Goal: Task Accomplishment & Management: Manage account settings

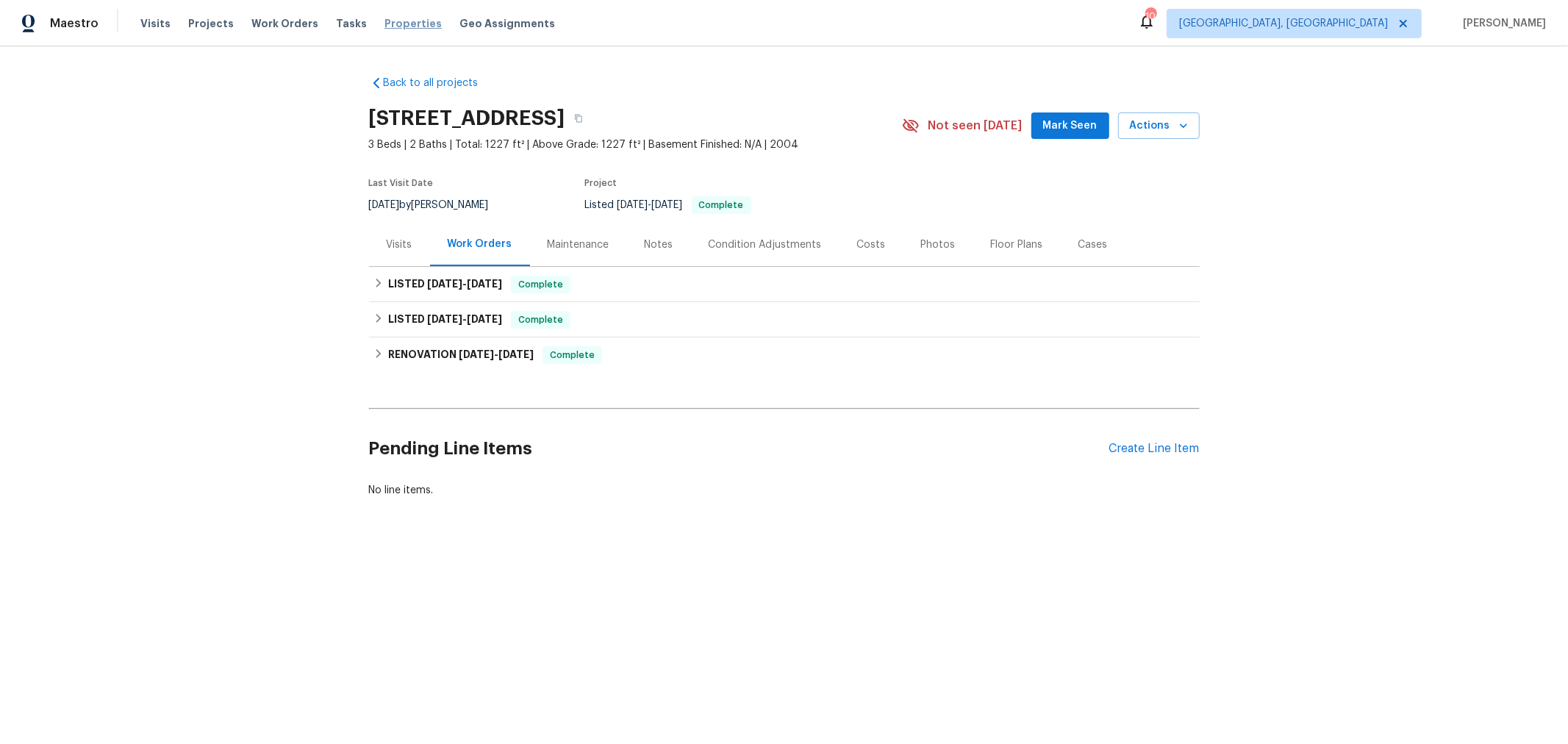
click at [401, 17] on span "Properties" at bounding box center [413, 24] width 58 height 15
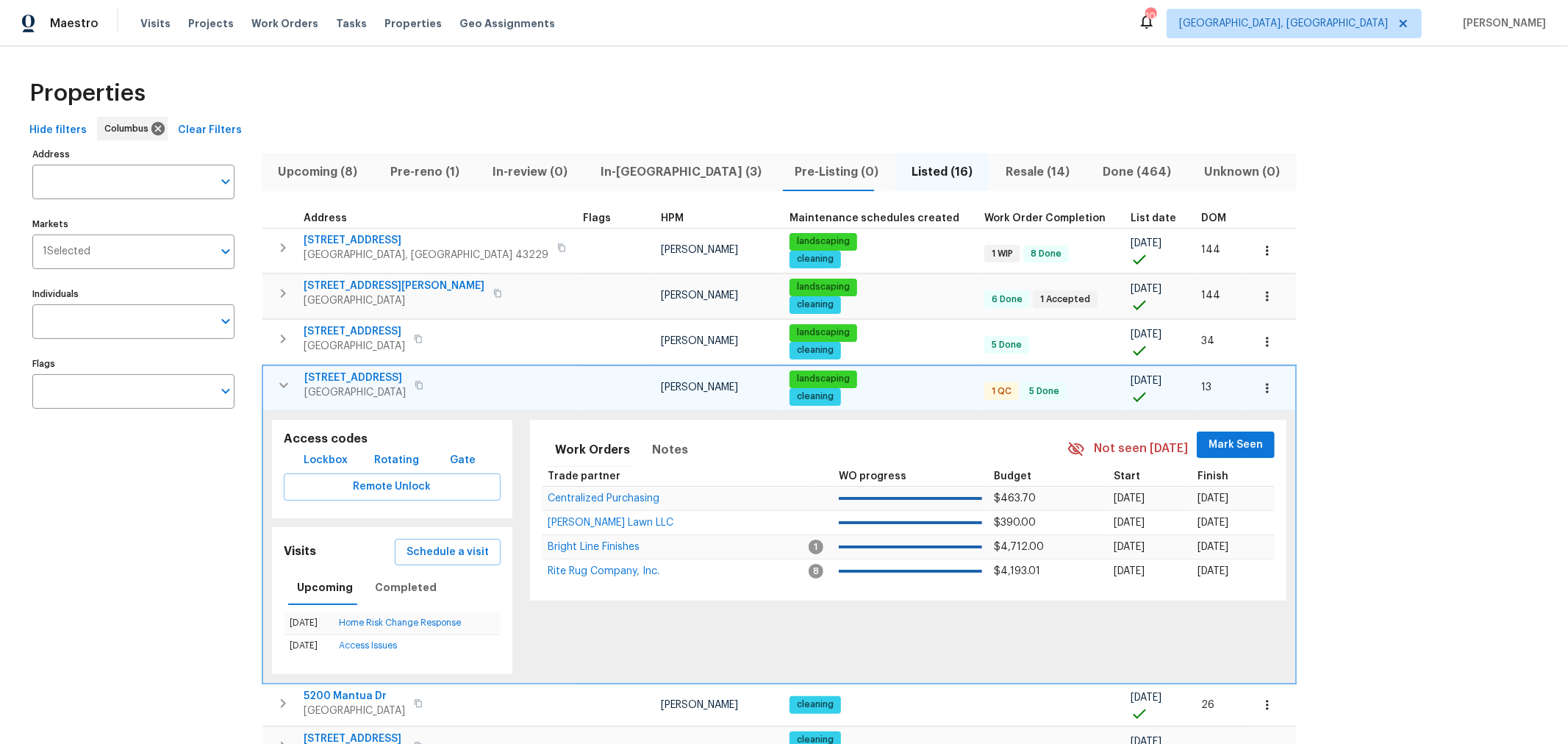
scroll to position [184, 0]
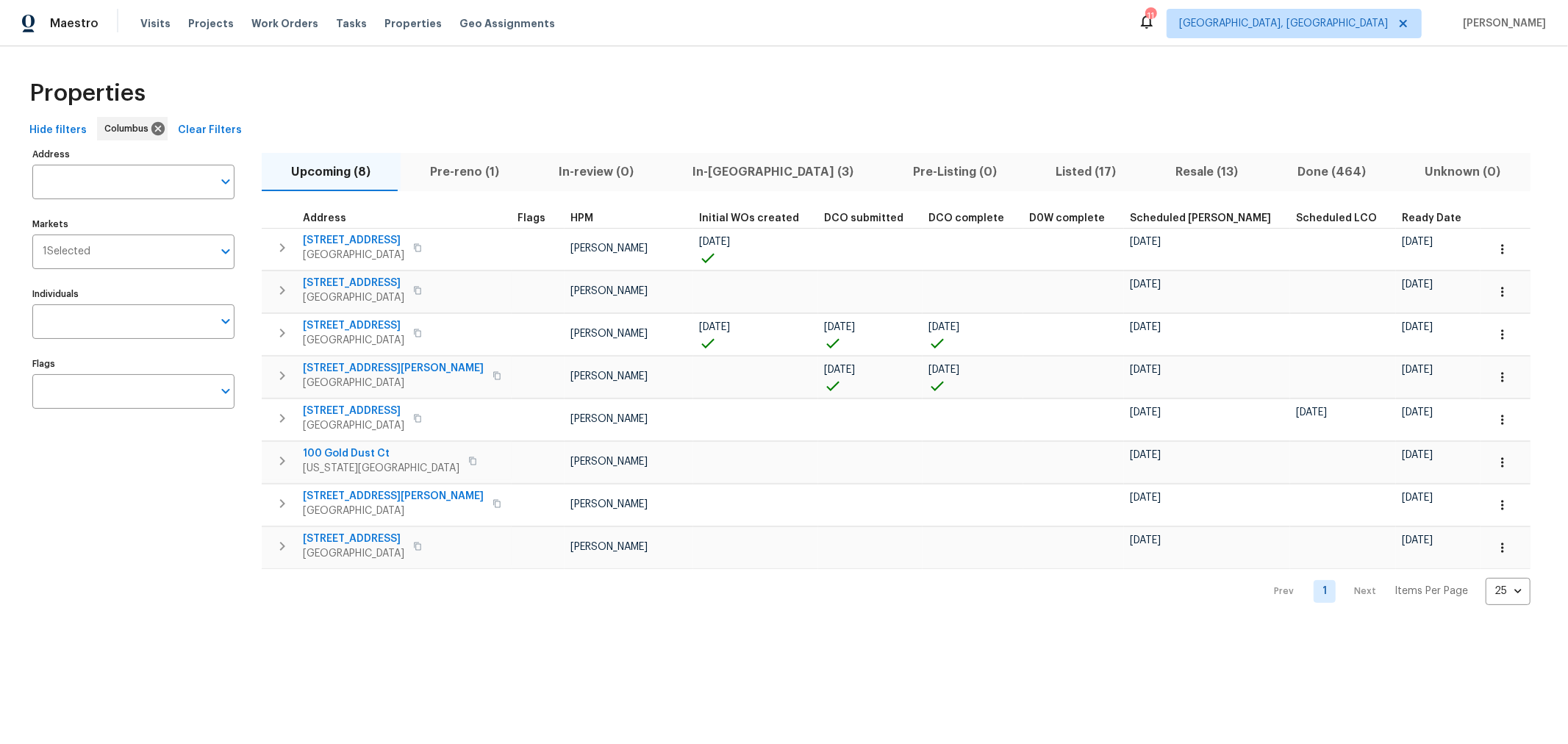
click at [441, 162] on span "Pre-reno (1)" at bounding box center [464, 172] width 111 height 21
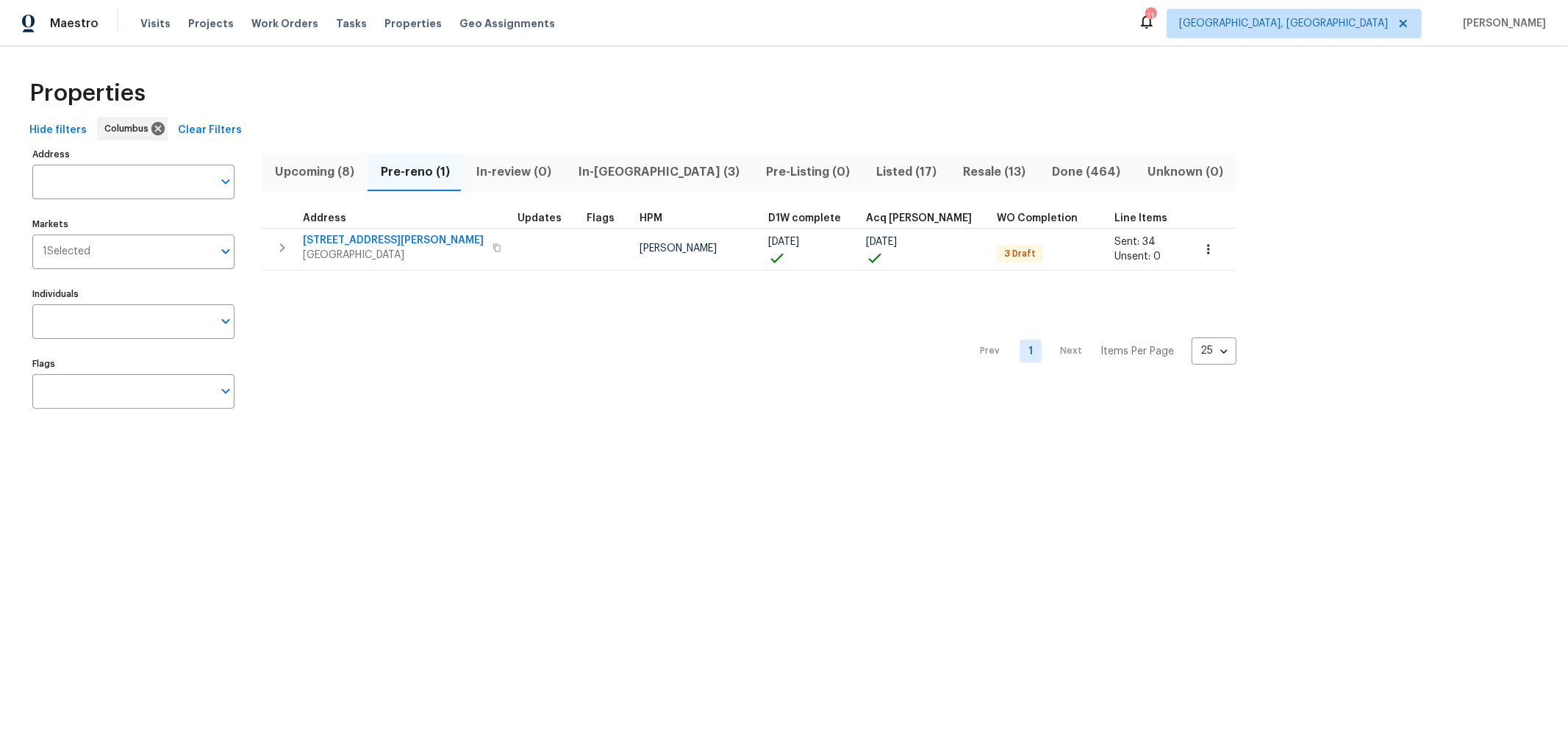
click at [307, 178] on span "Upcoming (8)" at bounding box center [314, 172] width 88 height 21
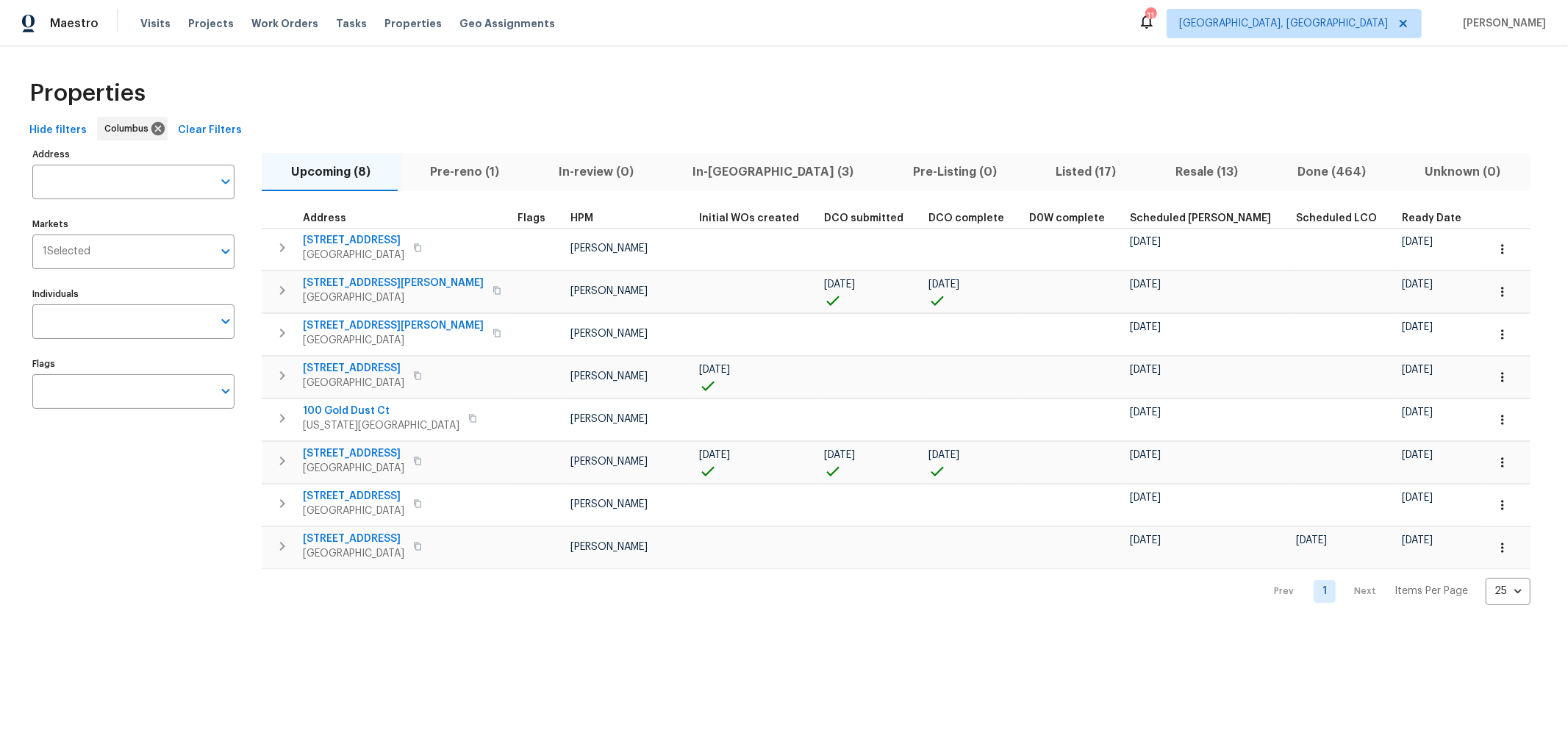
click at [1396, 211] on th "Ready Date" at bounding box center [1438, 219] width 85 height 20
click at [1402, 218] on span "Ready Date" at bounding box center [1432, 219] width 59 height 10
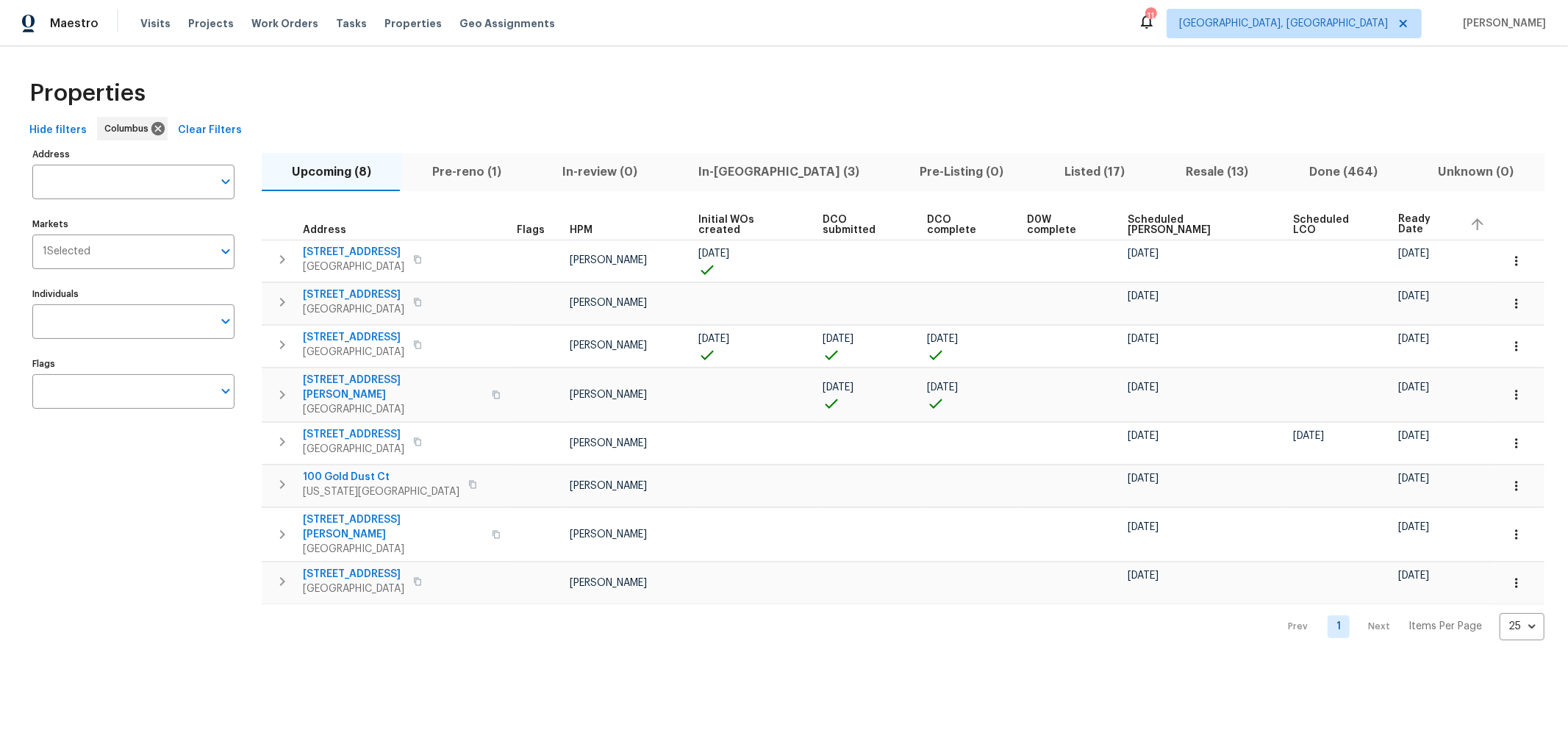
click at [728, 165] on span "In-reno (3)" at bounding box center [779, 172] width 205 height 21
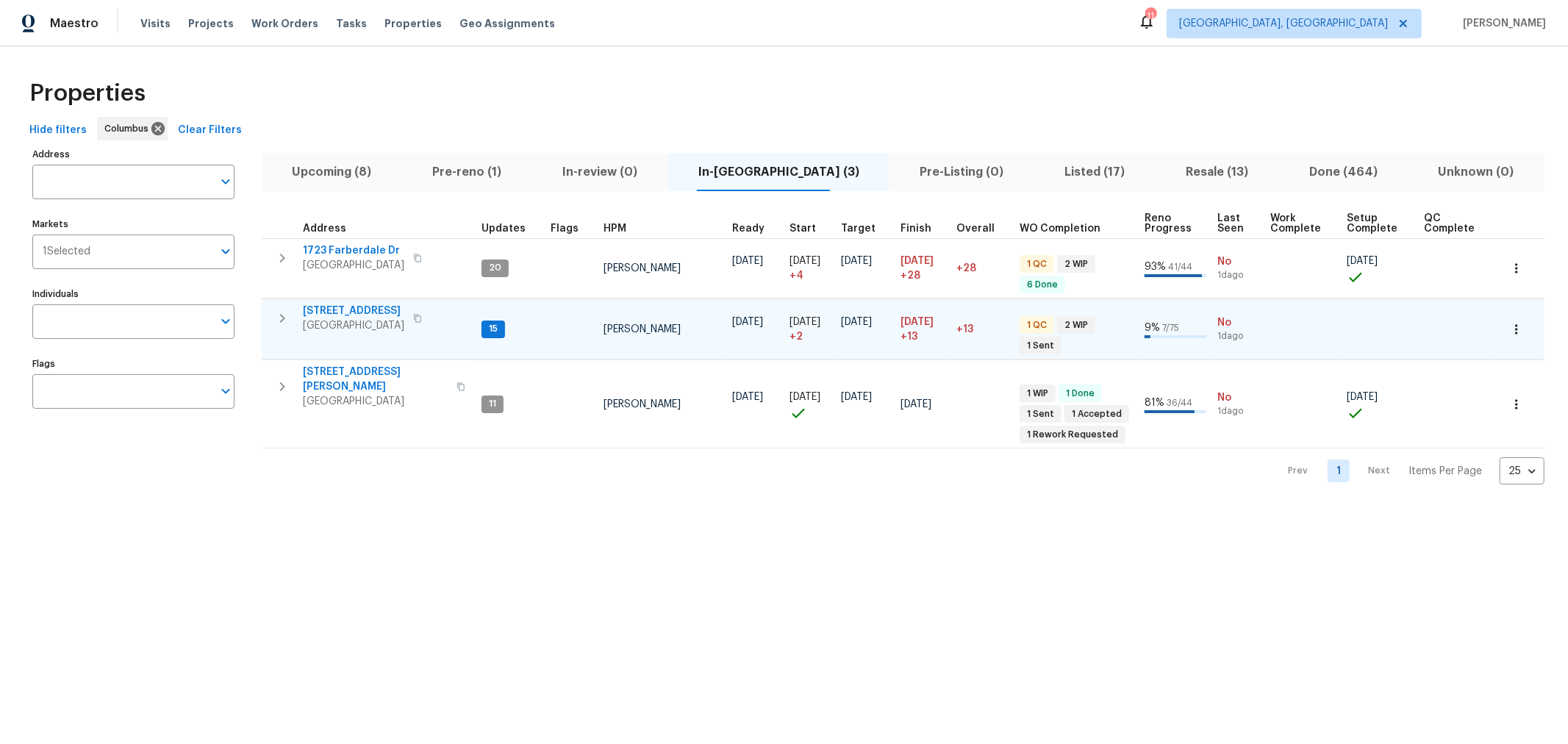
click at [280, 311] on icon "button" at bounding box center [282, 318] width 17 height 17
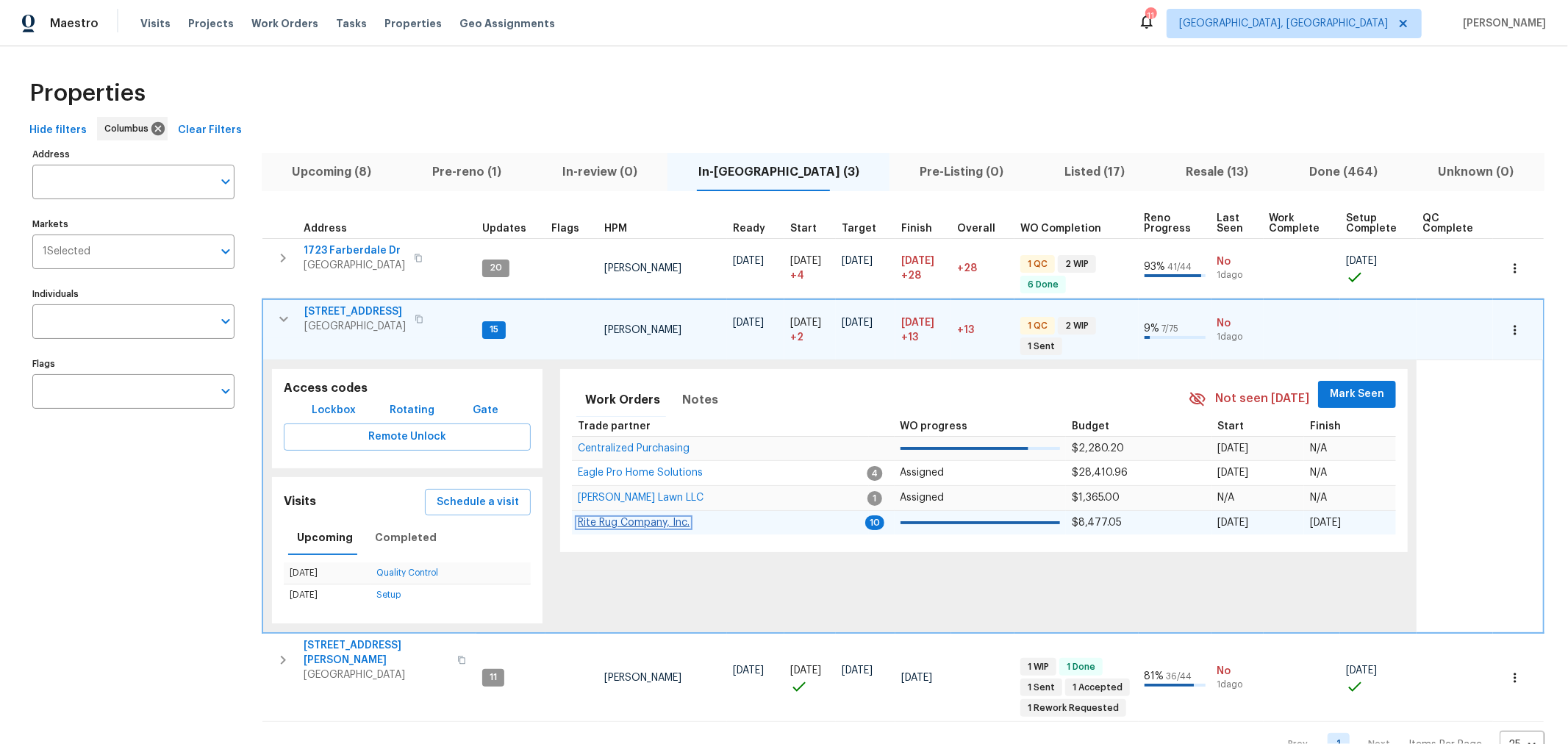
click at [608, 518] on span "Rite Rug Company, Inc." at bounding box center [634, 523] width 112 height 10
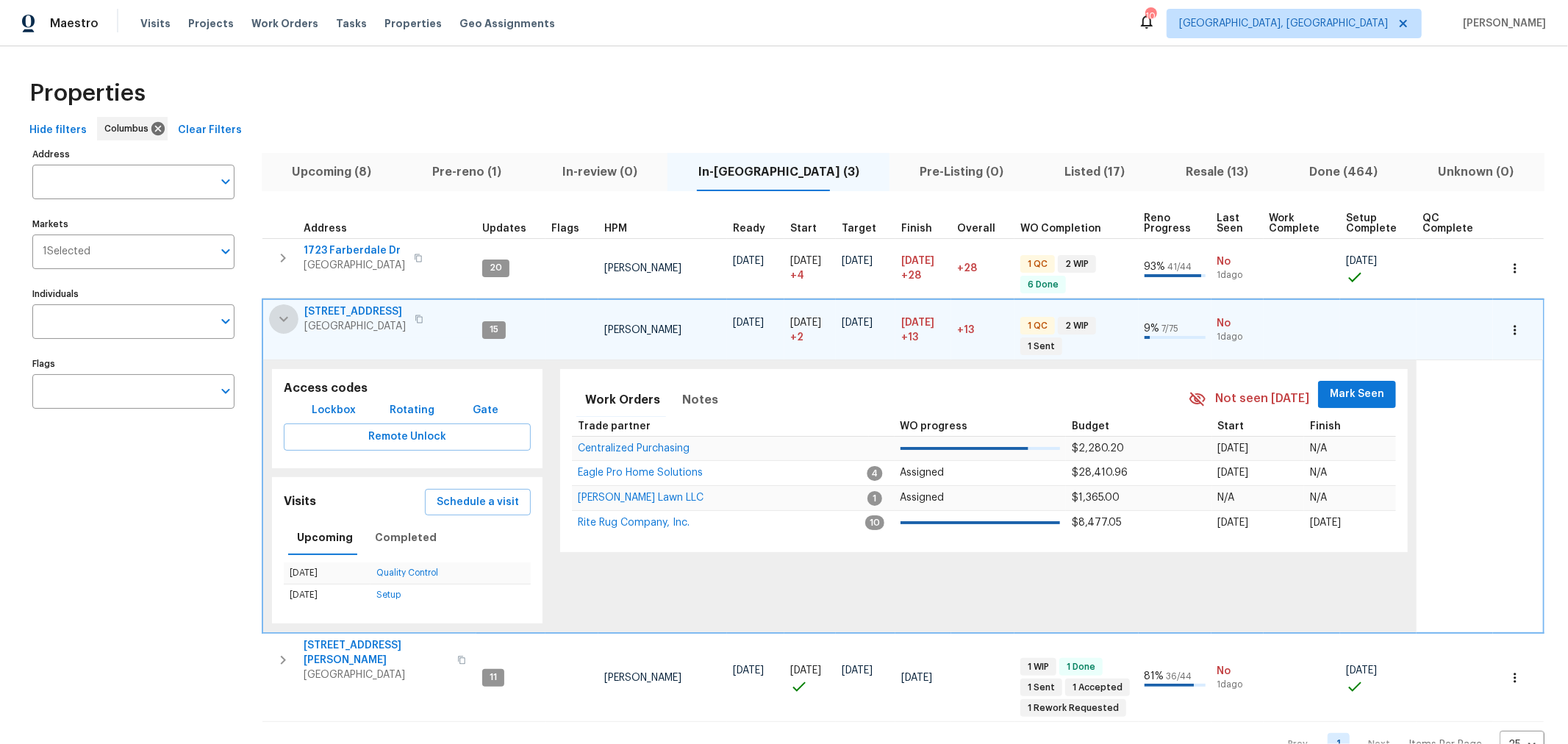
click at [277, 318] on icon "button" at bounding box center [284, 319] width 17 height 17
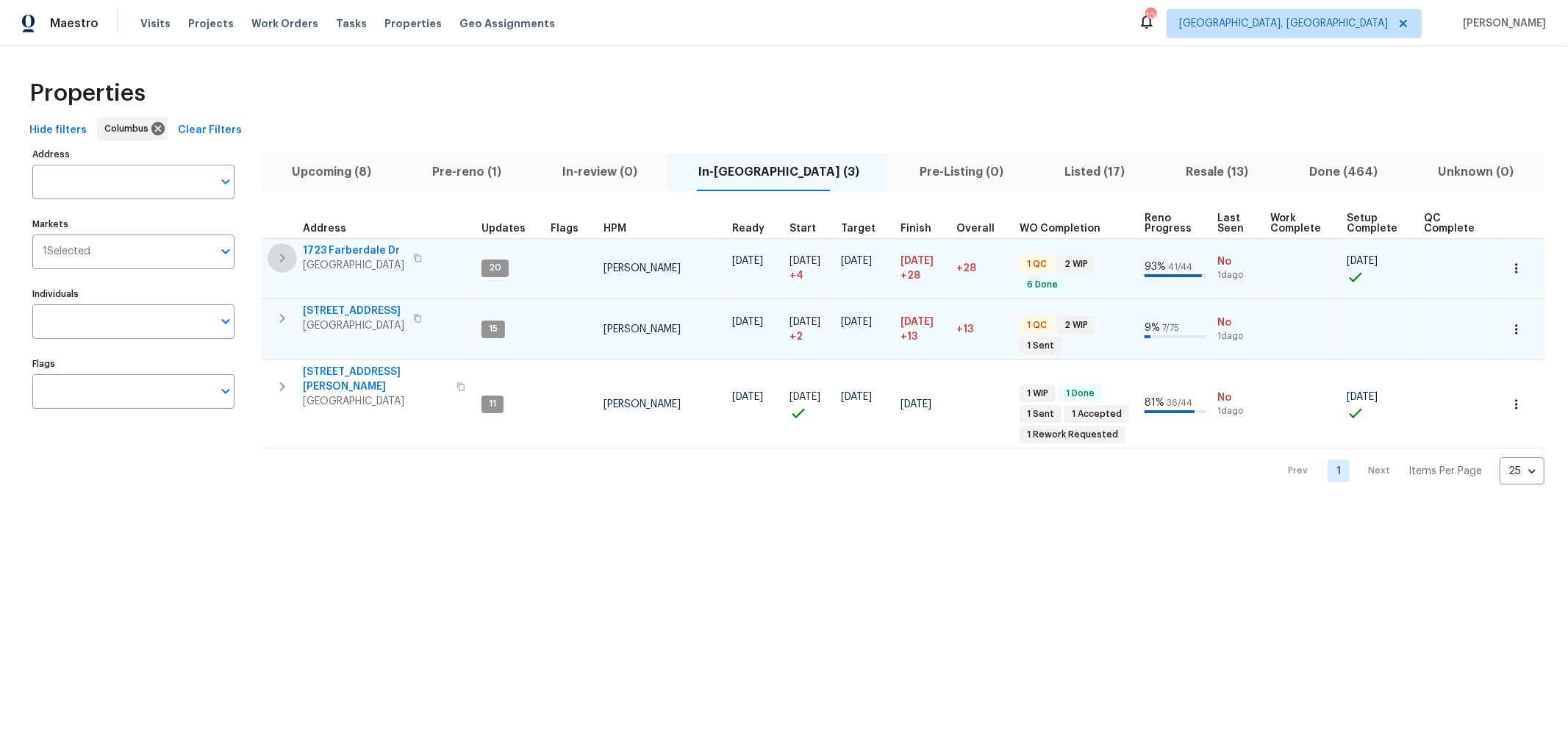
click at [284, 254] on icon "button" at bounding box center [282, 258] width 17 height 17
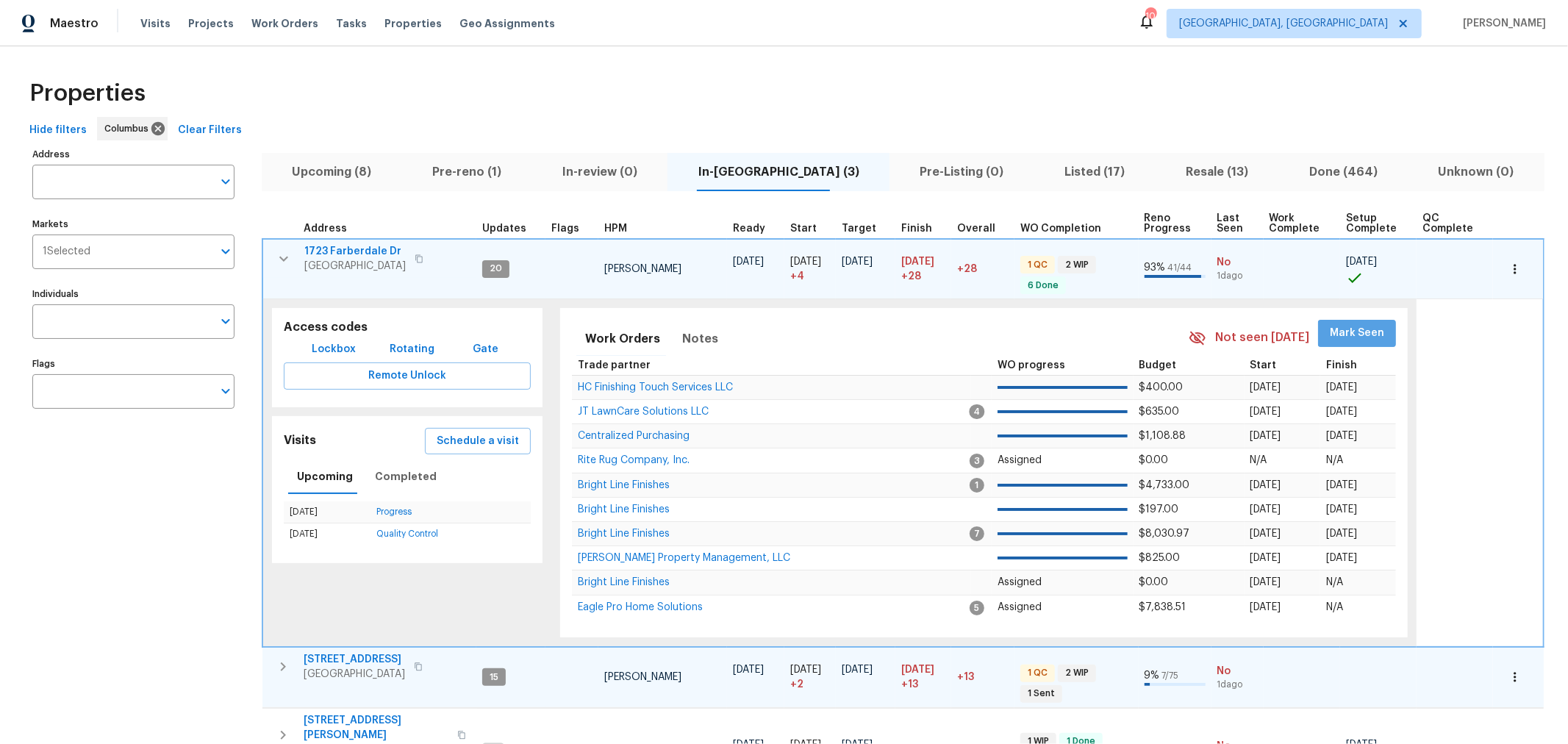
click at [1363, 320] on button "Mark Seen" at bounding box center [1356, 333] width 78 height 27
click at [285, 259] on icon "button" at bounding box center [284, 259] width 17 height 17
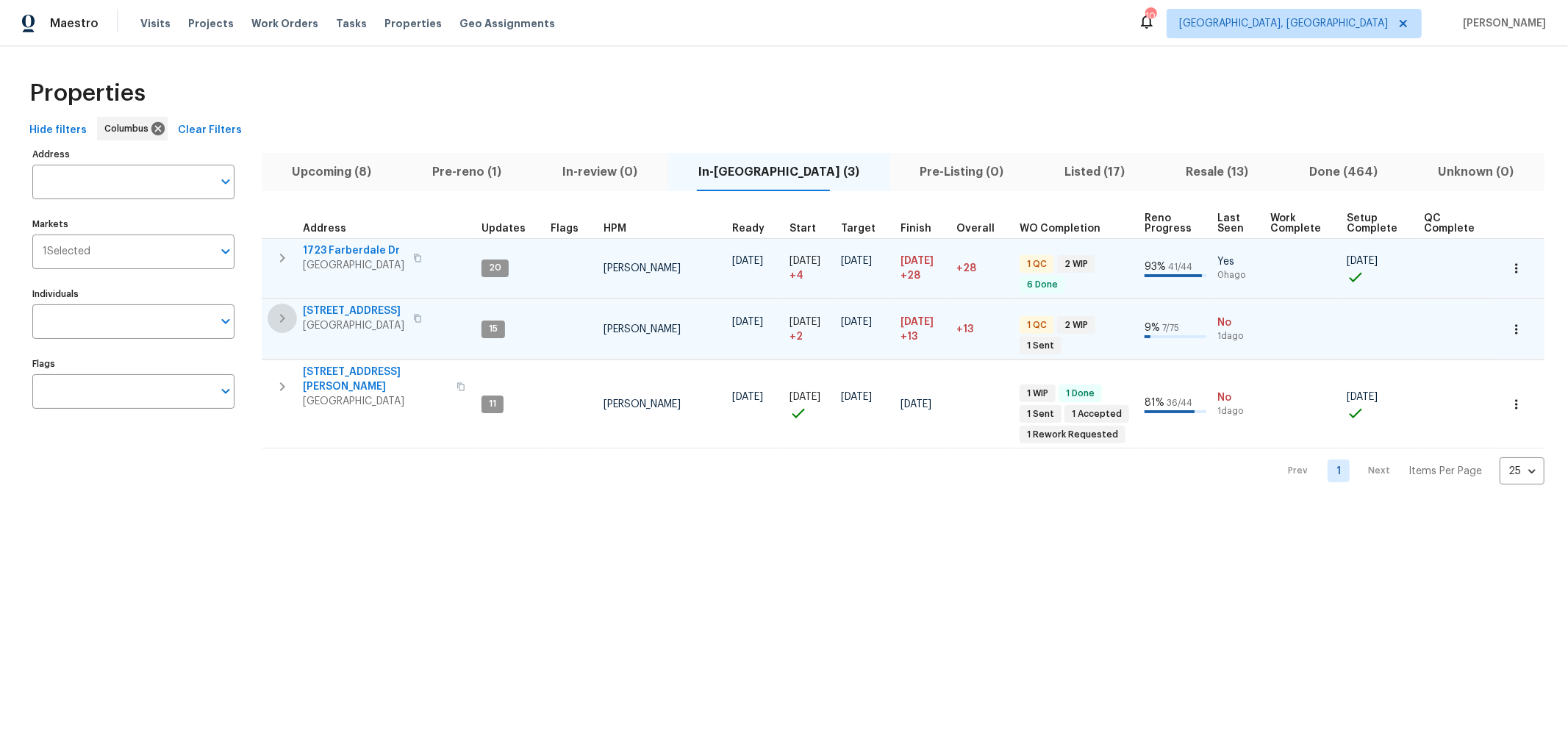
click at [286, 306] on button "button" at bounding box center [282, 318] width 30 height 30
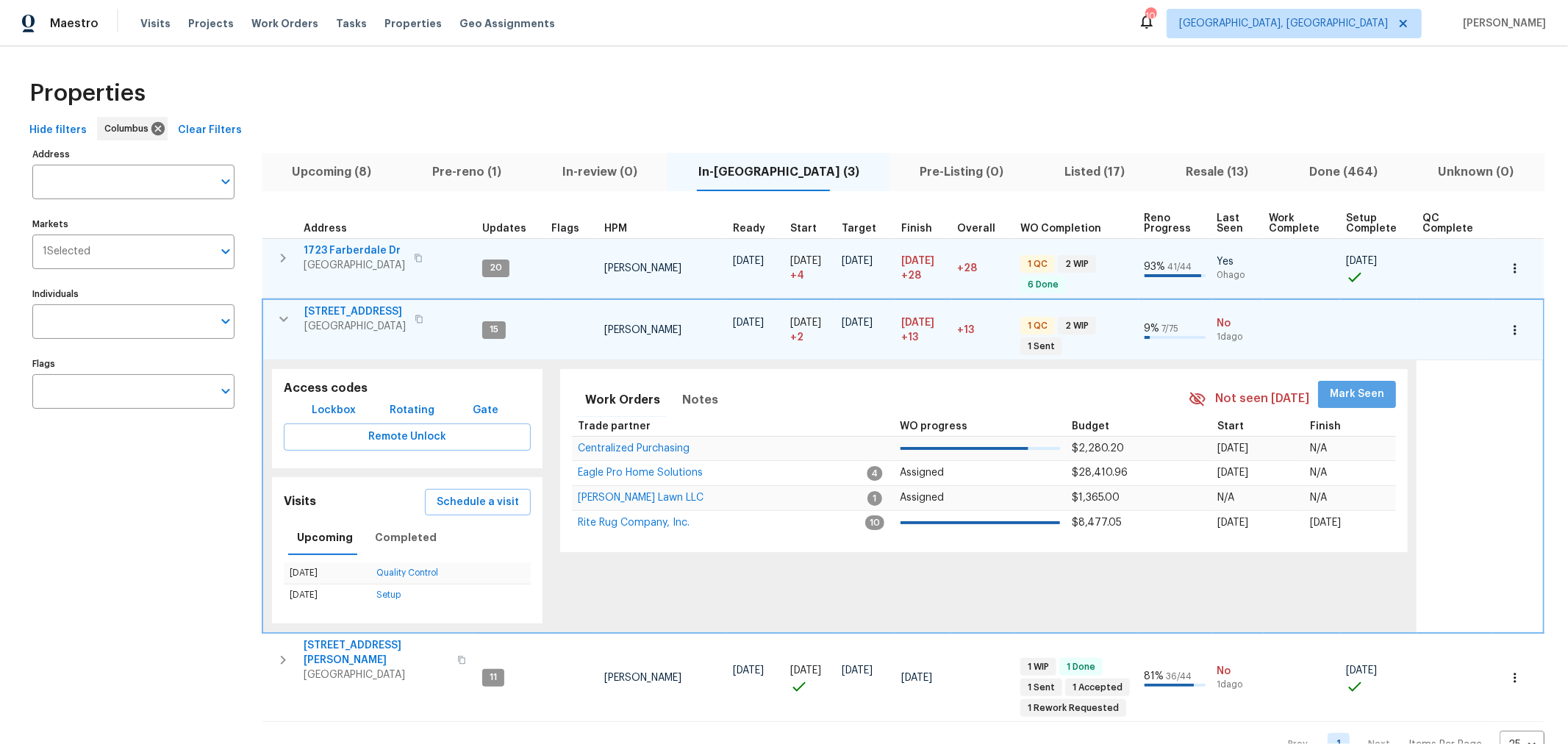
click at [1356, 401] on button "Mark Seen" at bounding box center [1356, 394] width 78 height 27
click at [292, 323] on button "button" at bounding box center [284, 319] width 30 height 30
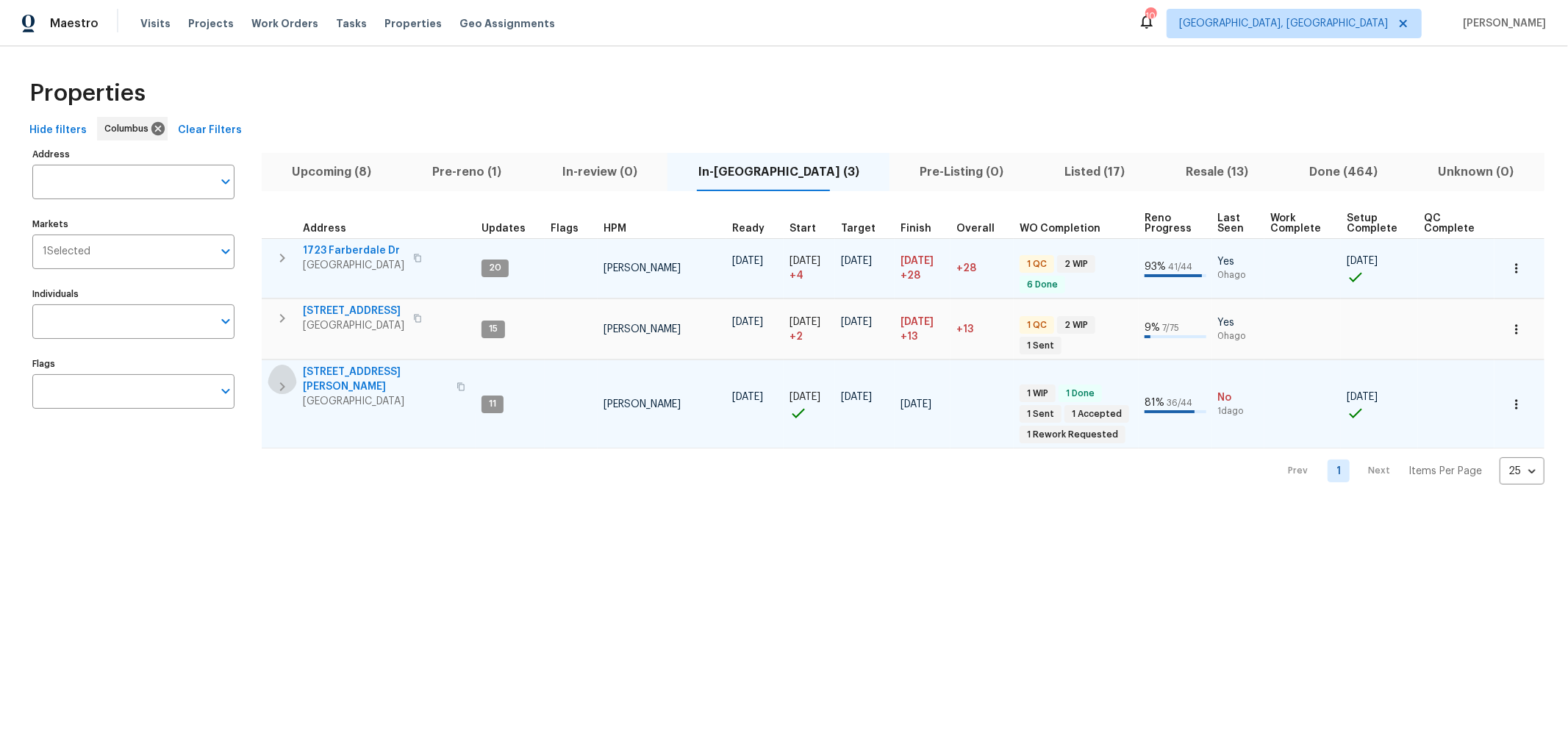
click at [292, 365] on button "button" at bounding box center [282, 386] width 30 height 44
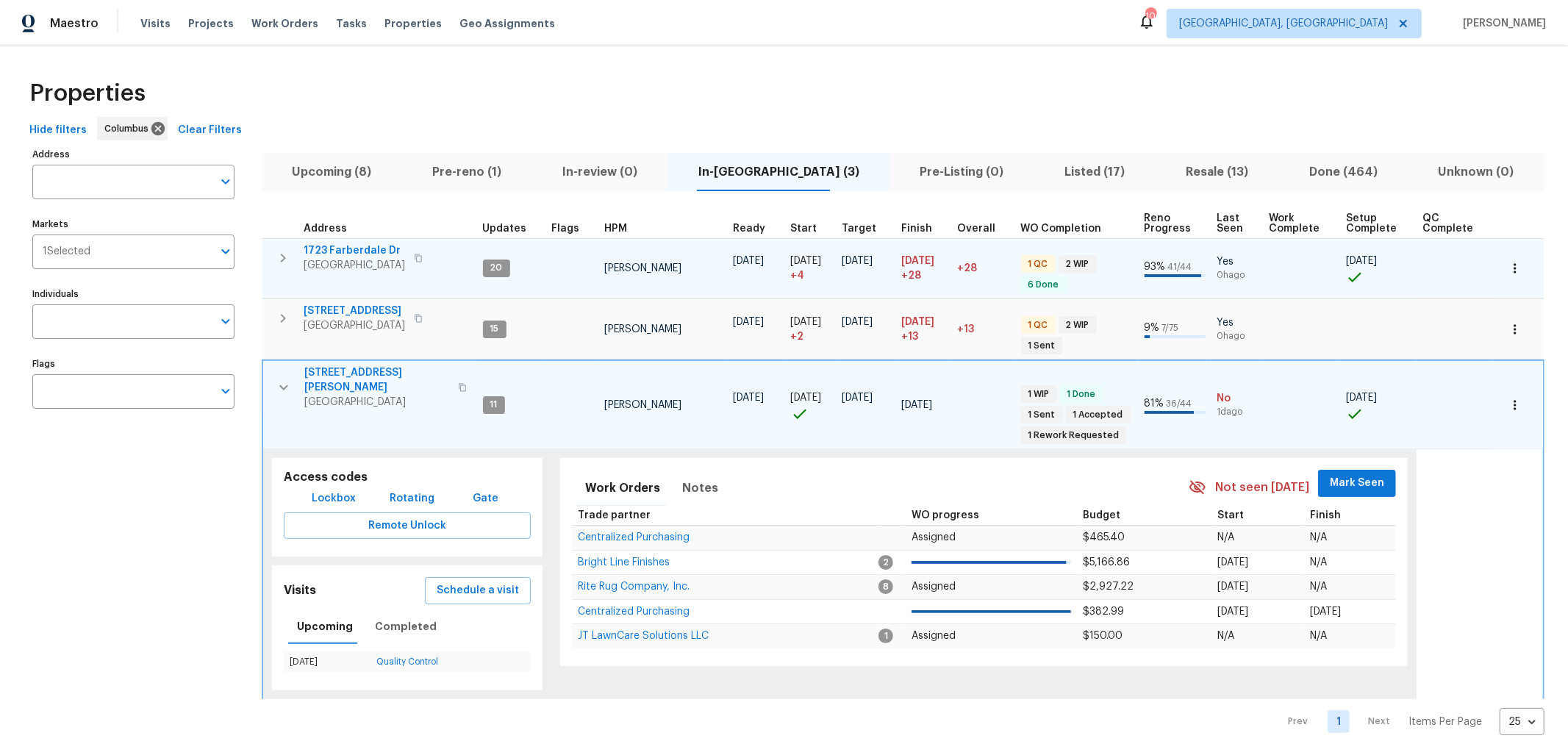
click at [1318, 480] on button "Mark Seen" at bounding box center [1356, 483] width 78 height 27
click at [691, 483] on span "Notes" at bounding box center [699, 488] width 36 height 21
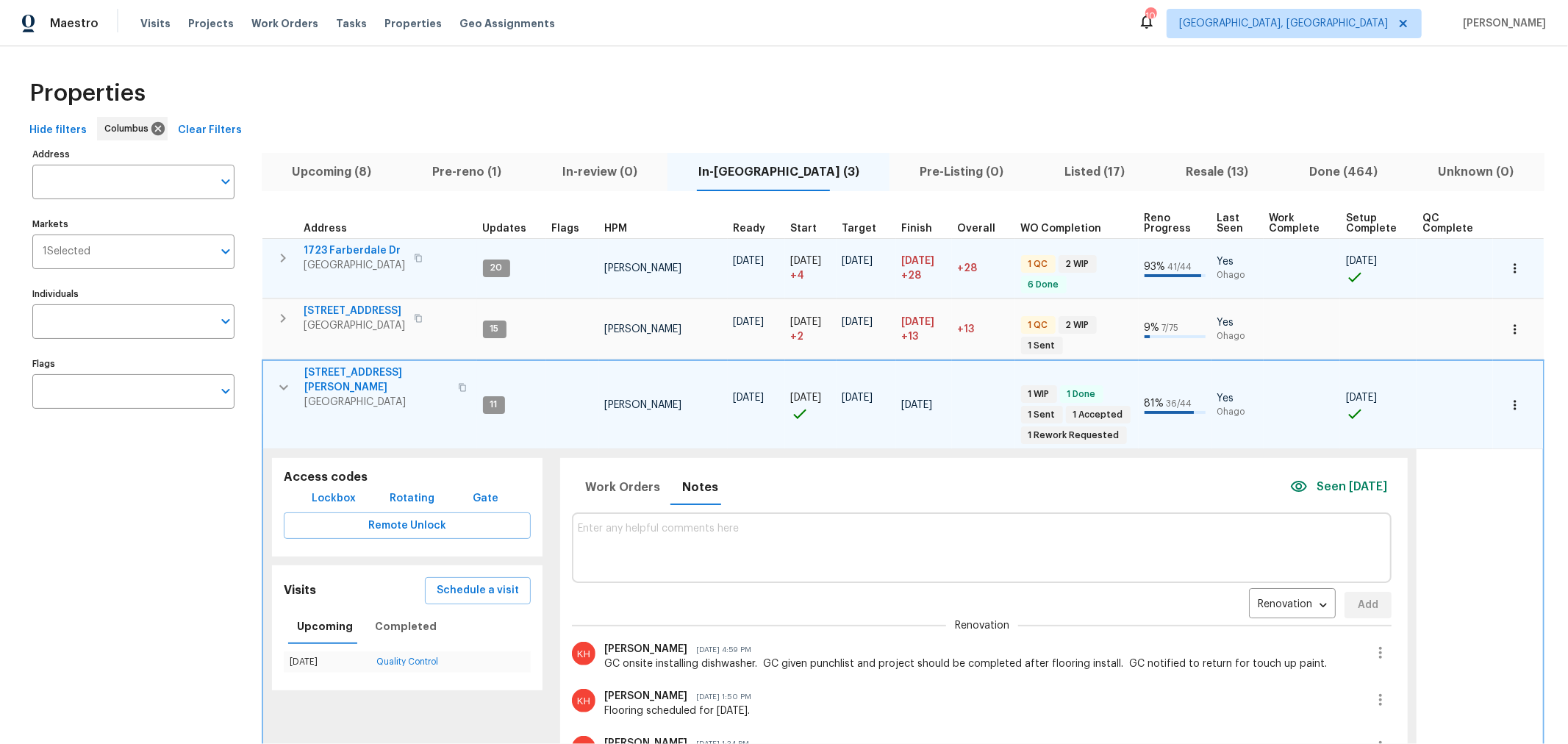
click at [285, 379] on icon "button" at bounding box center [284, 387] width 17 height 17
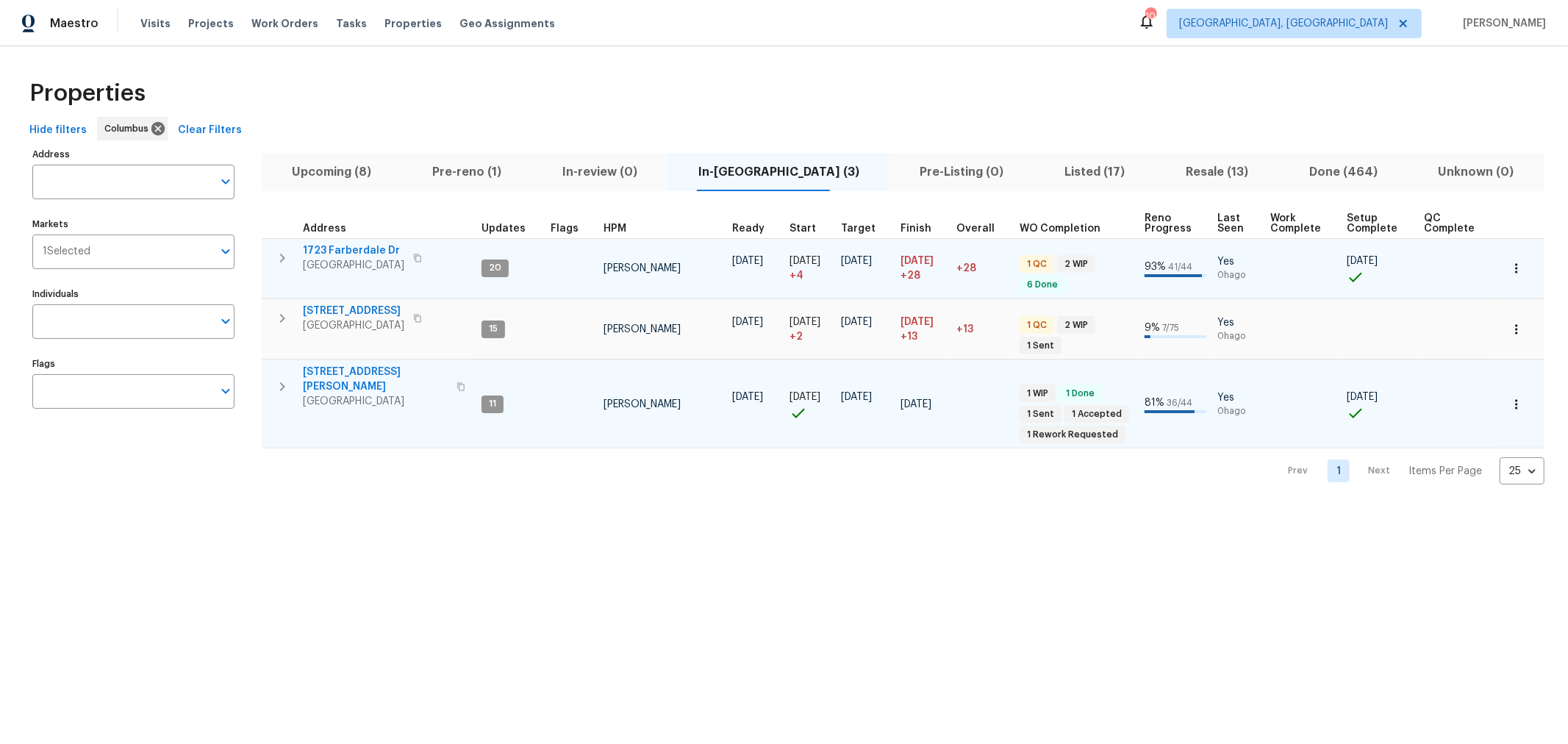
click at [459, 67] on div "Properties Hide filters Columbus Clear Filters Address Address Markets 1 Select…" at bounding box center [784, 277] width 1568 height 462
click at [724, 467] on div "Properties Hide filters Columbus Clear Filters Address Address Markets 1 Select…" at bounding box center [784, 277] width 1568 height 462
click at [281, 368] on button "button" at bounding box center [282, 386] width 30 height 44
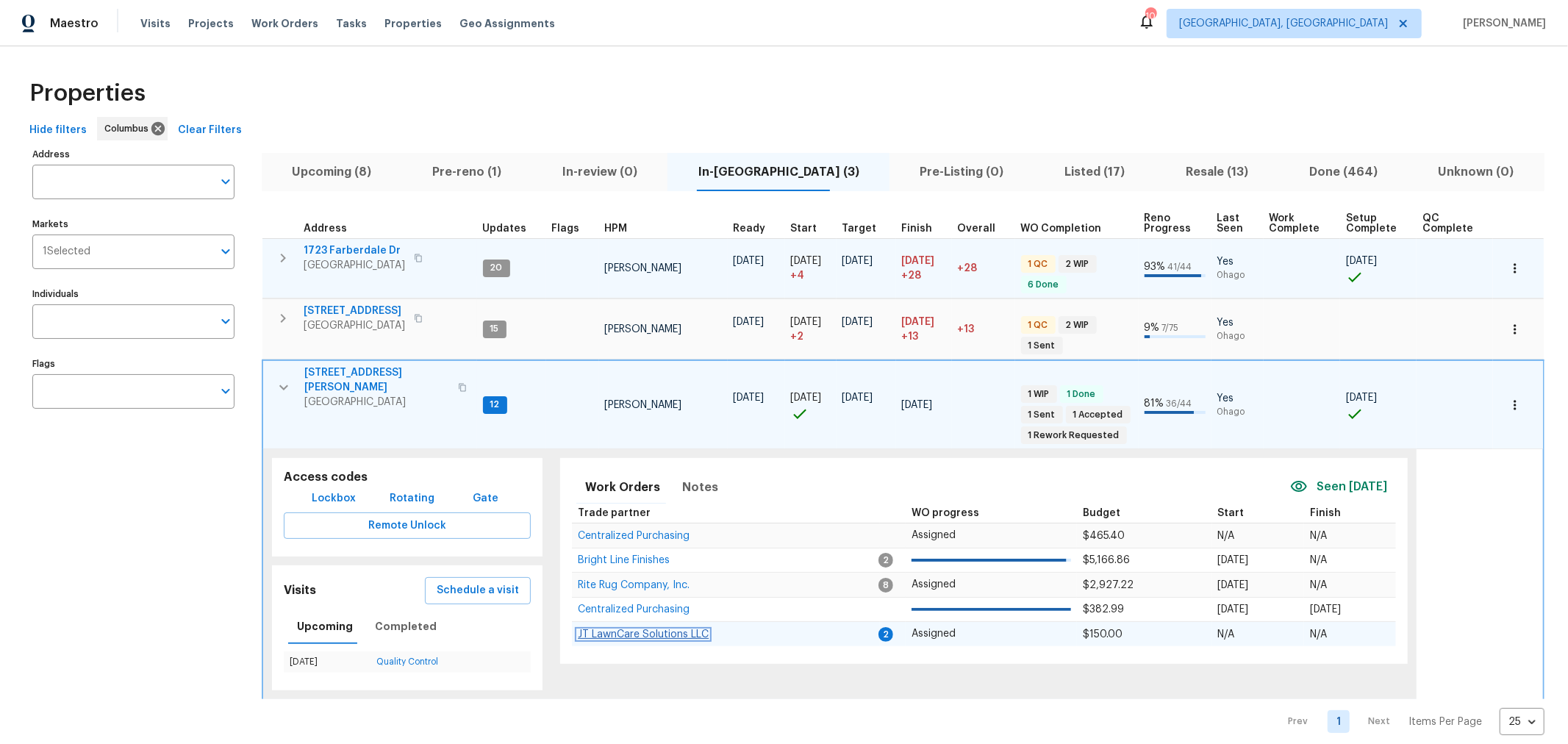
click at [630, 629] on span "JT LawnCare Solutions LLC" at bounding box center [643, 635] width 131 height 10
click at [270, 375] on button "button" at bounding box center [284, 387] width 30 height 44
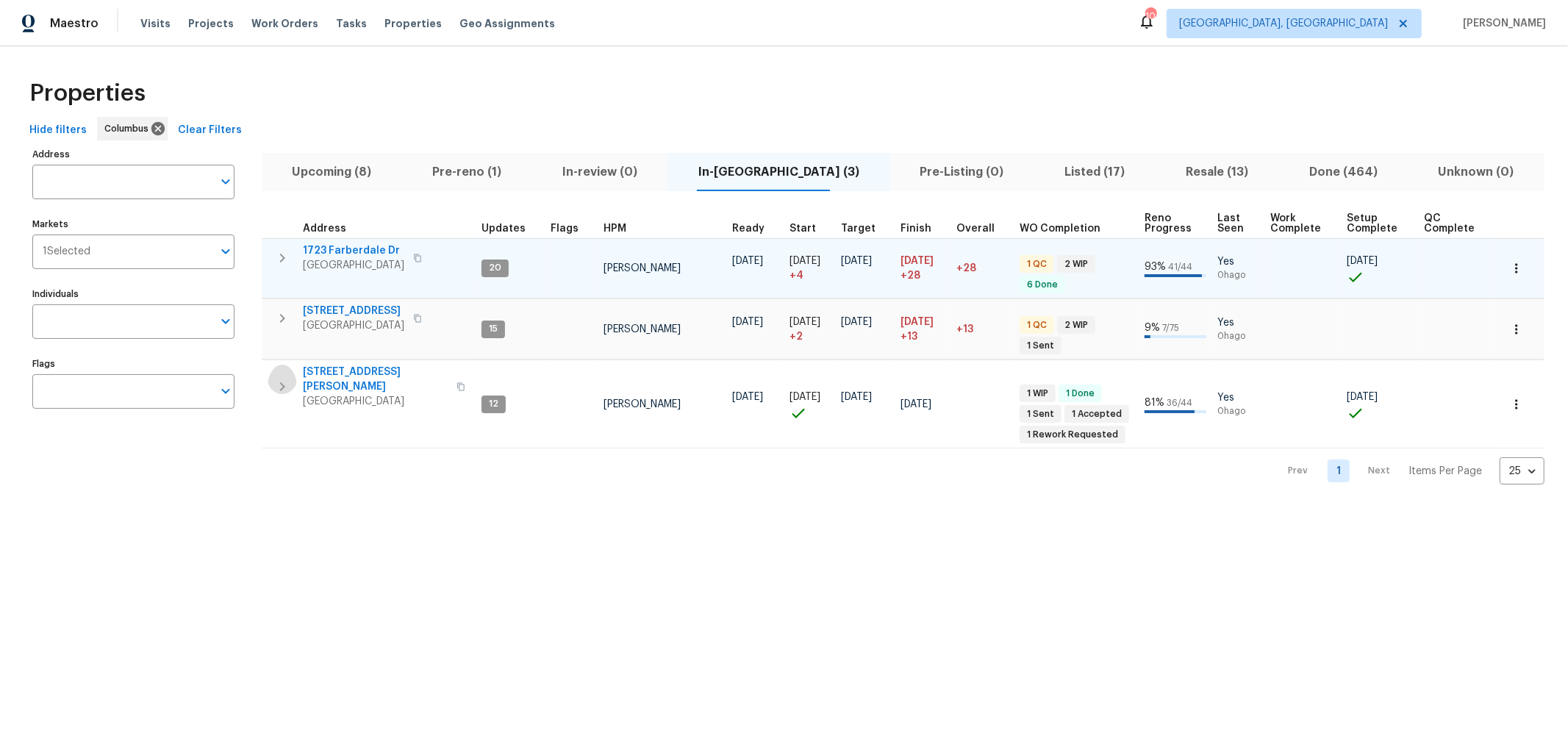
click at [278, 378] on icon "button" at bounding box center [282, 386] width 17 height 17
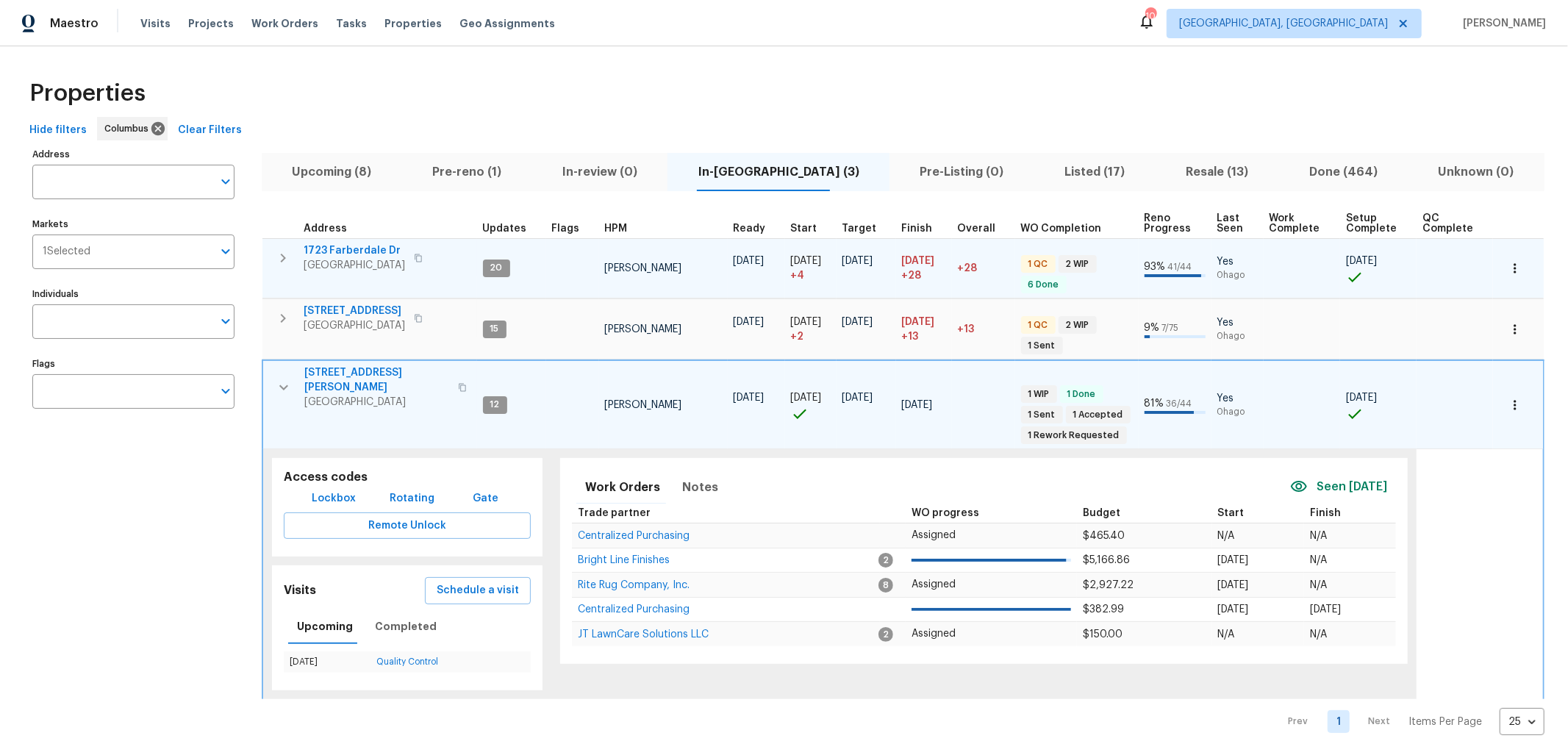
click at [278, 362] on td "6800 Barker Dr Canal Winchester, OH 43110" at bounding box center [370, 387] width 214 height 53
click at [278, 379] on icon "button" at bounding box center [284, 387] width 17 height 17
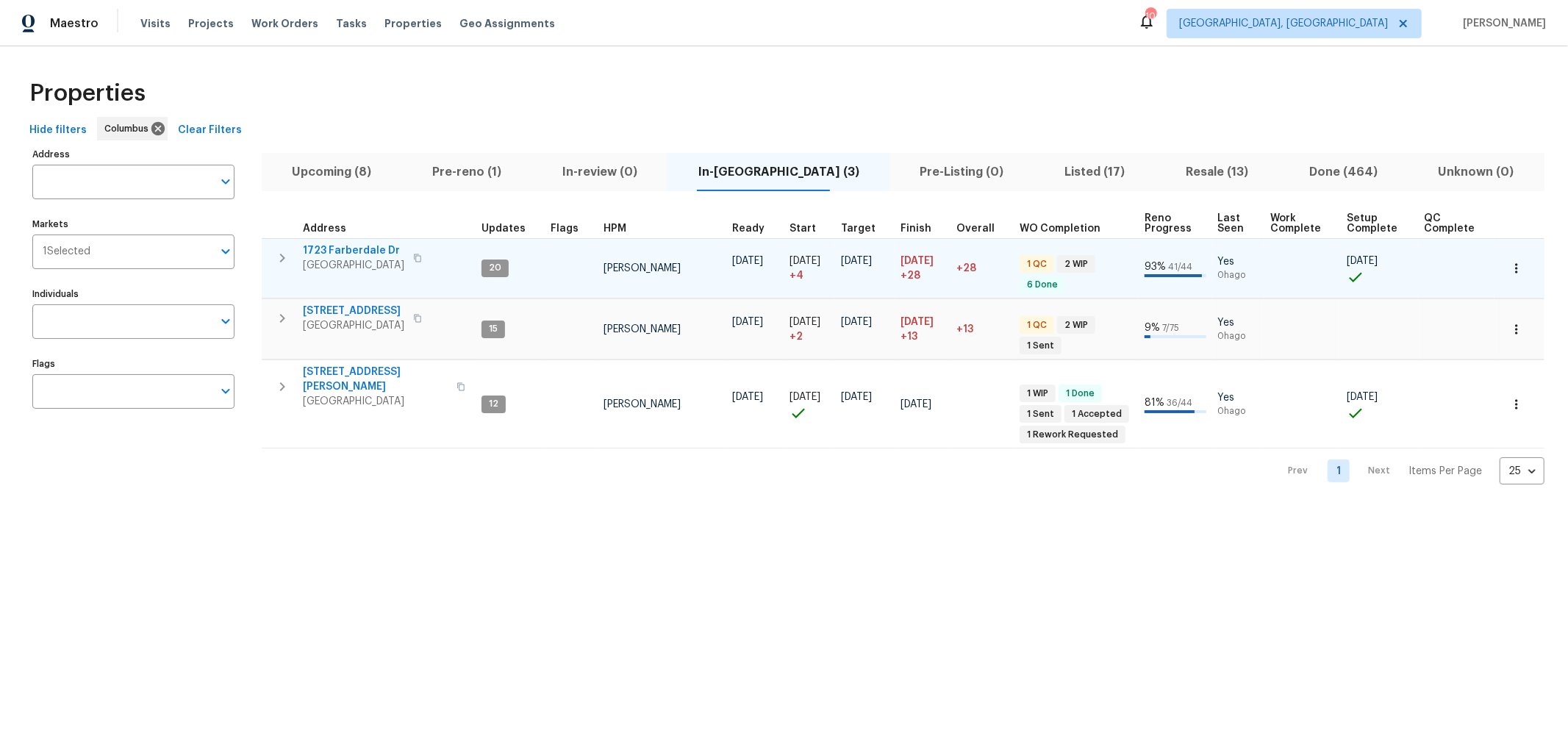
click at [479, 178] on span "Pre-reno (1)" at bounding box center [467, 172] width 113 height 21
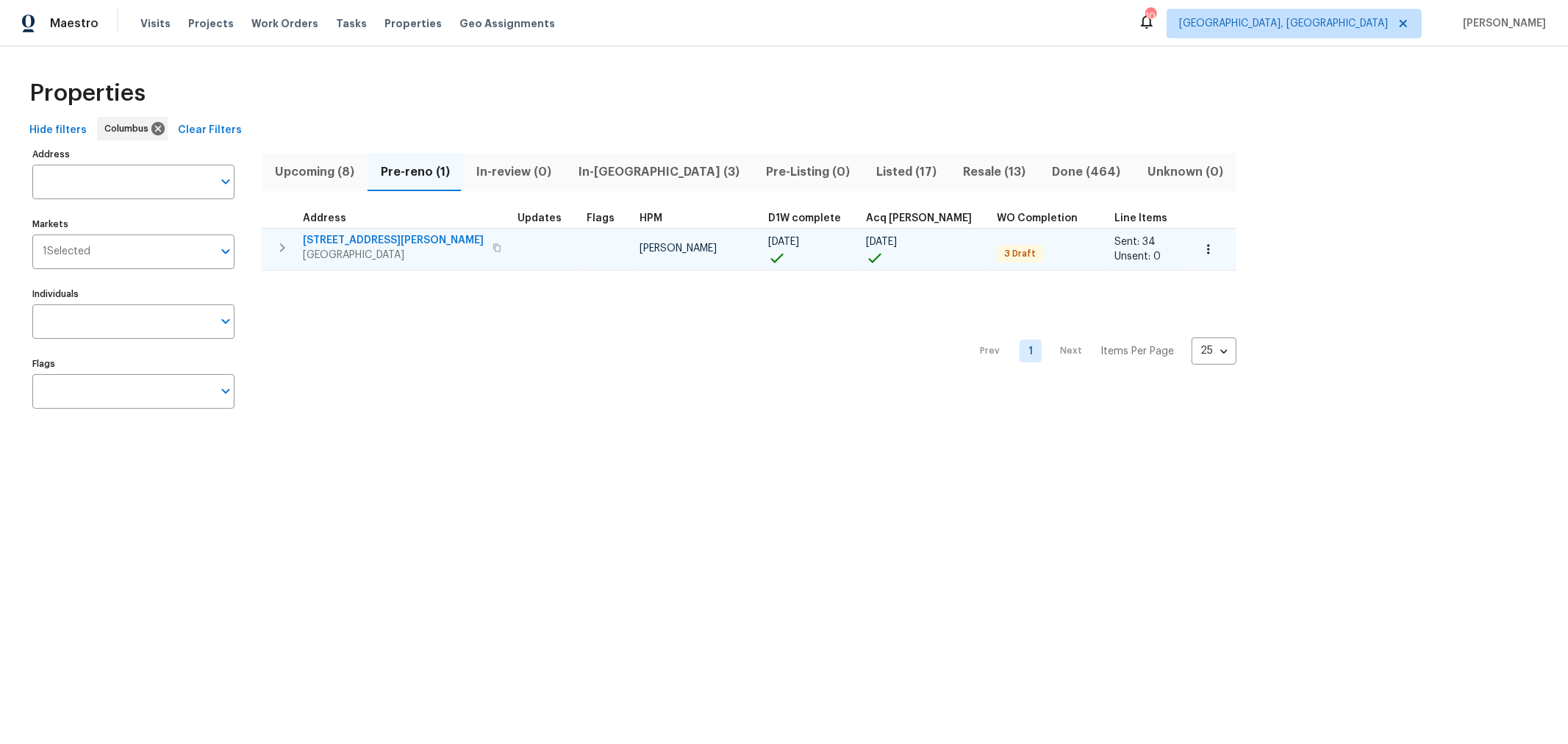
drag, startPoint x: 476, startPoint y: 225, endPoint x: 374, endPoint y: 239, distance: 103.0
click at [374, 239] on span "[STREET_ADDRESS][PERSON_NAME]" at bounding box center [392, 240] width 181 height 15
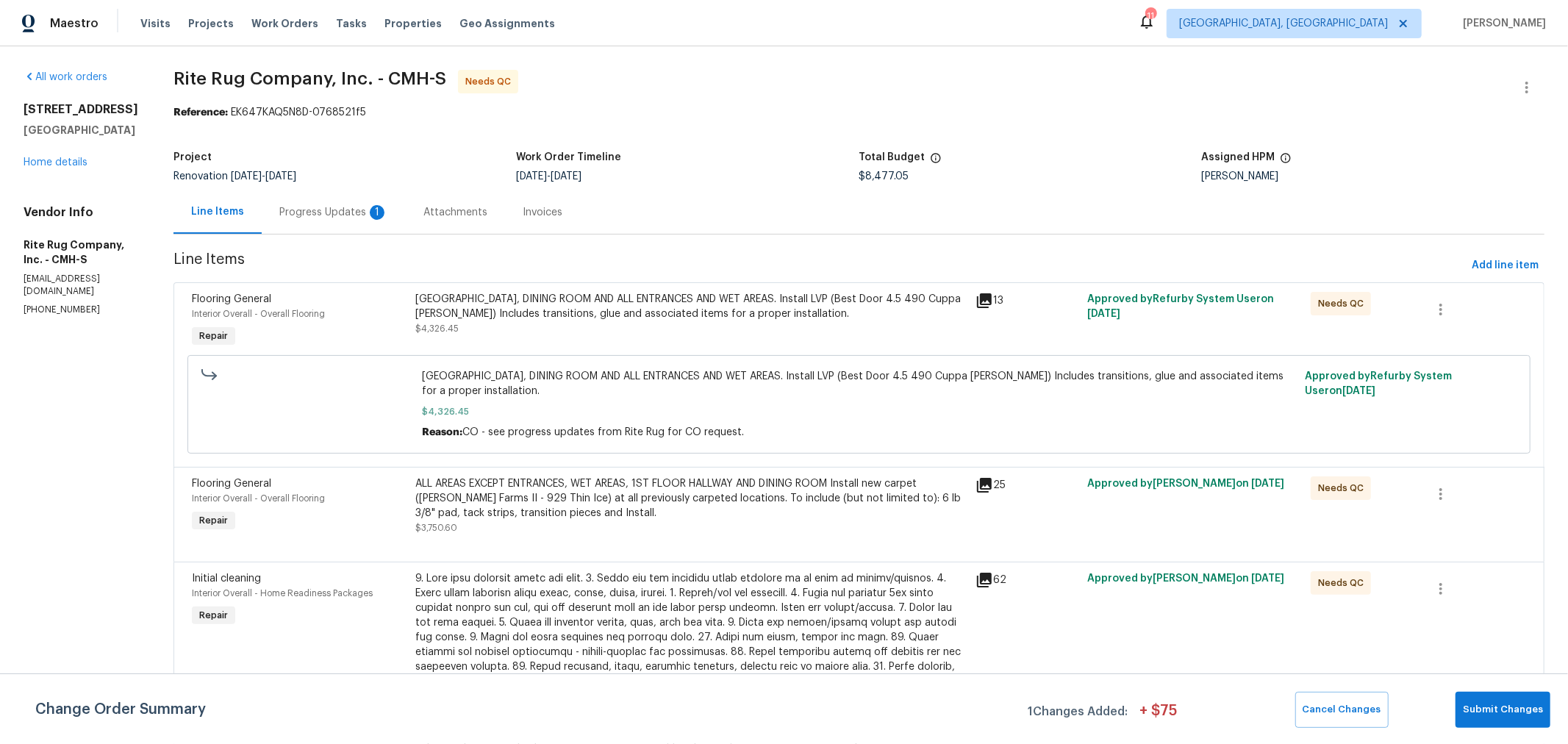
click at [364, 225] on div "Progress Updates 1" at bounding box center [333, 212] width 144 height 44
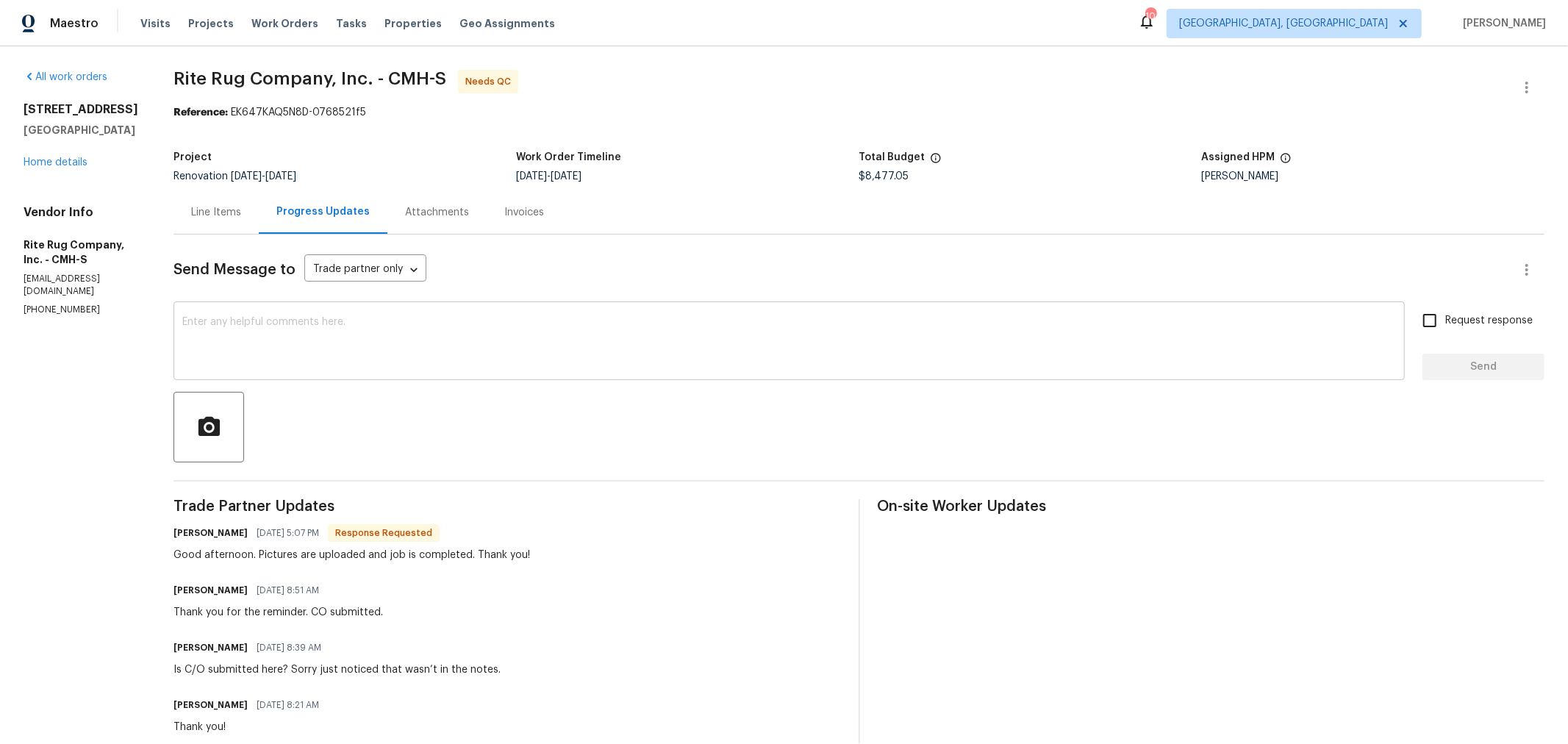
click at [516, 351] on textarea at bounding box center [789, 342] width 1213 height 52
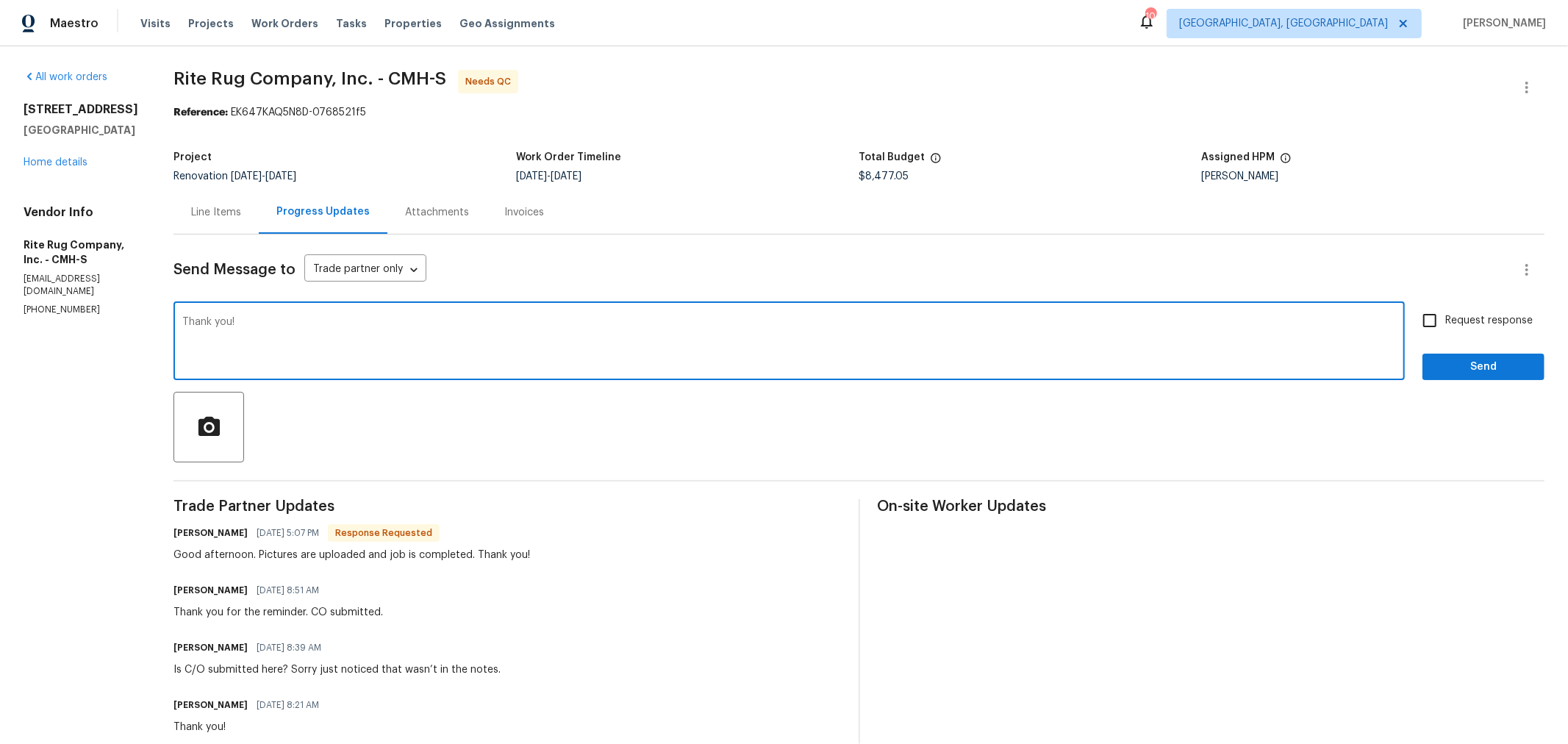
type textarea "Thank you!"
click at [1479, 358] on span "Send" at bounding box center [1483, 367] width 99 height 18
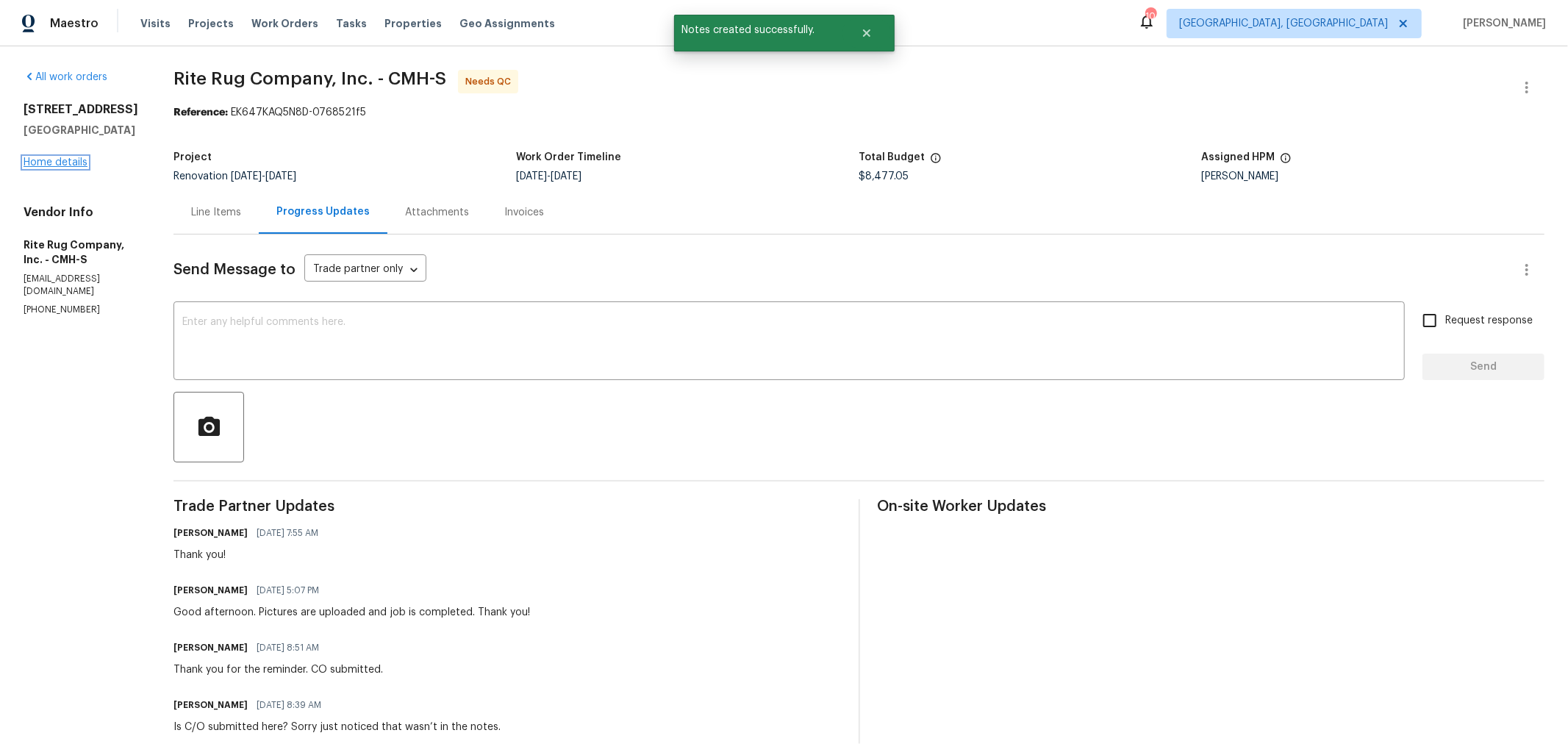
click at [64, 163] on link "Home details" at bounding box center [55, 163] width 64 height 10
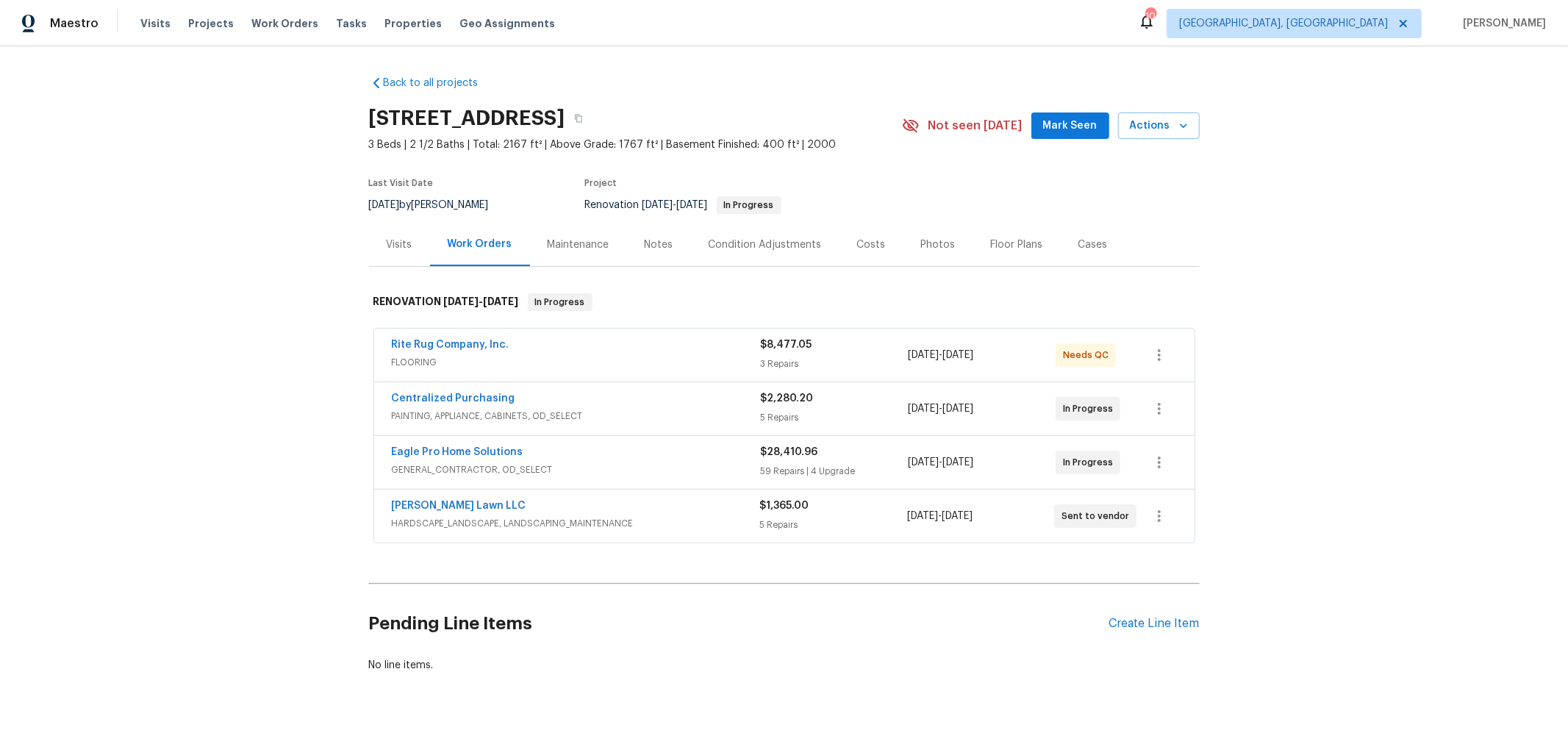
click at [395, 263] on div "Visits" at bounding box center [399, 245] width 61 height 44
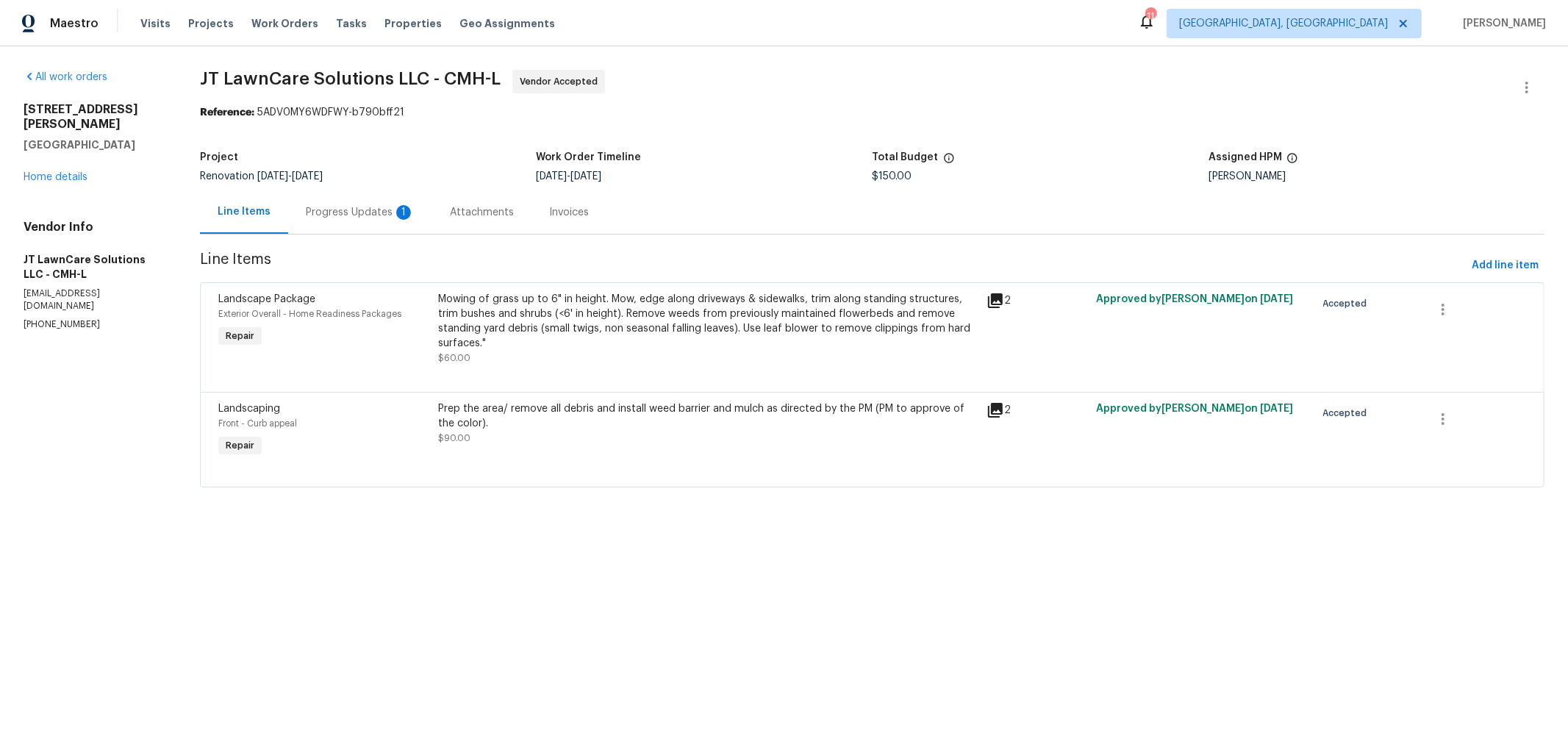
click at [354, 228] on div "Progress Updates 1" at bounding box center [360, 212] width 144 height 44
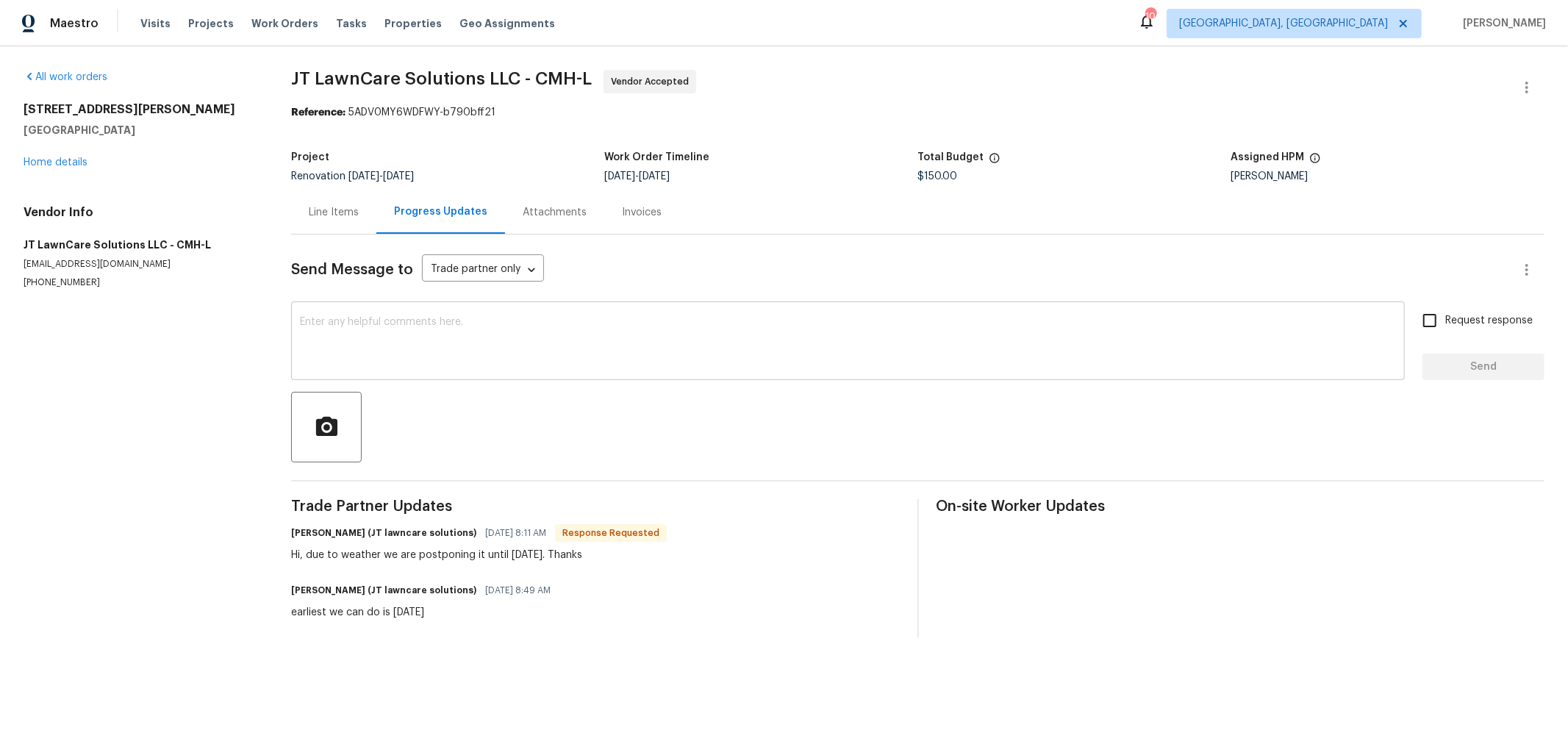
click at [425, 356] on textarea at bounding box center [848, 342] width 1096 height 52
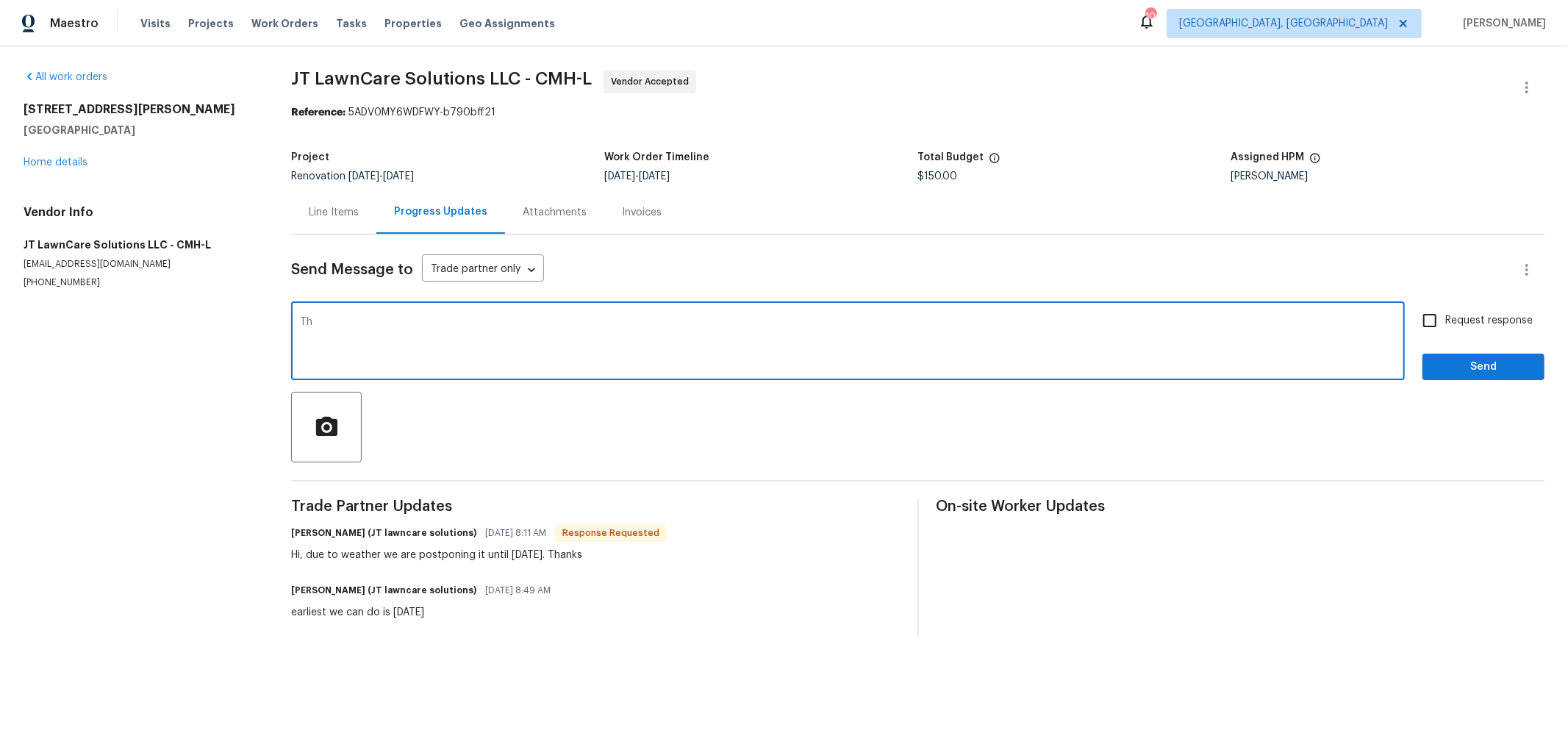
type textarea "T"
click at [76, 161] on link "Home details" at bounding box center [55, 163] width 64 height 10
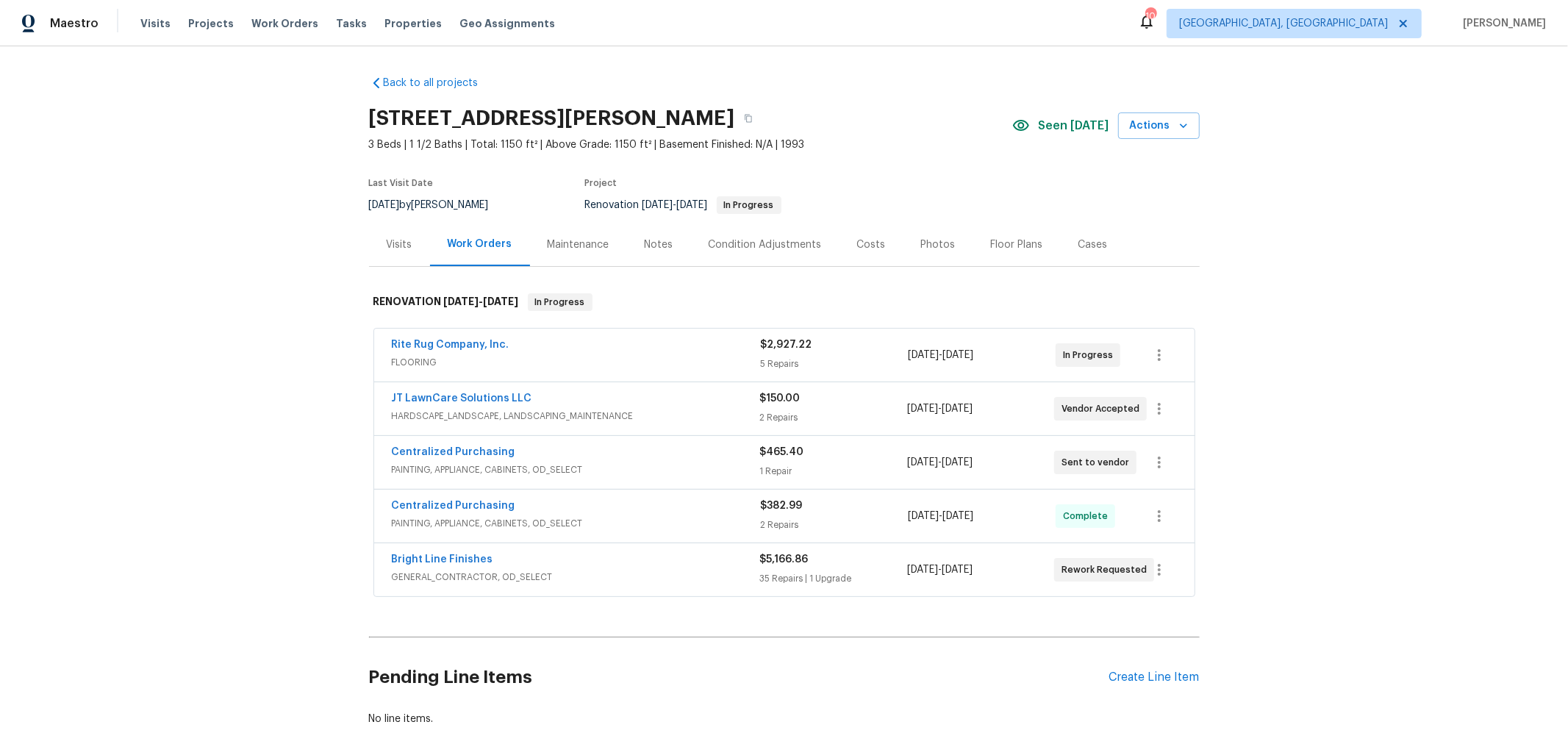
click at [879, 433] on div "JT LawnCare Solutions LLC HARDSCAPE_LANDSCAPE, LANDSCAPING_MAINTENANCE $150.00 …" at bounding box center [784, 408] width 821 height 53
click at [1269, 437] on div "Back to all projects 6800 Barker Dr, Canal Winchester, OH 43110 3 Beds | 1 1/2 …" at bounding box center [784, 395] width 1568 height 698
click at [653, 251] on div "Notes" at bounding box center [659, 245] width 29 height 15
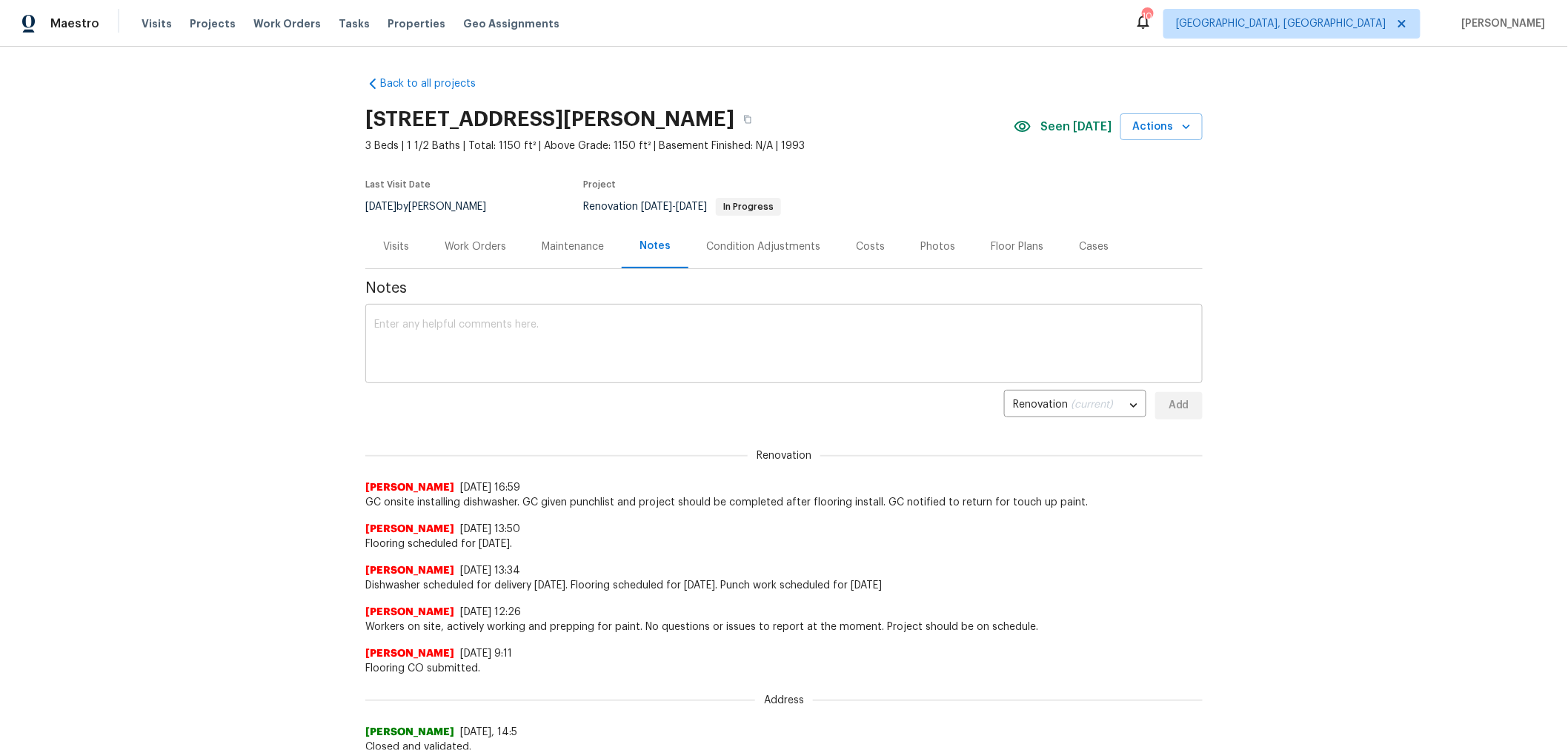
click at [565, 326] on textarea at bounding box center [784, 345] width 819 height 52
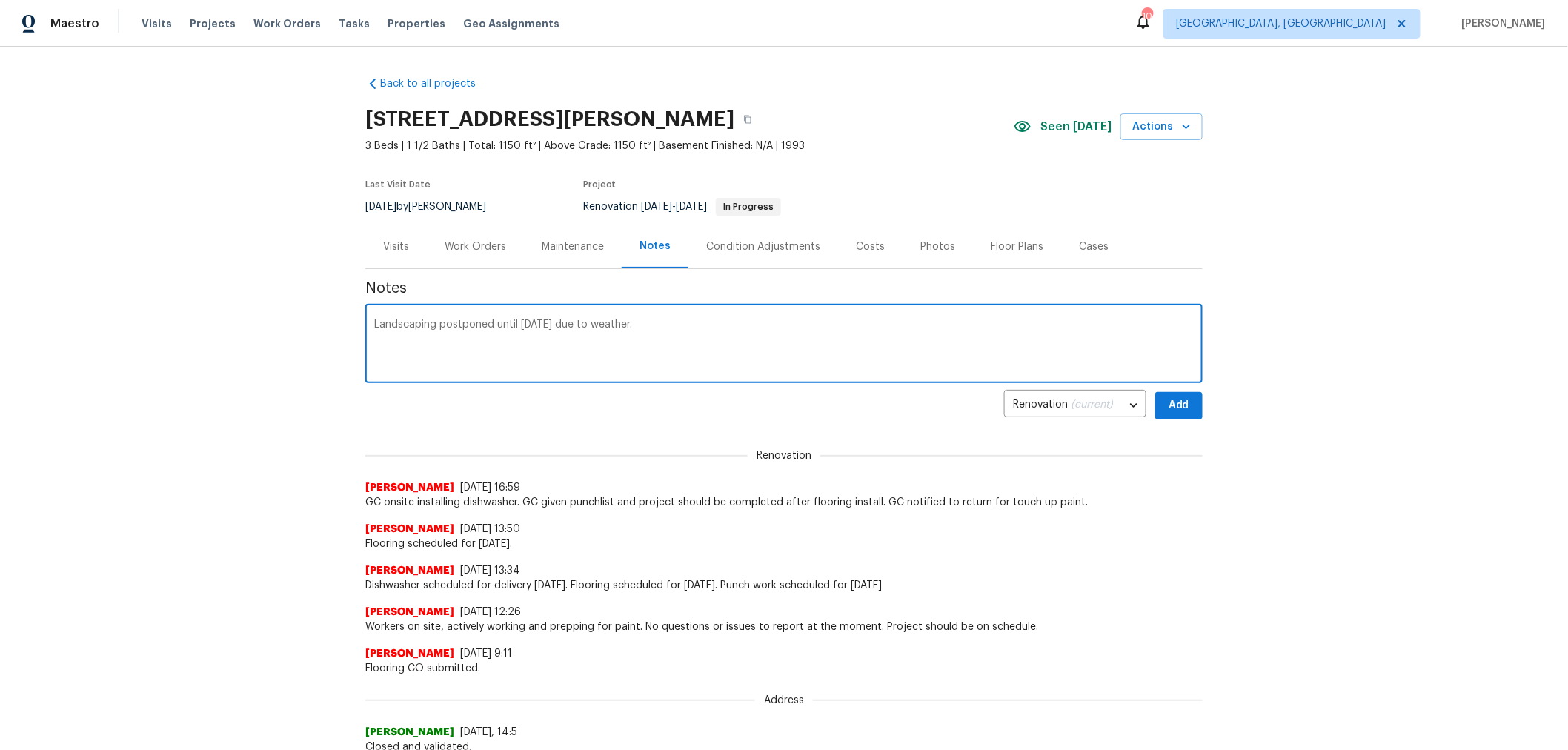
type textarea "Landscaping postponed until tomorrow due to weather."
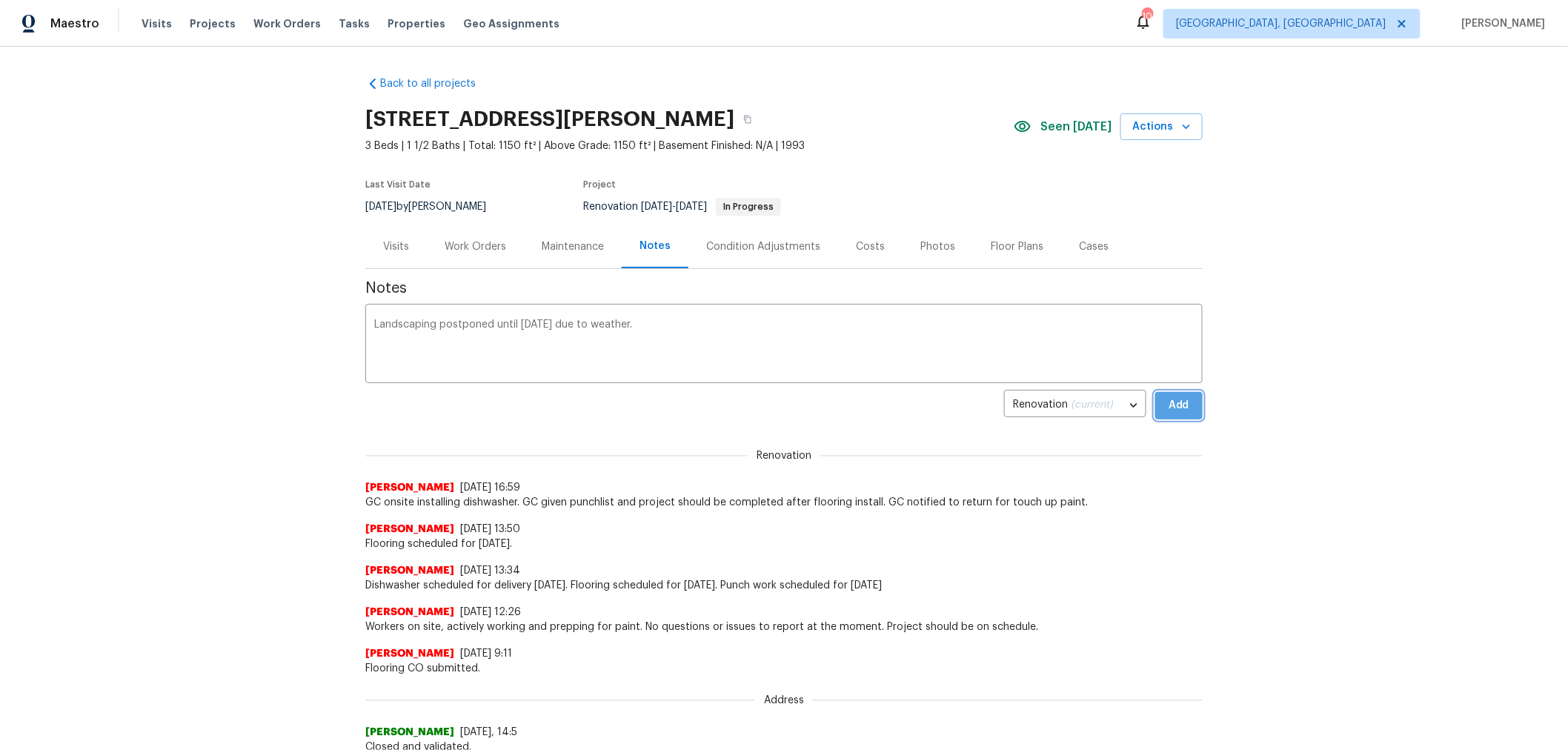
click at [1182, 410] on span "Add" at bounding box center [1179, 405] width 24 height 19
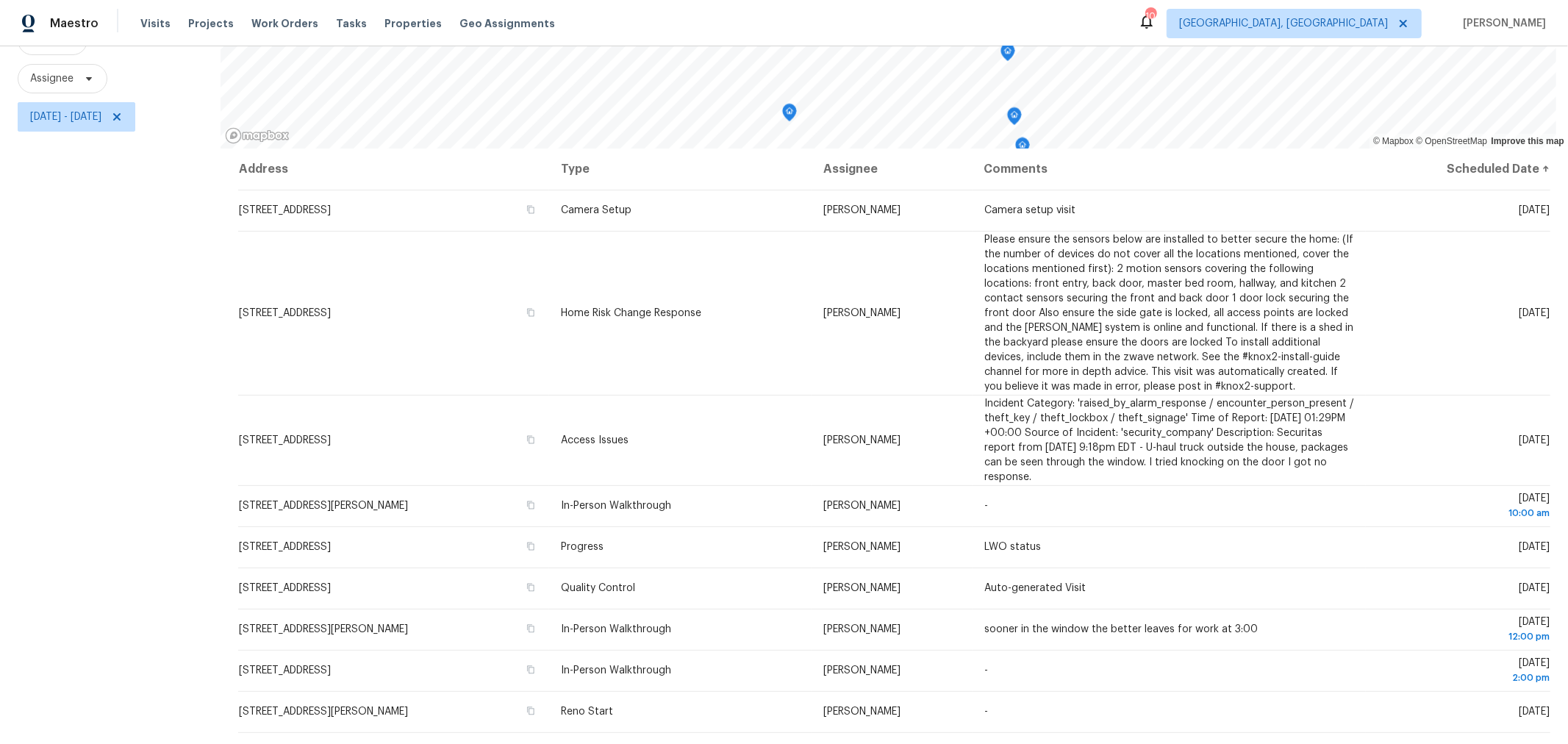
scroll to position [173, 0]
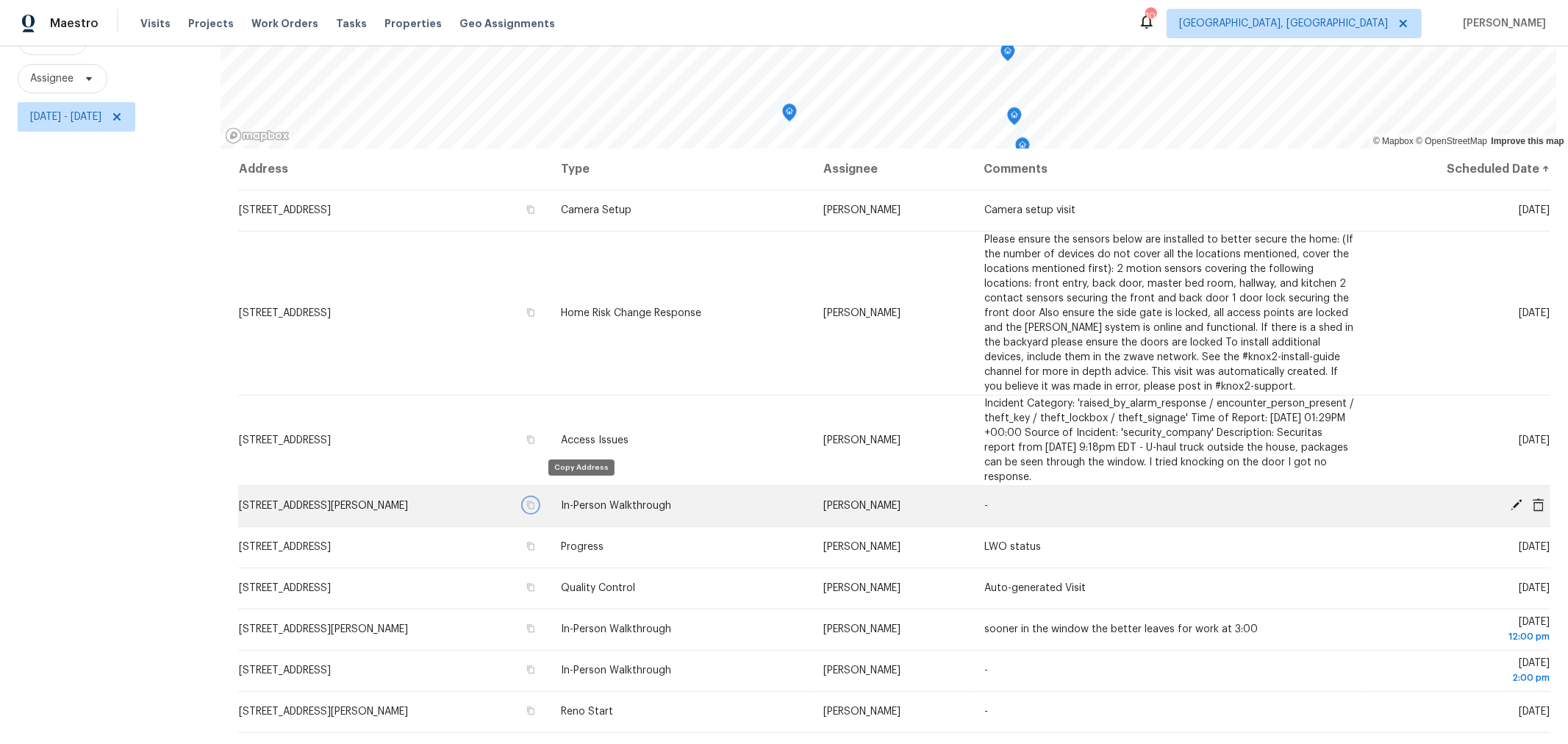
click at [535, 501] on icon "button" at bounding box center [531, 505] width 9 height 9
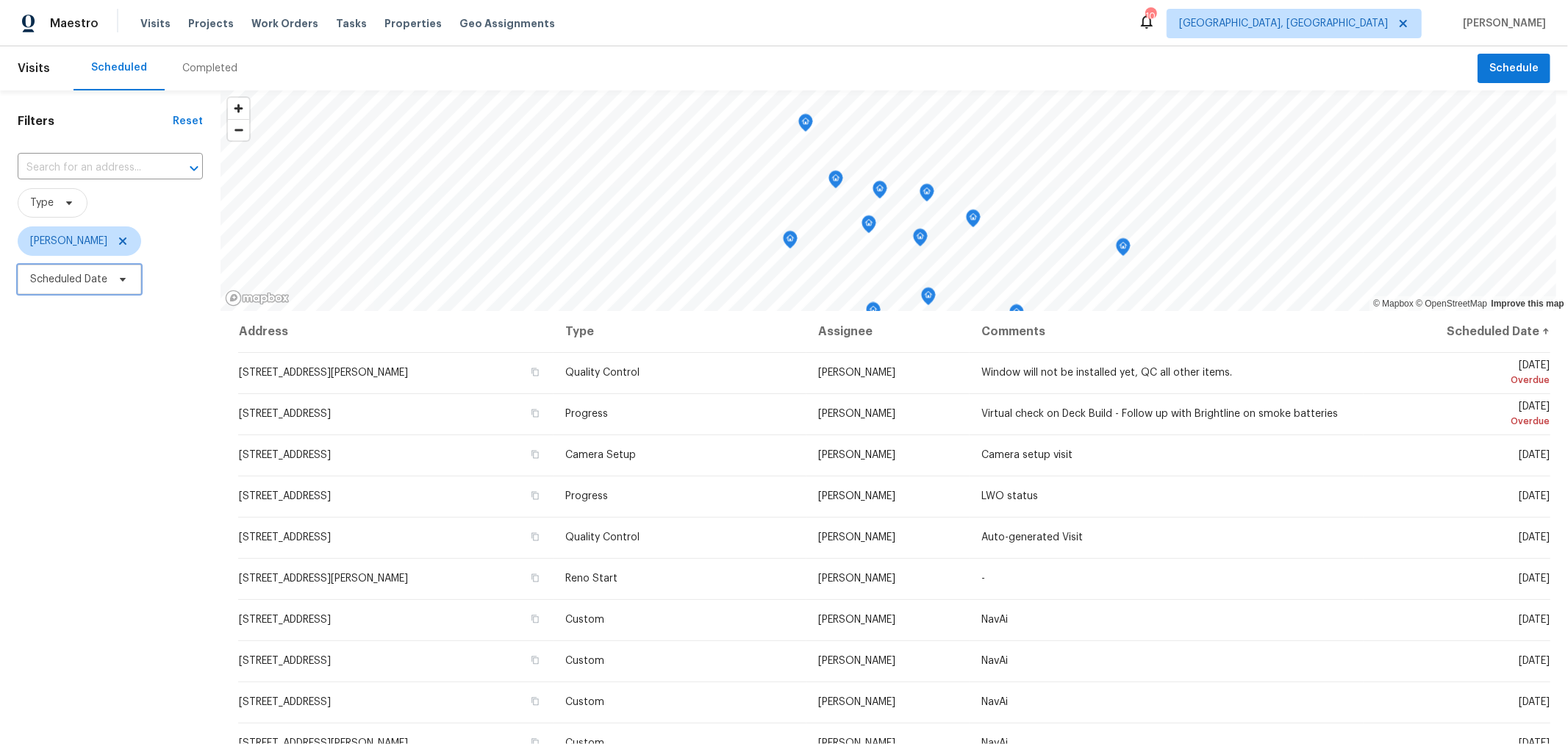
click at [102, 280] on span "Scheduled Date" at bounding box center [68, 279] width 77 height 15
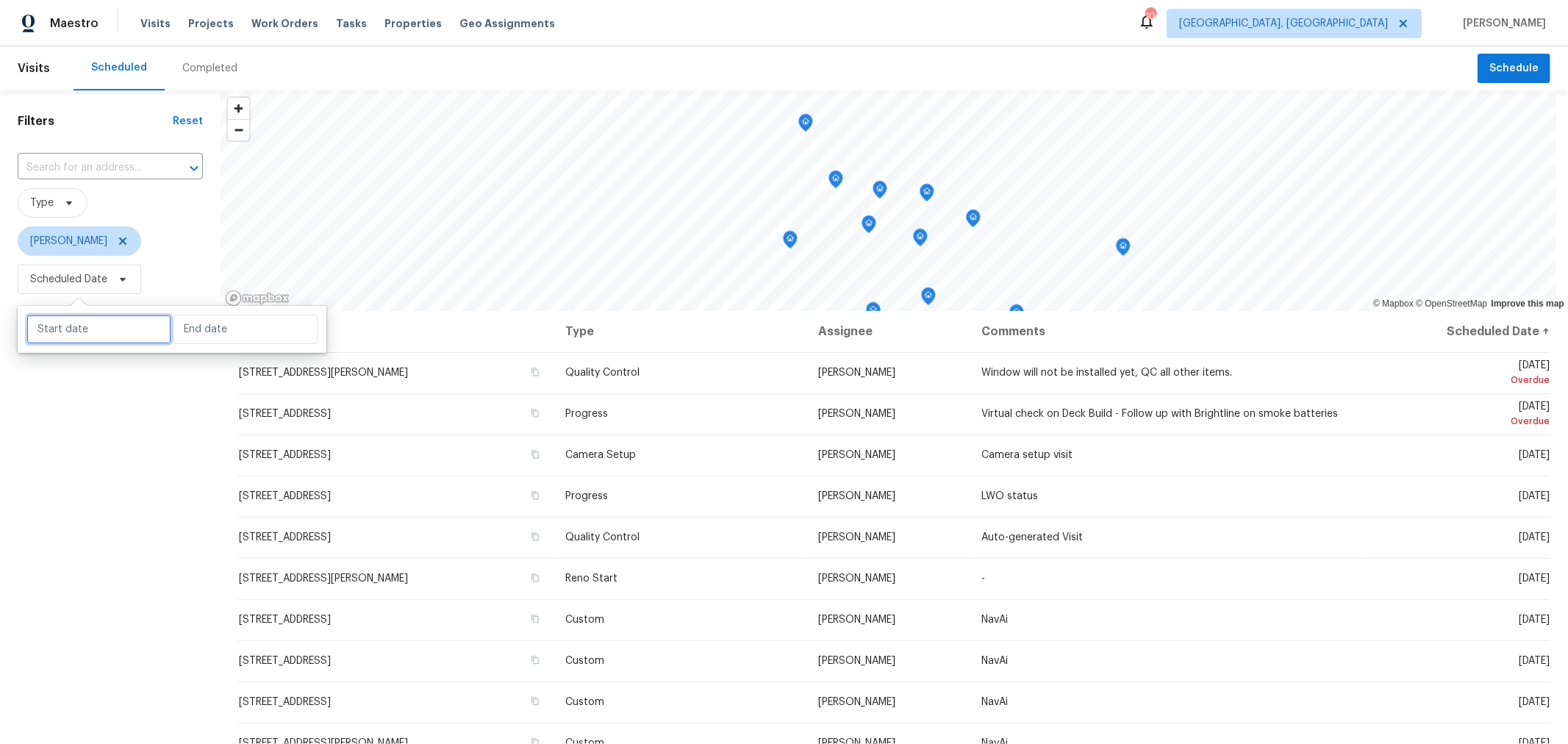
select select "9"
select select "2025"
select select "10"
select select "2025"
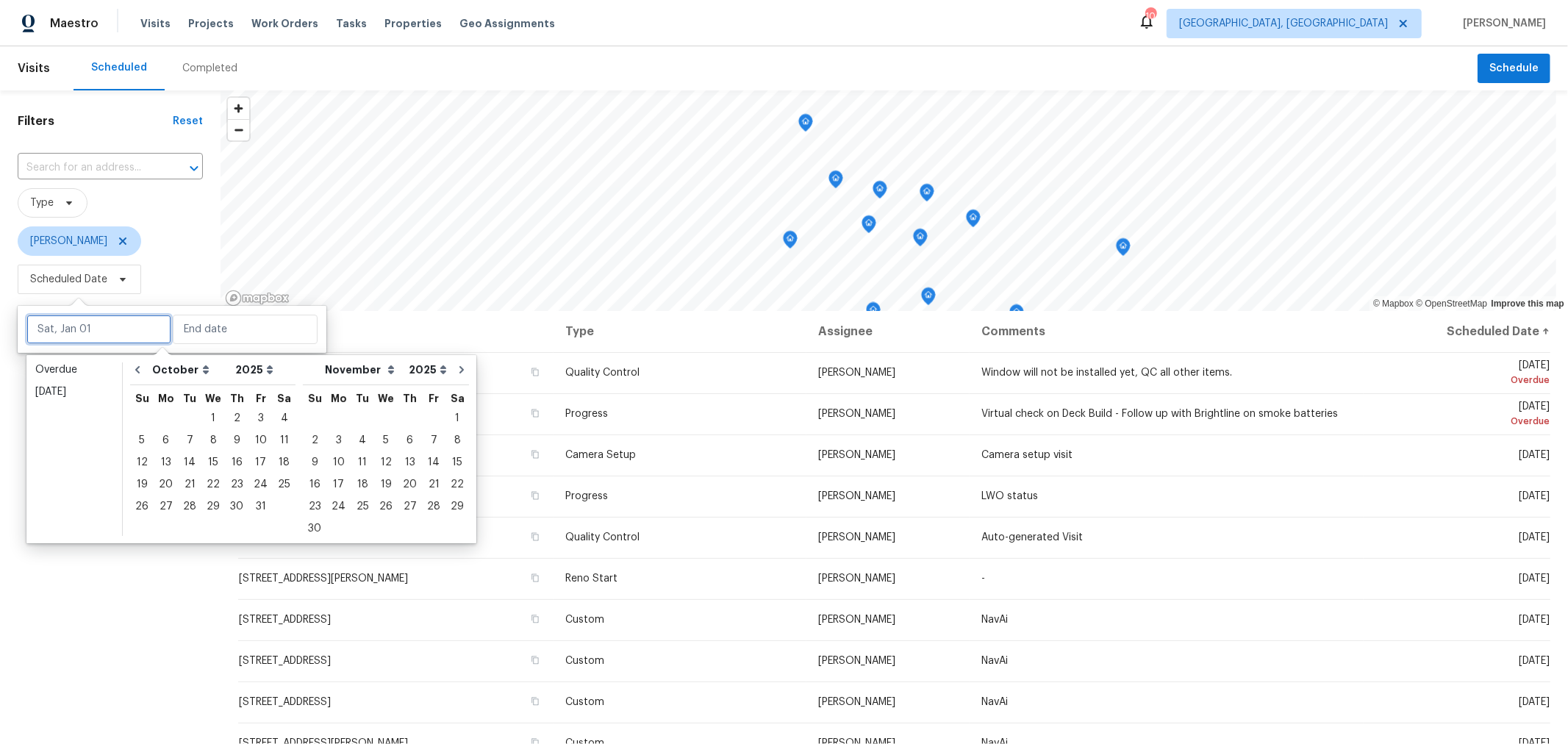
click at [101, 330] on input "text" at bounding box center [99, 330] width 145 height 30
click at [192, 441] on div "7" at bounding box center [190, 441] width 24 height 21
type input "[DATE]"
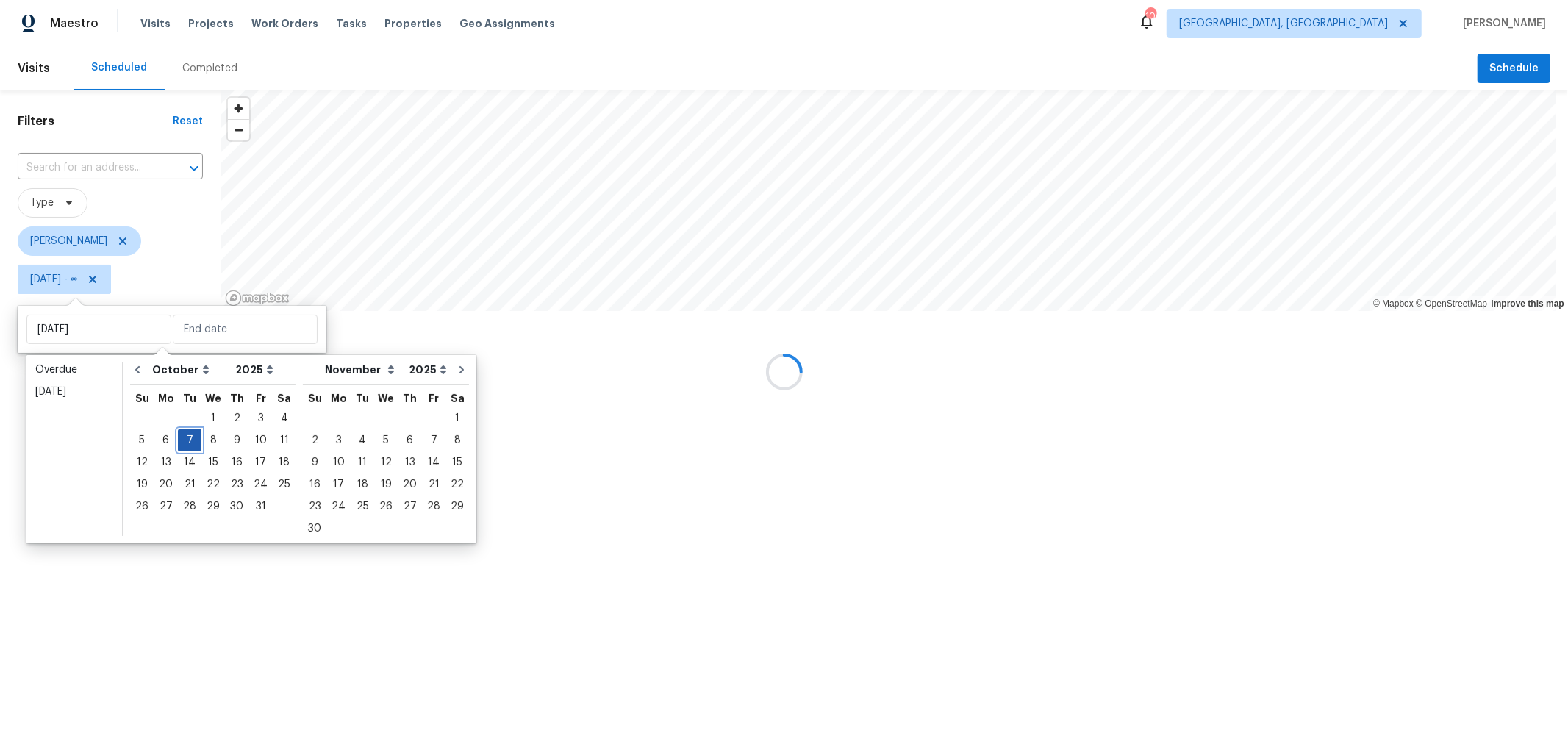
click at [192, 441] on div "7" at bounding box center [190, 441] width 24 height 21
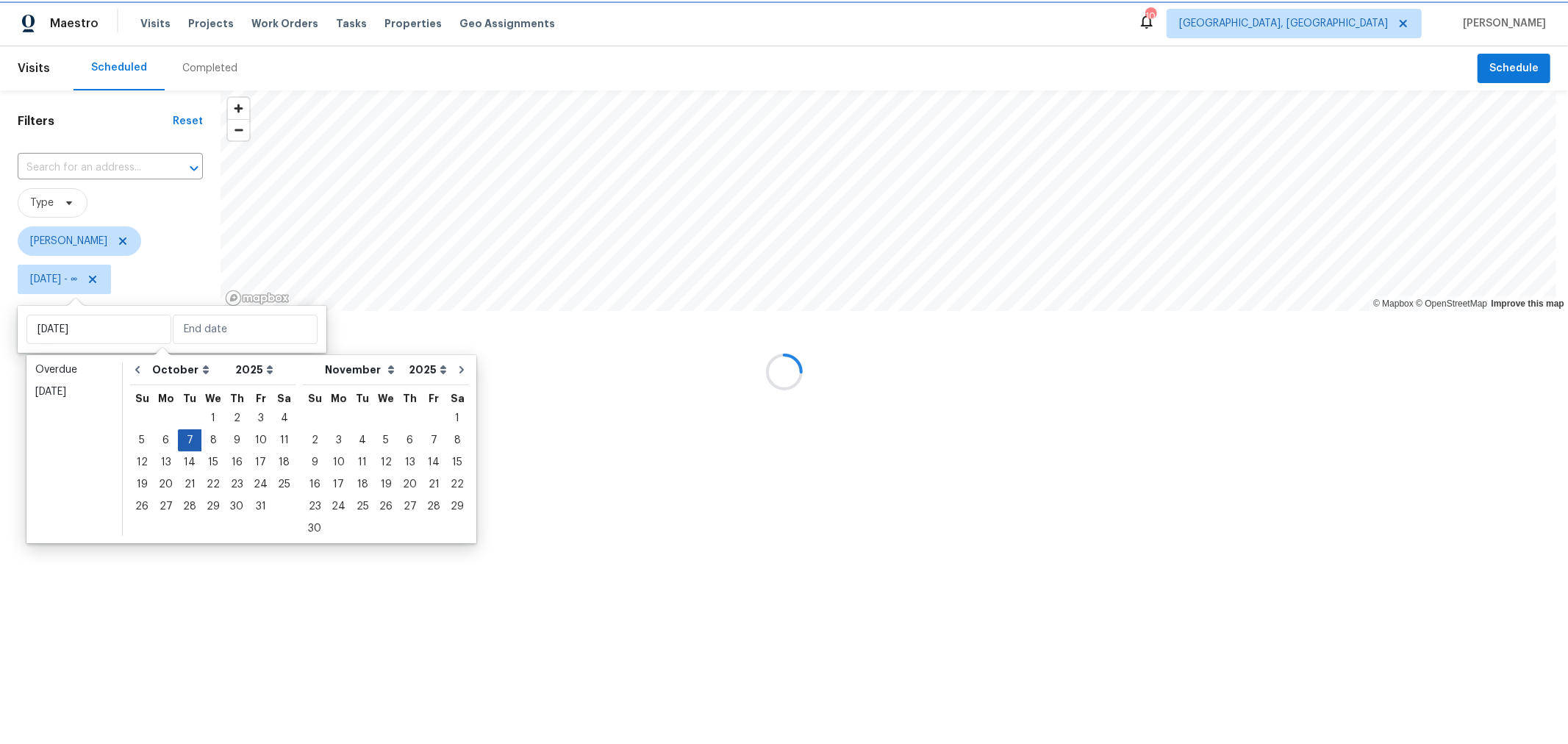
type input "[DATE]"
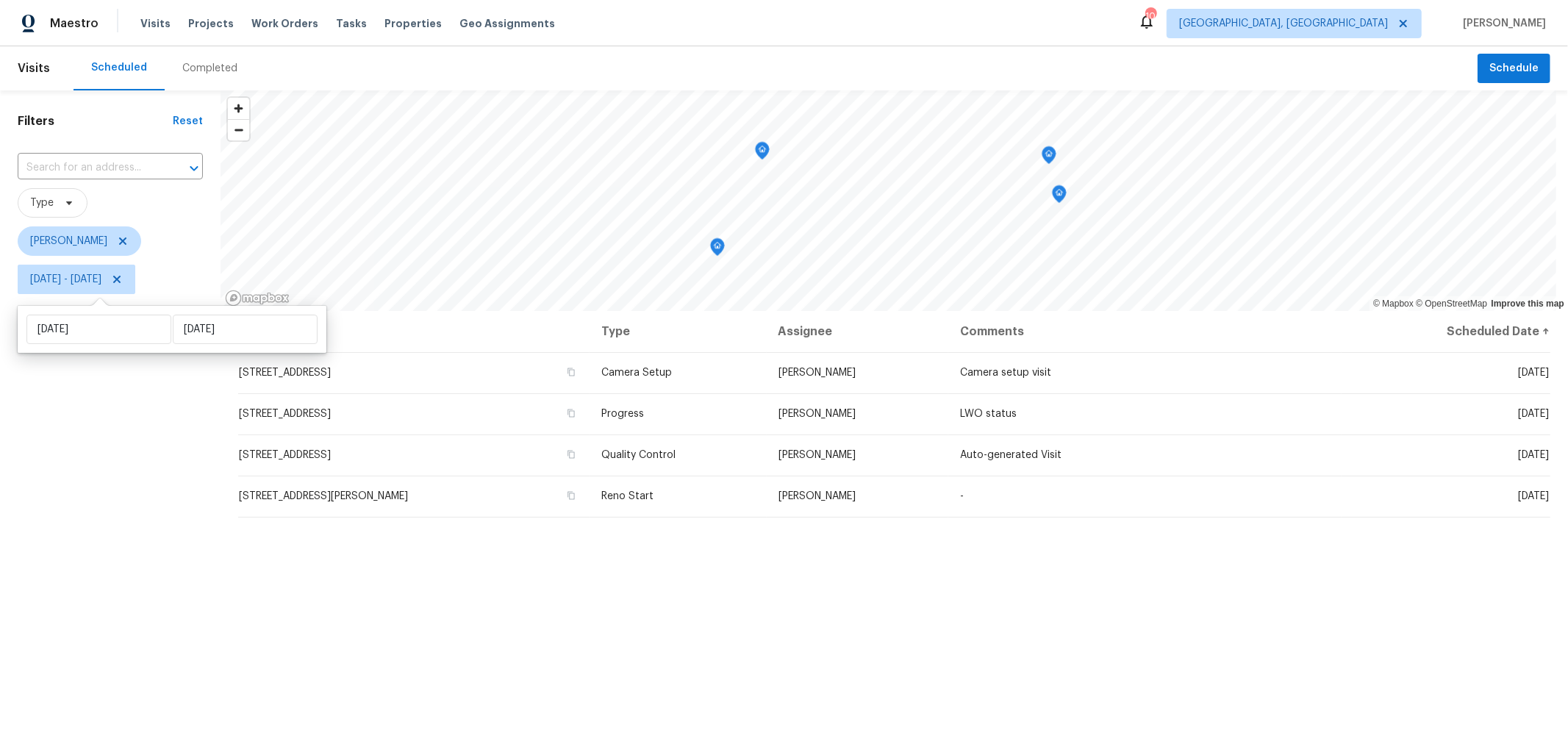
click at [141, 548] on div "Filters Reset ​ Type Keith Hollingsworth Tue, Oct 07 - Tue, Oct 07" at bounding box center [110, 498] width 220 height 817
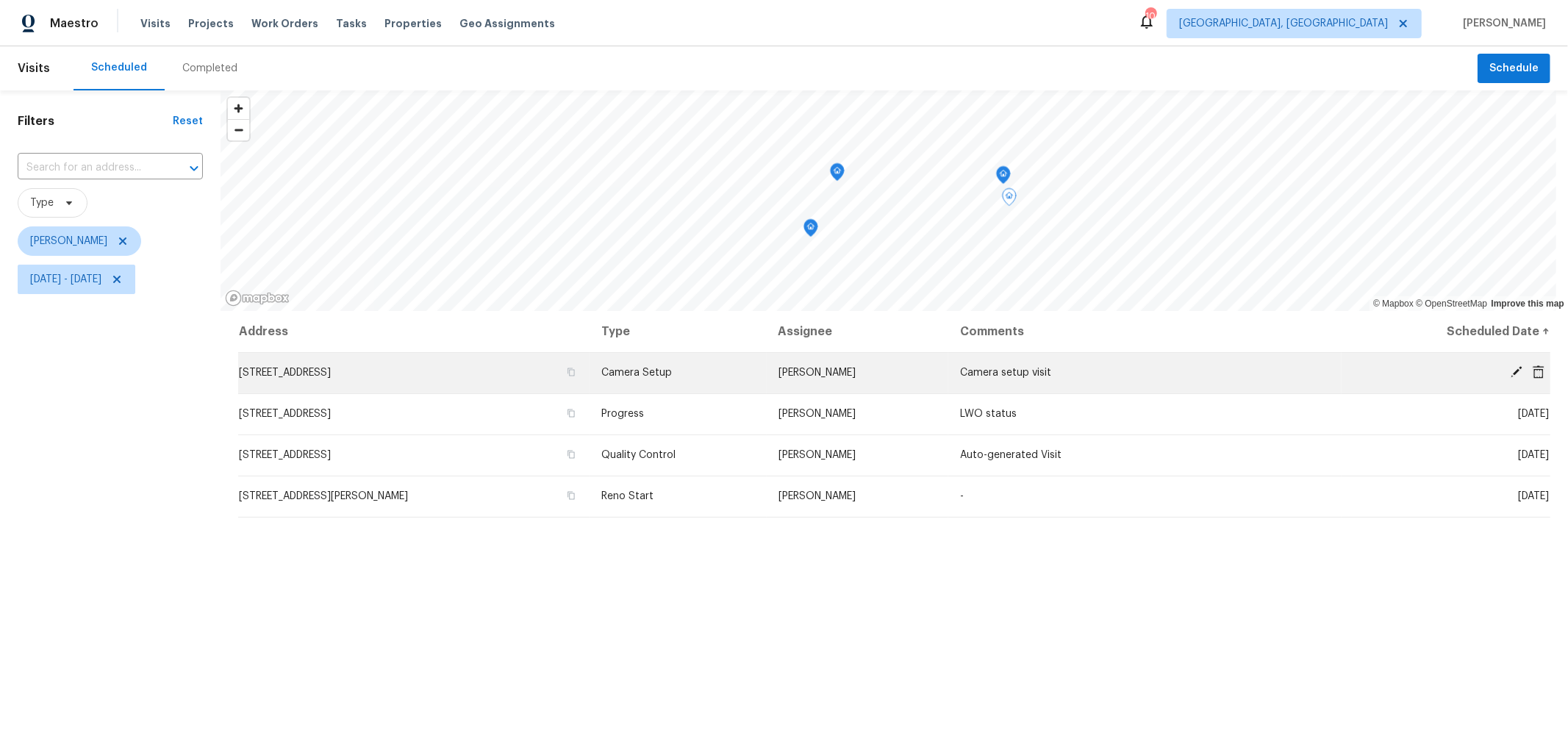
click at [1510, 372] on icon at bounding box center [1516, 372] width 11 height 11
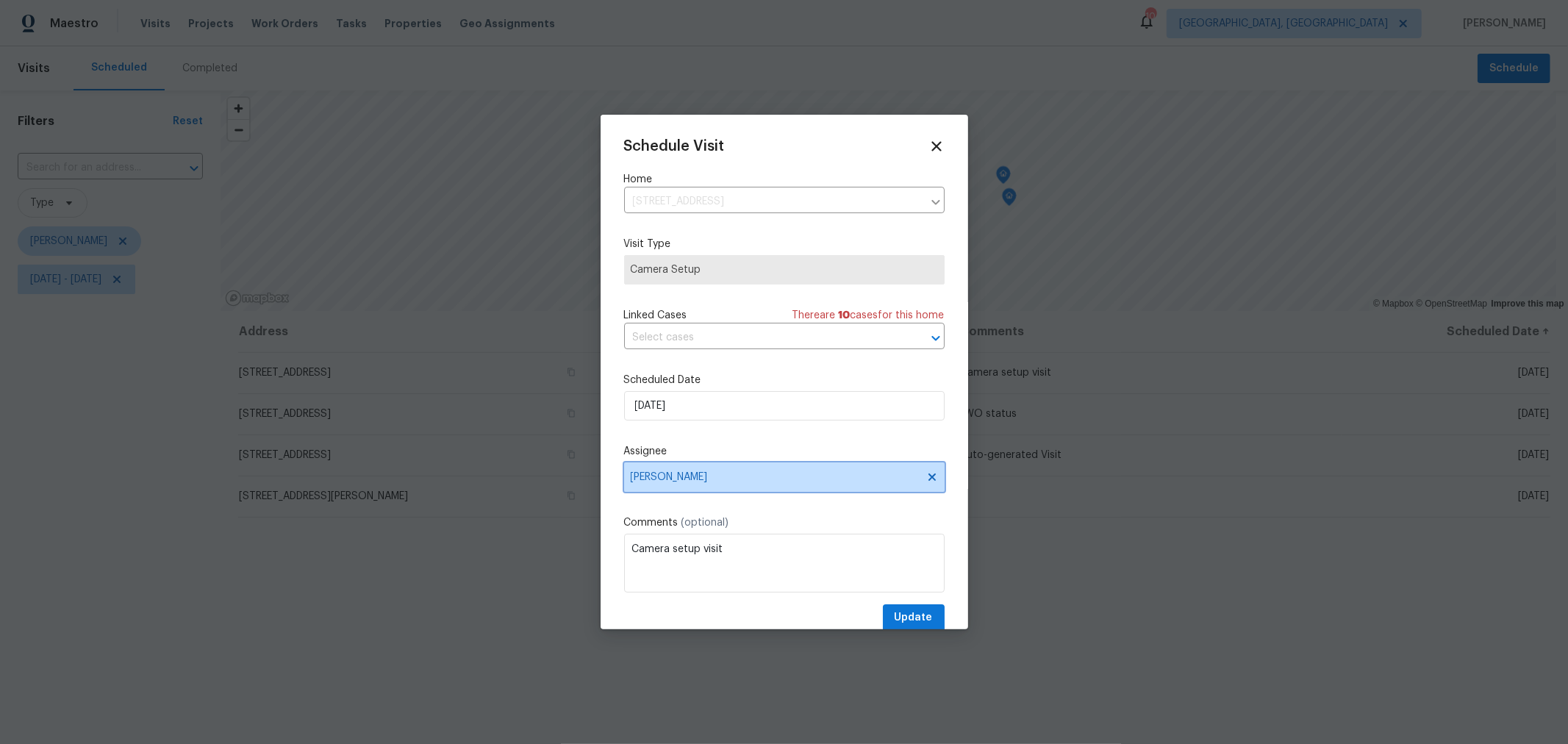
click at [808, 490] on span "[PERSON_NAME]" at bounding box center [784, 477] width 321 height 30
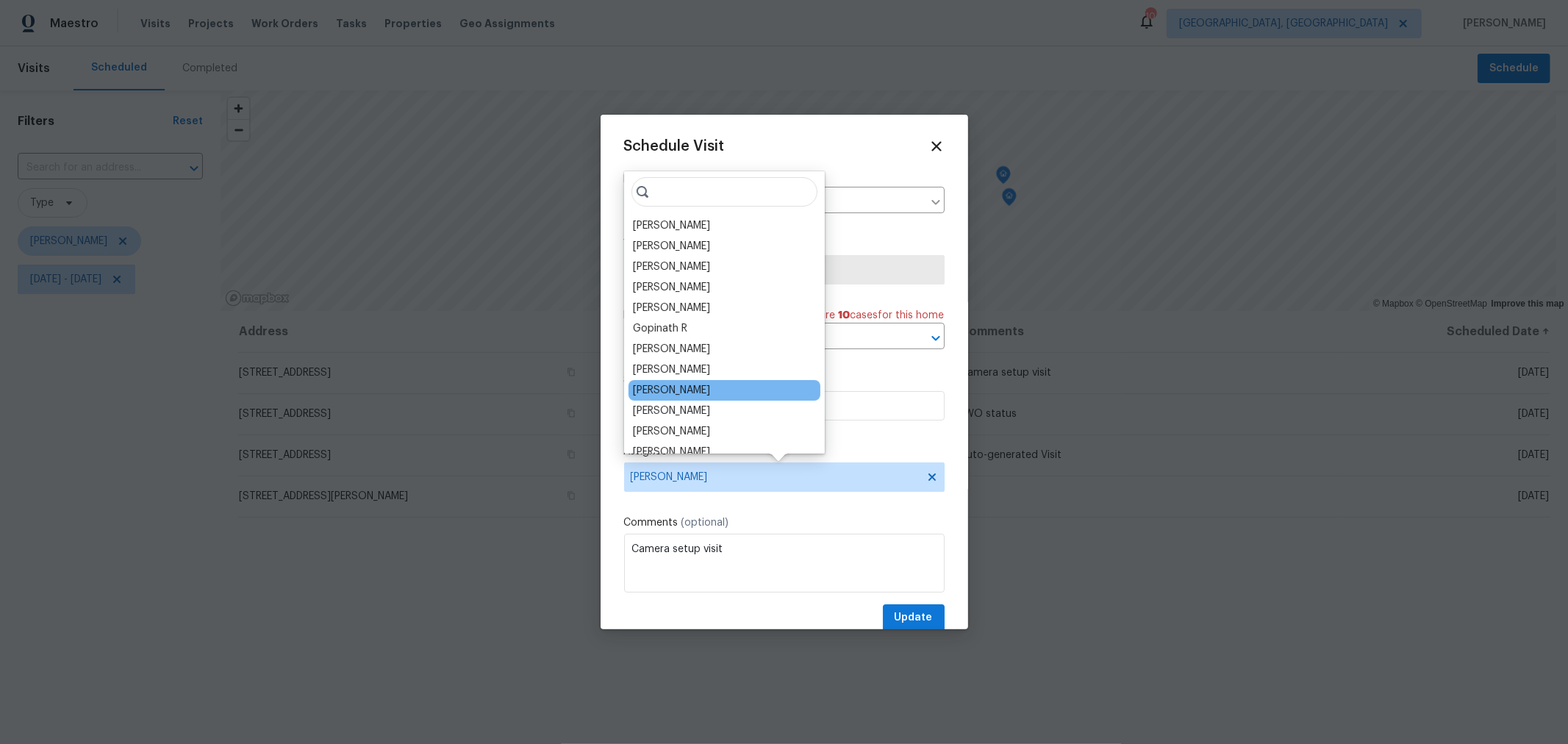
click at [691, 380] on div "Dennis Neuhardt" at bounding box center [725, 391] width 192 height 21
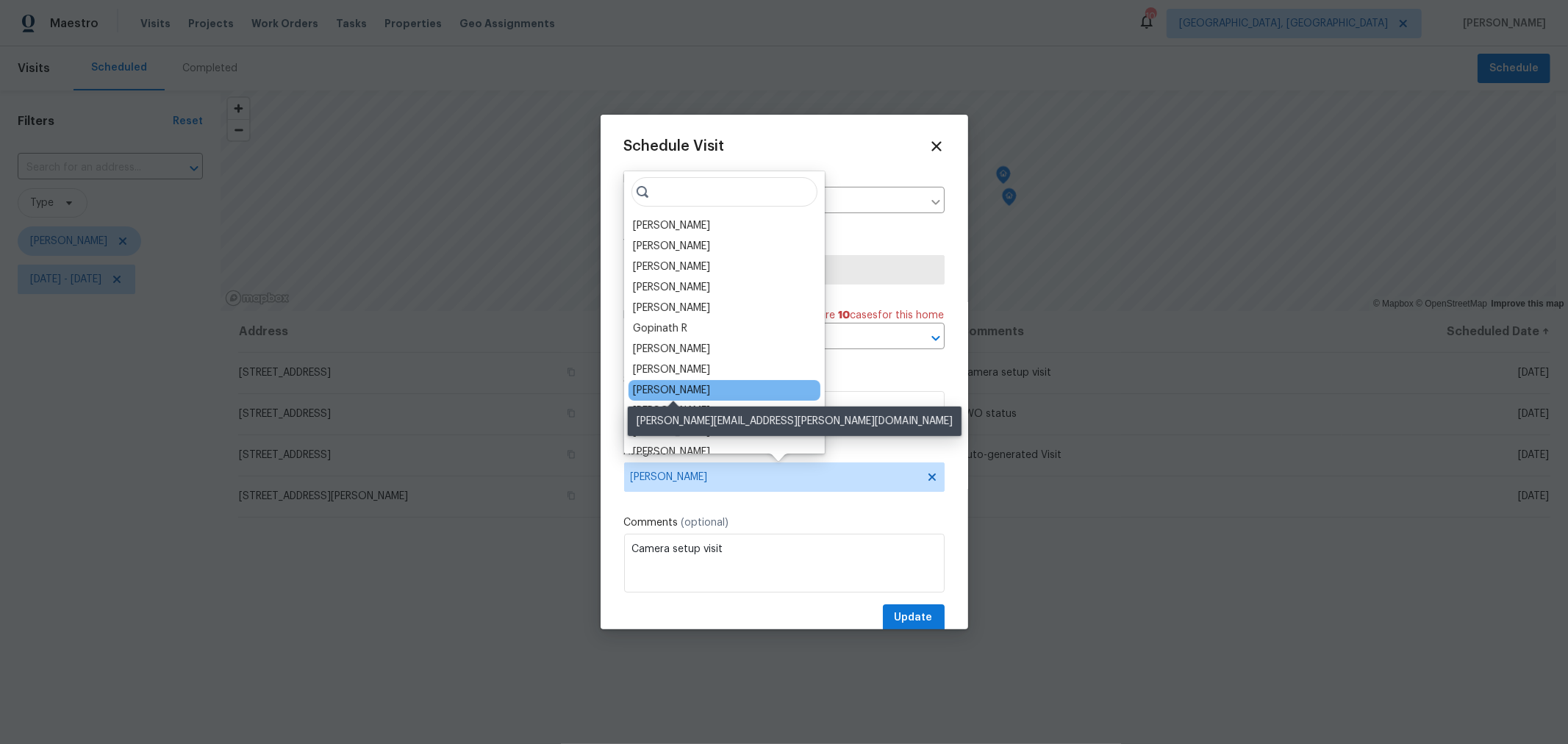
click at [688, 388] on div "Dennis Neuhardt" at bounding box center [671, 390] width 77 height 15
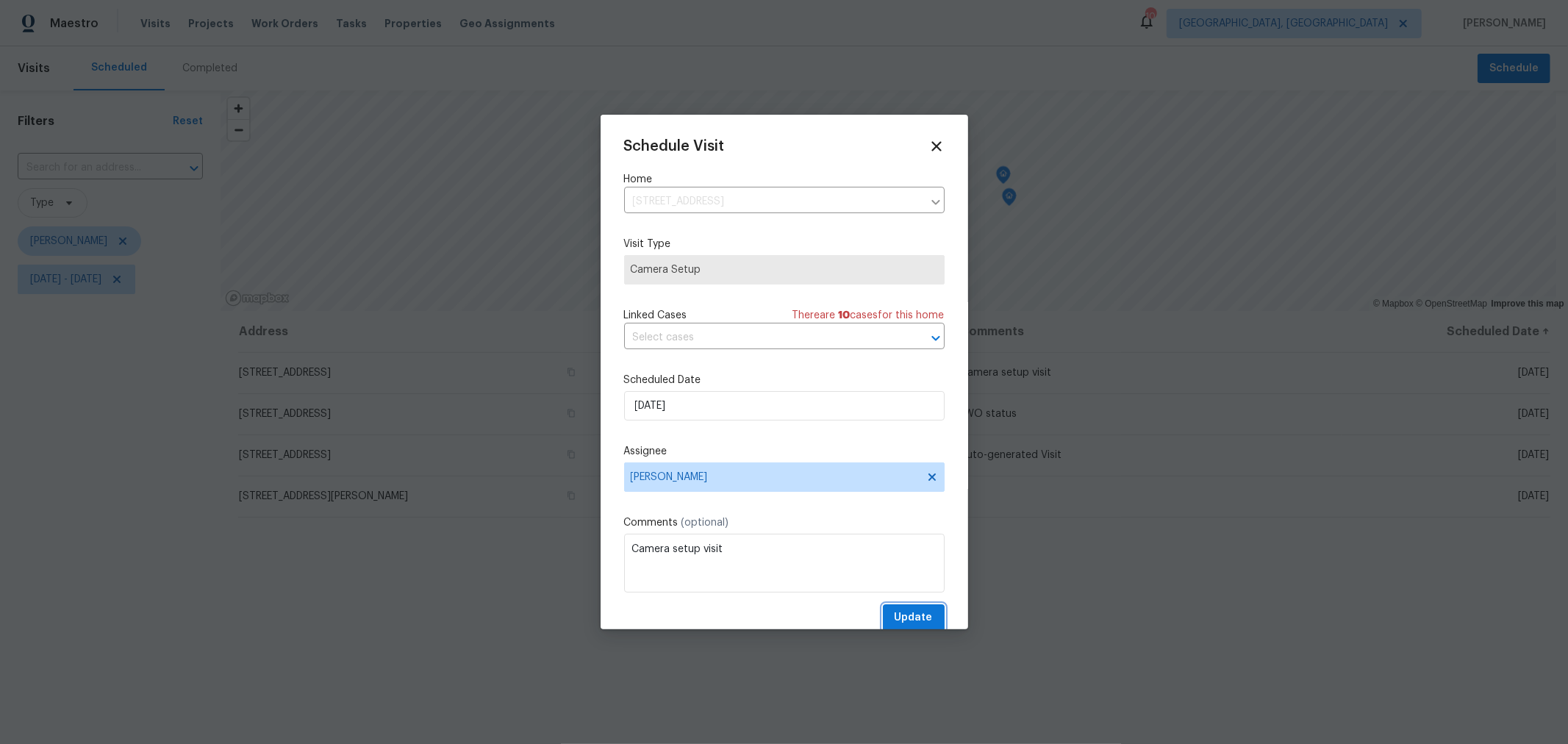
click at [895, 621] on span "Update" at bounding box center [914, 617] width 38 height 18
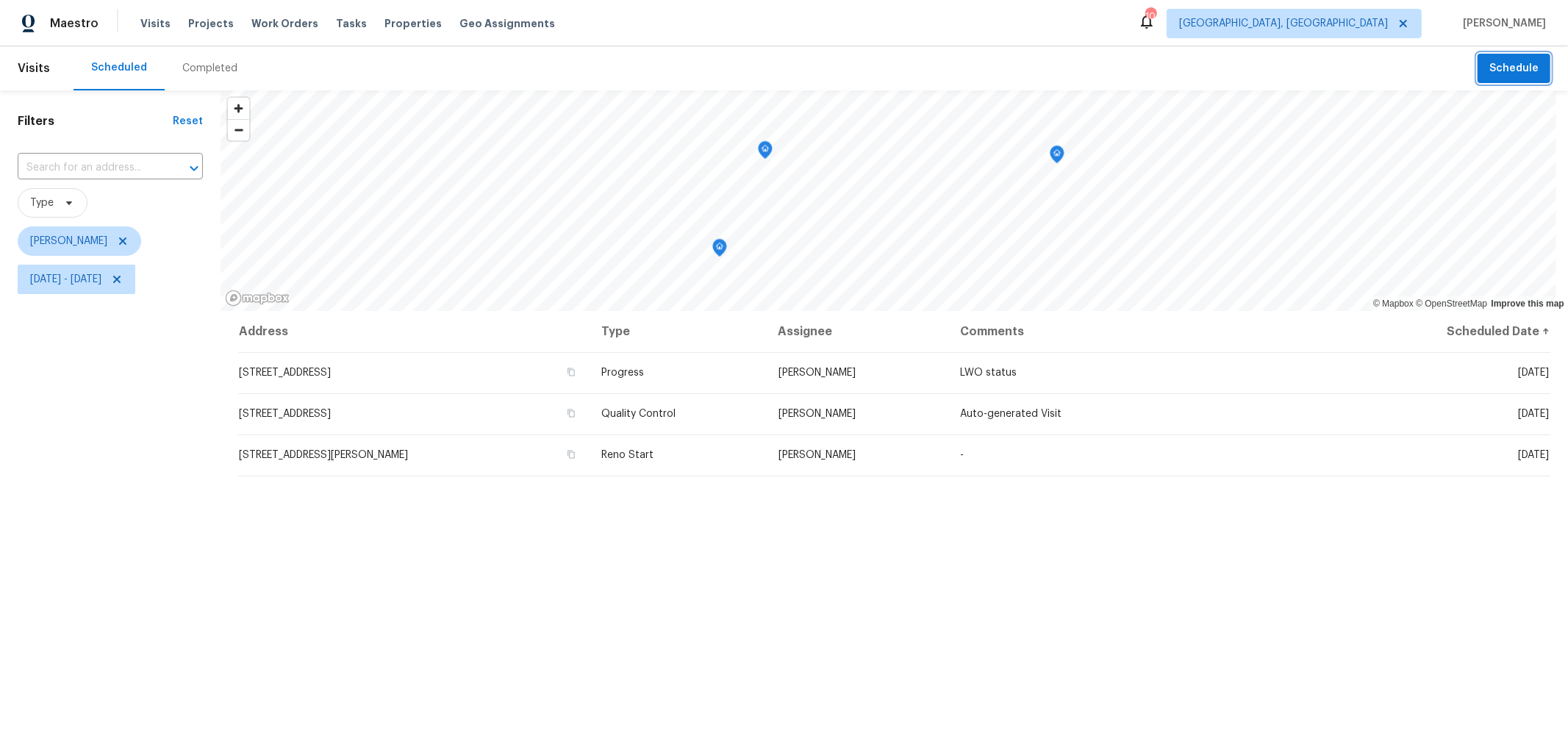
click at [1505, 82] on button "Schedule" at bounding box center [1513, 68] width 73 height 30
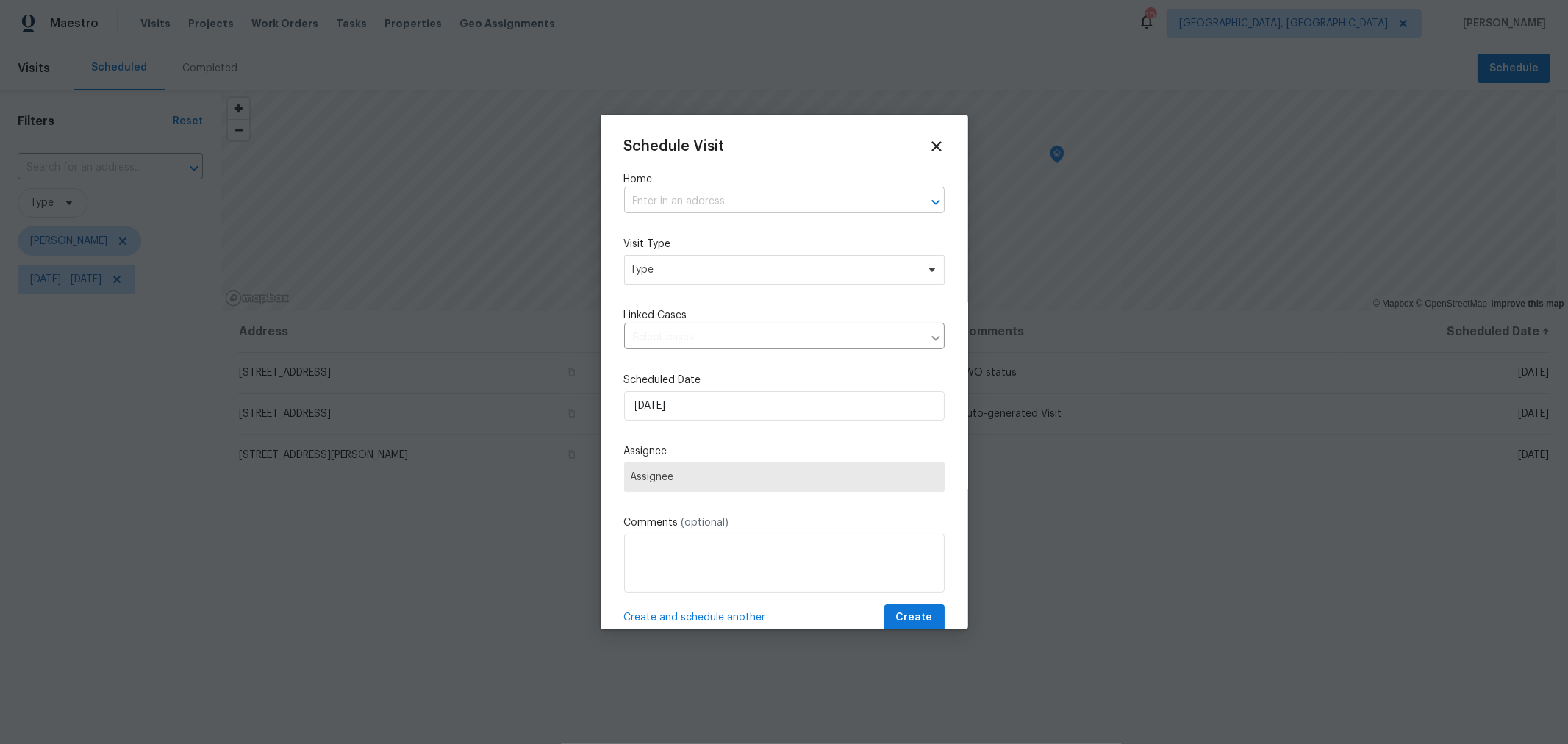
click at [719, 203] on input "text" at bounding box center [764, 202] width 280 height 23
type input "456"
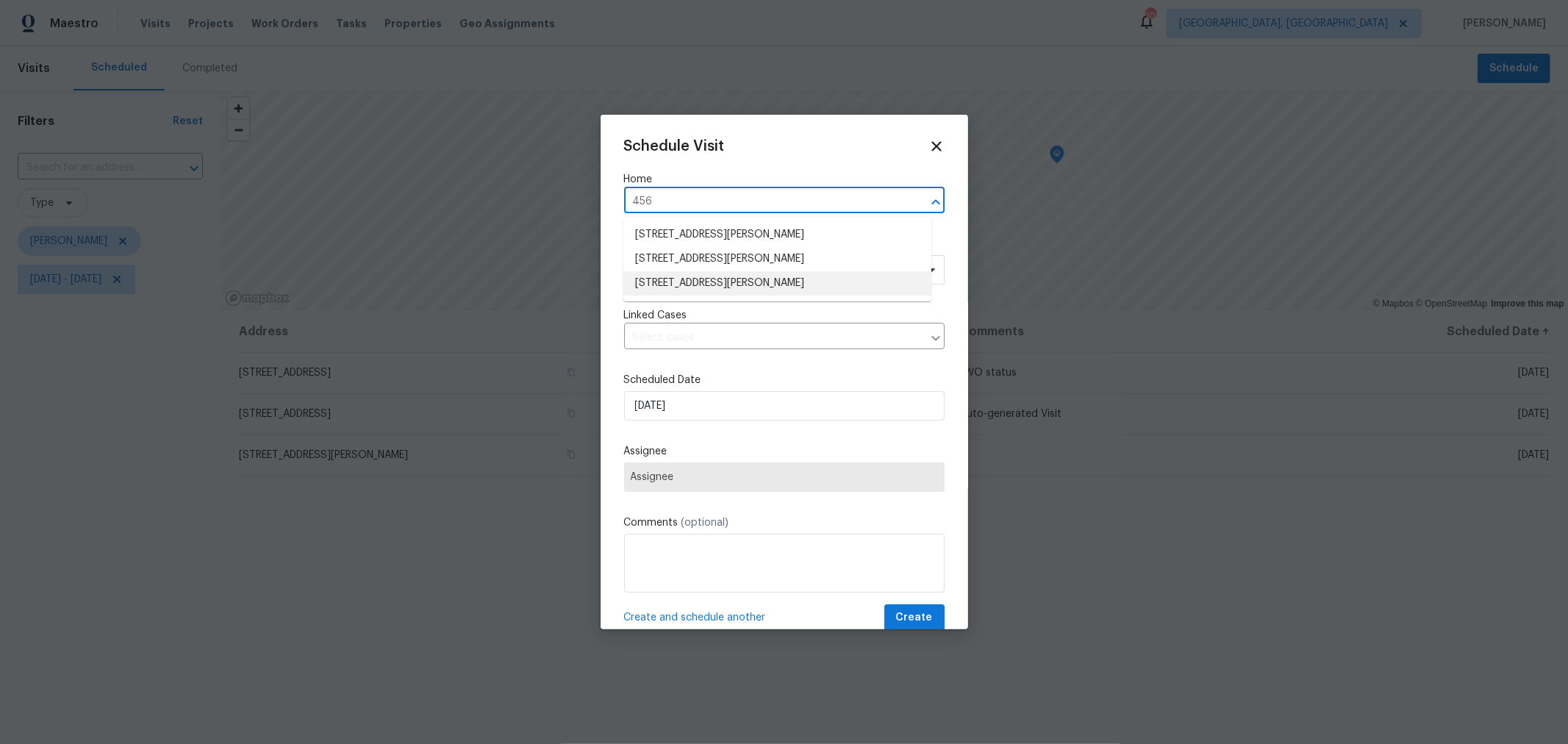
click at [792, 279] on li "[STREET_ADDRESS][PERSON_NAME]" at bounding box center [777, 283] width 308 height 24
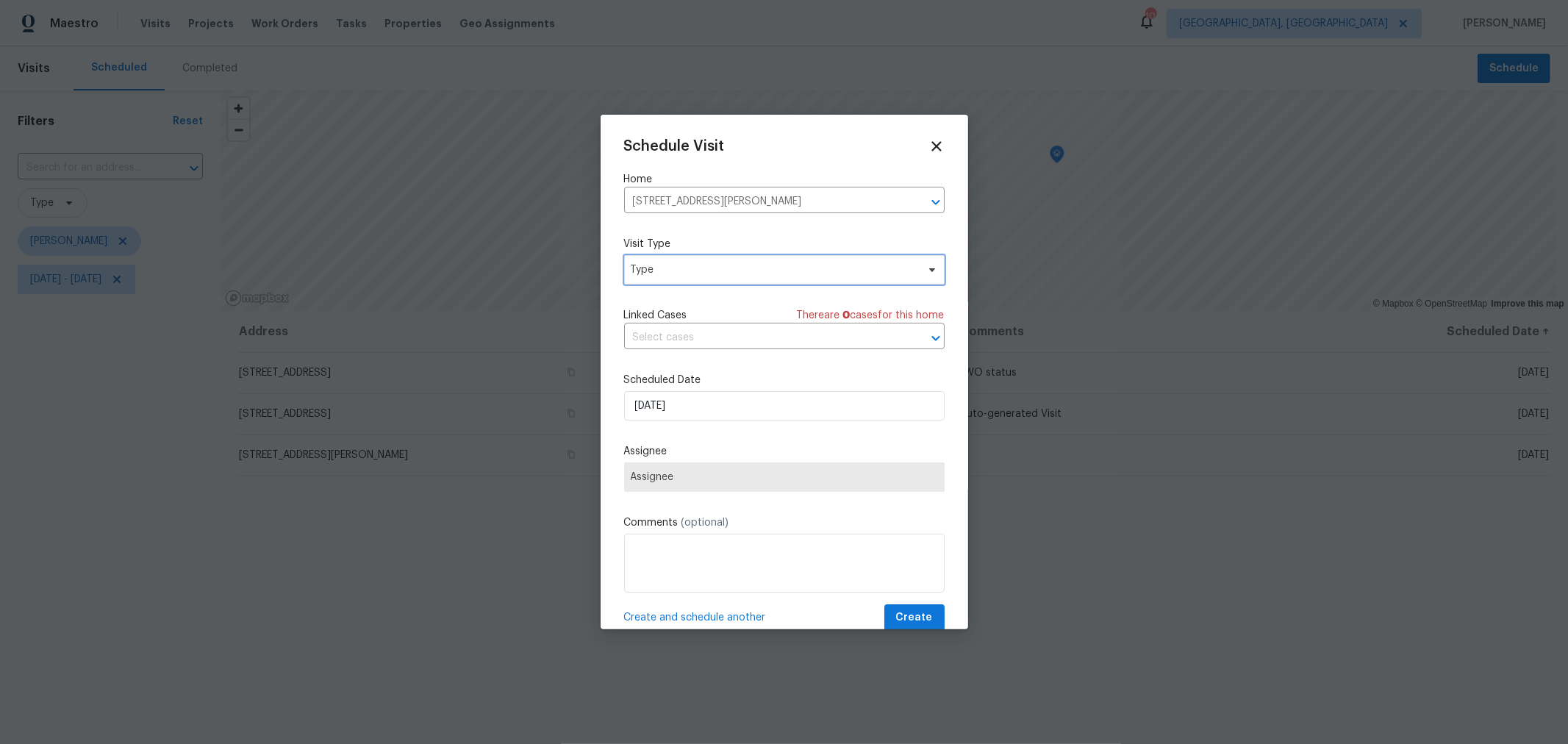
click at [711, 268] on span "Type" at bounding box center [774, 269] width 286 height 15
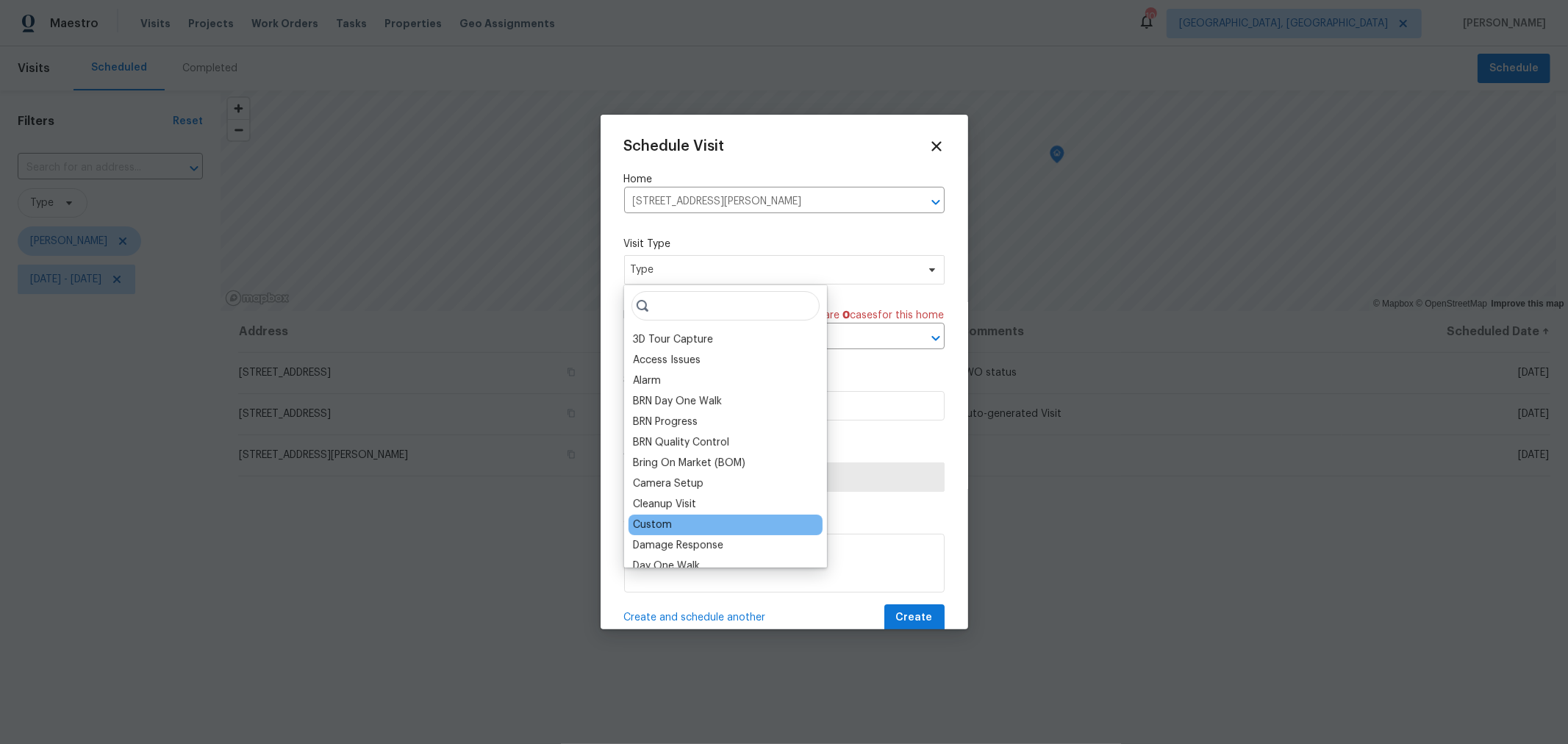
click at [658, 519] on div "Custom" at bounding box center [652, 525] width 39 height 15
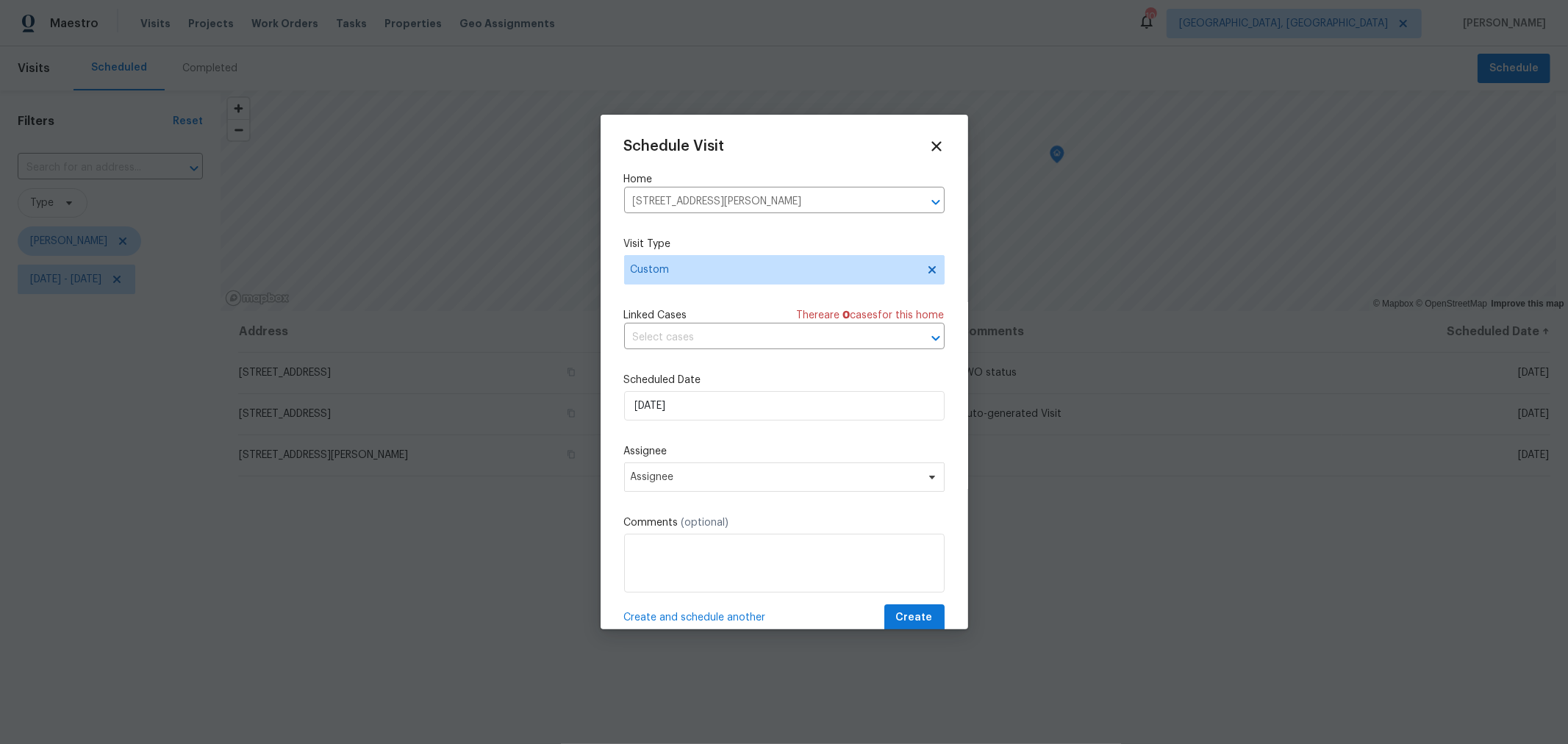
click at [682, 523] on span "(optional)" at bounding box center [705, 523] width 48 height 10
click at [683, 537] on textarea at bounding box center [784, 563] width 321 height 59
type textarea "IPW training MF"
click at [704, 480] on span "Assignee" at bounding box center [775, 476] width 288 height 11
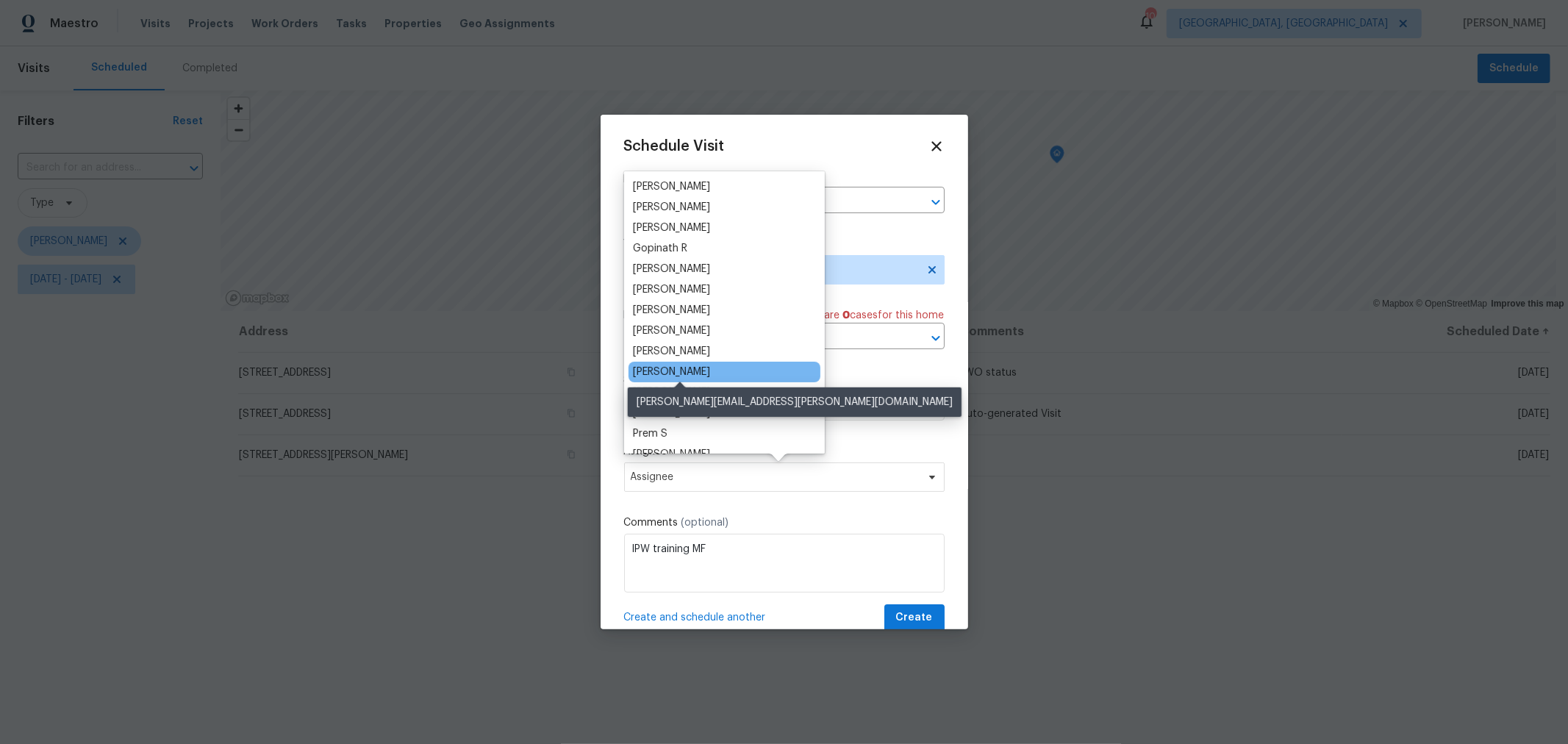
click at [707, 370] on div "[PERSON_NAME]" at bounding box center [671, 372] width 77 height 15
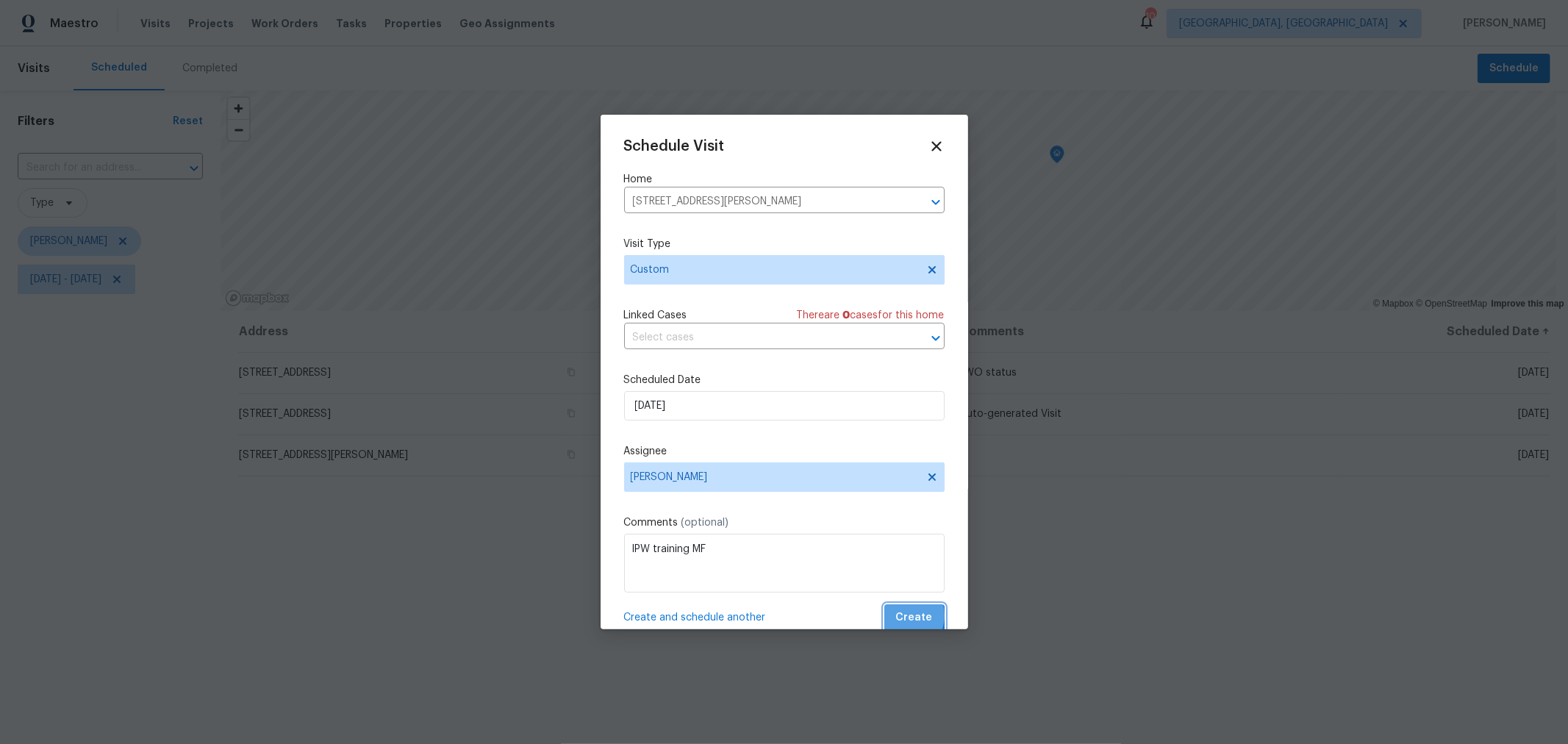
click at [896, 617] on span "Create" at bounding box center [914, 617] width 37 height 18
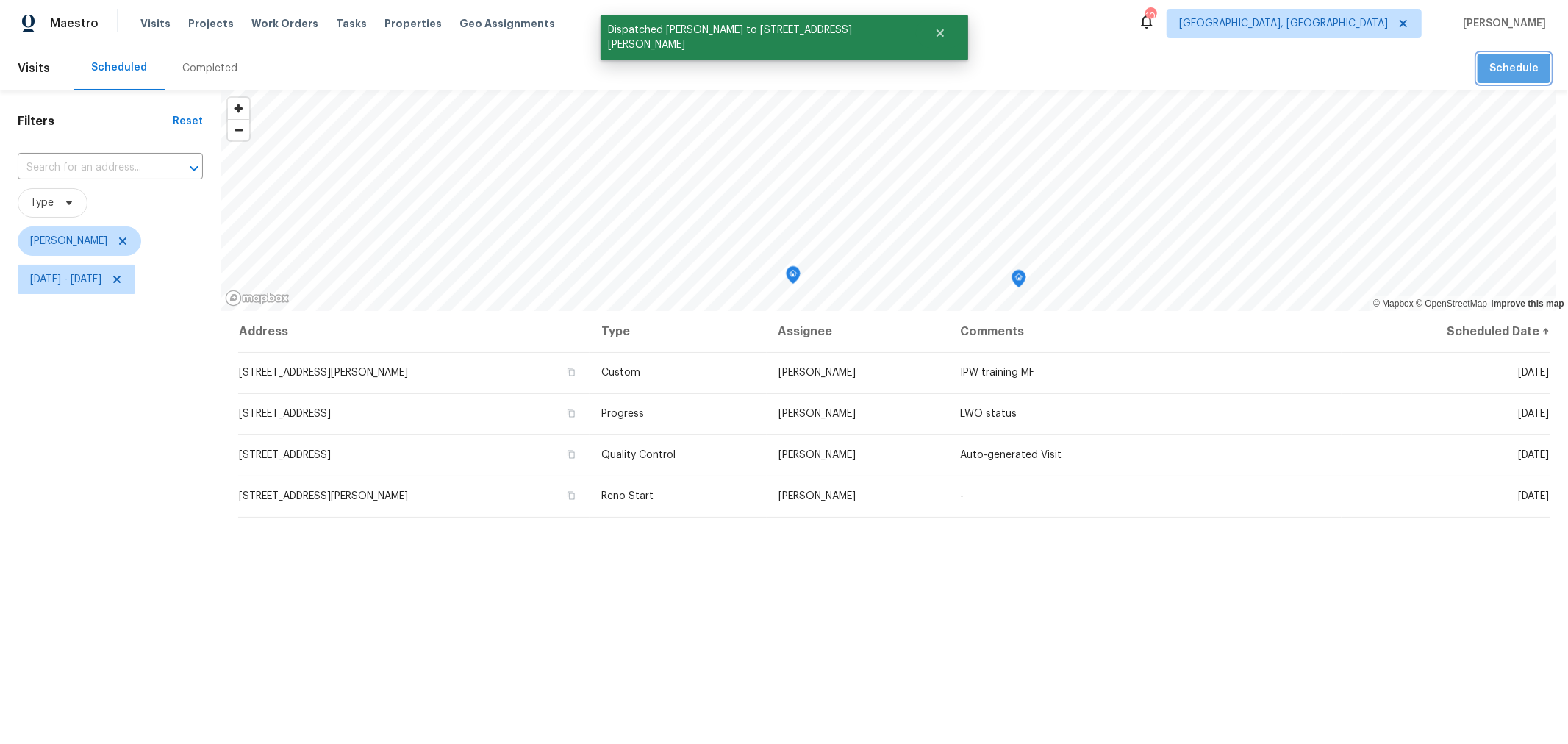
click at [1500, 79] on button "Schedule" at bounding box center [1513, 68] width 73 height 30
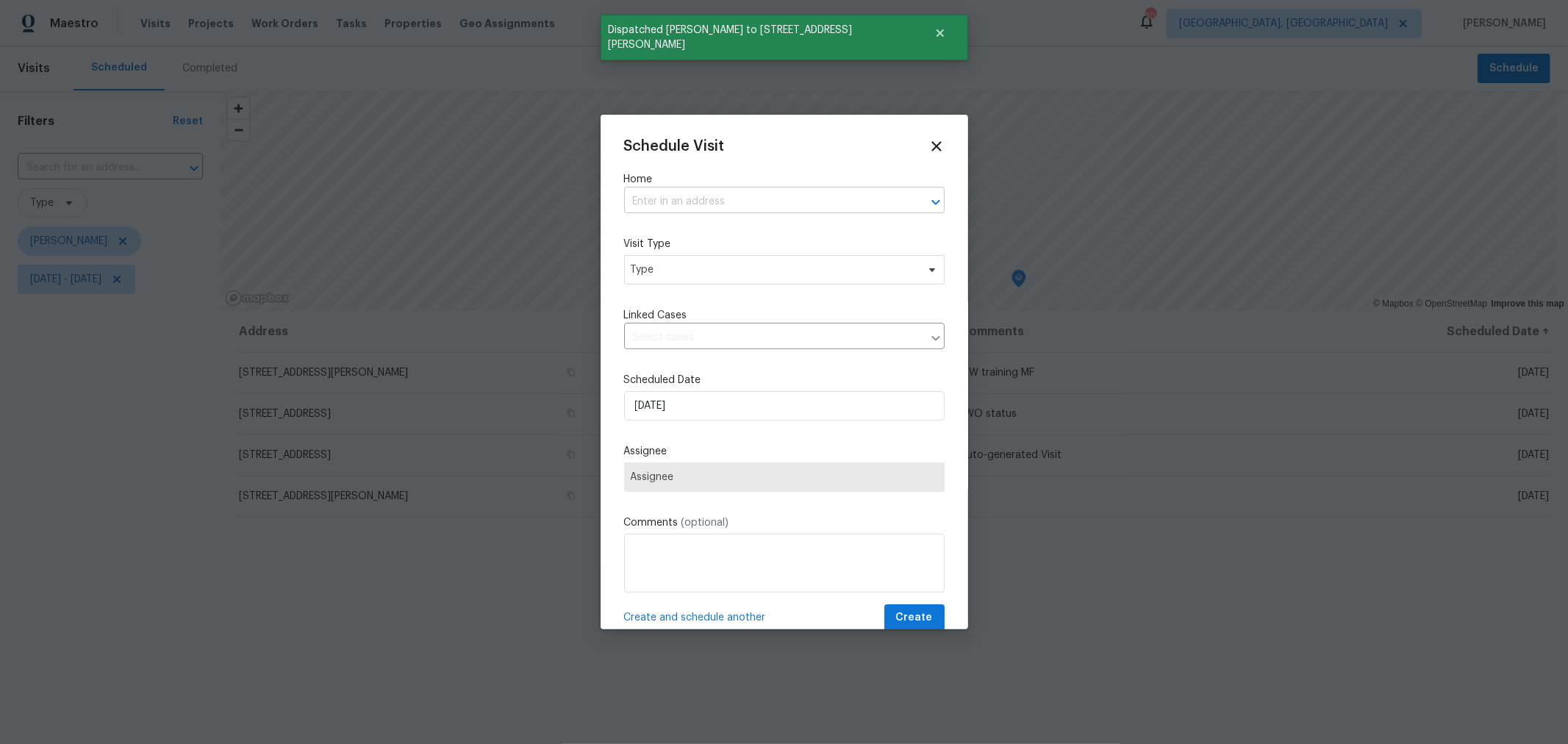
click at [807, 198] on input "text" at bounding box center [764, 202] width 280 height 23
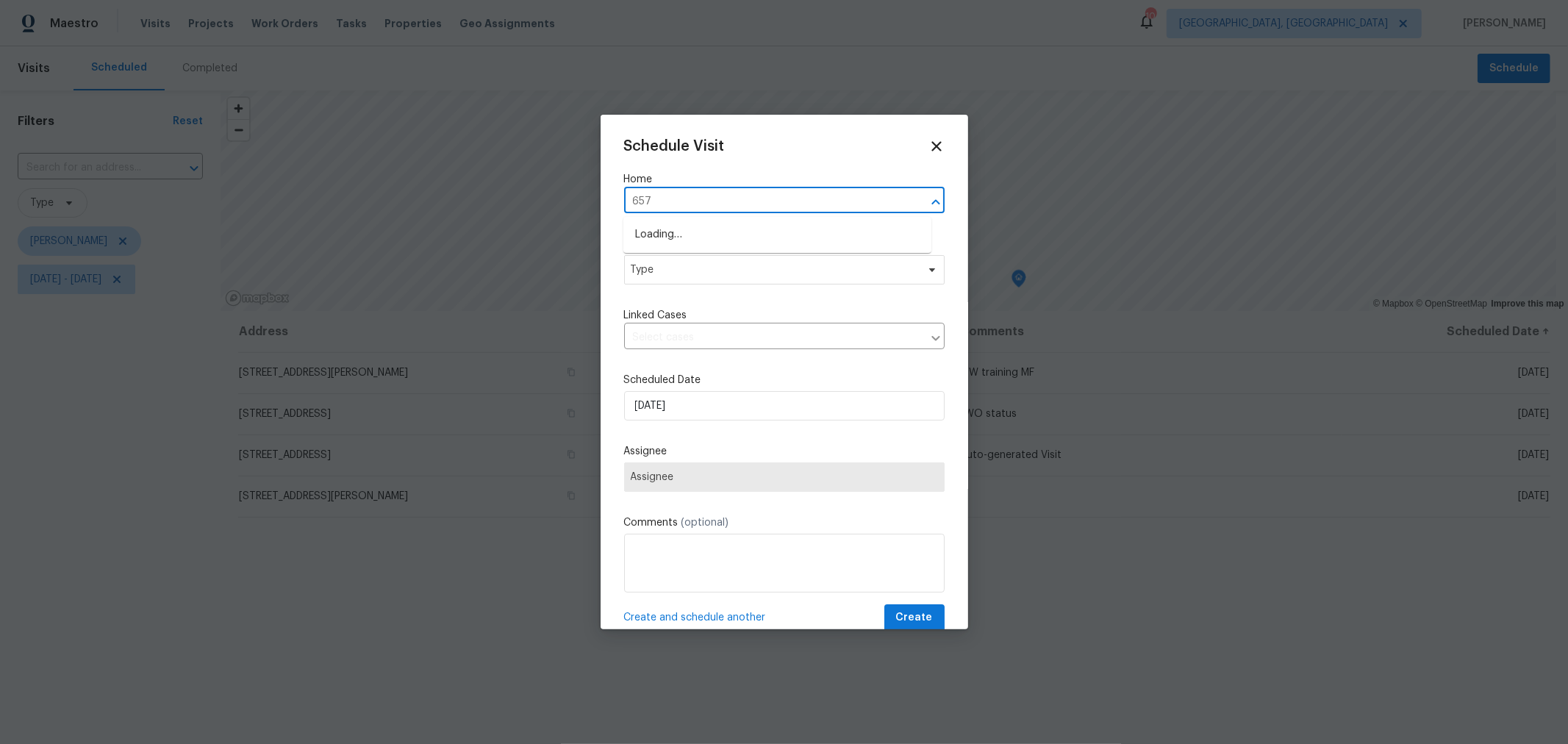
type input "6571"
click at [791, 228] on li "6571 Schenk Ave, Reynoldsburg, OH 43068" at bounding box center [777, 235] width 308 height 24
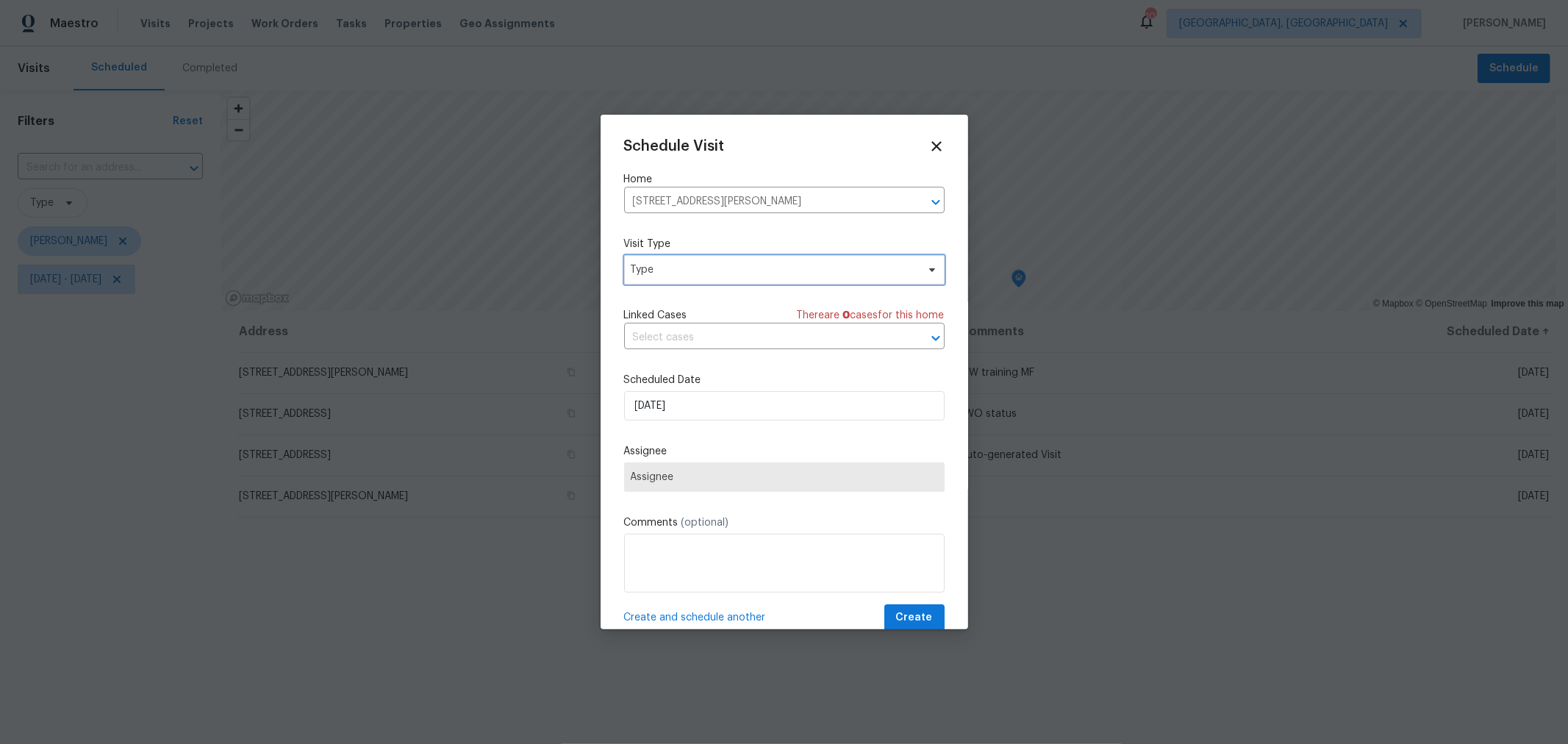
click at [757, 271] on span "Type" at bounding box center [774, 269] width 286 height 15
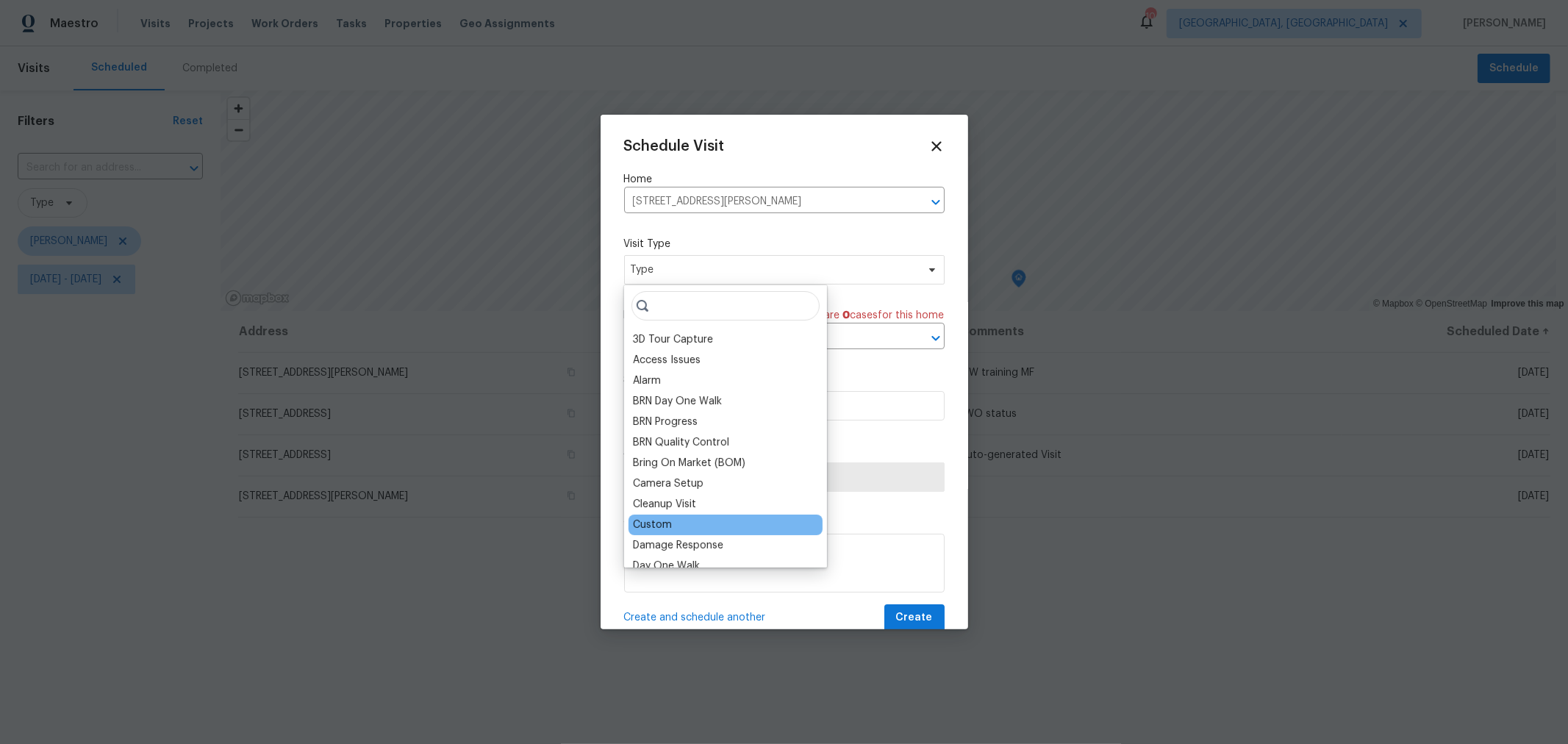
click at [652, 526] on div "Custom" at bounding box center [652, 525] width 39 height 15
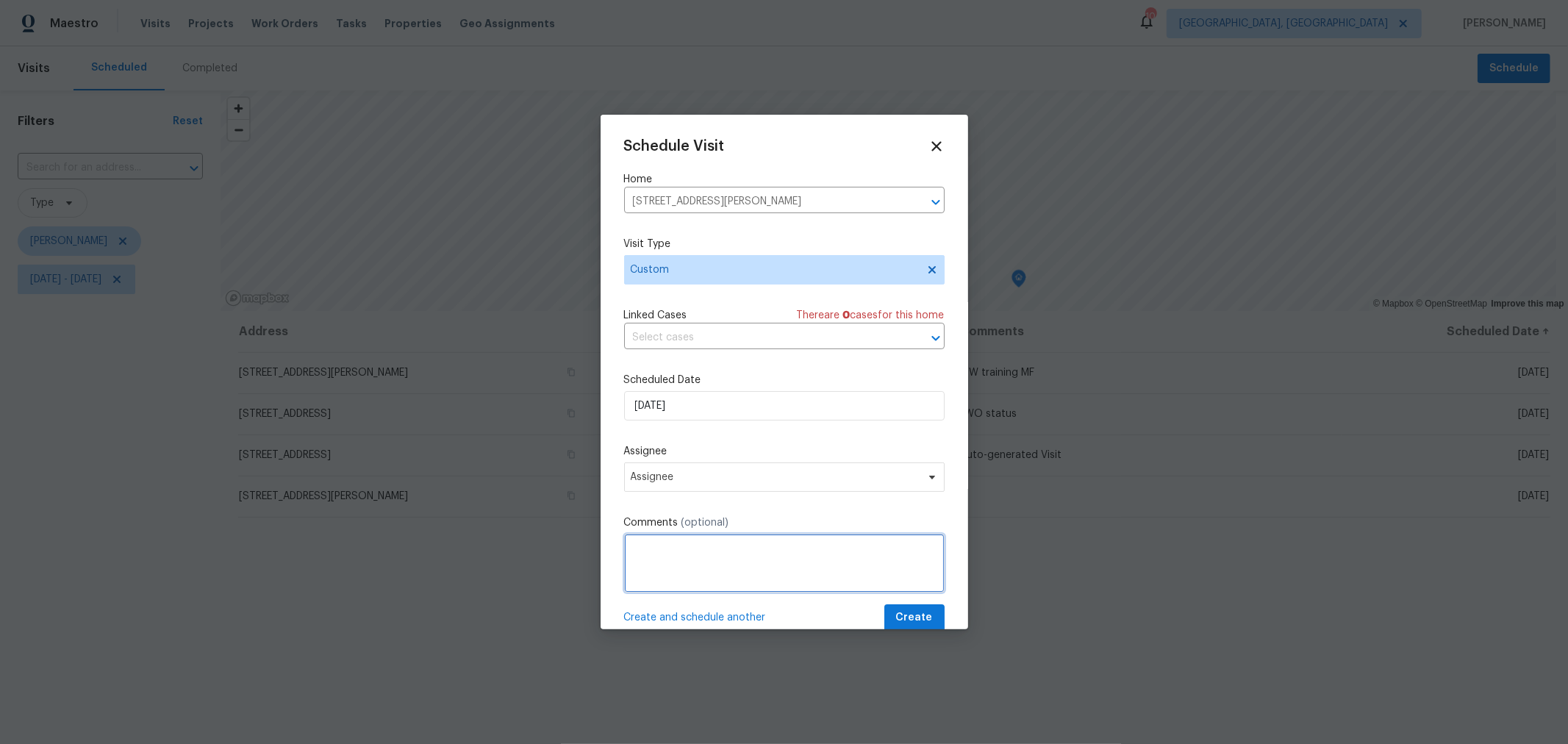
click at [677, 538] on textarea at bounding box center [784, 563] width 321 height 59
type textarea "IPW training w/MF"
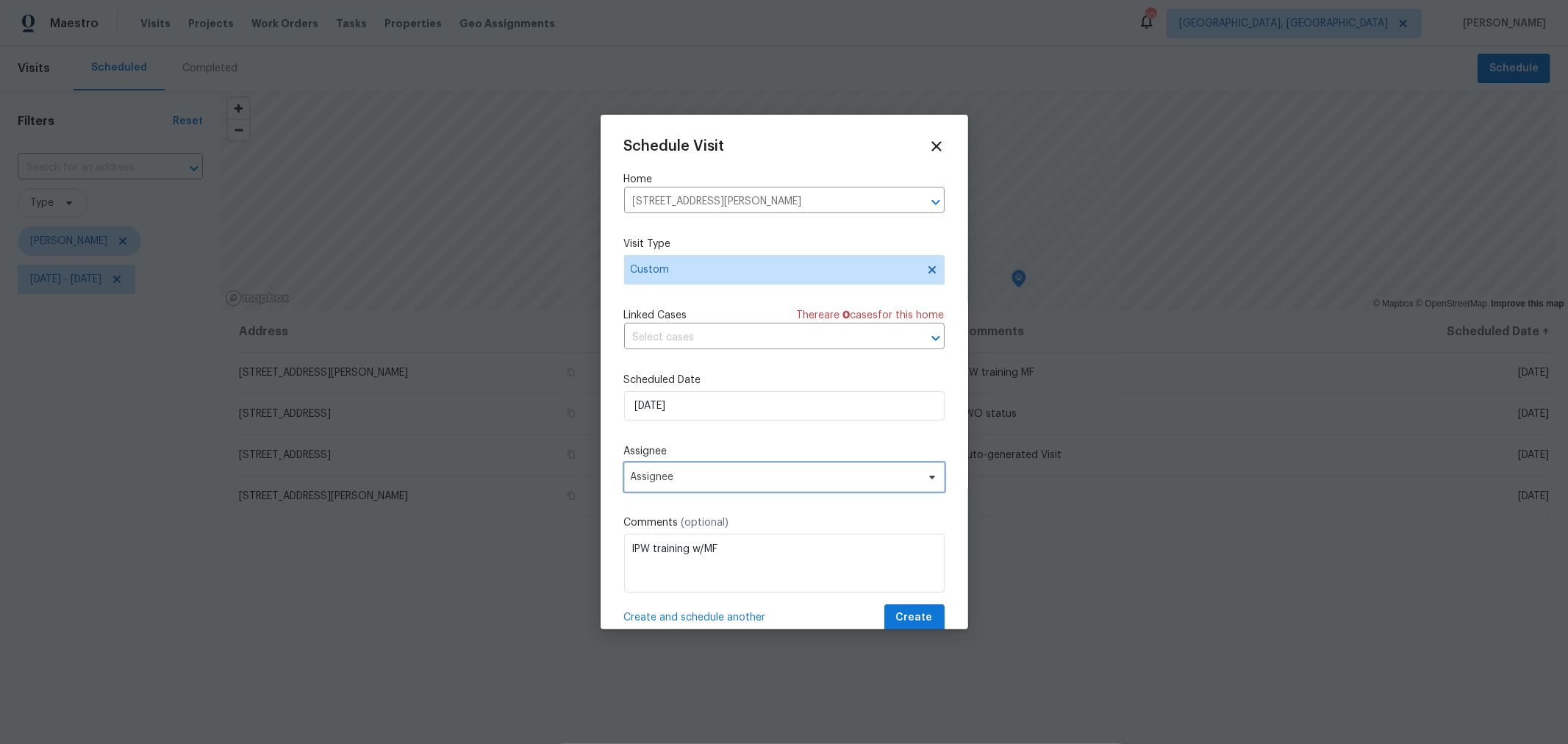
click at [736, 478] on span "Assignee" at bounding box center [775, 476] width 288 height 11
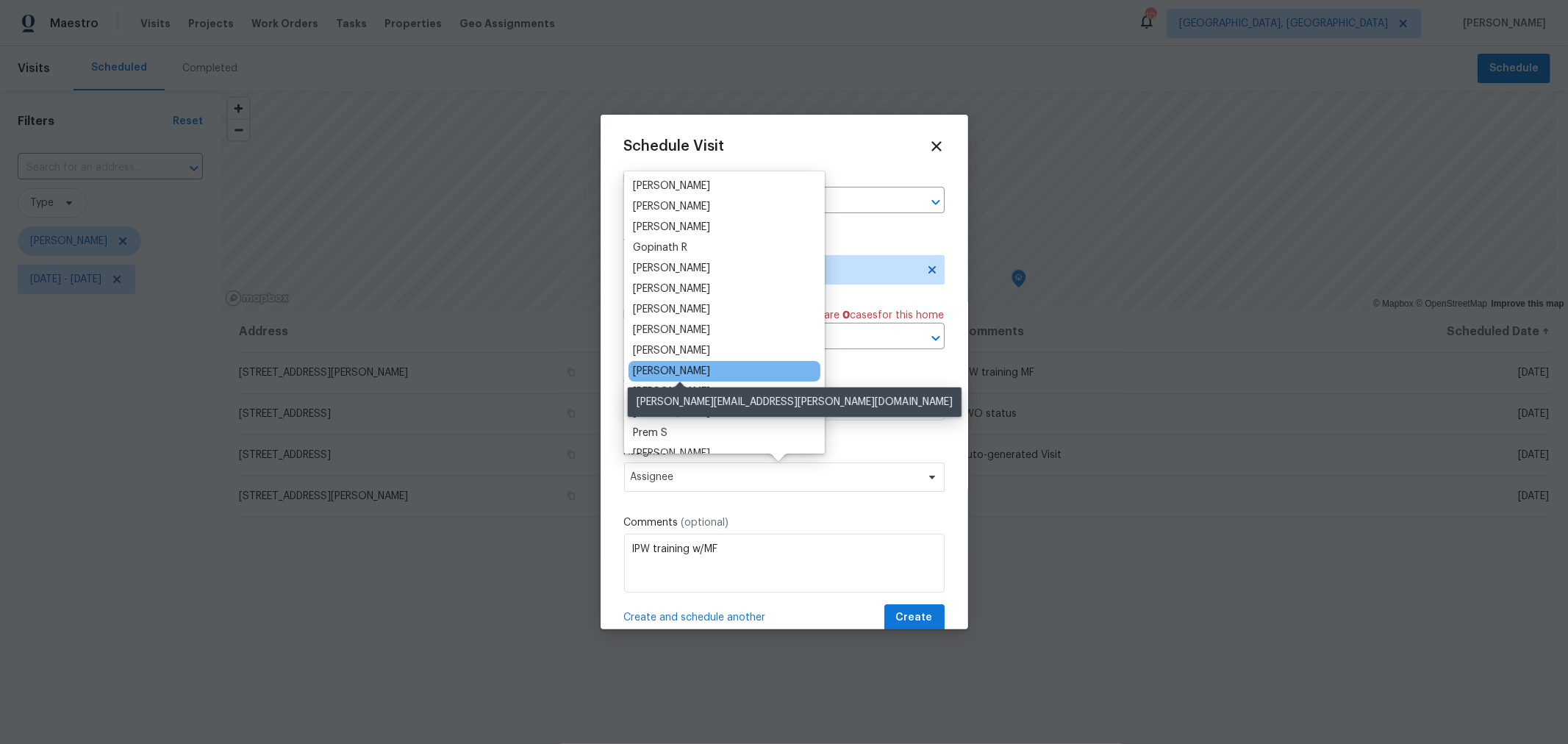
click at [710, 366] on div "[PERSON_NAME]" at bounding box center [671, 371] width 77 height 15
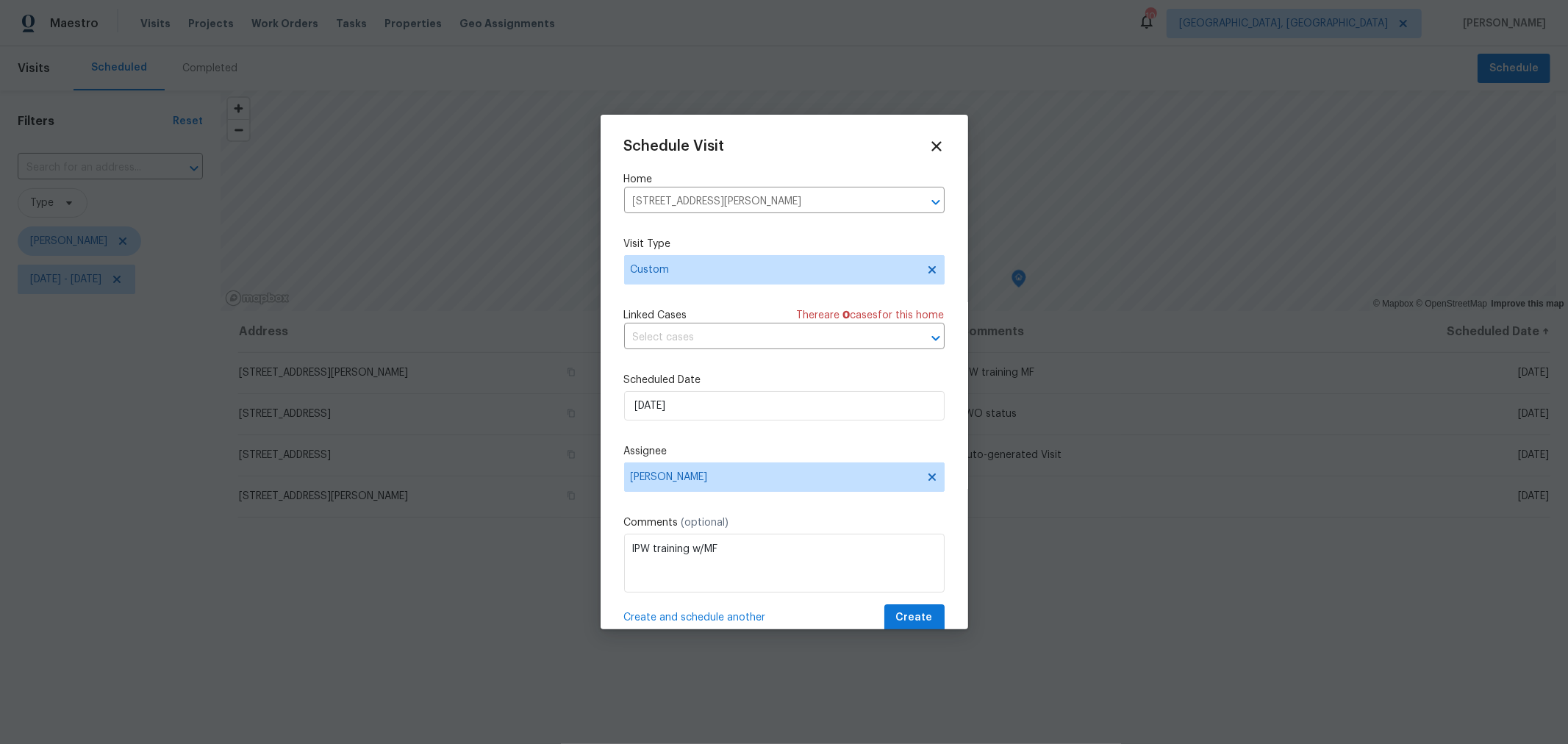
click at [913, 605] on div "Schedule Visit Home 6571 Schenk Ave, Reynoldsburg, OH 43068 ​ Visit Type Custom…" at bounding box center [784, 385] width 321 height 493
click at [909, 610] on span "Create" at bounding box center [914, 617] width 37 height 18
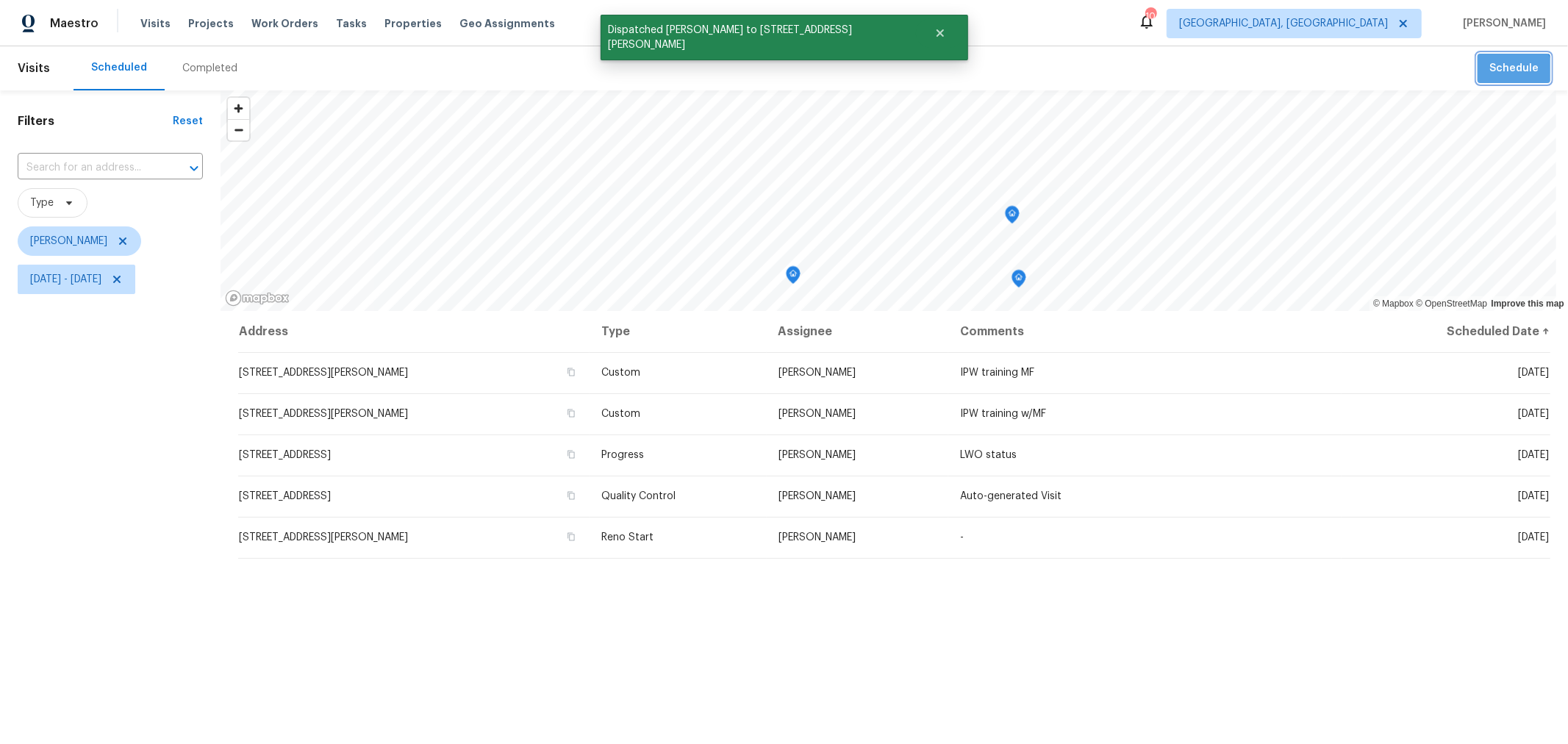
click at [1494, 78] on button "Schedule" at bounding box center [1513, 68] width 73 height 30
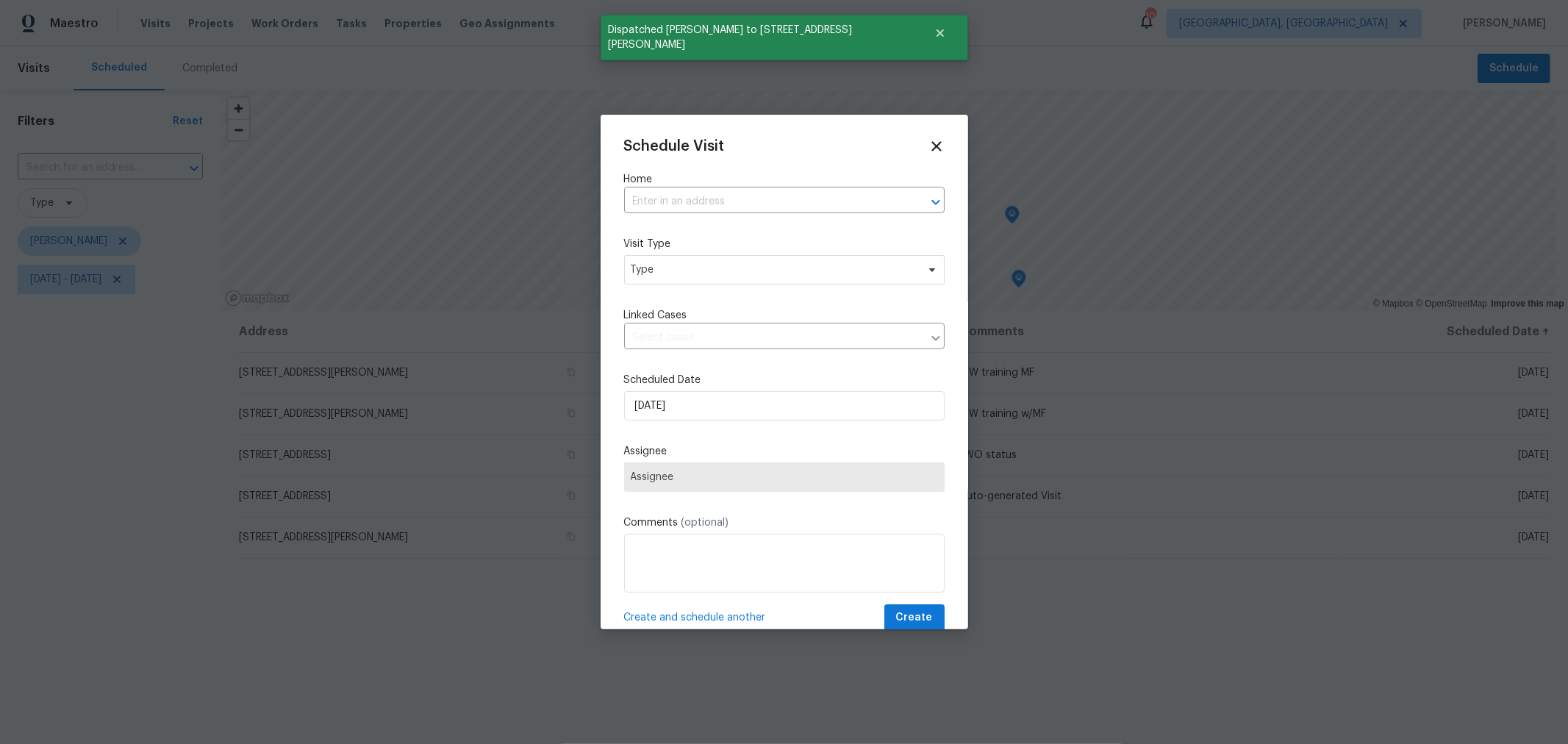
click at [770, 185] on label "Home" at bounding box center [784, 179] width 321 height 15
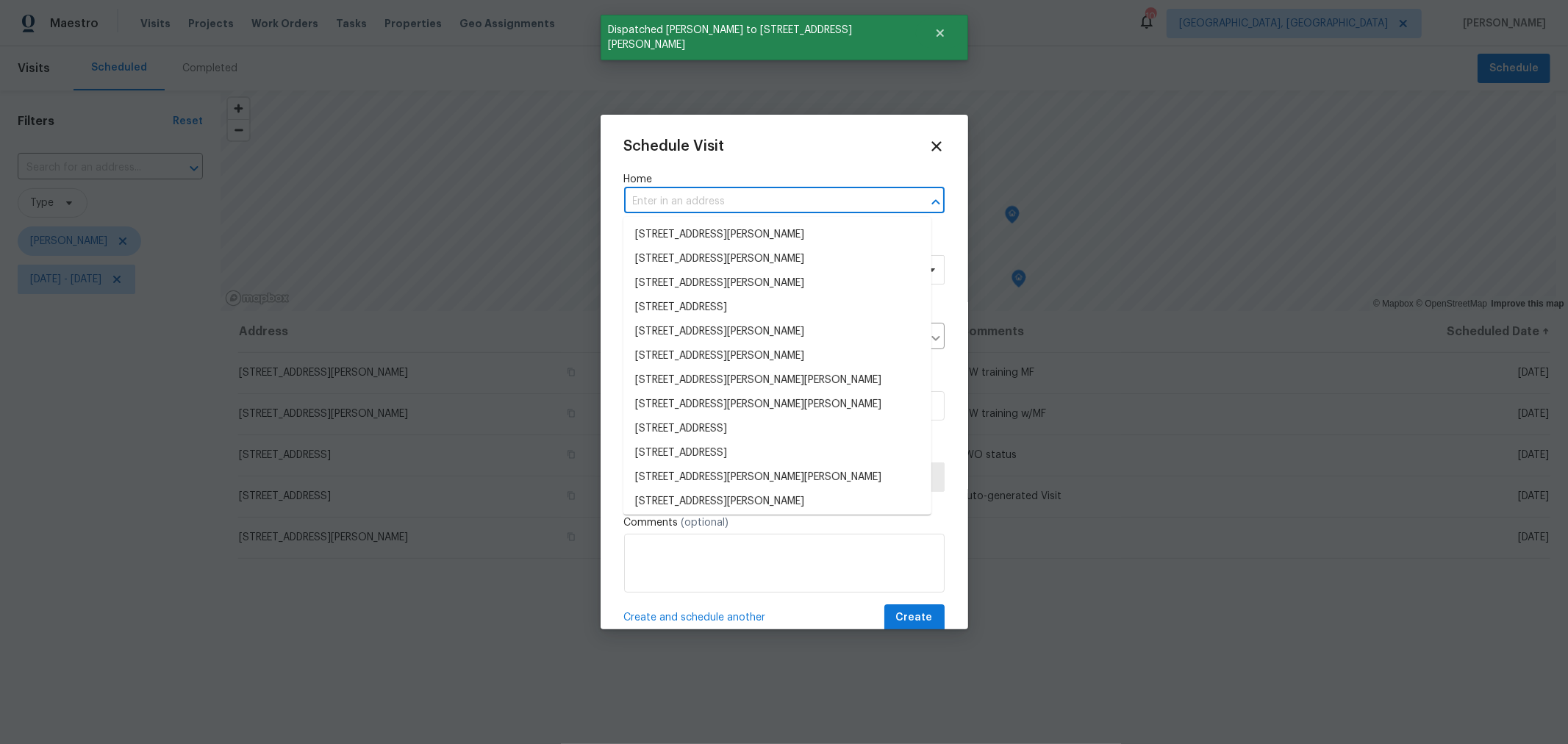
click at [765, 196] on input "text" at bounding box center [764, 202] width 280 height 23
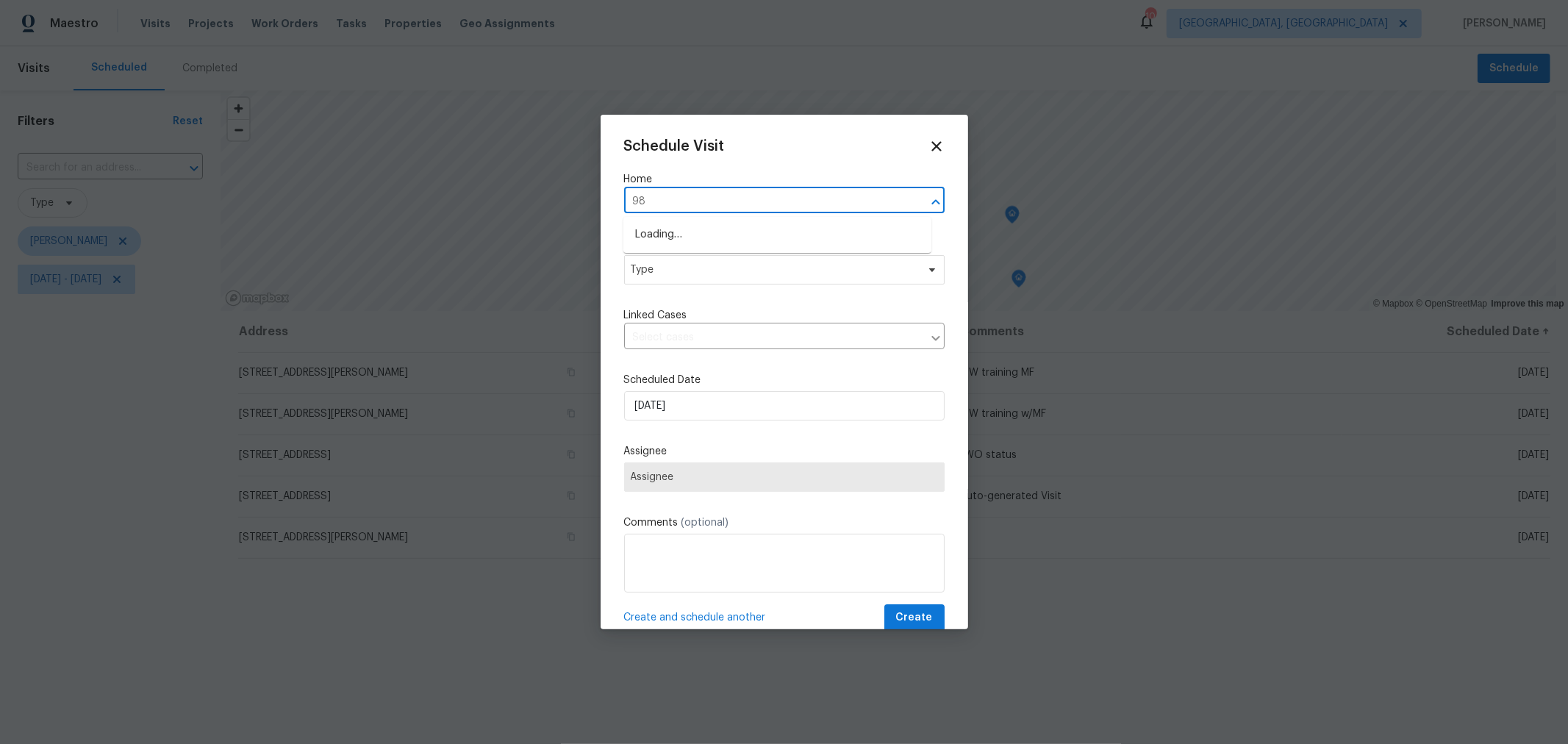
type input "984"
click at [753, 260] on li "984 E Dunedin Rd, Columbus, OH 43224" at bounding box center [777, 260] width 308 height 24
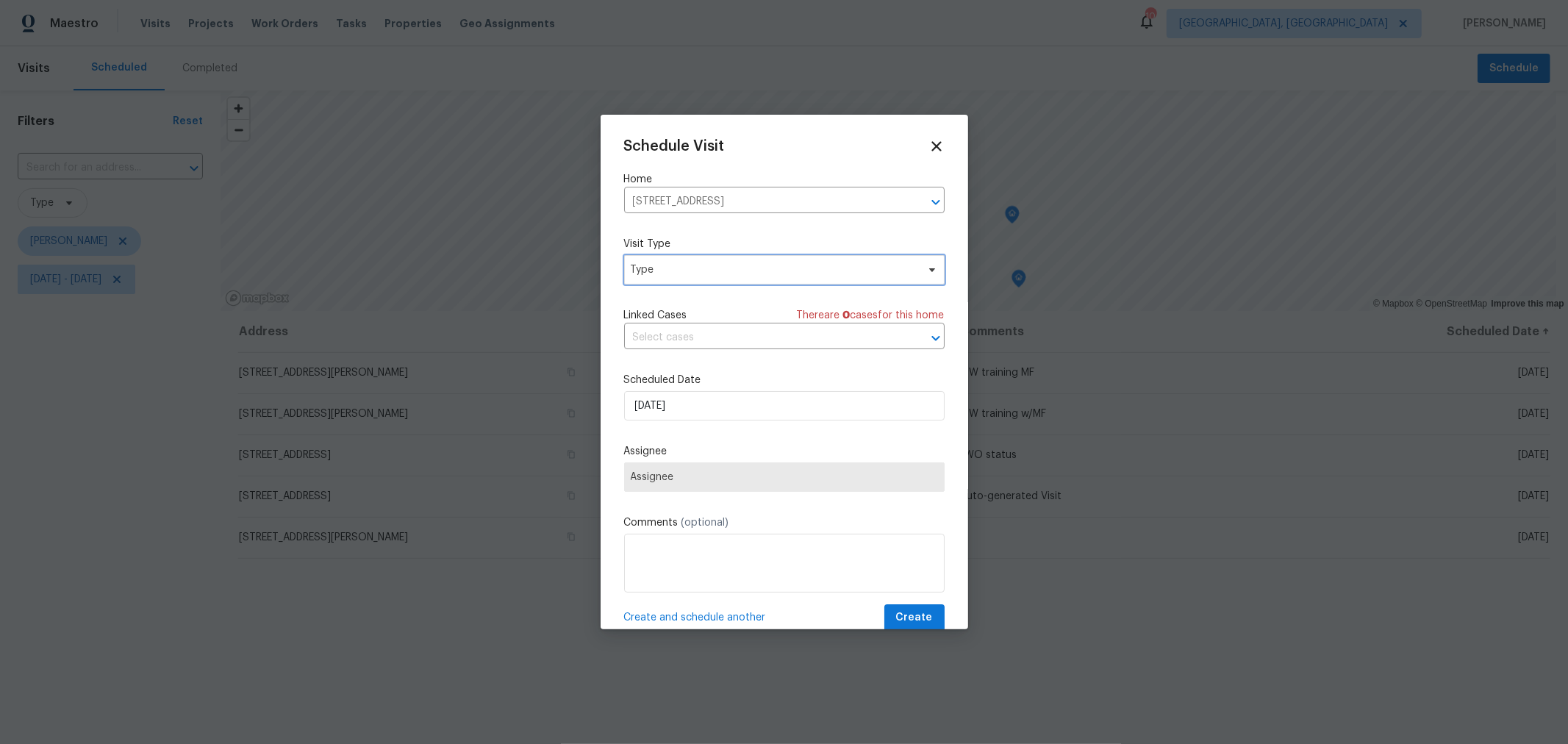
click at [744, 275] on span "Type" at bounding box center [774, 269] width 286 height 15
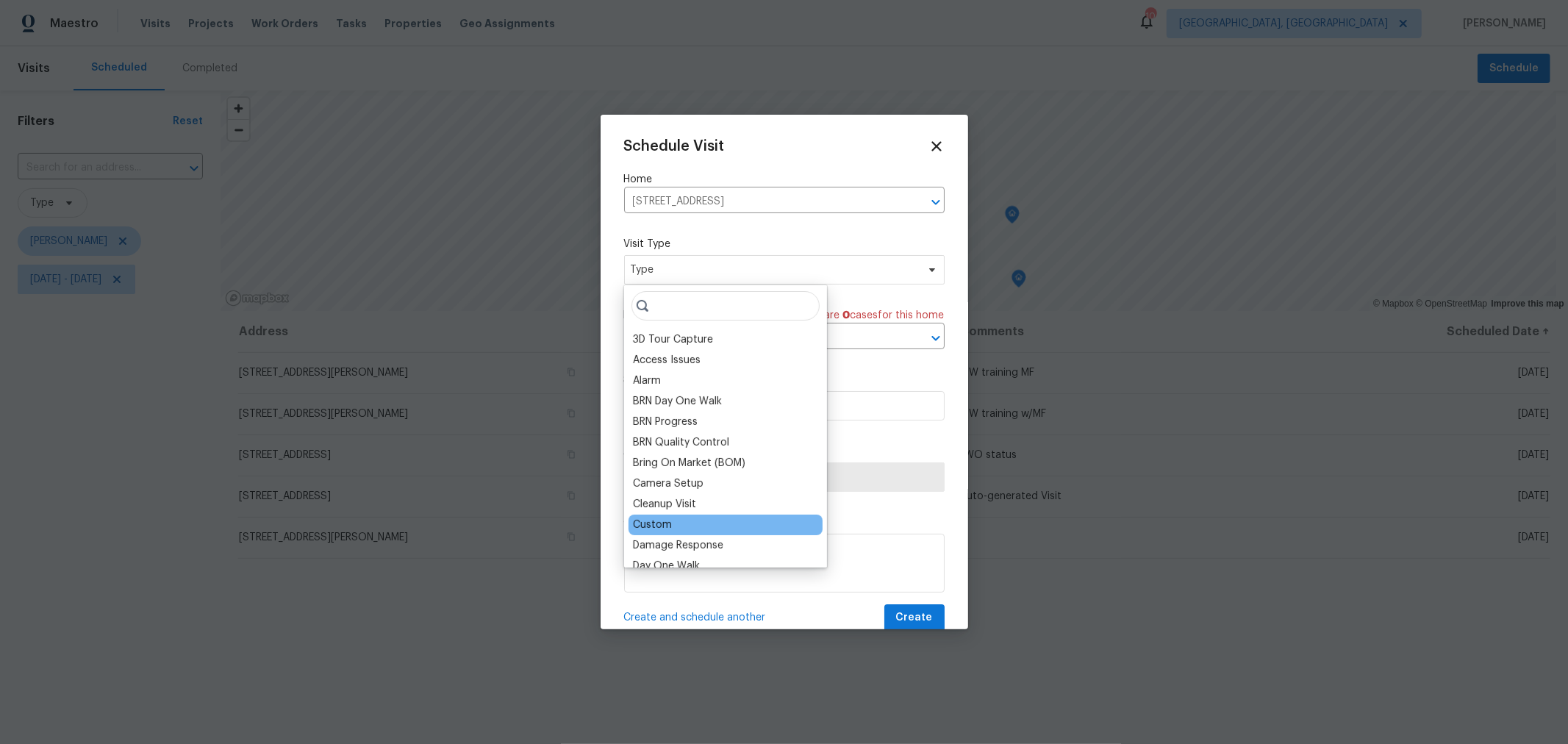
click at [663, 526] on div "Custom" at bounding box center [652, 525] width 39 height 15
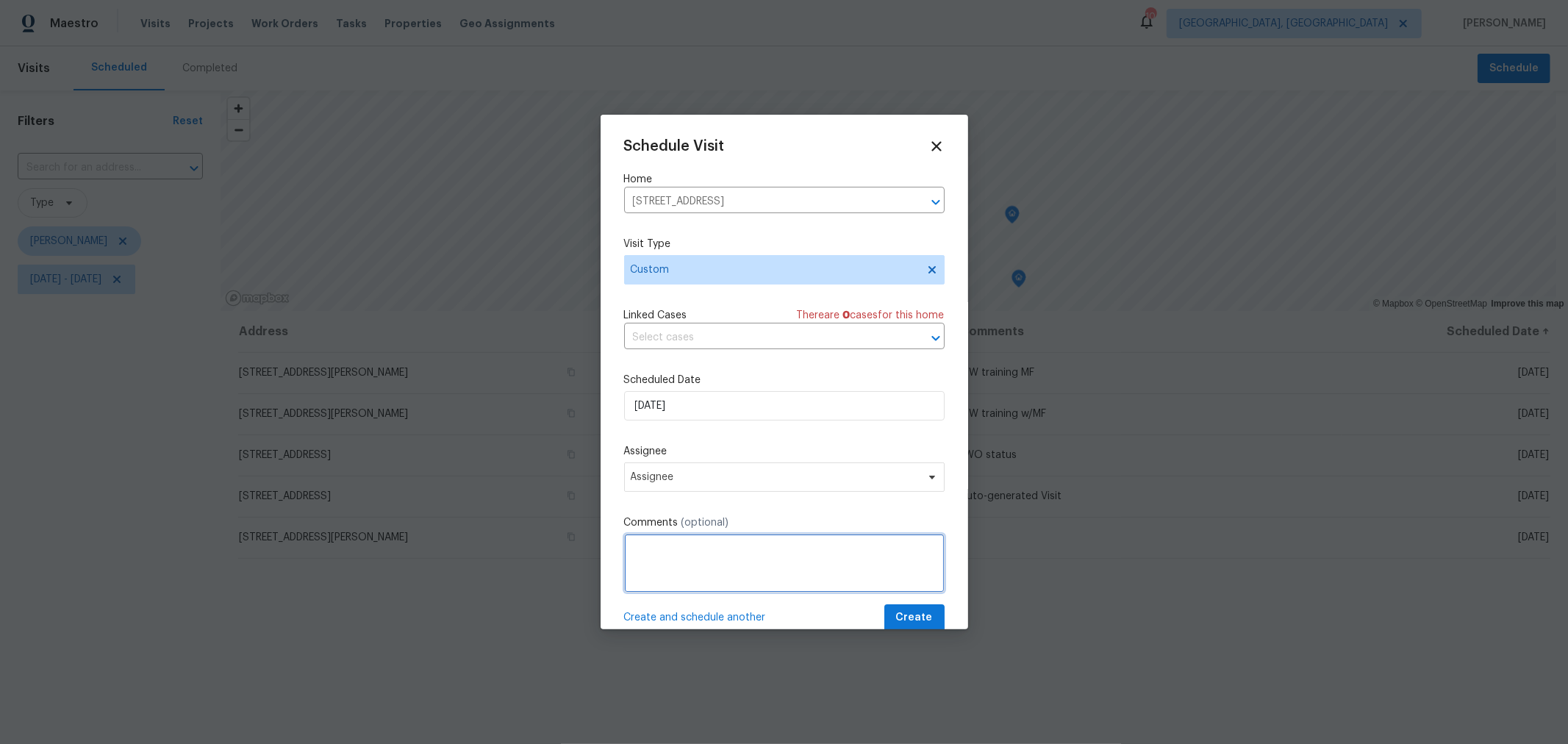
click at [670, 544] on textarea at bounding box center [784, 563] width 321 height 59
type textarea "IPW training w/MF"
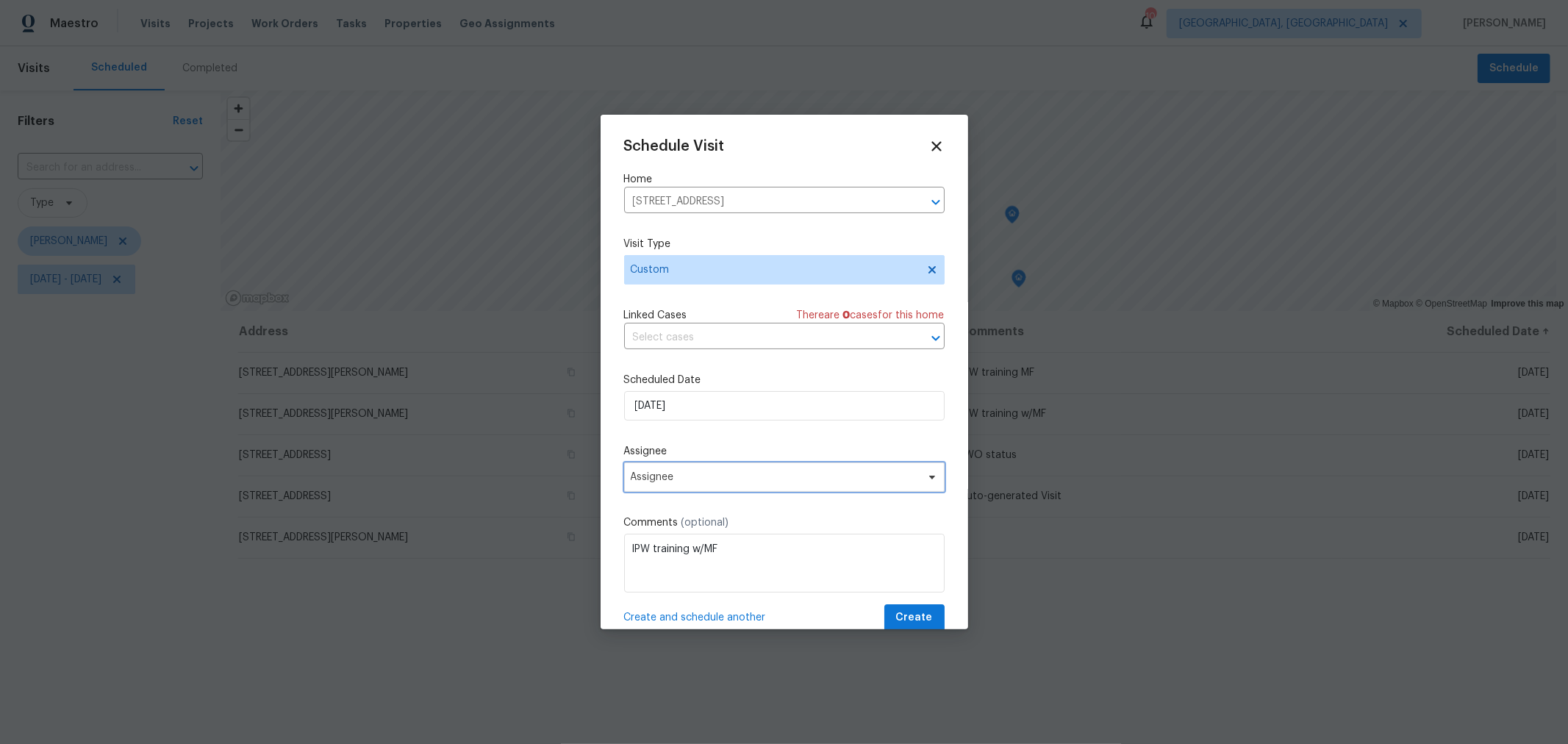
click at [778, 481] on span "Assignee" at bounding box center [775, 476] width 288 height 11
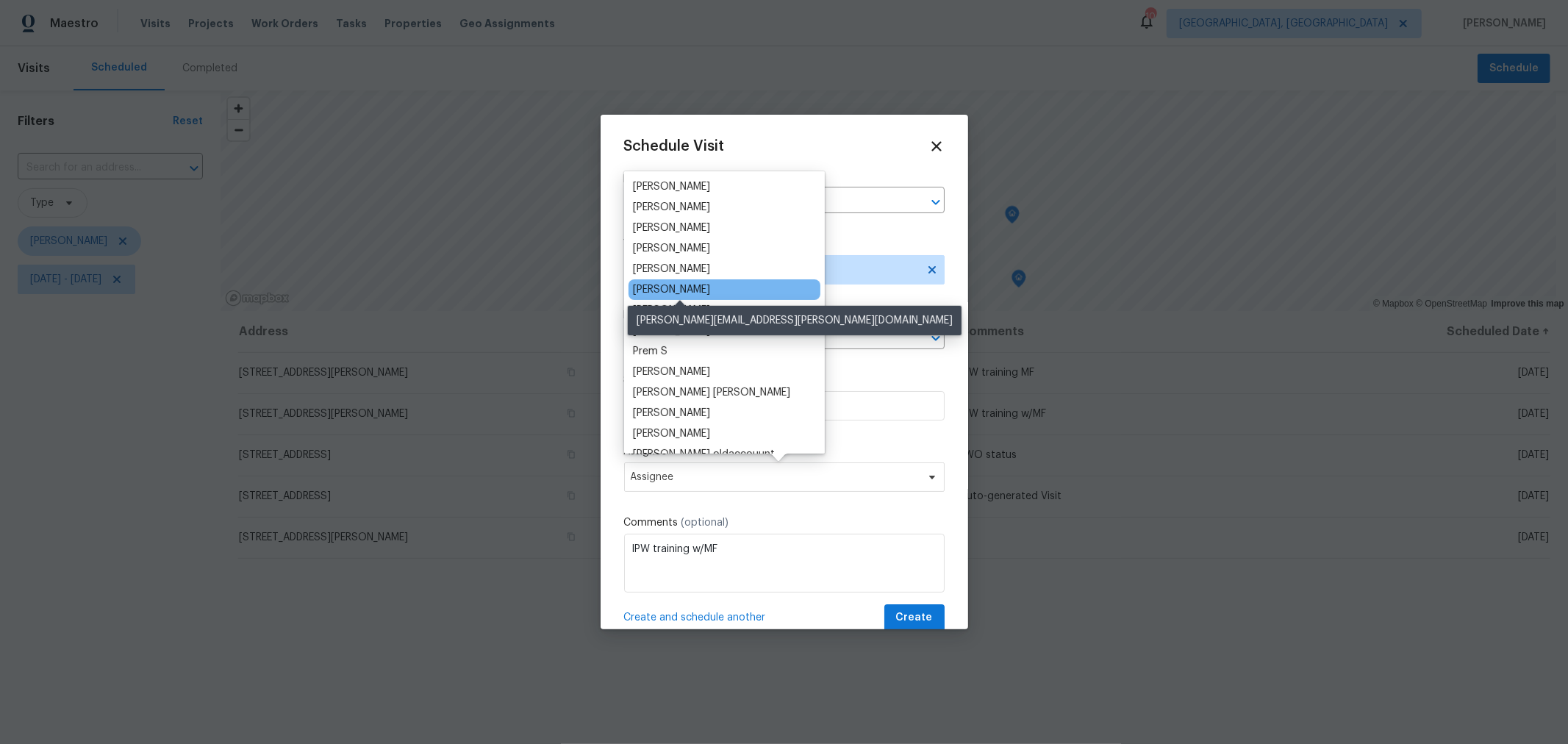
scroll to position [163, 0]
click at [696, 290] on div "[PERSON_NAME]" at bounding box center [671, 289] width 77 height 15
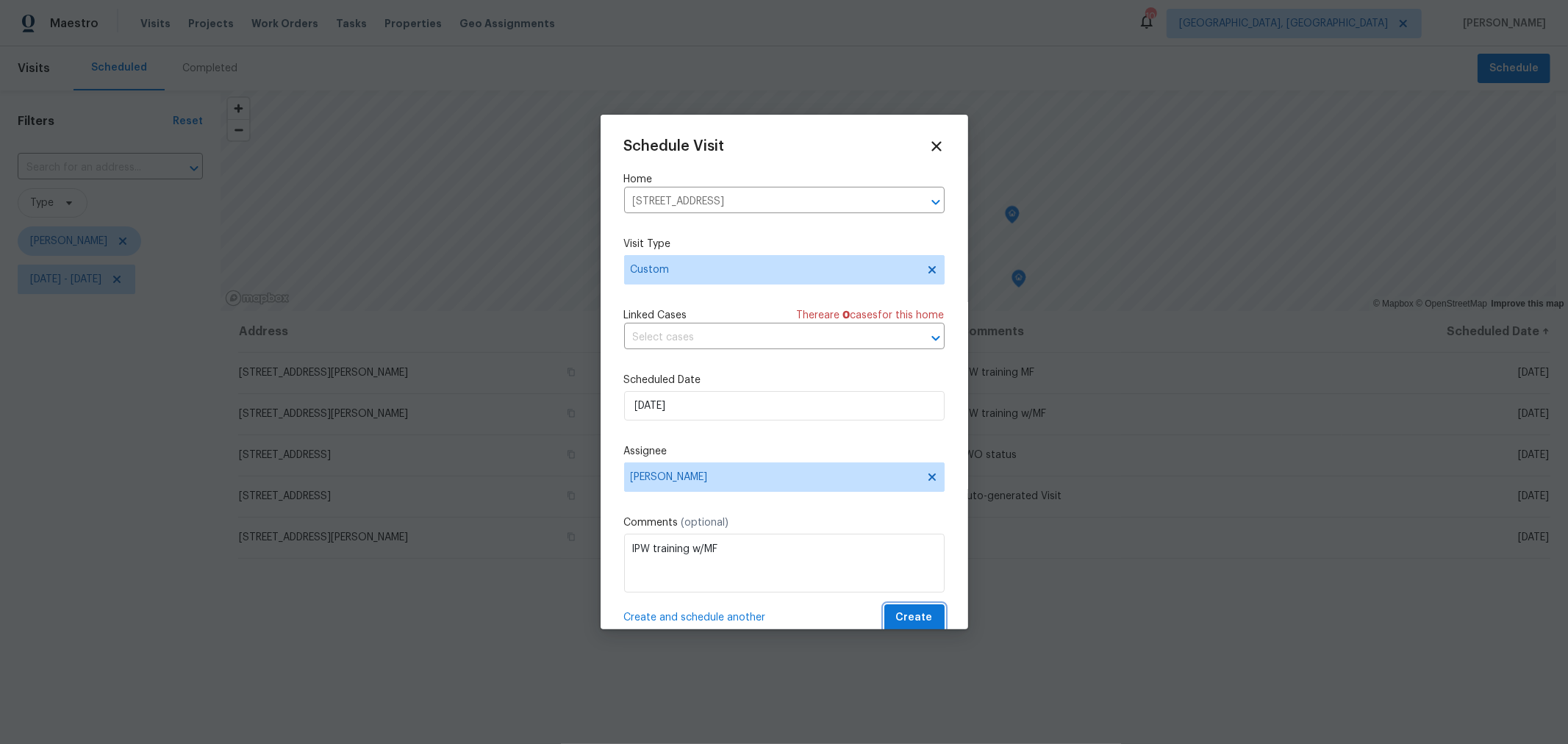
click at [915, 608] on button "Create" at bounding box center [914, 617] width 60 height 27
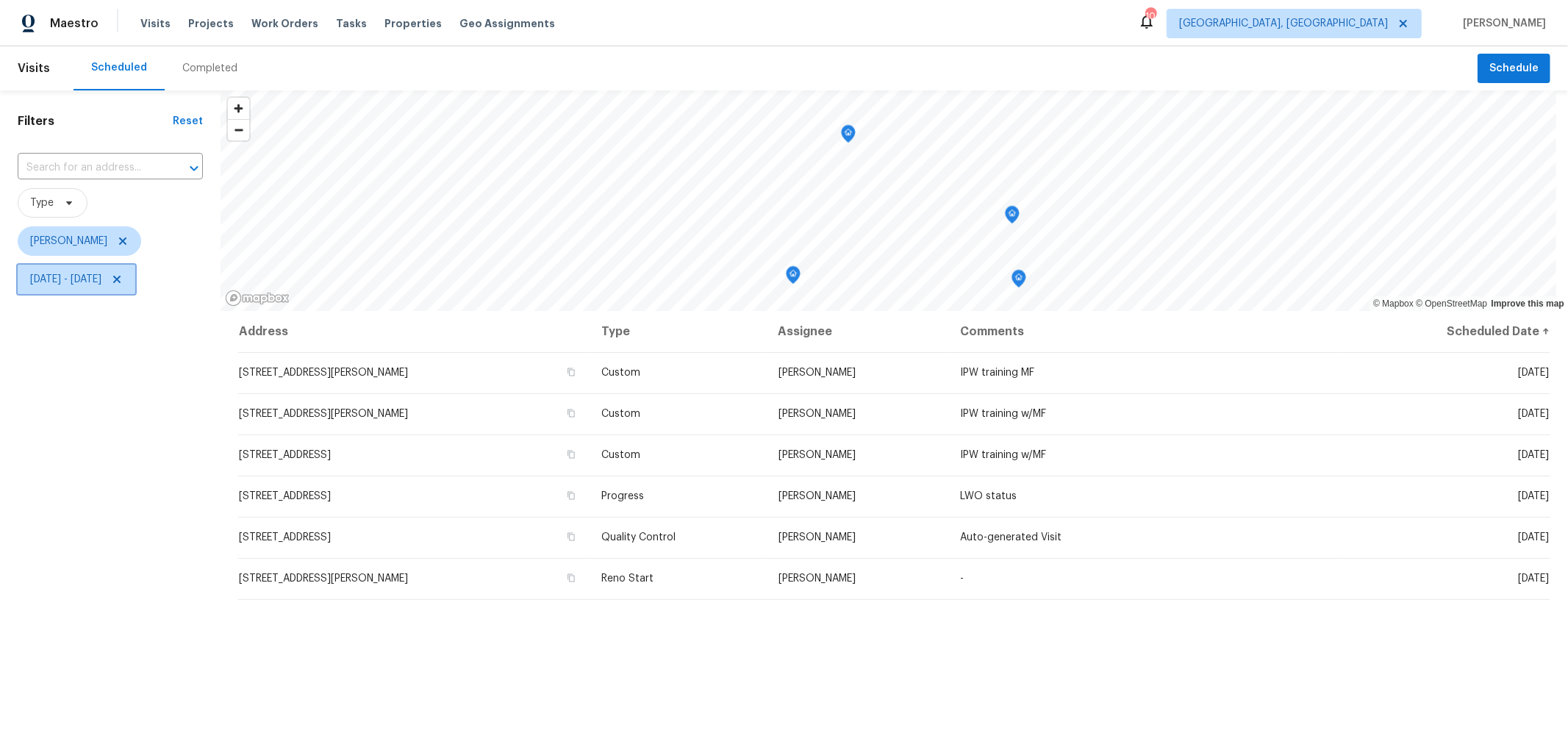
click at [122, 279] on icon at bounding box center [116, 279] width 11 height 11
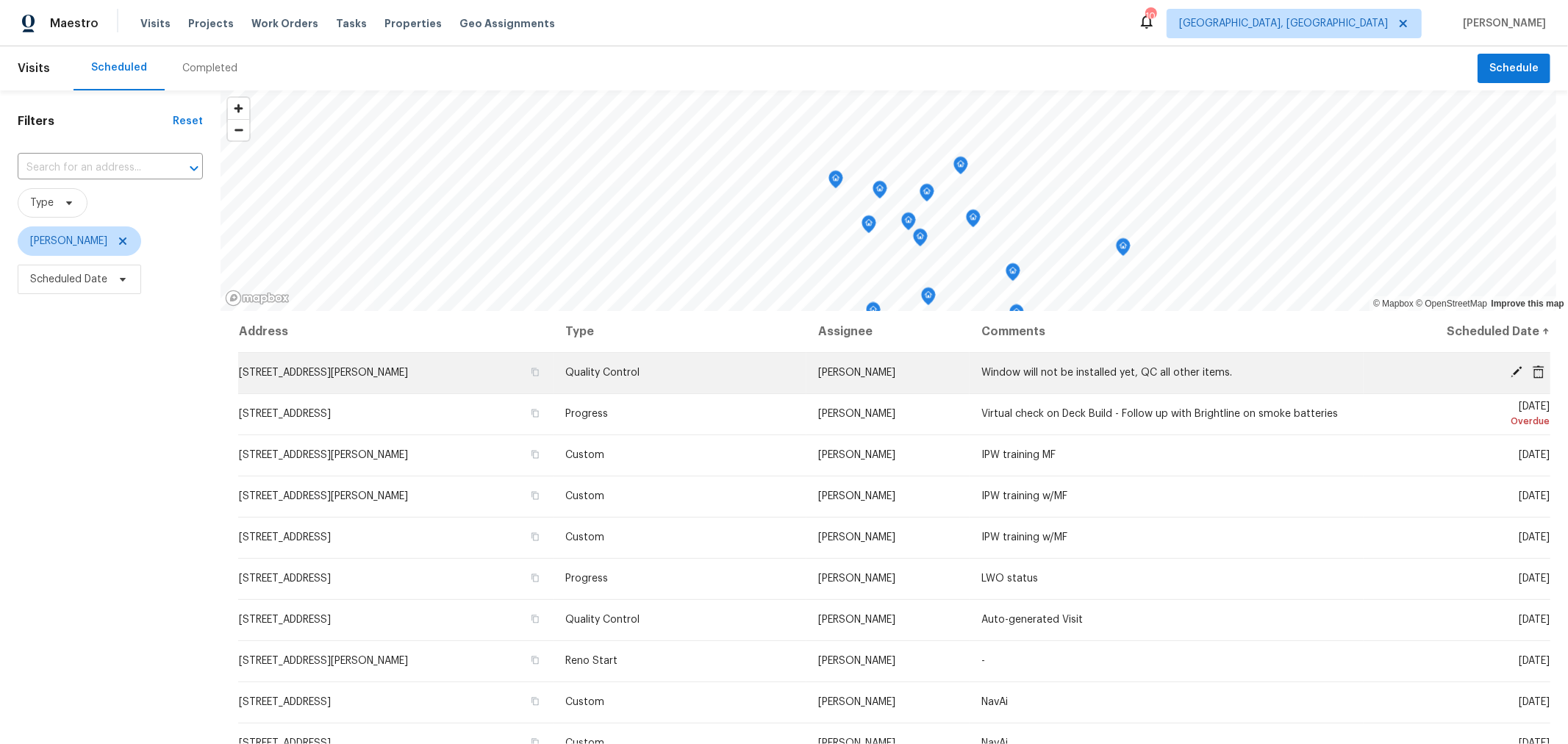
click at [1509, 367] on icon at bounding box center [1516, 372] width 13 height 13
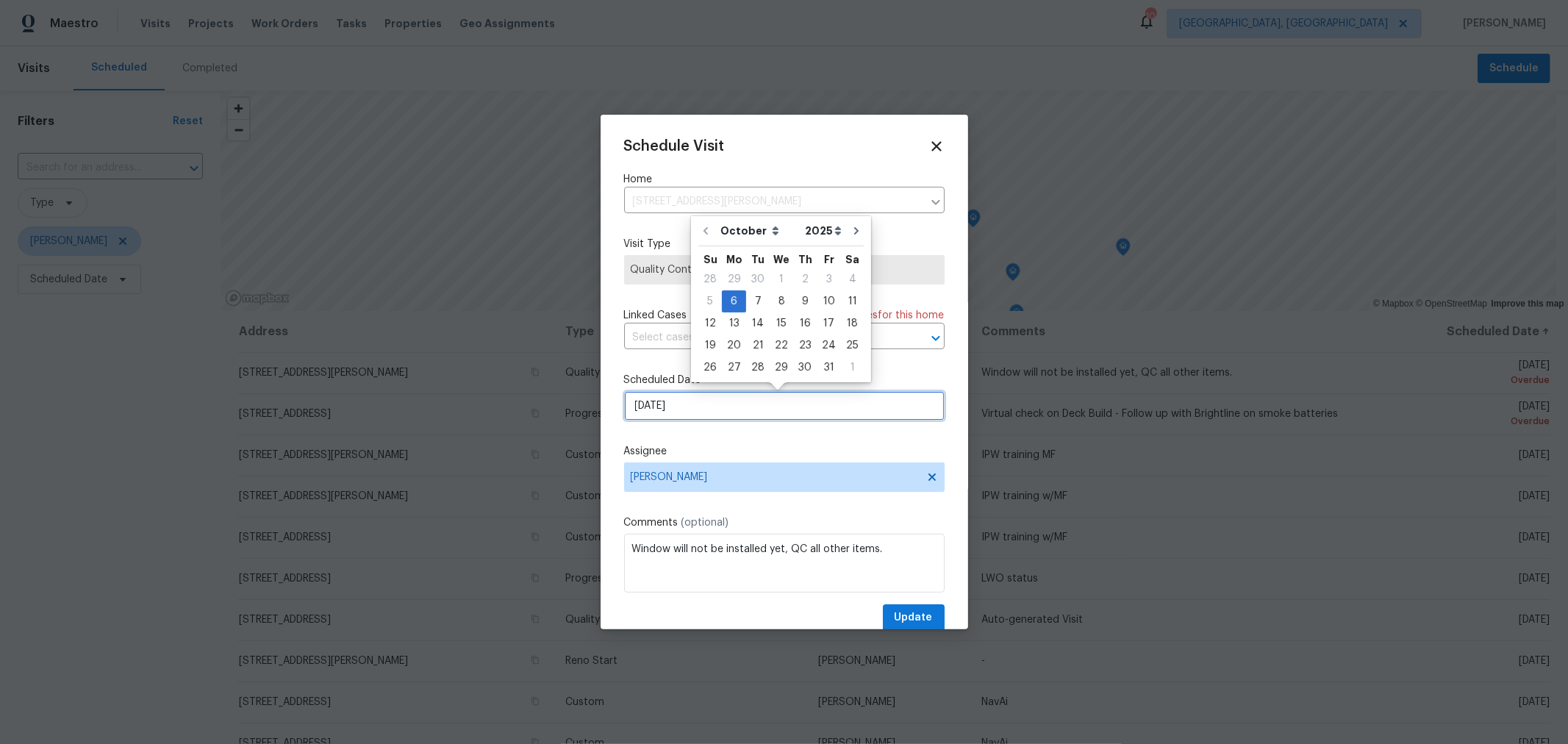
click at [742, 407] on input "[DATE]" at bounding box center [784, 406] width 321 height 30
click at [751, 298] on div "7" at bounding box center [758, 302] width 24 height 21
click at [804, 406] on input "[DATE]" at bounding box center [784, 406] width 321 height 30
click at [778, 302] on div "8" at bounding box center [781, 302] width 24 height 21
type input "10/8/2025"
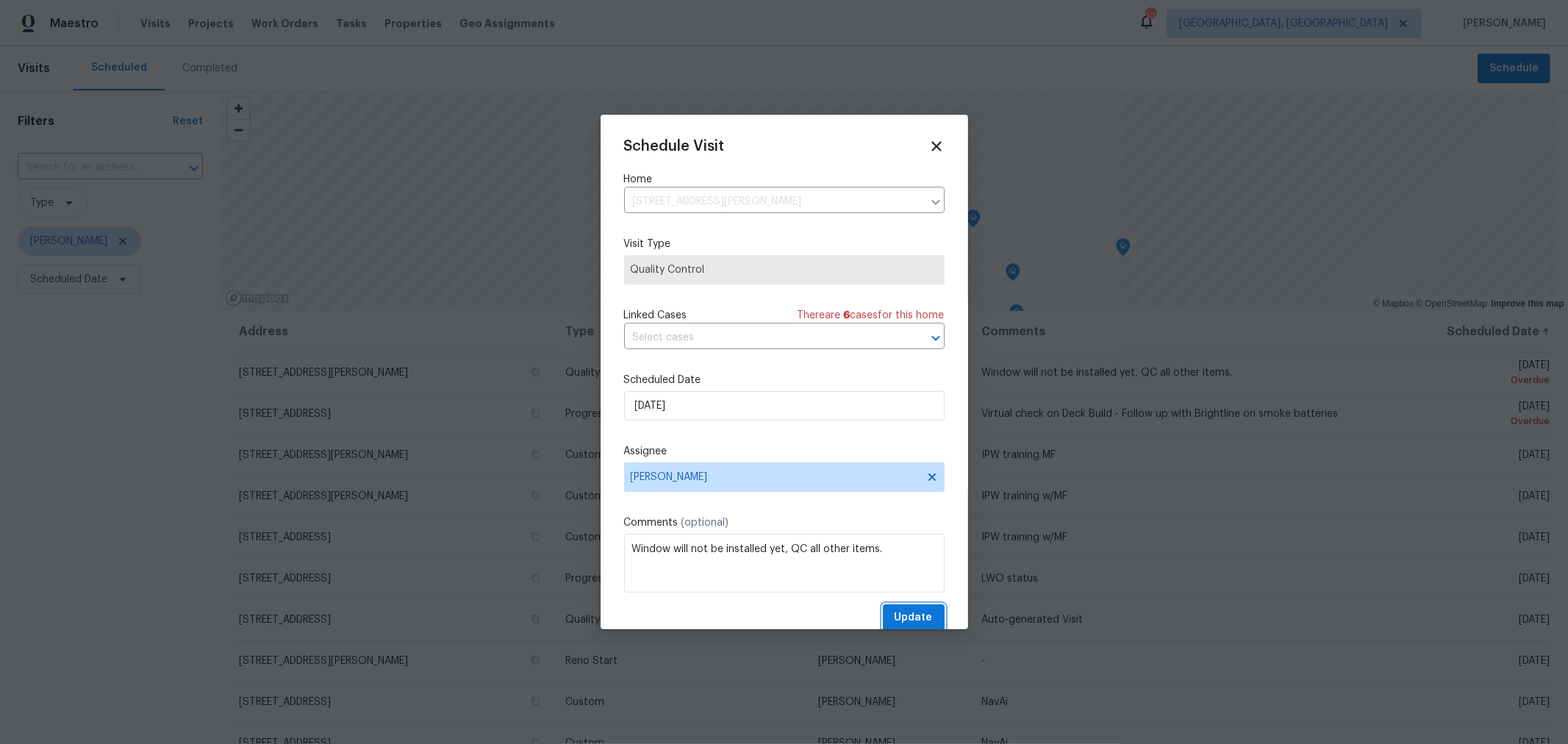
click at [895, 617] on span "Update" at bounding box center [914, 617] width 38 height 18
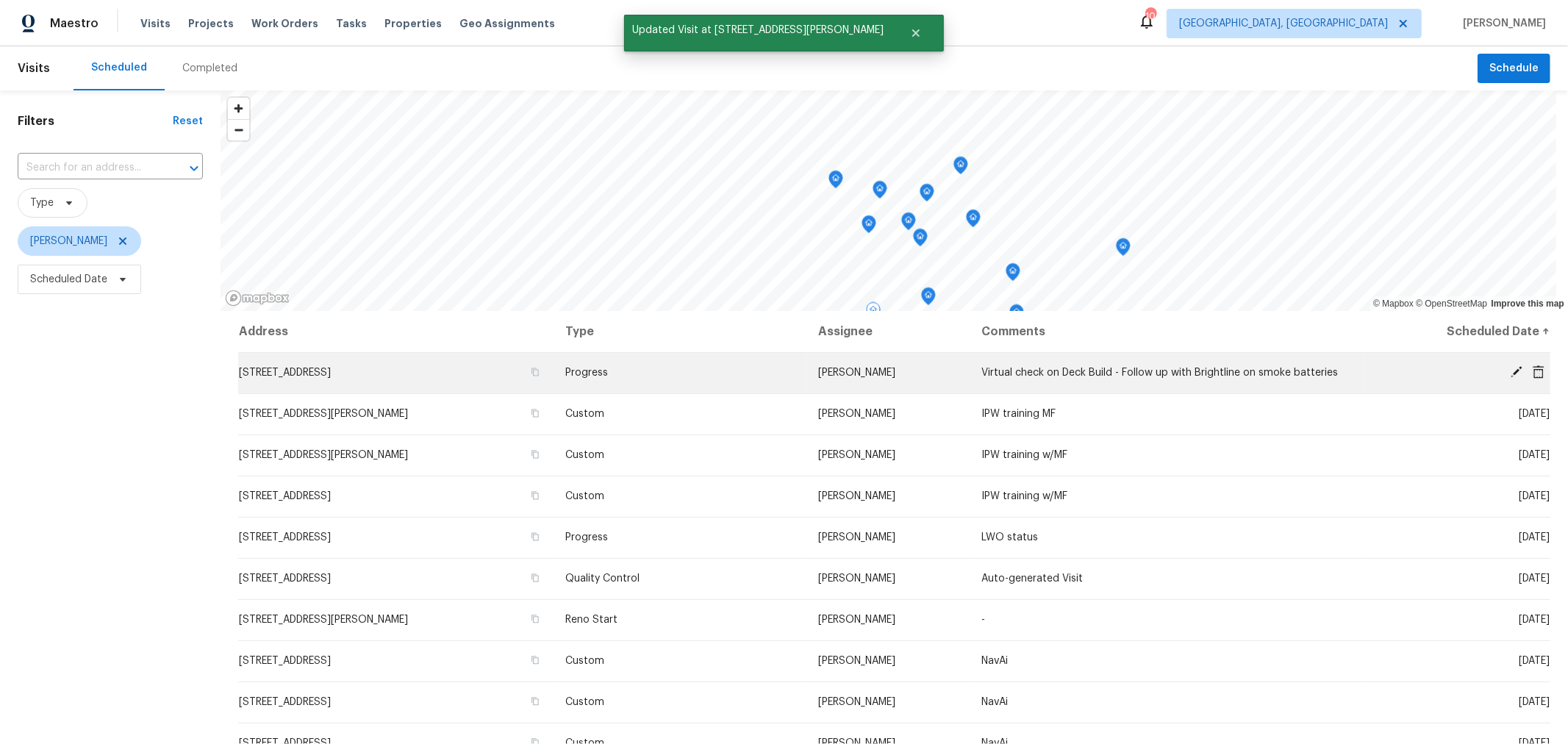
click at [1510, 372] on icon at bounding box center [1516, 372] width 11 height 11
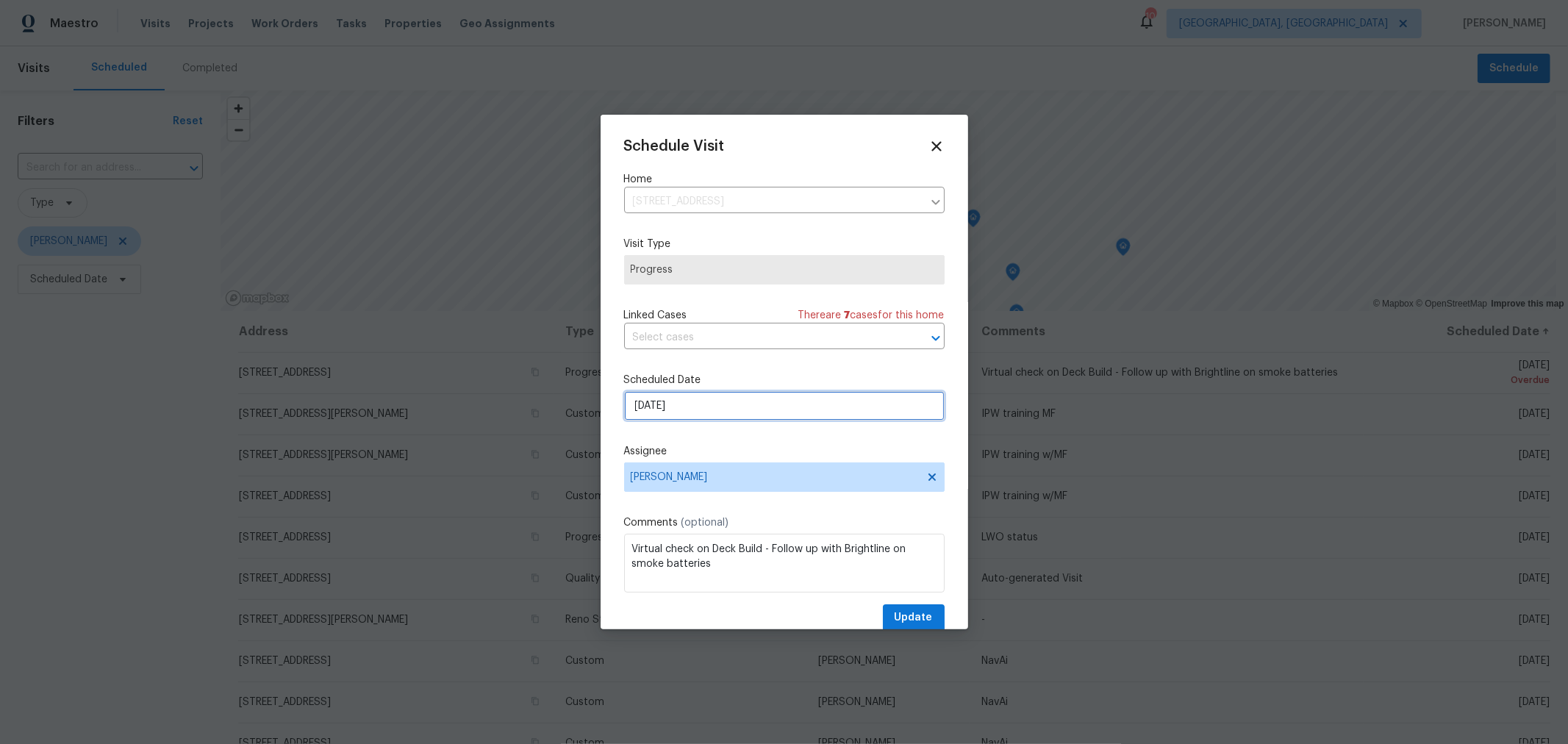
click at [683, 412] on input "[DATE]" at bounding box center [784, 406] width 321 height 30
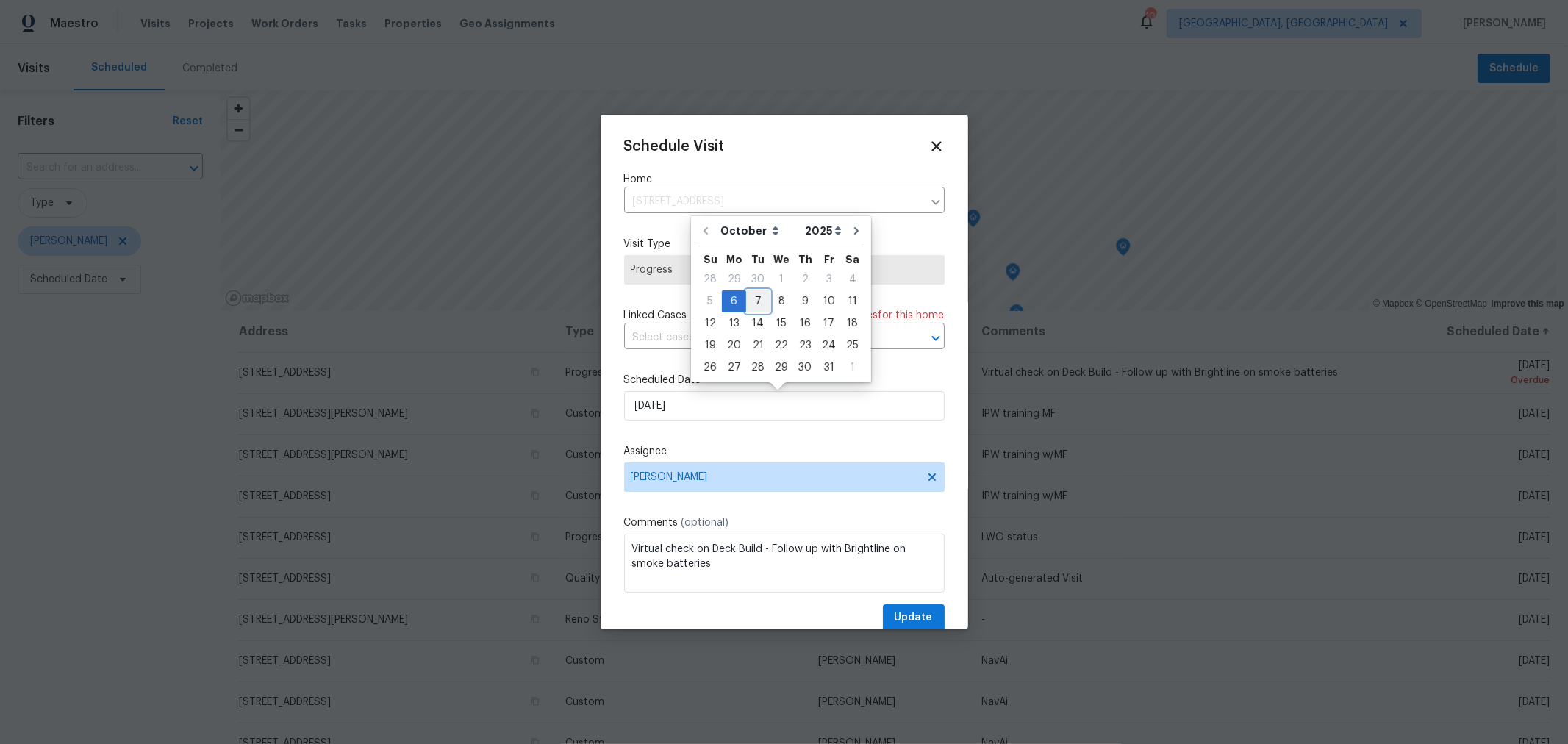
click at [752, 302] on div "7" at bounding box center [758, 302] width 24 height 21
type input "10/7/2025"
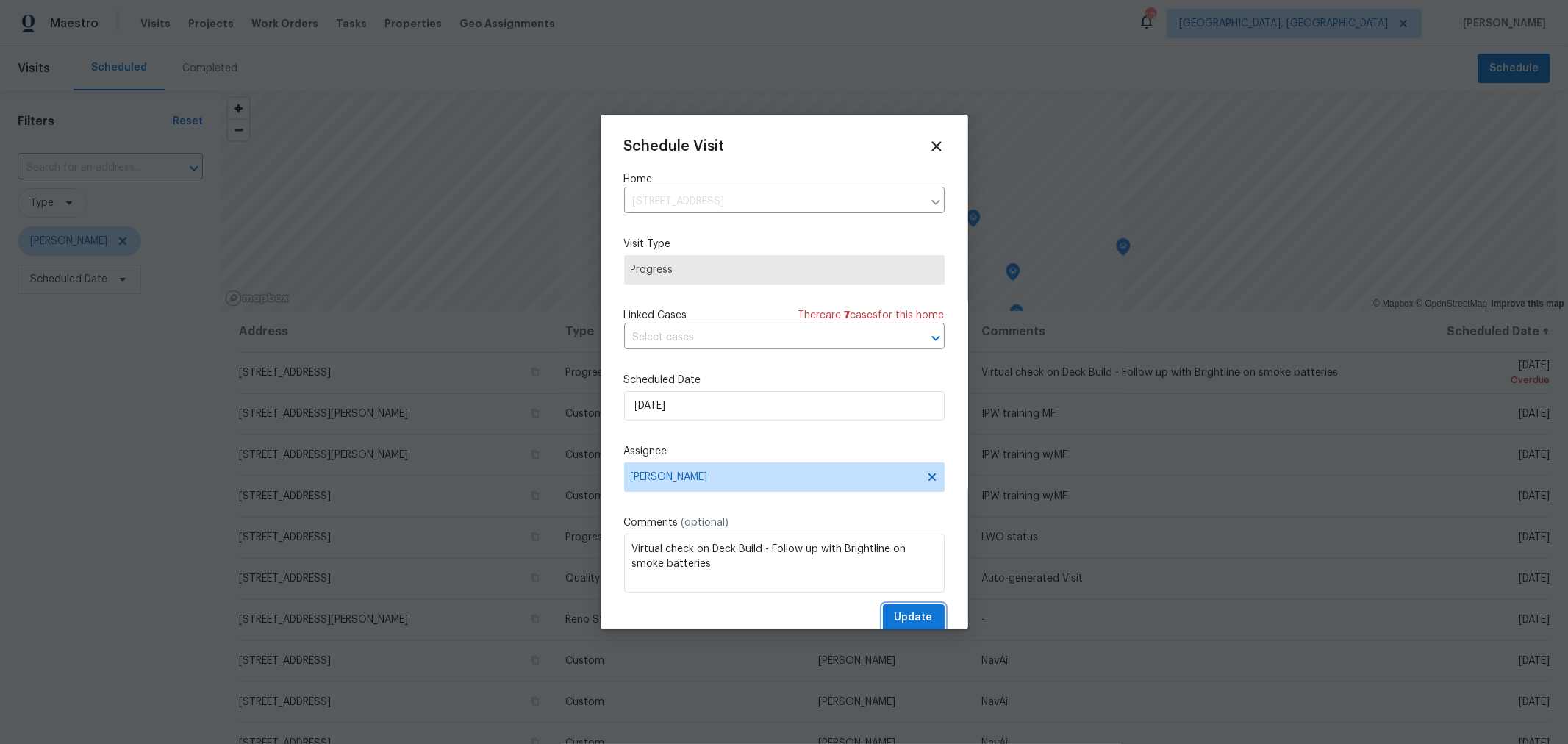
click at [904, 614] on span "Update" at bounding box center [914, 617] width 38 height 18
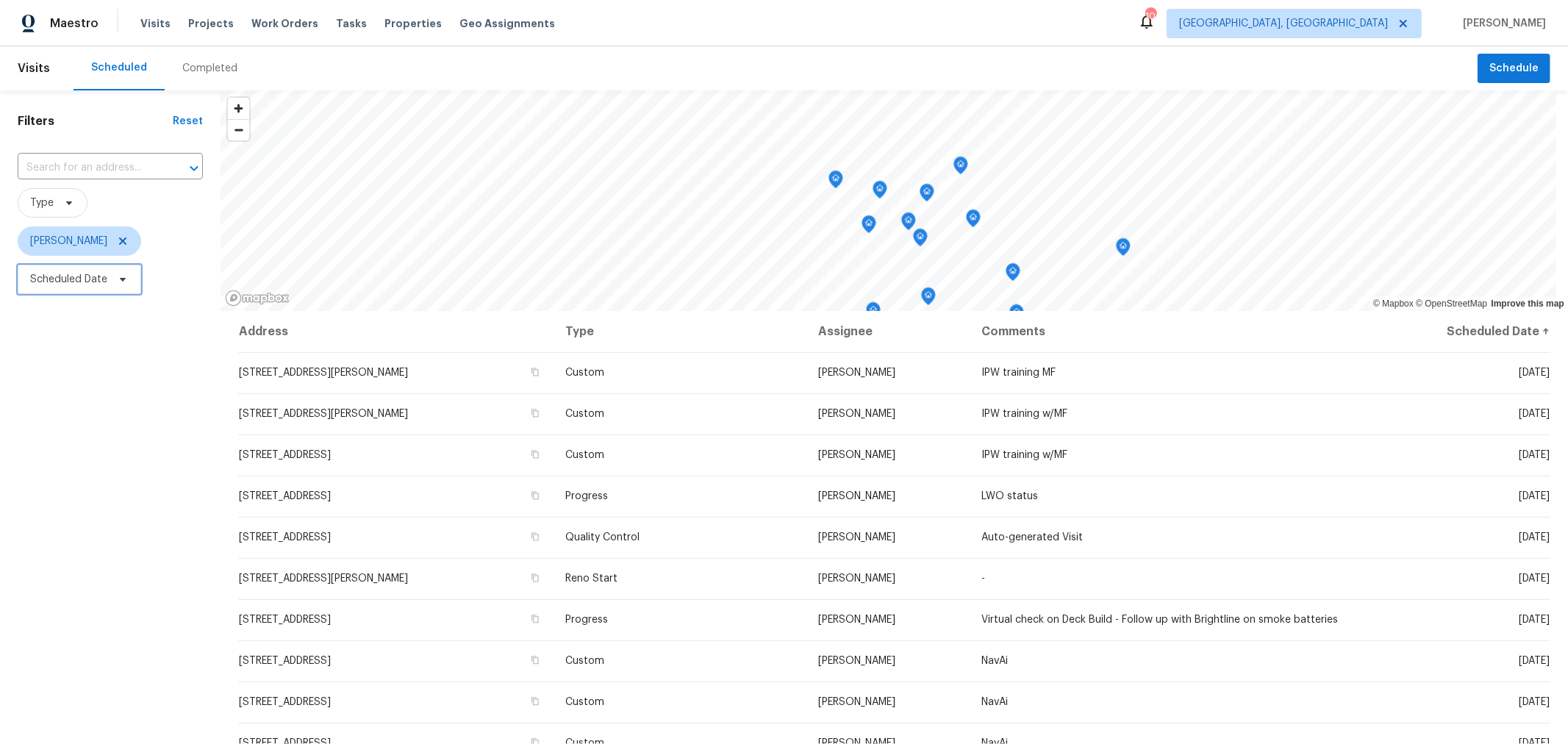
click at [108, 288] on span "Scheduled Date" at bounding box center [79, 280] width 123 height 30
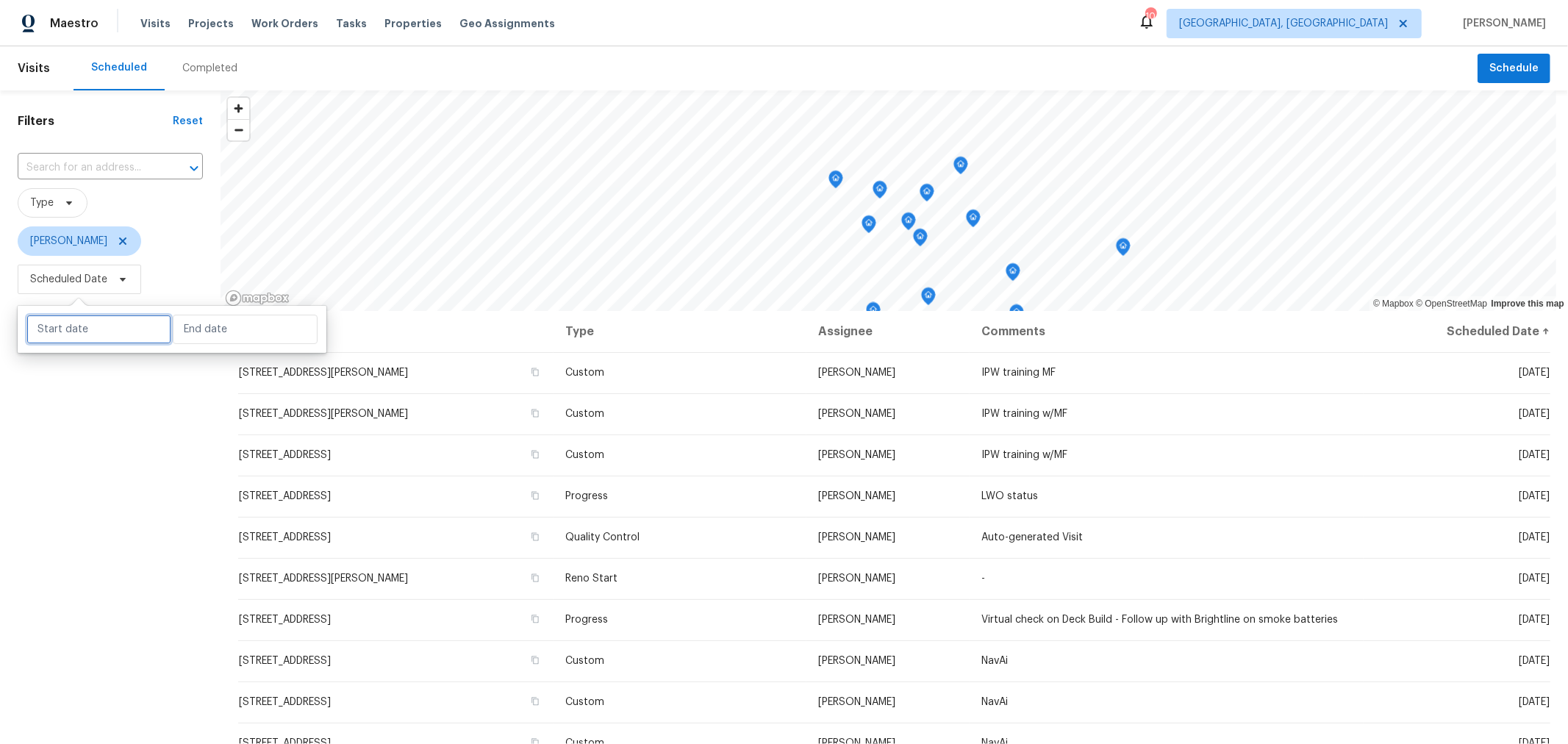
select select "9"
select select "2025"
select select "10"
select select "2025"
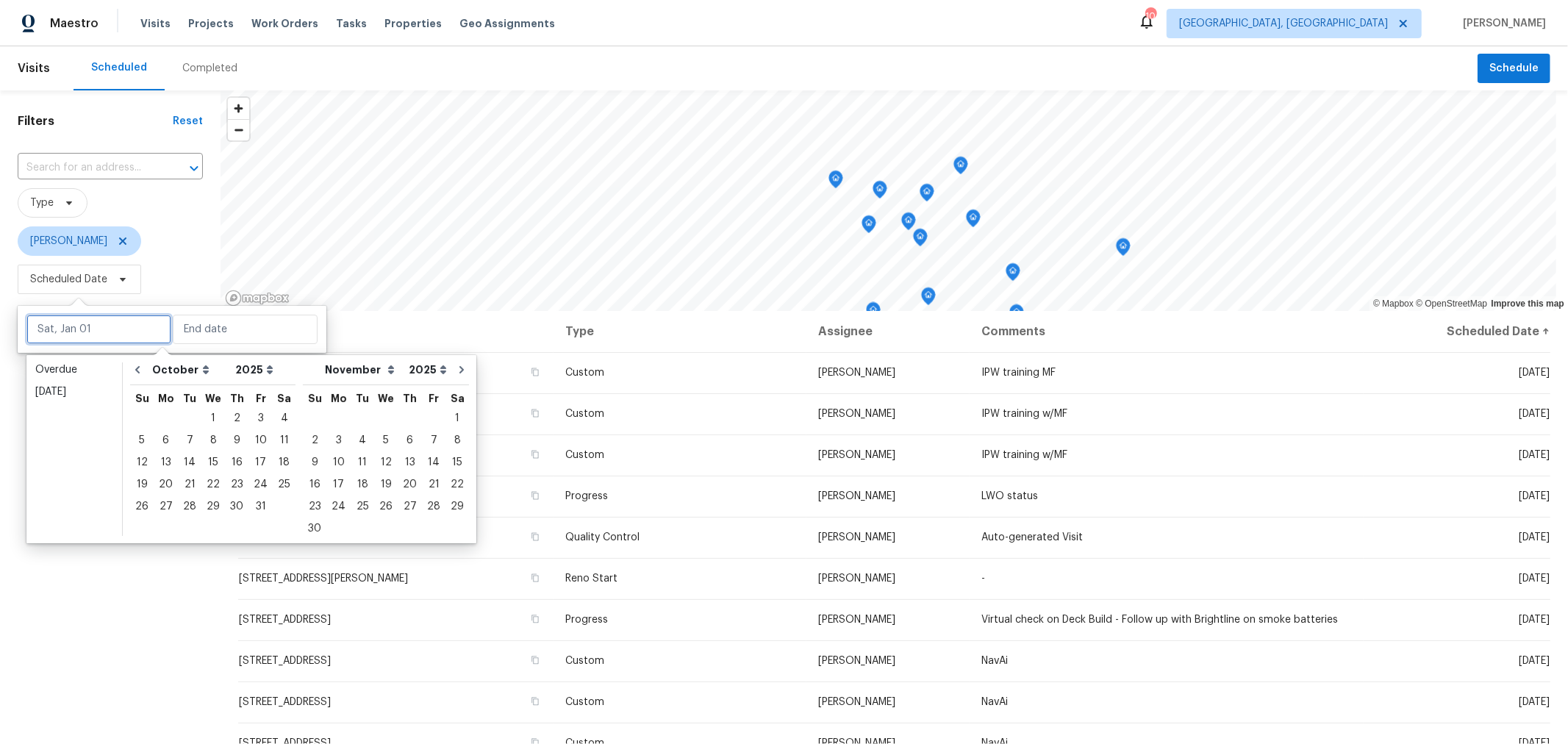
click at [114, 324] on input "text" at bounding box center [99, 330] width 145 height 30
click at [178, 442] on div "7" at bounding box center [190, 441] width 24 height 21
type input "Tue, Oct 07"
click at [178, 442] on div "7" at bounding box center [190, 441] width 24 height 21
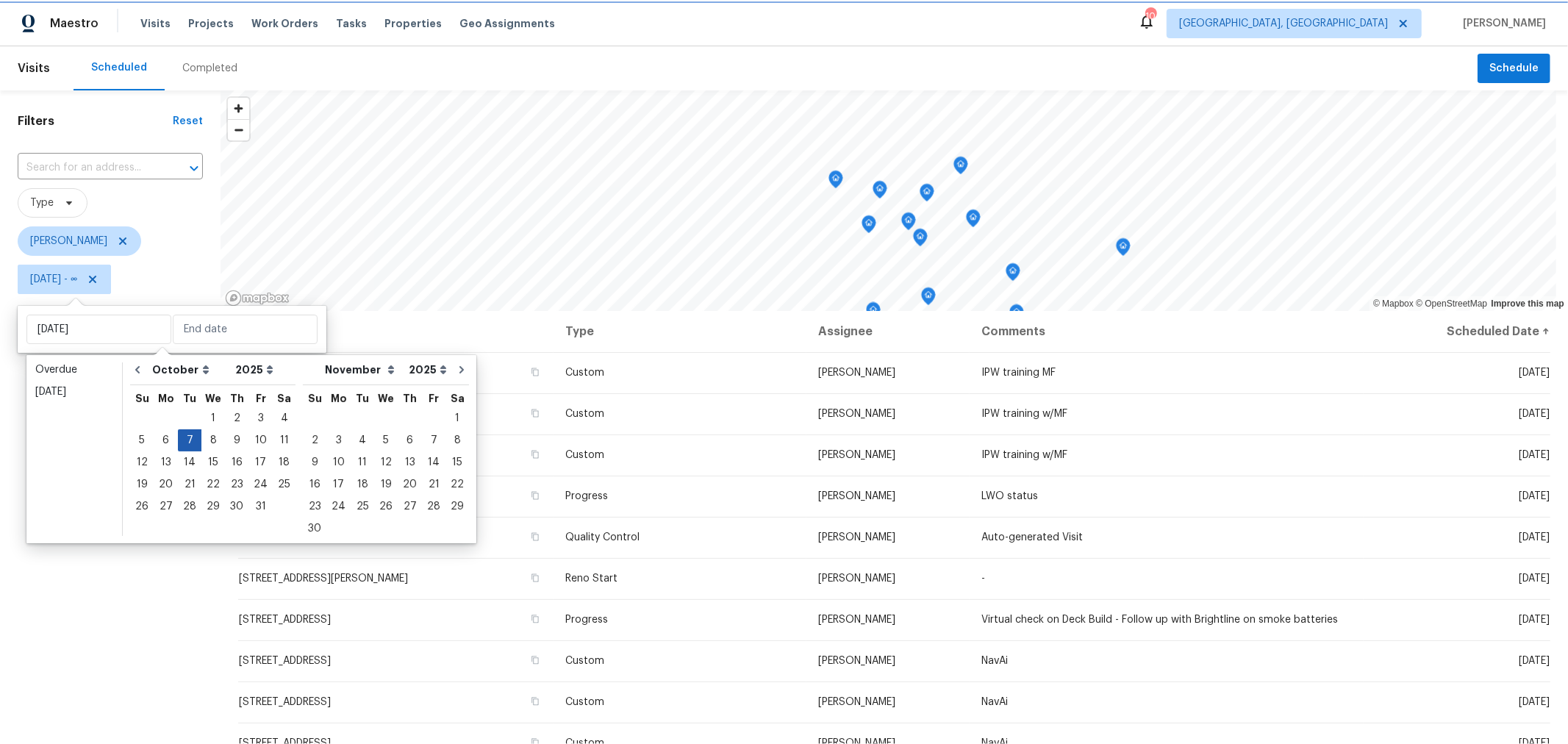
type input "Tue, Oct 07"
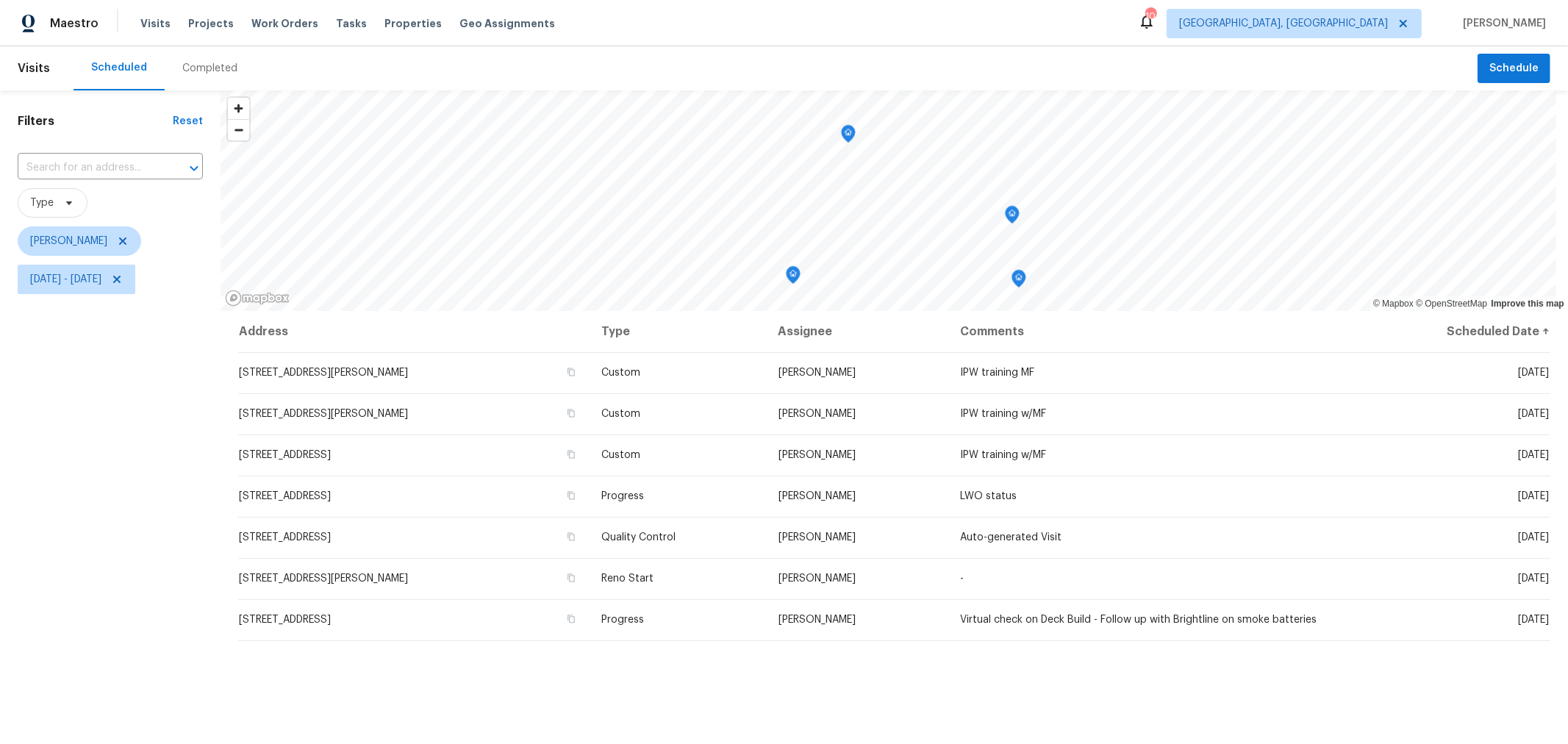
click at [87, 530] on div "Filters Reset ​ Type Keith Hollingsworth Tue, Oct 07 - Tue, Oct 07" at bounding box center [110, 498] width 220 height 817
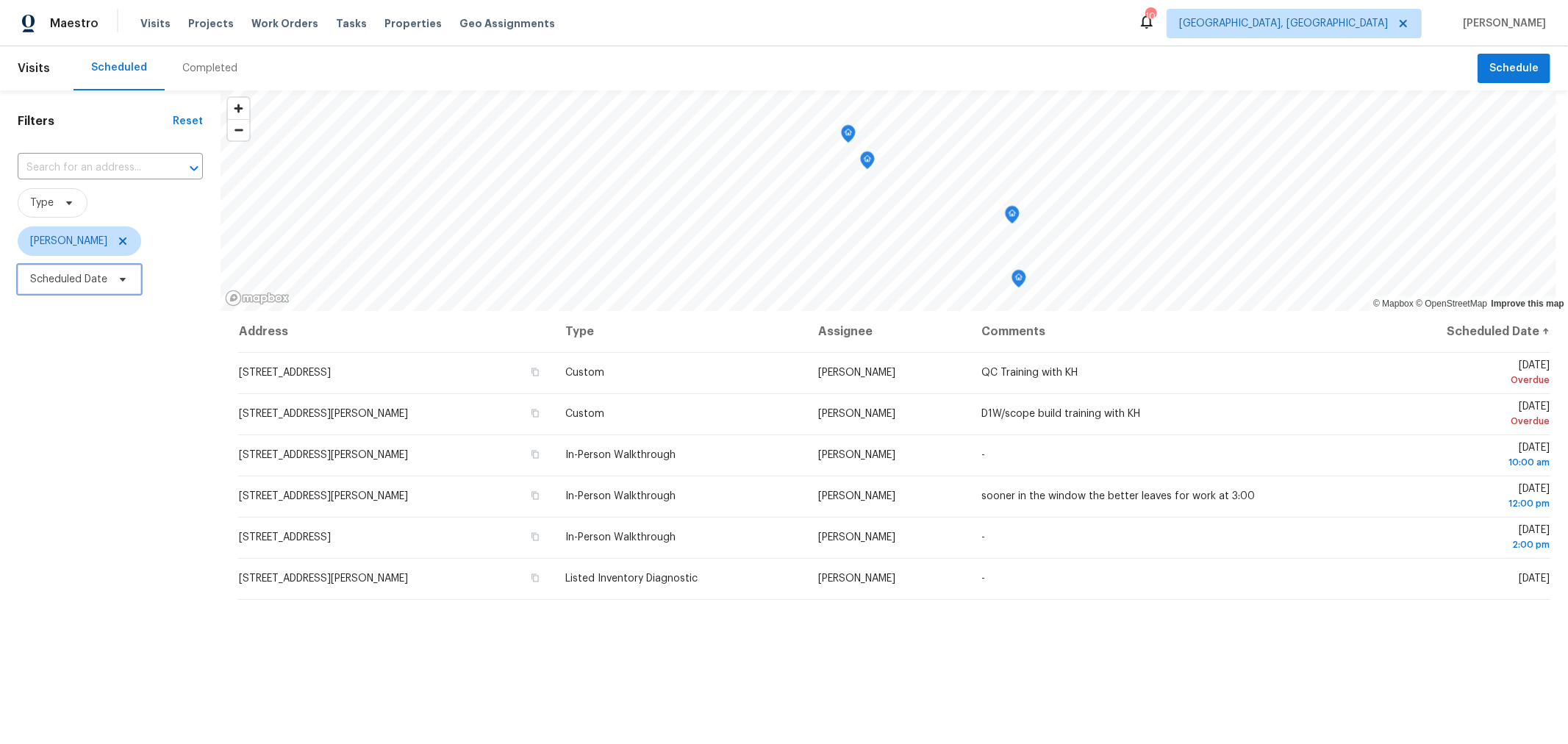
click at [67, 281] on span "Scheduled Date" at bounding box center [68, 279] width 77 height 15
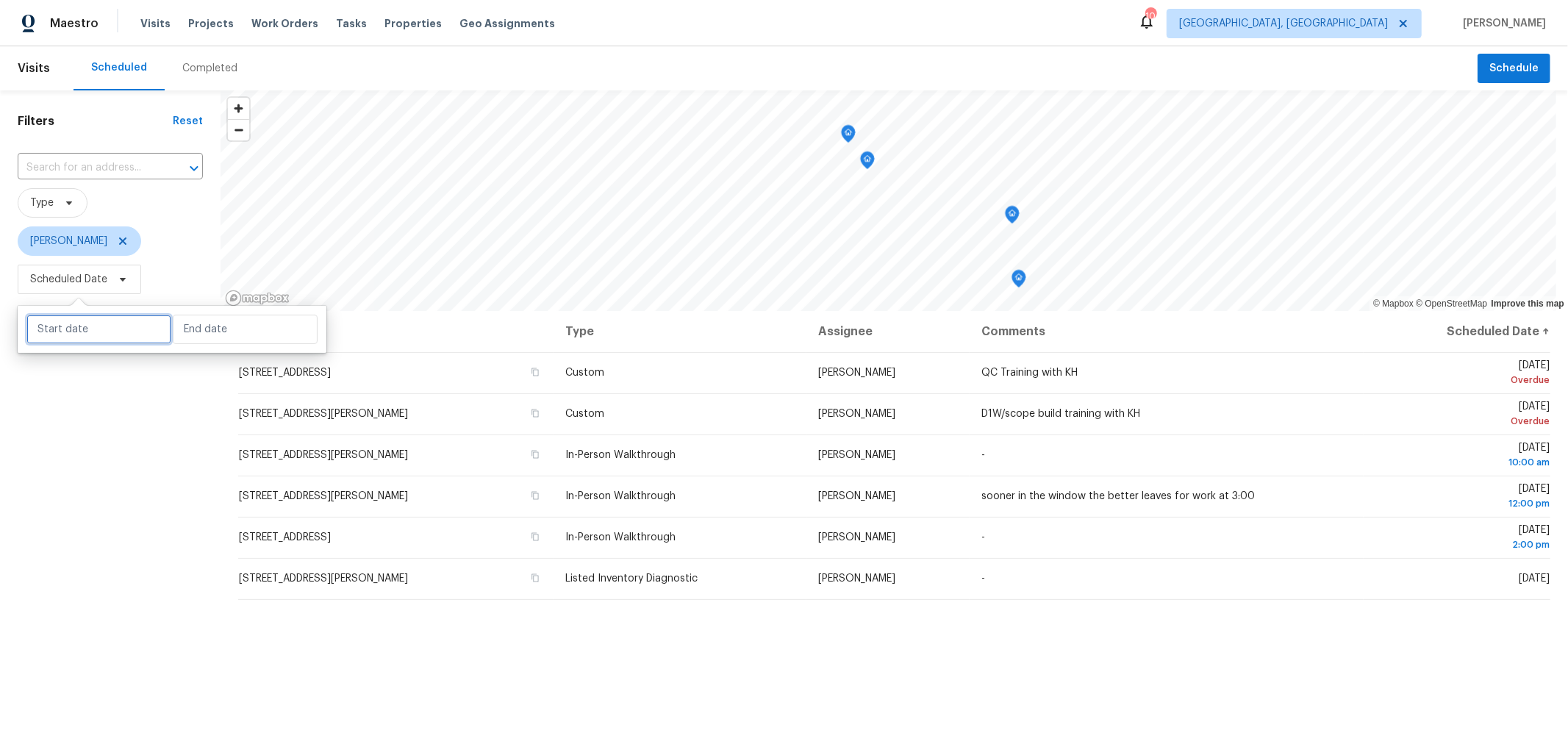
select select "9"
select select "2025"
select select "10"
select select "2025"
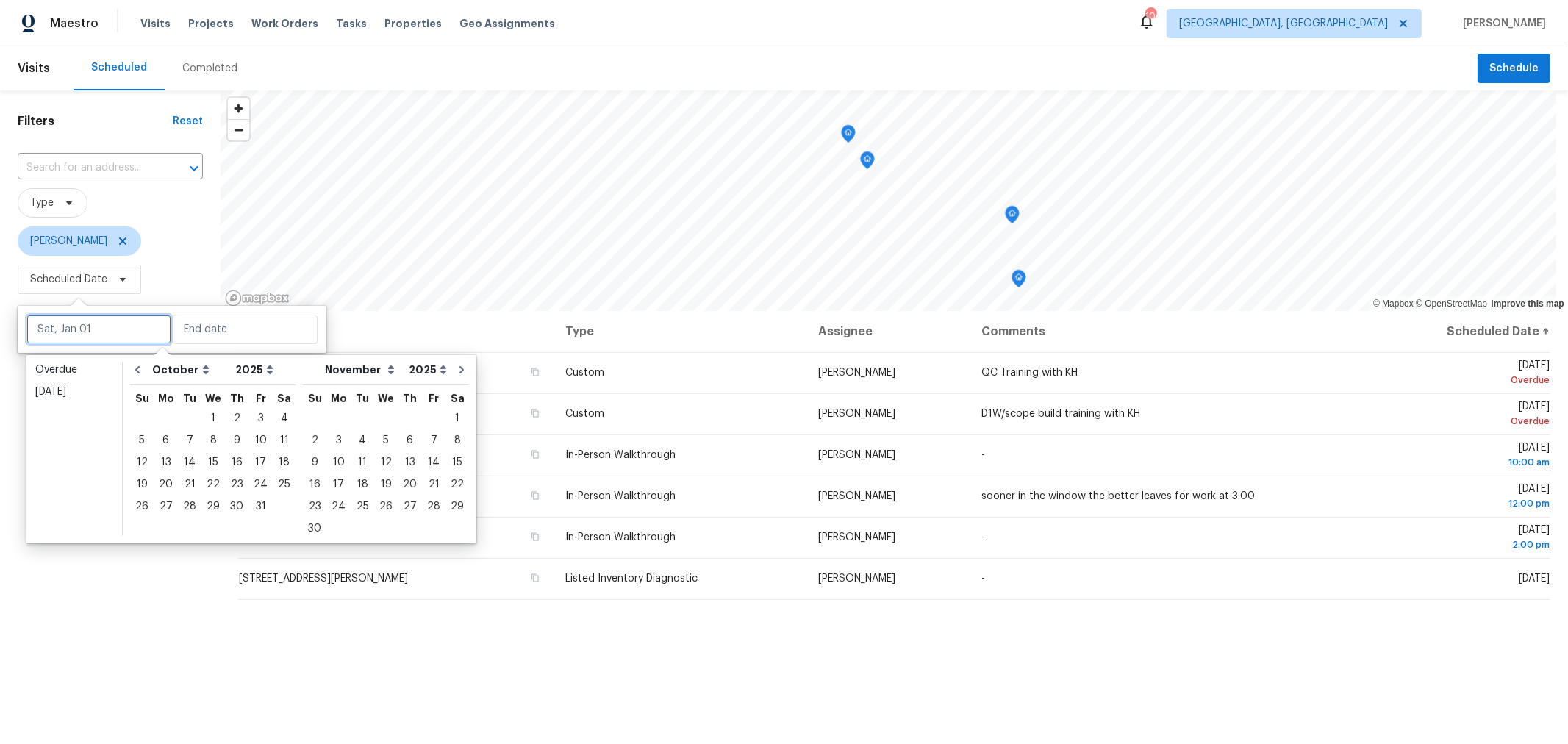
click at [81, 322] on input "text" at bounding box center [99, 330] width 145 height 30
type input "[DATE]"
click at [185, 438] on div "7" at bounding box center [190, 441] width 24 height 21
type input "[DATE]"
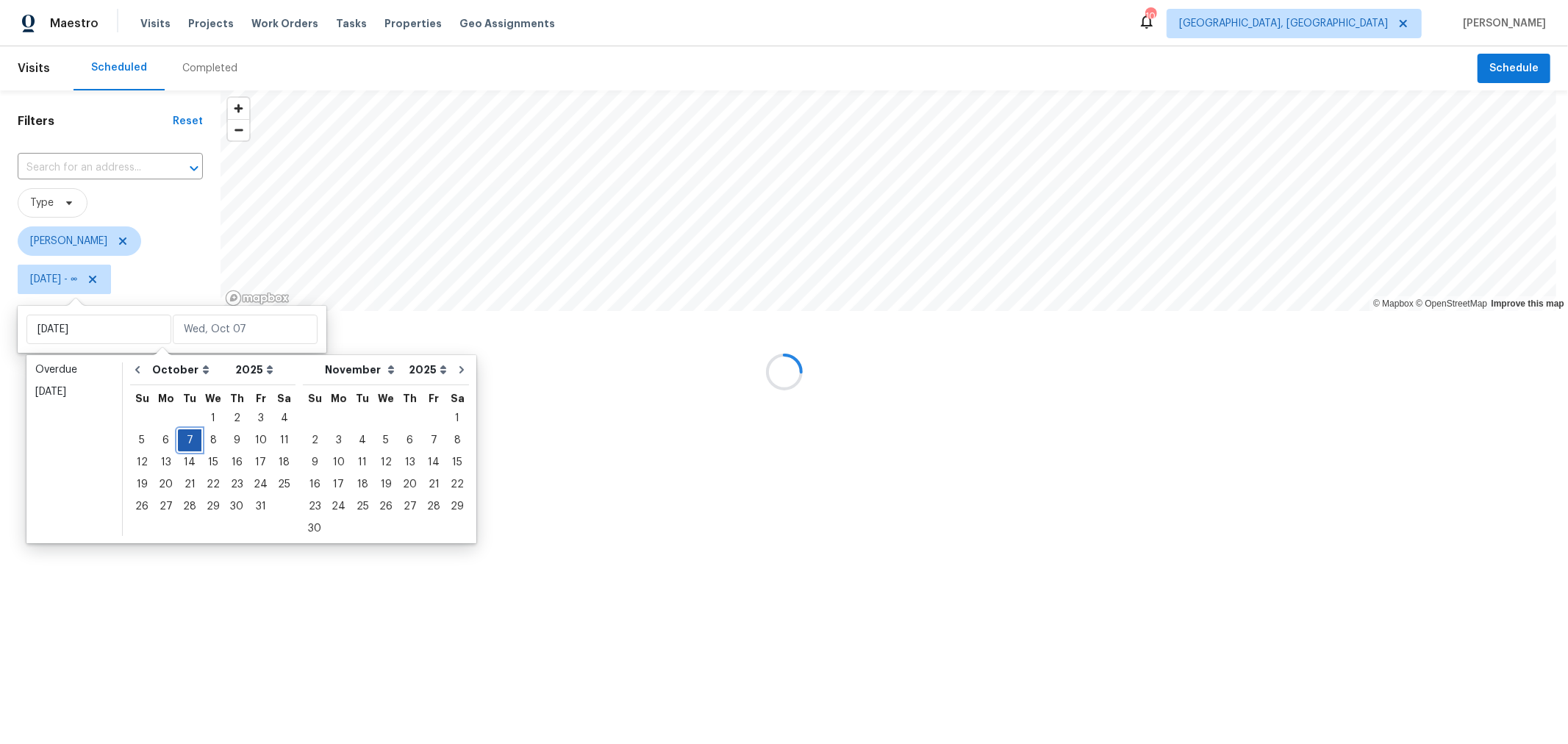
click at [185, 438] on div "7" at bounding box center [190, 441] width 24 height 21
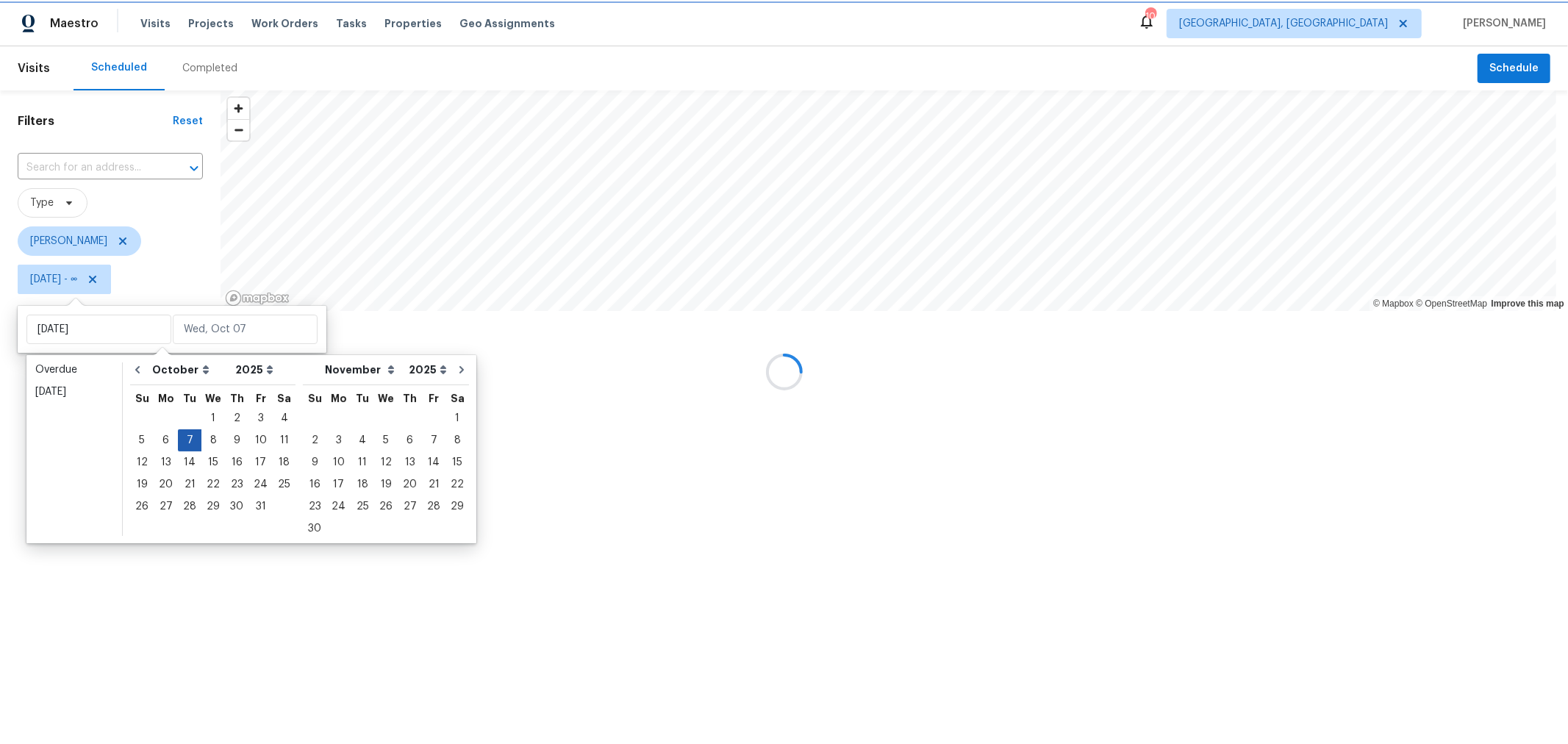
type input "[DATE]"
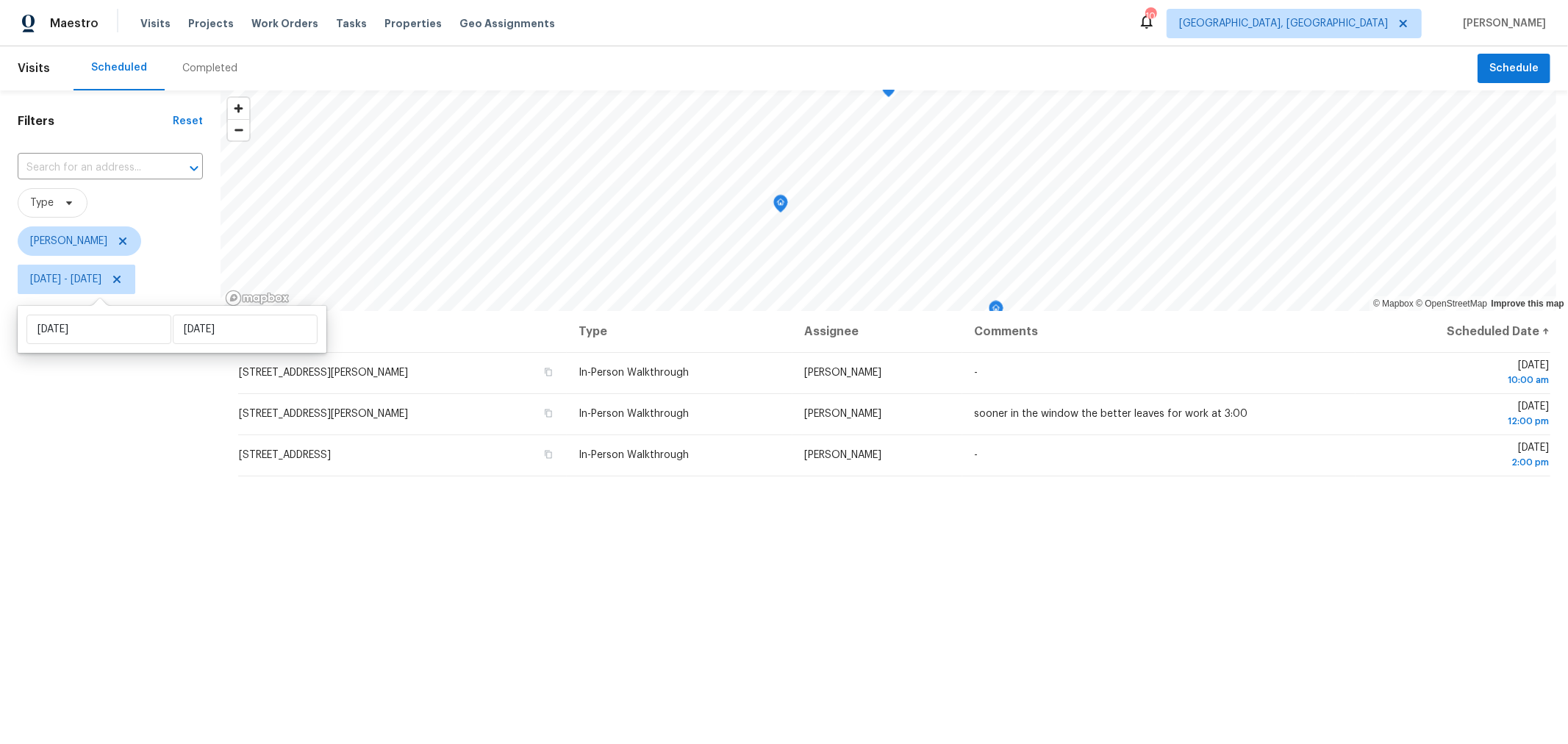
drag, startPoint x: 146, startPoint y: 571, endPoint x: 156, endPoint y: 571, distance: 10.0
click at [149, 571] on div "Filters Reset ​ Type [PERSON_NAME] [DATE] - [DATE]" at bounding box center [110, 498] width 220 height 817
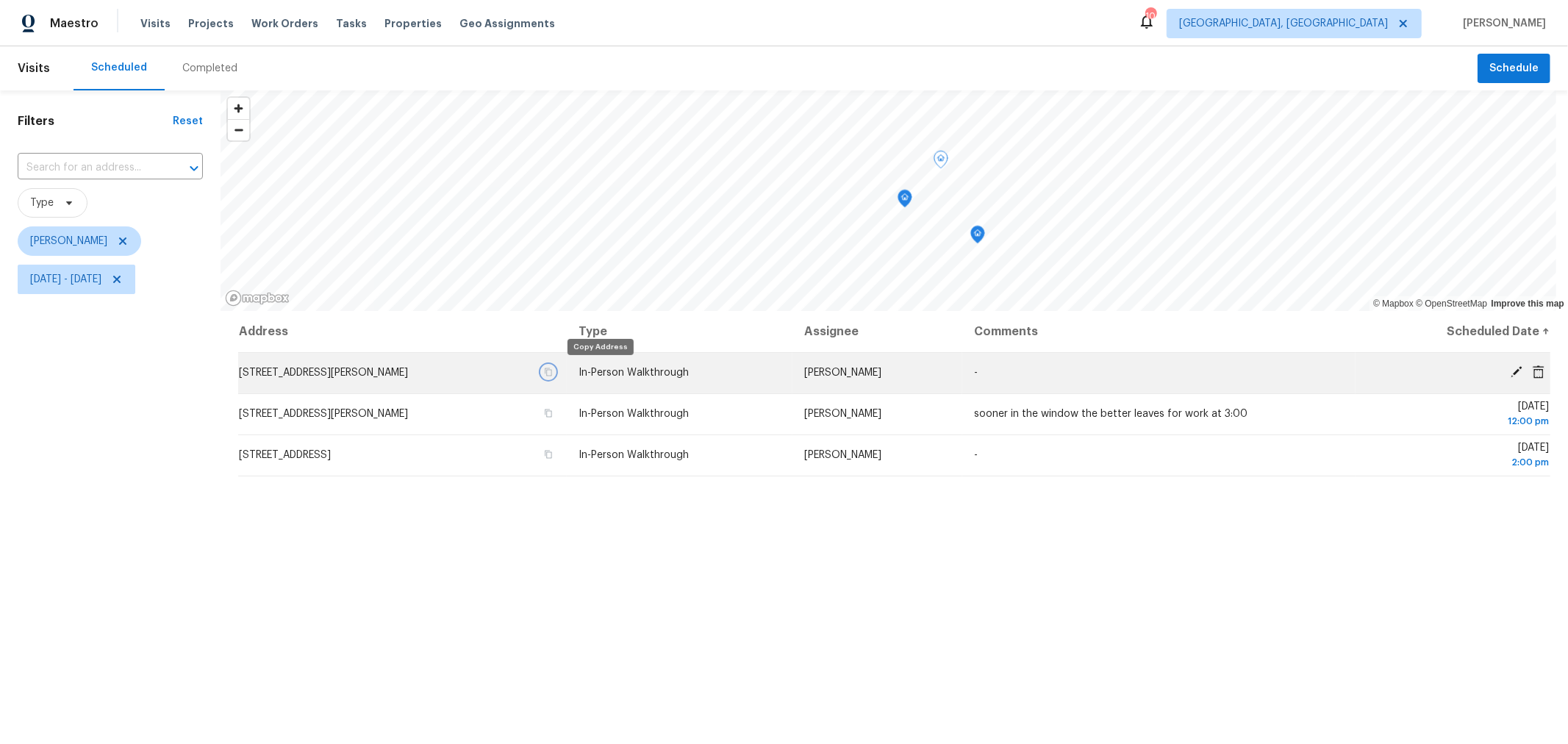
click at [552, 370] on icon "button" at bounding box center [548, 372] width 9 height 9
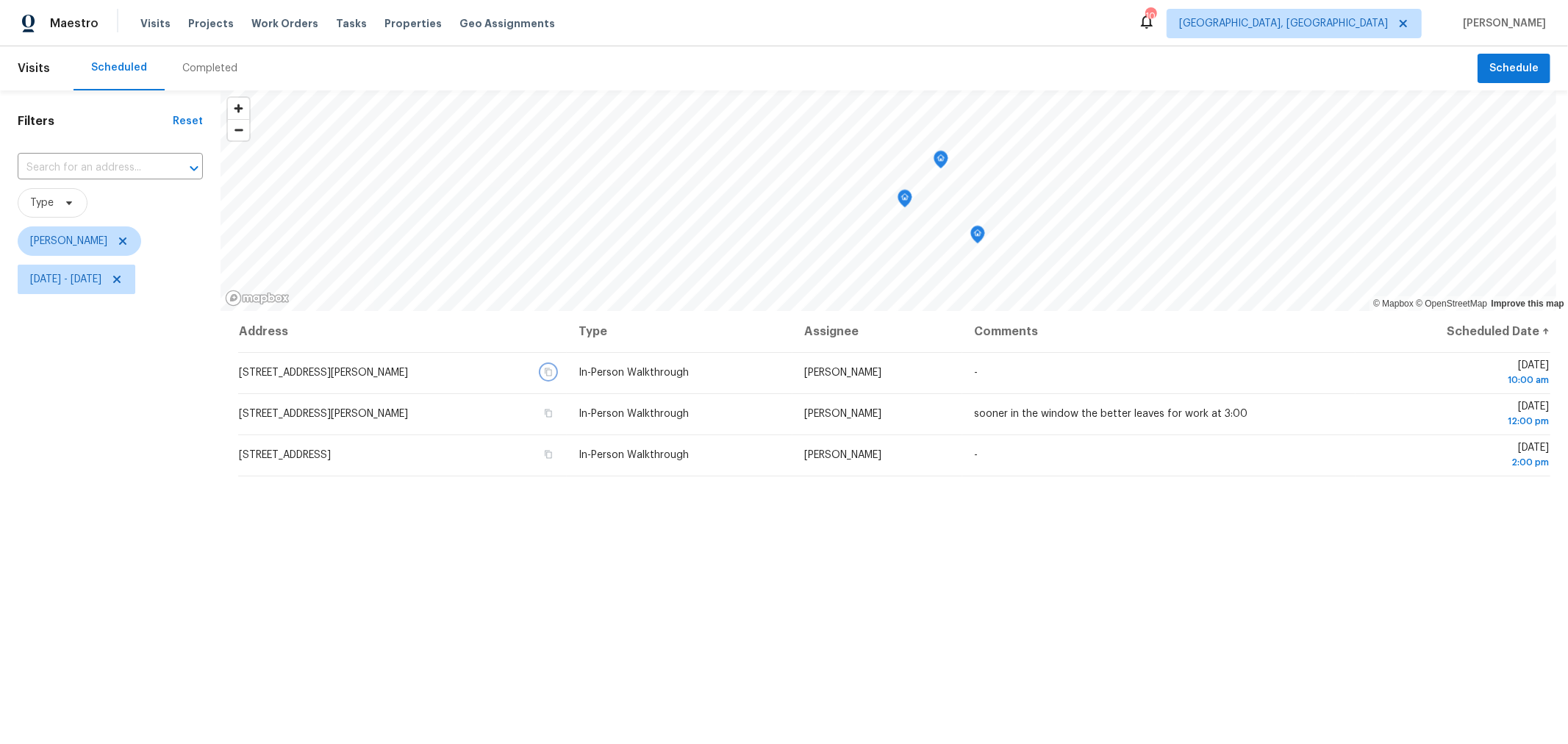
click at [938, 162] on icon "Map marker" at bounding box center [940, 159] width 13 height 17
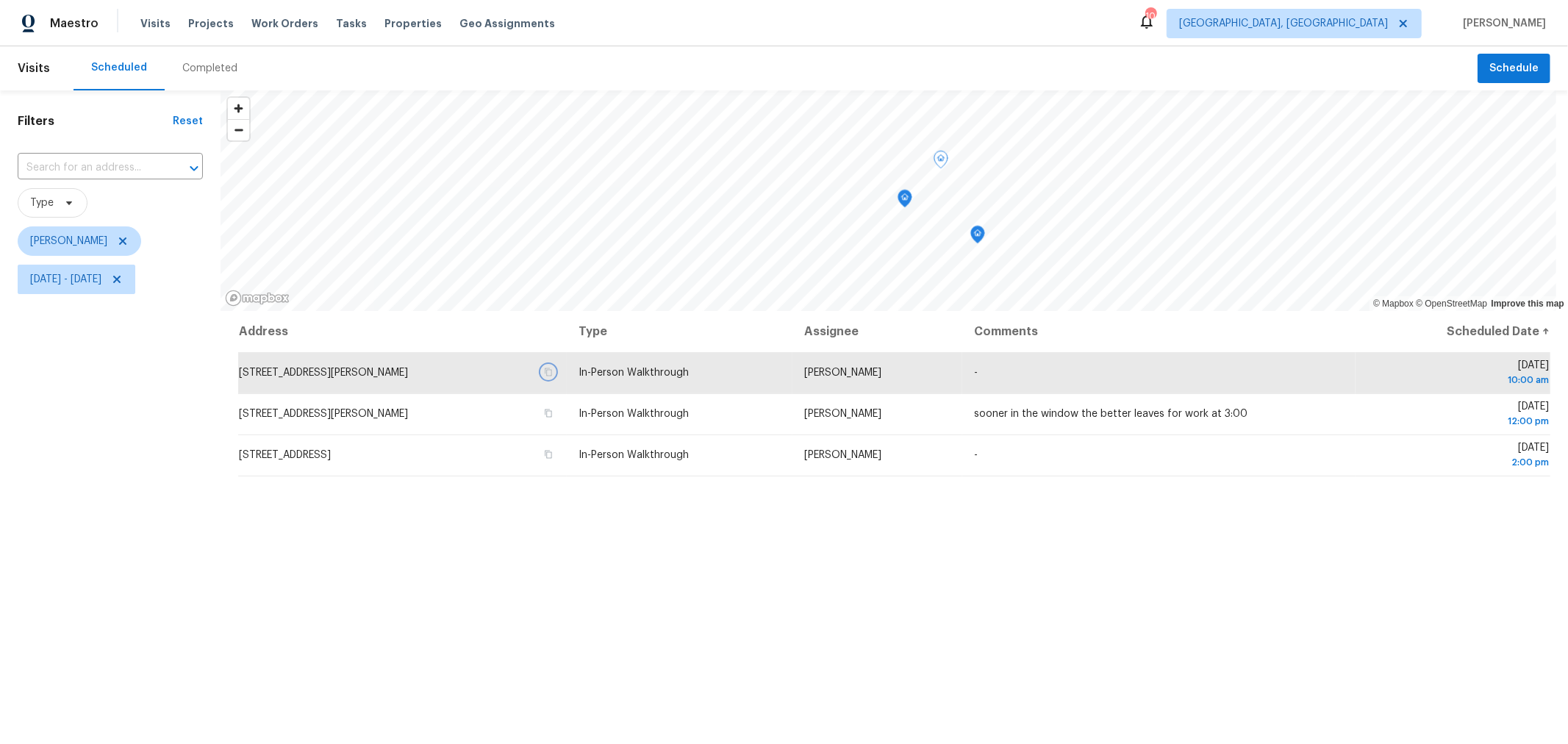
click at [902, 197] on icon "Map marker" at bounding box center [905, 198] width 13 height 17
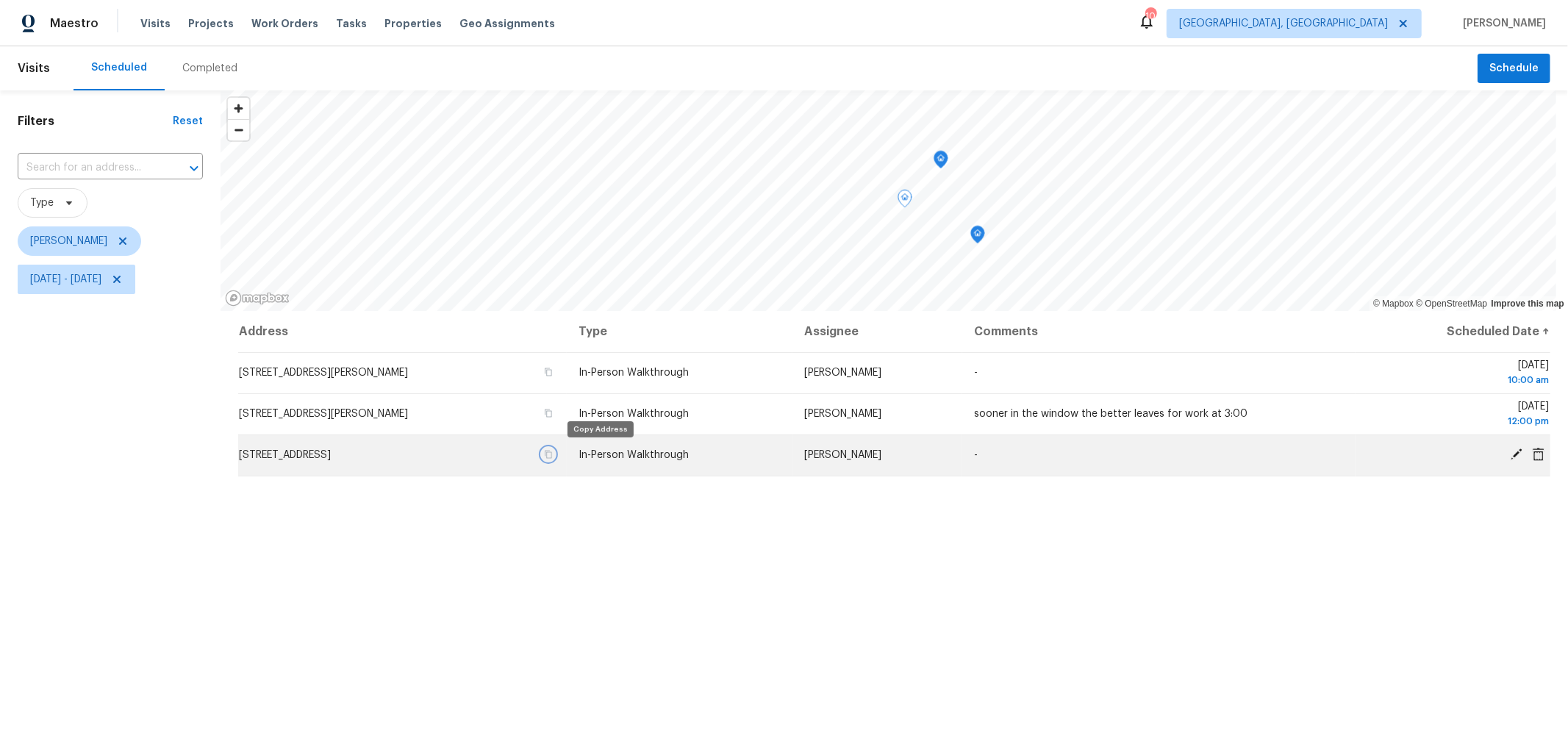
click at [552, 451] on icon "button" at bounding box center [548, 455] width 9 height 9
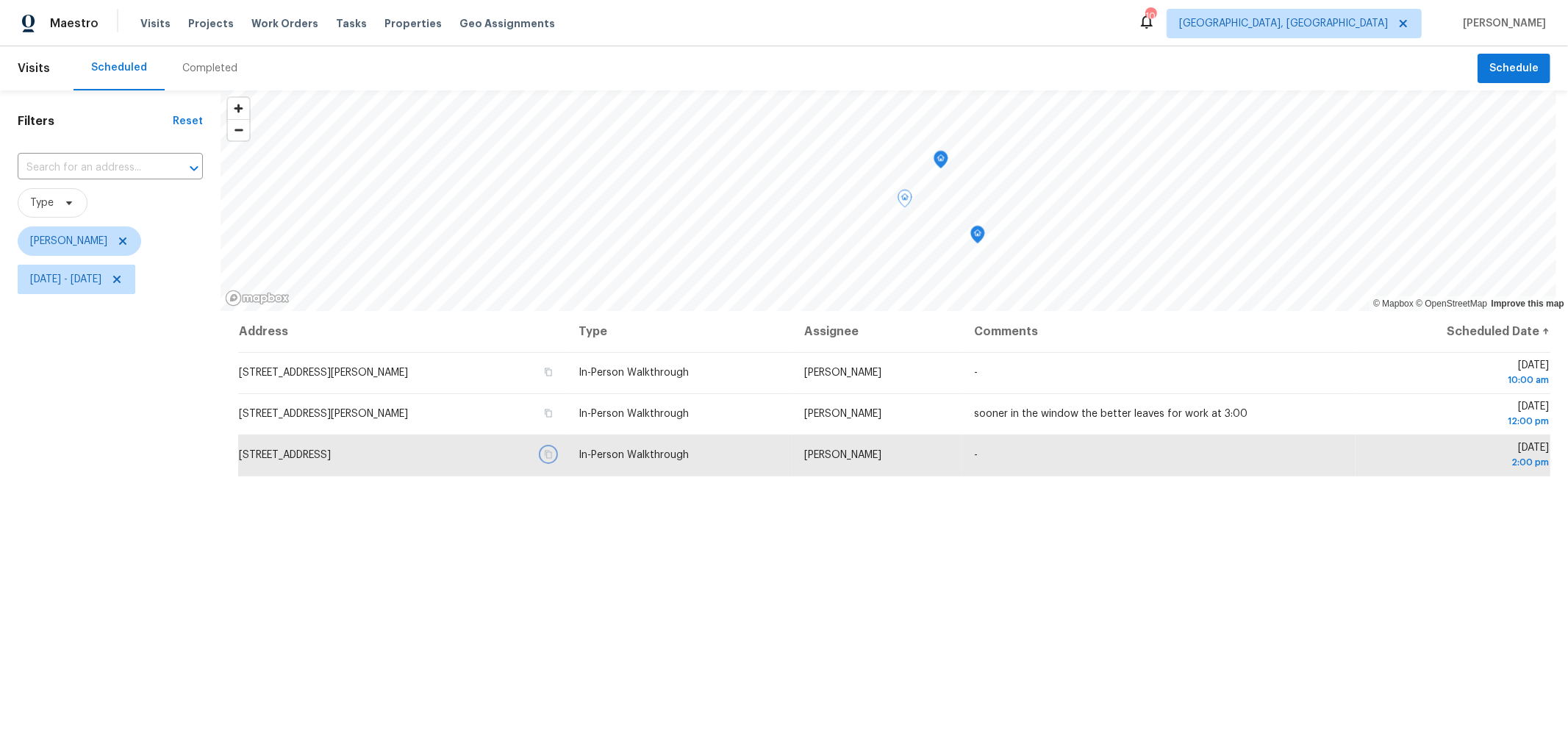
click at [977, 237] on icon "Map marker" at bounding box center [977, 234] width 13 height 17
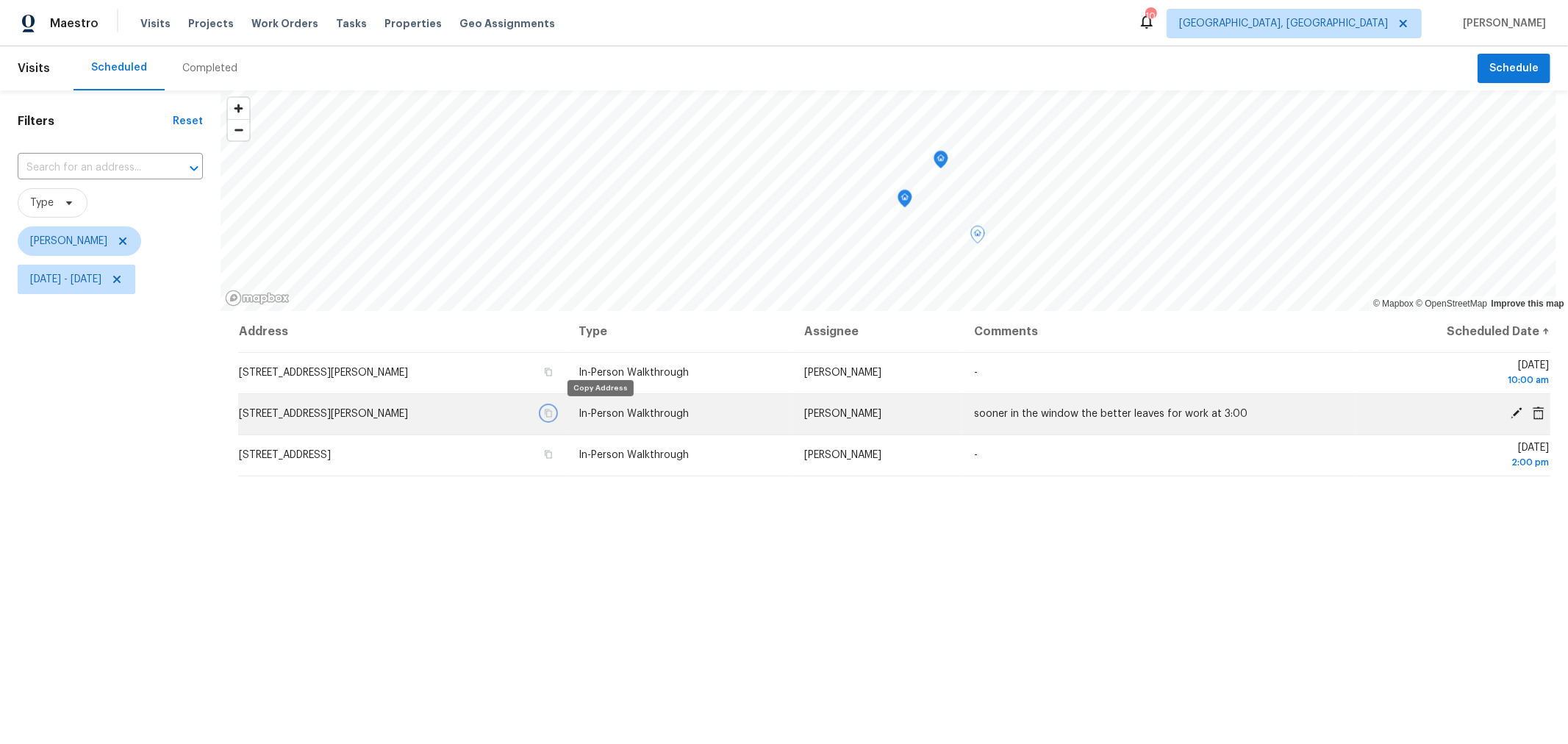
click at [552, 409] on icon "button" at bounding box center [548, 414] width 9 height 9
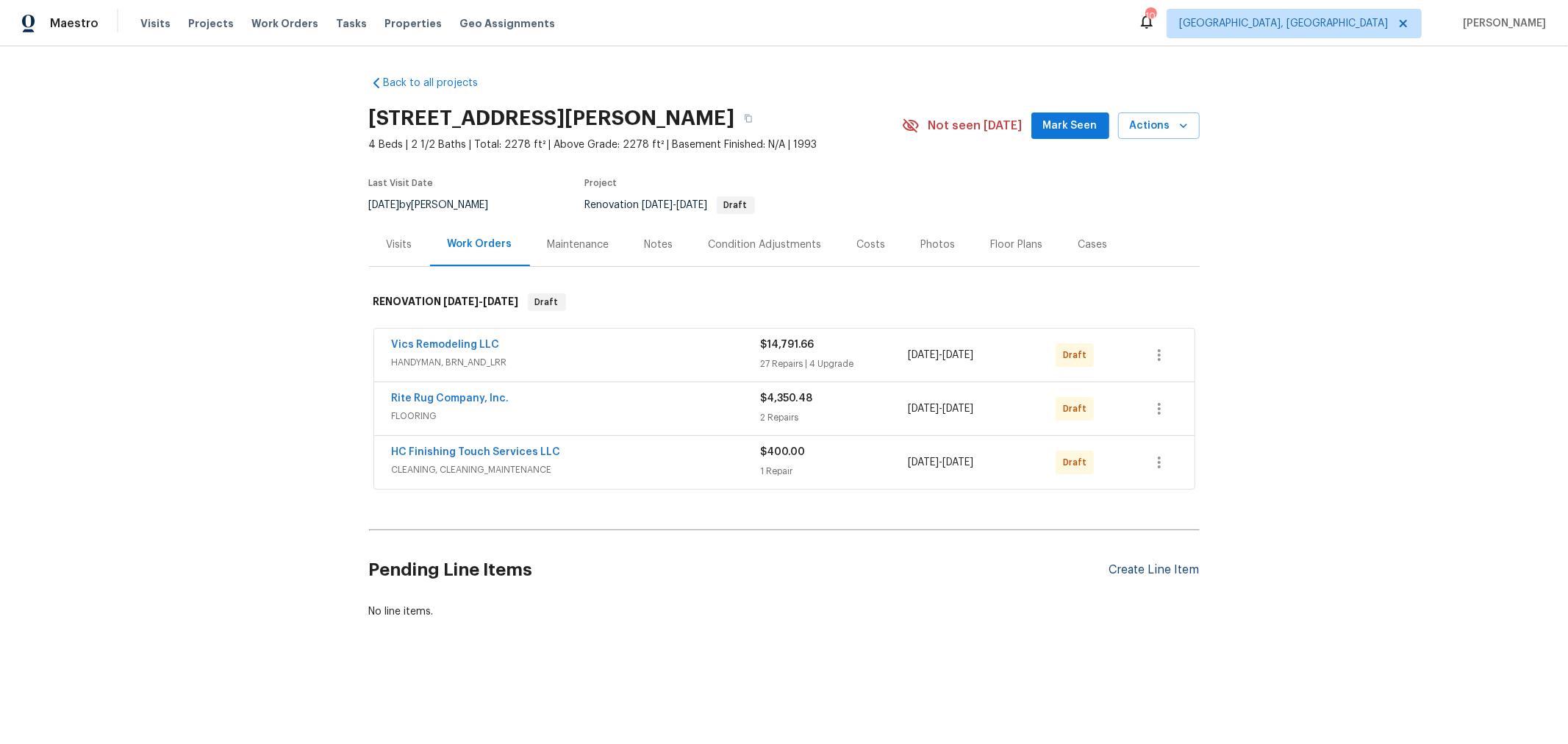
click at [1147, 571] on div "Create Line Item" at bounding box center [1154, 570] width 90 height 14
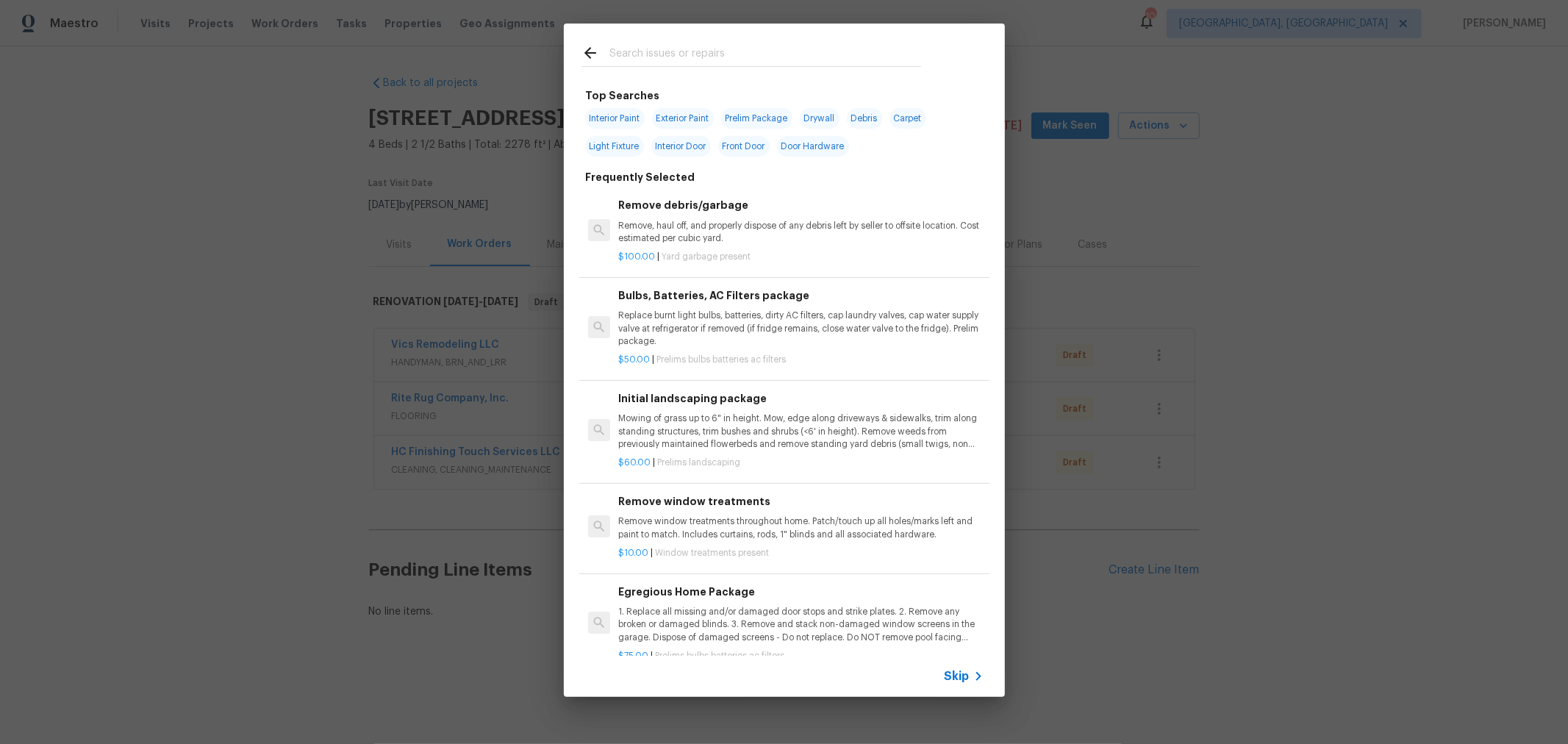
click at [742, 53] on input "text" at bounding box center [765, 54] width 312 height 22
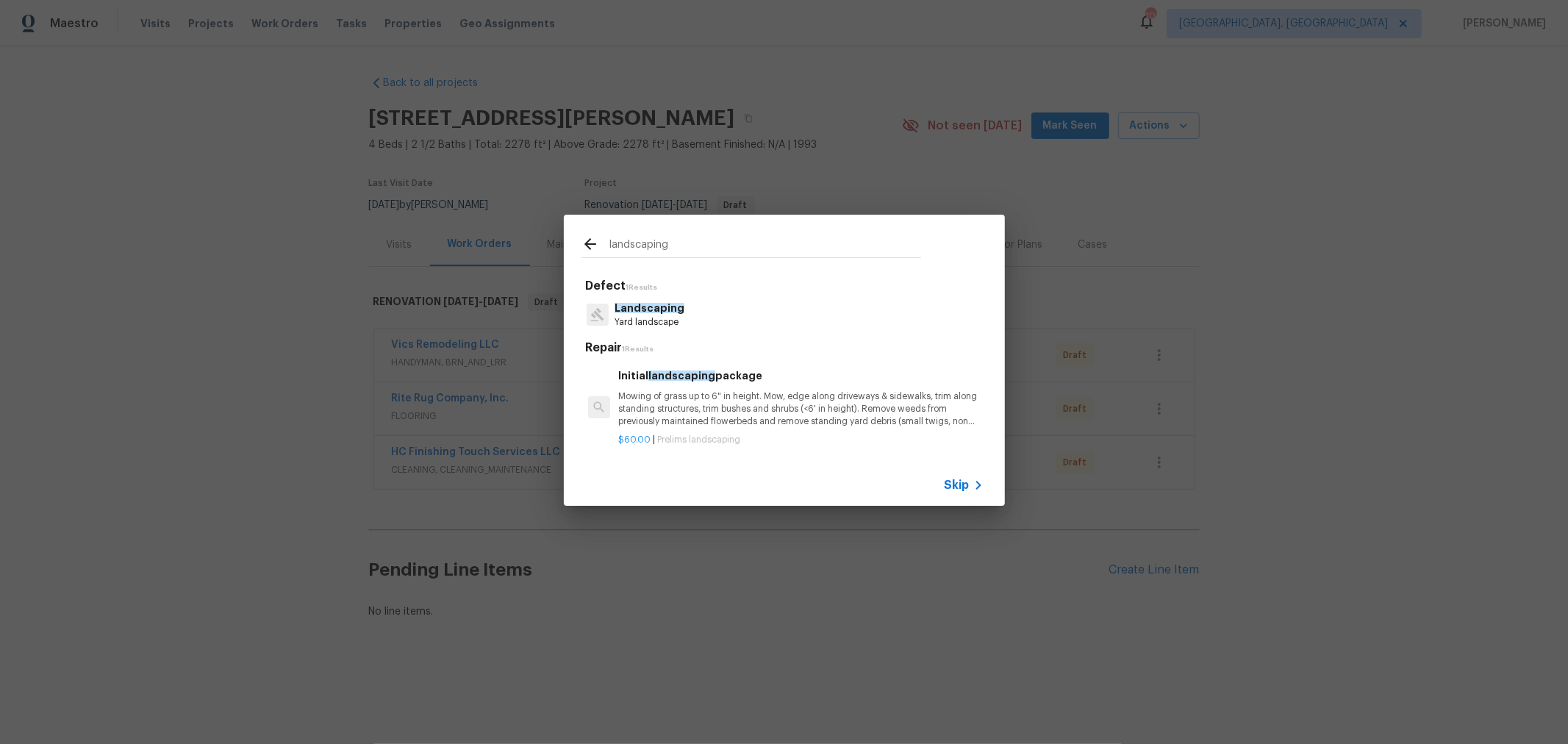
type input "landscaping"
click at [807, 428] on div "$60.00 | Prelims landscaping" at bounding box center [800, 436] width 364 height 18
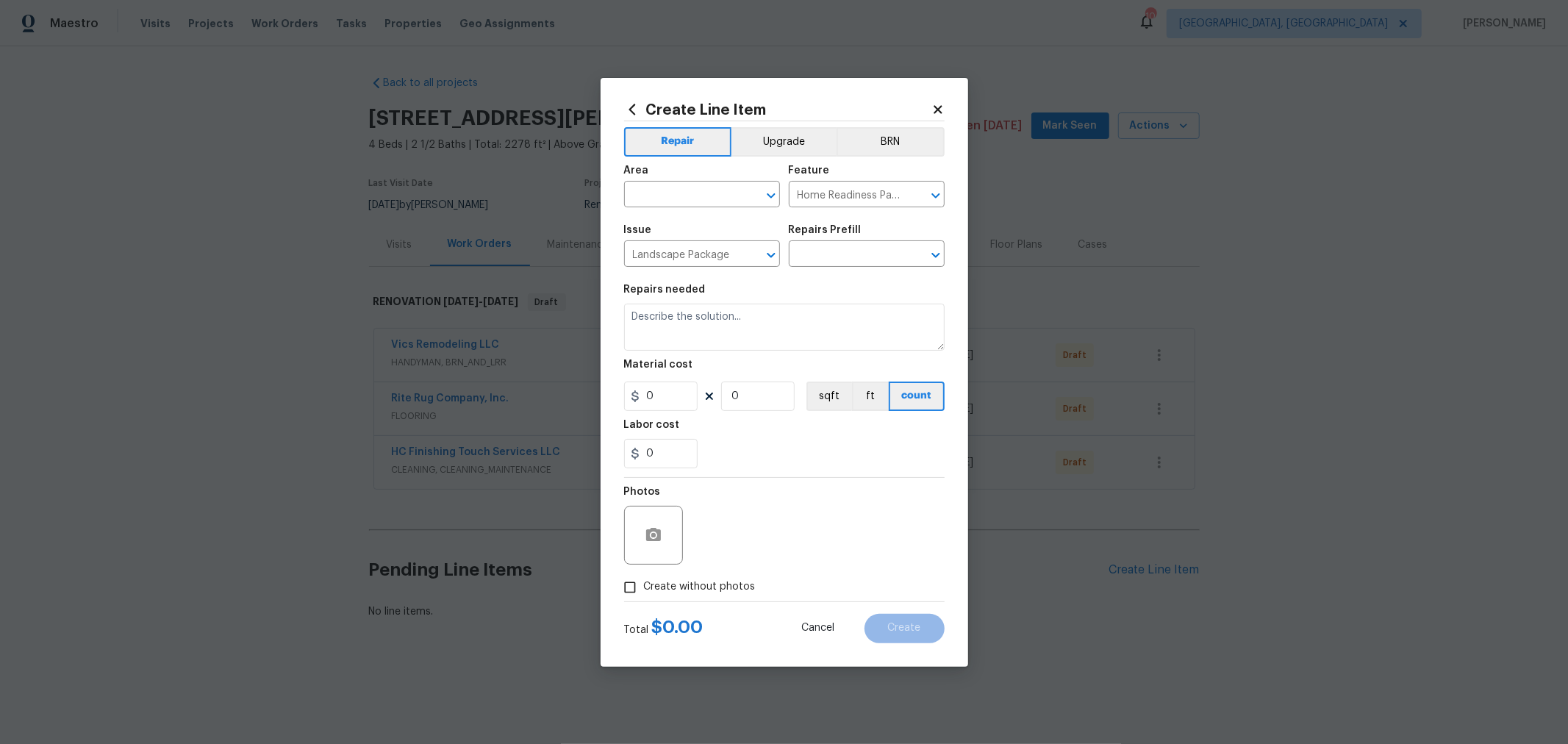
type input "Initial landscaping package $60.00"
type textarea "Mowing of grass up to 6" in height. Mow, edge along driveways & sidewalks, trim…"
type input "60"
type input "1"
click at [711, 214] on span "Area ​" at bounding box center [702, 186] width 156 height 59
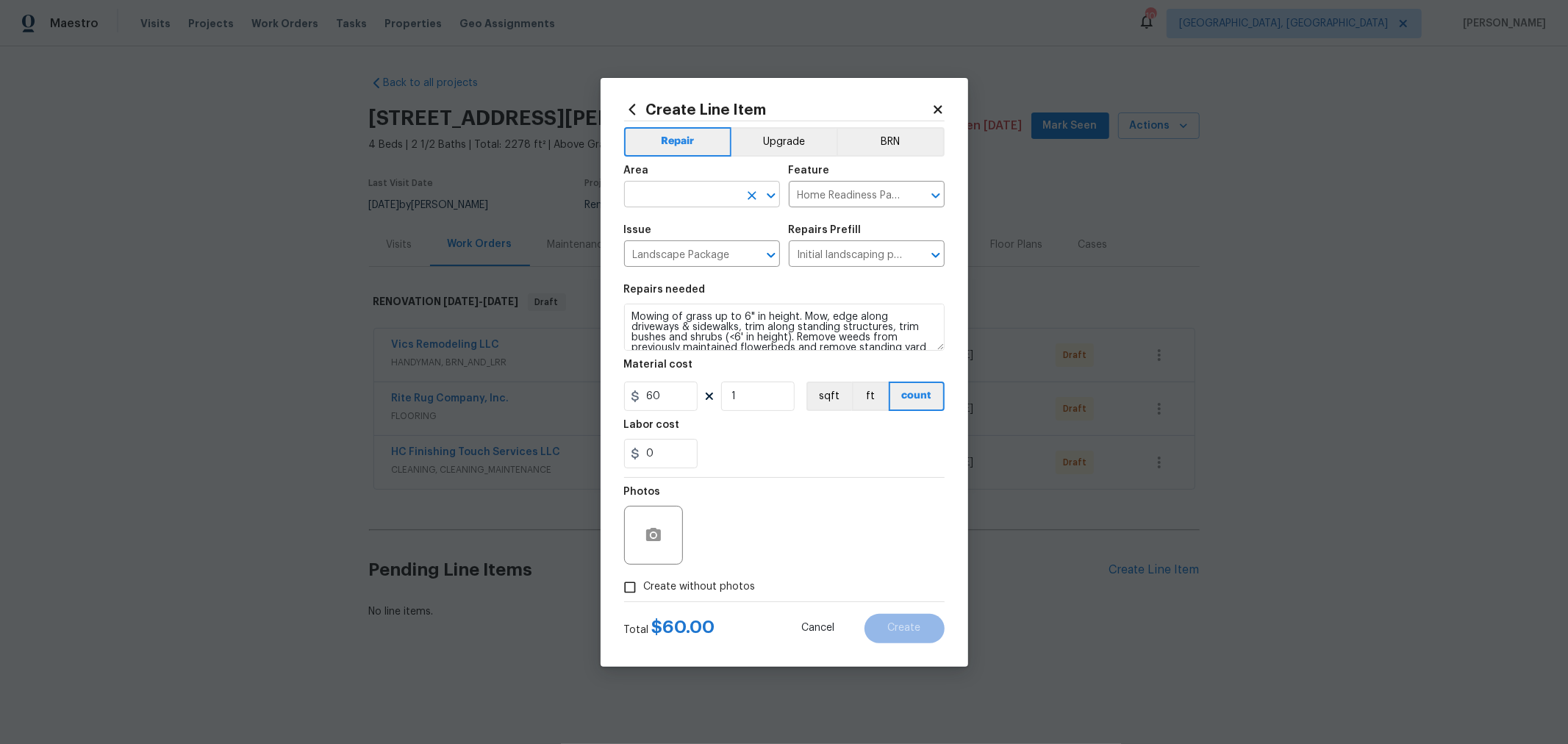
click at [704, 199] on input "text" at bounding box center [681, 196] width 114 height 23
click at [697, 252] on li "Exterior Overall" at bounding box center [702, 253] width 156 height 24
type input "Exterior Overall"
click at [677, 580] on span "Create without photos" at bounding box center [700, 588] width 112 height 16
click at [644, 580] on input "Create without photos" at bounding box center [630, 588] width 28 height 28
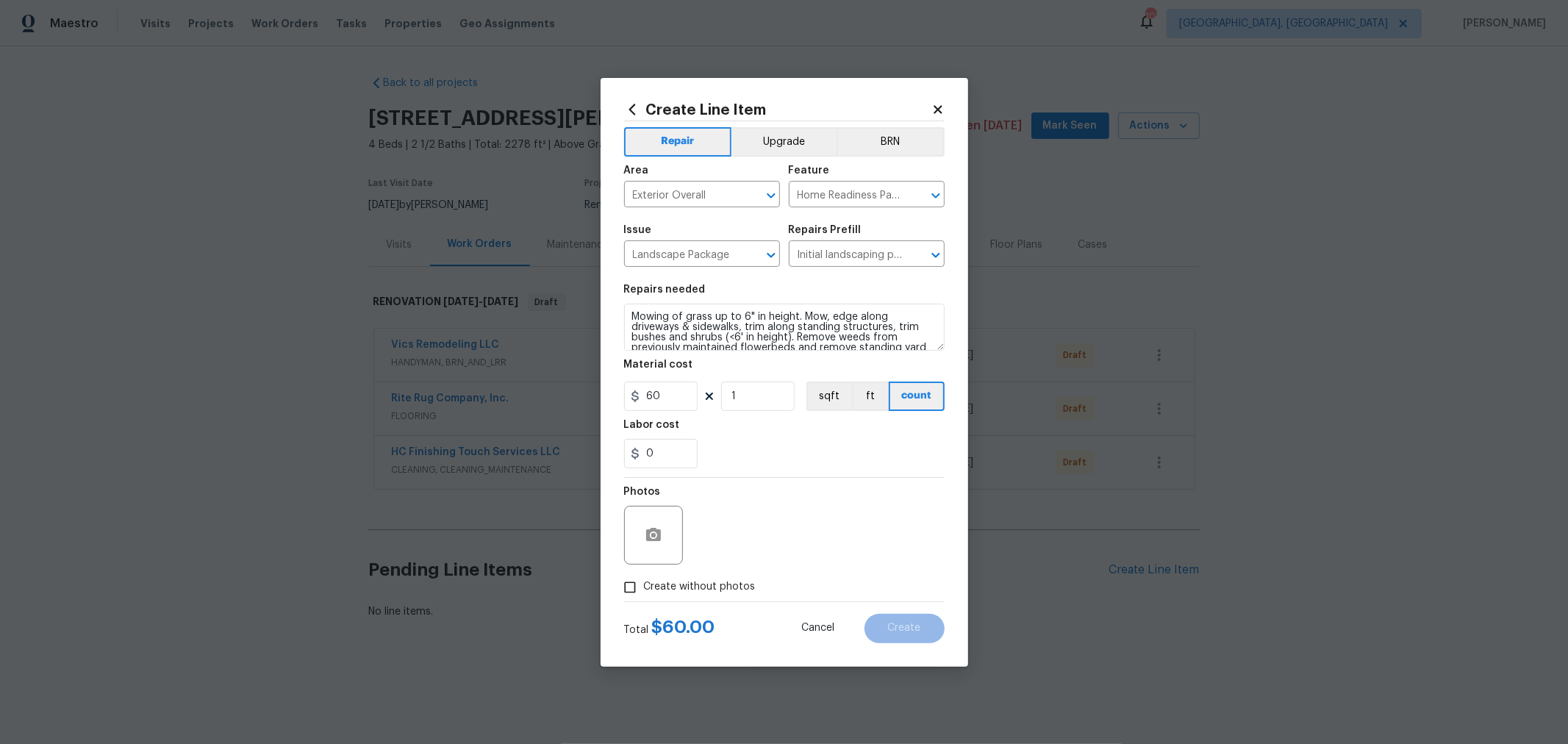
checkbox input "true"
click at [791, 532] on textarea at bounding box center [820, 535] width 250 height 59
type textarea "h"
click at [919, 630] on span "Create" at bounding box center [905, 628] width 33 height 11
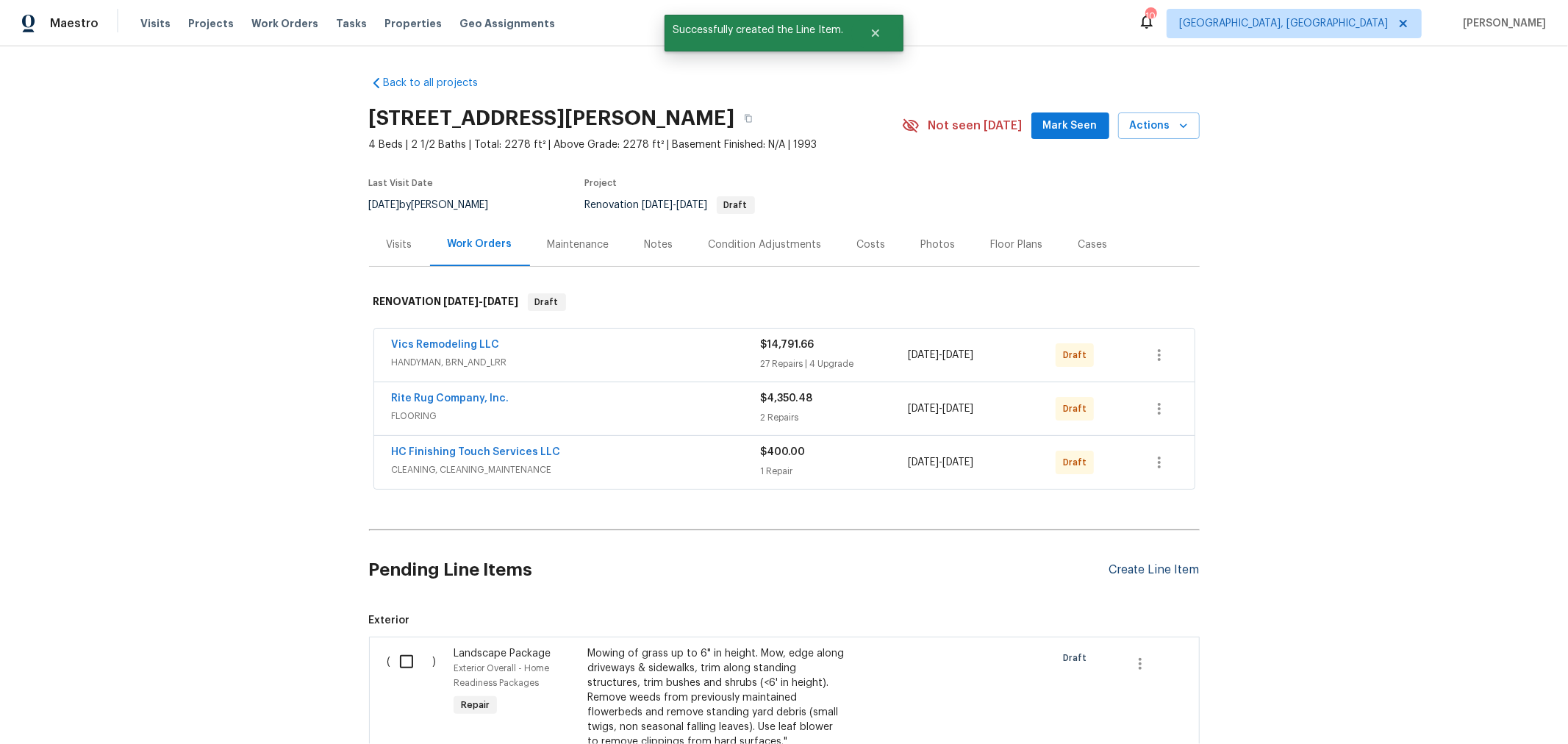
click at [1141, 565] on div "Create Line Item" at bounding box center [1154, 570] width 90 height 14
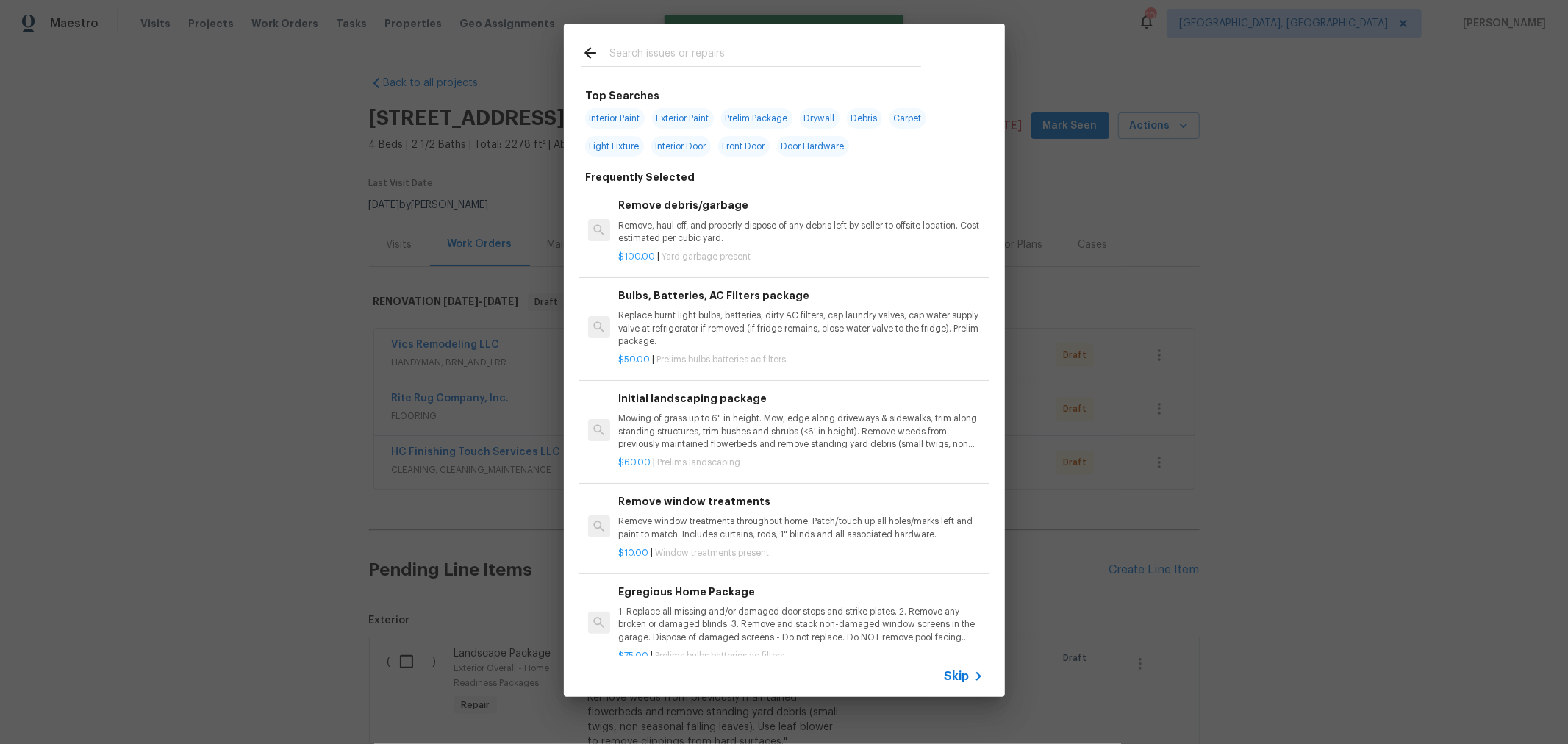
click at [768, 46] on input "text" at bounding box center [765, 54] width 312 height 22
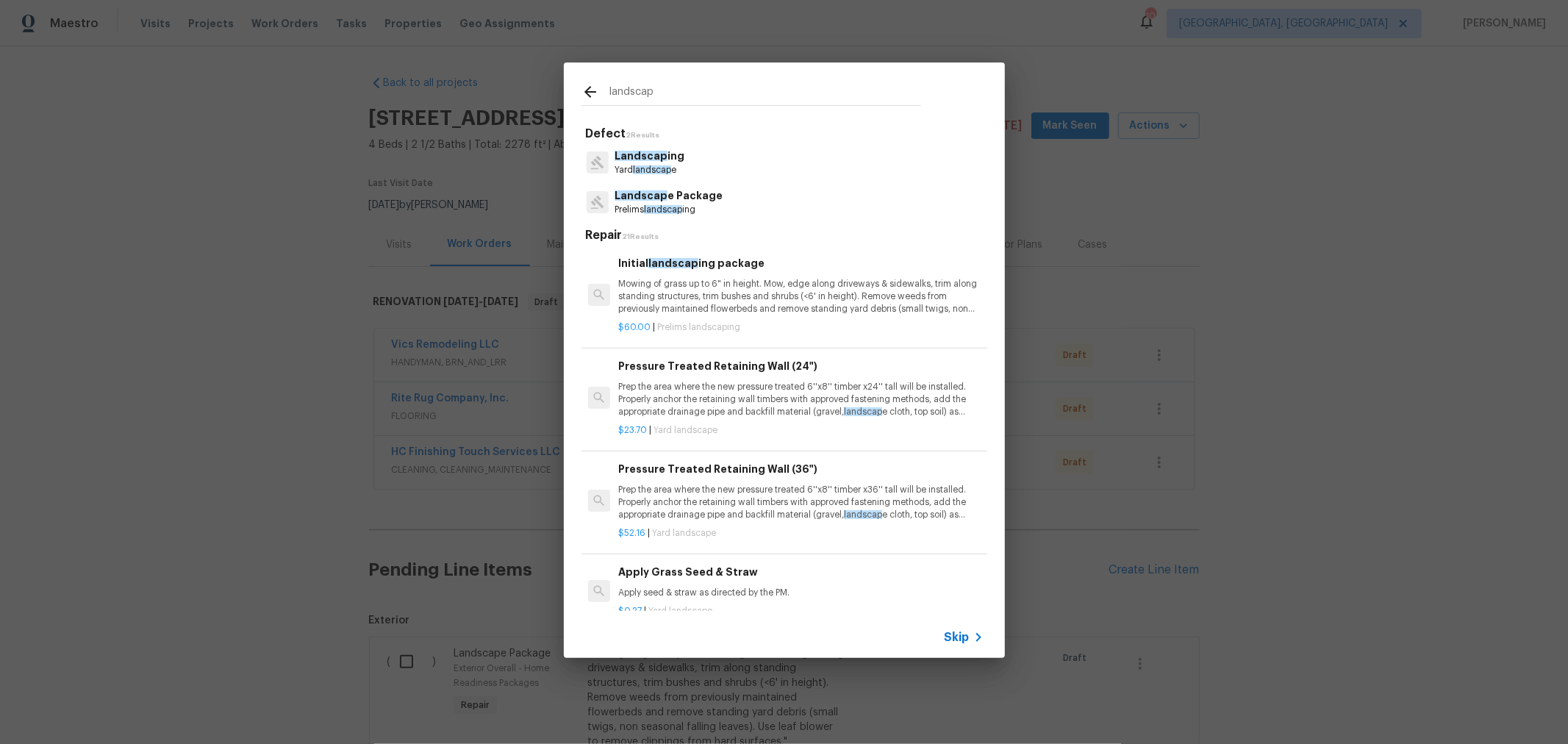
type input "landscap"
click at [678, 160] on div "Landscap ing Yard landscap e" at bounding box center [784, 162] width 406 height 39
click at [642, 158] on span "Landscap" at bounding box center [641, 156] width 53 height 10
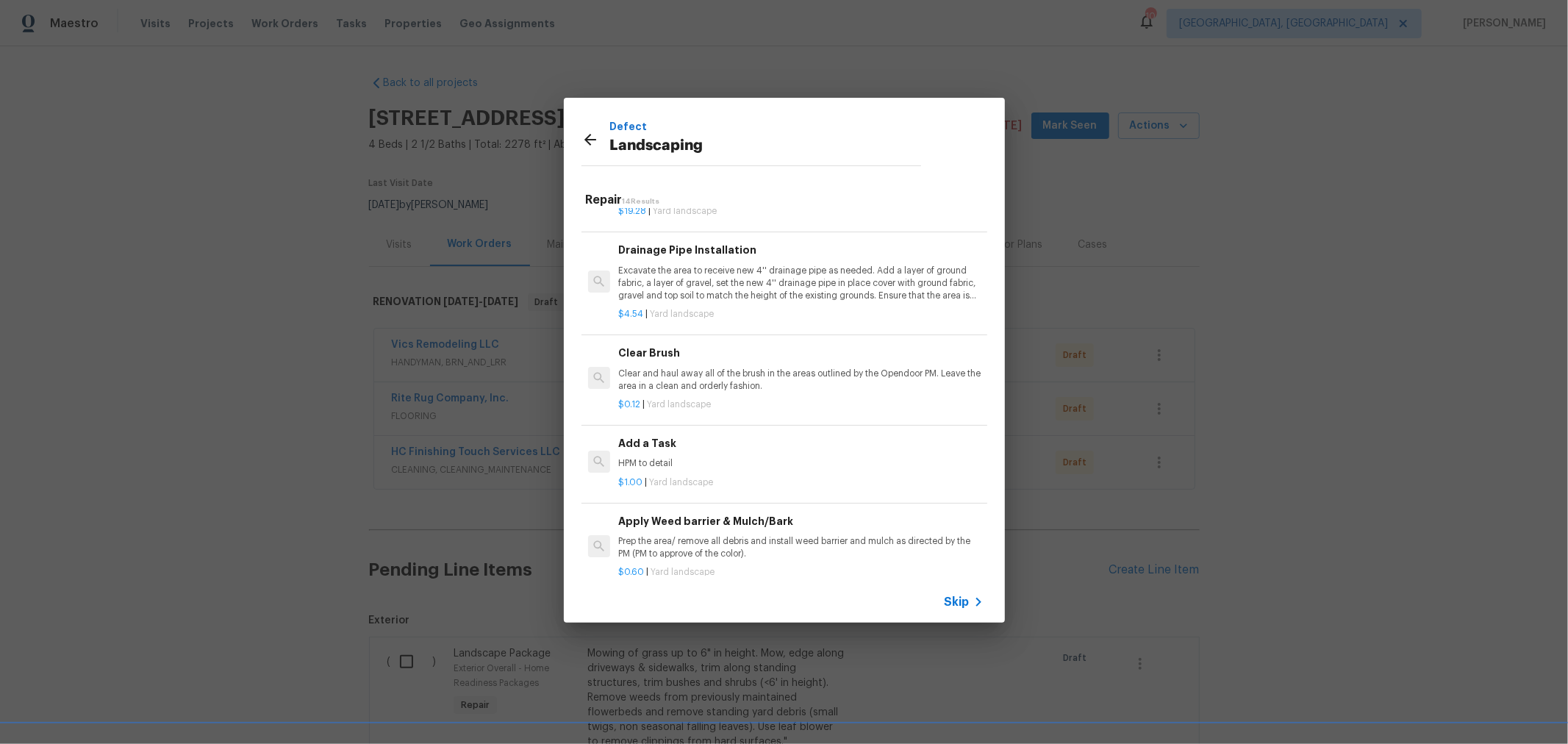
scroll to position [571, 0]
click at [707, 454] on div "Add a Task HPM to detail" at bounding box center [800, 453] width 364 height 35
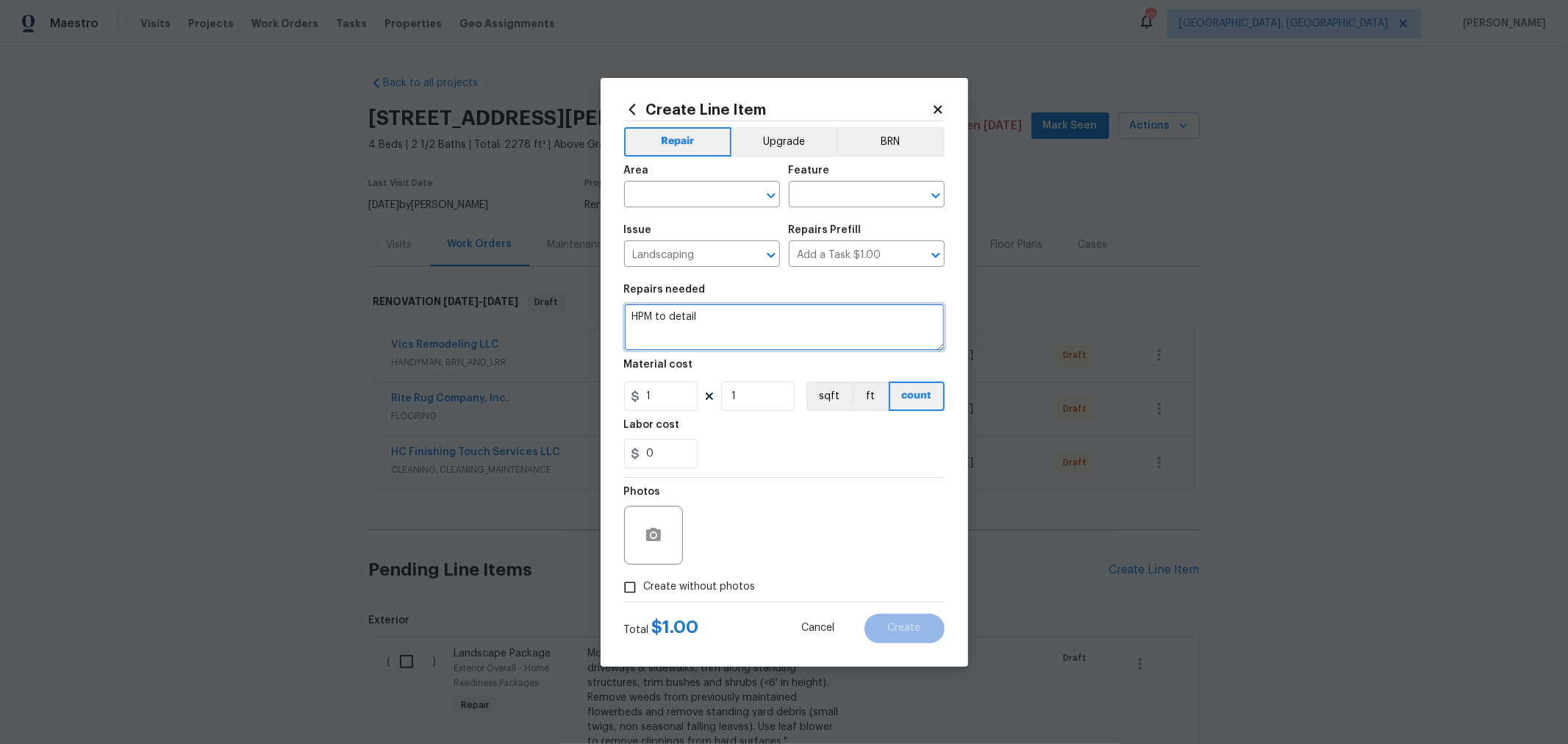
drag, startPoint x: 736, startPoint y: 330, endPoint x: 621, endPoint y: 315, distance: 116.0
click at [621, 315] on div "Create Line Item Repair Upgrade BRN Area ​ Feature ​ Issue Landscaping ​ Repair…" at bounding box center [784, 372] width 368 height 589
click at [900, 319] on textarea "Clean out all flower beds, trim & shape all bushes/trees," at bounding box center [784, 327] width 321 height 47
click at [895, 313] on textarea "Clean out all flower beds, trim & shape all bushes/trees, haul away all debris …" at bounding box center [784, 327] width 321 height 47
click at [876, 328] on textarea "Clean out all flower beds, trim & shape all bushes/trees (including sapsucker r…" at bounding box center [784, 327] width 321 height 47
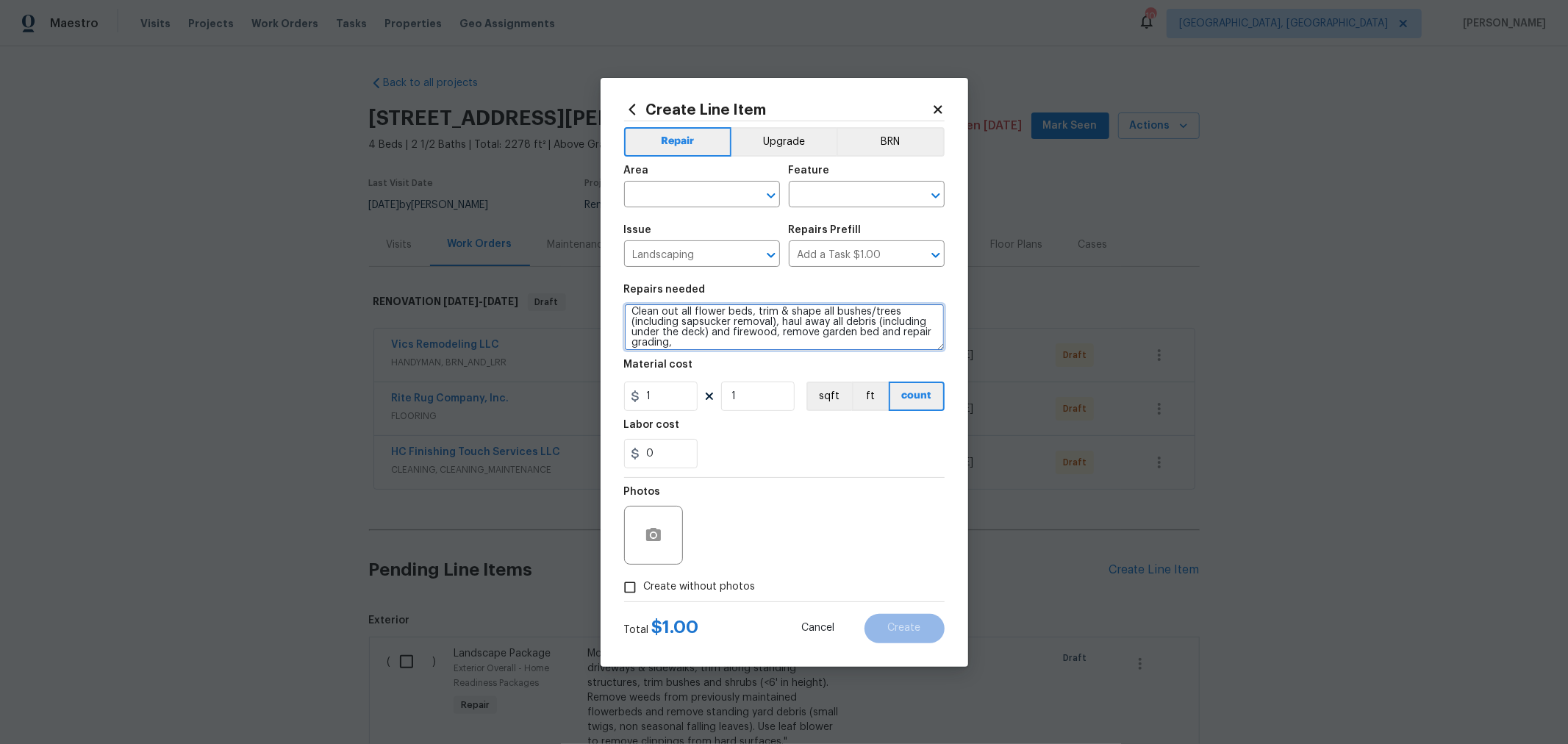
scroll to position [10, 0]
click at [746, 342] on textarea "Clean out all flower beds, trim & shape all bushes/trees (including sapsucker r…" at bounding box center [784, 327] width 321 height 47
type textarea "Clean out all flower beds, trim & shape all bushes/trees (including sapsucker r…"
drag, startPoint x: 779, startPoint y: 398, endPoint x: 670, endPoint y: 386, distance: 109.7
click at [650, 394] on div "1 1 sqft ft count" at bounding box center [784, 396] width 321 height 30
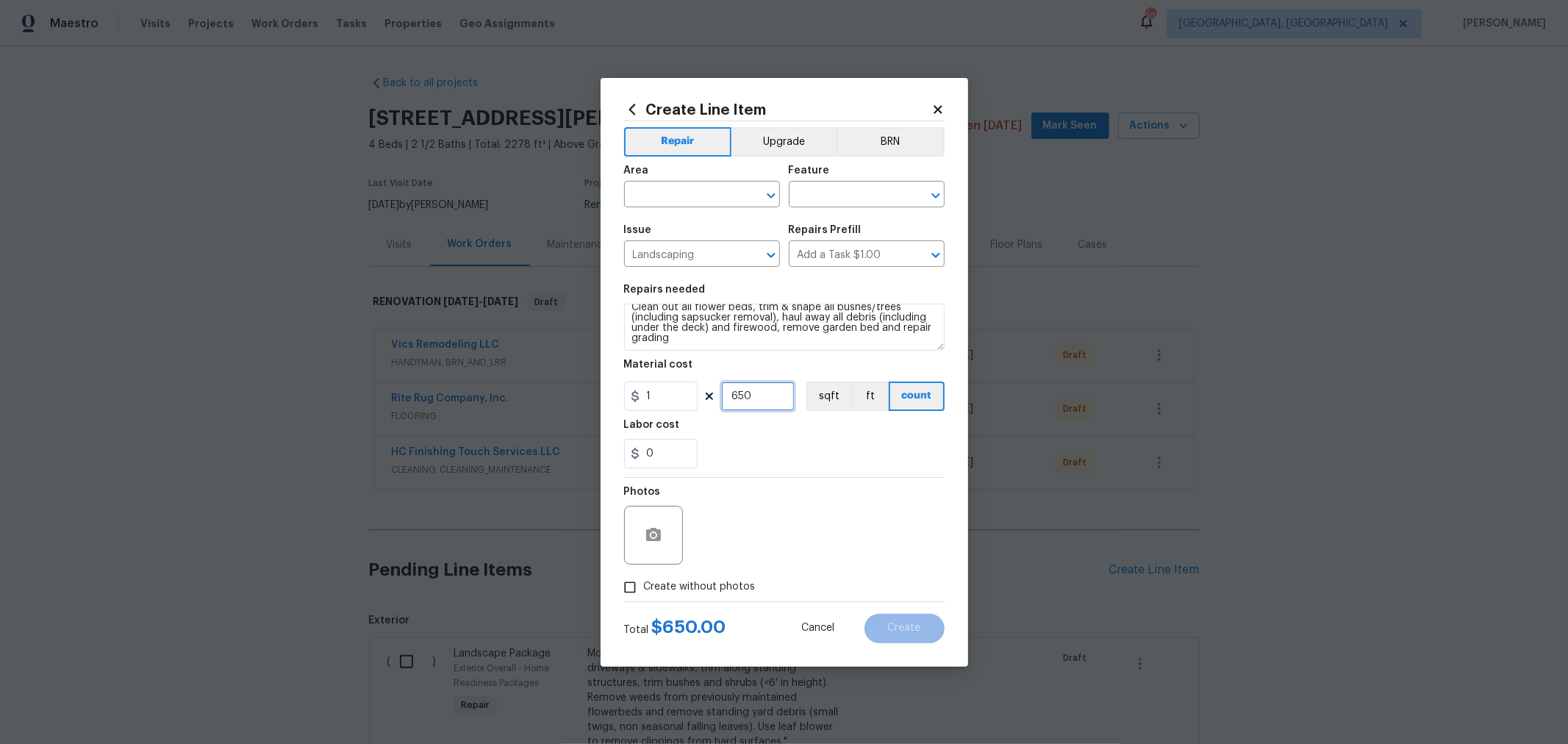
type input "650"
click at [727, 582] on span "Create without photos" at bounding box center [700, 588] width 112 height 16
click at [644, 582] on input "Create without photos" at bounding box center [630, 588] width 28 height 28
checkbox input "true"
click at [762, 540] on textarea at bounding box center [820, 535] width 250 height 59
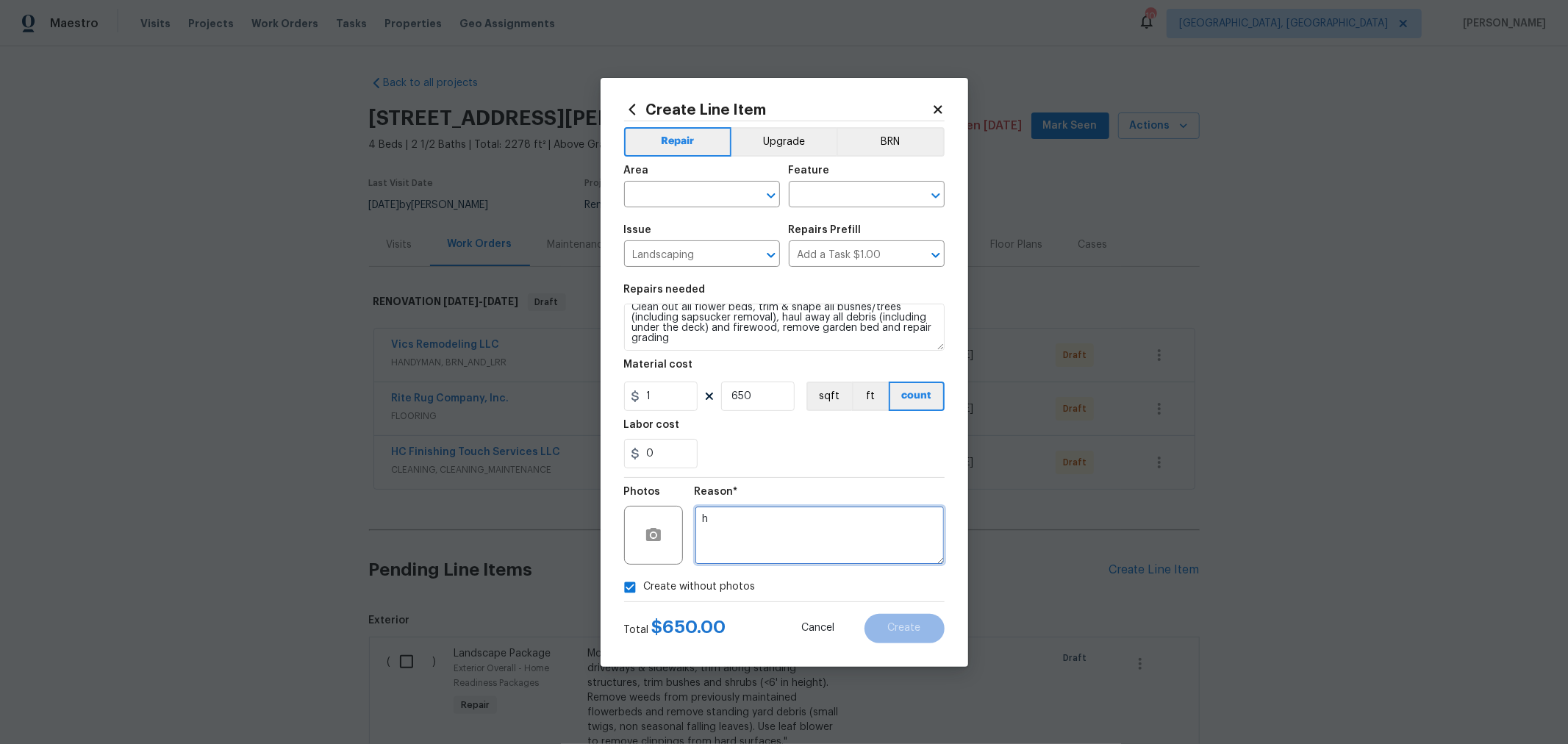
type textarea "h"
click at [917, 582] on div "Create without photos" at bounding box center [784, 588] width 321 height 28
click at [700, 191] on input "text" at bounding box center [681, 196] width 114 height 23
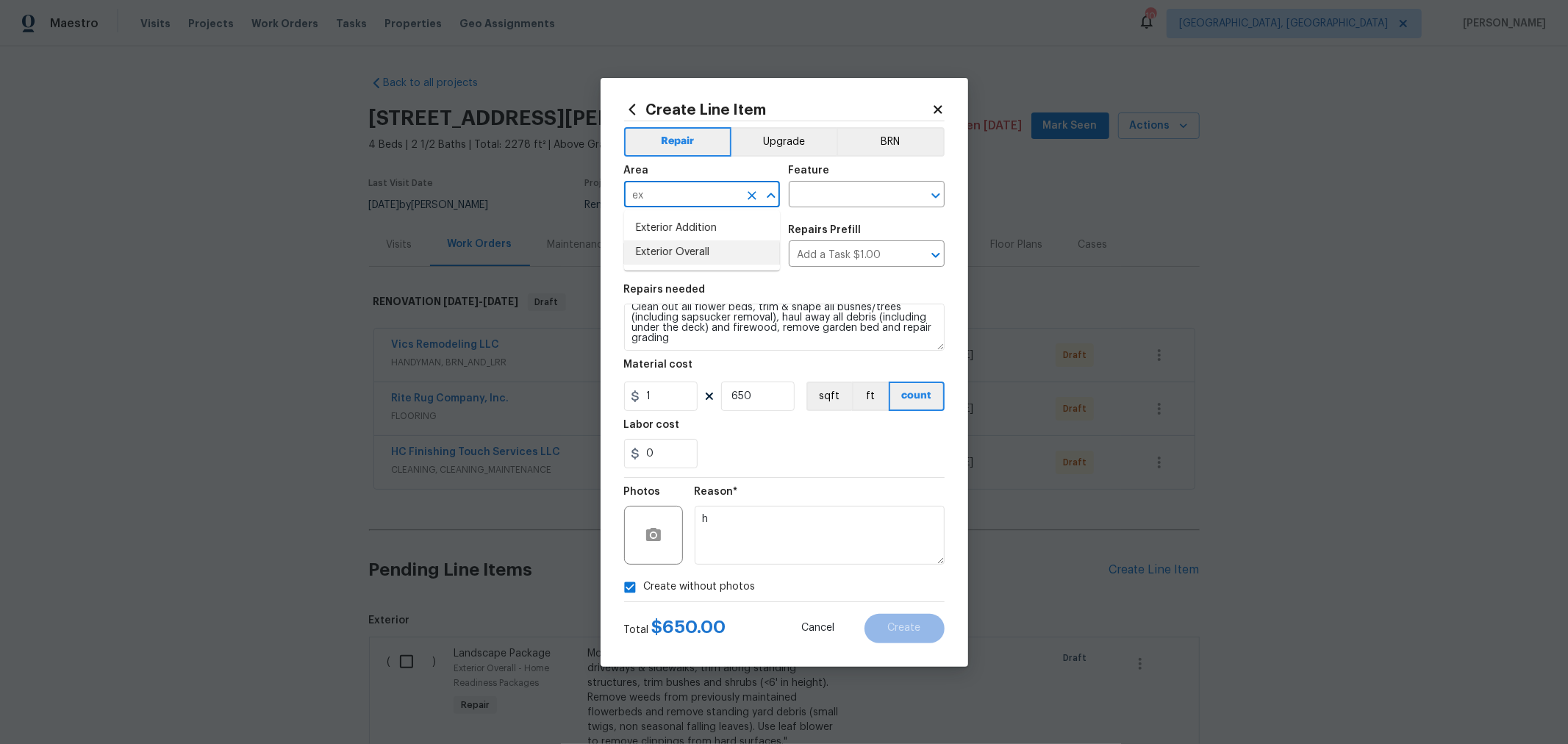
click at [690, 261] on li "Exterior Overall" at bounding box center [702, 253] width 156 height 24
type input "Exterior Overall"
click at [842, 192] on input "text" at bounding box center [845, 196] width 114 height 23
click at [840, 268] on li "Landscaping" at bounding box center [866, 264] width 156 height 24
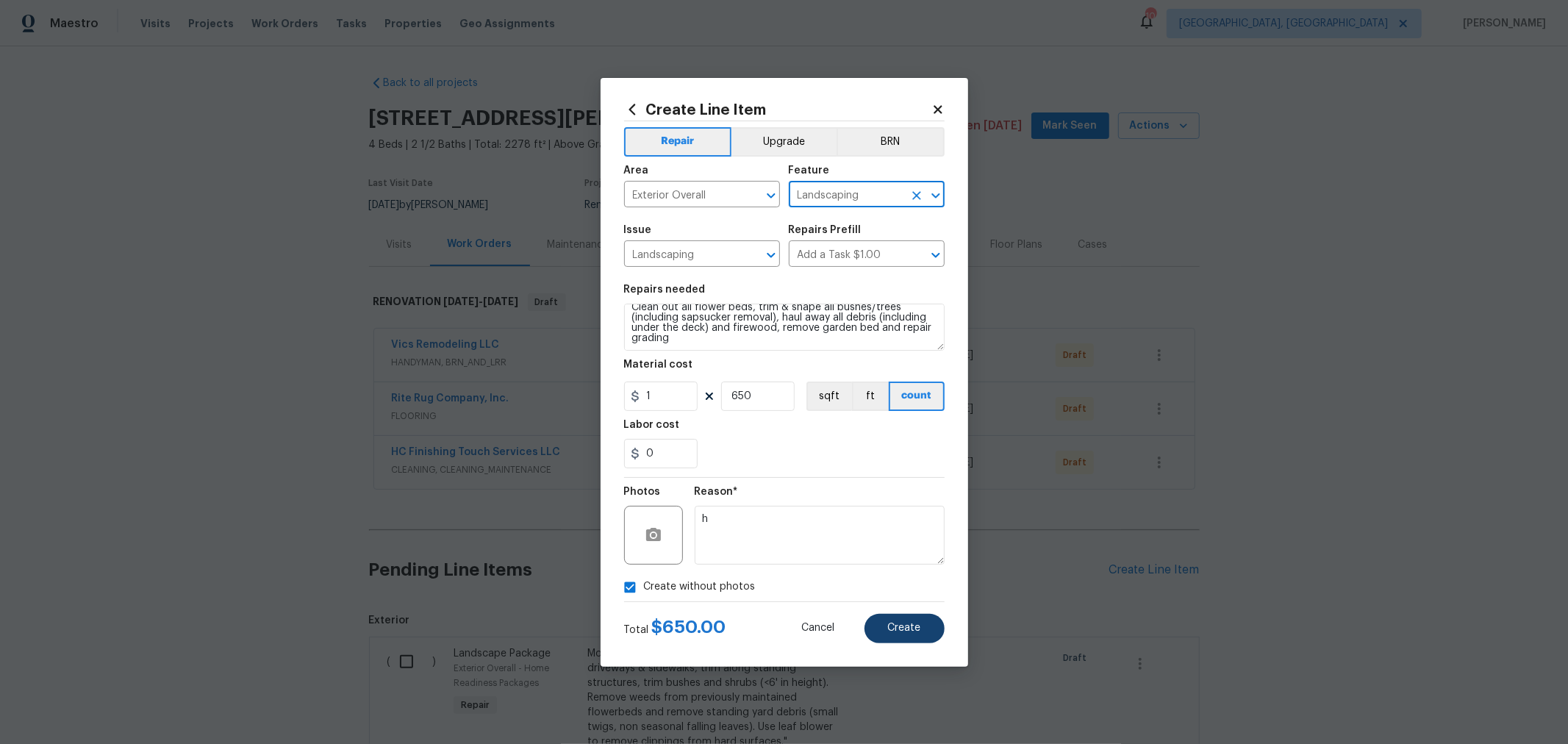
type input "Landscaping"
click at [913, 622] on button "Create" at bounding box center [905, 629] width 80 height 30
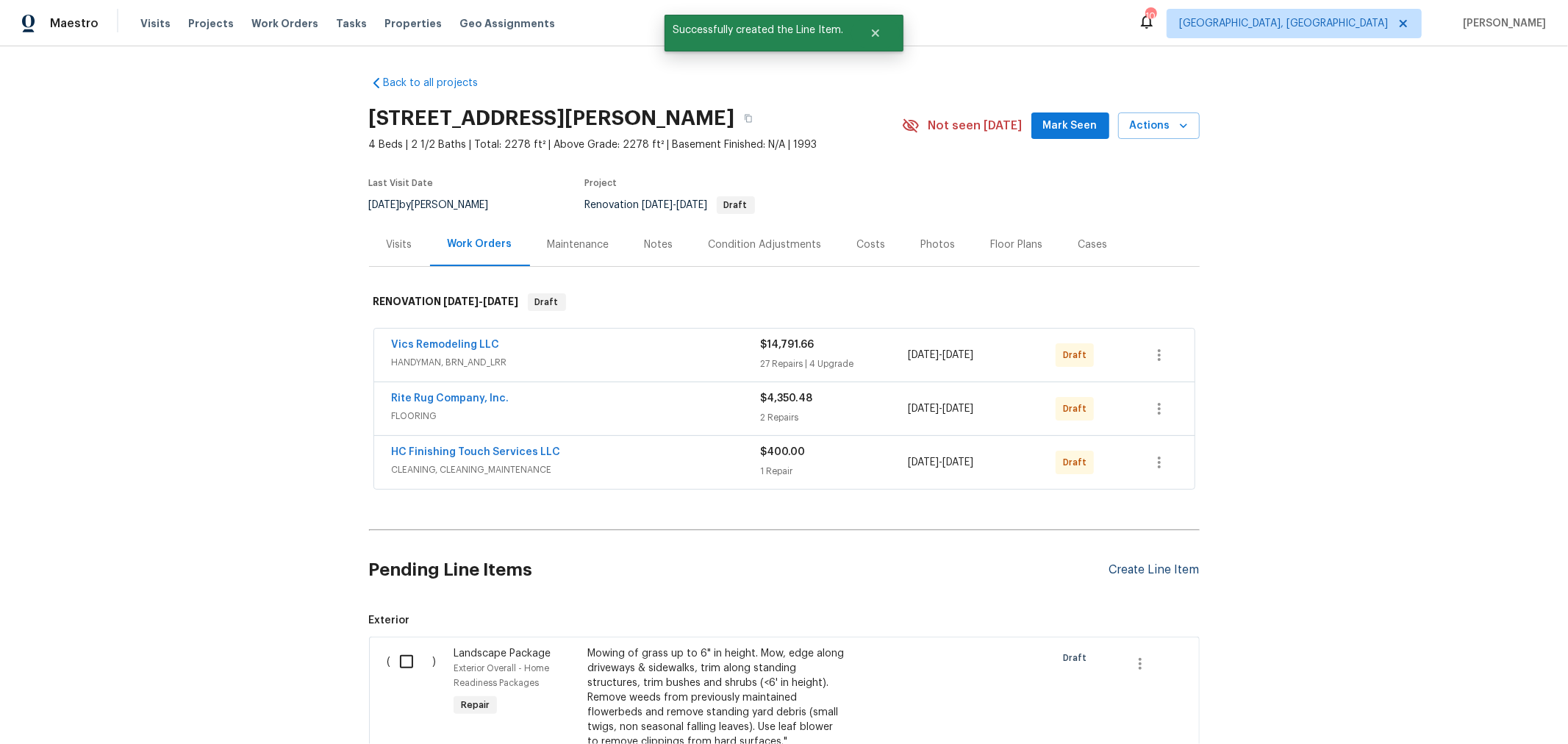
click at [1148, 571] on div "Create Line Item" at bounding box center [1154, 570] width 90 height 14
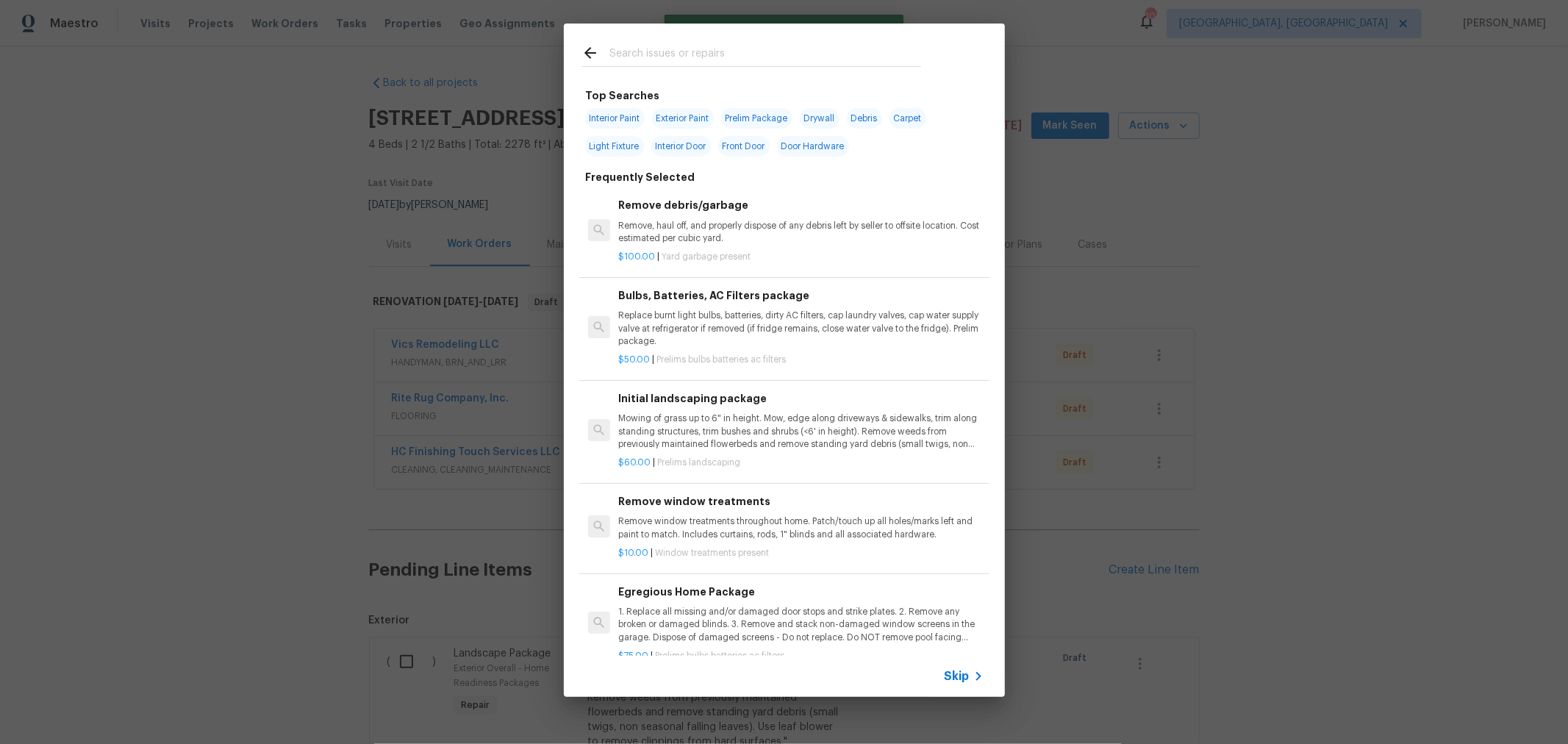
click at [705, 58] on input "text" at bounding box center [765, 54] width 312 height 22
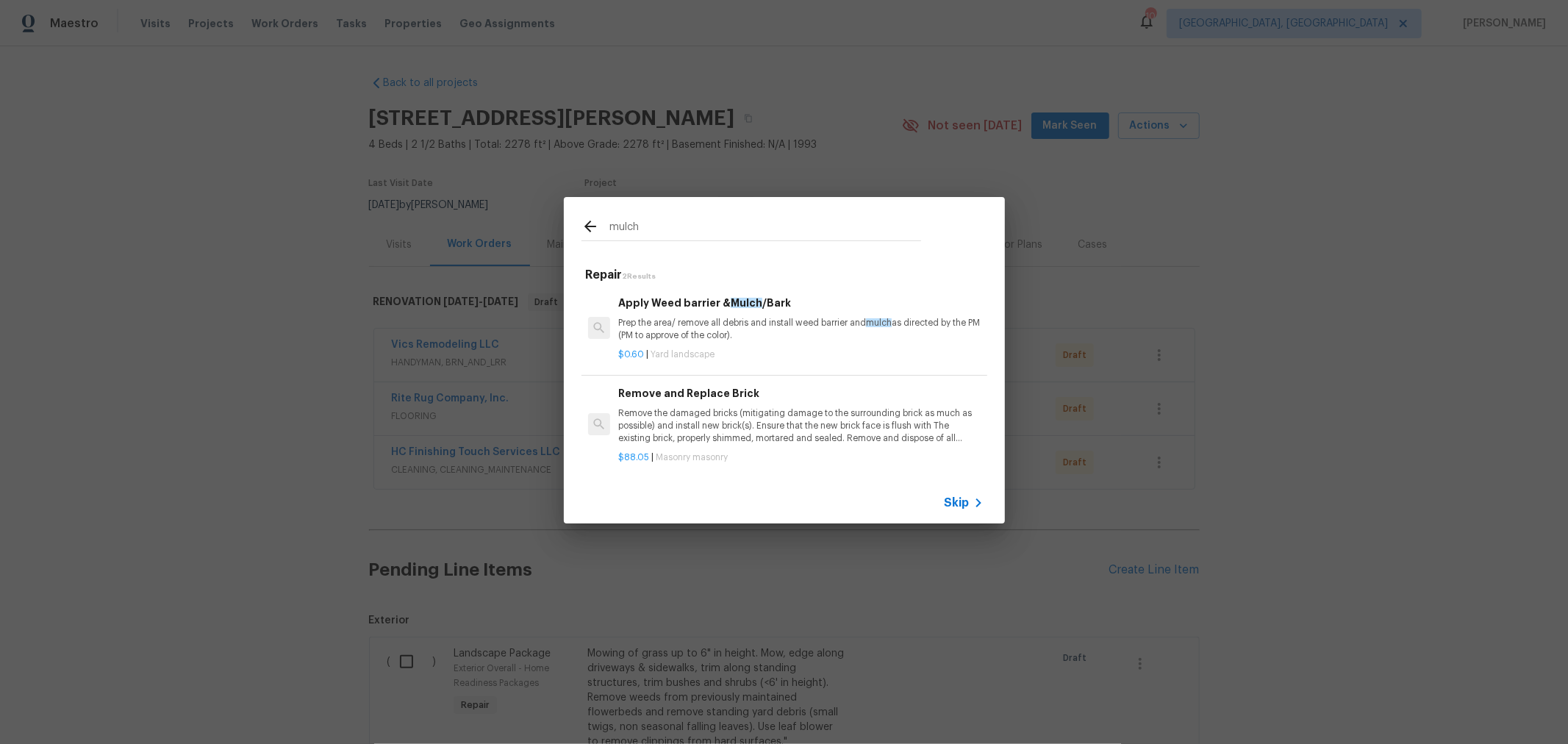
type input "mulch"
click at [720, 295] on h6 "Apply Weed barrier & Mulch /Bark" at bounding box center [800, 302] width 364 height 17
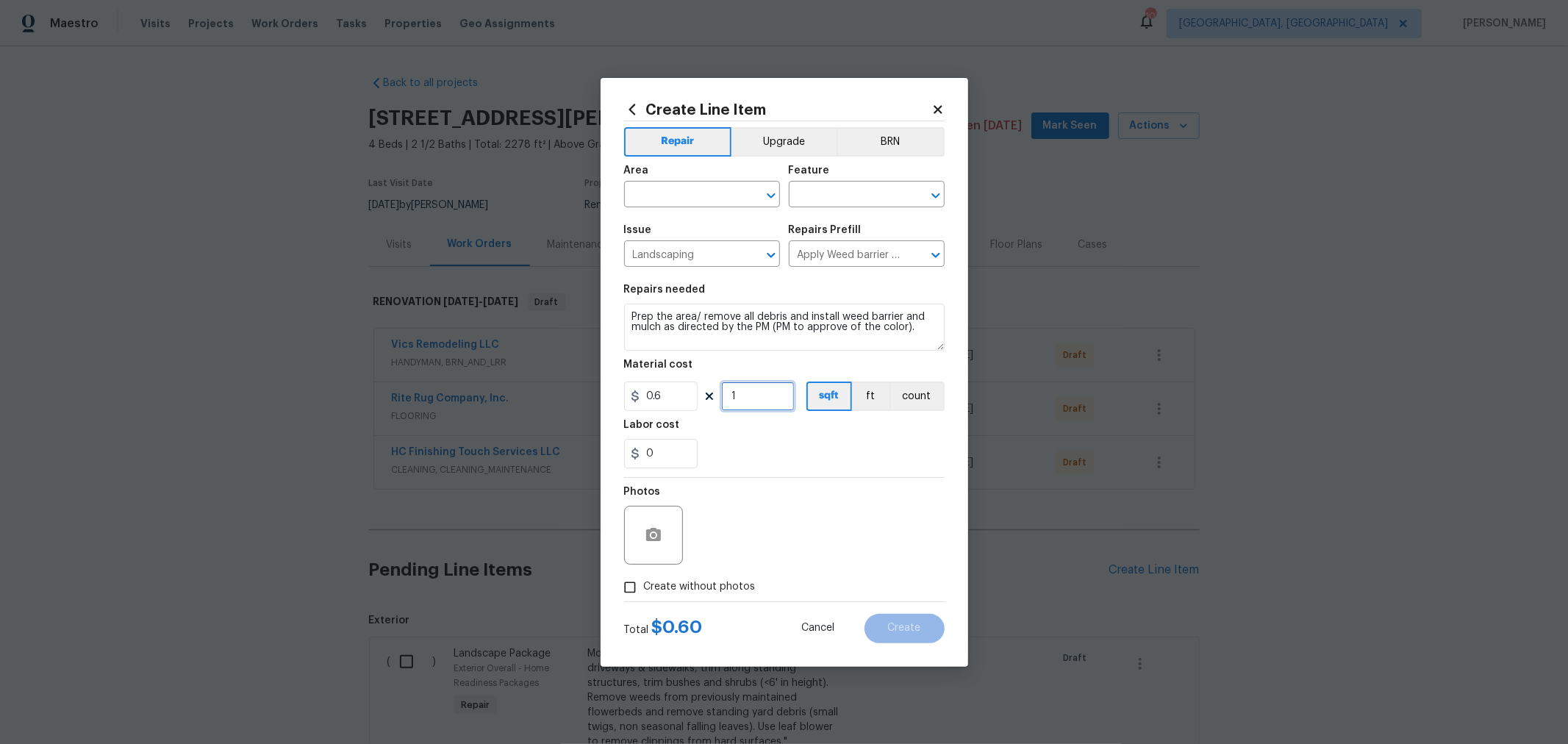
drag, startPoint x: 757, startPoint y: 400, endPoint x: 700, endPoint y: 395, distance: 57.2
click at [700, 395] on div "0.6 1 sqft ft count" at bounding box center [784, 396] width 321 height 30
type input "700"
click at [701, 205] on input "text" at bounding box center [681, 196] width 114 height 23
click at [700, 260] on li "Exterior Overall" at bounding box center [702, 253] width 156 height 24
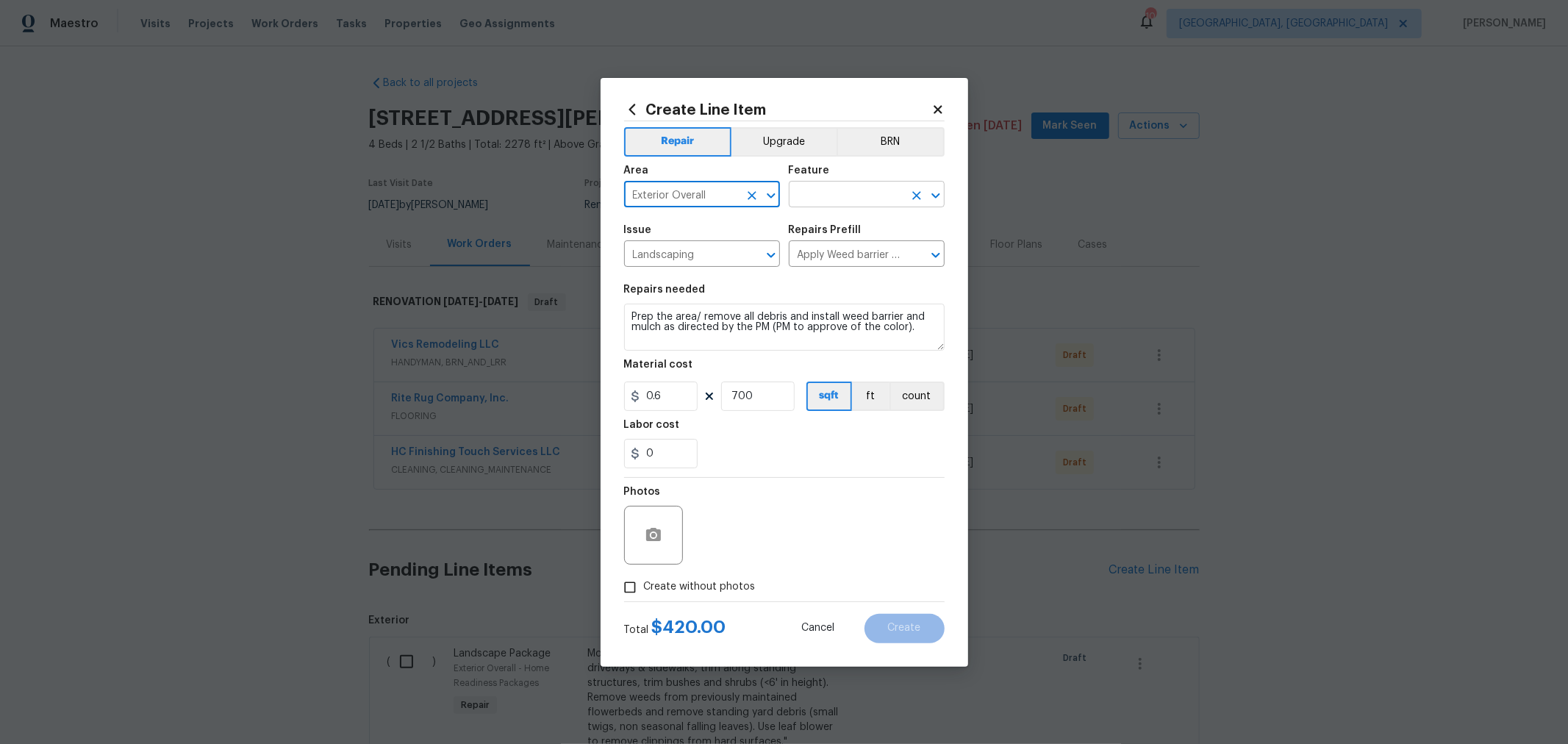
type input "Exterior Overall"
click at [881, 197] on input "text" at bounding box center [845, 196] width 114 height 23
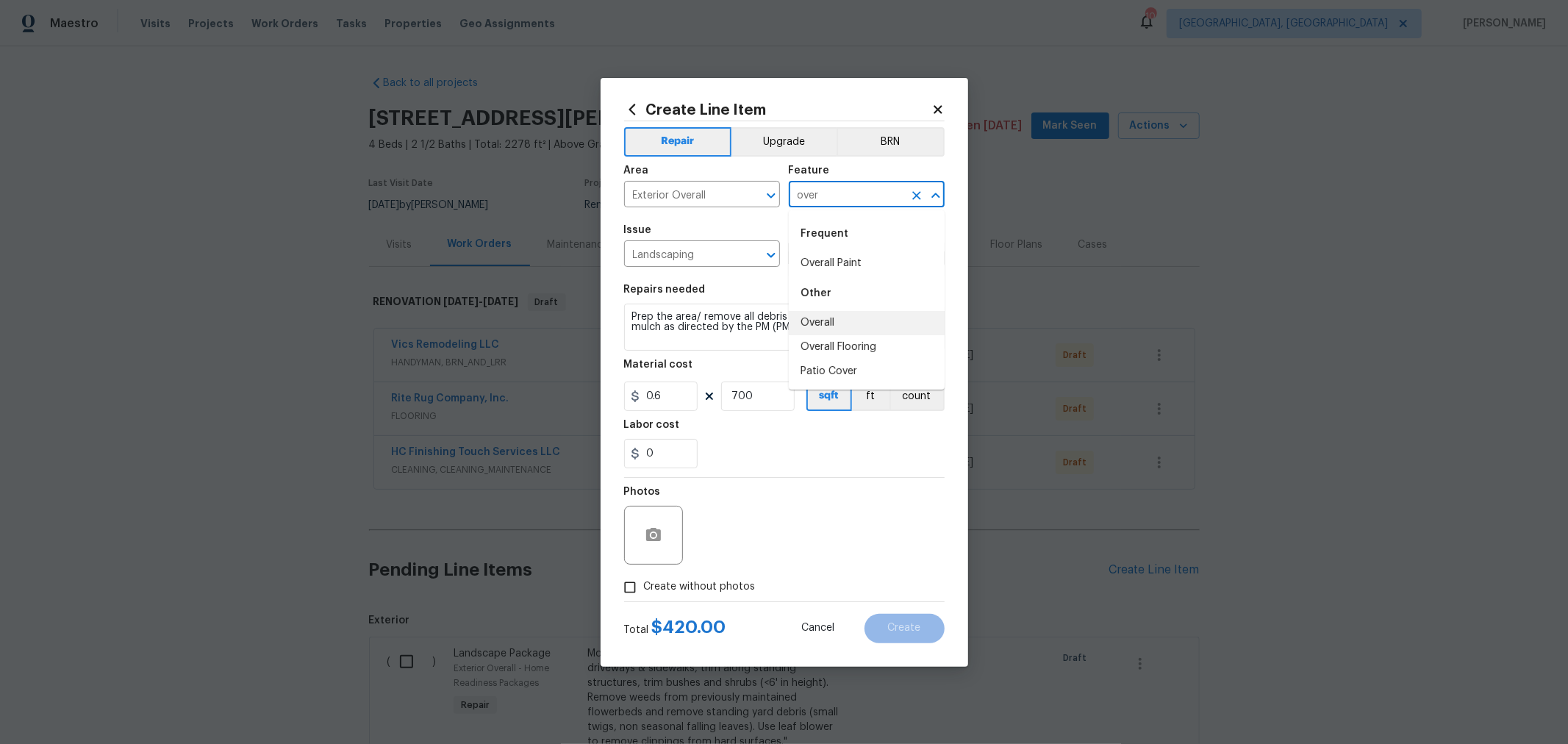
click at [824, 331] on li "Overall" at bounding box center [866, 323] width 156 height 24
type input "Overall"
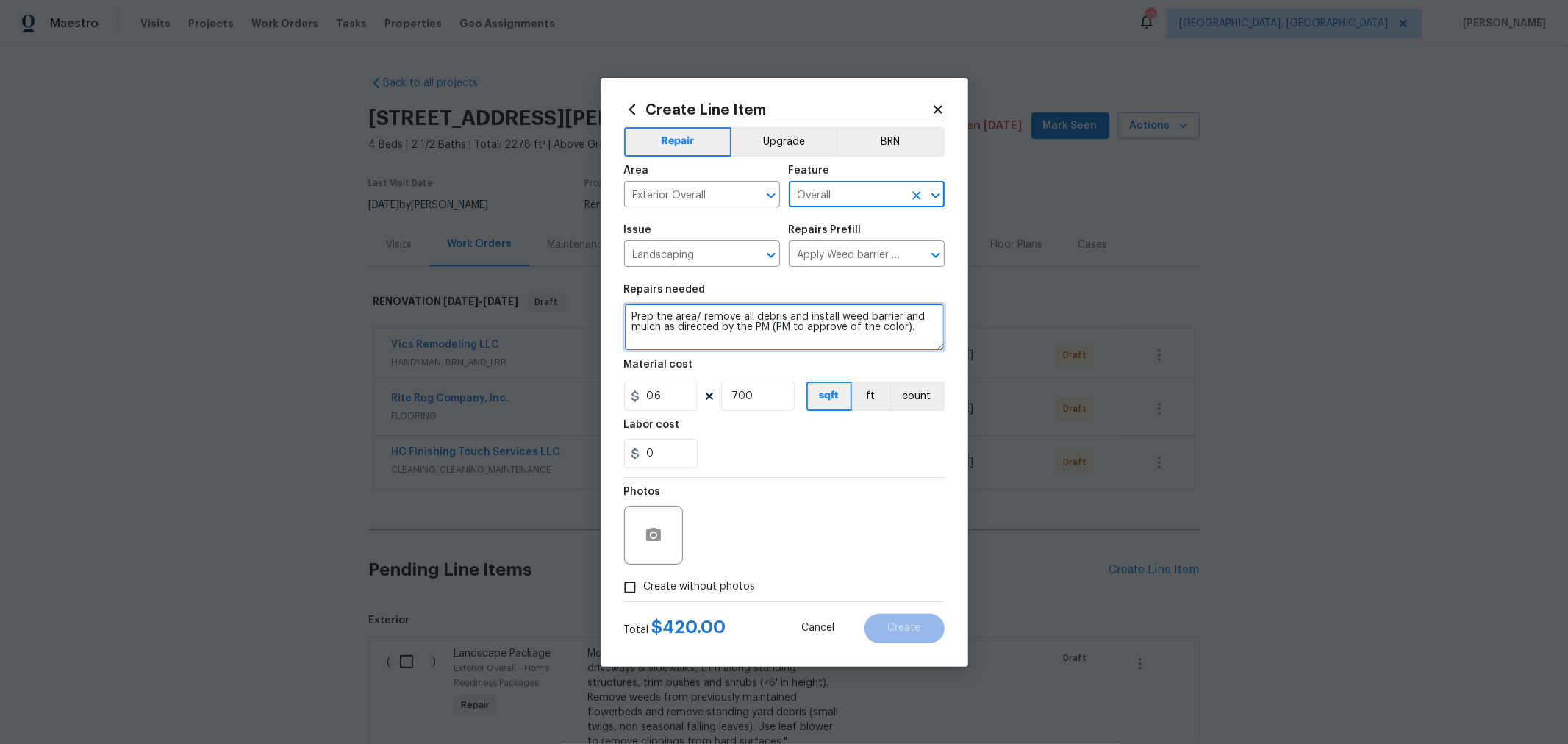
click at [628, 316] on textarea "Prep the area/ remove all debris and install weed barrier and mulch as directed…" at bounding box center [784, 327] width 321 height 47
type textarea "FRONT & BACK Prep the area/ remove all debris and install weed barrier and mulc…"
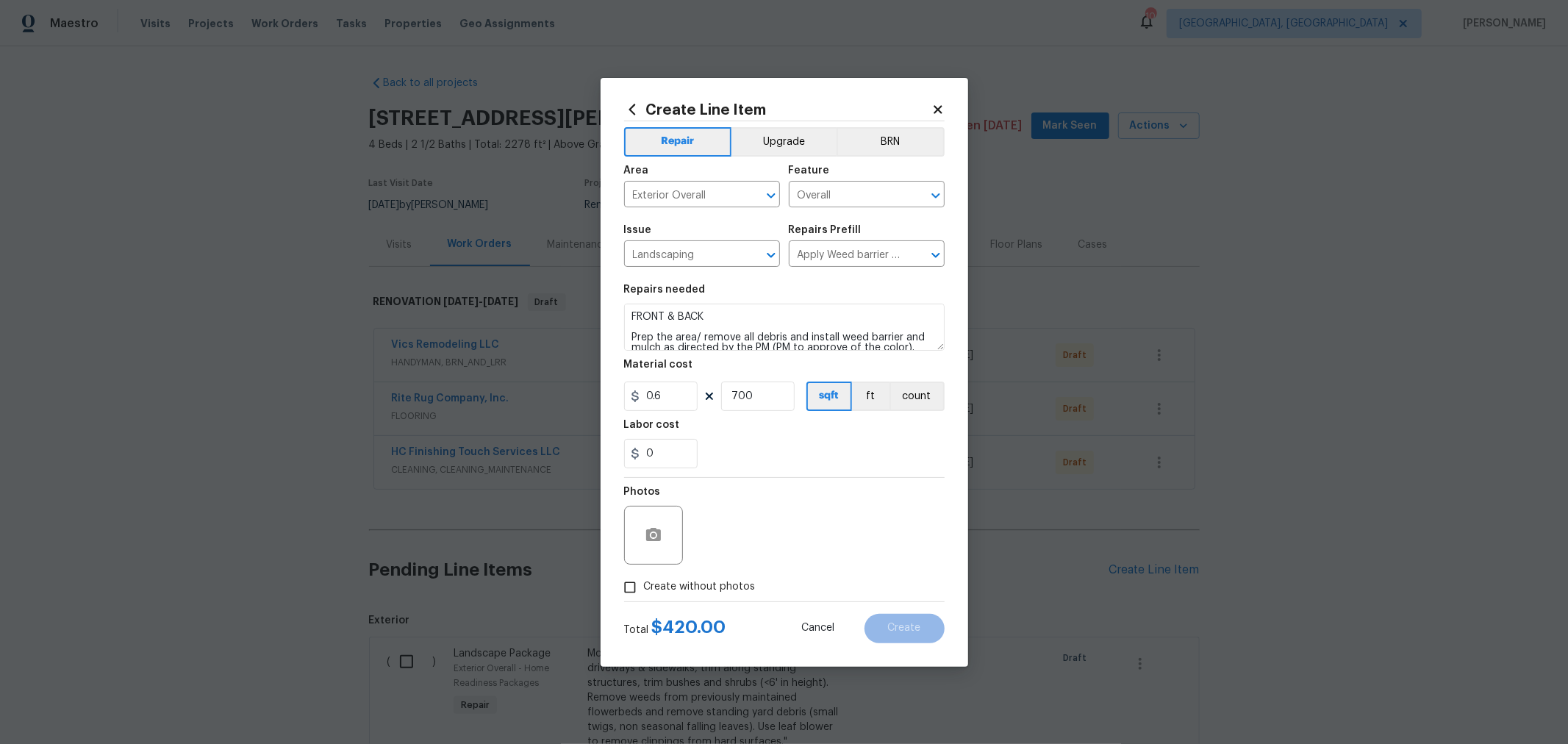
click at [731, 578] on label "Create without photos" at bounding box center [686, 588] width 140 height 28
click at [644, 578] on input "Create without photos" at bounding box center [630, 588] width 28 height 28
checkbox input "true"
click at [775, 542] on textarea at bounding box center [820, 535] width 250 height 59
type textarea "H"
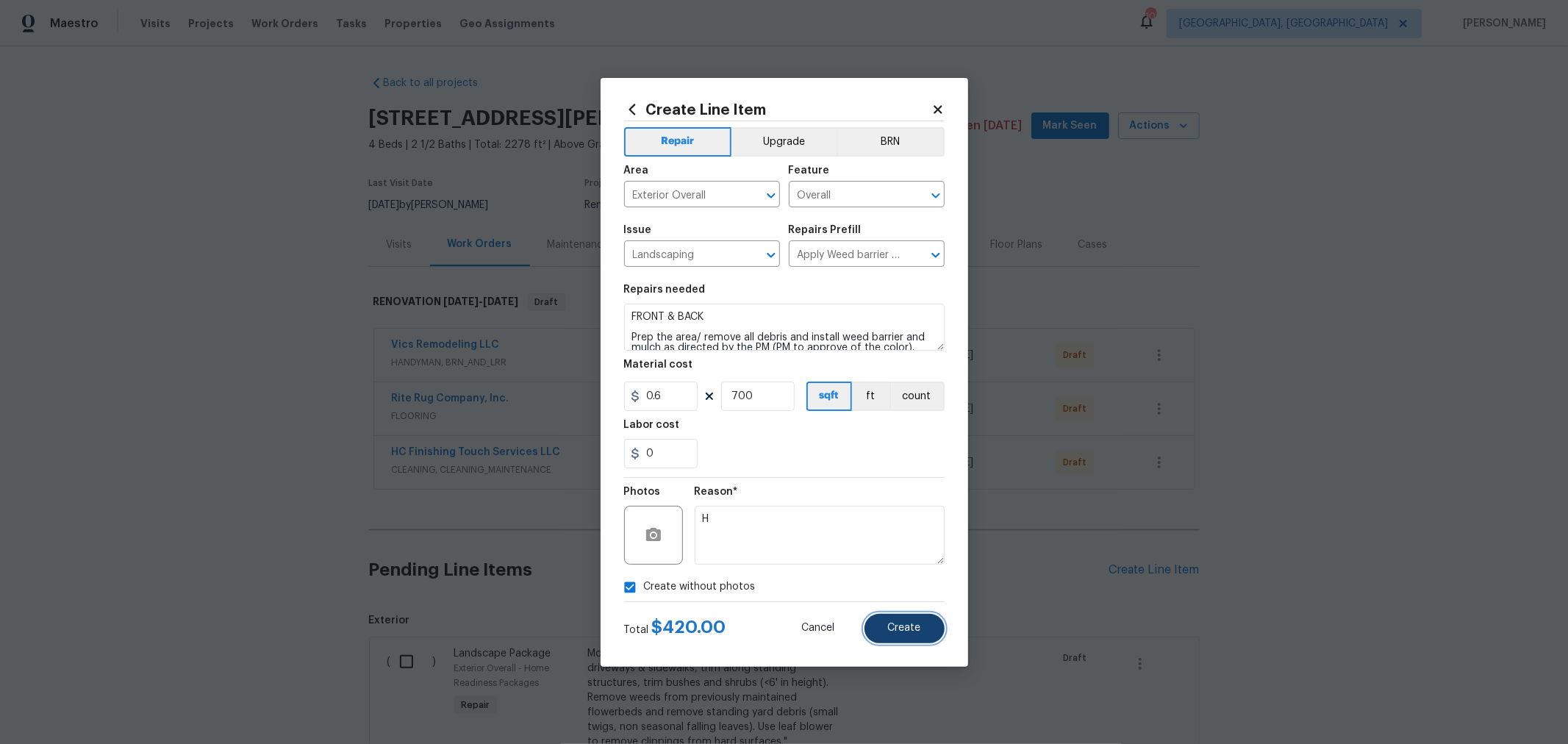
click at [913, 622] on span "Create" at bounding box center [905, 628] width 33 height 11
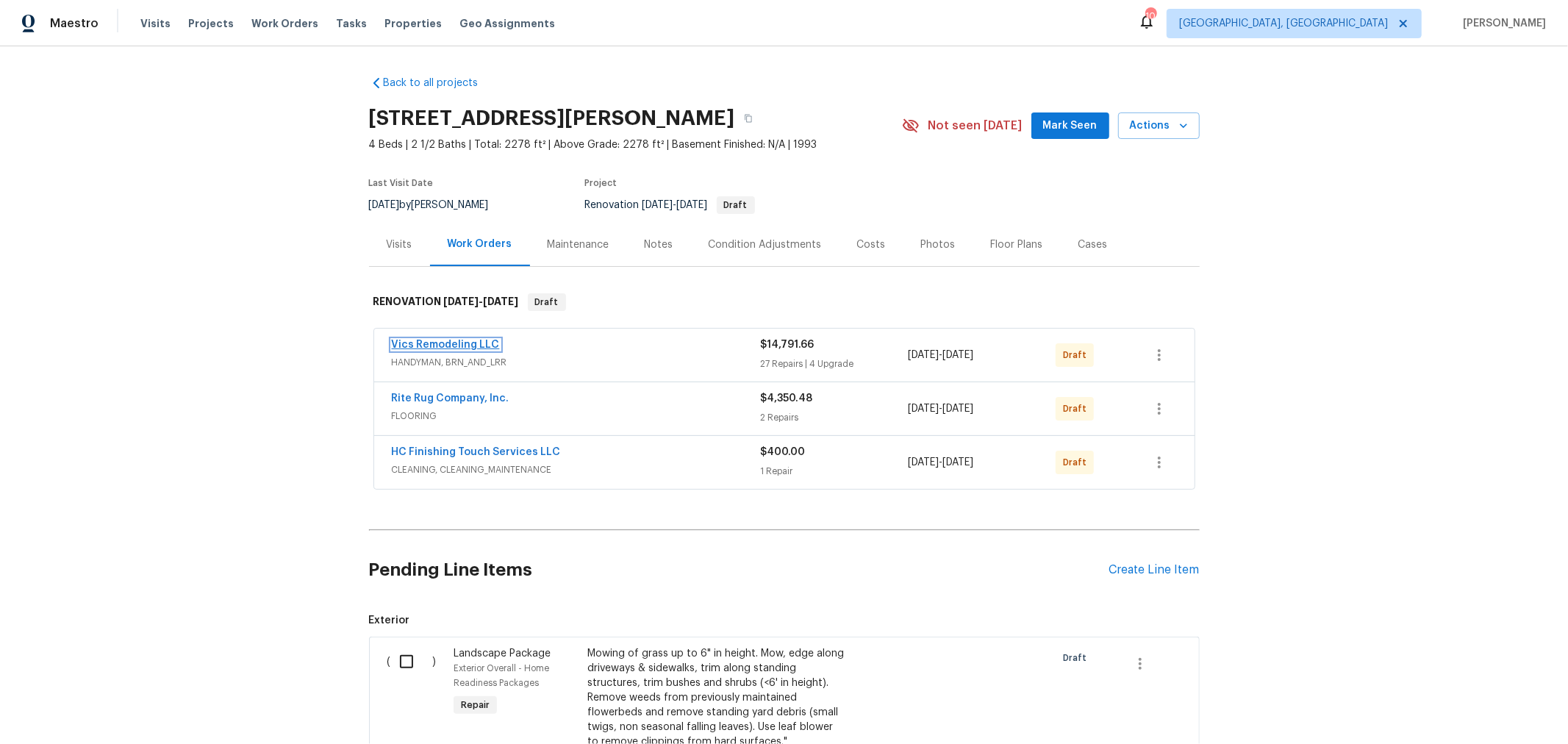
click at [441, 343] on link "Vics Remodeling LLC" at bounding box center [446, 345] width 108 height 10
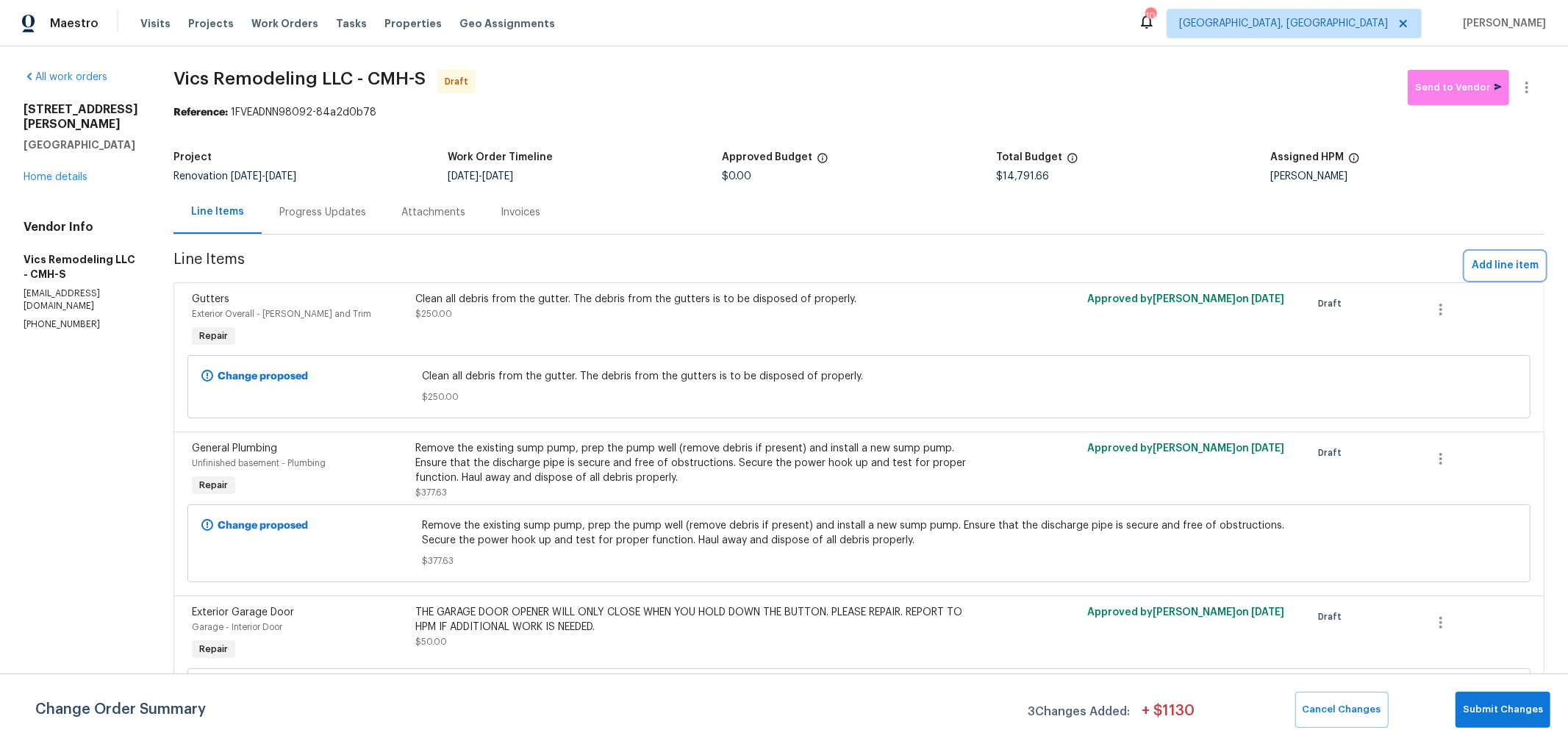
click at [1481, 261] on span "Add line item" at bounding box center [1505, 266] width 67 height 18
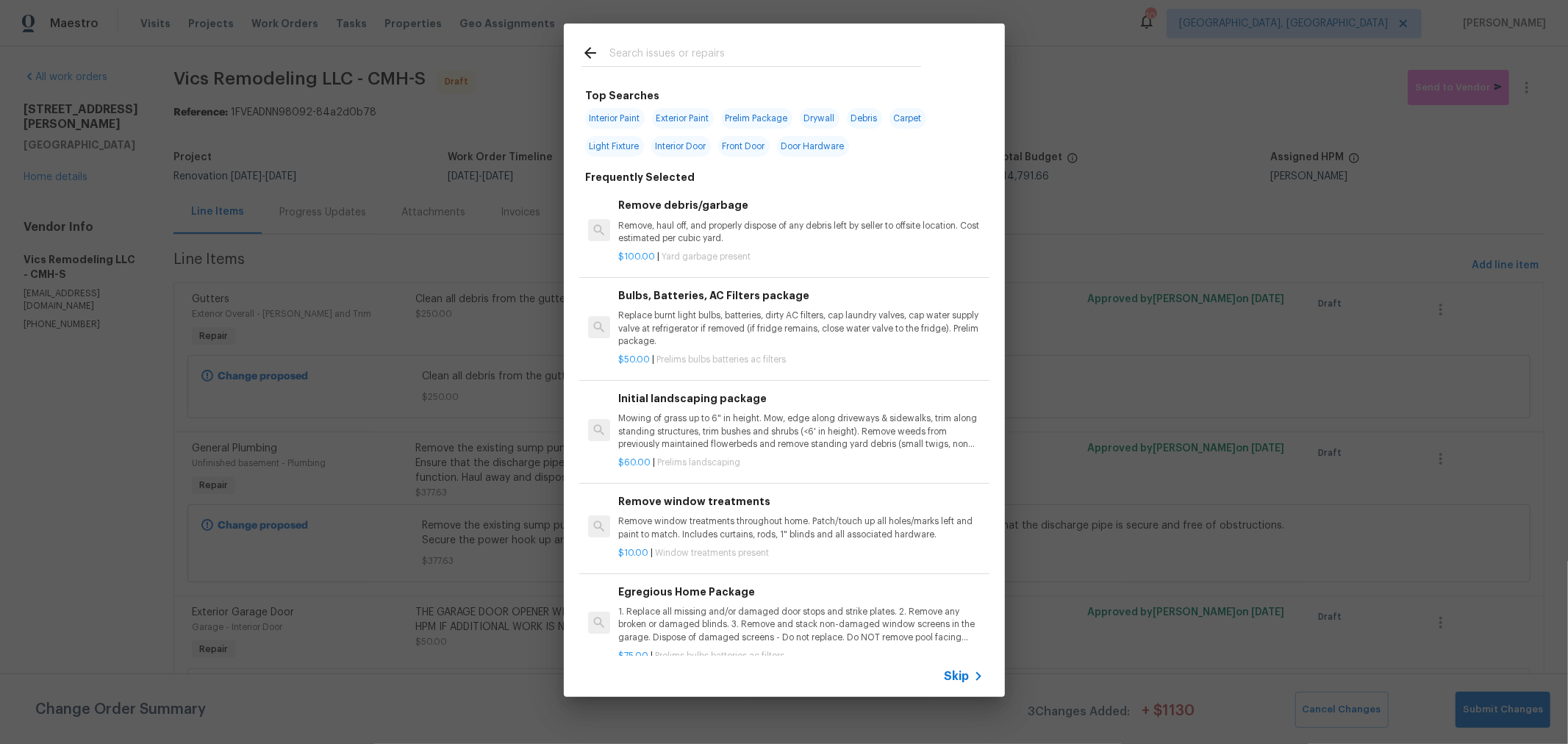
click at [656, 58] on input "text" at bounding box center [765, 54] width 312 height 22
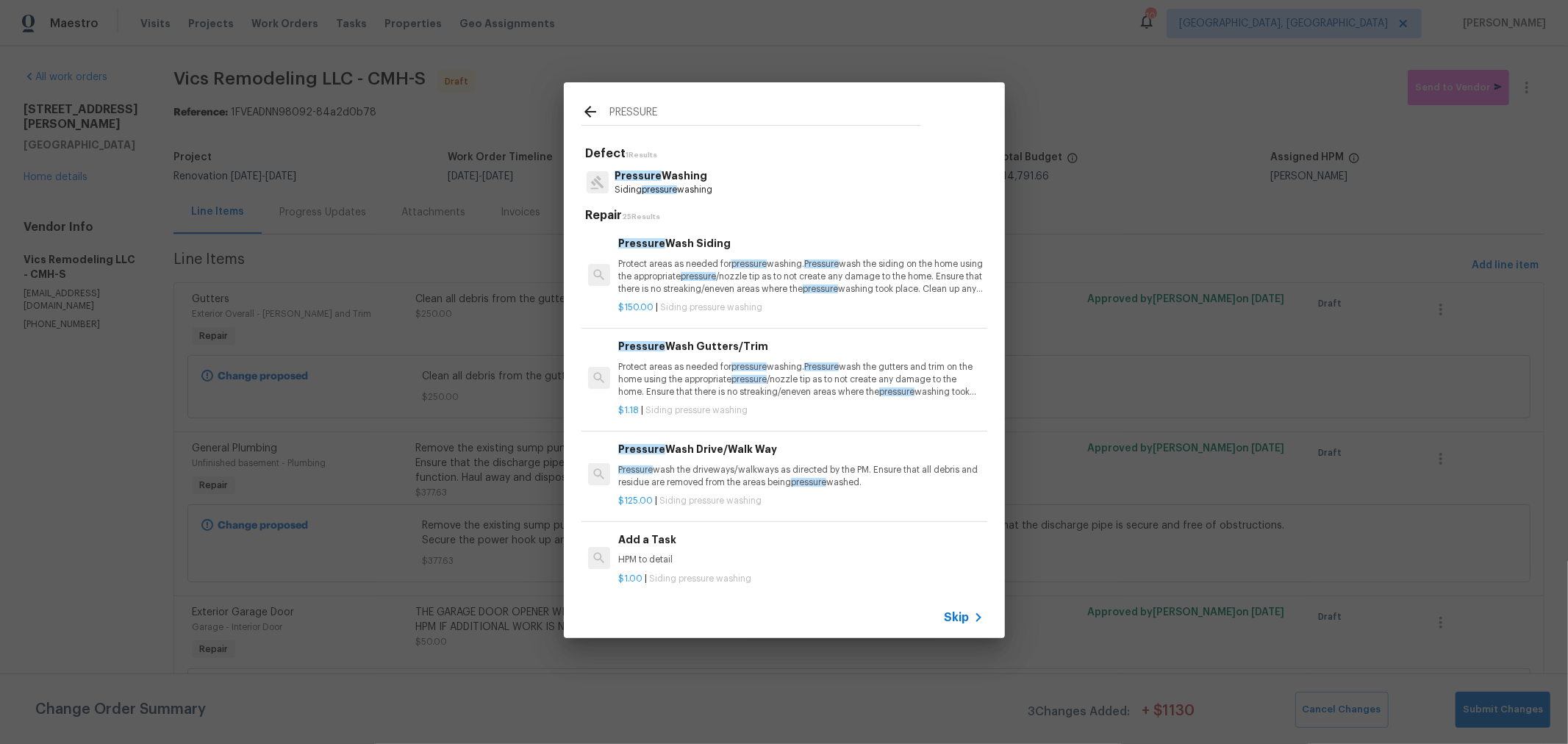
type input "PRESSURE"
click at [670, 184] on p "Siding pressure washing" at bounding box center [663, 190] width 98 height 12
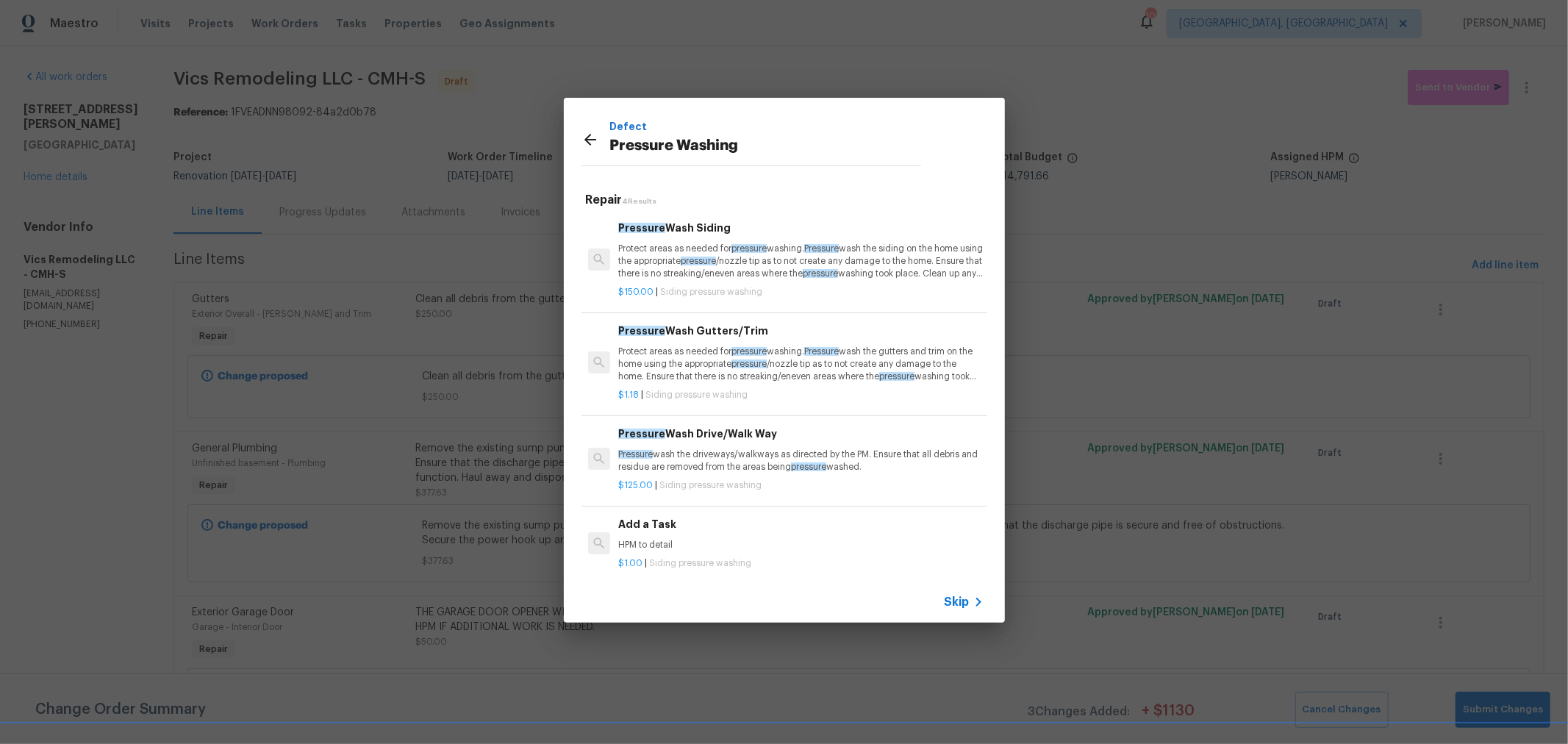
click at [843, 266] on p "Protect areas as needed for pressure washing. Pressure wash the siding on the h…" at bounding box center [800, 261] width 364 height 38
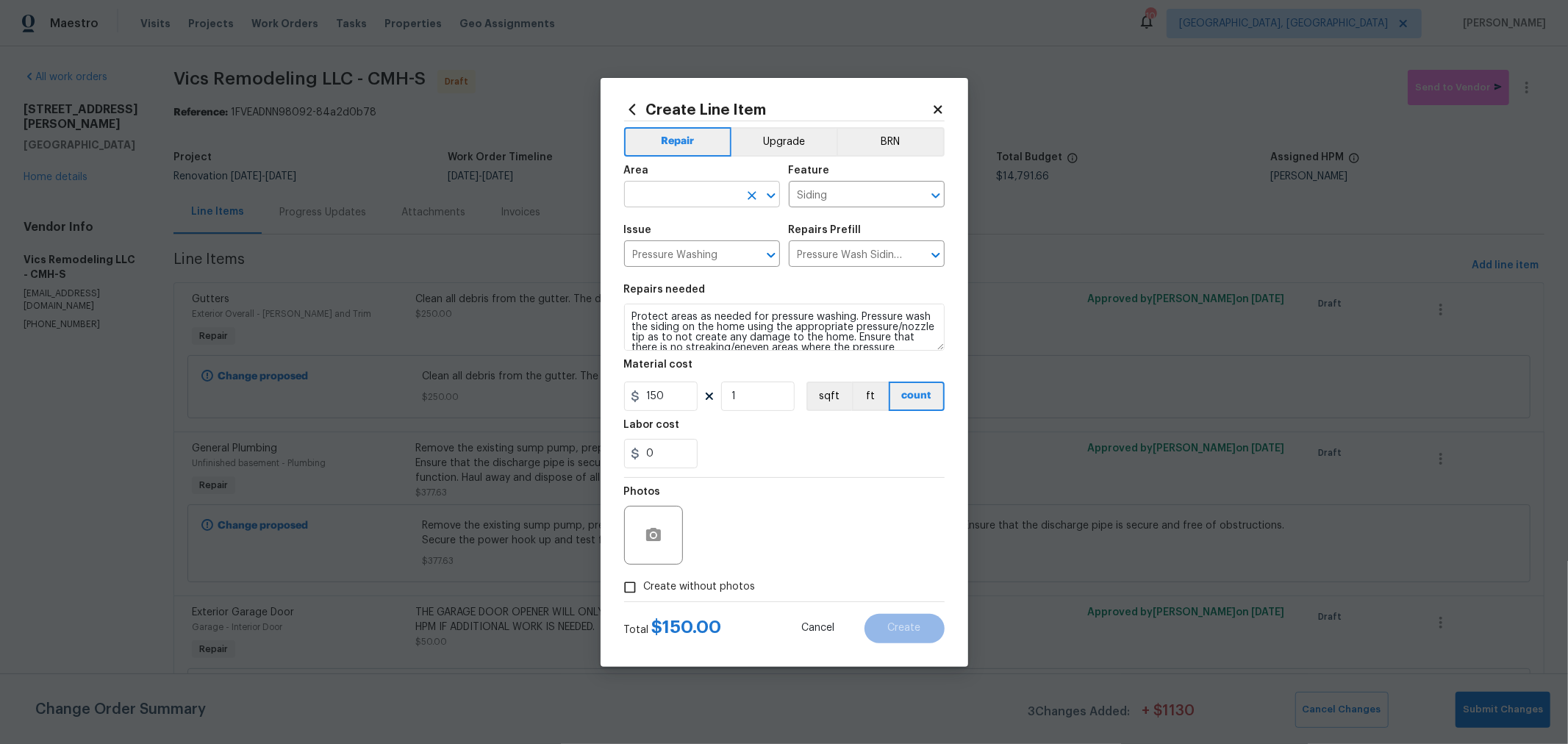
click at [684, 188] on input "text" at bounding box center [681, 196] width 114 height 23
click at [690, 257] on li "Exterior Overall" at bounding box center [702, 253] width 156 height 24
type input "Exterior Overall"
drag, startPoint x: 762, startPoint y: 402, endPoint x: 671, endPoint y: 399, distance: 91.0
click at [671, 399] on div "150 1 sqft ft count" at bounding box center [784, 396] width 321 height 30
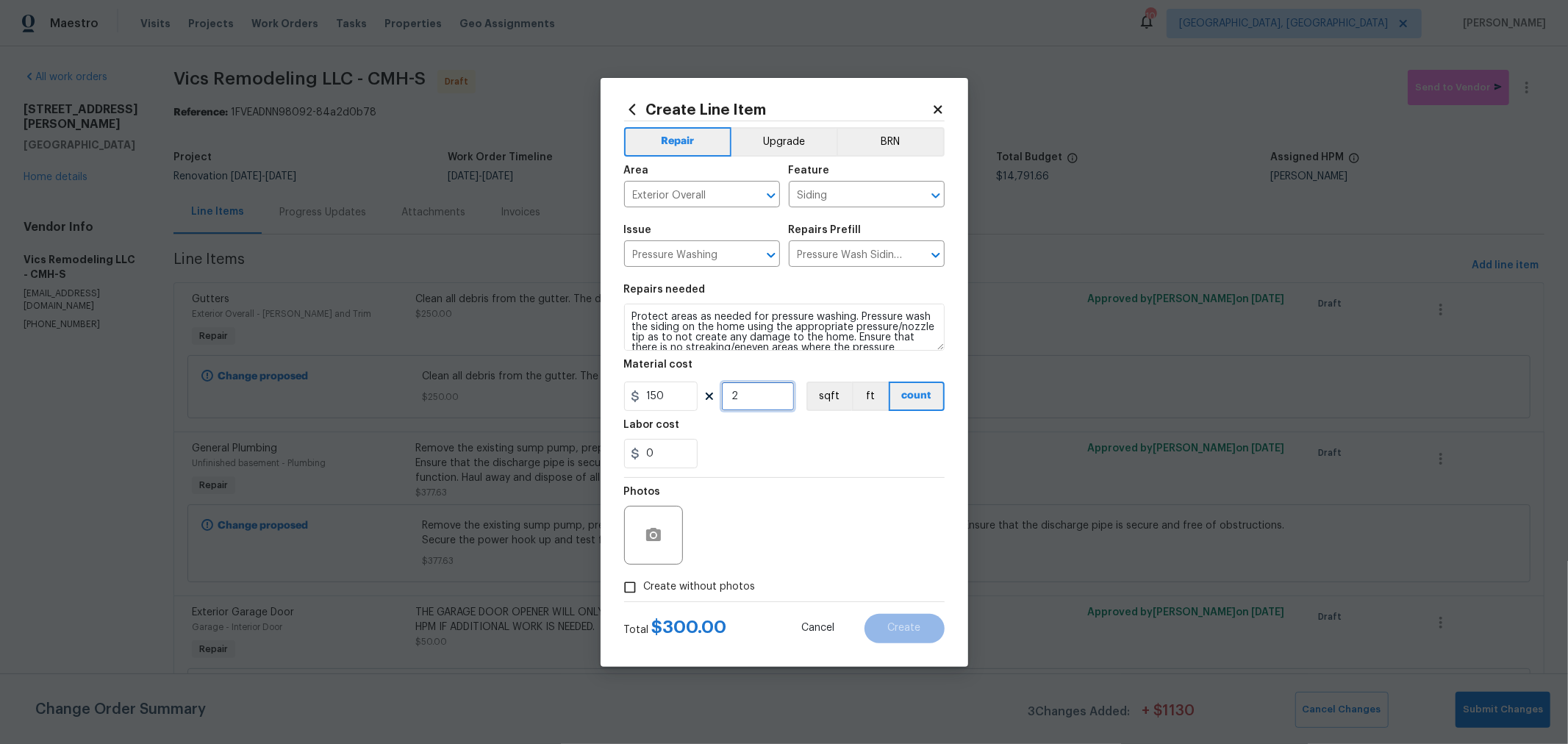
type input "2"
click at [781, 508] on div "Photos" at bounding box center [784, 525] width 321 height 95
drag, startPoint x: 721, startPoint y: 579, endPoint x: 746, endPoint y: 574, distance: 25.5
click at [725, 579] on label "Create without photos" at bounding box center [686, 588] width 140 height 28
click at [644, 579] on input "Create without photos" at bounding box center [630, 588] width 28 height 28
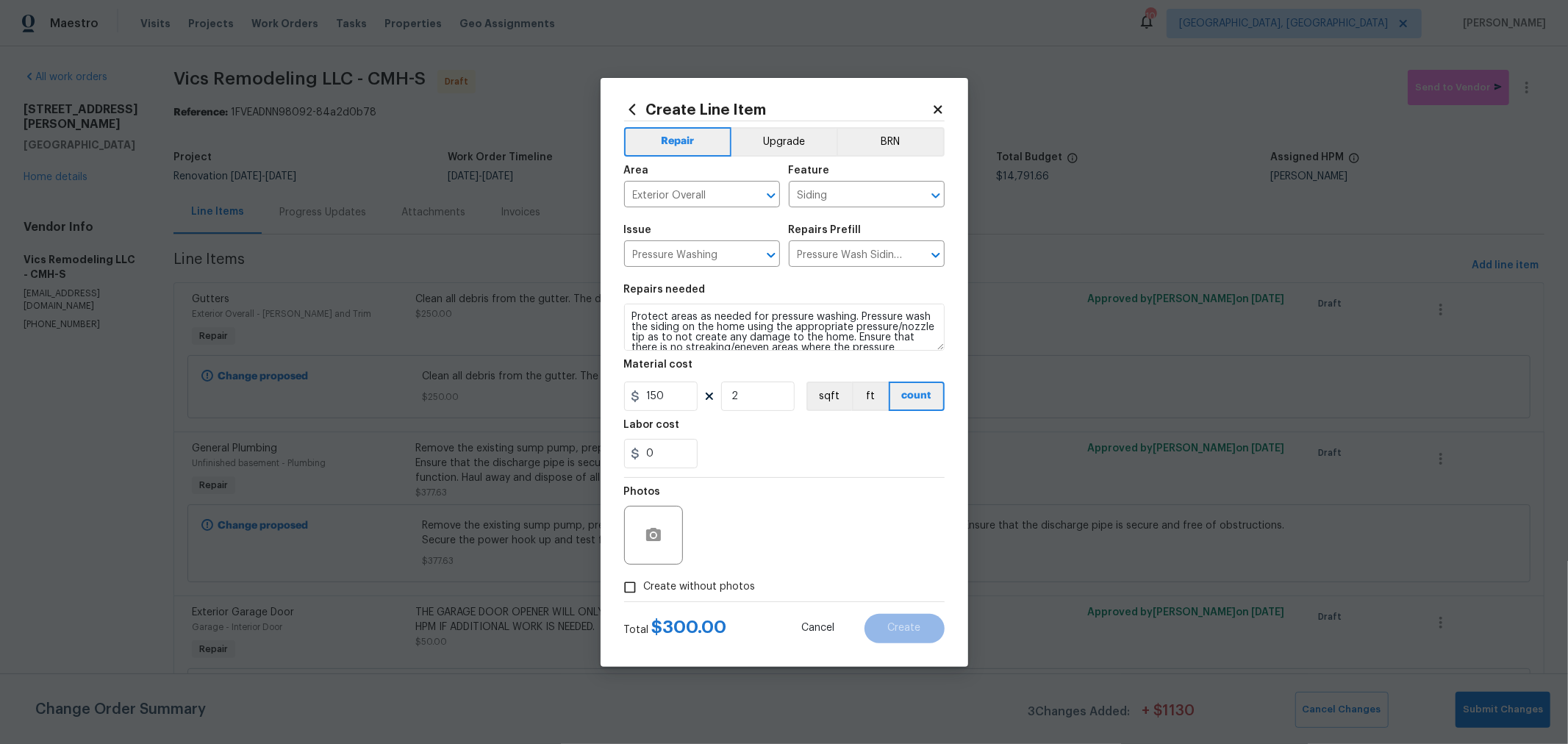
checkbox input "true"
click at [790, 542] on textarea at bounding box center [820, 535] width 250 height 59
type textarea "H"
click at [890, 614] on button "Create" at bounding box center [905, 629] width 80 height 30
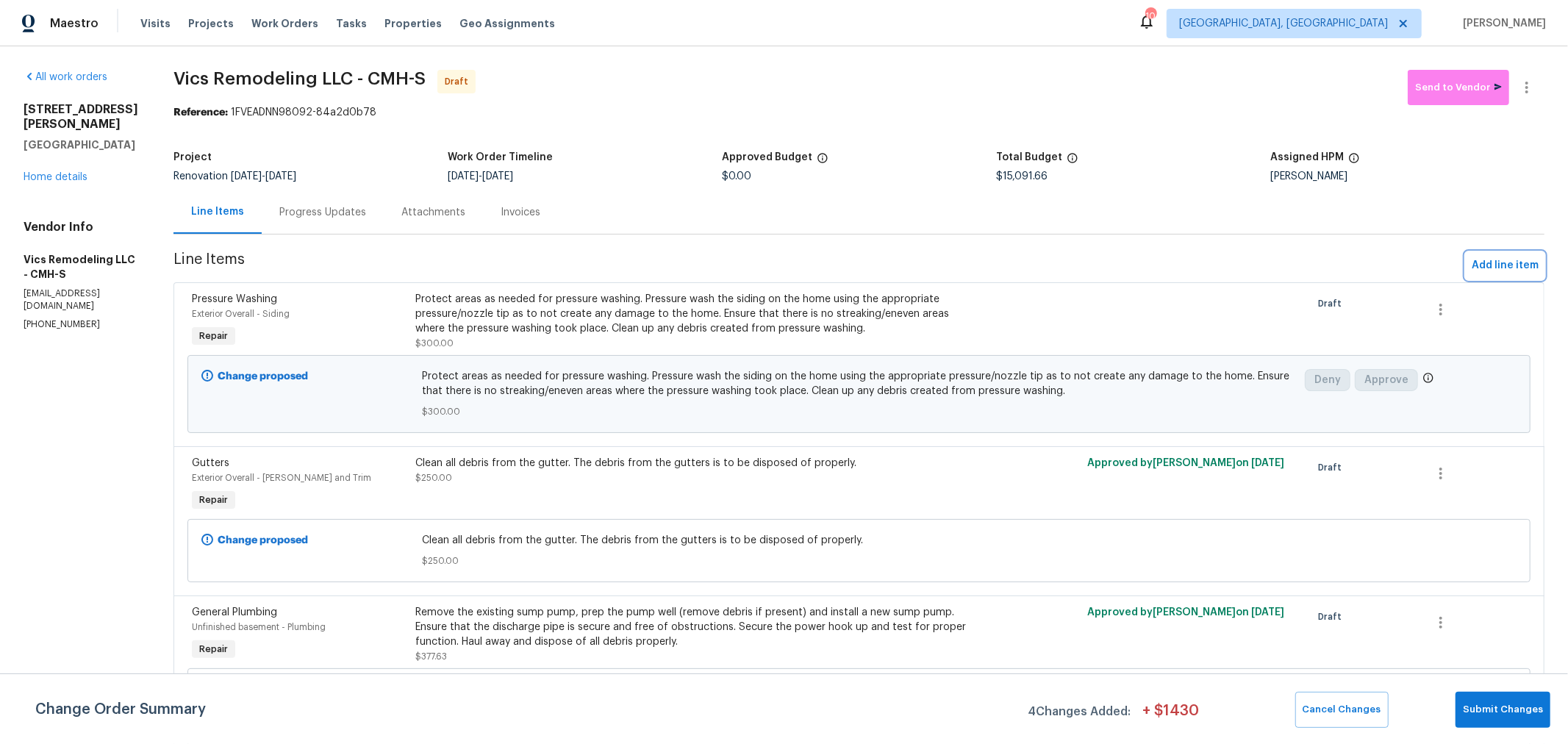
click at [1472, 265] on span "Add line item" at bounding box center [1505, 266] width 67 height 18
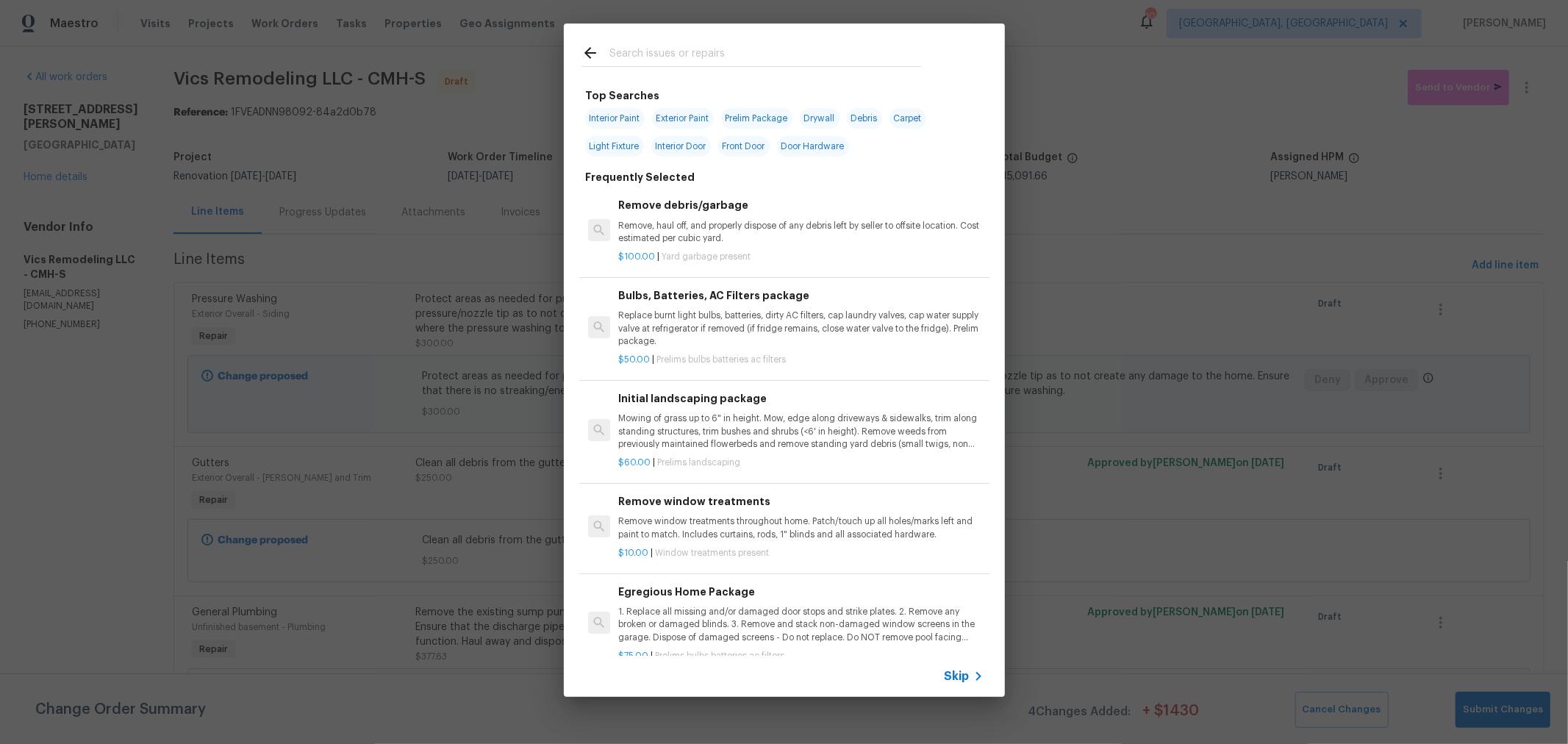
click at [771, 57] on input "text" at bounding box center [765, 54] width 312 height 22
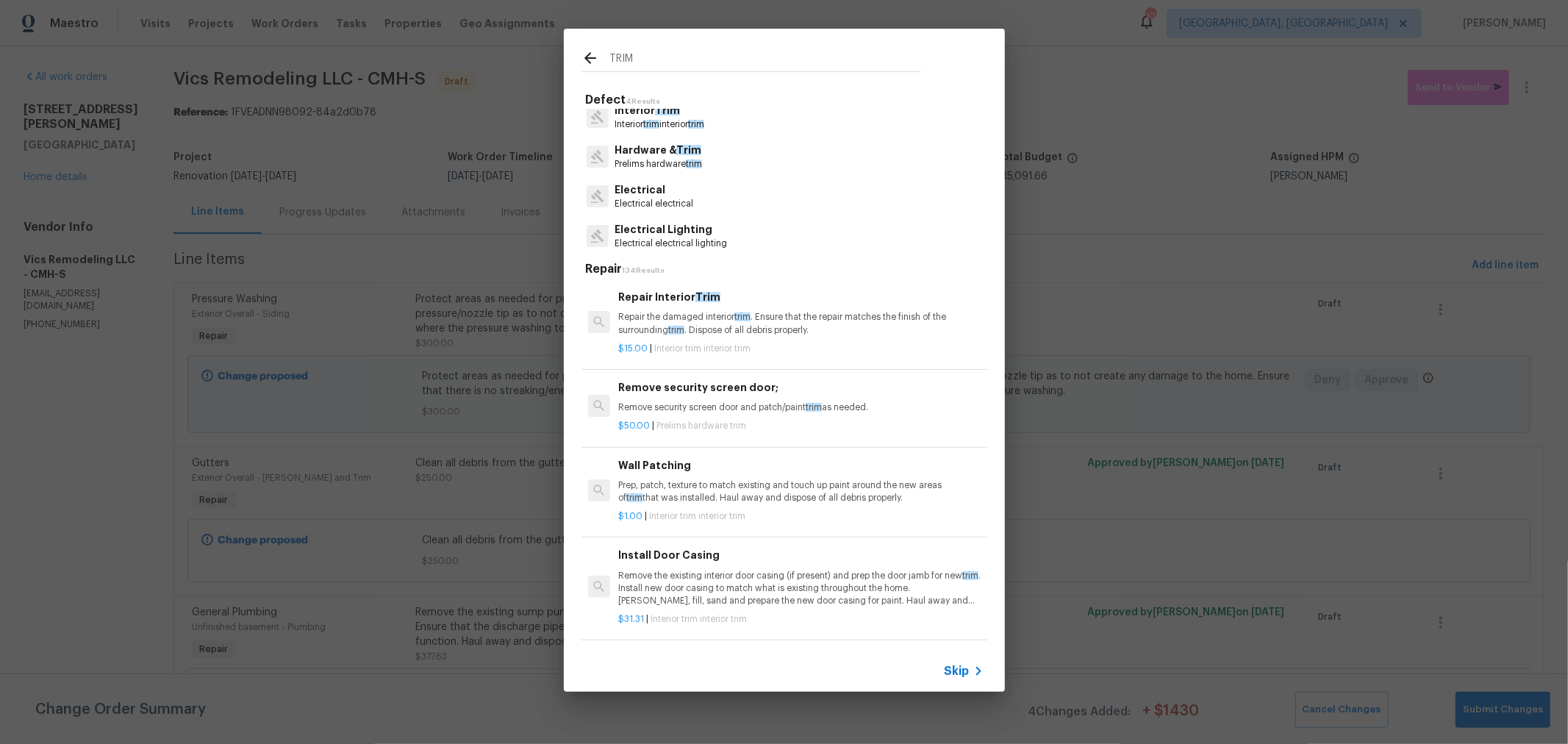
scroll to position [11, 0]
drag, startPoint x: 673, startPoint y: 49, endPoint x: 645, endPoint y: 53, distance: 28.3
click at [645, 53] on div "TRIM" at bounding box center [751, 59] width 340 height 22
drag, startPoint x: 645, startPoint y: 53, endPoint x: 422, endPoint y: 39, distance: 223.4
click at [422, 39] on div "TRIM Defect 4 Results Interior Trim Interior trim interior trim Hardware & Trim…" at bounding box center [784, 360] width 1568 height 720
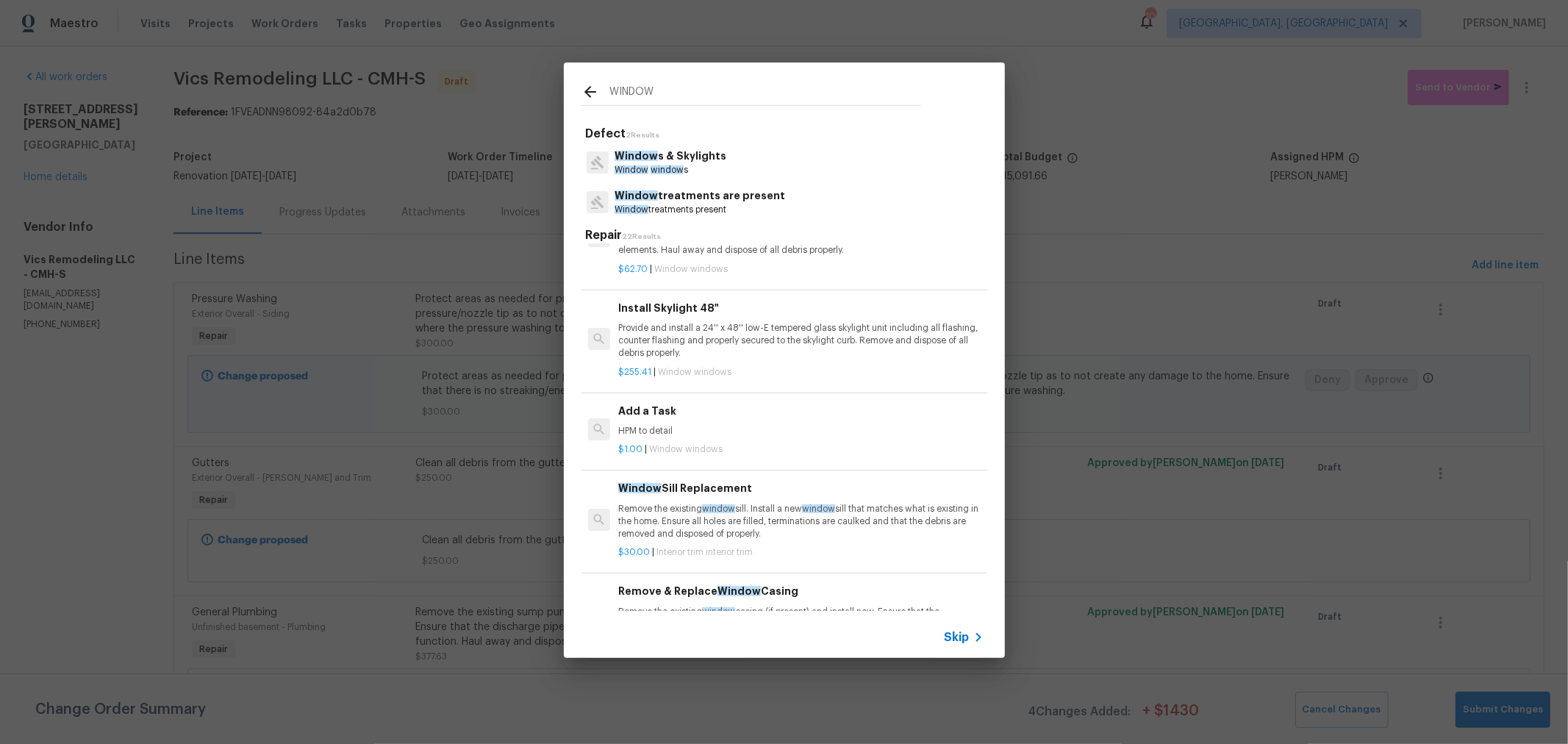
scroll to position [1142, 0]
type input "WINDOW"
click at [728, 414] on div "Add a Task HPM to detail" at bounding box center [800, 419] width 364 height 35
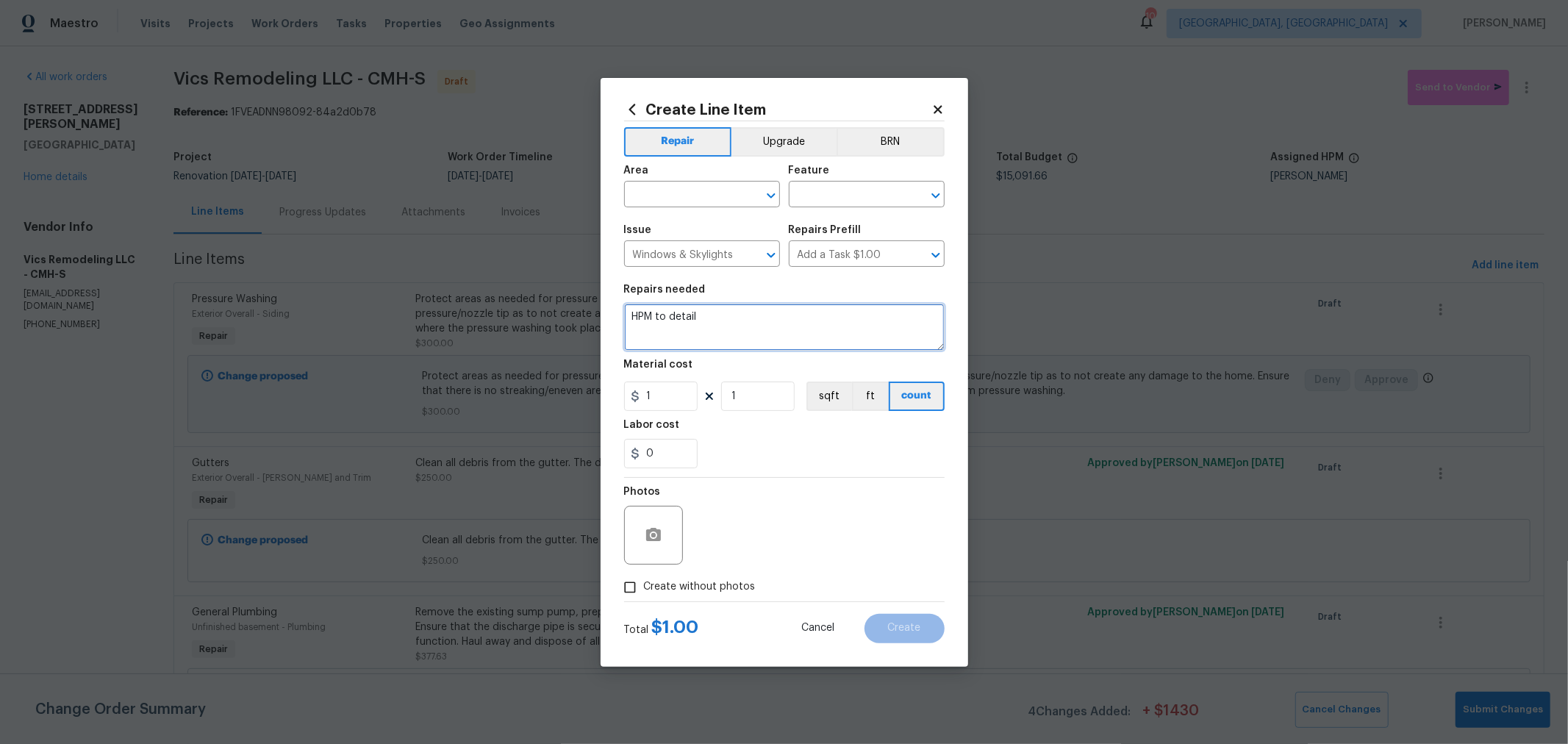
drag, startPoint x: 724, startPoint y: 313, endPoint x: 406, endPoint y: 284, distance: 319.3
click at [406, 284] on div "Create Line Item Repair Upgrade BRN Area ​ Feature ​ Issue Windows & Skylights …" at bounding box center [784, 372] width 1568 height 744
type textarea "r"
type textarea "REPLACE WINDOW TRIM FOR BASEMENT WINDOW"
drag, startPoint x: 677, startPoint y: 171, endPoint x: 676, endPoint y: 179, distance: 8.1
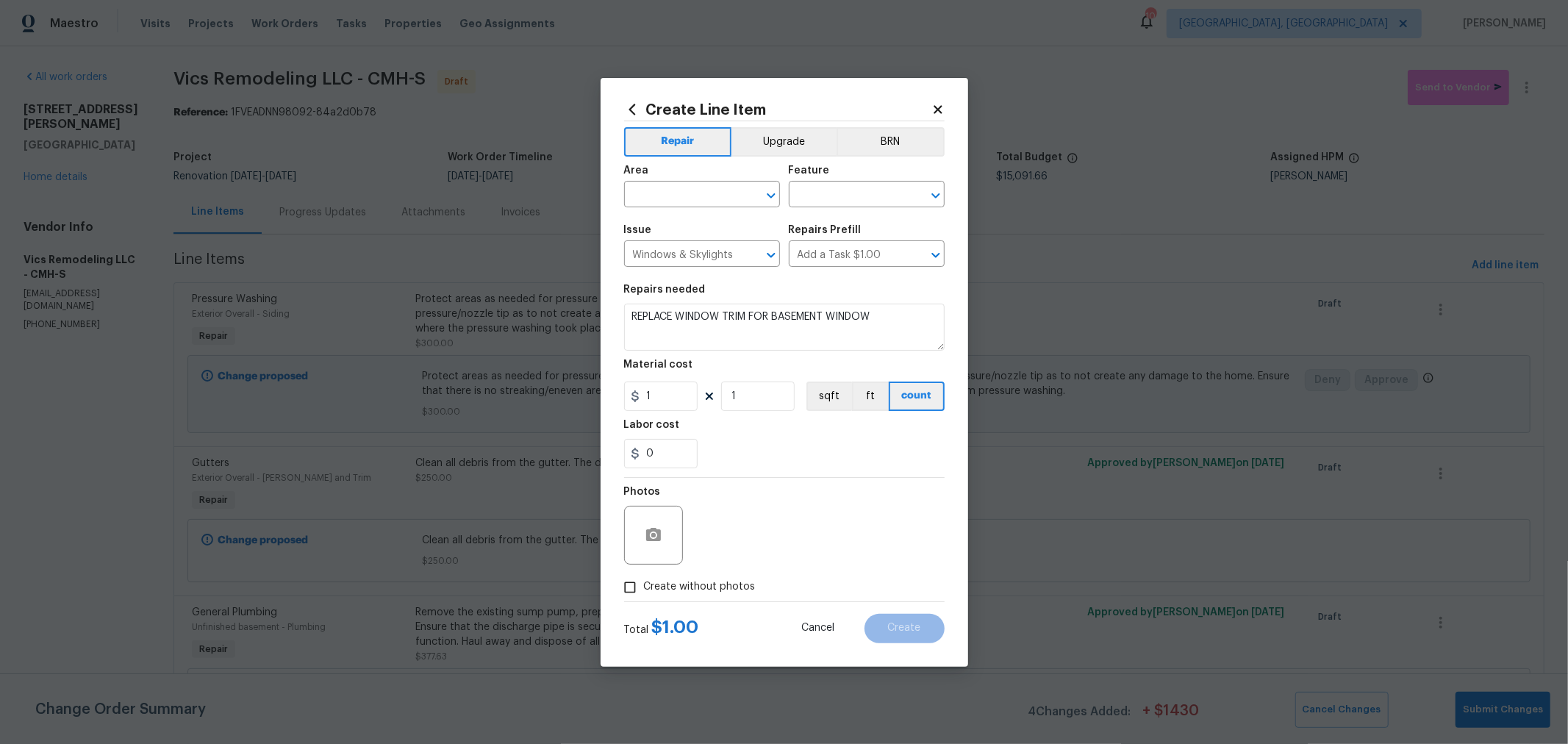
click at [677, 171] on div "Area" at bounding box center [702, 175] width 156 height 19
click at [676, 179] on div "Area" at bounding box center [702, 175] width 156 height 19
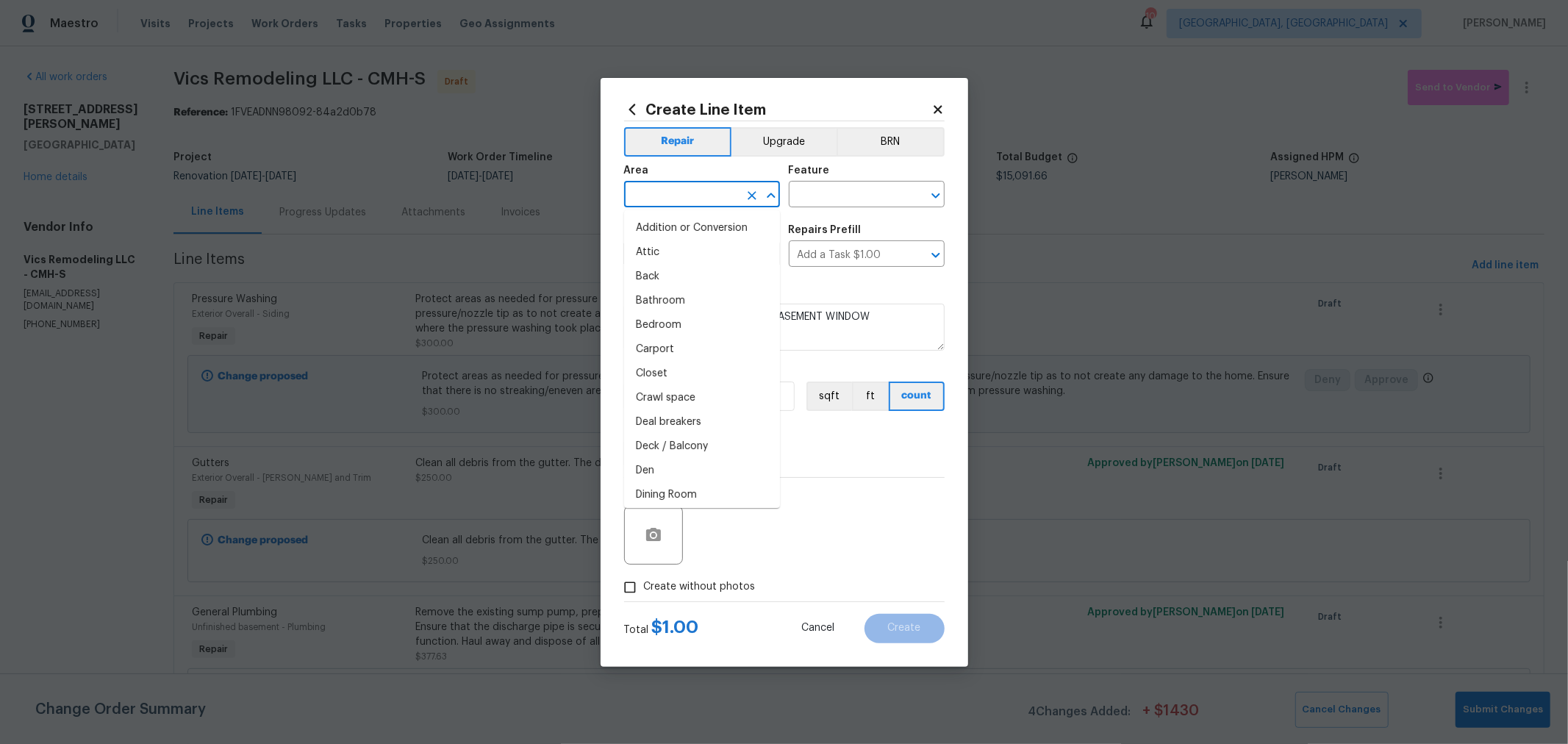
click at [693, 195] on input "text" at bounding box center [681, 196] width 114 height 23
click at [707, 244] on li "Interior Overall" at bounding box center [702, 253] width 156 height 24
type input "Interior Overall"
click at [809, 199] on input "text" at bounding box center [845, 196] width 114 height 23
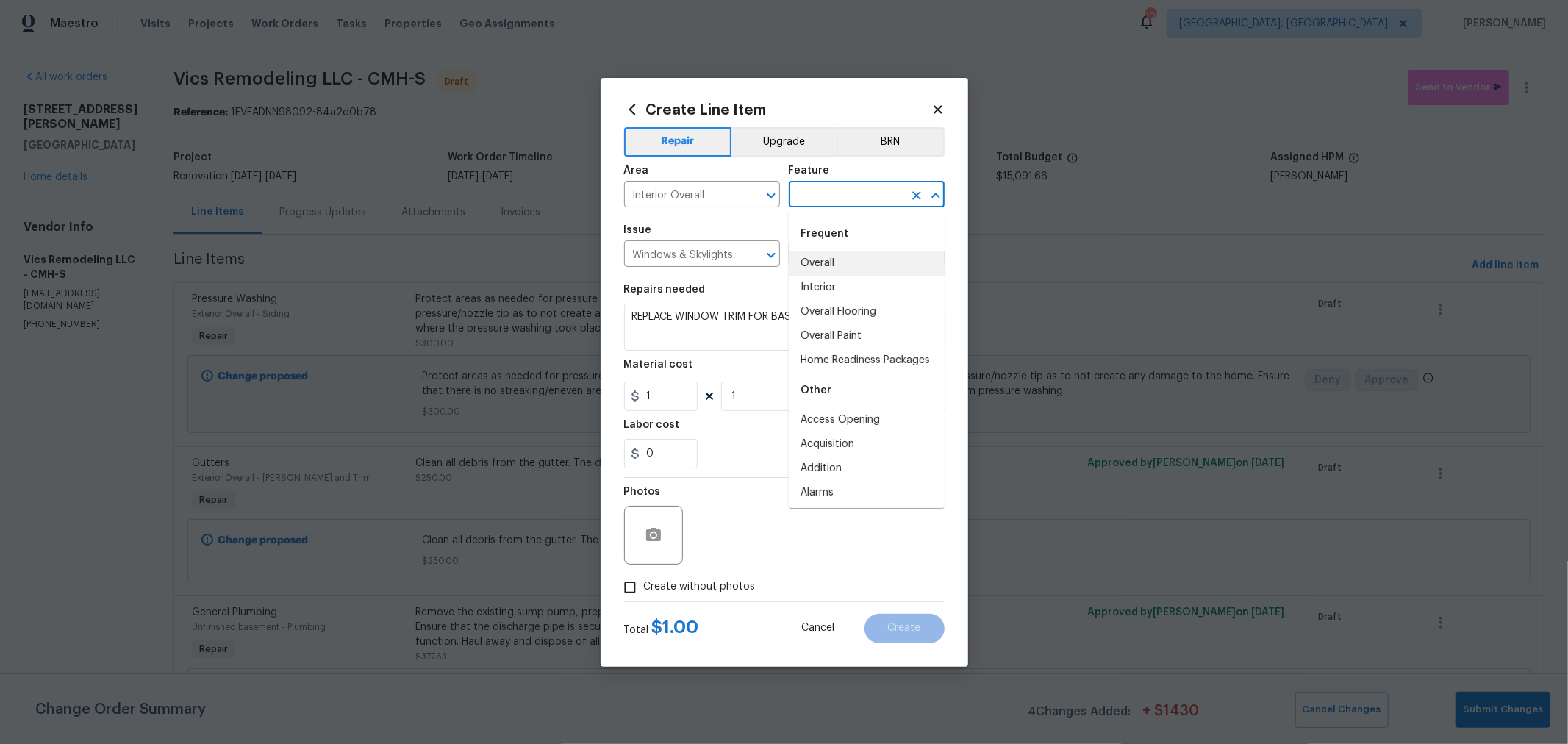
click at [825, 256] on li "Overall" at bounding box center [866, 264] width 156 height 24
type input "Overall"
click at [807, 525] on div "Photos" at bounding box center [784, 525] width 321 height 95
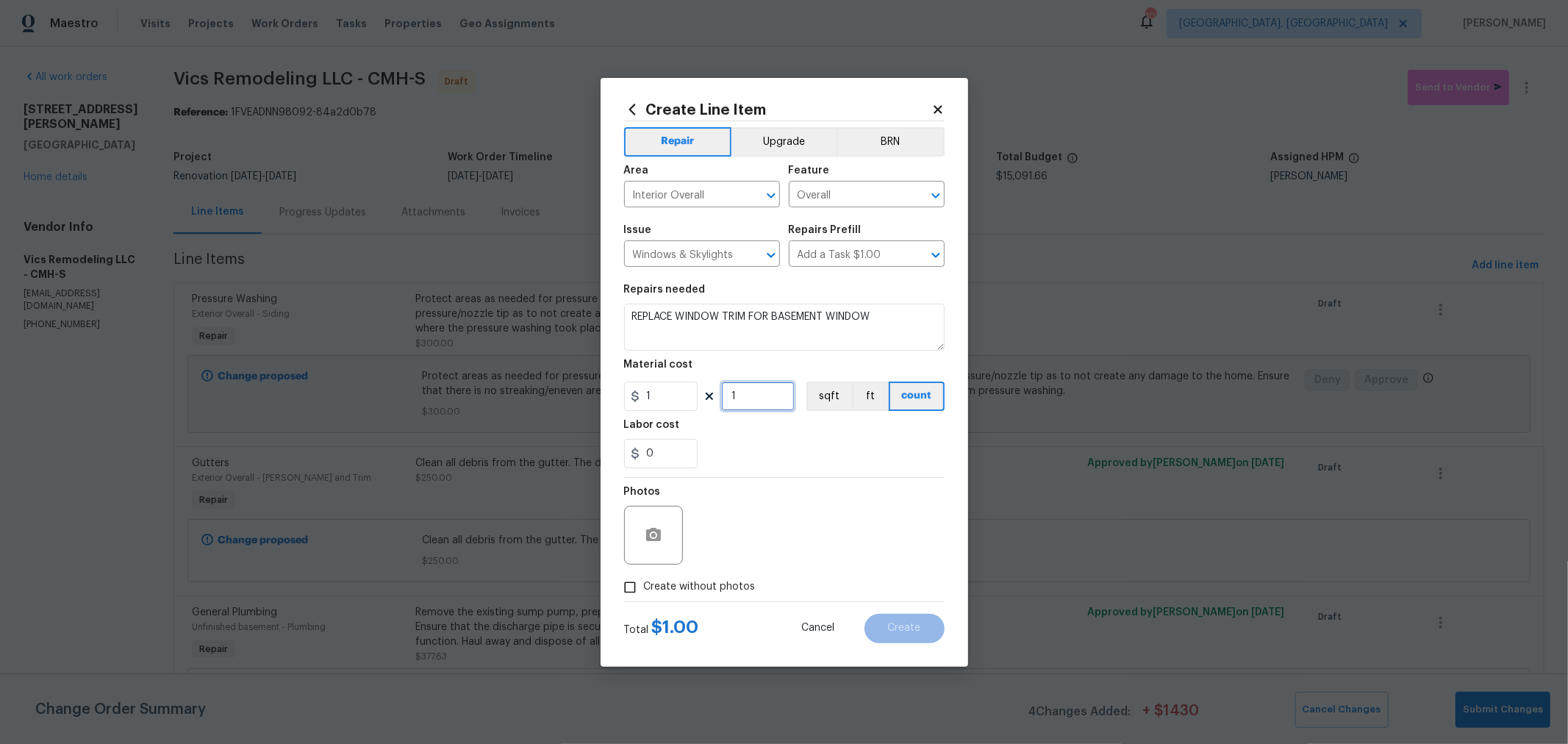
drag, startPoint x: 756, startPoint y: 398, endPoint x: 674, endPoint y: 395, distance: 82.1
click at [674, 395] on div "1 1 sqft ft count" at bounding box center [784, 396] width 321 height 30
type input "75"
click at [718, 593] on span "Create without photos" at bounding box center [700, 588] width 112 height 16
click at [644, 593] on input "Create without photos" at bounding box center [630, 588] width 28 height 28
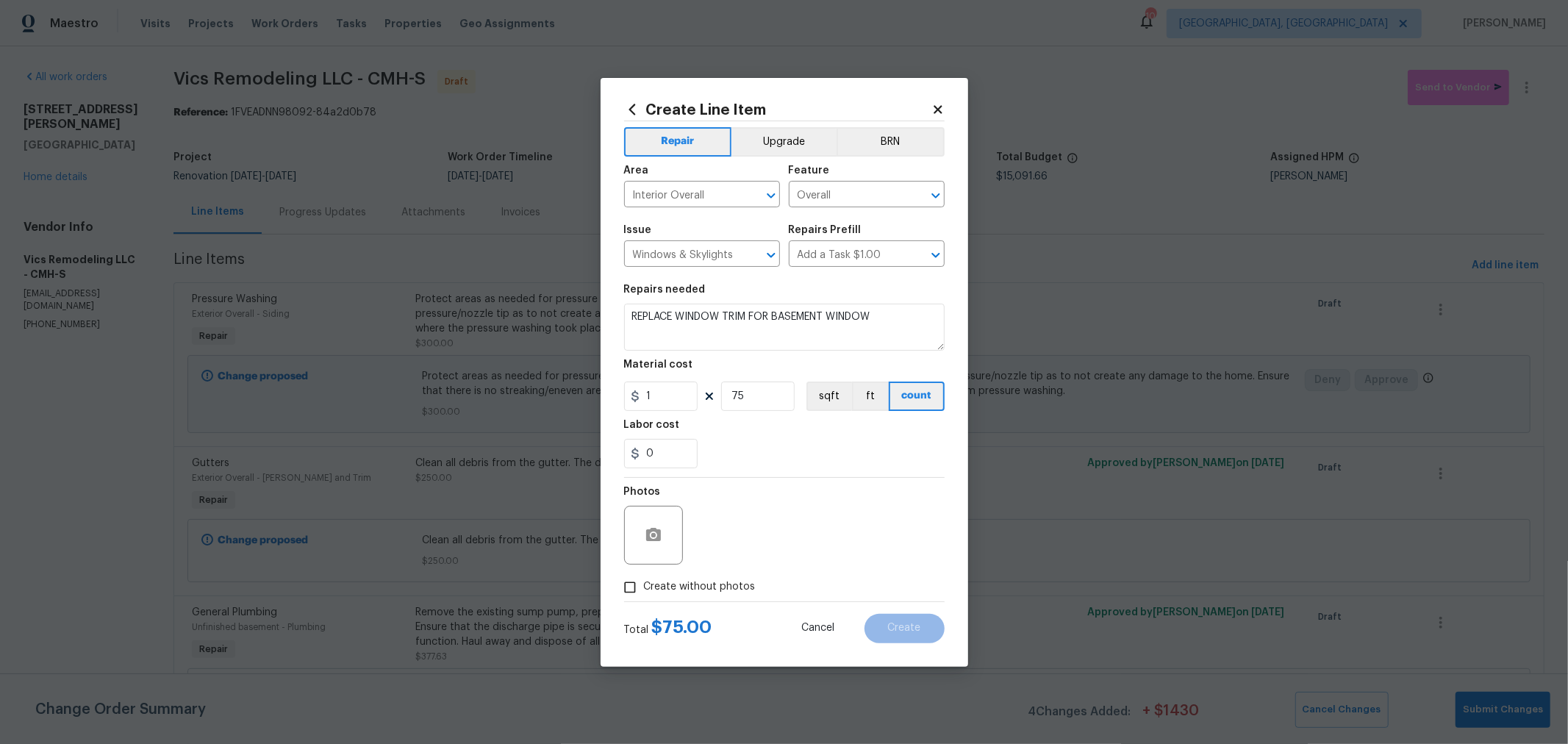
checkbox input "true"
click at [752, 550] on textarea at bounding box center [820, 535] width 250 height 59
type textarea "H"
click at [863, 441] on div "0" at bounding box center [784, 454] width 321 height 30
click at [903, 636] on button "Create" at bounding box center [905, 629] width 80 height 30
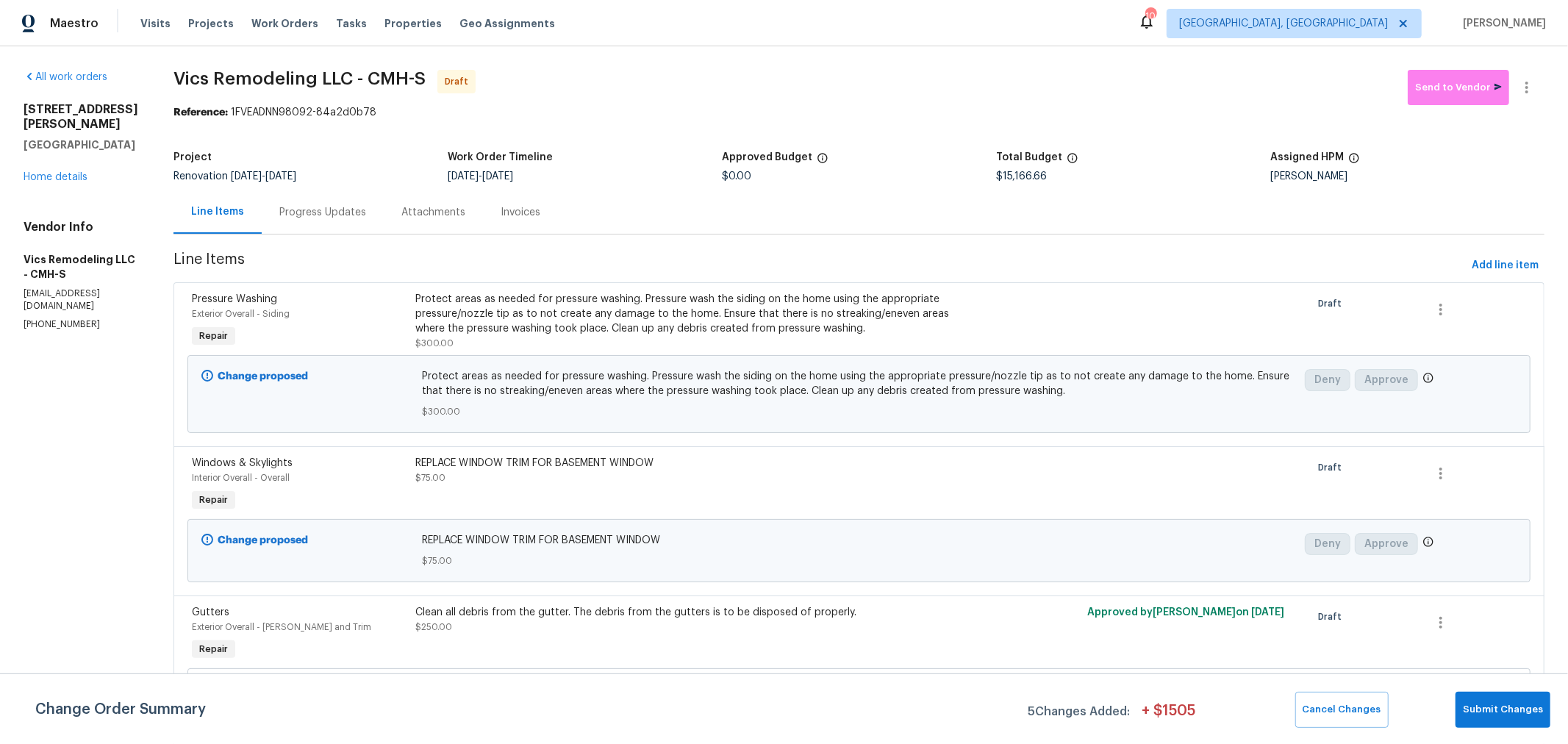
click at [674, 213] on div "Line Items Progress Updates Attachments Invoices" at bounding box center [858, 212] width 1370 height 44
click at [70, 183] on link "Home details" at bounding box center [55, 177] width 64 height 10
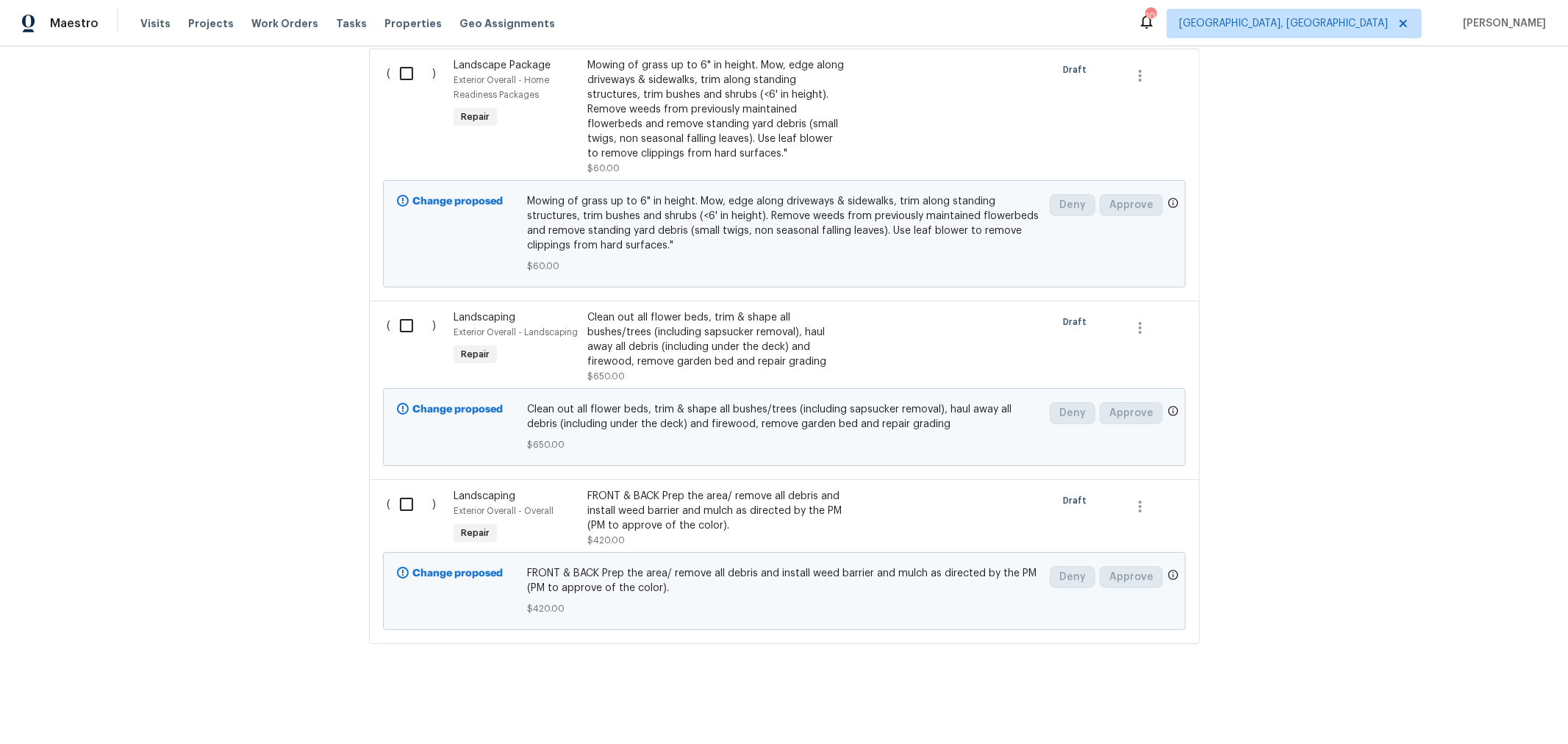
scroll to position [595, 0]
click at [395, 492] on input "checkbox" at bounding box center [412, 504] width 42 height 31
checkbox input "true"
click at [404, 311] on input "checkbox" at bounding box center [412, 325] width 42 height 31
checkbox input "true"
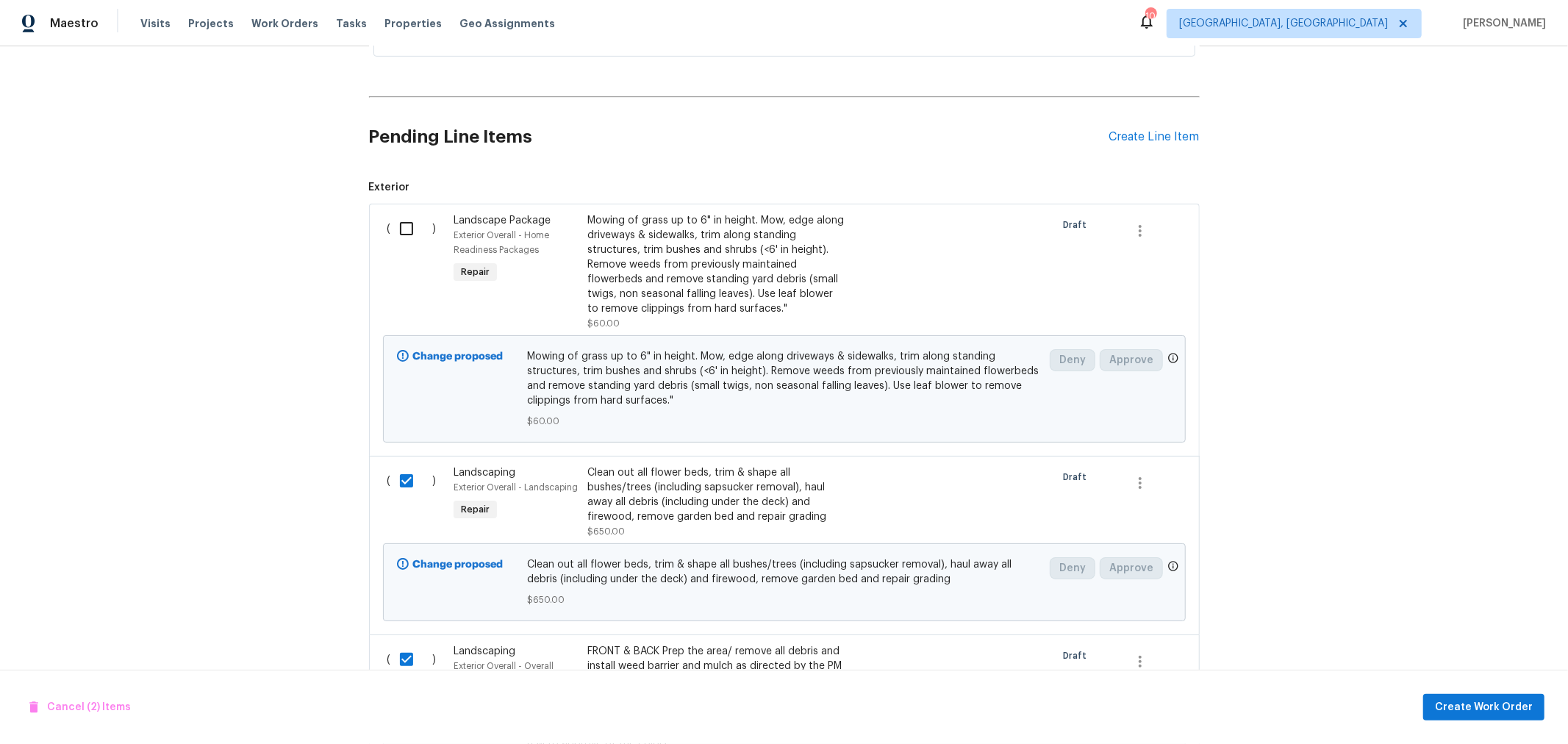
scroll to position [433, 0]
click at [391, 219] on input "checkbox" at bounding box center [412, 229] width 42 height 31
checkbox input "true"
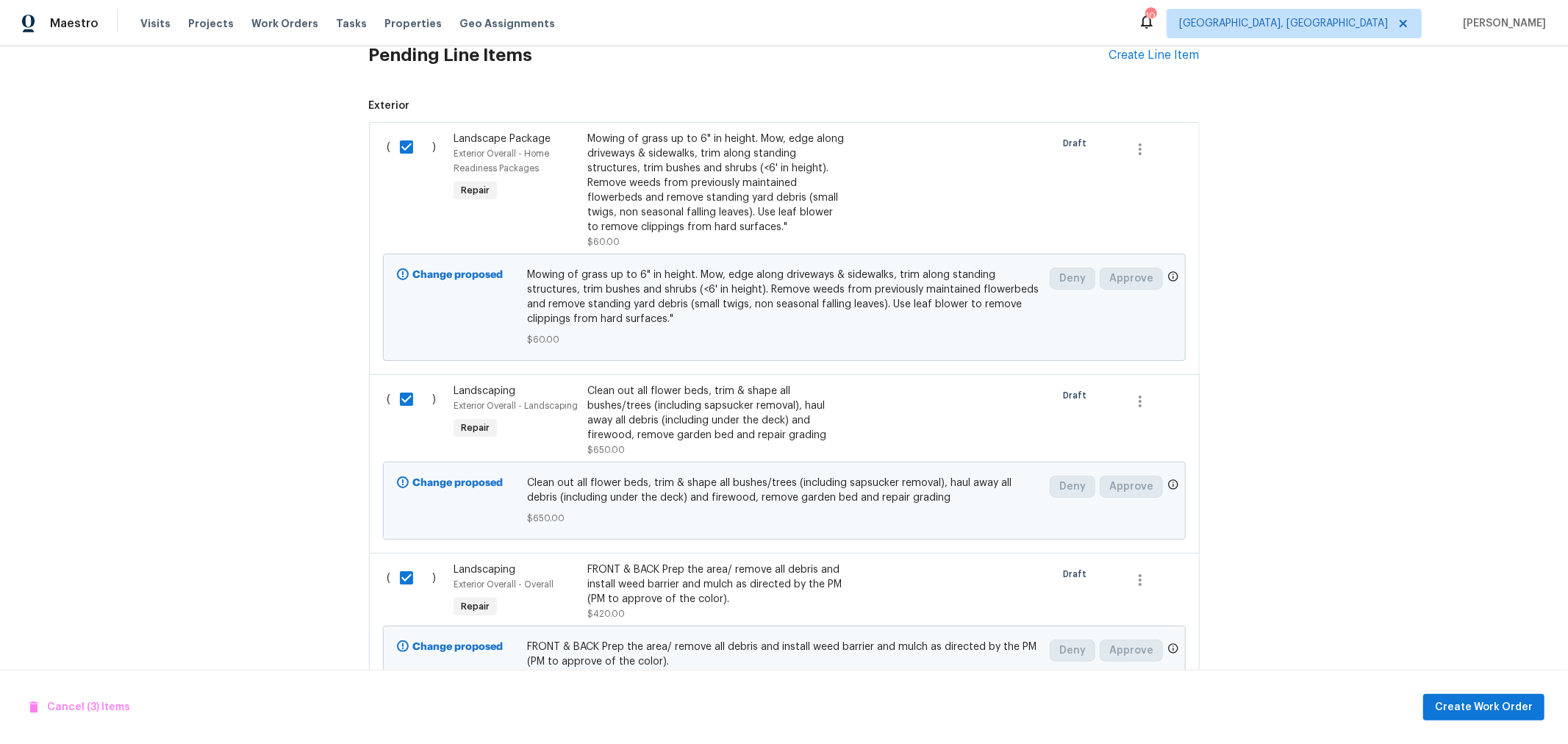
scroll to position [515, 0]
click at [1495, 706] on span "Create Work Order" at bounding box center [1484, 707] width 98 height 18
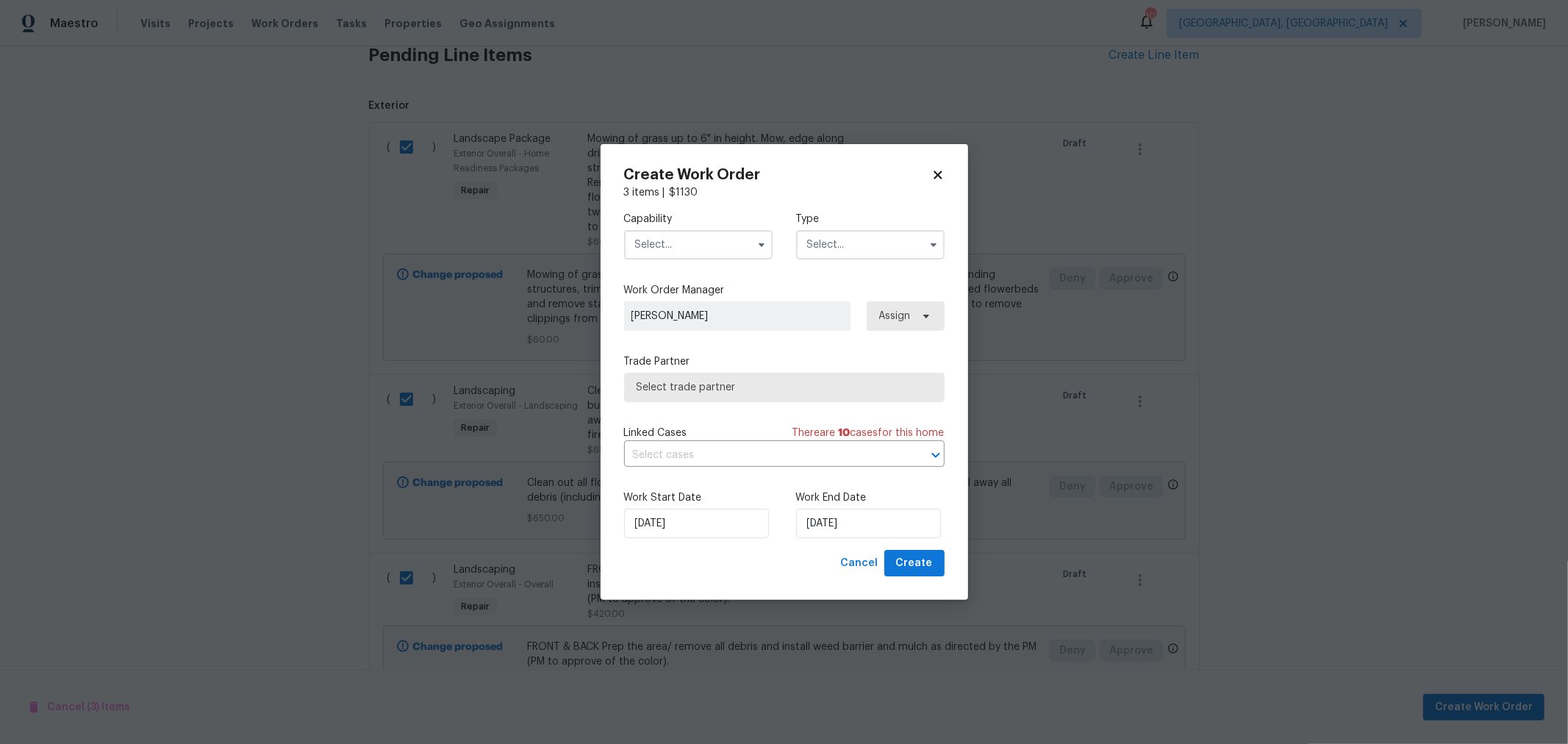
click at [659, 238] on input "text" at bounding box center [698, 245] width 149 height 30
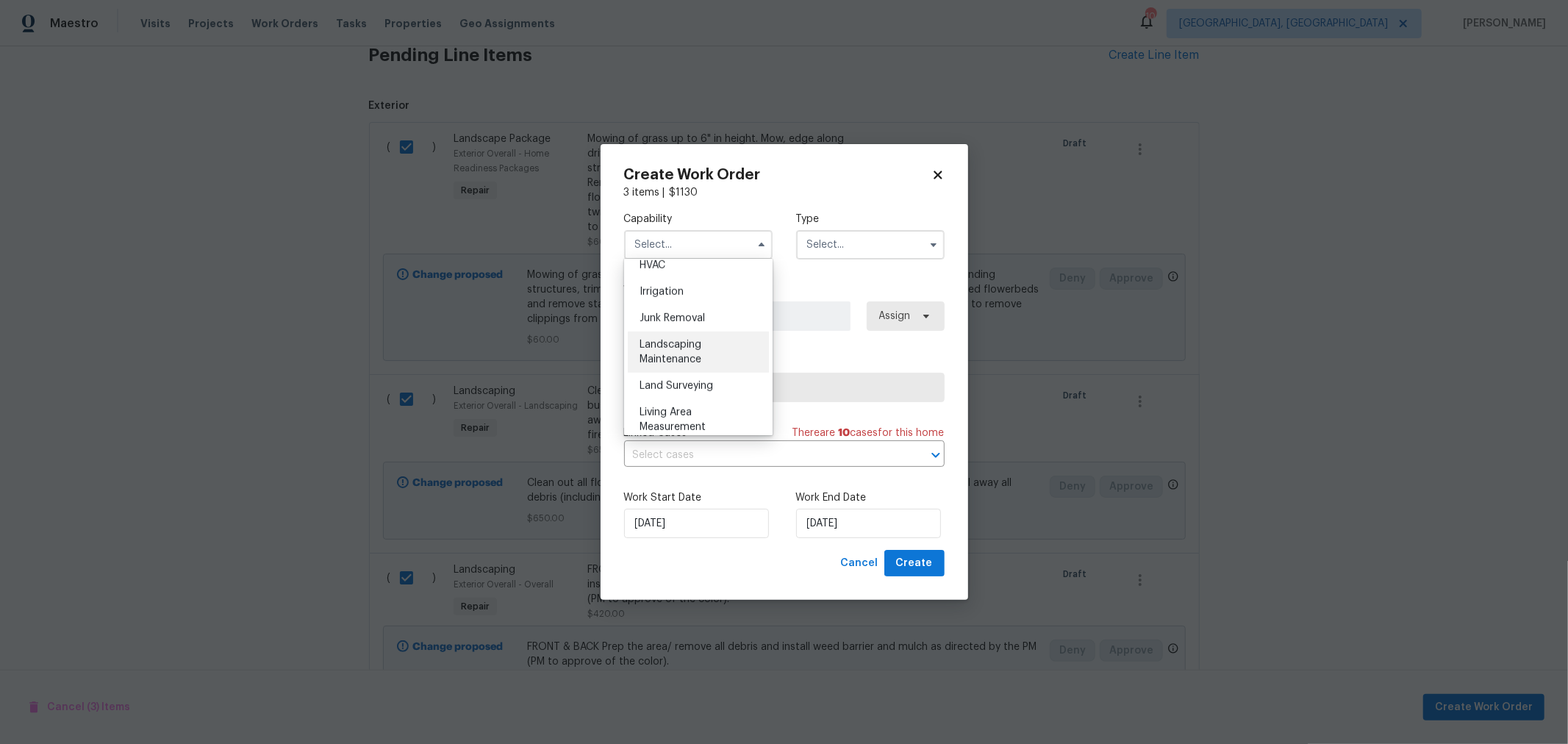
scroll to position [898, 0]
click at [669, 365] on span "Landscaping Maintenance" at bounding box center [670, 352] width 62 height 25
type input "Landscaping Maintenance"
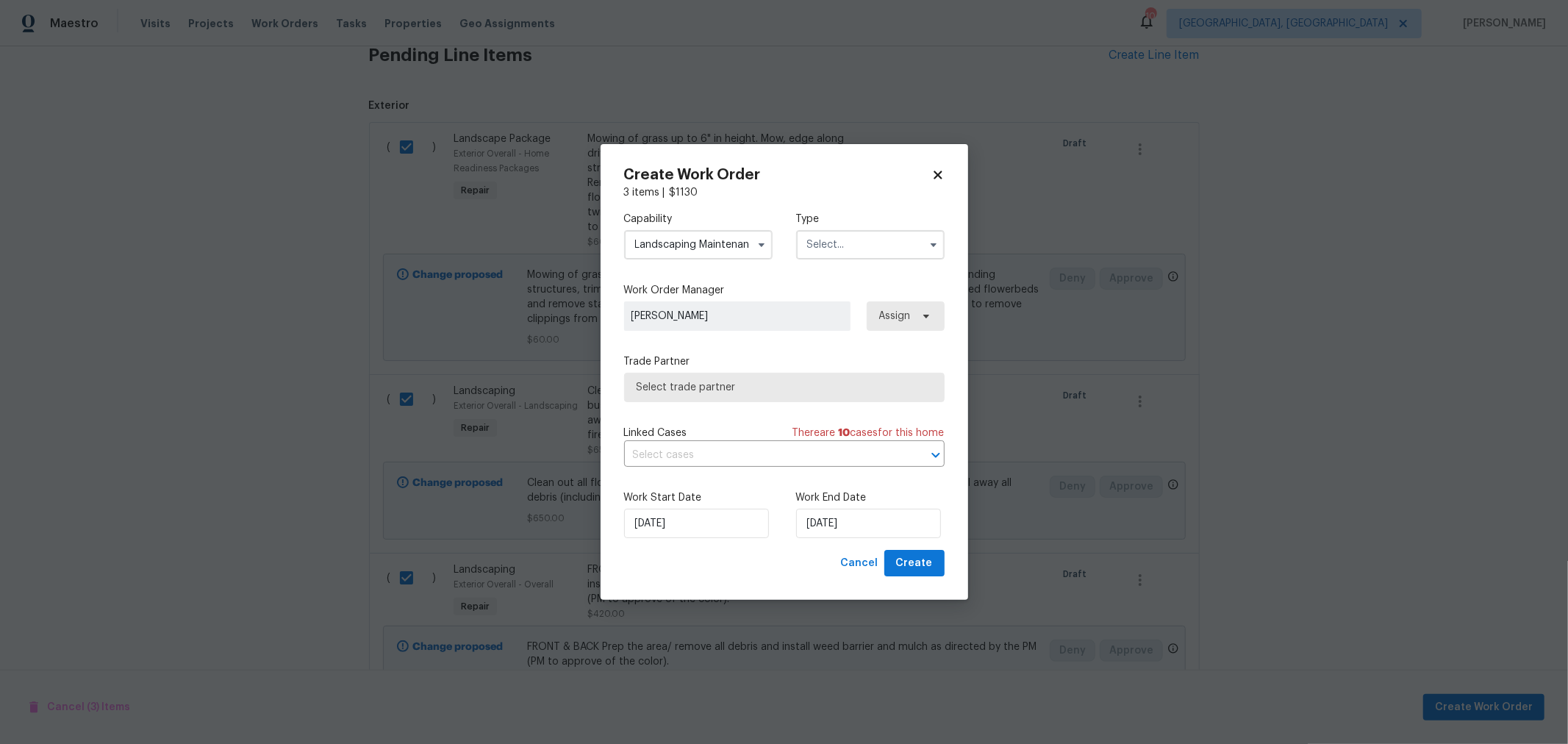
click at [849, 247] on input "text" at bounding box center [871, 245] width 149 height 30
click at [841, 349] on span "Renovation" at bounding box center [838, 351] width 54 height 10
type input "Renovation"
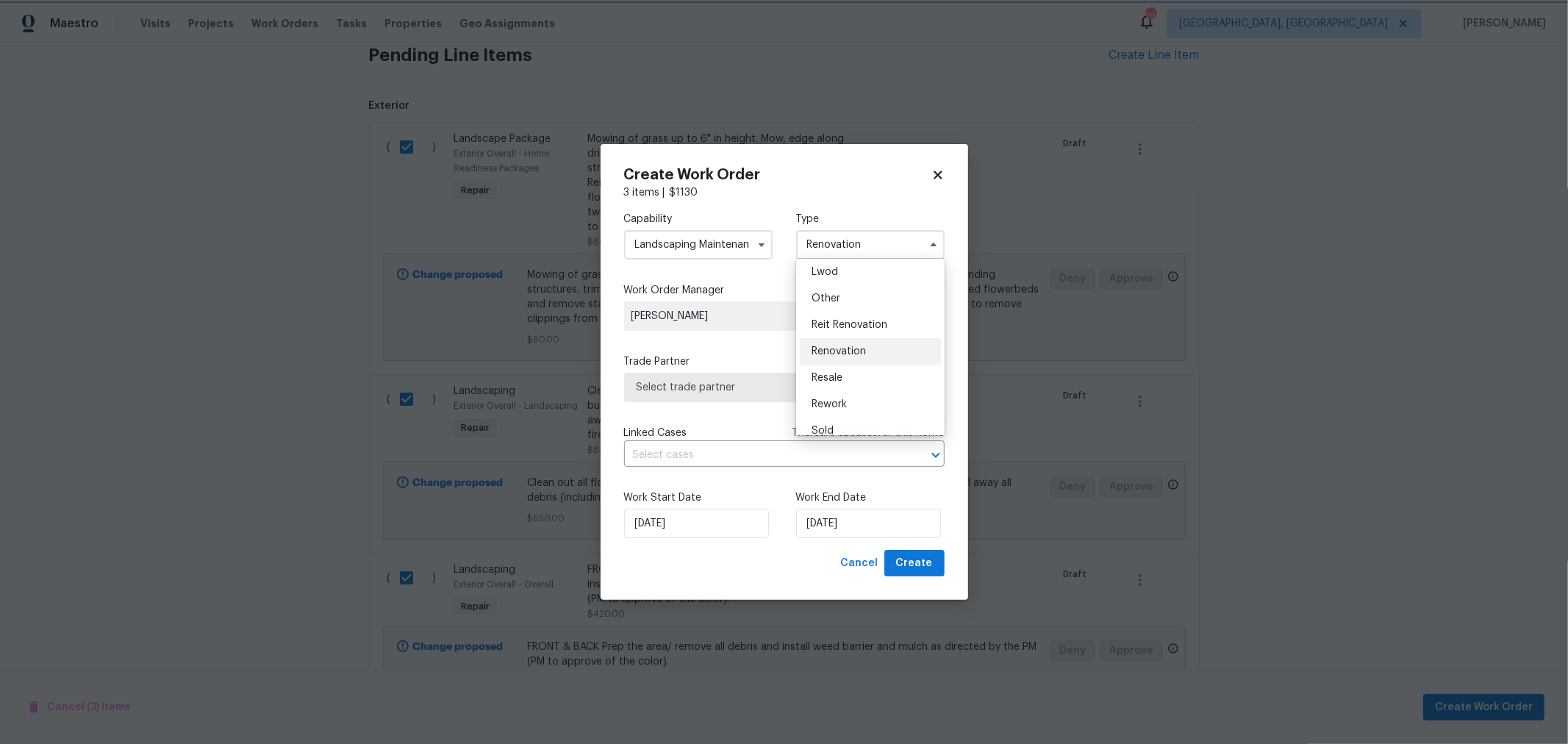
scroll to position [0, 0]
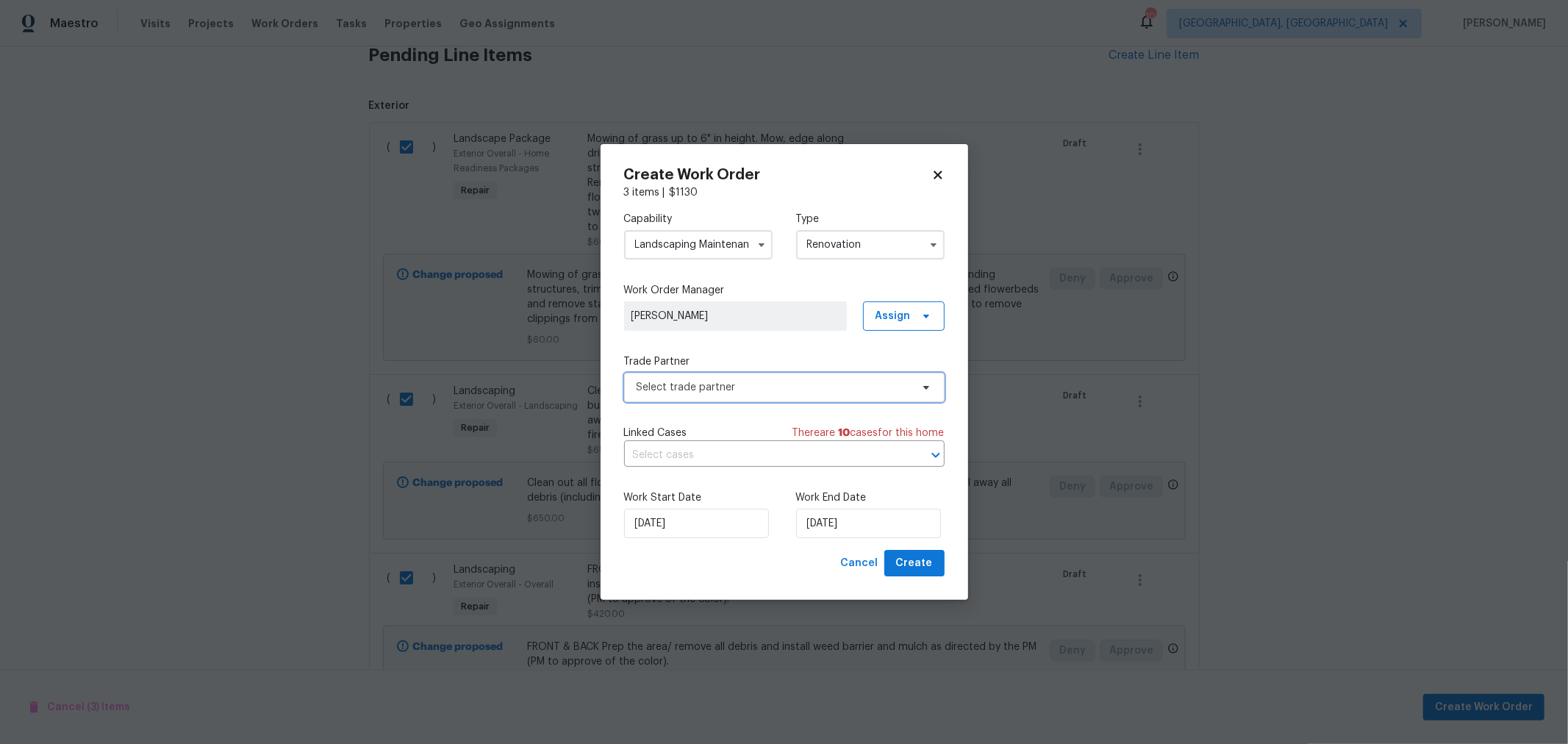
click at [742, 376] on span "Select trade partner" at bounding box center [784, 387] width 321 height 30
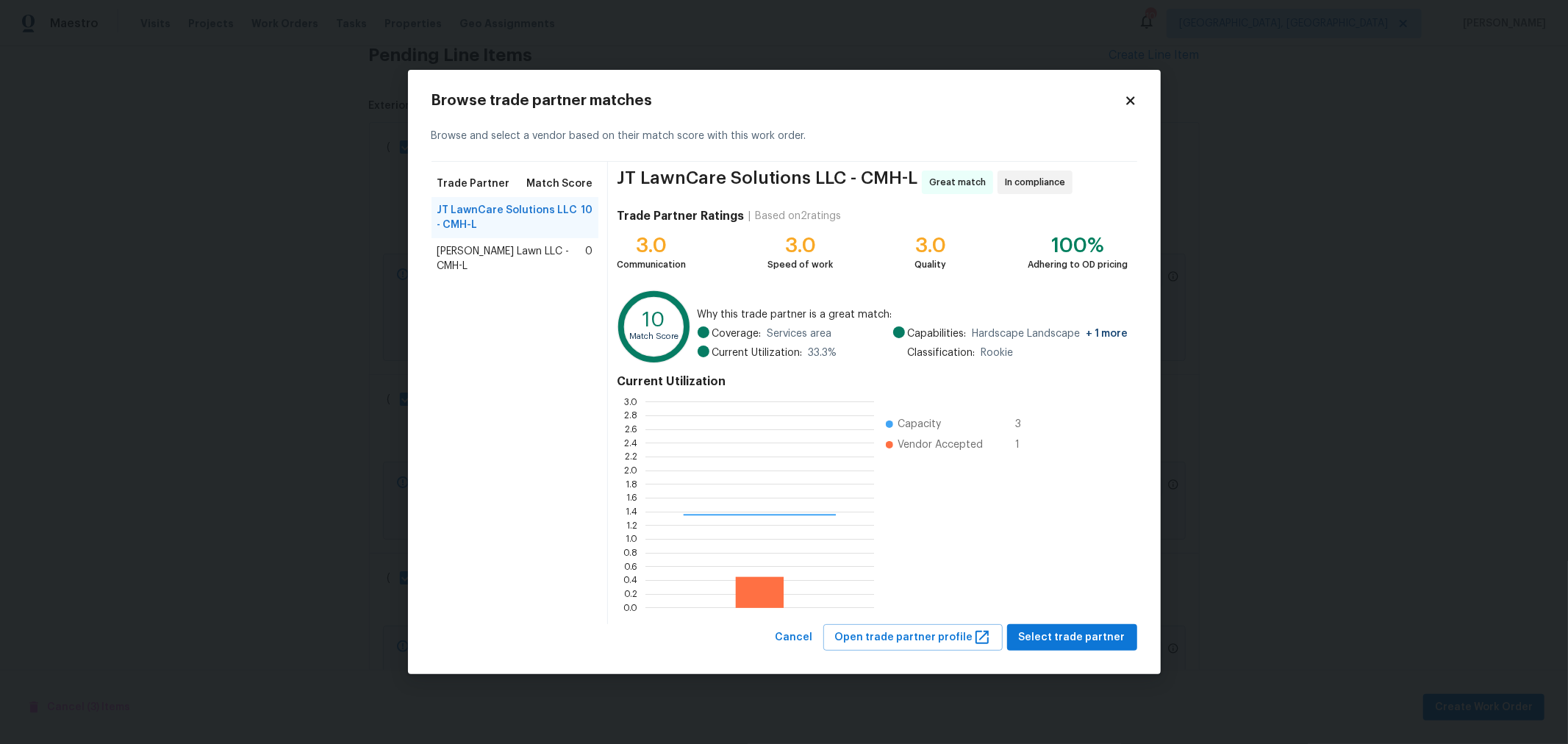
scroll to position [193, 216]
click at [1101, 640] on span "Select trade partner" at bounding box center [1072, 637] width 107 height 18
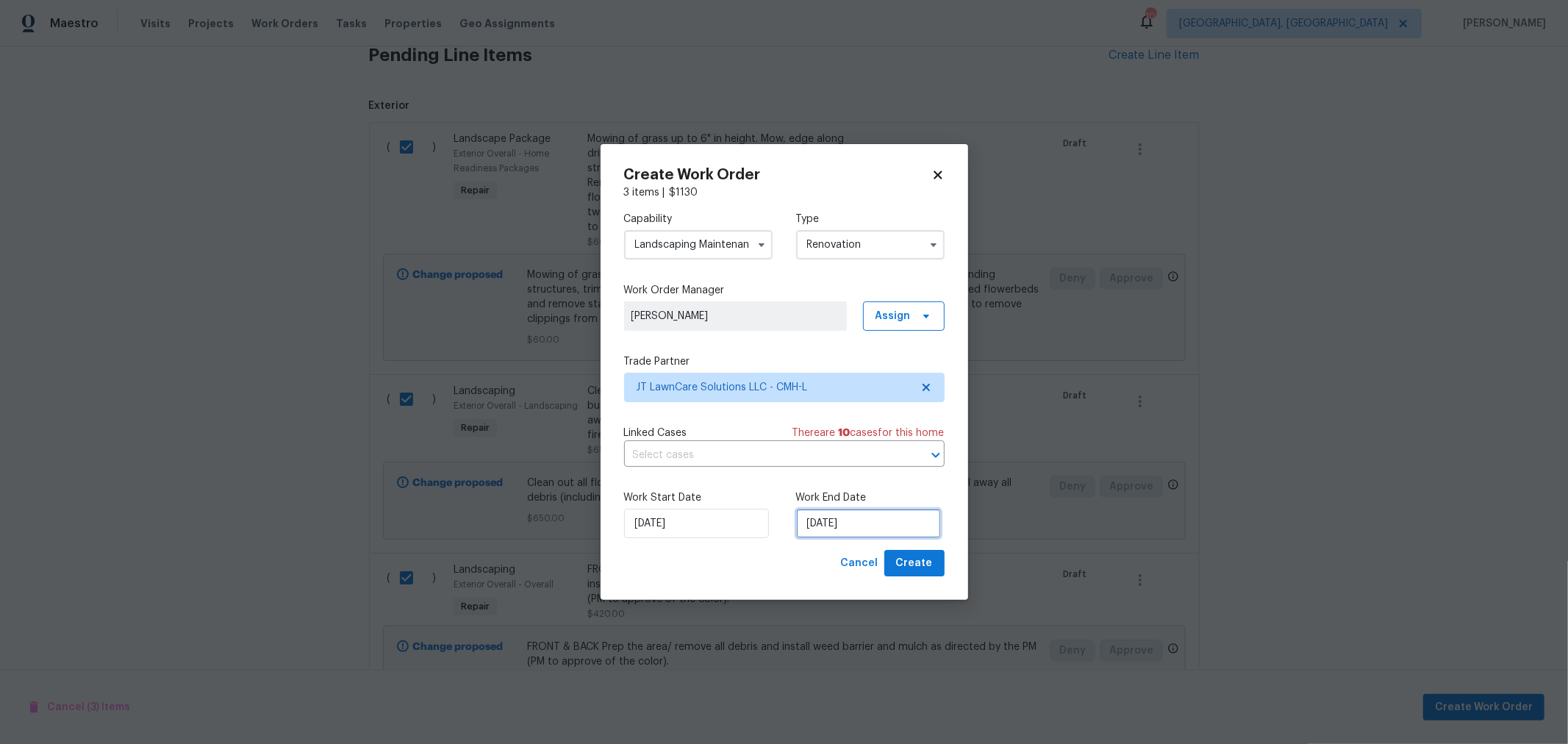
click at [824, 527] on input "10/7/2025" at bounding box center [869, 524] width 145 height 30
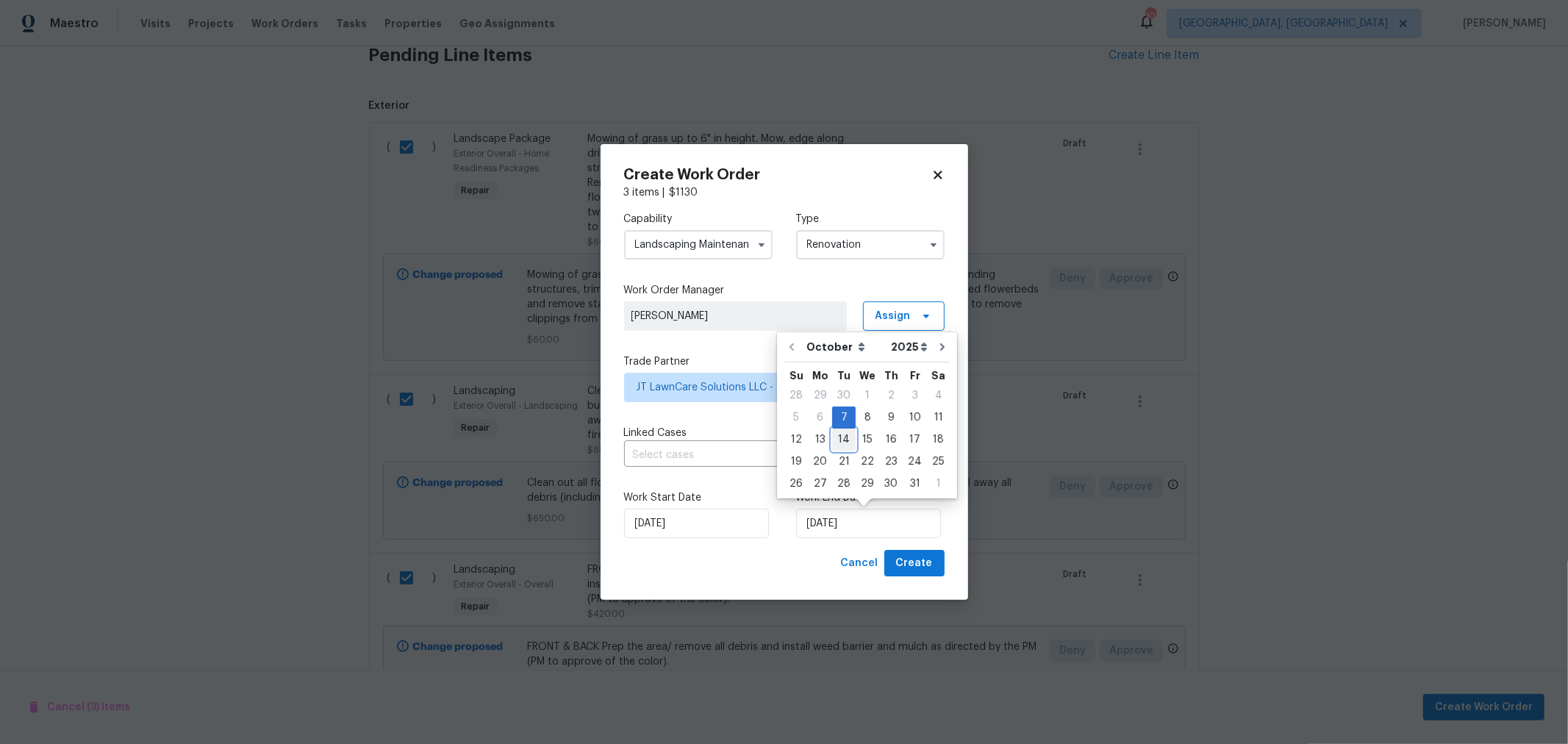
click at [836, 437] on div "14" at bounding box center [843, 440] width 24 height 21
type input "10/14/2025"
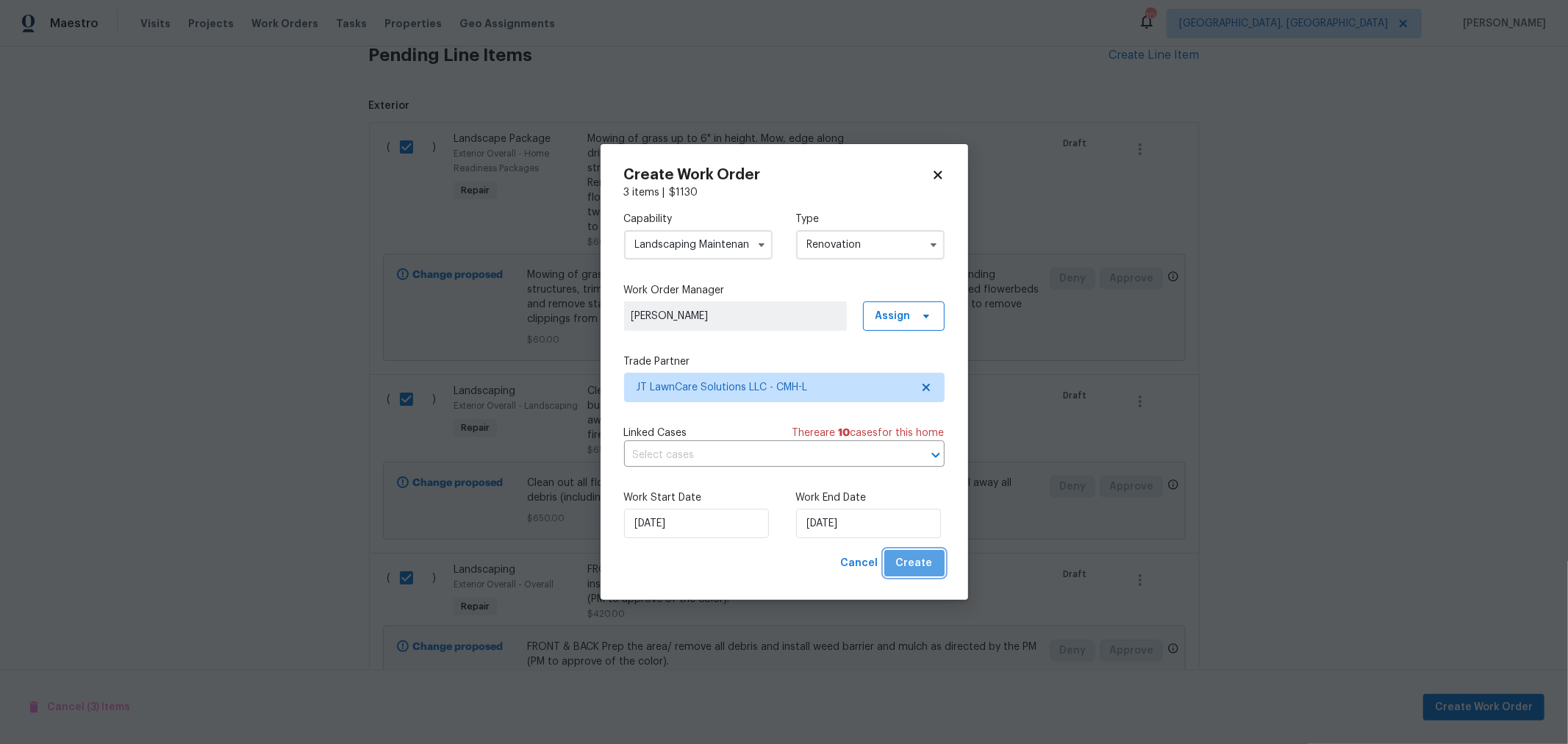
click at [918, 563] on span "Create" at bounding box center [914, 563] width 37 height 18
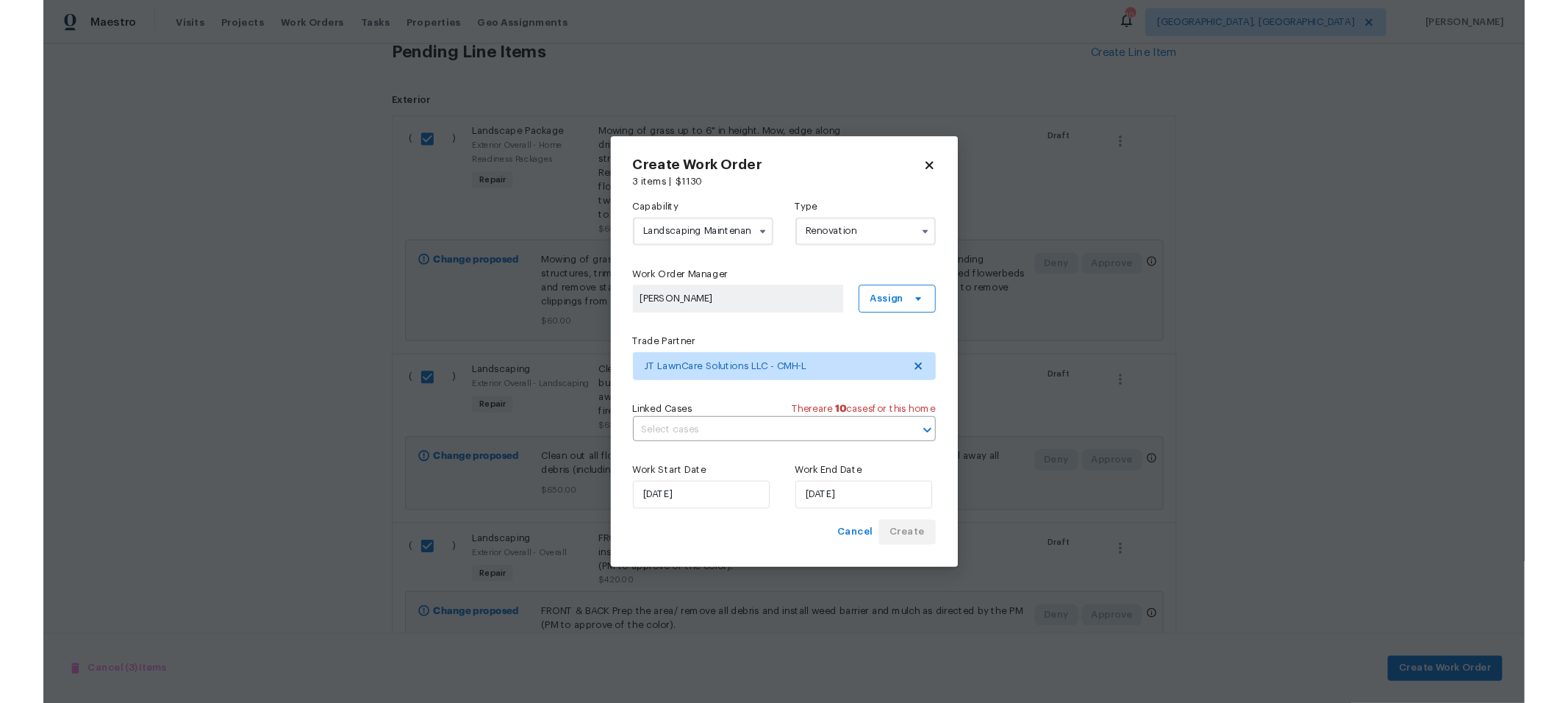
scroll to position [37, 0]
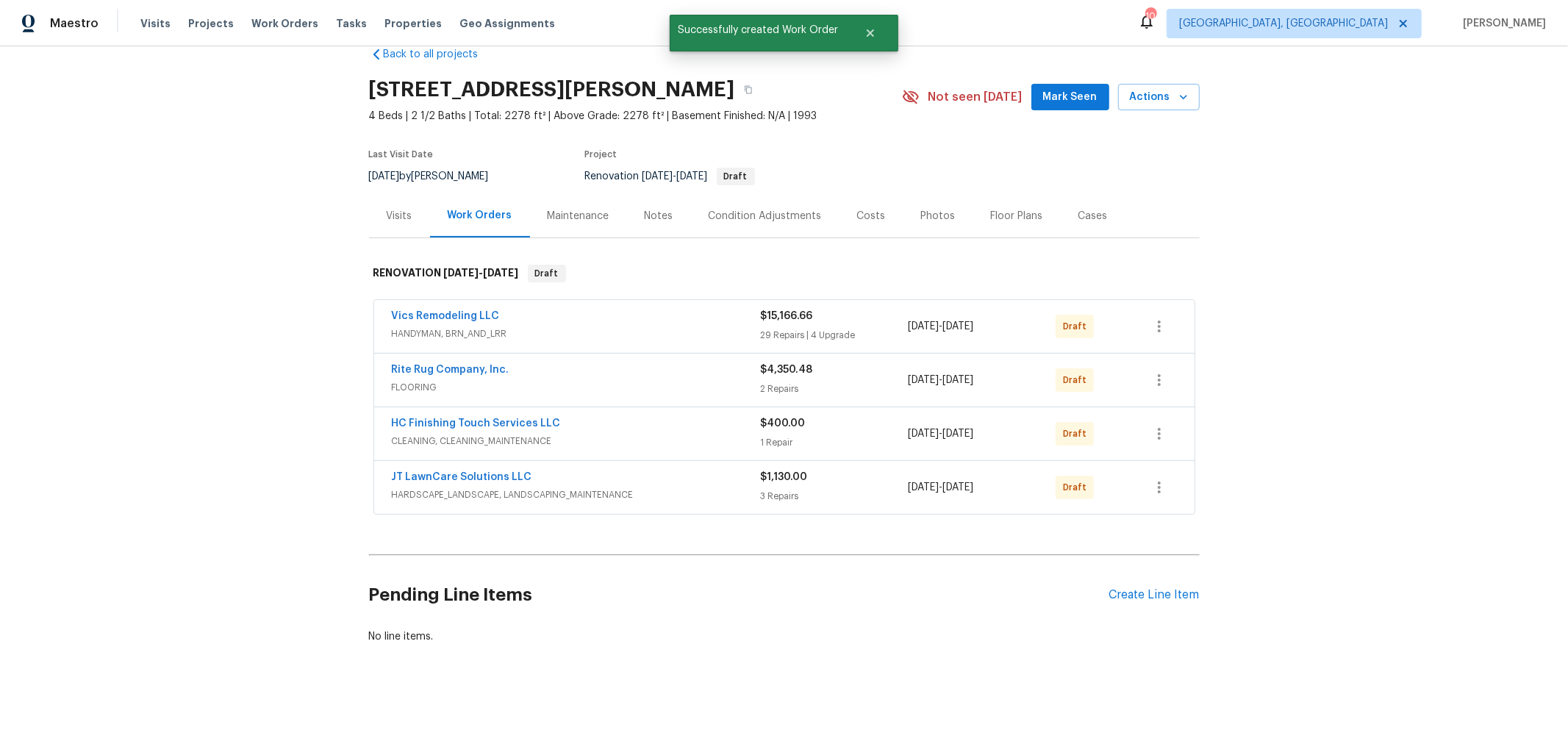
click at [1394, 362] on div "Back to all projects 4517 Clayburn Dr W, Grove City, OH 43123 4 Beds | 2 1/2 Ba…" at bounding box center [784, 395] width 1568 height 698
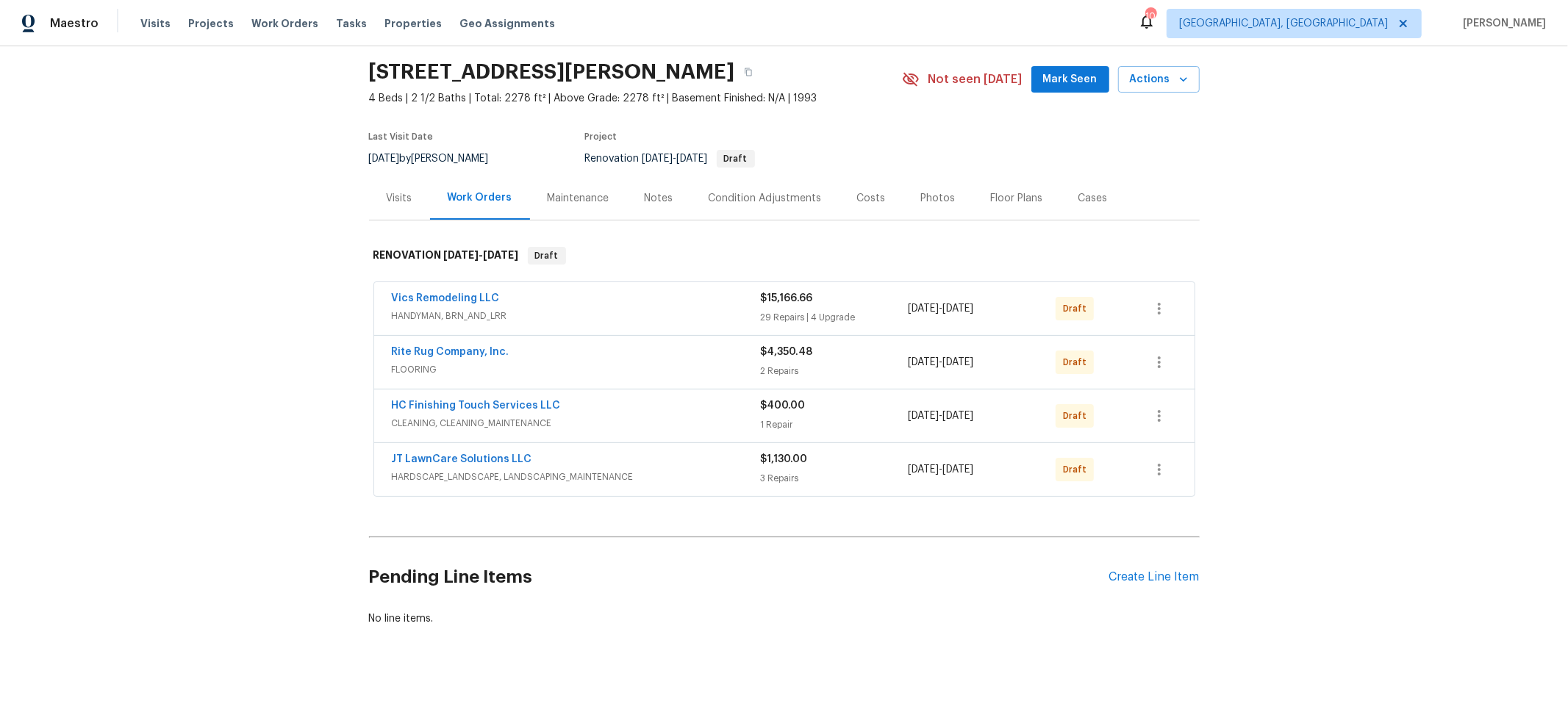
scroll to position [79, 0]
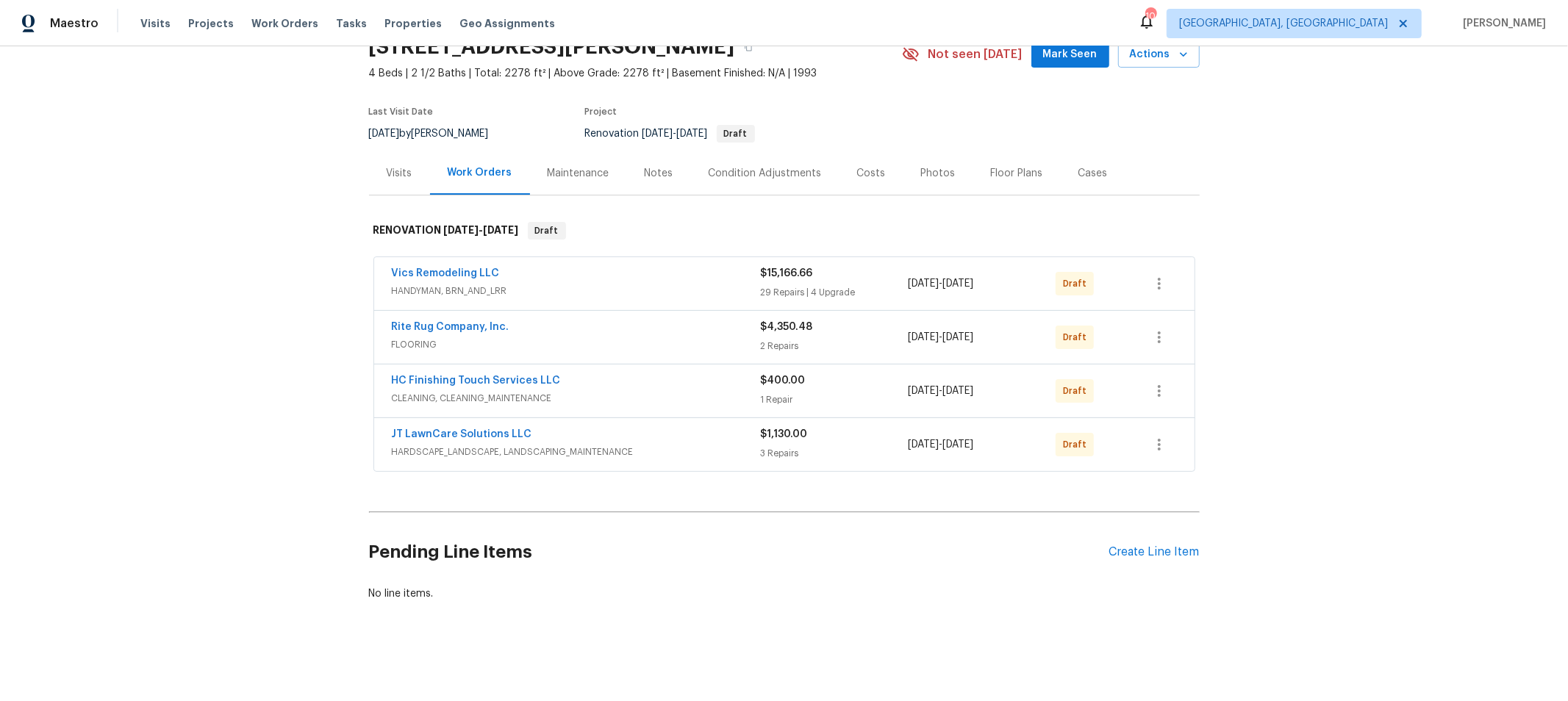
click at [857, 166] on div "Costs" at bounding box center [871, 173] width 29 height 15
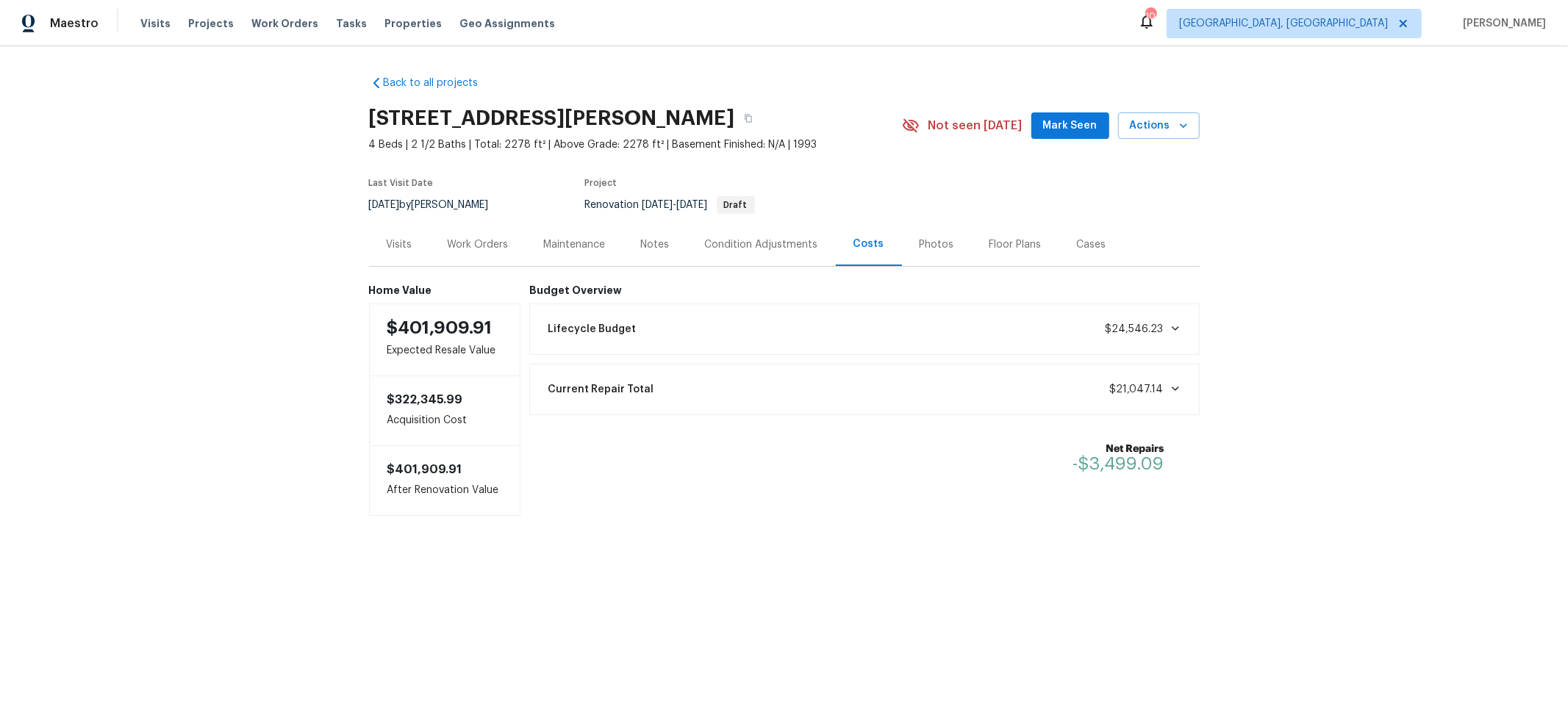
click at [1244, 506] on div "Back to all projects 4517 Clayburn Dr W, Grove City, OH 43123 4 Beds | 2 1/2 Ba…" at bounding box center [784, 325] width 1568 height 558
click at [448, 246] on div "Work Orders" at bounding box center [478, 245] width 61 height 15
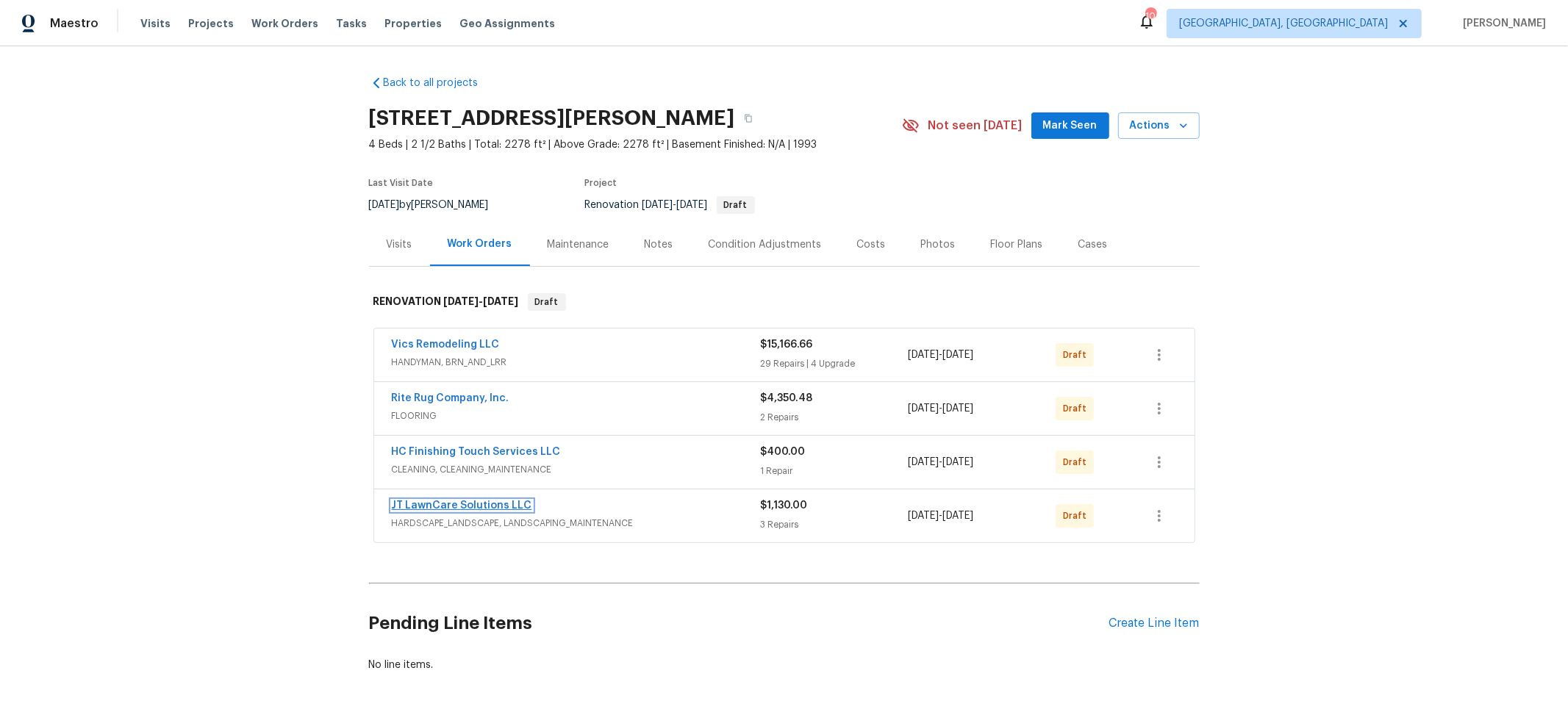
click at [404, 508] on link "JT LawnCare Solutions LLC" at bounding box center [461, 506] width 141 height 10
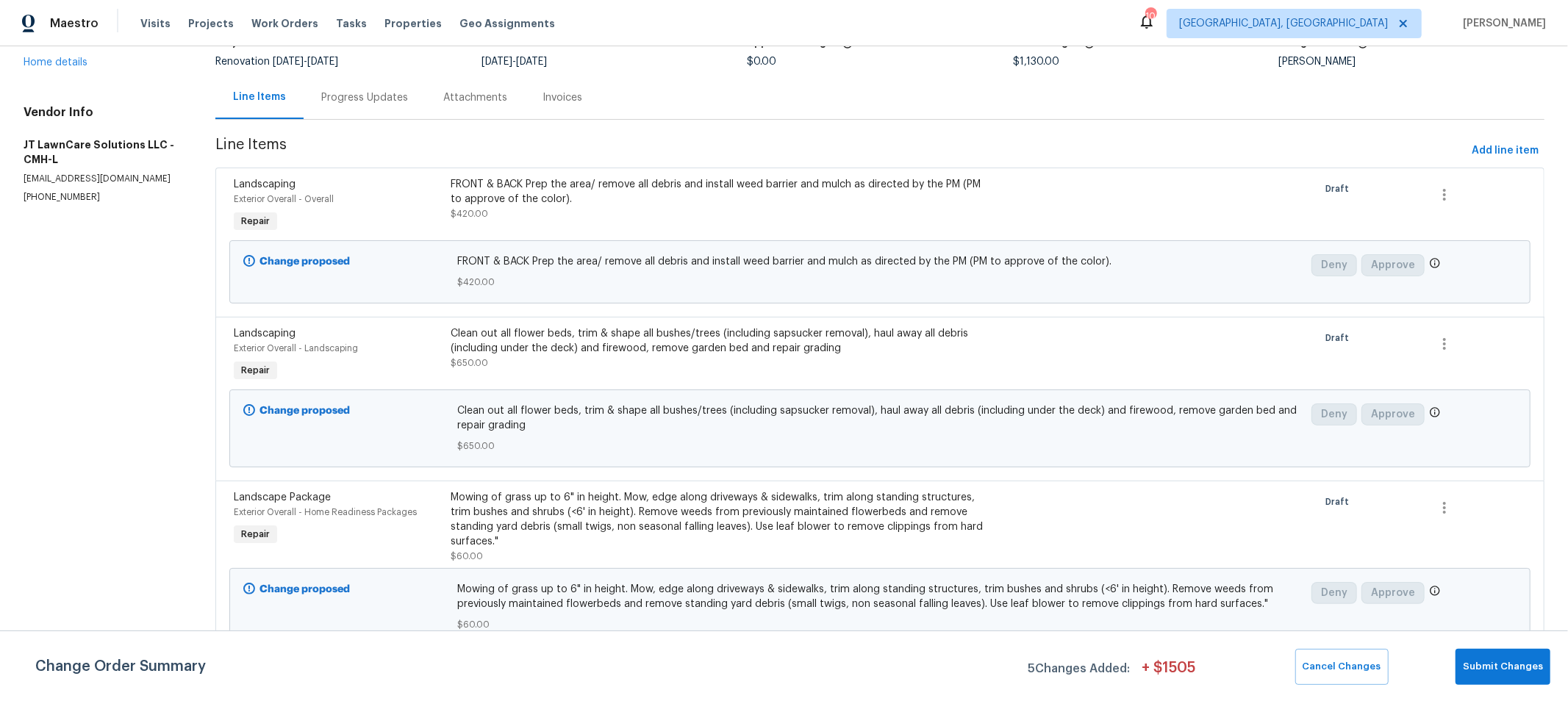
scroll to position [123, 0]
click at [774, 336] on div "Clean out all flower beds, trim & shape all bushes/trees (including sapsucker r…" at bounding box center [718, 341] width 533 height 30
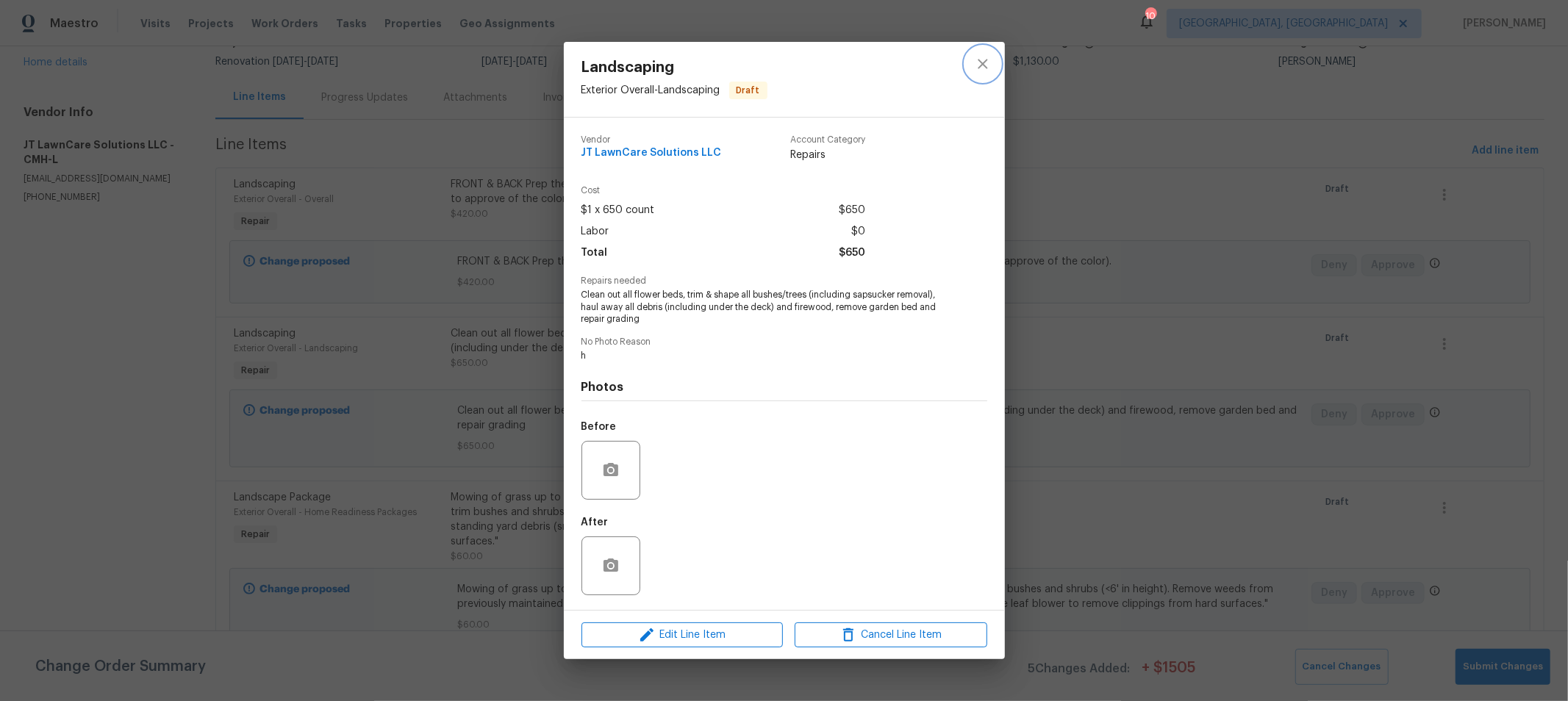
click at [987, 63] on icon "close" at bounding box center [982, 64] width 17 height 17
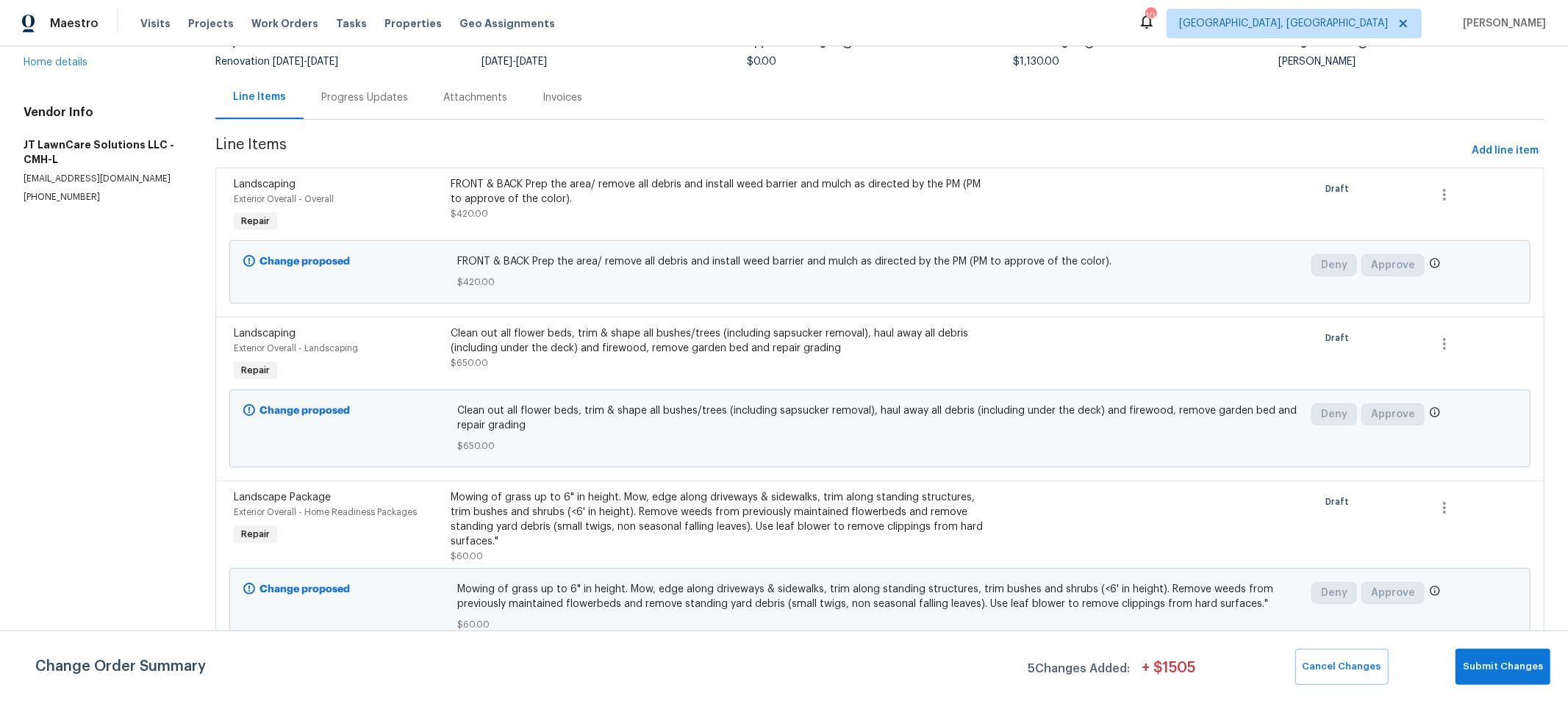
click at [690, 184] on div "FRONT & BACK Prep the area/ remove all debris and install weed barrier and mulc…" at bounding box center [718, 192] width 533 height 30
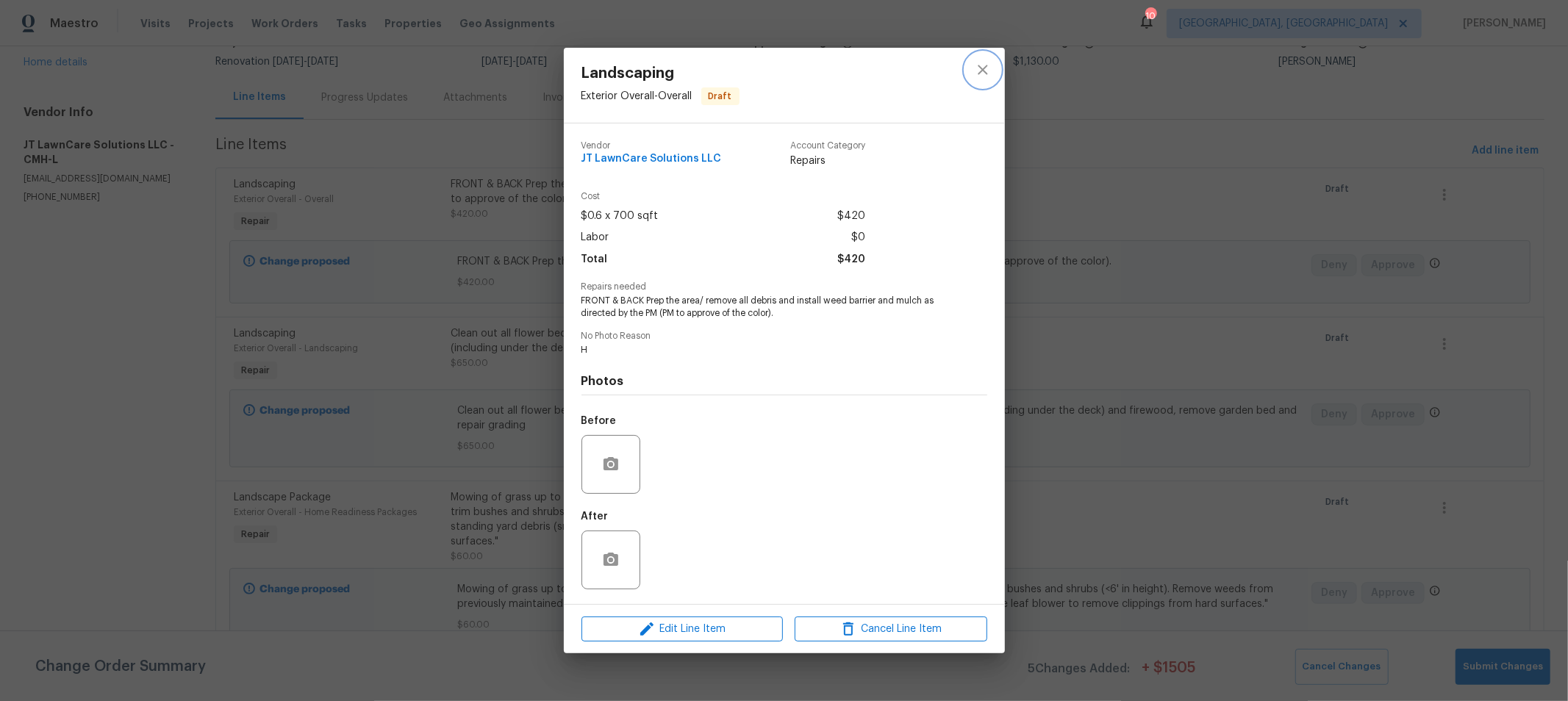
click at [982, 74] on icon "close" at bounding box center [982, 70] width 17 height 17
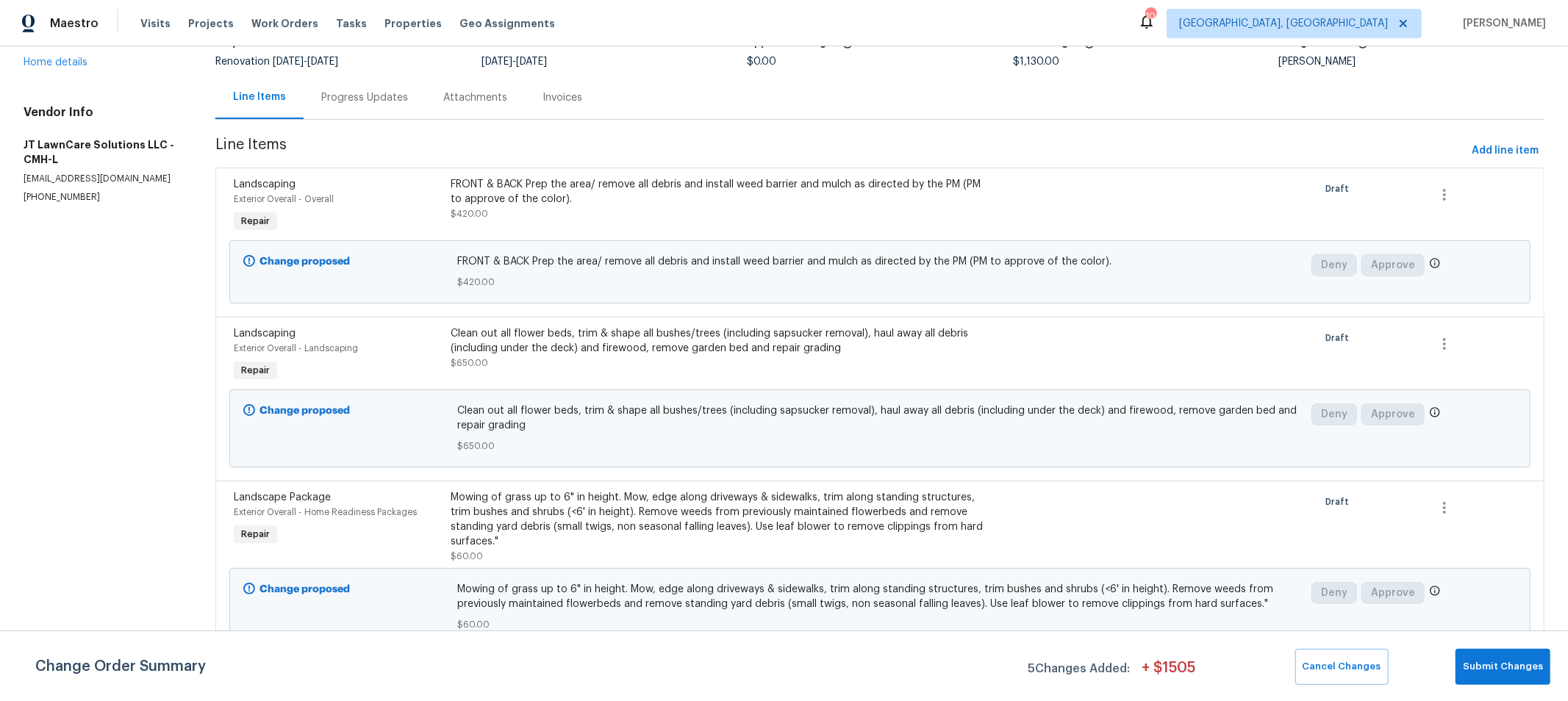
click at [715, 512] on div "Mowing of grass up to 6" in height. Mow, edge along driveways & sidewalks, trim…" at bounding box center [718, 519] width 533 height 59
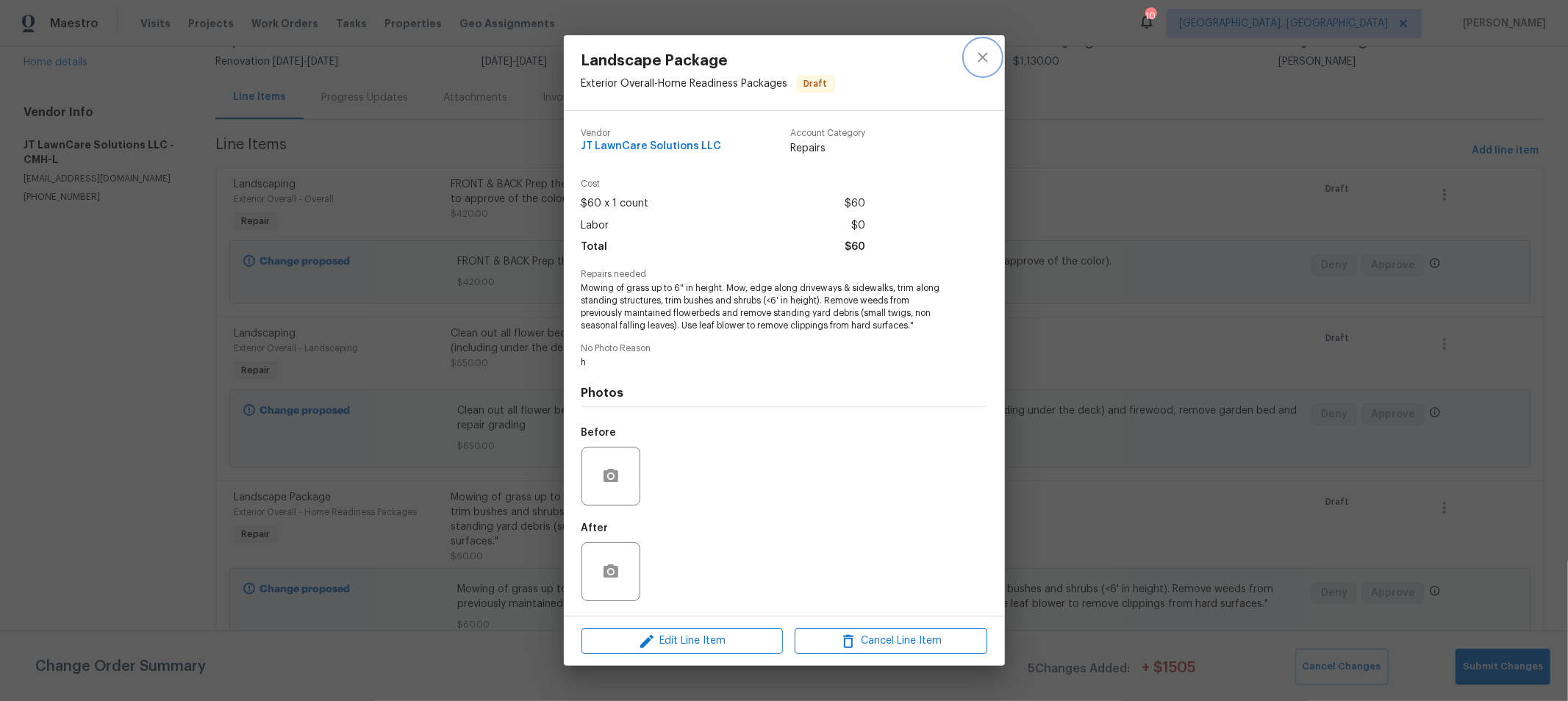
click at [978, 60] on icon "close" at bounding box center [982, 58] width 17 height 17
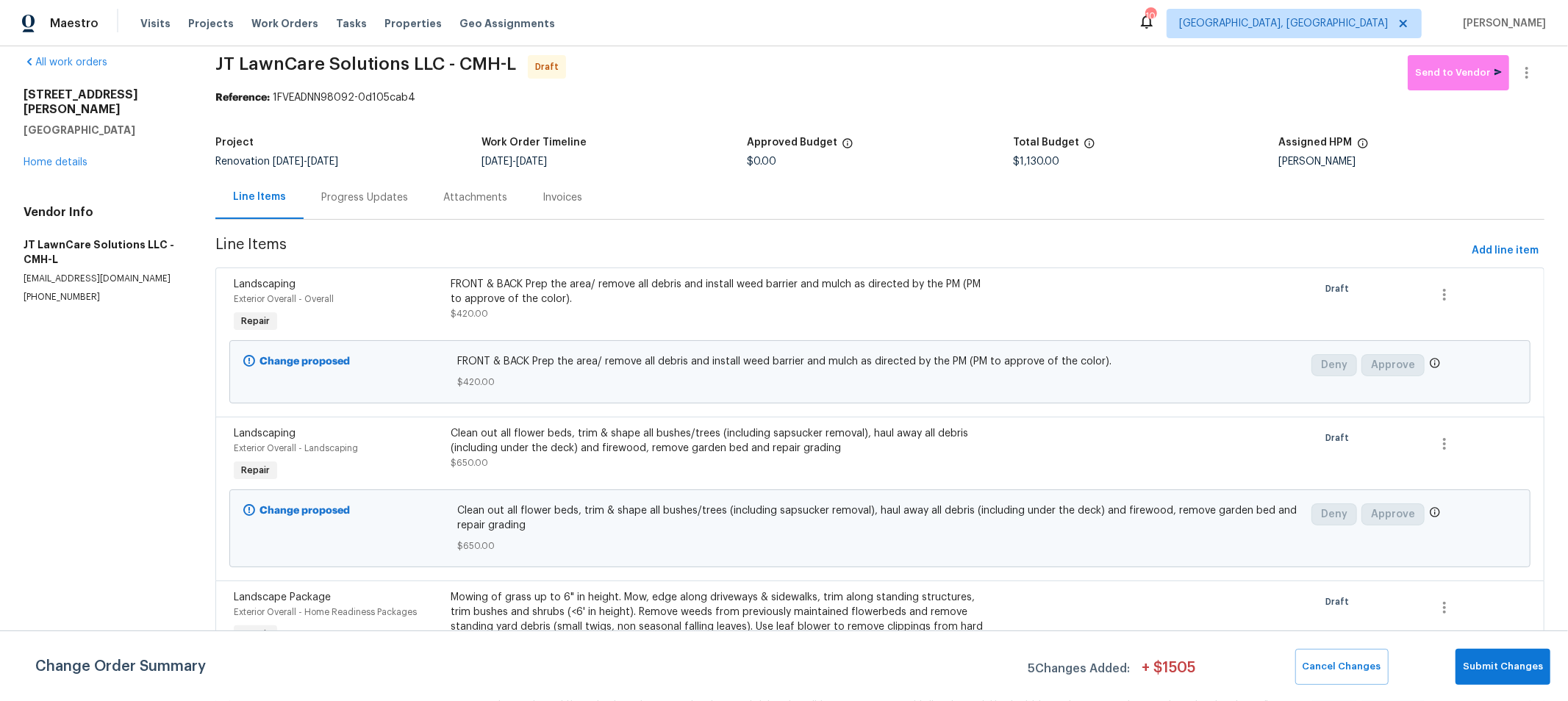
scroll to position [0, 0]
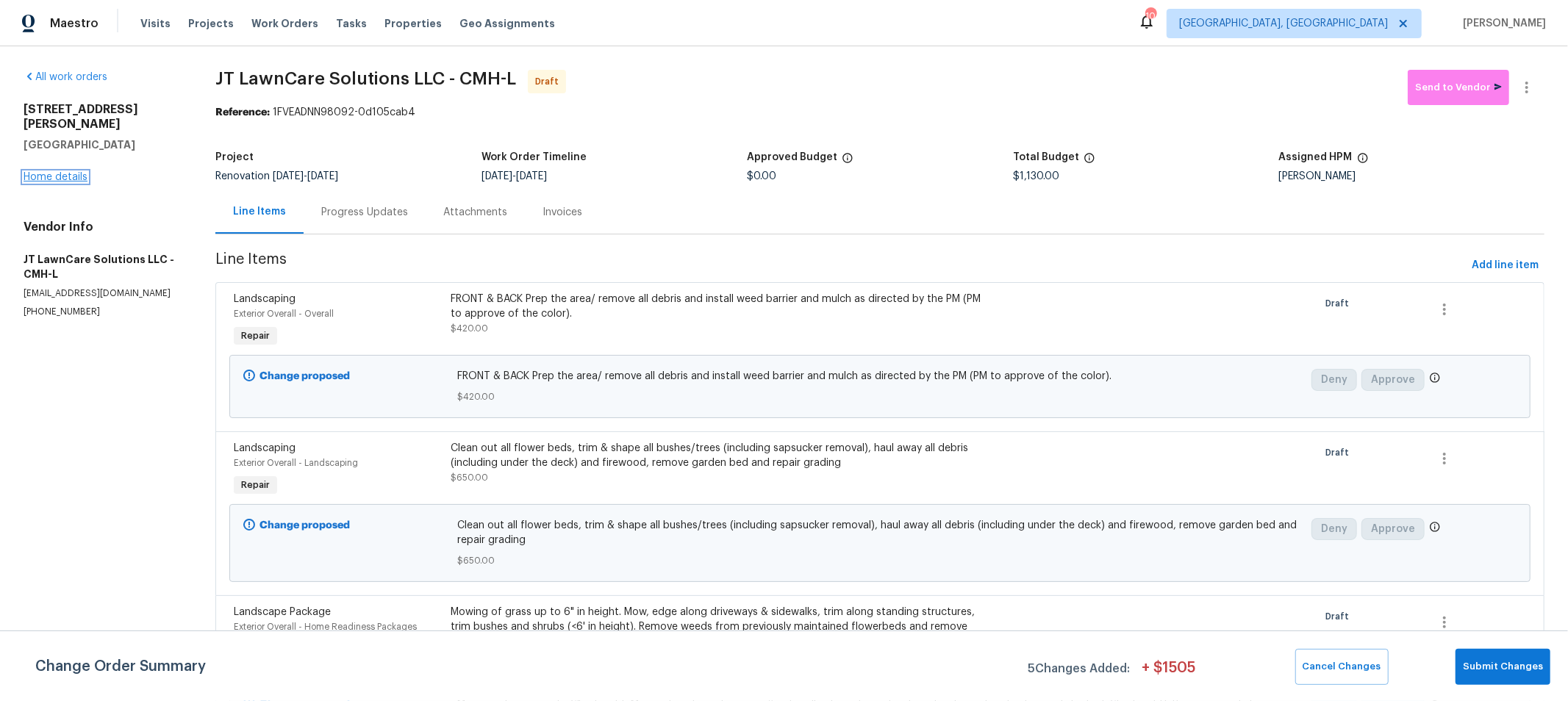
click at [62, 172] on link "Home details" at bounding box center [55, 177] width 64 height 10
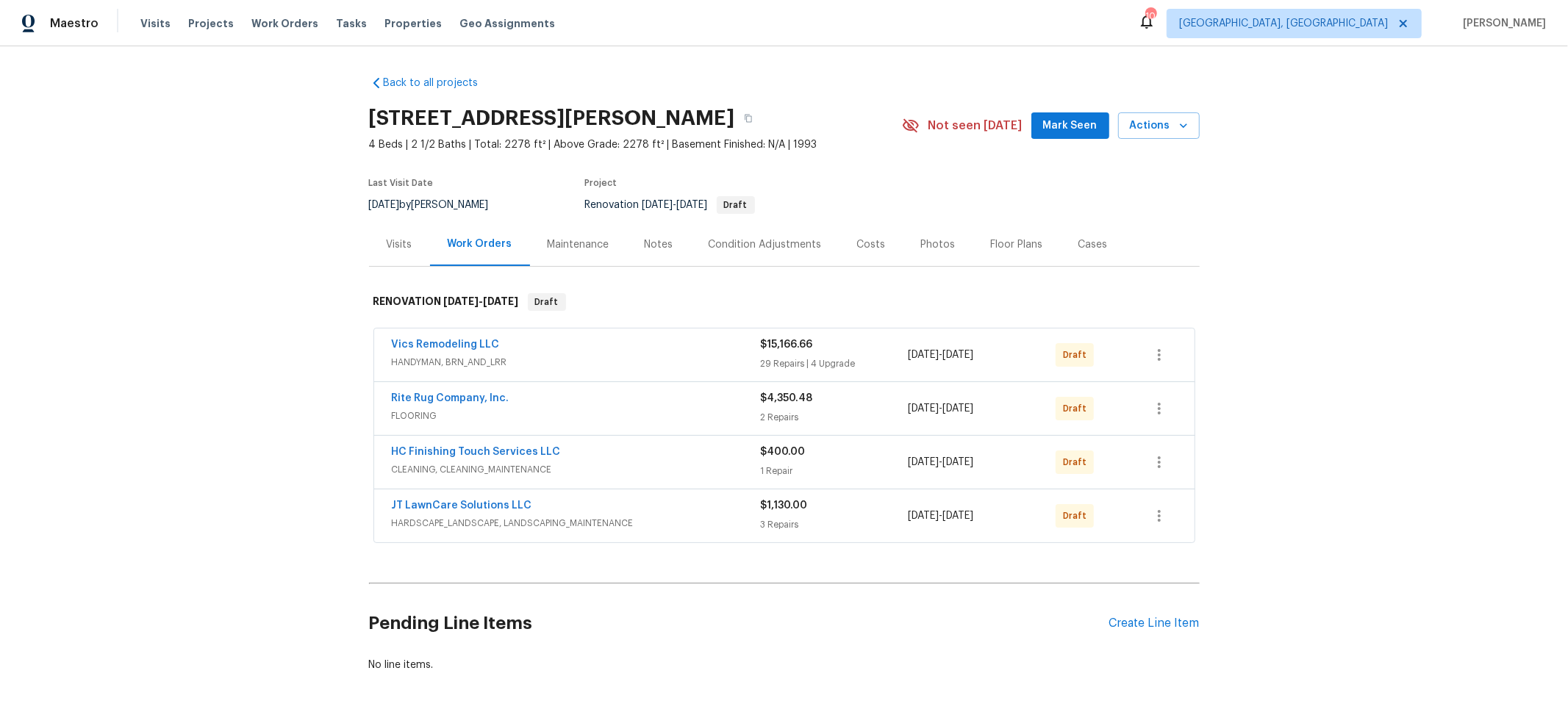
click at [875, 246] on div "Costs" at bounding box center [871, 245] width 64 height 44
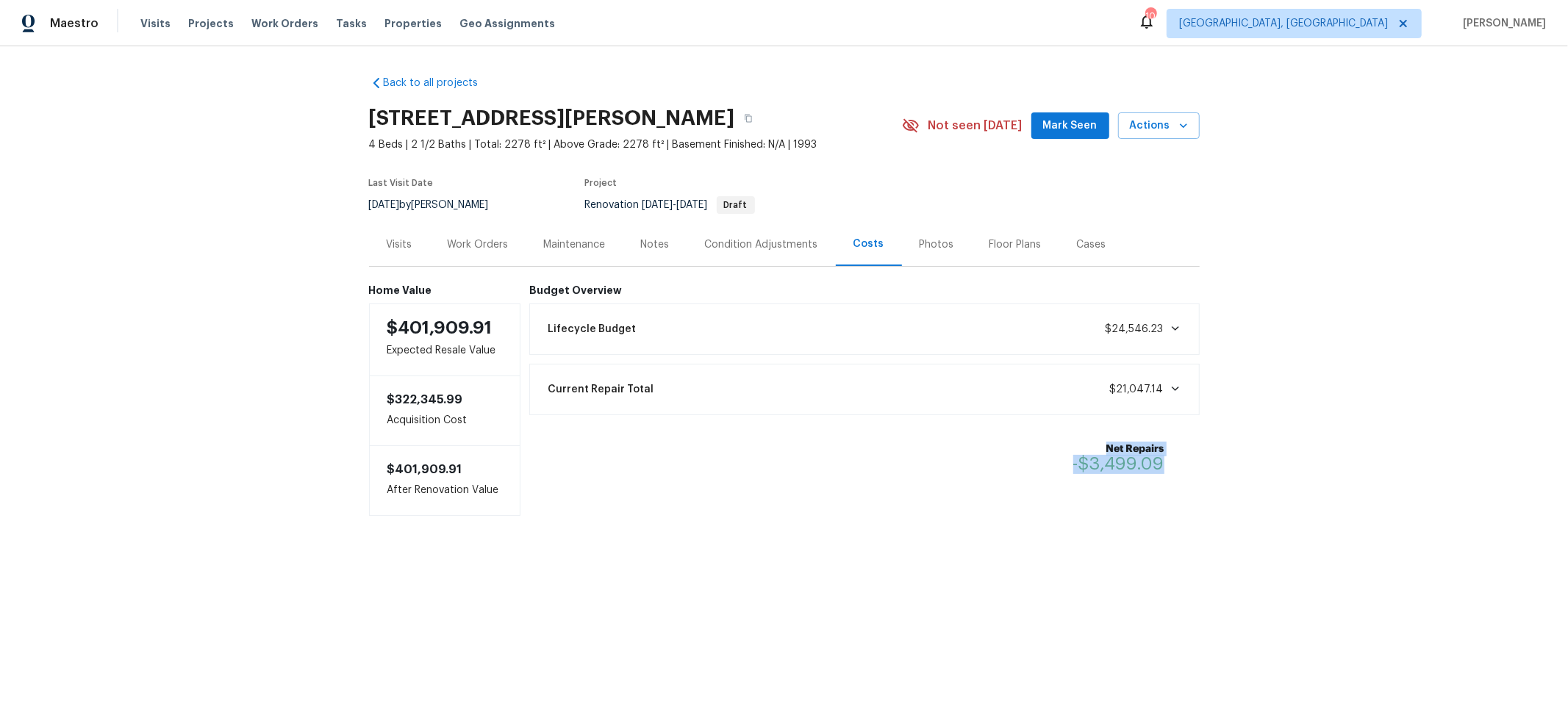
drag, startPoint x: 1172, startPoint y: 475, endPoint x: 1163, endPoint y: 418, distance: 57.7
click at [1163, 418] on div "Budget Overview Lifecycle Budget $24,546.23 Current Repair Total $21,047.14 Net…" at bounding box center [864, 399] width 670 height 232
click at [790, 516] on div "Budget Overview Lifecycle Budget $24,546.23 Current Repair Total $21,047.14 Net…" at bounding box center [864, 399] width 670 height 232
click at [410, 247] on div "Visits" at bounding box center [399, 245] width 61 height 44
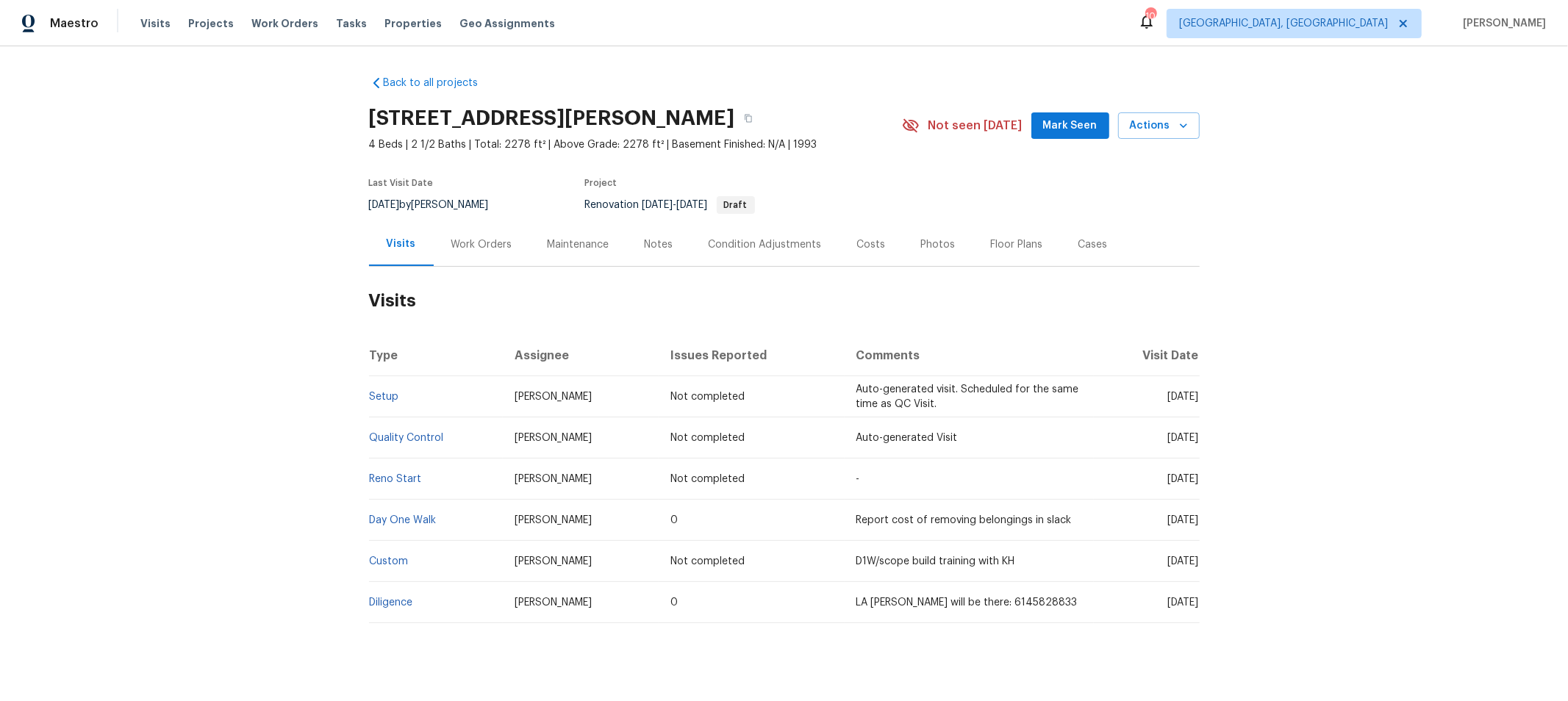
click at [1353, 353] on div "Back to all projects 4517 Clayburn Dr W, Grove City, OH 43123 4 Beds | 2 1/2 Ba…" at bounding box center [784, 373] width 1568 height 655
click at [487, 250] on div "Work Orders" at bounding box center [482, 245] width 61 height 15
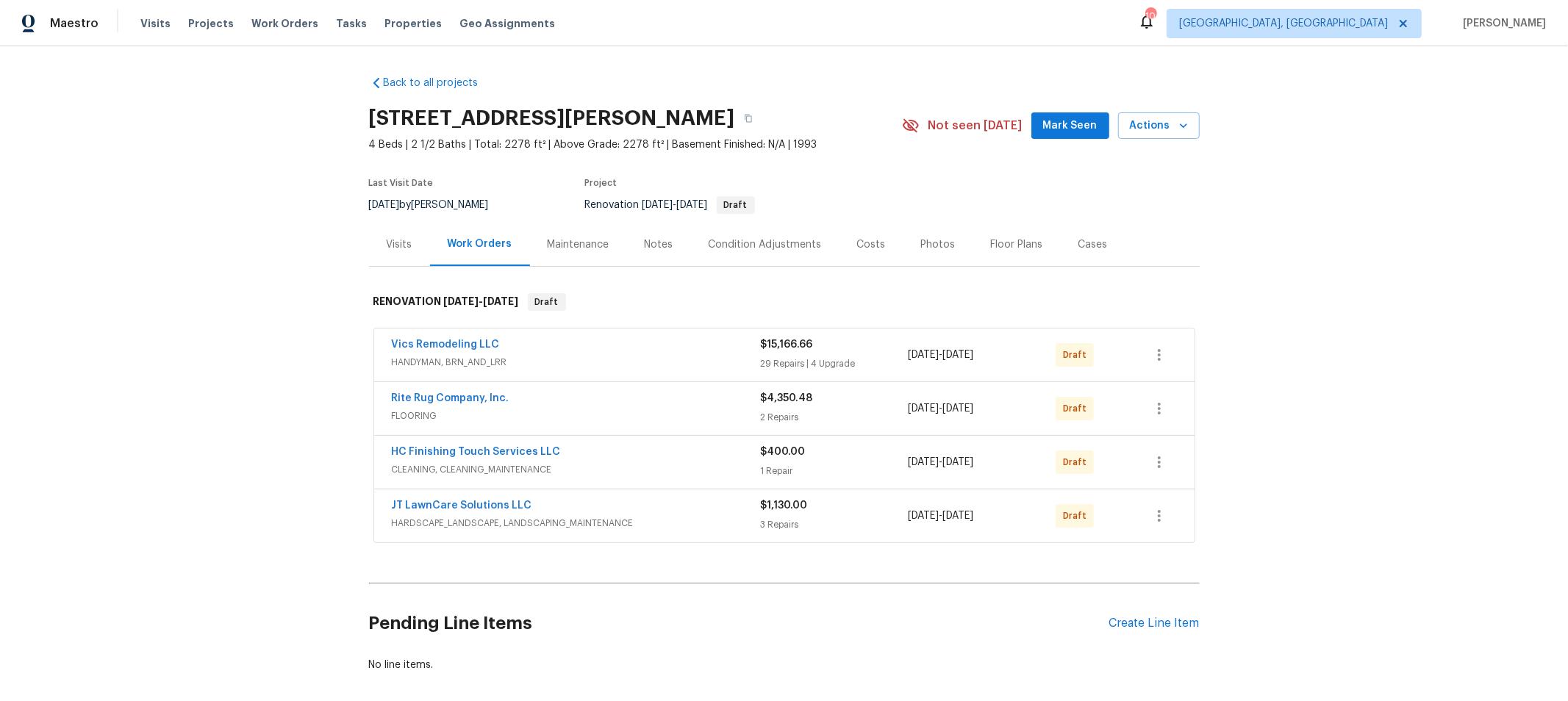
click at [867, 236] on div "Costs" at bounding box center [871, 245] width 64 height 44
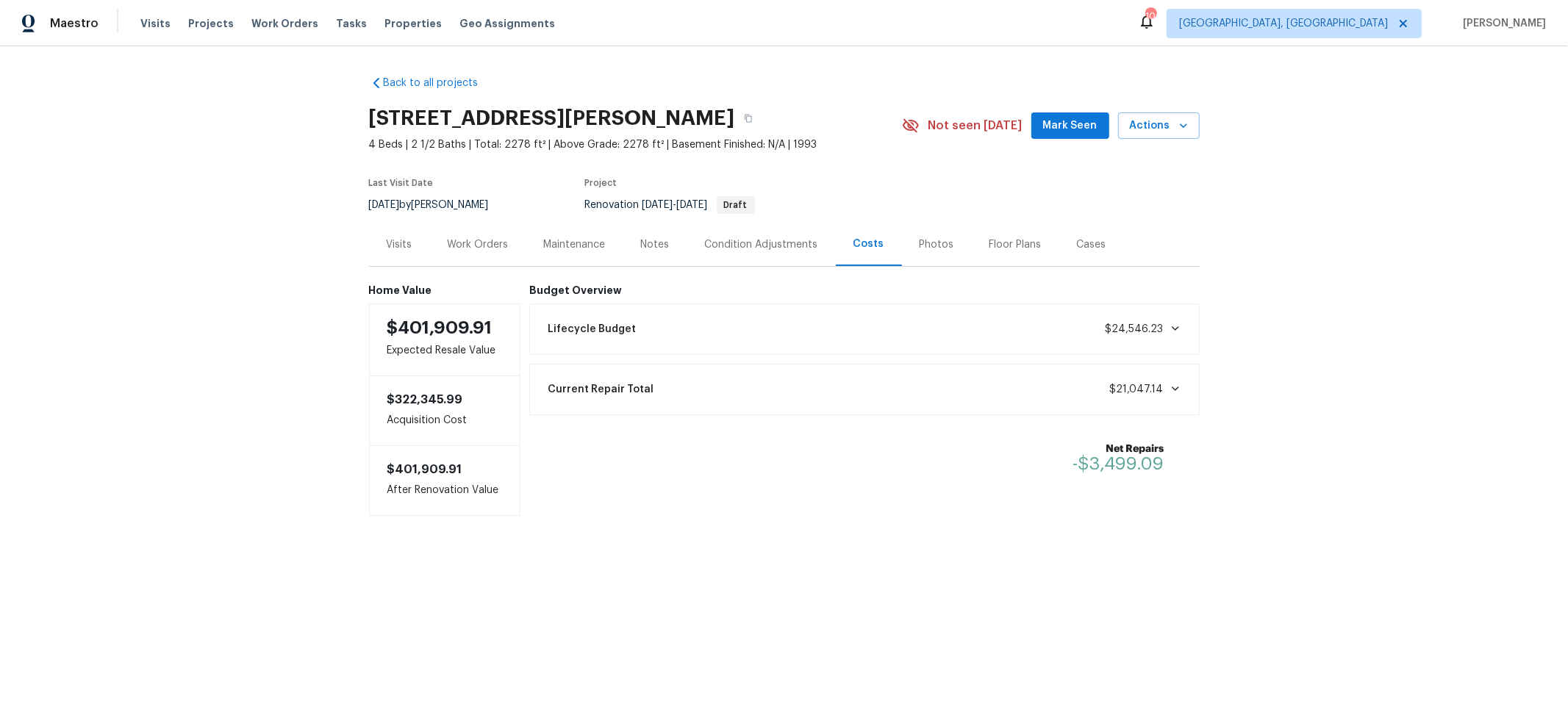
click at [1361, 552] on div "Back to all projects 4517 Clayburn Dr W, Grove City, OH 43123 4 Beds | 2 1/2 Ba…" at bounding box center [784, 325] width 1568 height 558
drag, startPoint x: 1169, startPoint y: 397, endPoint x: 1074, endPoint y: 390, distance: 95.3
click at [1074, 390] on div "Current Repair Total $21,047.14" at bounding box center [864, 389] width 651 height 32
click at [464, 260] on div "Work Orders" at bounding box center [478, 245] width 96 height 44
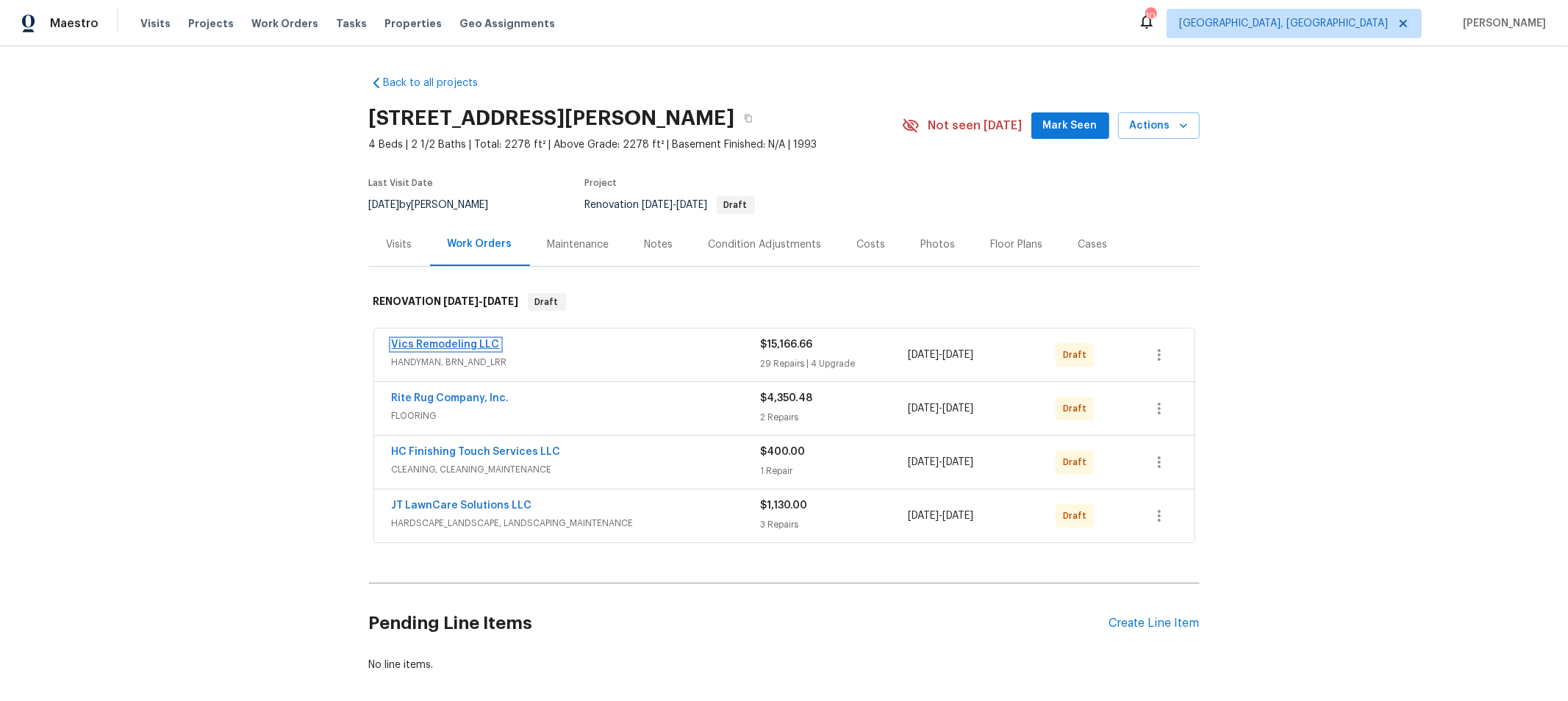
click at [437, 340] on link "Vics Remodeling LLC" at bounding box center [446, 345] width 108 height 10
click at [1150, 357] on icon "button" at bounding box center [1159, 355] width 17 height 17
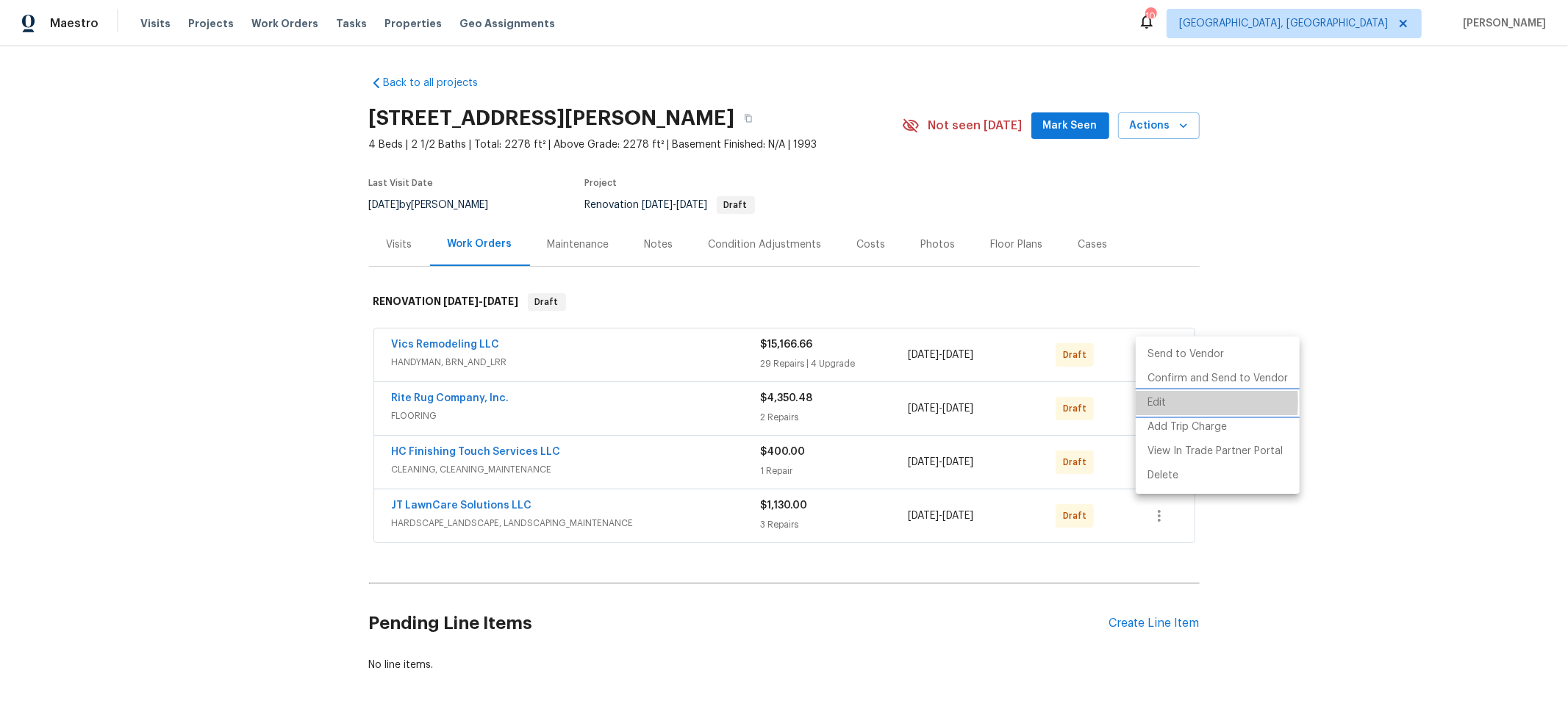
click at [1166, 402] on li "Edit" at bounding box center [1218, 403] width 164 height 24
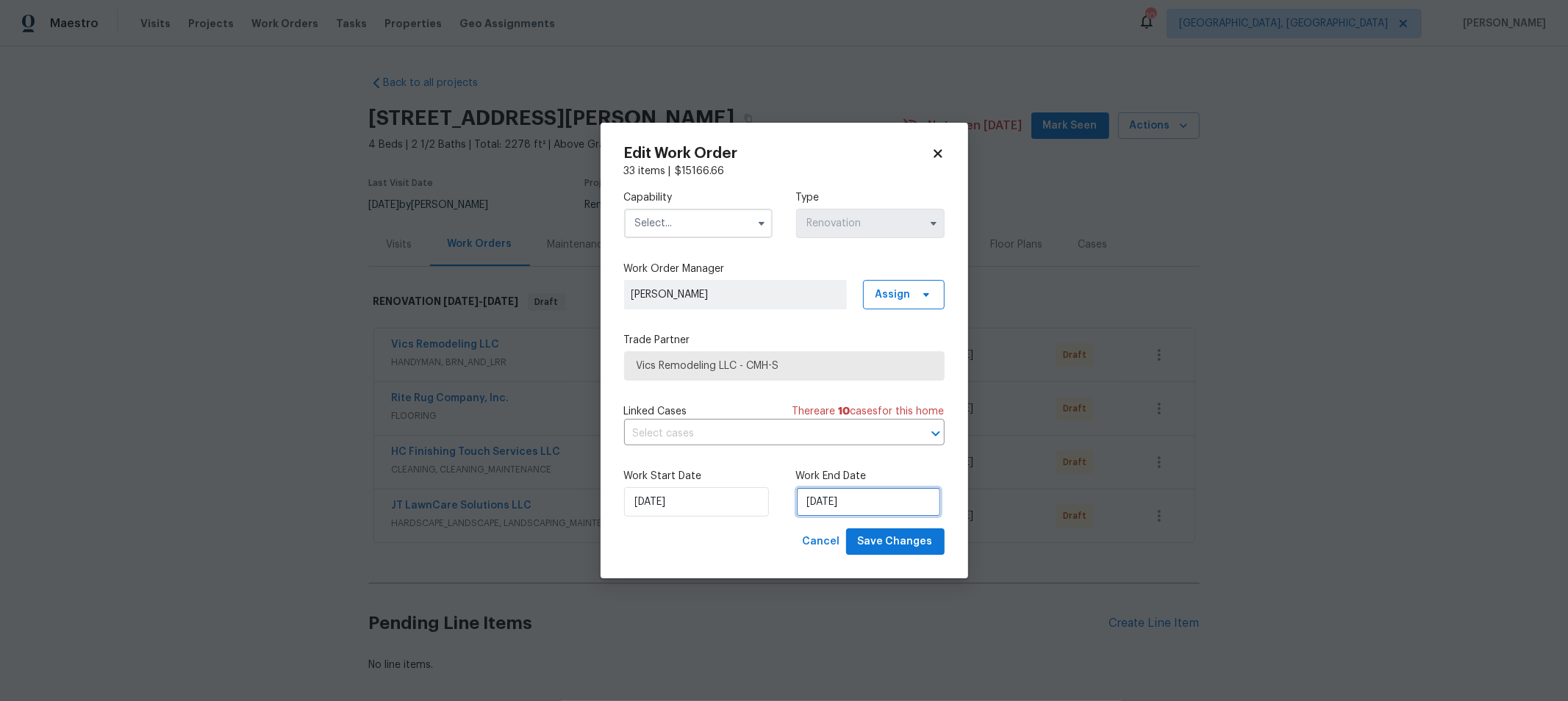
click at [878, 500] on input "[DATE]" at bounding box center [869, 503] width 145 height 30
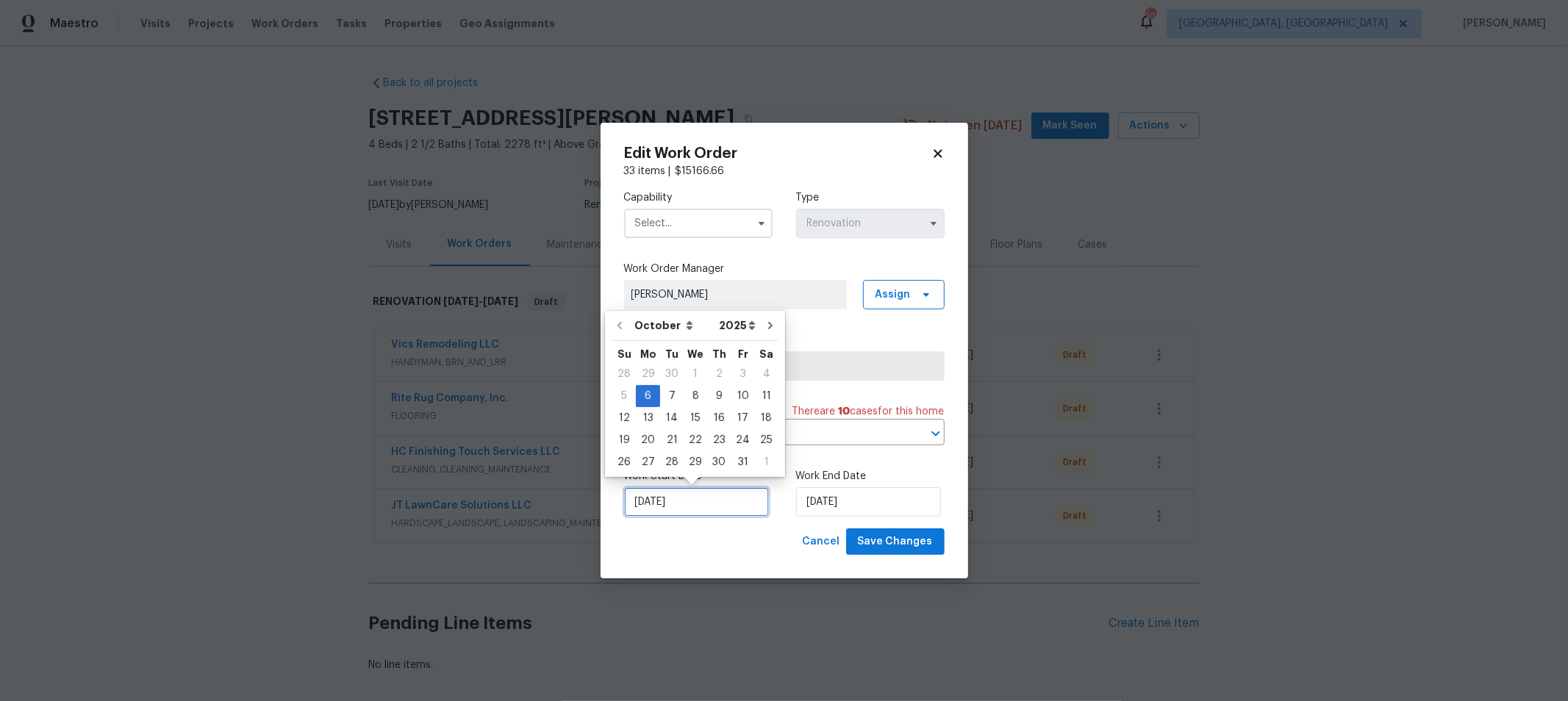
click at [683, 502] on input "[DATE]" at bounding box center [697, 503] width 145 height 30
click at [663, 392] on div "7" at bounding box center [671, 397] width 24 height 21
type input "[DATE]"
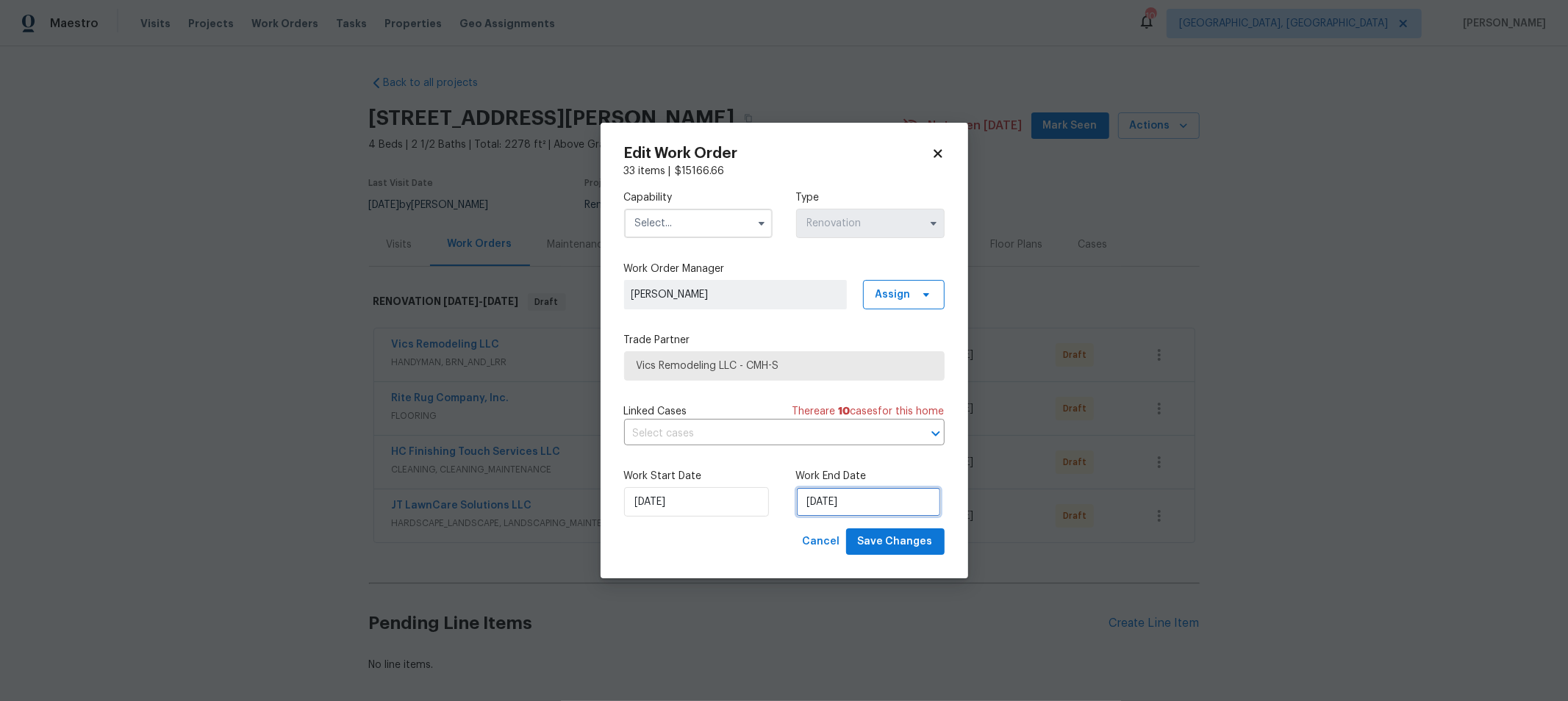
click at [808, 500] on input "[DATE]" at bounding box center [869, 503] width 145 height 30
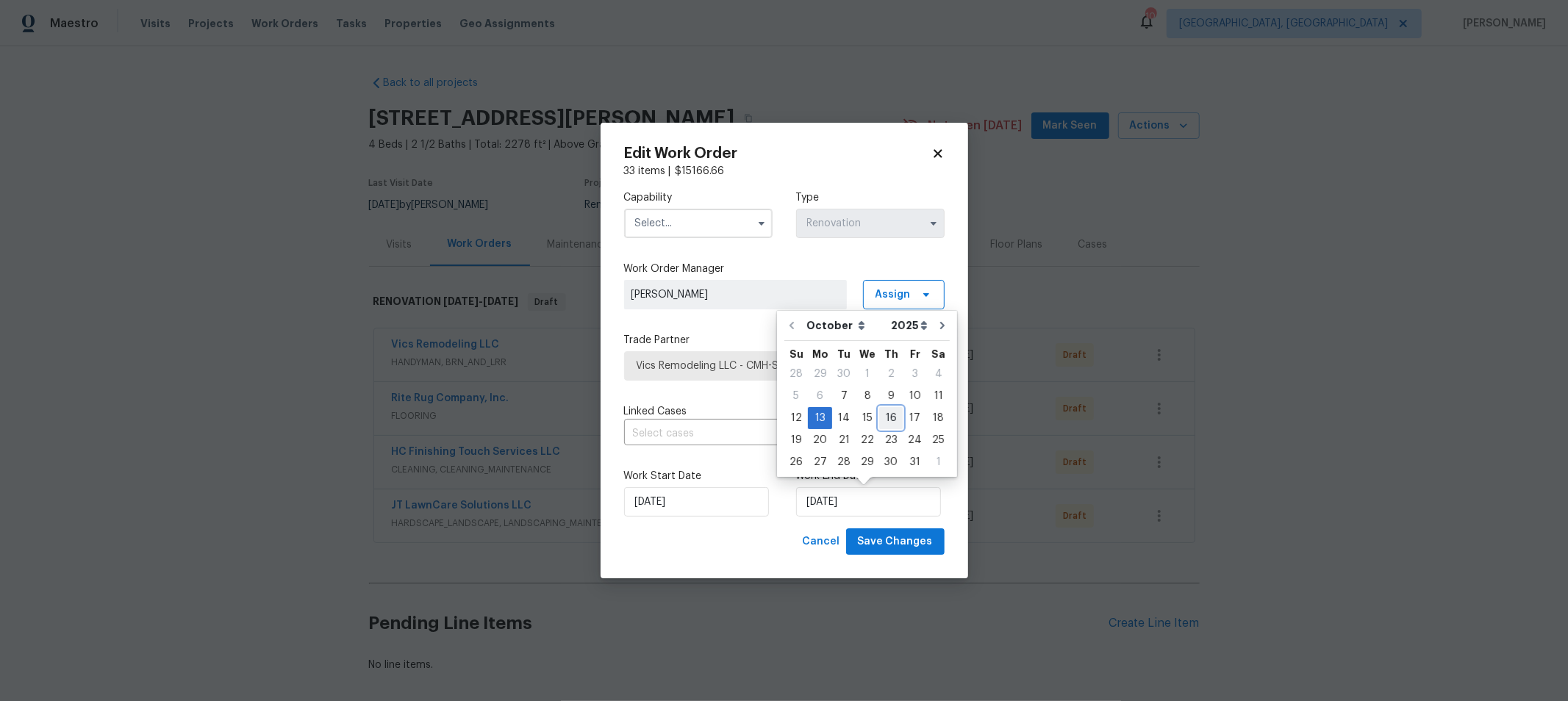
click at [885, 419] on div "16" at bounding box center [891, 419] width 24 height 21
type input "[DATE]"
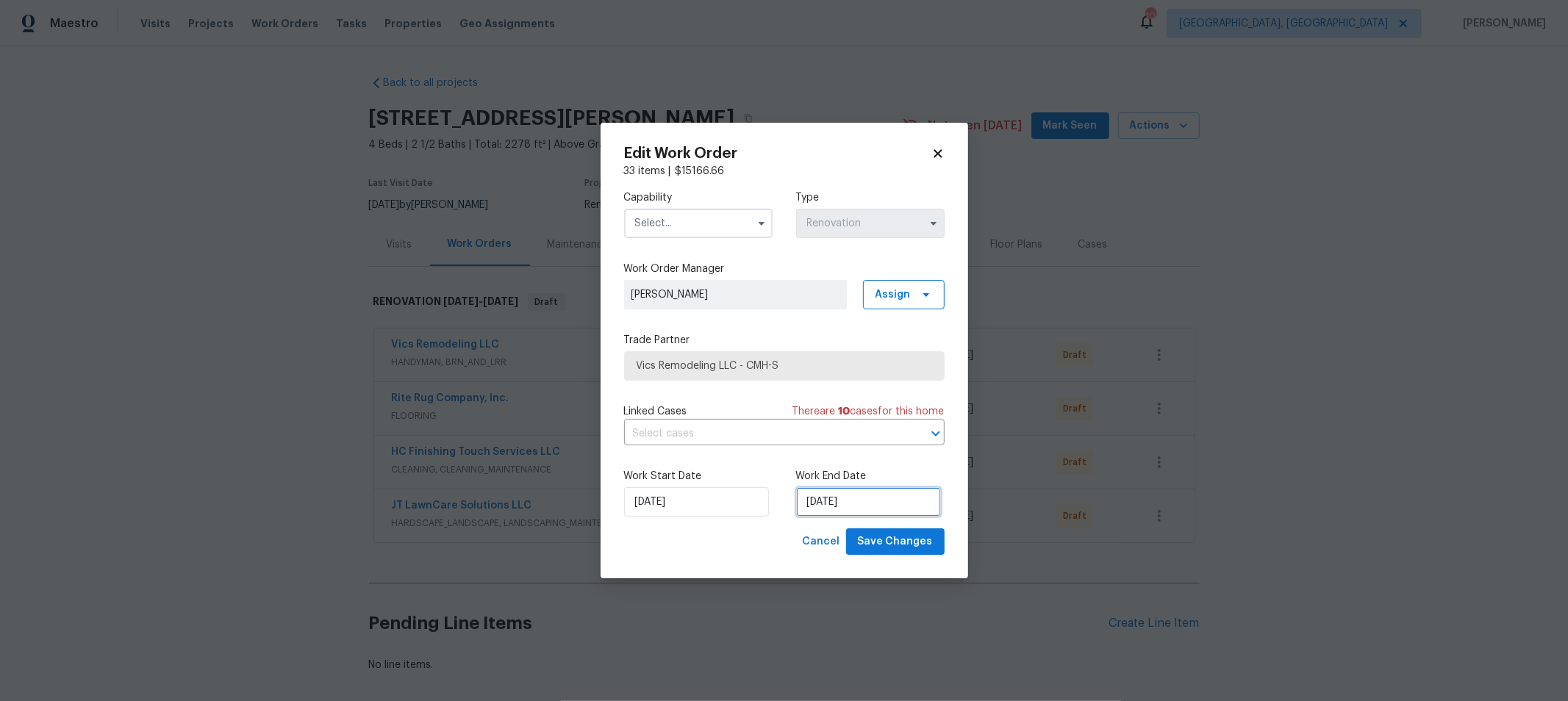
click at [869, 508] on input "[DATE]" at bounding box center [869, 503] width 145 height 30
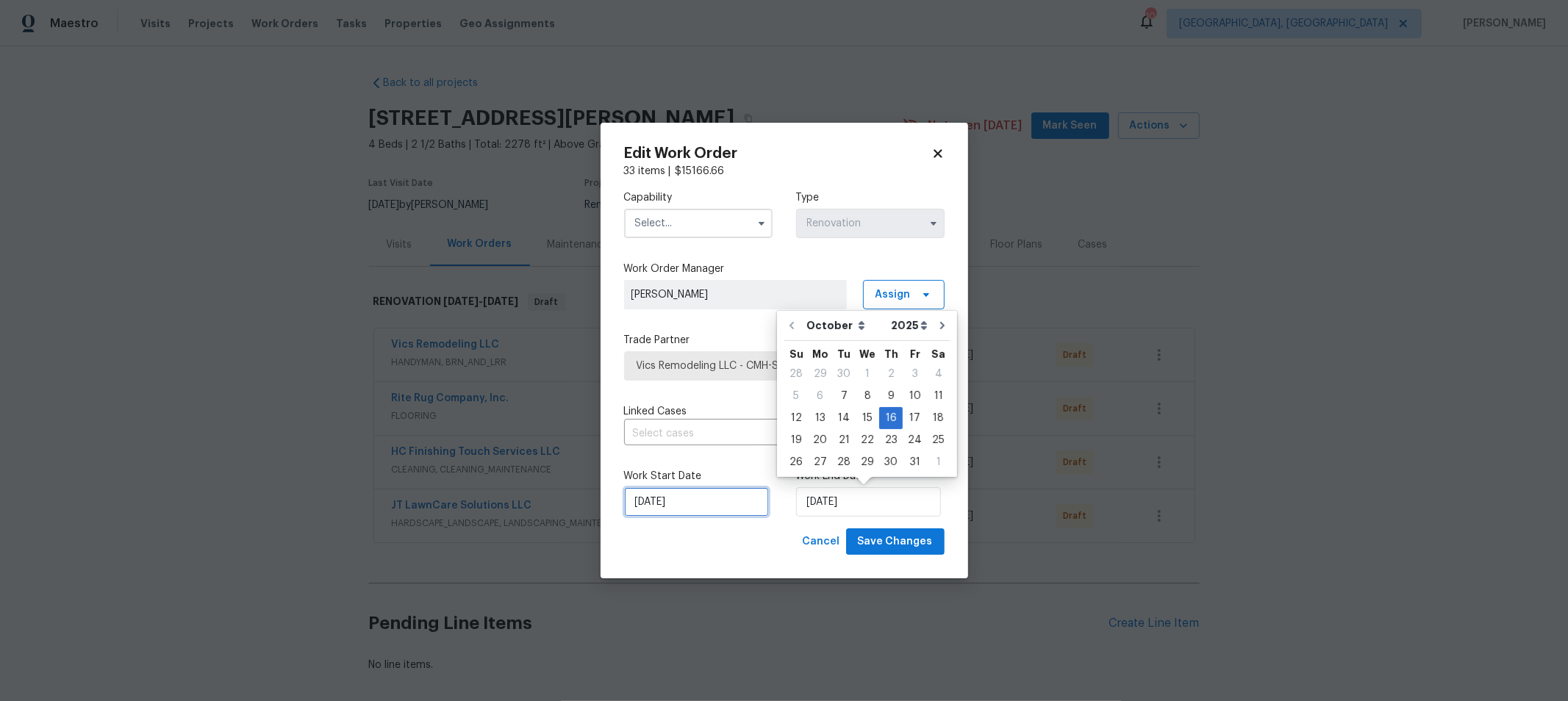
click at [752, 516] on input "[DATE]" at bounding box center [697, 503] width 145 height 30
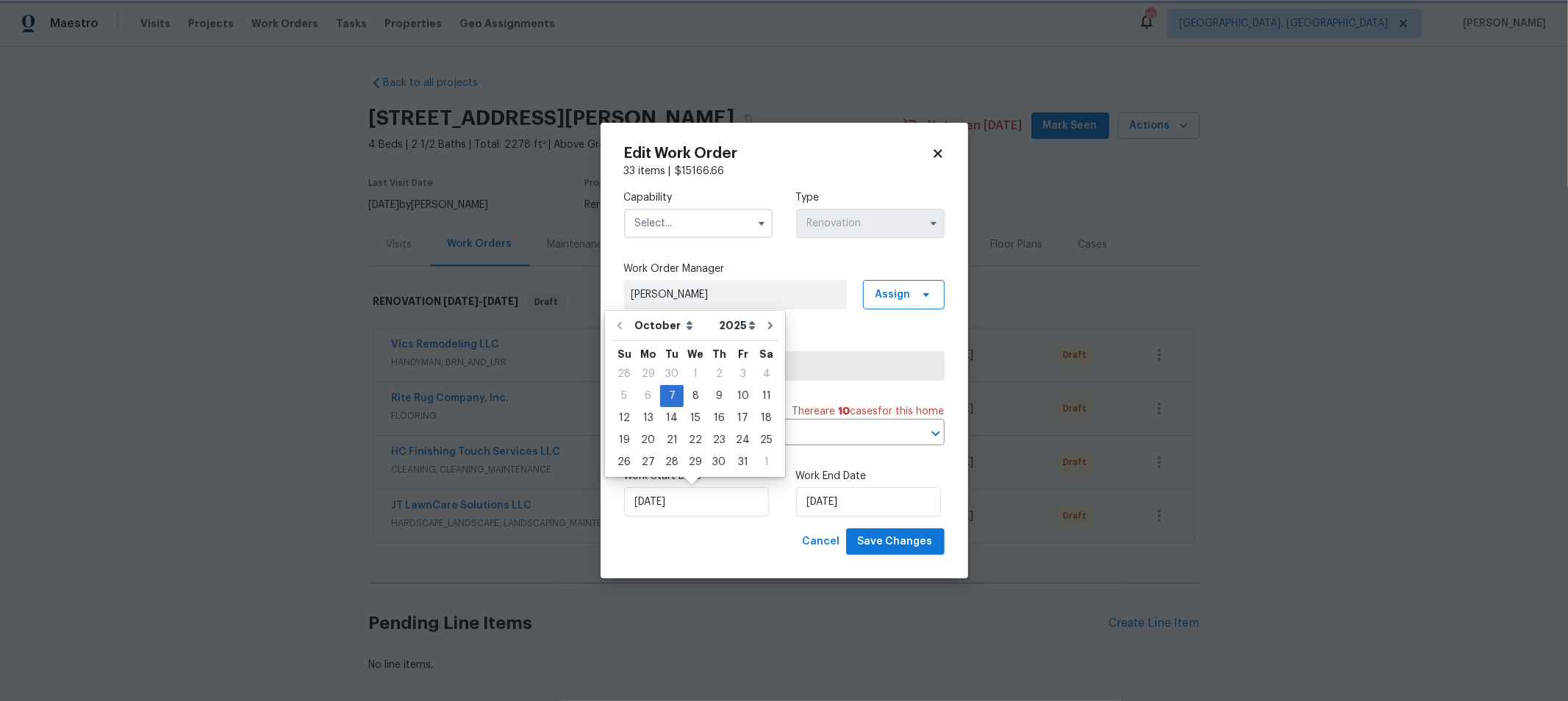
click at [788, 538] on div "Cancel Save Changes" at bounding box center [784, 542] width 321 height 27
click at [686, 227] on input "text" at bounding box center [698, 224] width 149 height 30
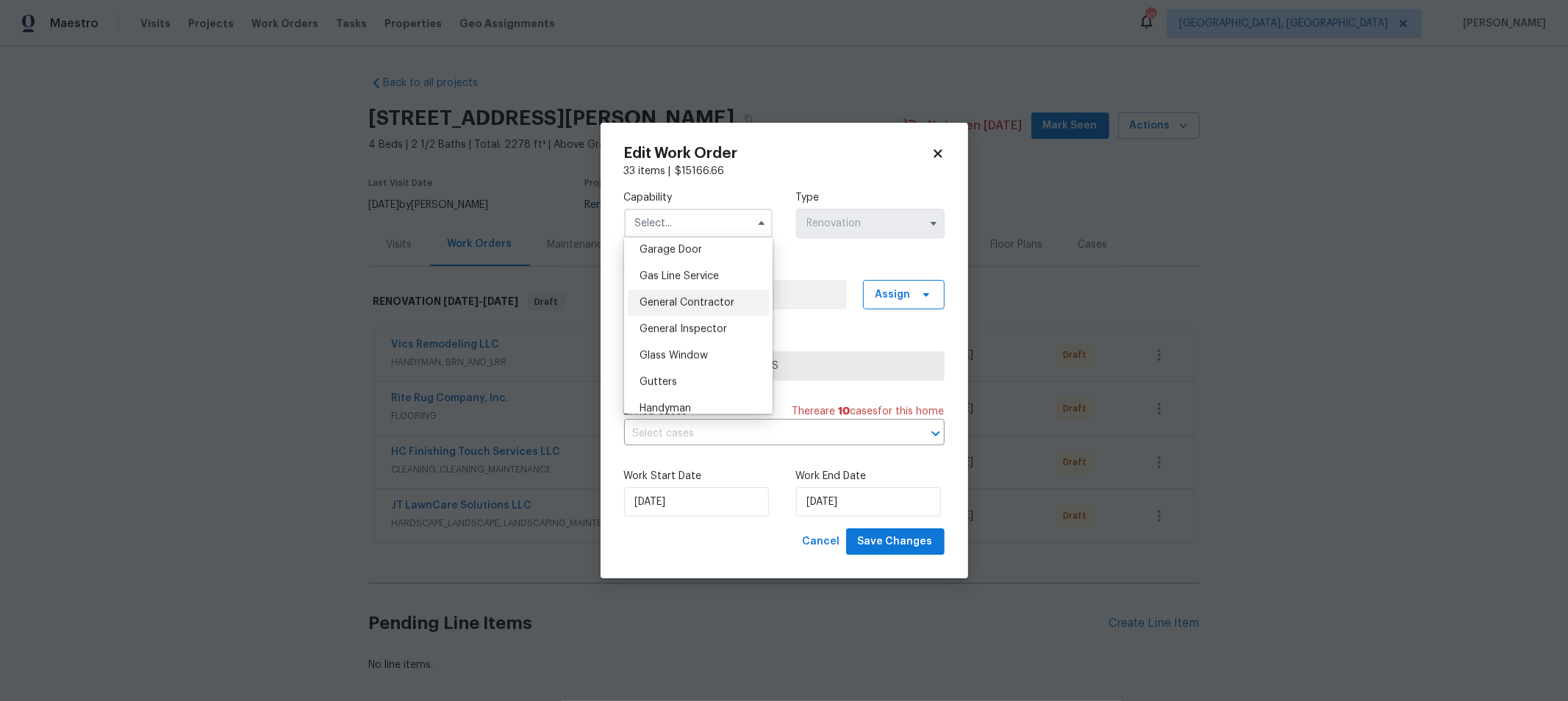
scroll to position [654, 0]
click at [696, 308] on span "General Contractor" at bounding box center [687, 303] width 94 height 10
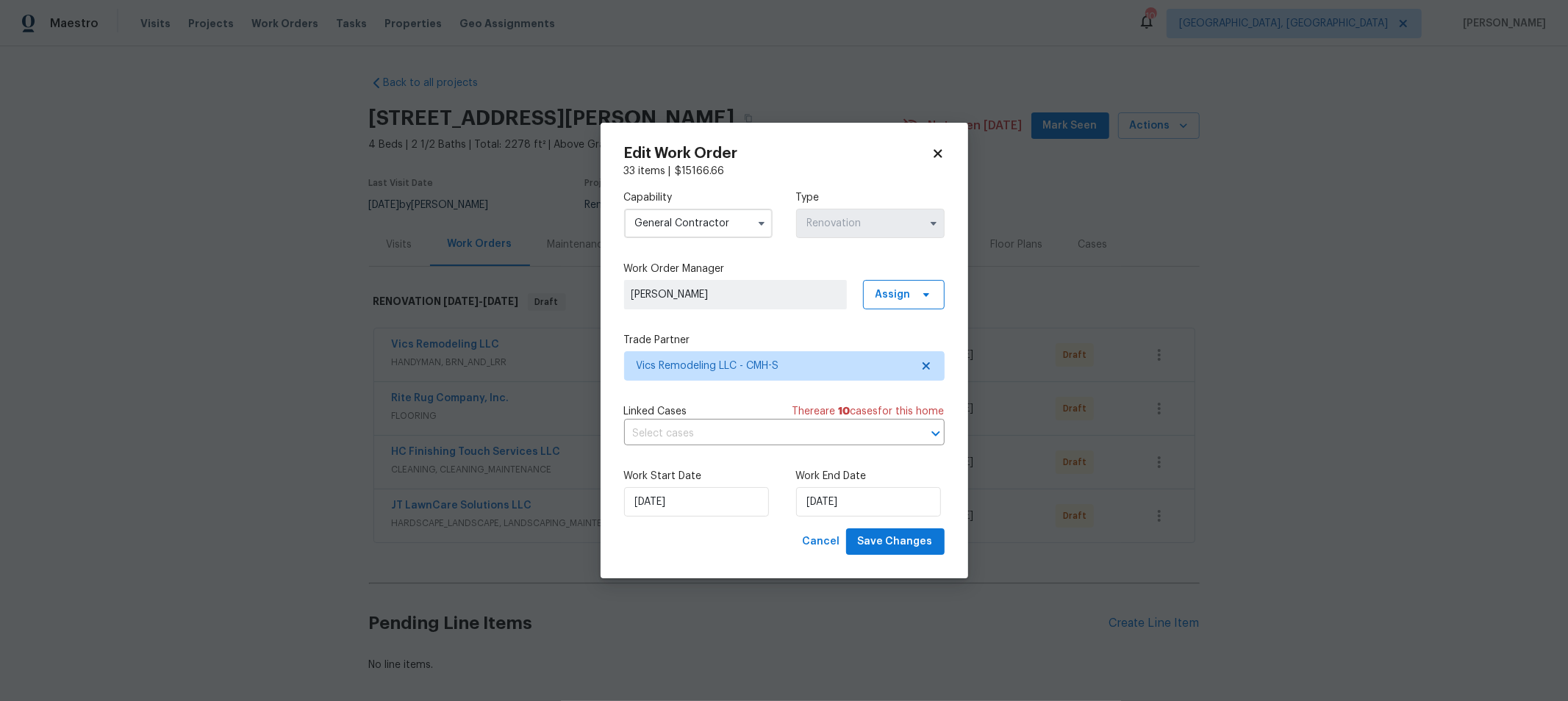
click at [697, 229] on input "General Contractor" at bounding box center [698, 224] width 149 height 30
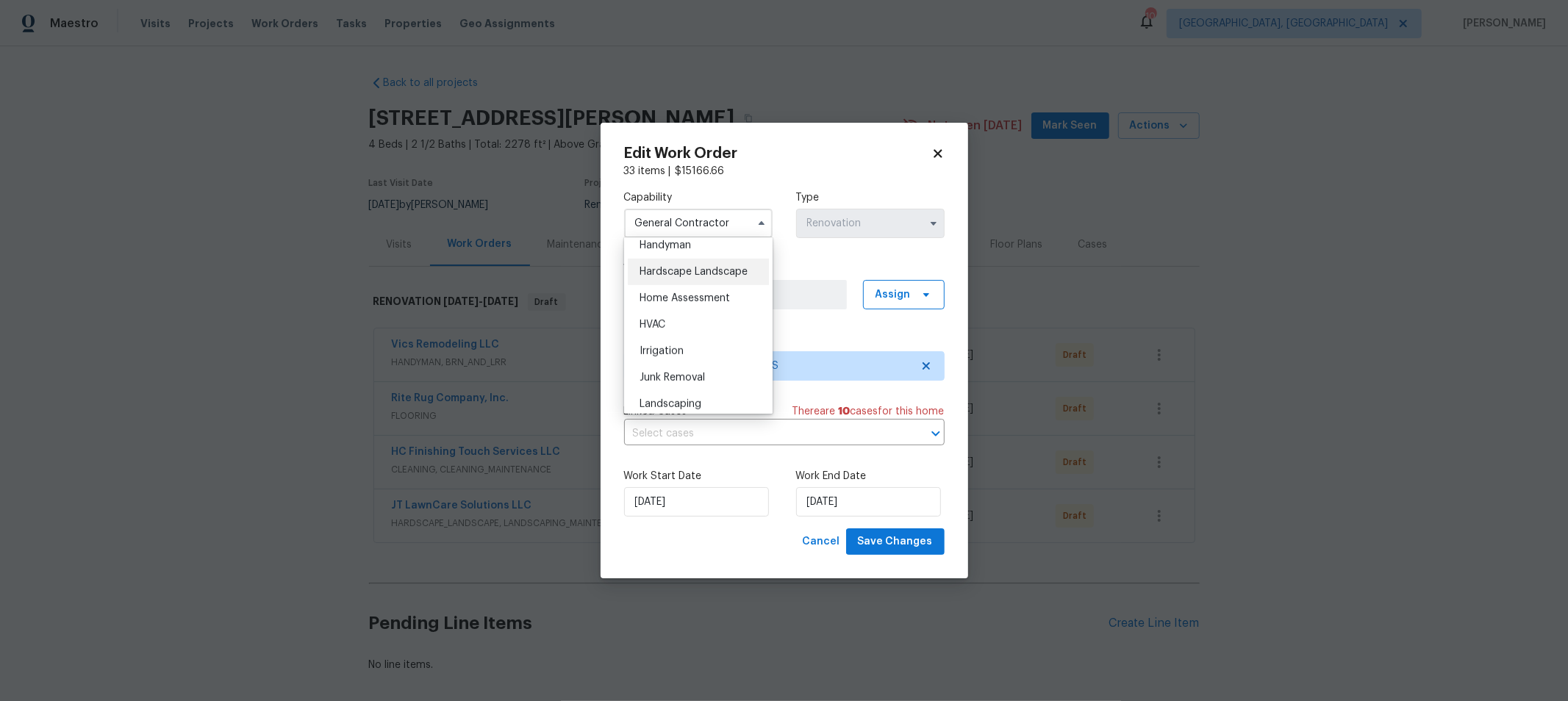
scroll to position [816, 0]
click at [682, 260] on div "Handyman" at bounding box center [697, 246] width 141 height 26
type input "Handyman"
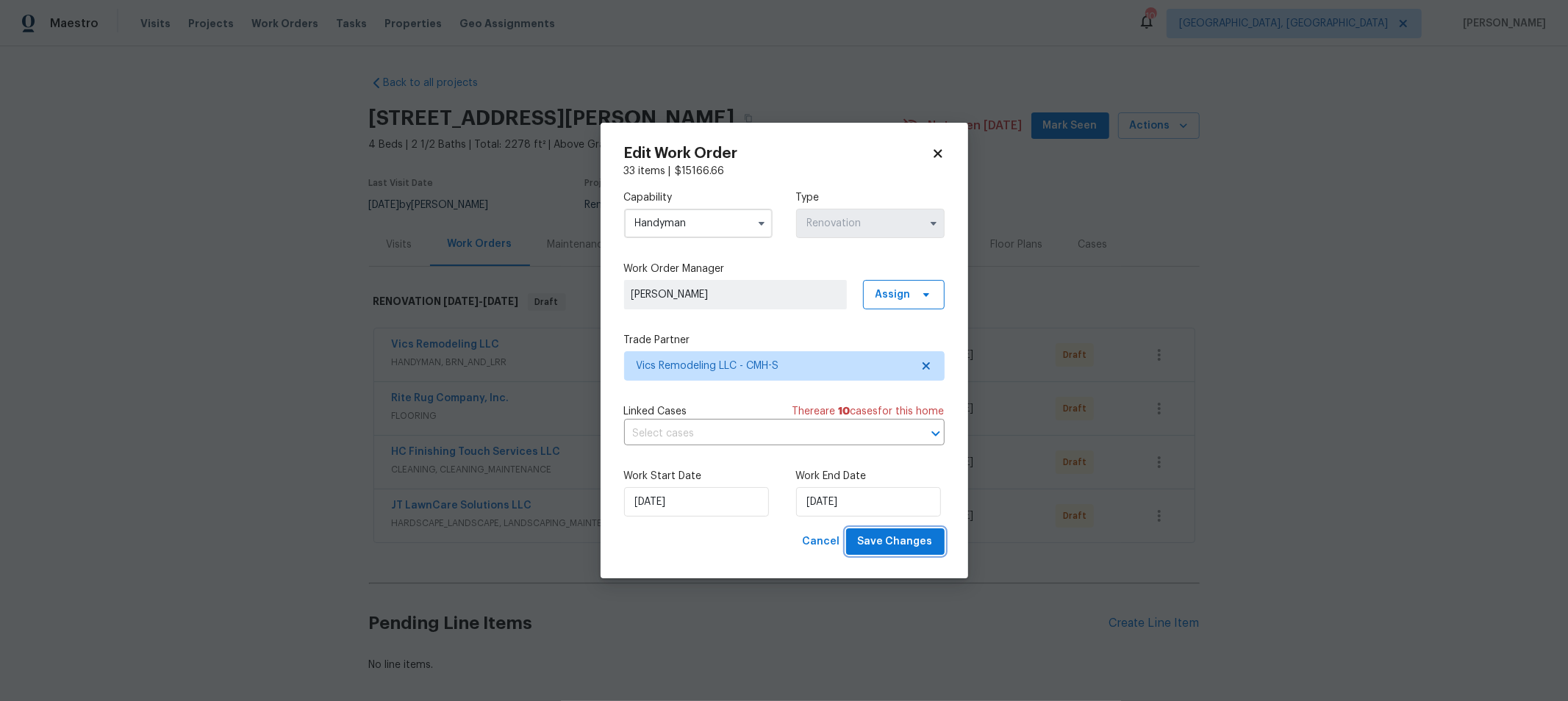
click at [921, 546] on span "Save Changes" at bounding box center [895, 542] width 75 height 18
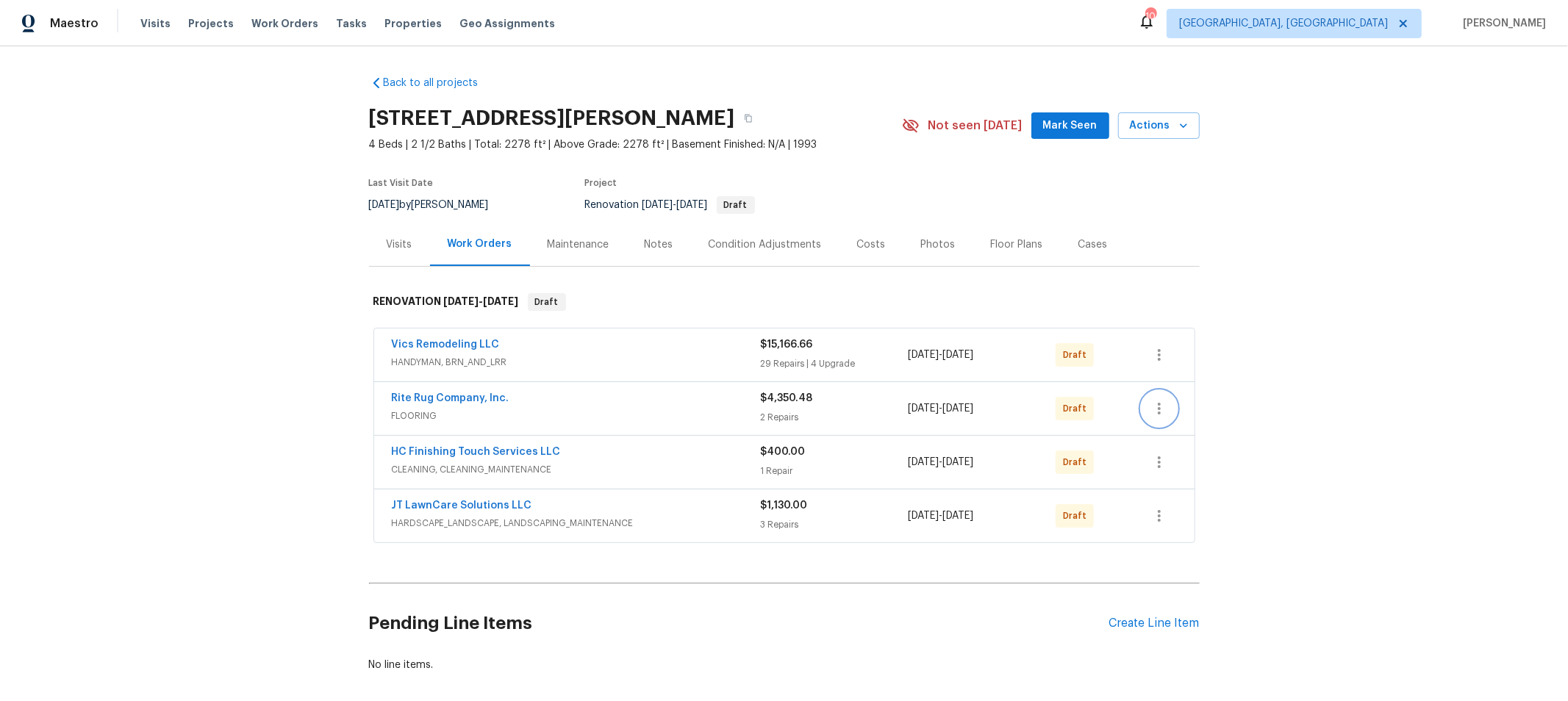
click at [1158, 406] on icon "button" at bounding box center [1159, 409] width 17 height 17
click at [1167, 454] on li "Edit" at bounding box center [1218, 456] width 164 height 24
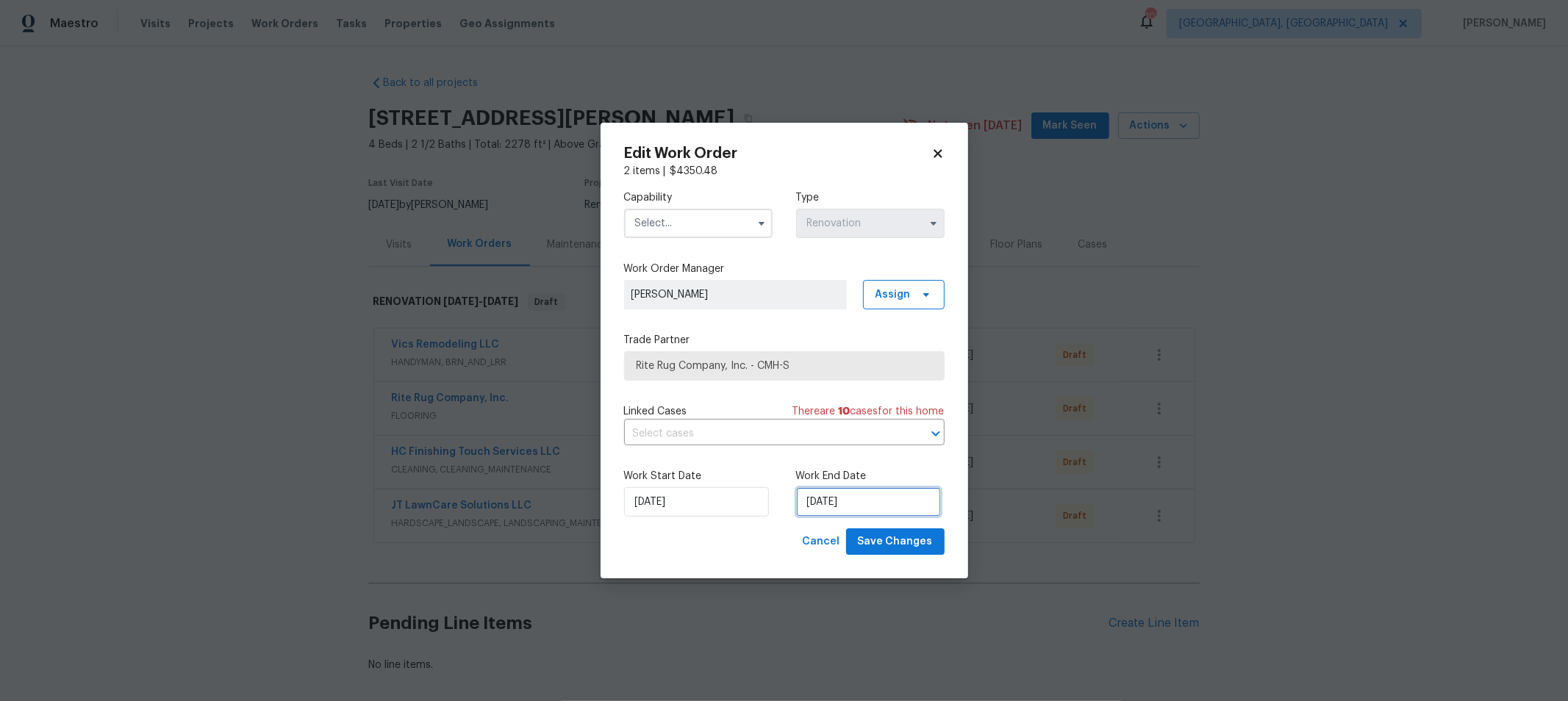
click at [875, 496] on input "[DATE]" at bounding box center [869, 503] width 145 height 30
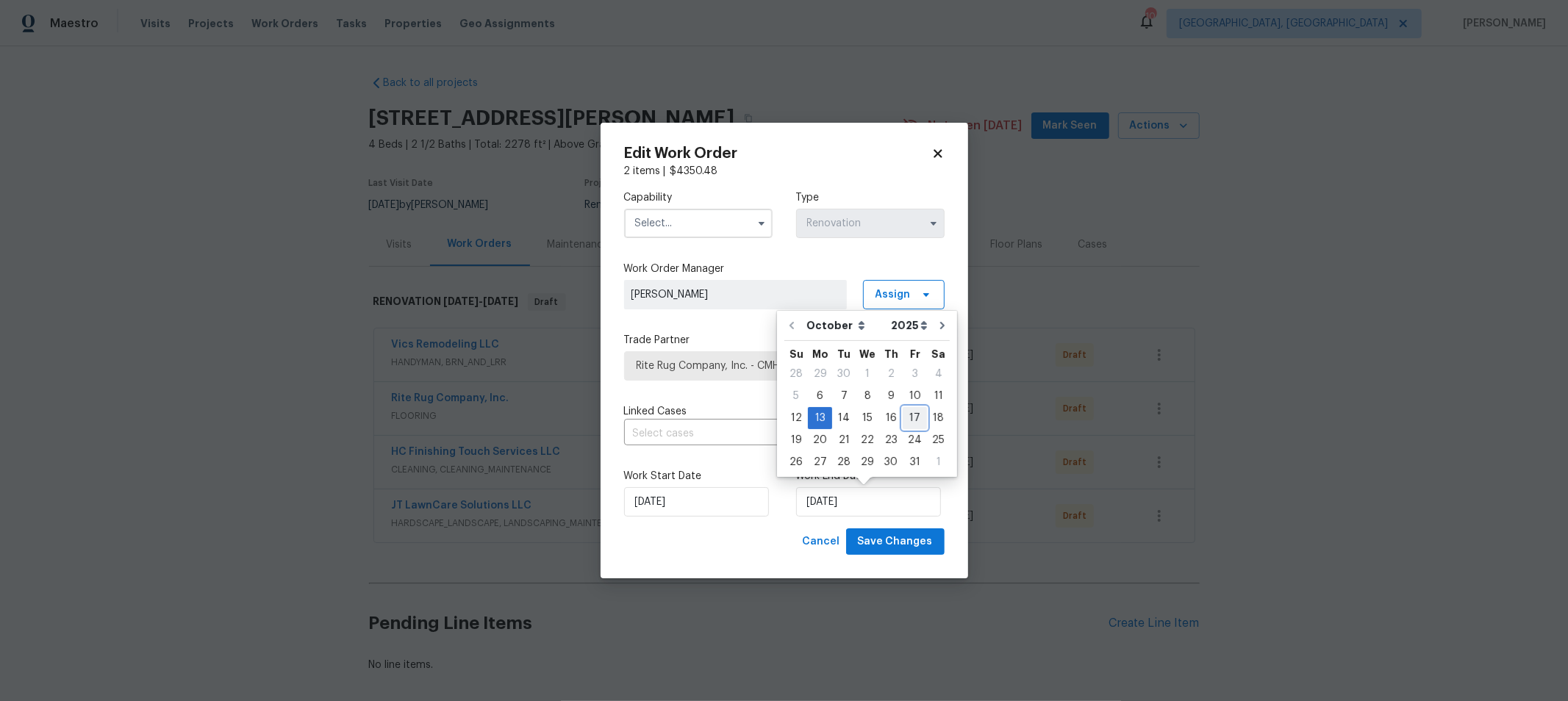
click at [915, 414] on div "17" at bounding box center [915, 419] width 24 height 21
type input "[DATE]"
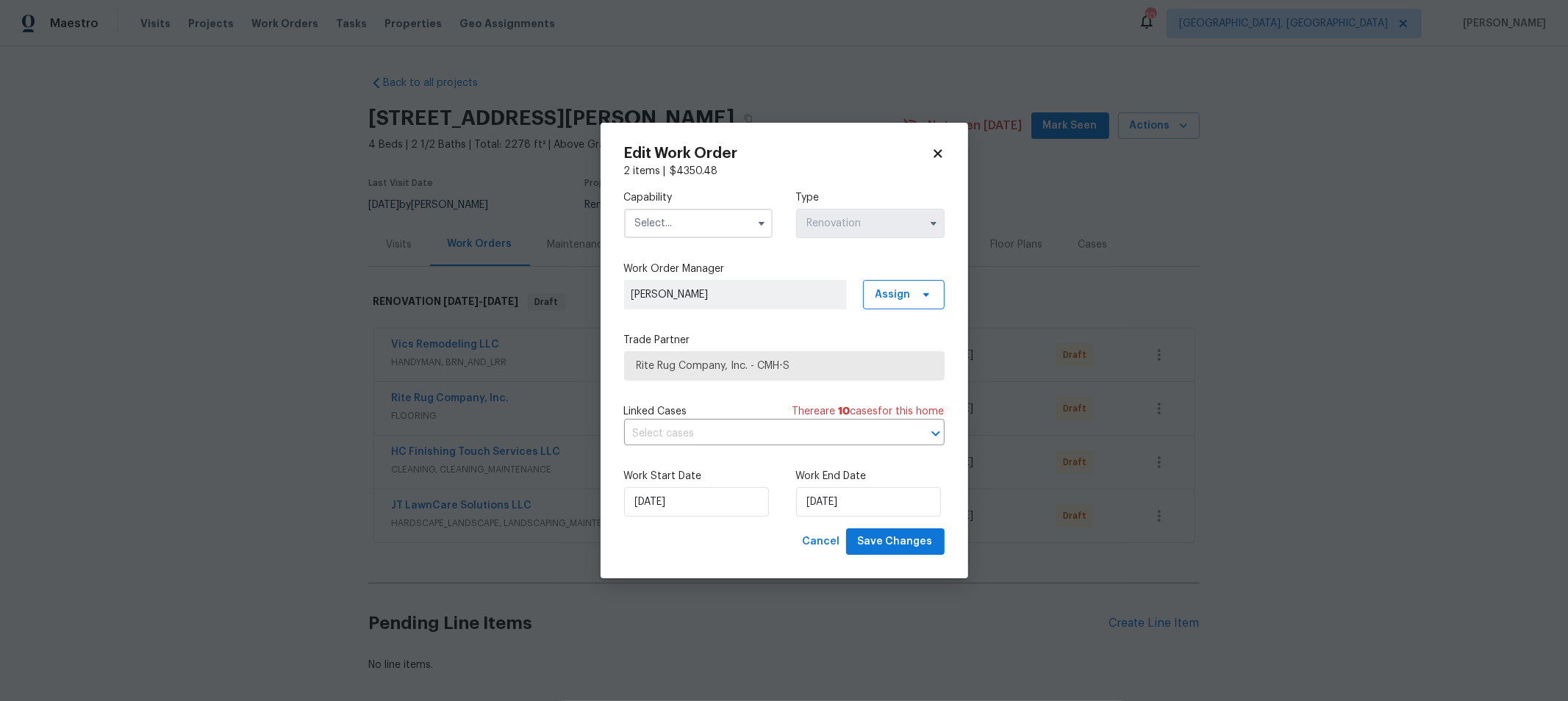
click at [665, 226] on input "text" at bounding box center [698, 224] width 149 height 30
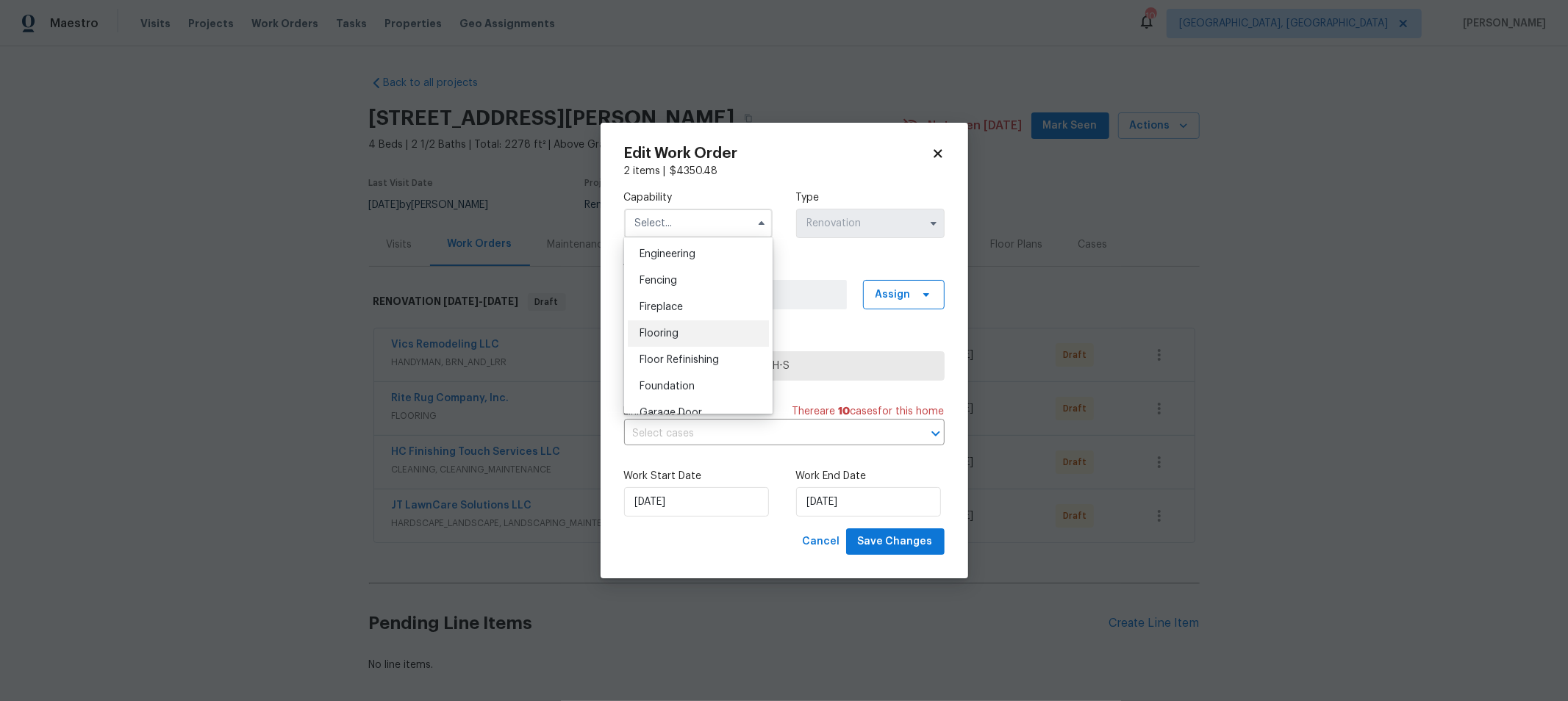
scroll to position [490, 0]
click at [663, 342] on div "Flooring" at bounding box center [697, 335] width 141 height 26
type input "Flooring"
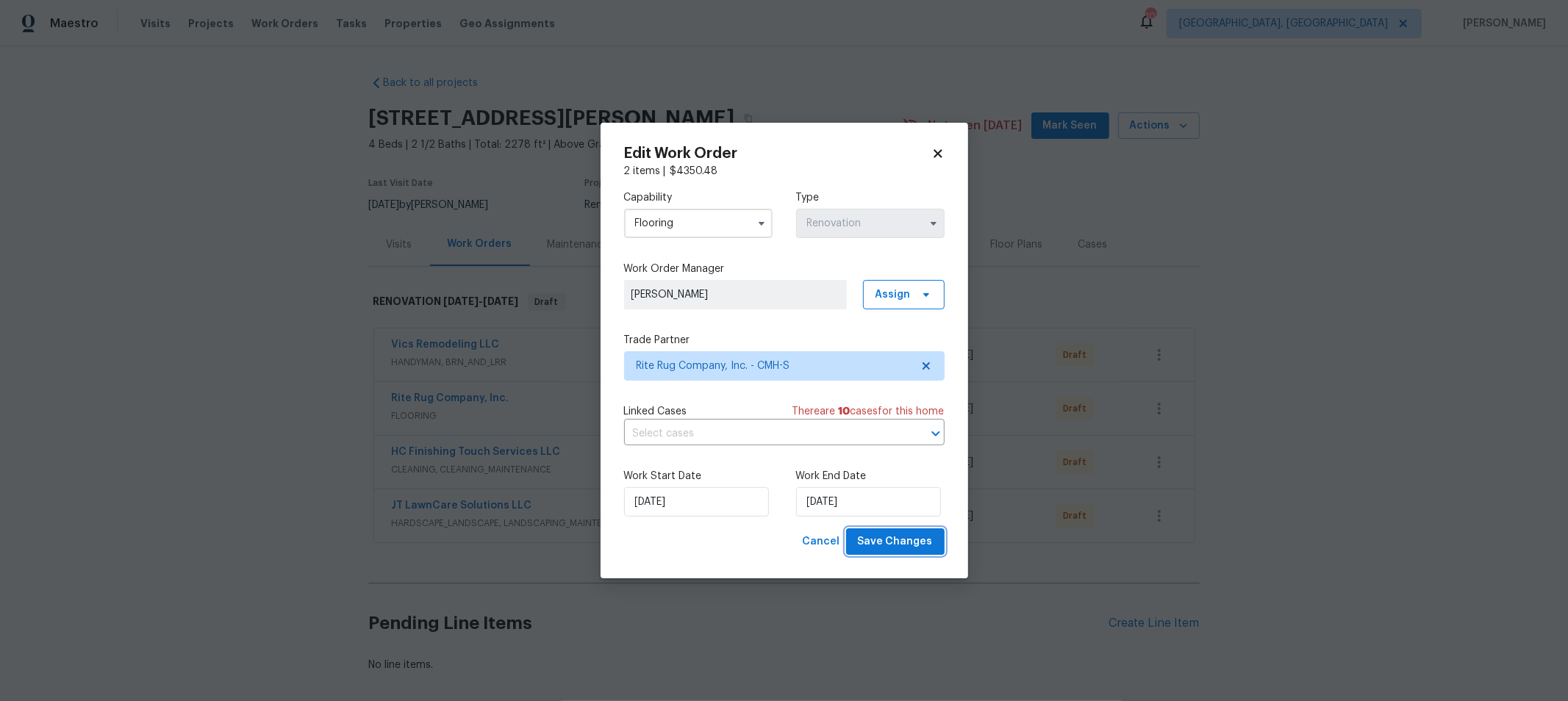
click at [890, 540] on span "Save Changes" at bounding box center [895, 542] width 75 height 18
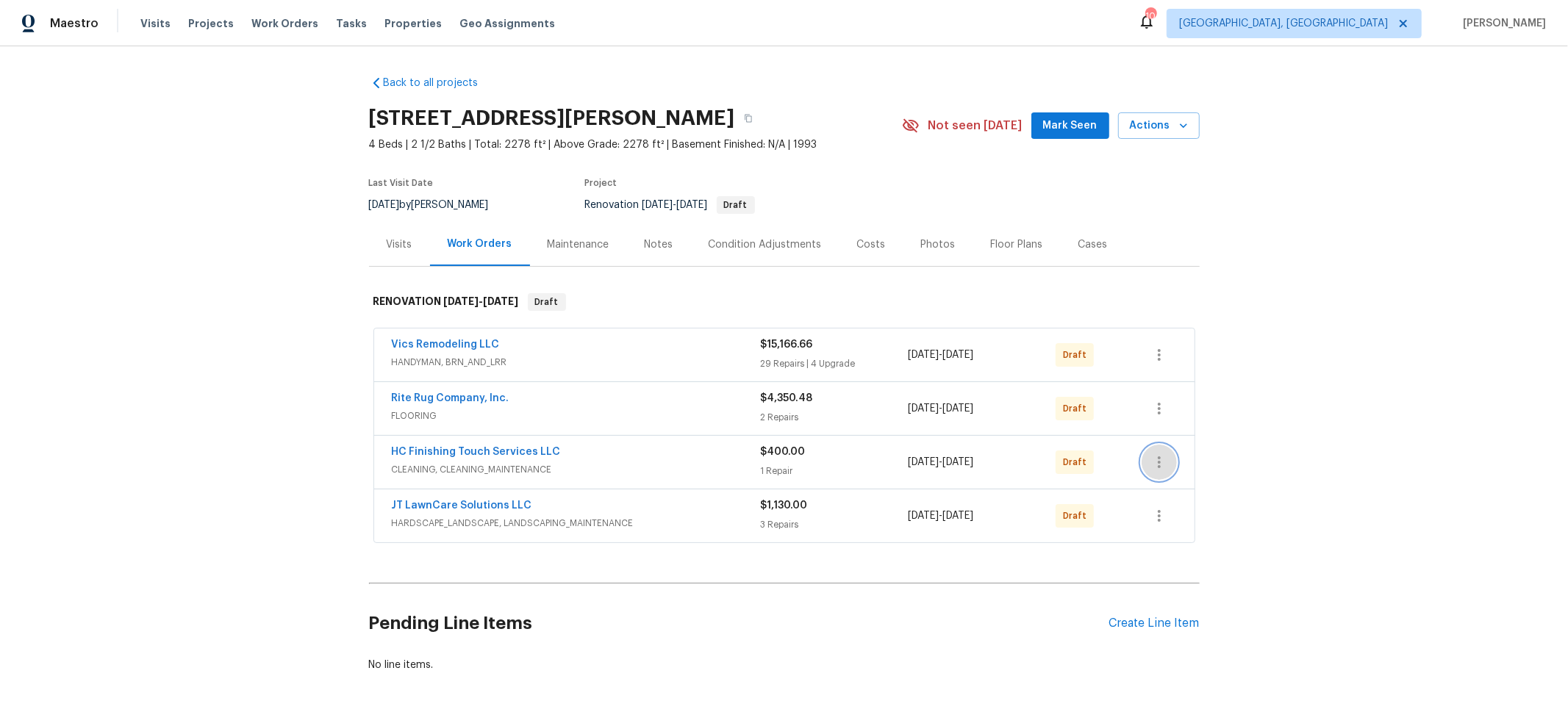
click at [1158, 456] on icon "button" at bounding box center [1159, 462] width 3 height 11
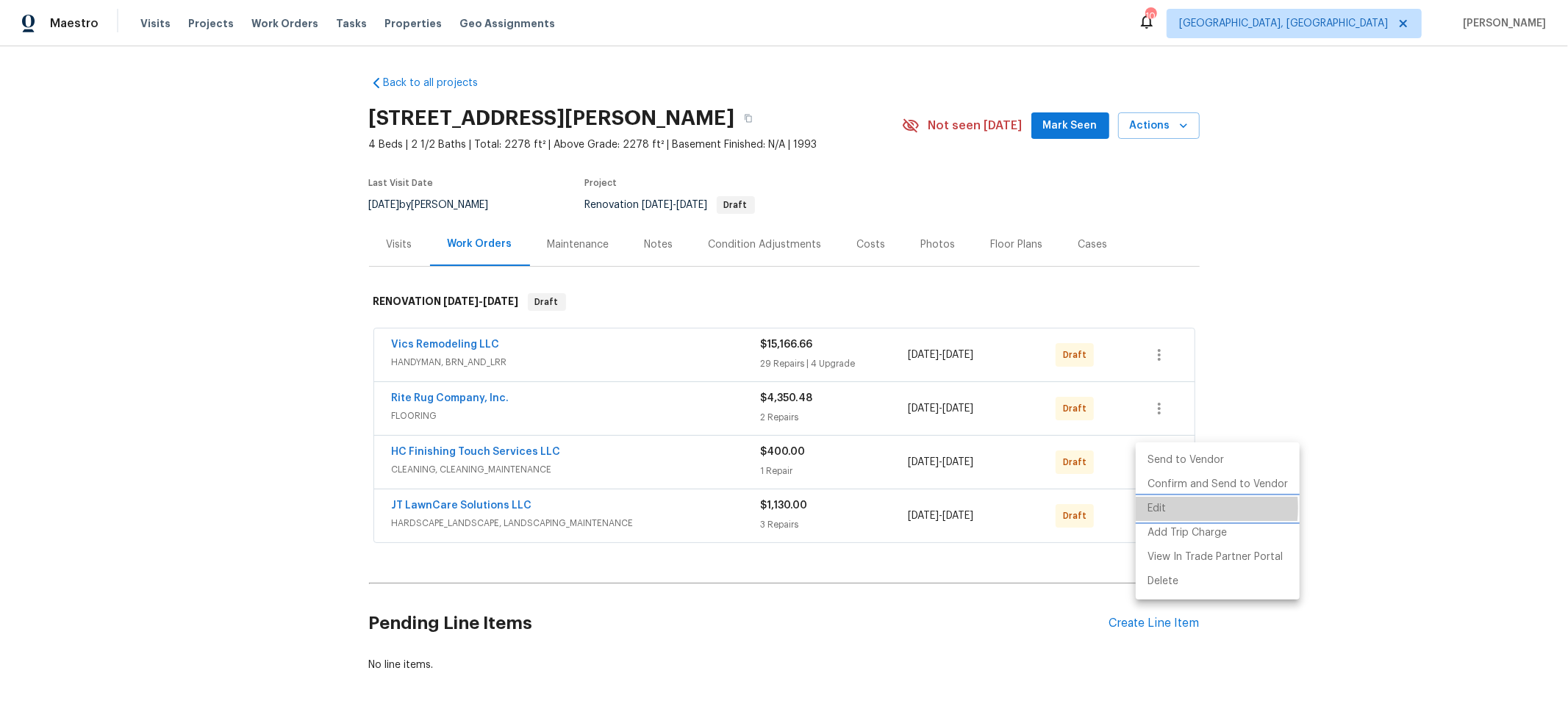
click at [1158, 508] on li "Edit" at bounding box center [1218, 510] width 164 height 24
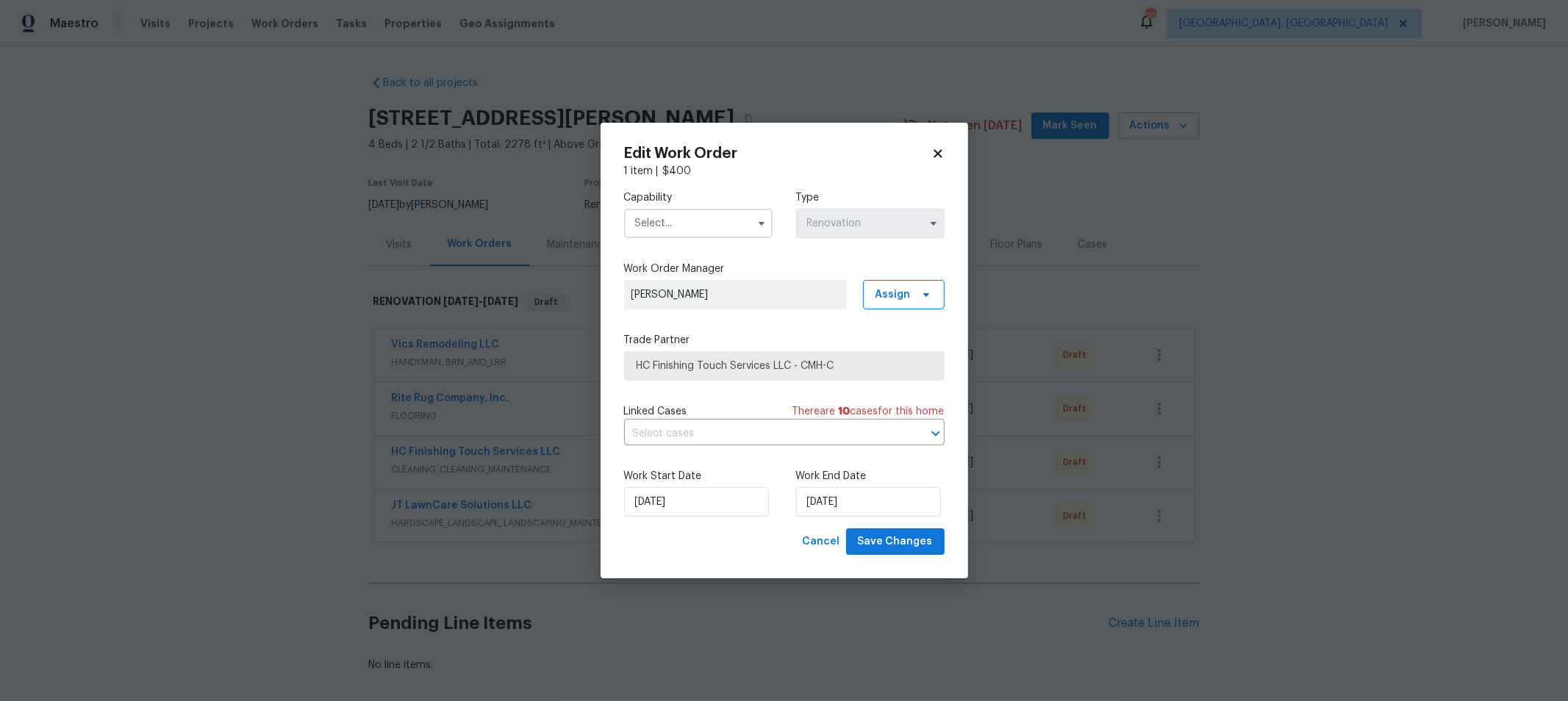
click at [674, 517] on div "Work Start Date [DATE] Work End Date [DATE]" at bounding box center [784, 493] width 321 height 72
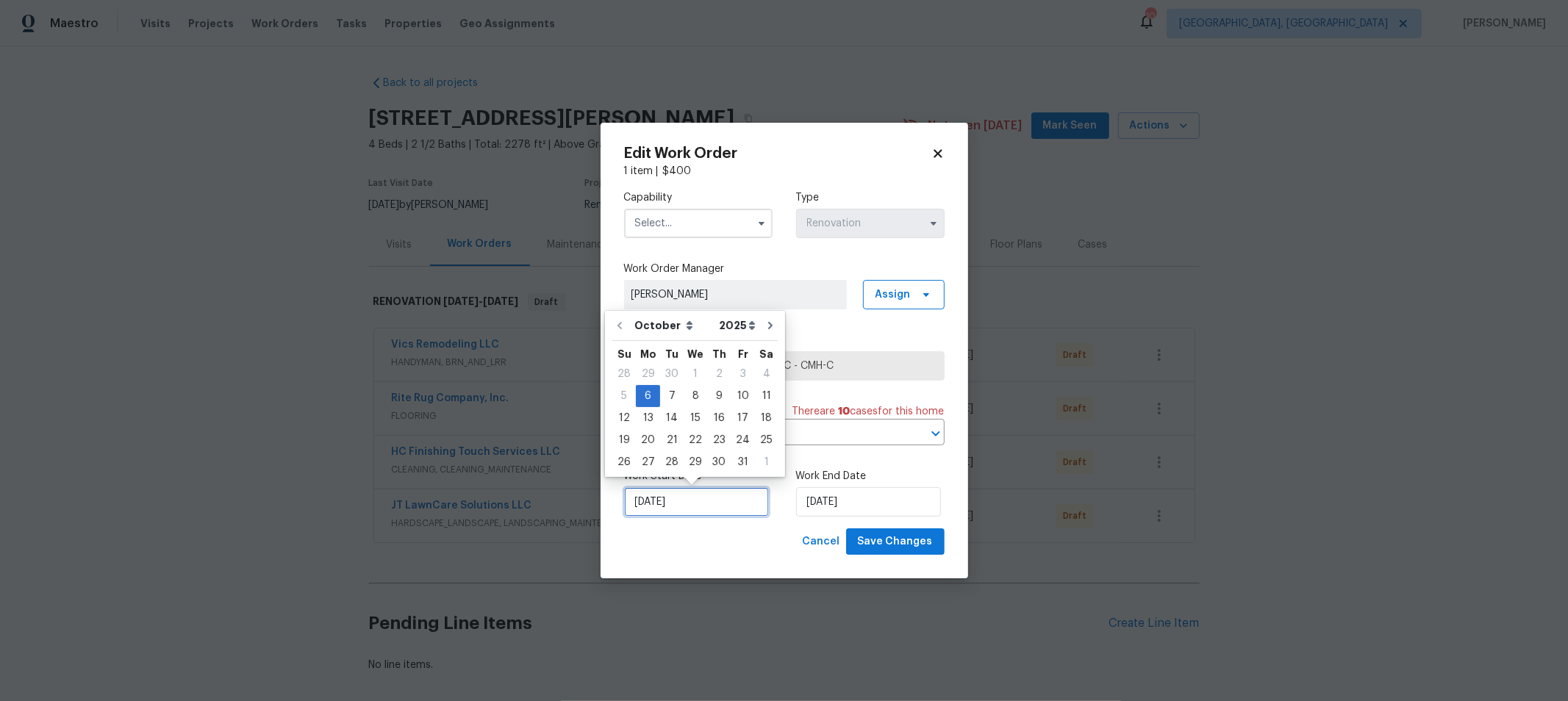
click at [678, 512] on input "[DATE]" at bounding box center [697, 503] width 145 height 30
click at [732, 415] on div "17" at bounding box center [743, 419] width 24 height 21
type input "[DATE]"
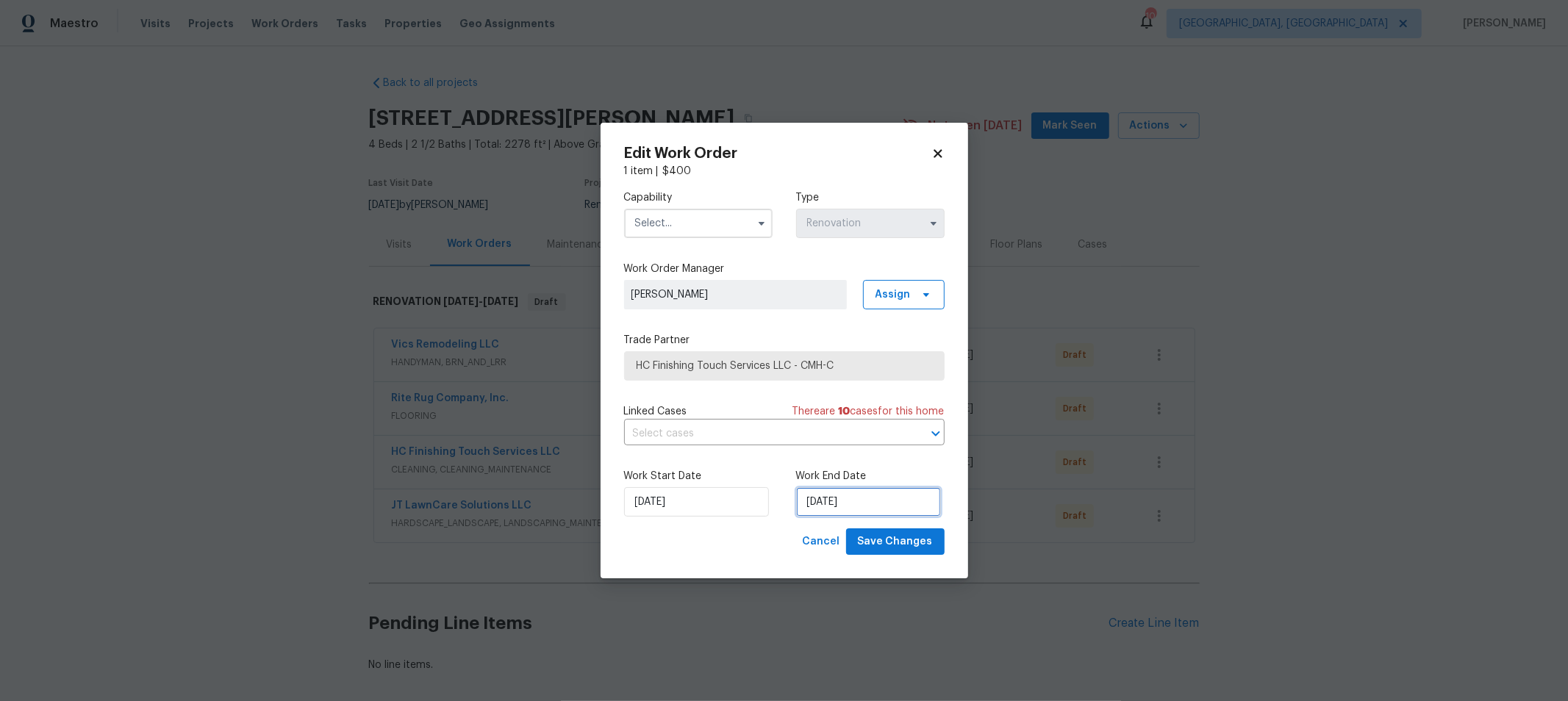
click at [866, 510] on input "[DATE]" at bounding box center [869, 503] width 145 height 30
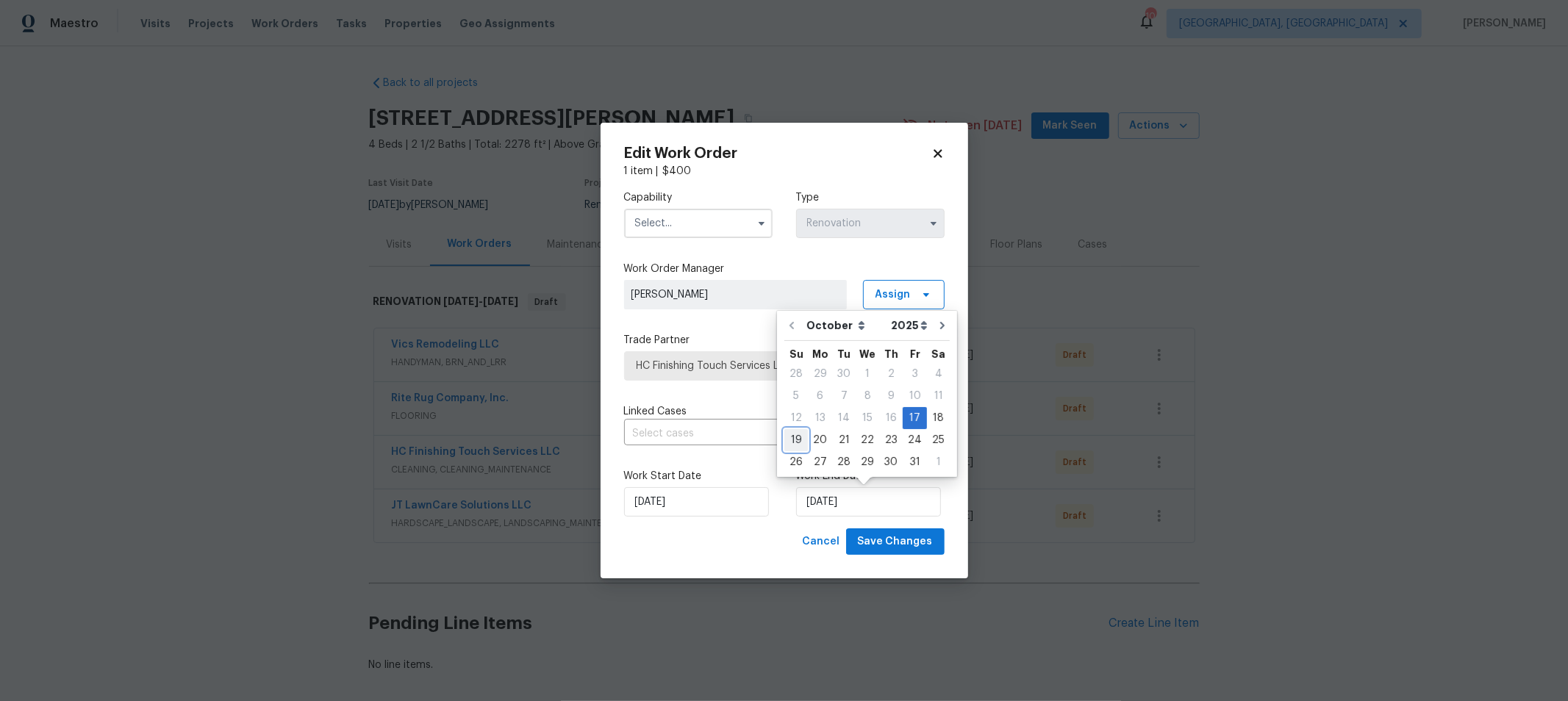
click at [800, 438] on div "19" at bounding box center [795, 441] width 24 height 21
type input "[DATE]"
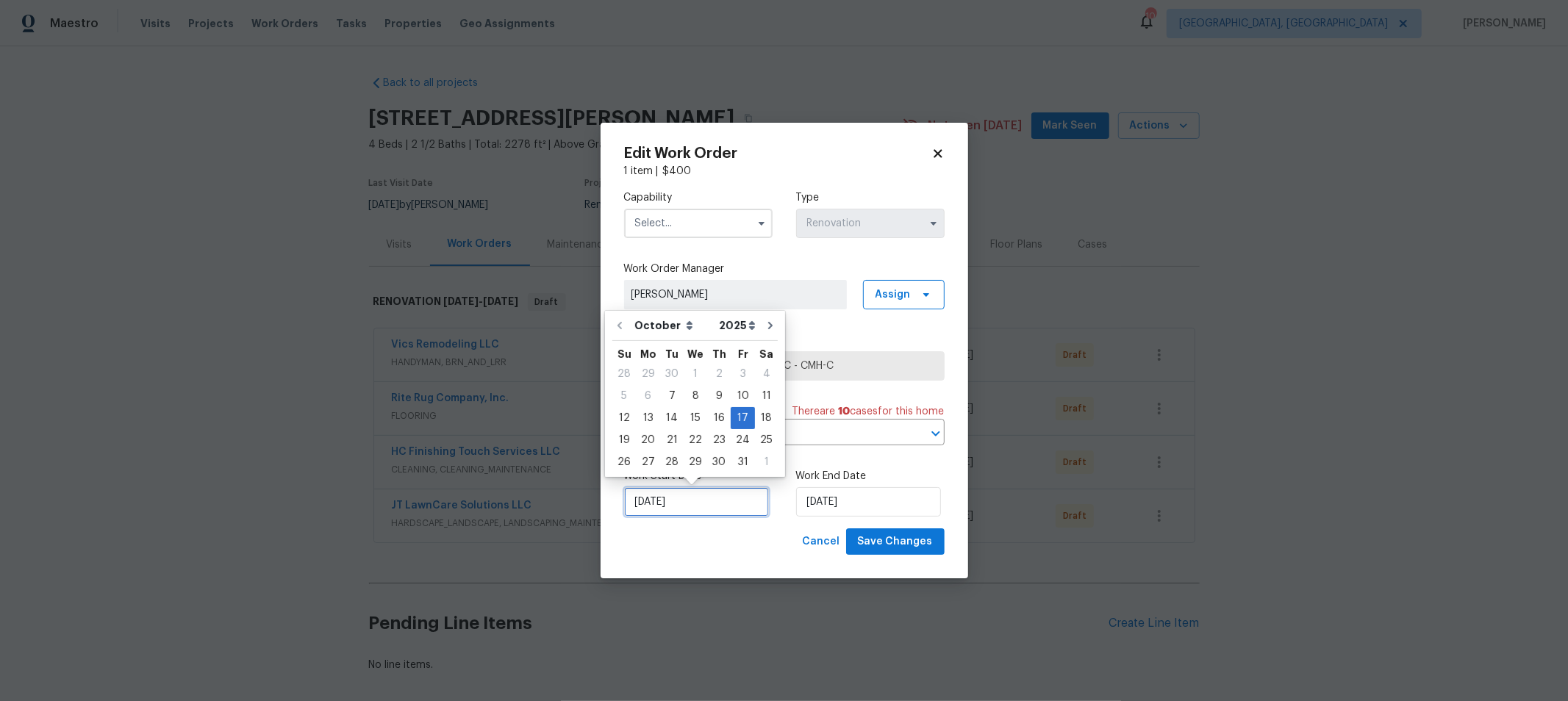
click at [685, 503] on input "[DATE]" at bounding box center [697, 503] width 145 height 30
click at [770, 545] on div "Cancel Save Changes" at bounding box center [784, 542] width 321 height 27
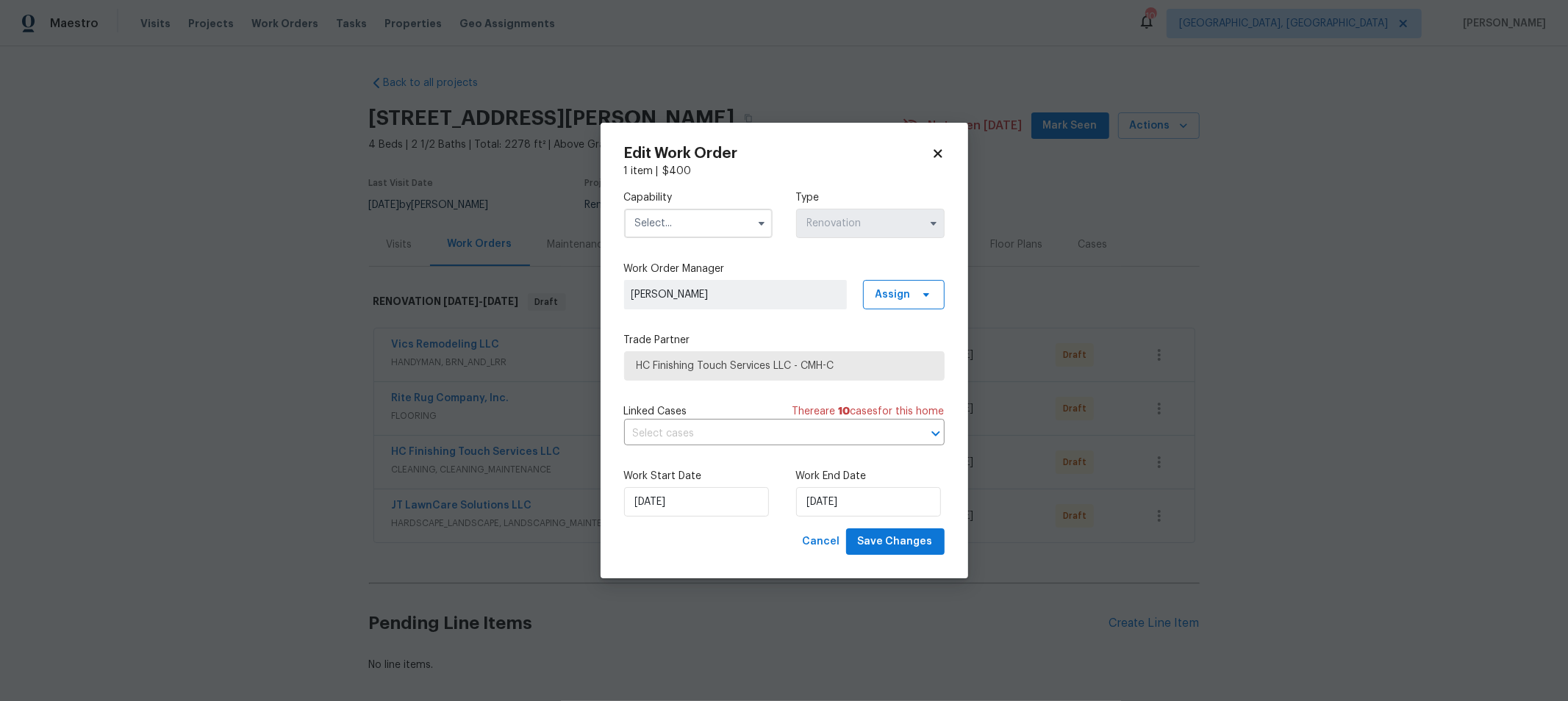
click at [678, 226] on input "text" at bounding box center [698, 224] width 149 height 30
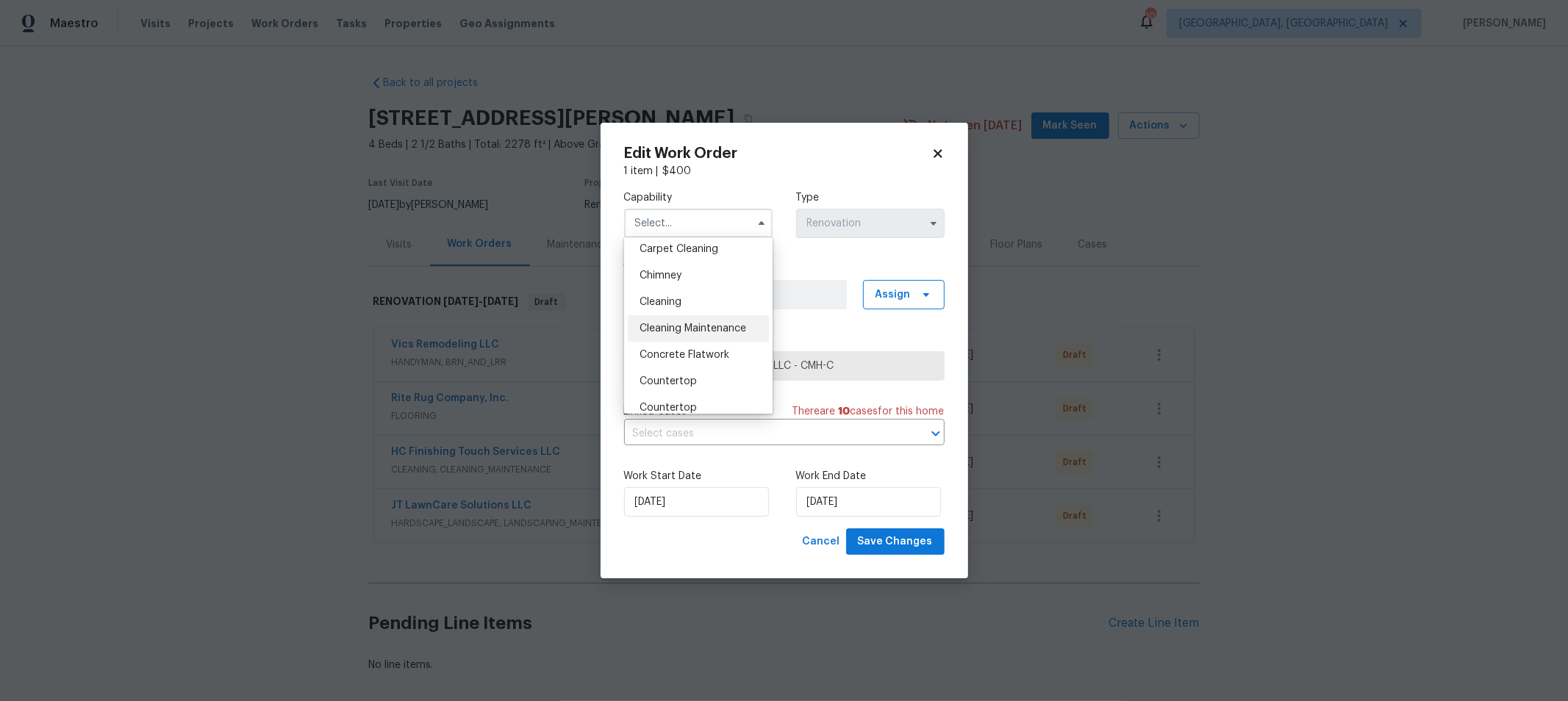
scroll to position [163, 0]
click at [673, 305] on span "Cleaning" at bounding box center [661, 303] width 42 height 10
type input "Cleaning"
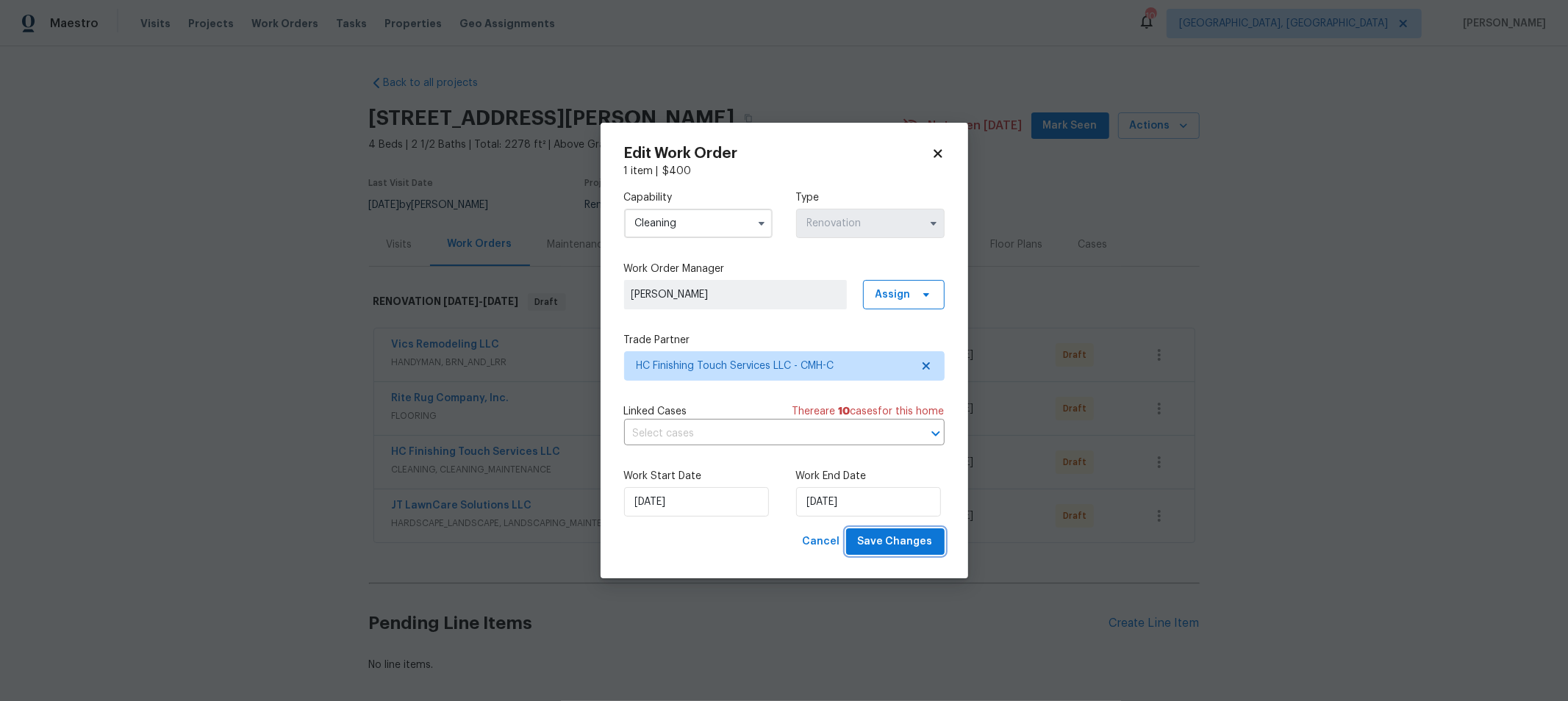
click at [910, 544] on span "Save Changes" at bounding box center [895, 542] width 75 height 18
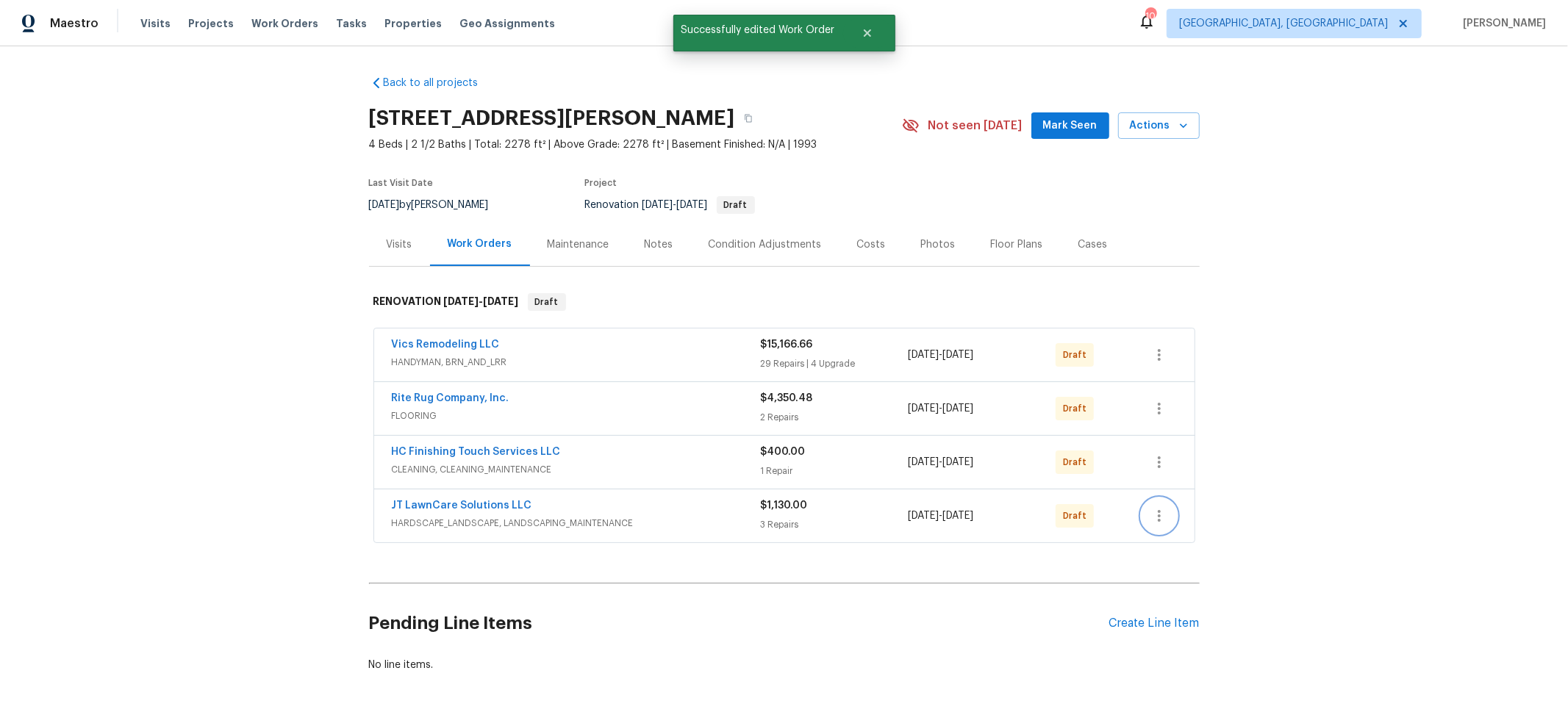
click at [1151, 513] on icon "button" at bounding box center [1159, 516] width 17 height 17
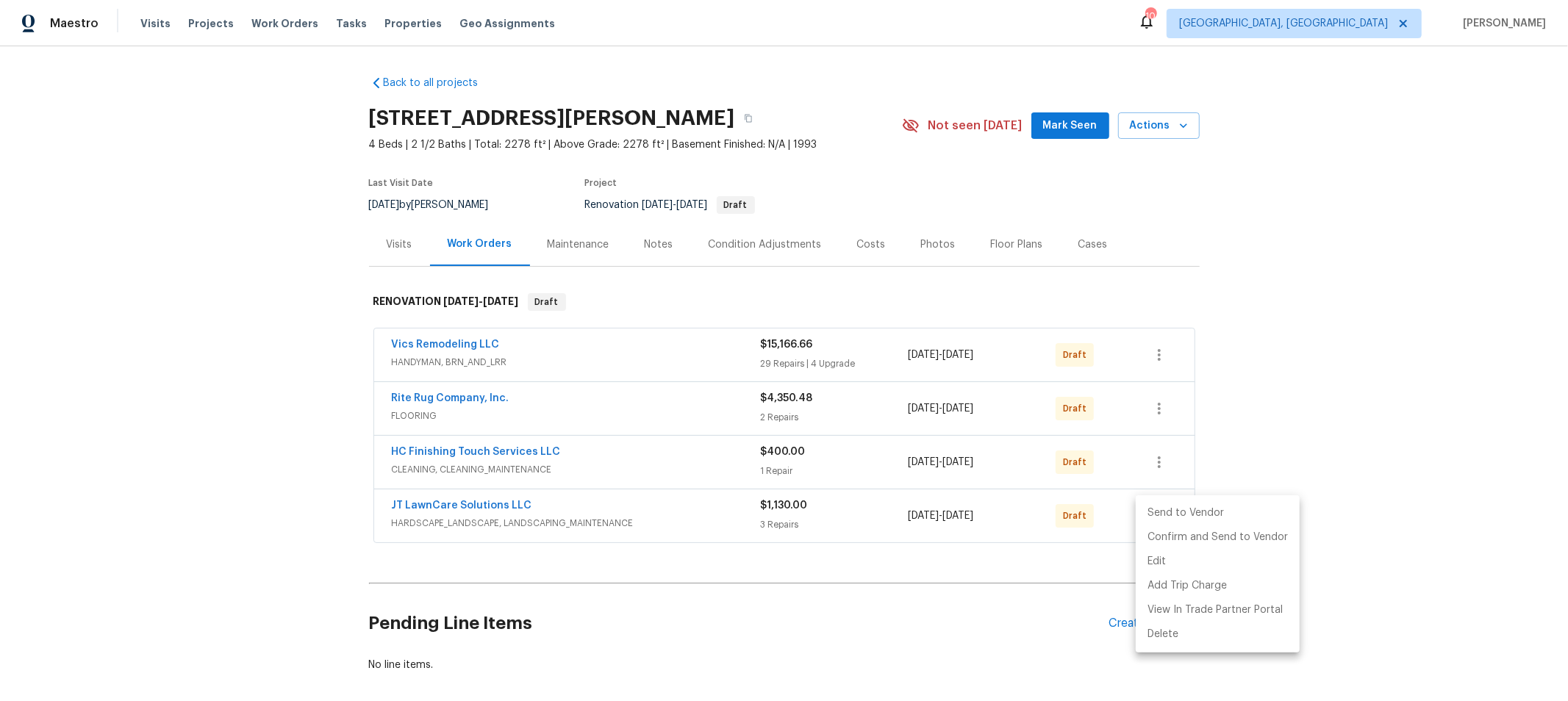
click at [1151, 510] on li "Send to Vendor" at bounding box center [1218, 514] width 164 height 24
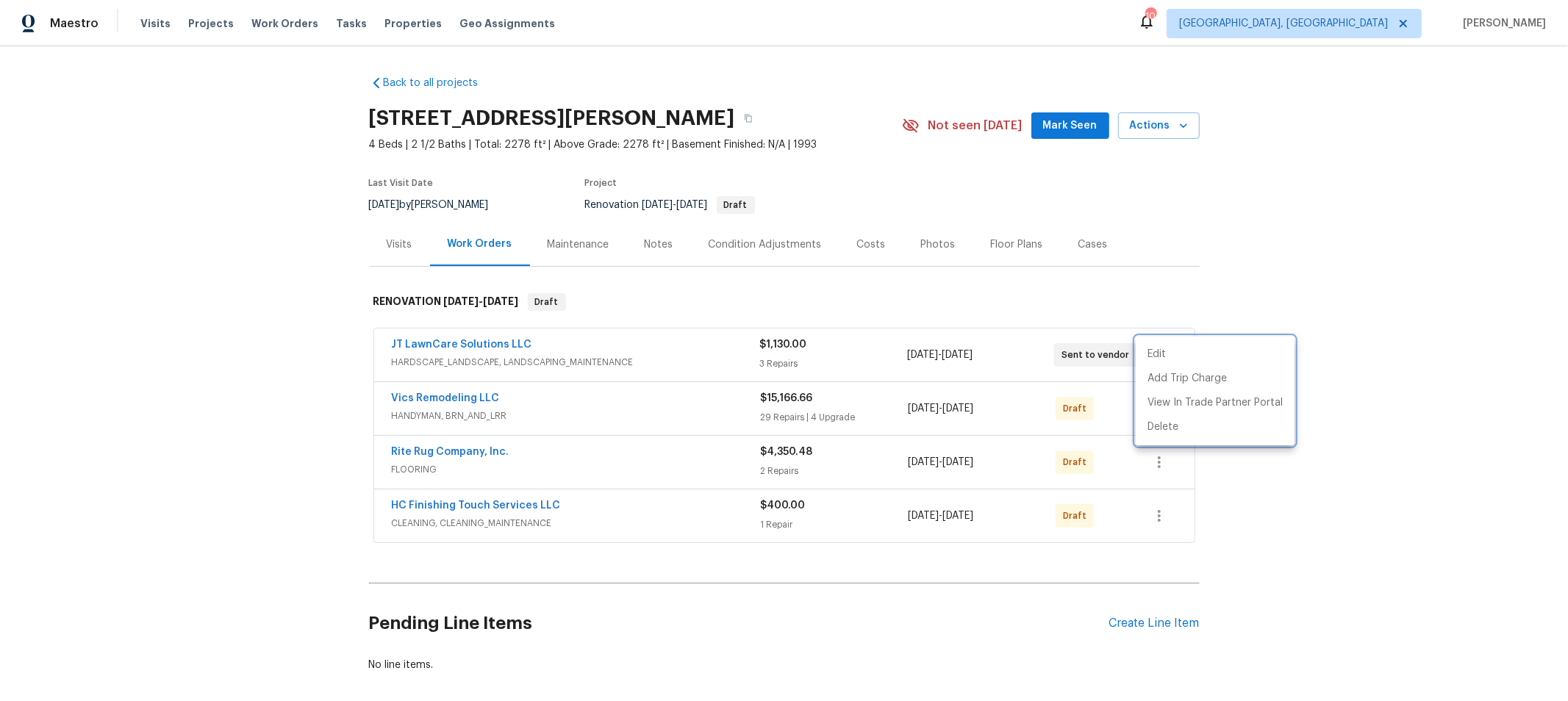
click at [1371, 467] on div at bounding box center [784, 350] width 1568 height 701
click at [1150, 346] on icon "button" at bounding box center [1159, 355] width 17 height 17
click at [1158, 355] on li "Edit" at bounding box center [1215, 355] width 159 height 24
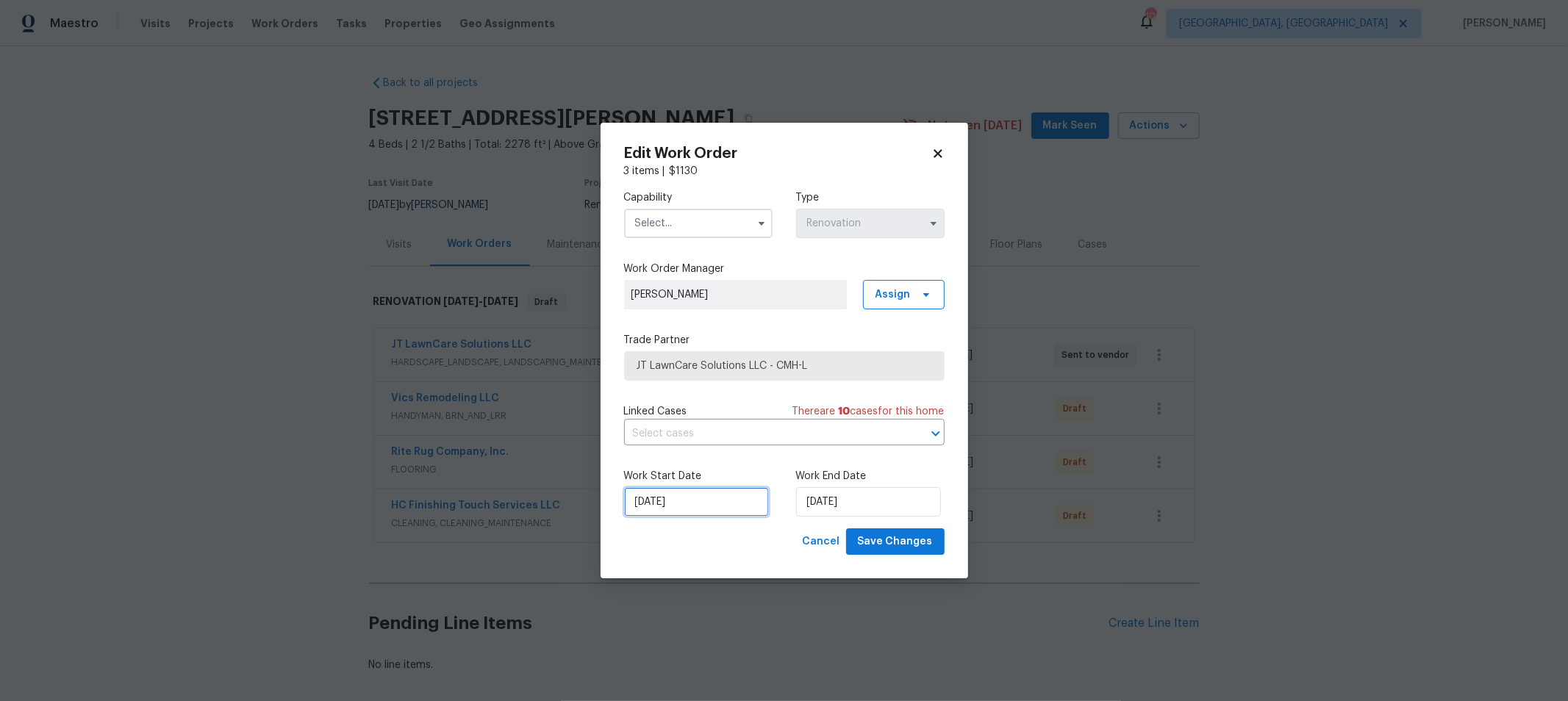
click at [672, 513] on input "[DATE]" at bounding box center [697, 503] width 145 height 30
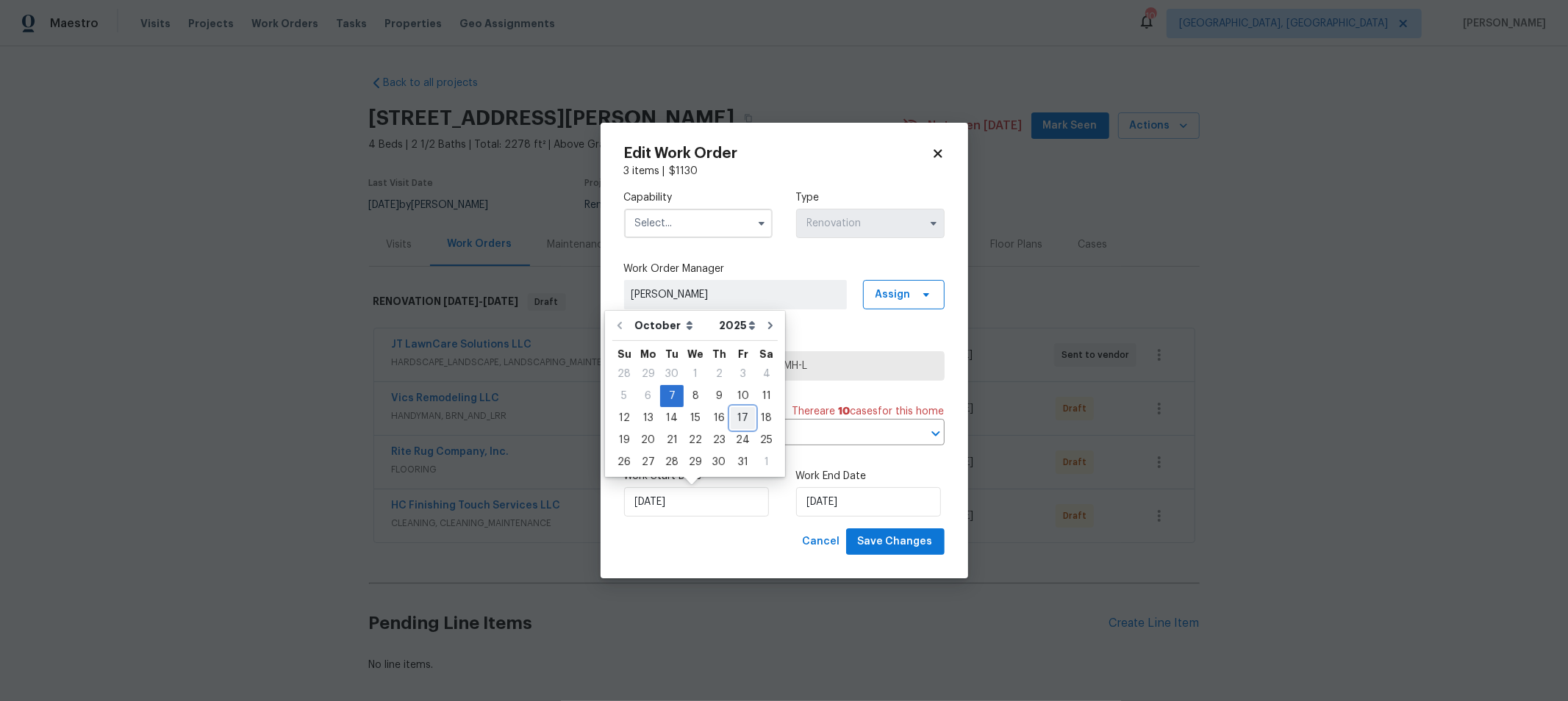
click at [737, 413] on div "17" at bounding box center [743, 419] width 24 height 21
type input "[DATE]"
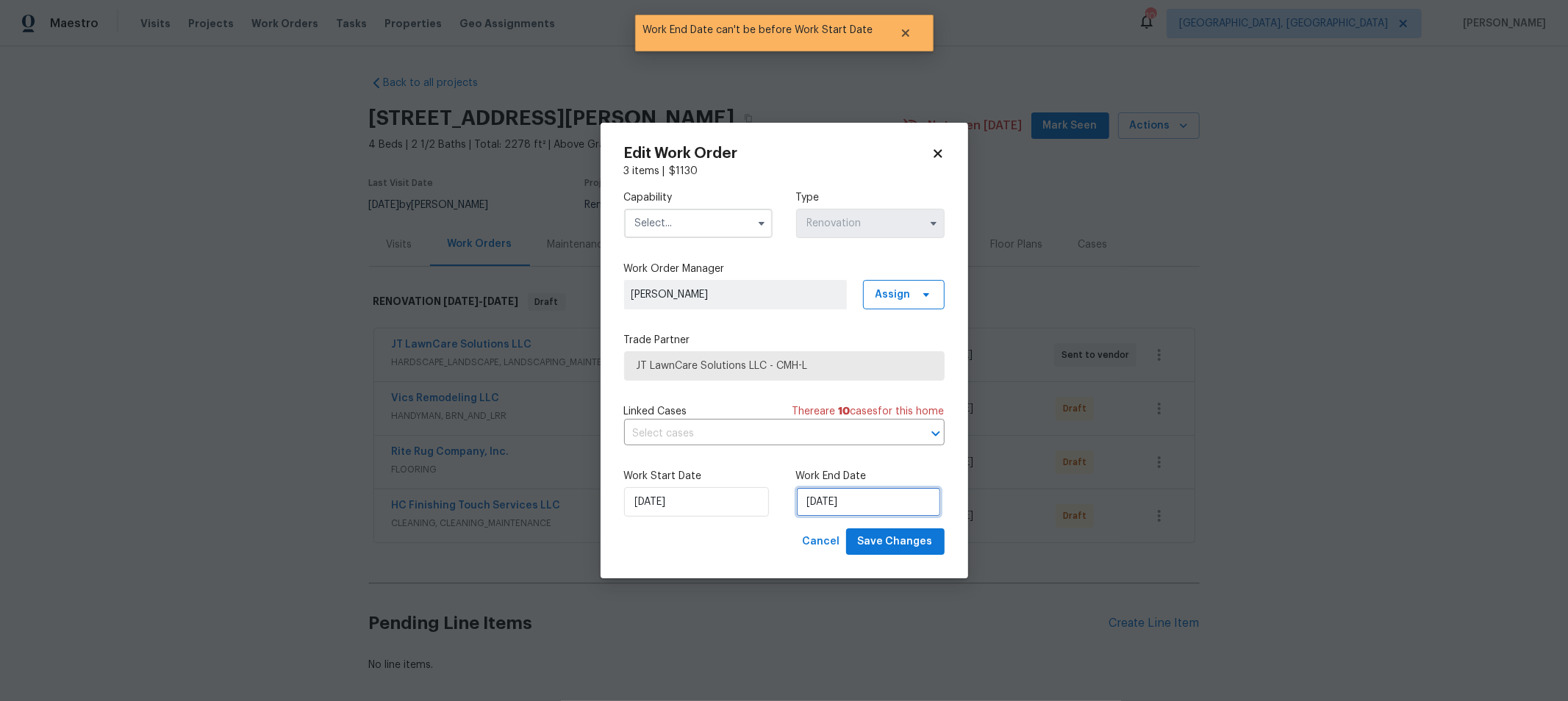
click at [892, 503] on input "[DATE]" at bounding box center [869, 503] width 145 height 30
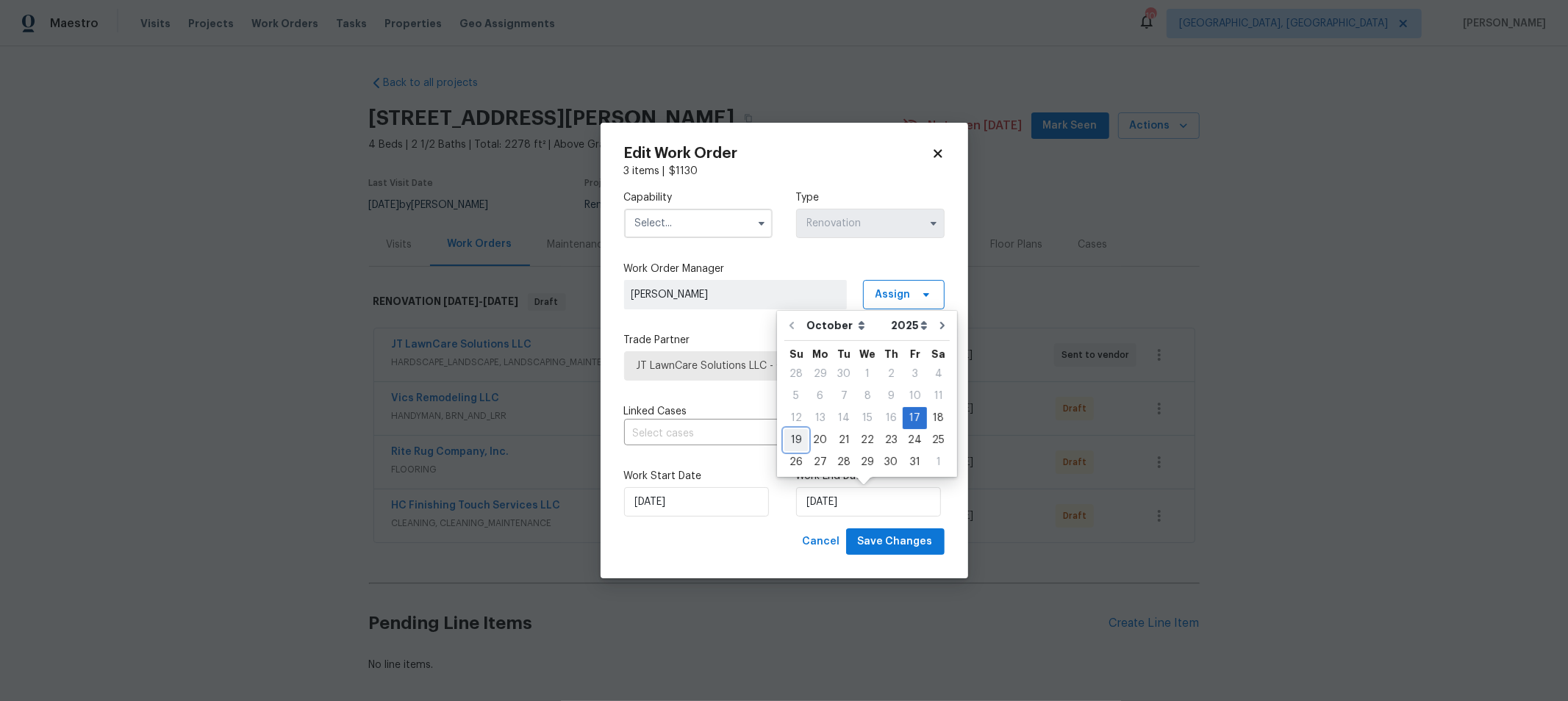
click at [801, 441] on div "19" at bounding box center [795, 441] width 24 height 21
type input "[DATE]"
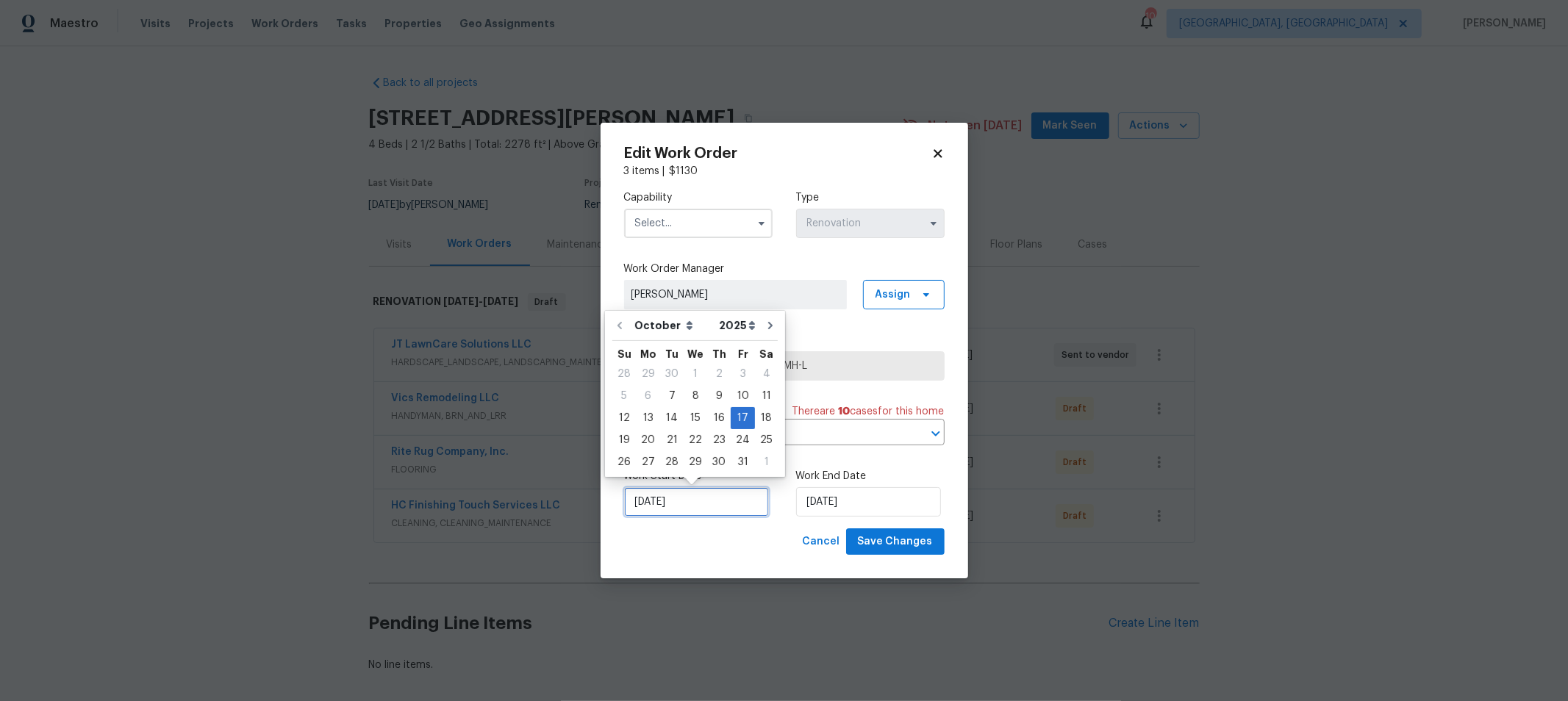
click at [672, 509] on input "[DATE]" at bounding box center [697, 503] width 145 height 30
click at [736, 530] on div "Cancel Save Changes" at bounding box center [784, 542] width 321 height 27
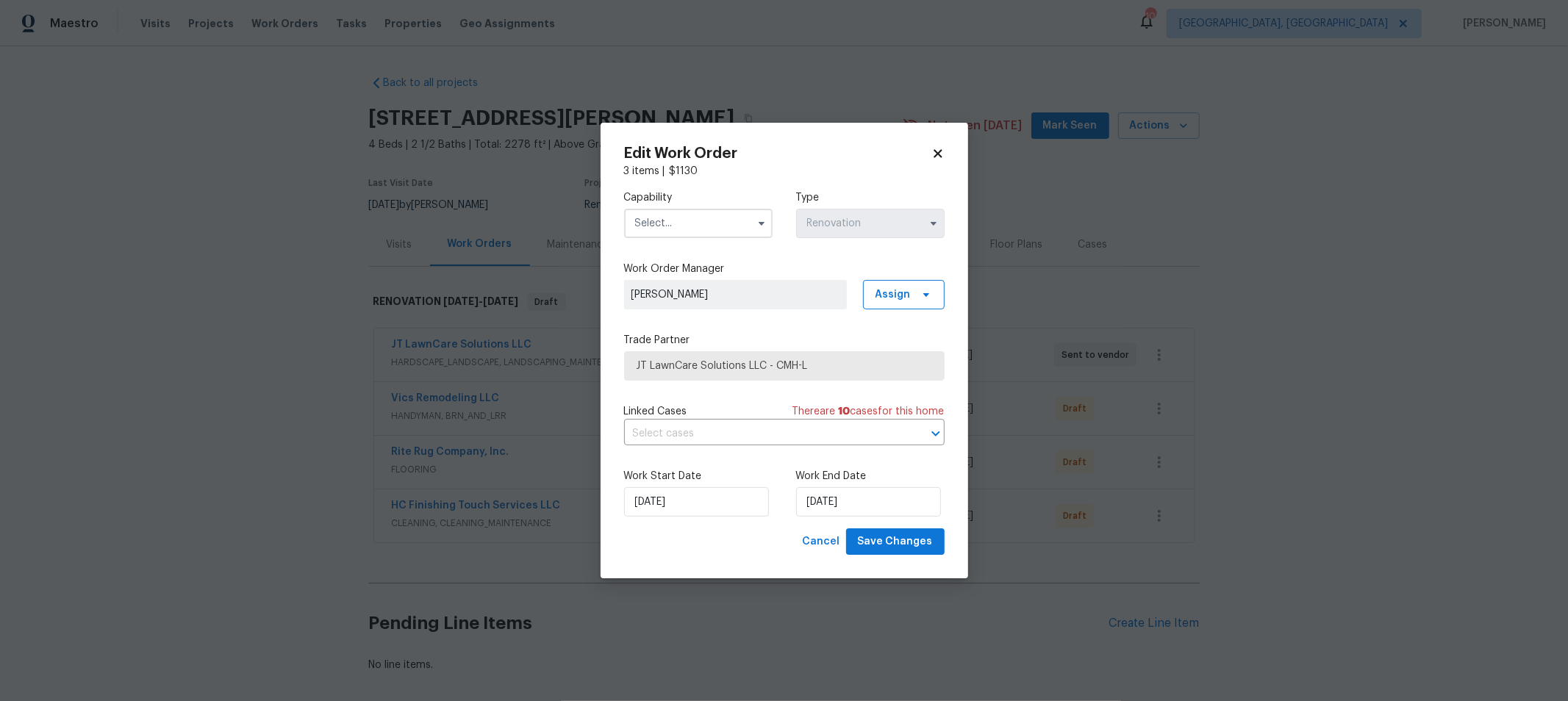
click at [682, 229] on input "text" at bounding box center [698, 224] width 149 height 30
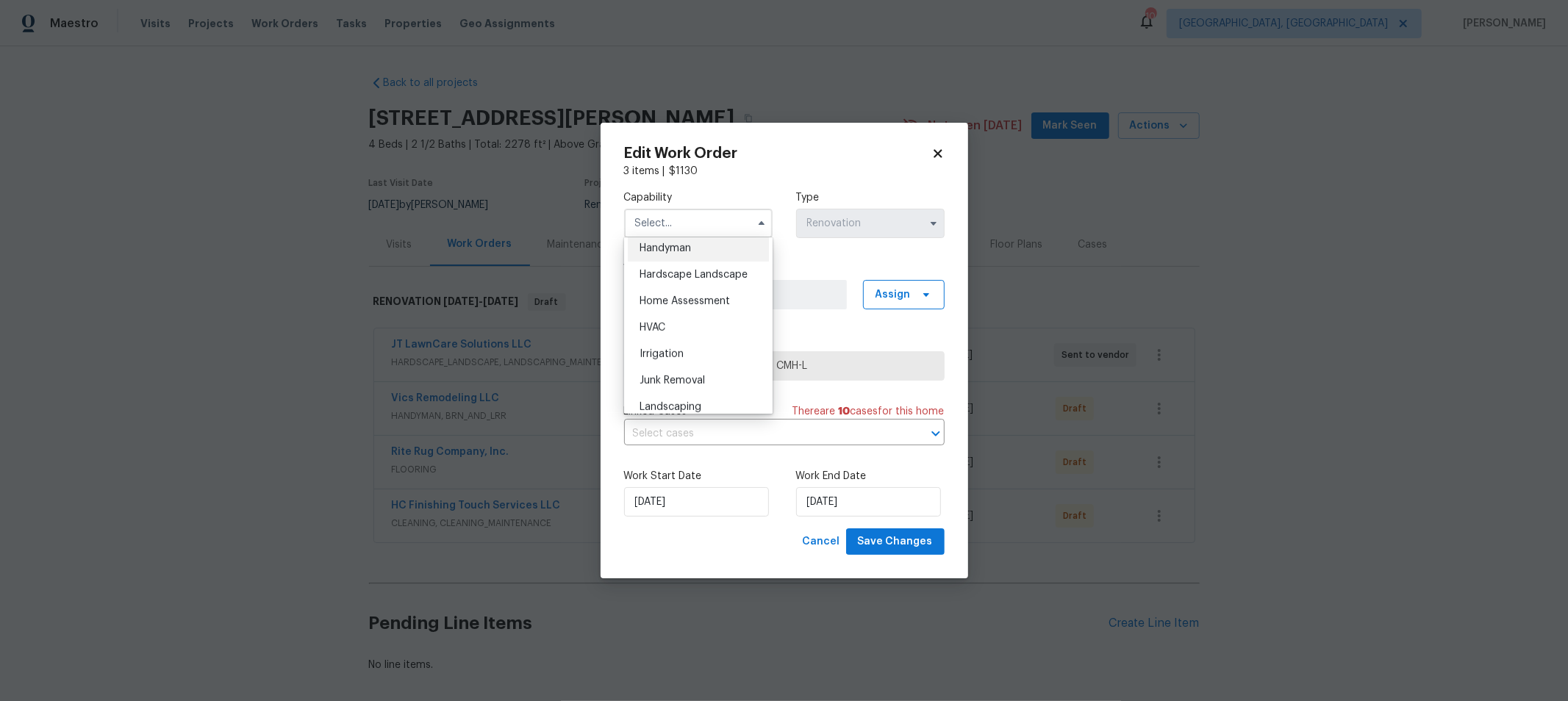
scroll to position [816, 0]
click at [686, 280] on span "Hardscape Landscape" at bounding box center [694, 274] width 108 height 10
type input "Hardscape Landscape"
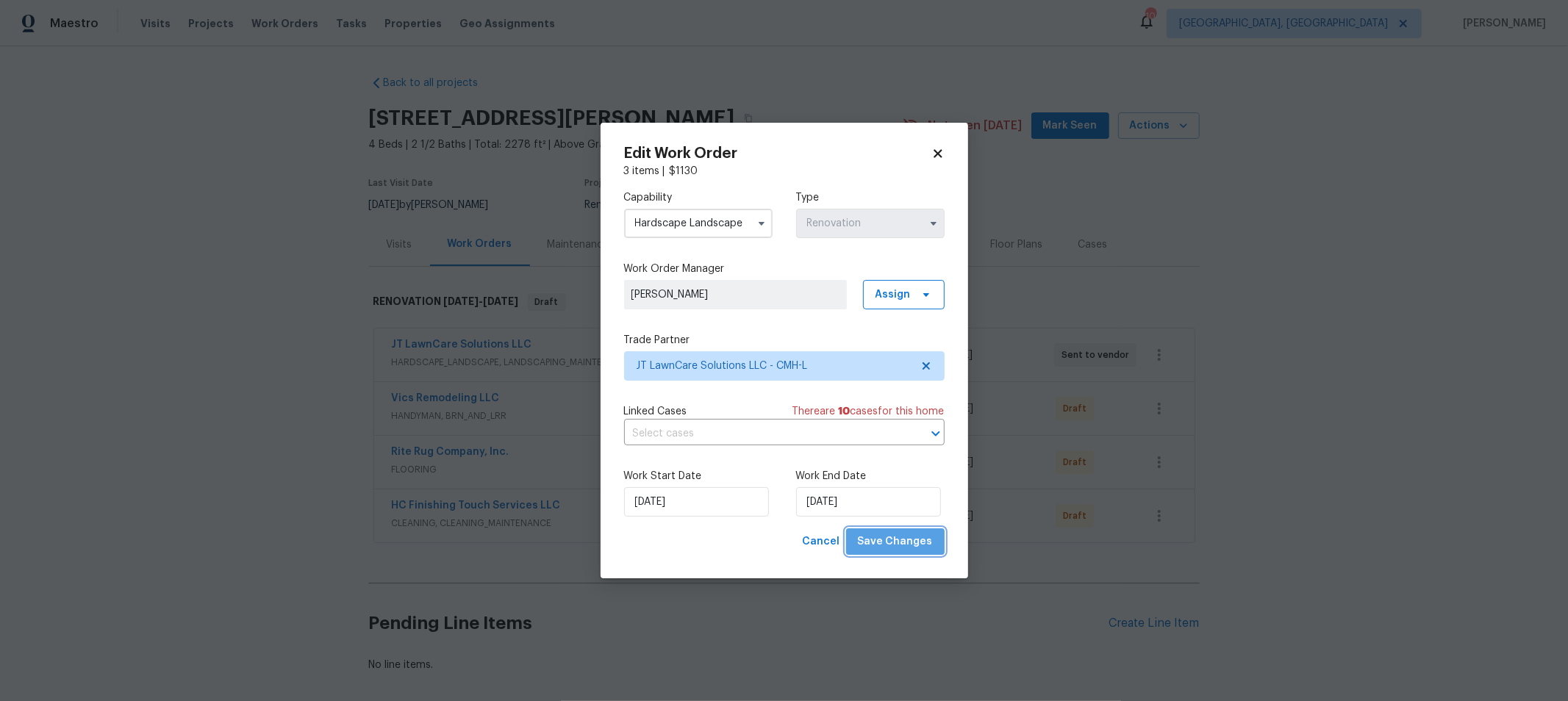
click at [906, 534] on span "Save Changes" at bounding box center [895, 542] width 75 height 18
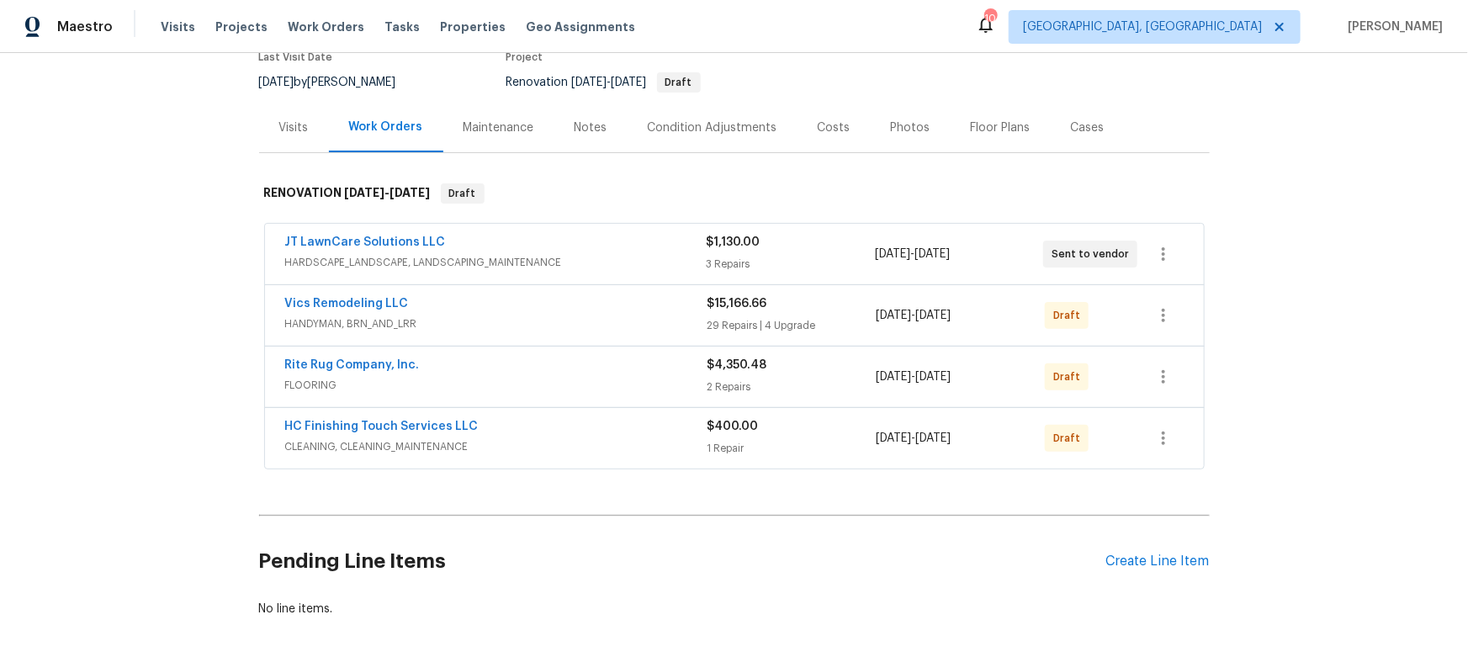
scroll to position [152, 0]
click at [1255, 321] on div "Back to all projects [STREET_ADDRESS][PERSON_NAME] 4 Beds | 2 1/2 Baths | Total…" at bounding box center [734, 355] width 1468 height 604
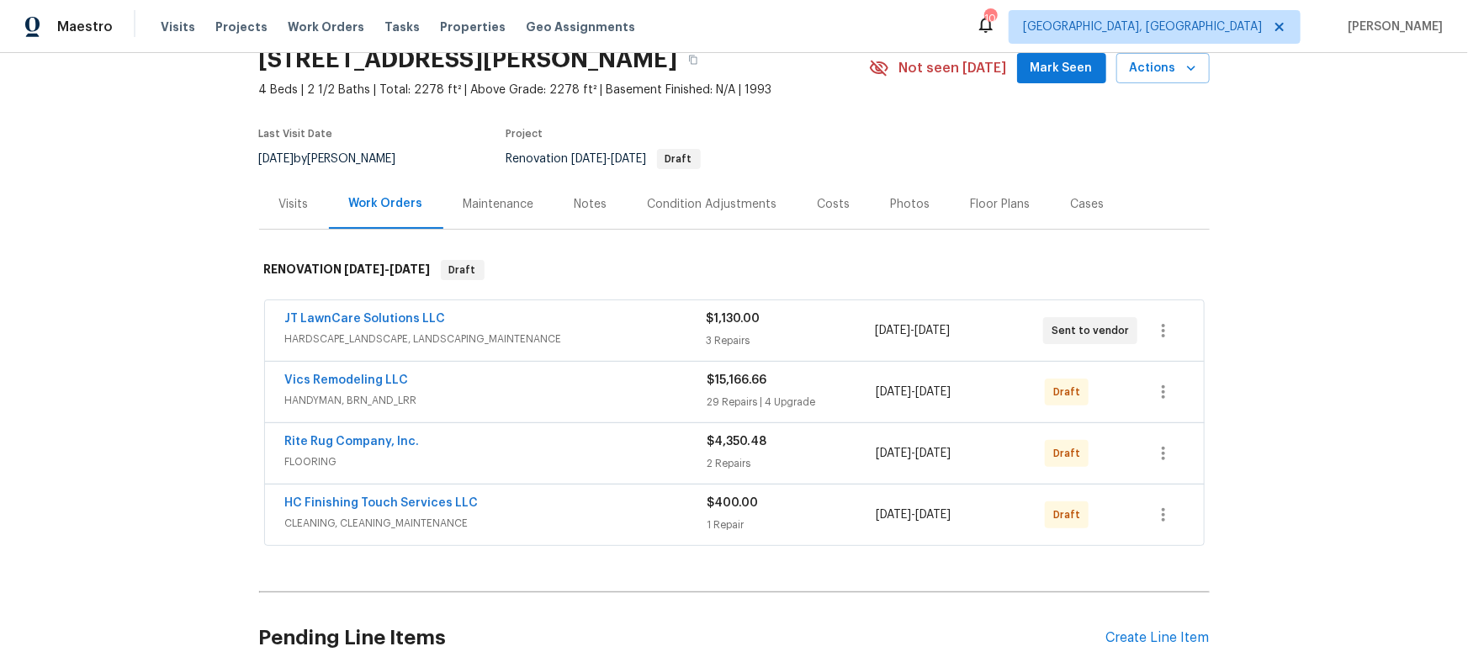
scroll to position [76, 0]
click at [1160, 325] on icon "button" at bounding box center [1163, 330] width 20 height 20
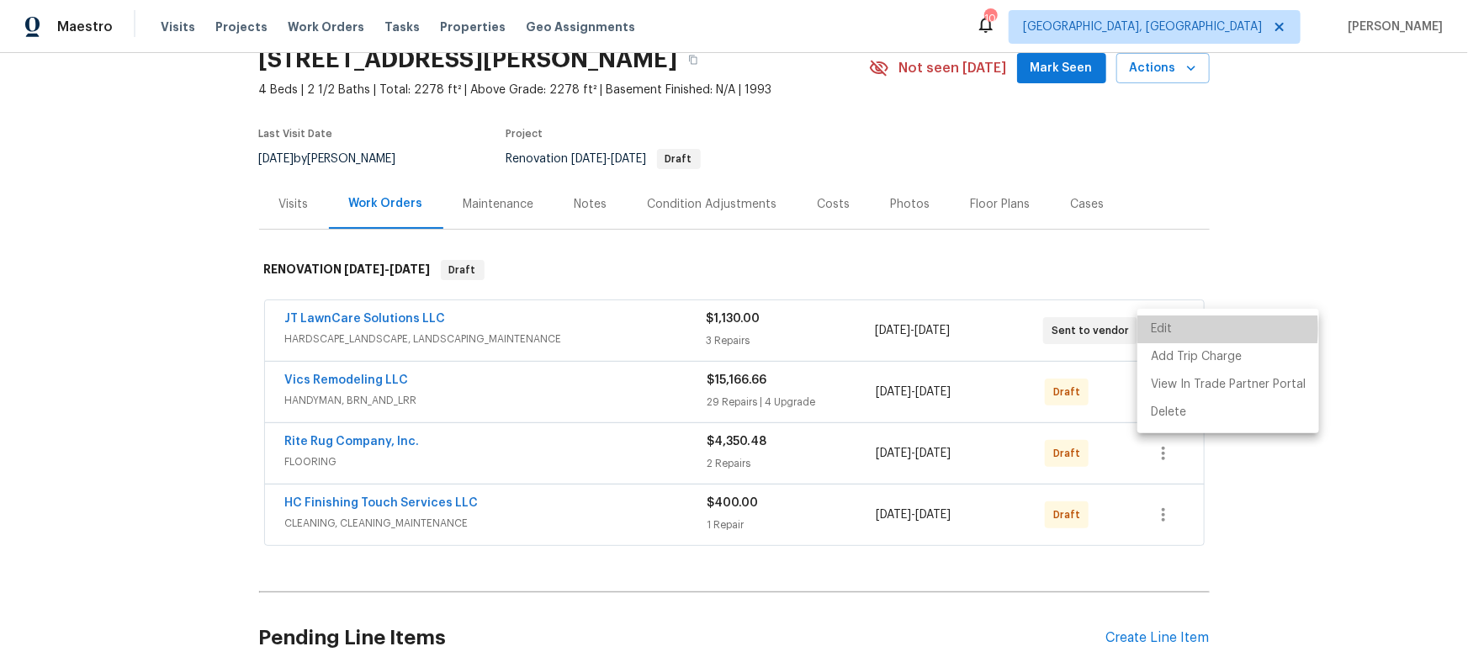
click at [1162, 329] on li "Edit" at bounding box center [1228, 329] width 182 height 28
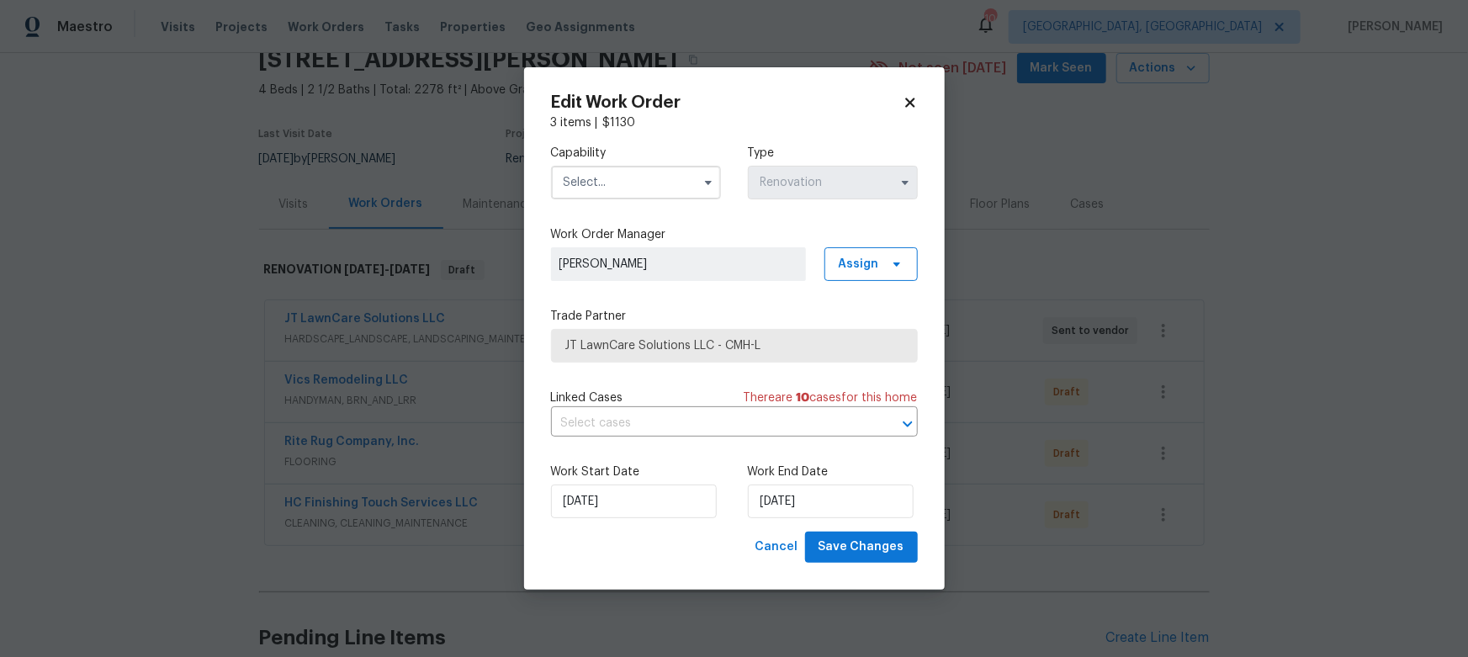
click at [910, 96] on icon at bounding box center [909, 102] width 15 height 15
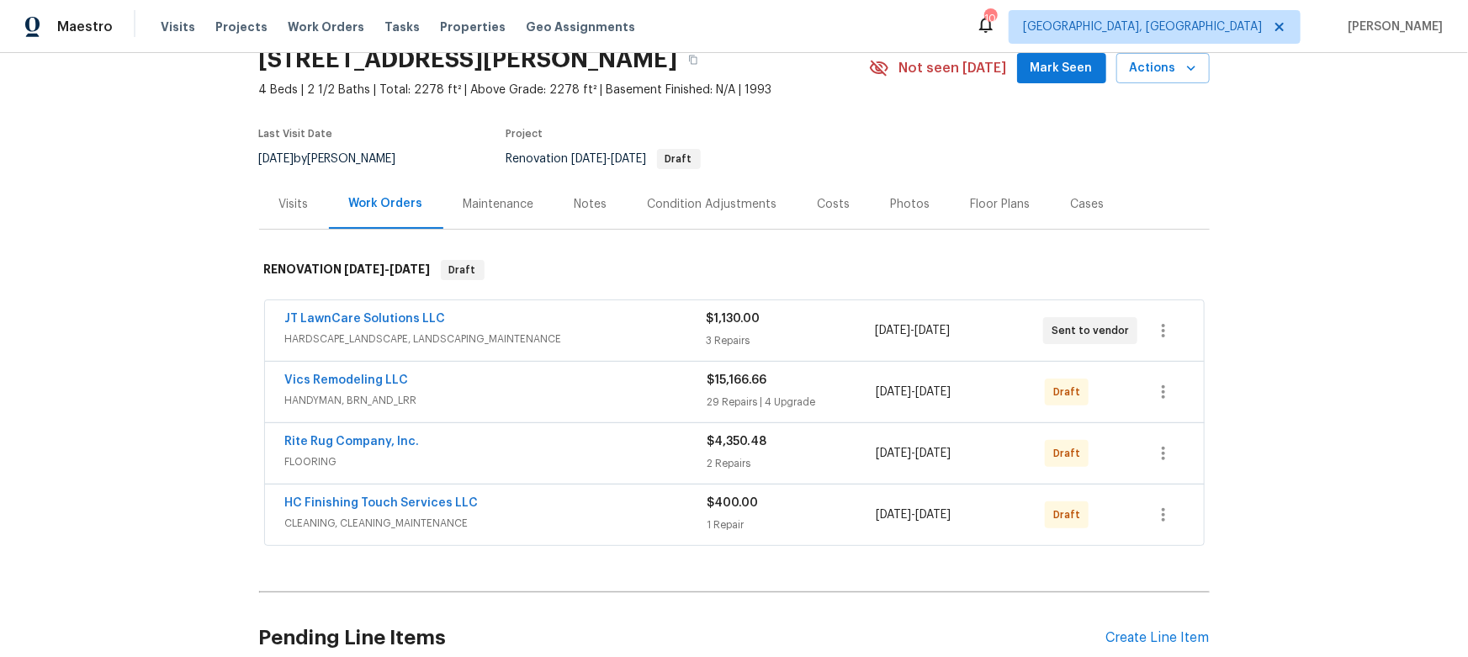
click at [1217, 297] on div "Back to all projects [STREET_ADDRESS][PERSON_NAME] 4 Beds | 2 1/2 Baths | Total…" at bounding box center [734, 355] width 1468 height 604
click at [1270, 191] on div "Back to all projects [STREET_ADDRESS][PERSON_NAME] 4 Beds | 2 1/2 Baths | Total…" at bounding box center [734, 355] width 1468 height 604
click at [1164, 383] on icon "button" at bounding box center [1163, 392] width 20 height 20
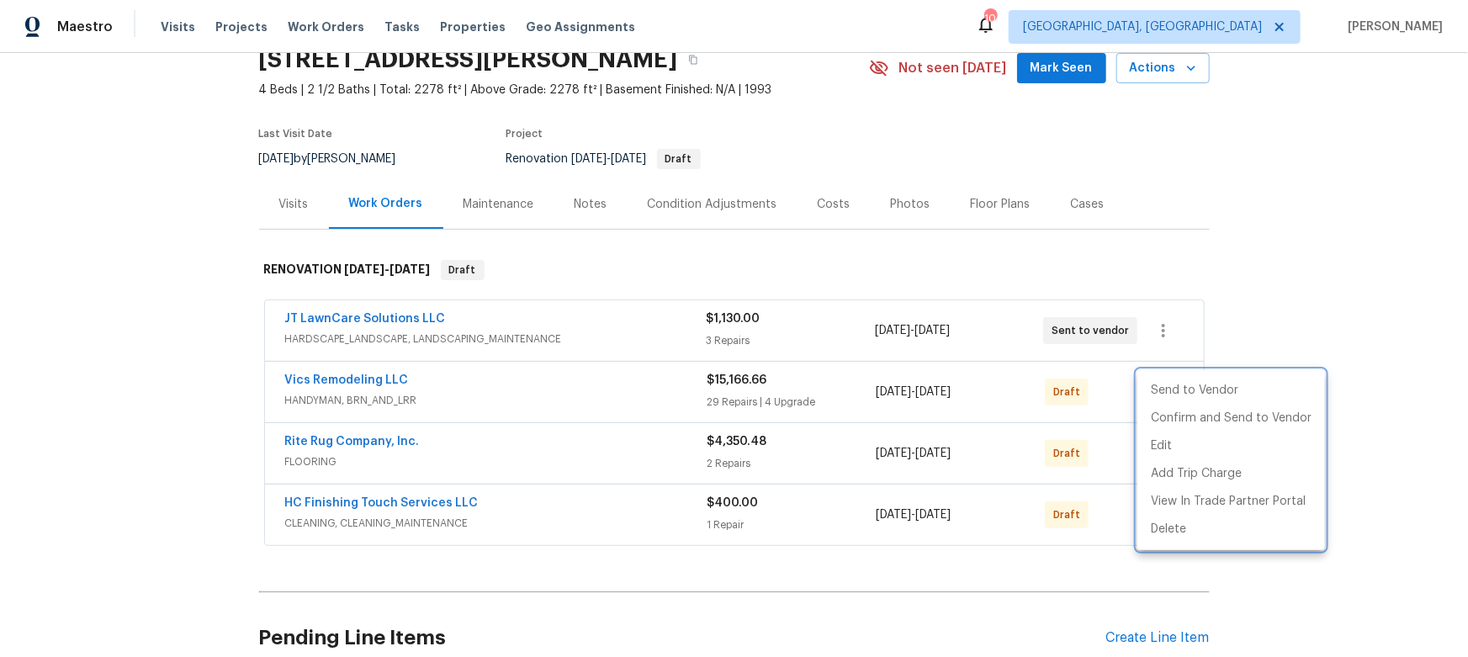
click at [1257, 300] on div at bounding box center [734, 328] width 1468 height 657
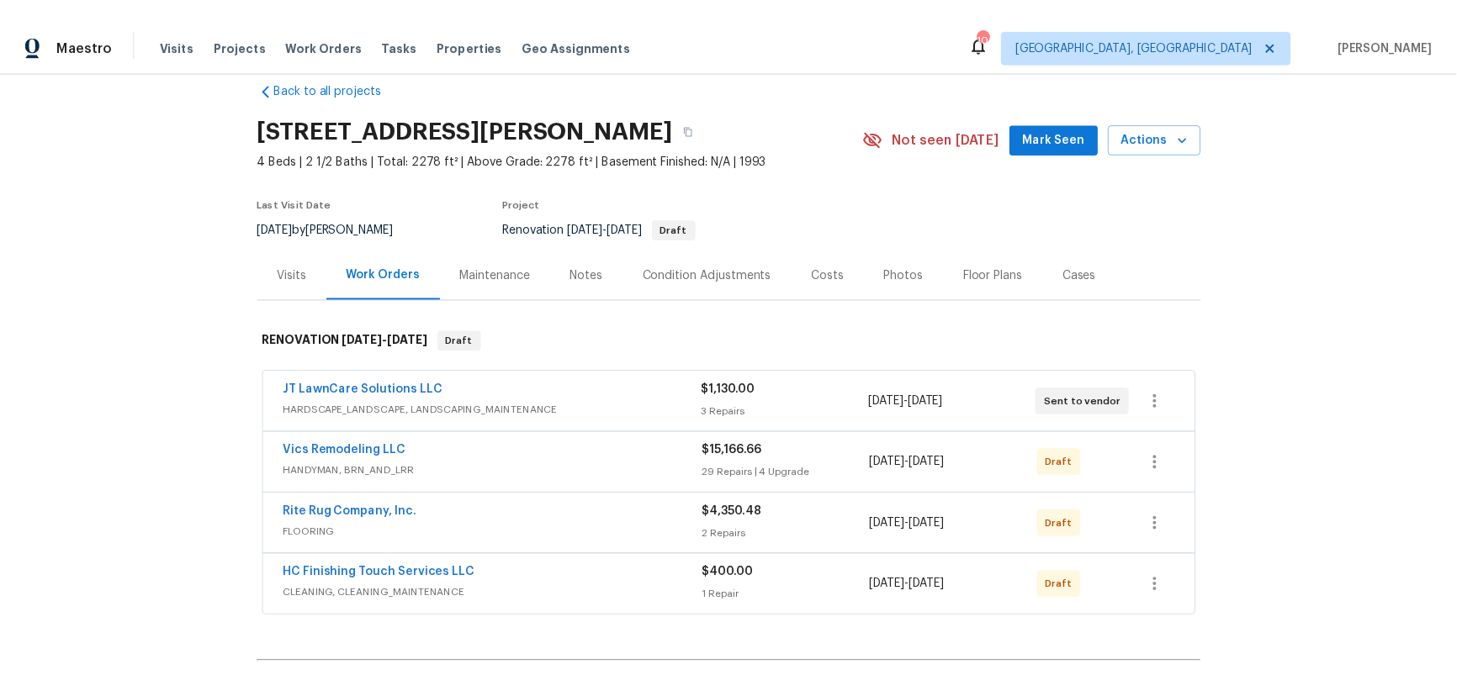
scroll to position [0, 0]
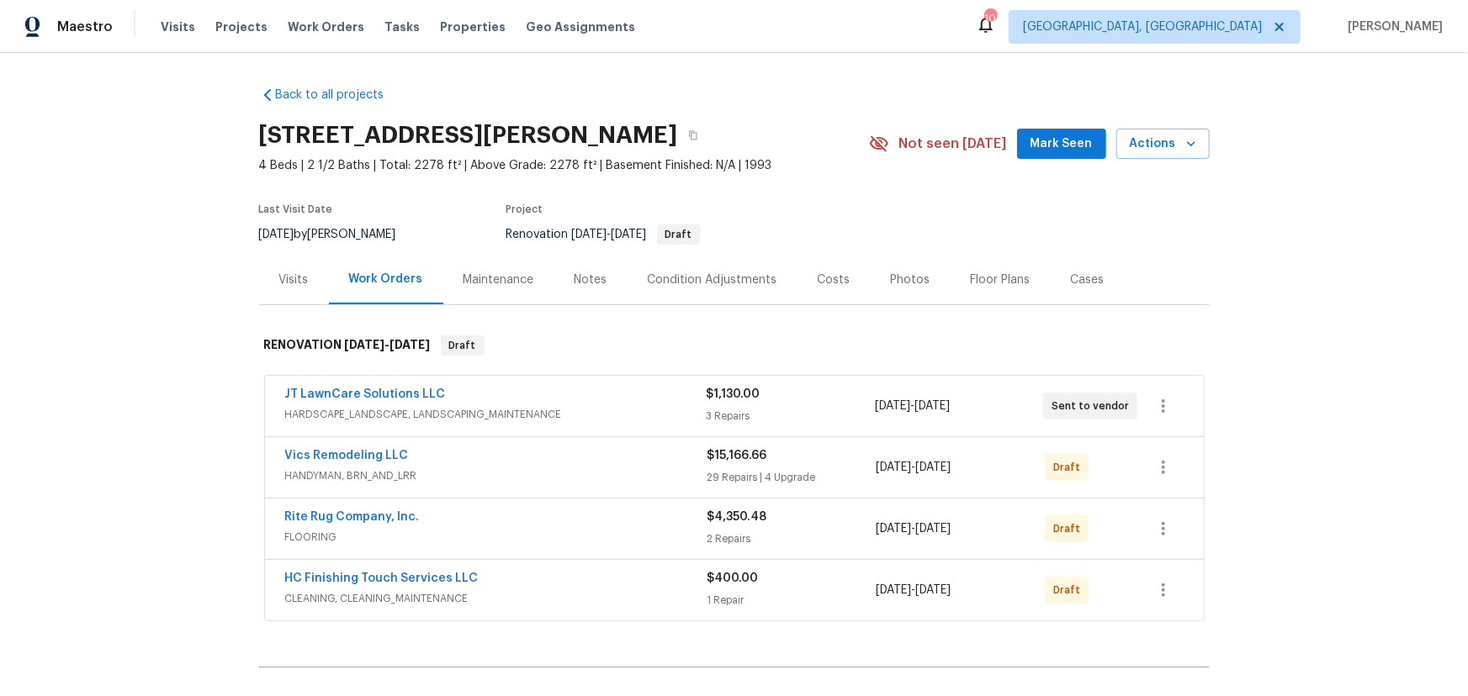
click at [1288, 277] on div "Back to all projects [STREET_ADDRESS][PERSON_NAME] 4 Beds | 2 1/2 Baths | Total…" at bounding box center [734, 374] width 1468 height 643
click at [1268, 199] on div "Back to all projects 4517 Clayburn Dr W, Grove City, OH 43123 4 Beds | 2 1/2 Ba…" at bounding box center [734, 374] width 1468 height 643
click at [708, 135] on button "button" at bounding box center [693, 135] width 30 height 30
drag, startPoint x: 603, startPoint y: 294, endPoint x: 593, endPoint y: 291, distance: 10.6
click at [600, 294] on div "Notes" at bounding box center [590, 280] width 73 height 50
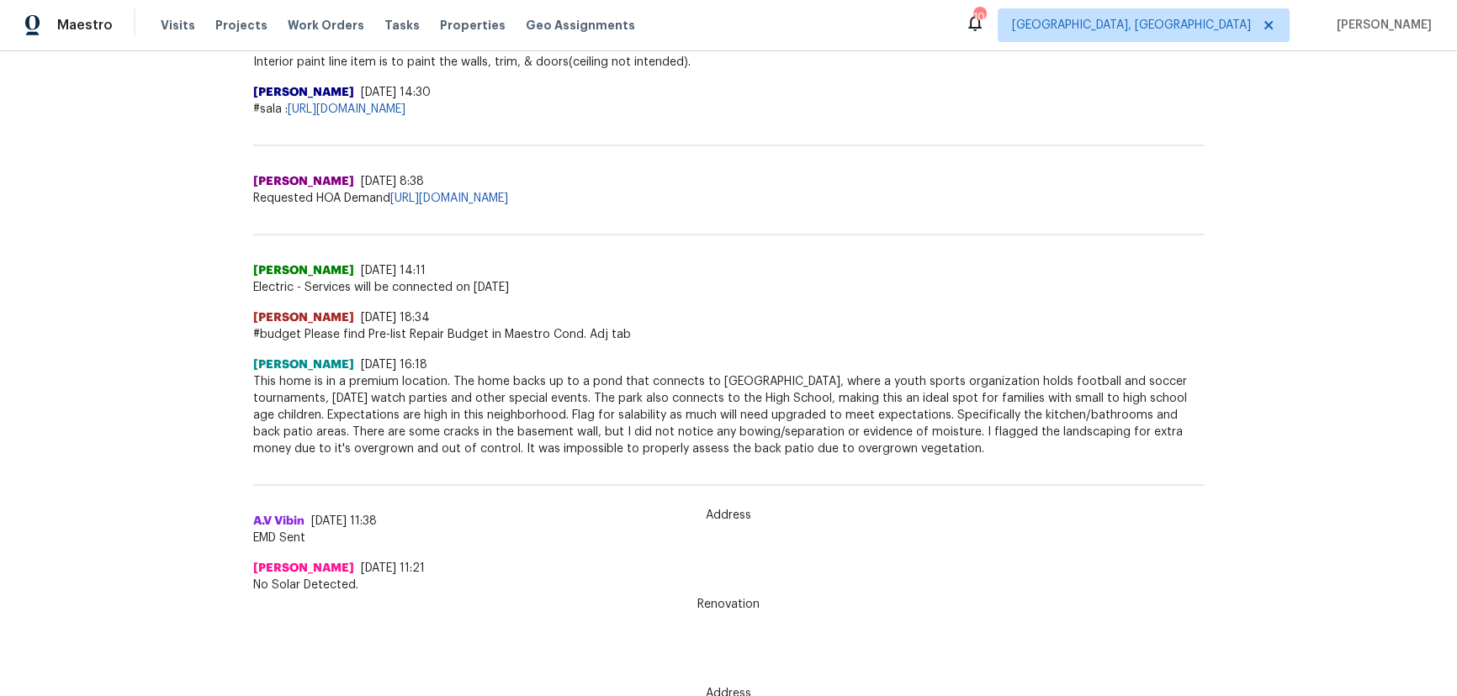
scroll to position [3, 0]
drag, startPoint x: 246, startPoint y: 368, endPoint x: 950, endPoint y: 432, distance: 707.7
click at [950, 432] on div "Back to all projects 4517 Clayburn Dr W, Grove City, OH 43123 4 Beds | 2 1/2 Ba…" at bounding box center [728, 371] width 1457 height 643
copy span "This home is in a premium location. The home backs up to a pond that connects t…"
click at [811, 262] on div "SHYAMJITH R 9/23/25, 14:11" at bounding box center [728, 270] width 950 height 17
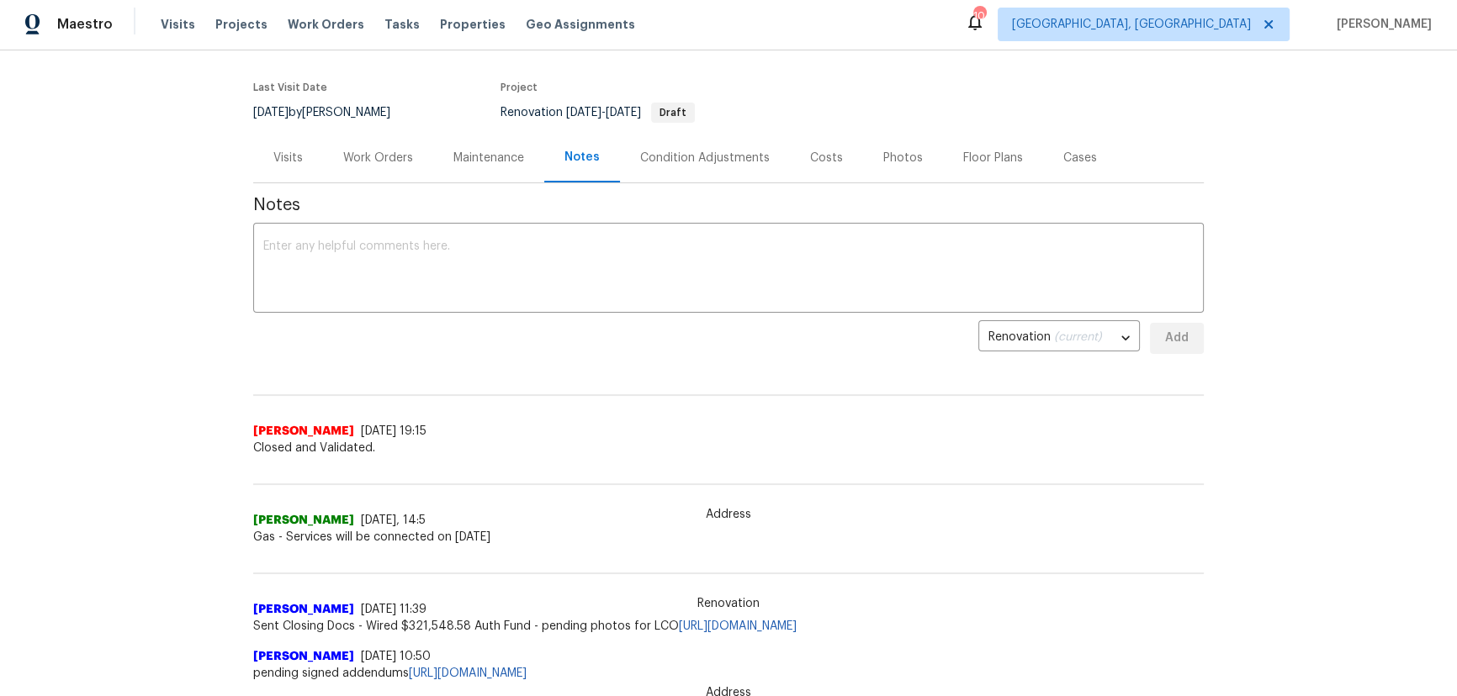
scroll to position [119, 0]
click at [401, 167] on div "Work Orders" at bounding box center [378, 159] width 110 height 50
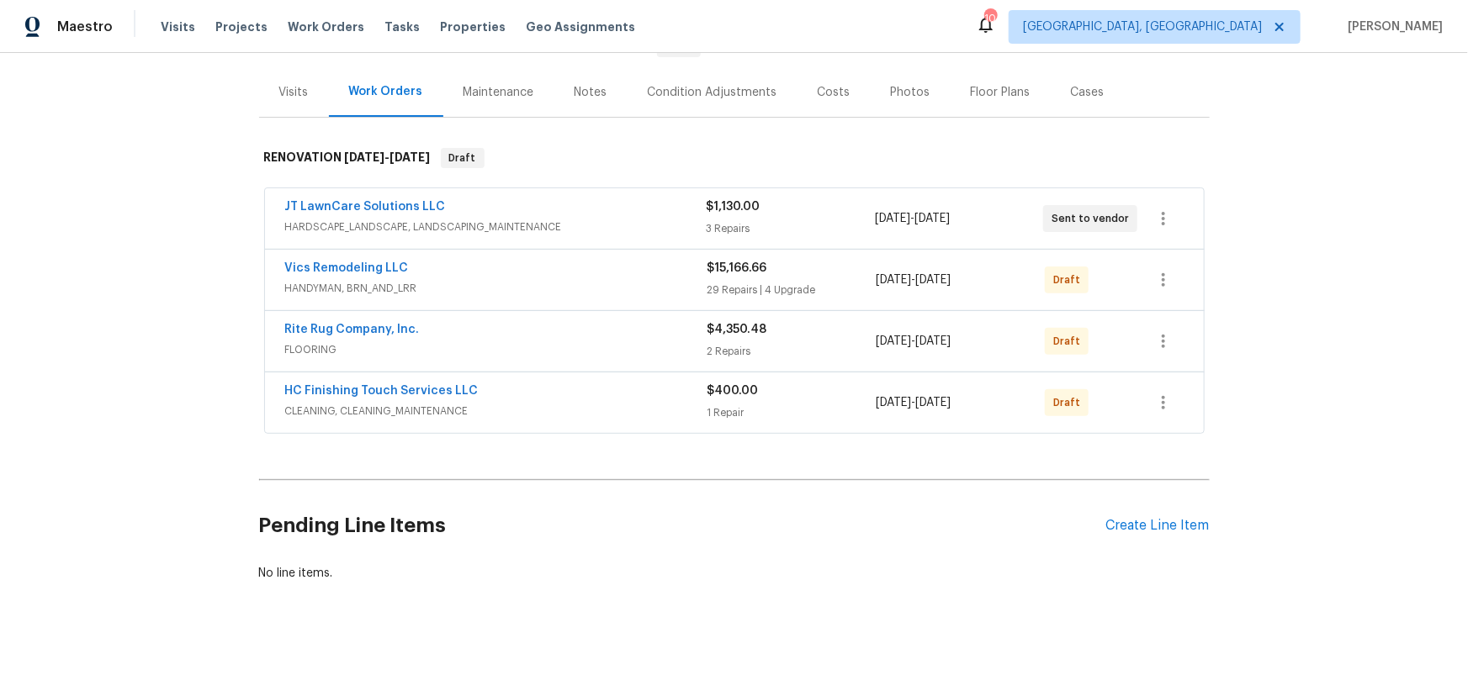
scroll to position [198, 0]
click at [357, 324] on link "Rite Rug Company, Inc." at bounding box center [352, 330] width 135 height 12
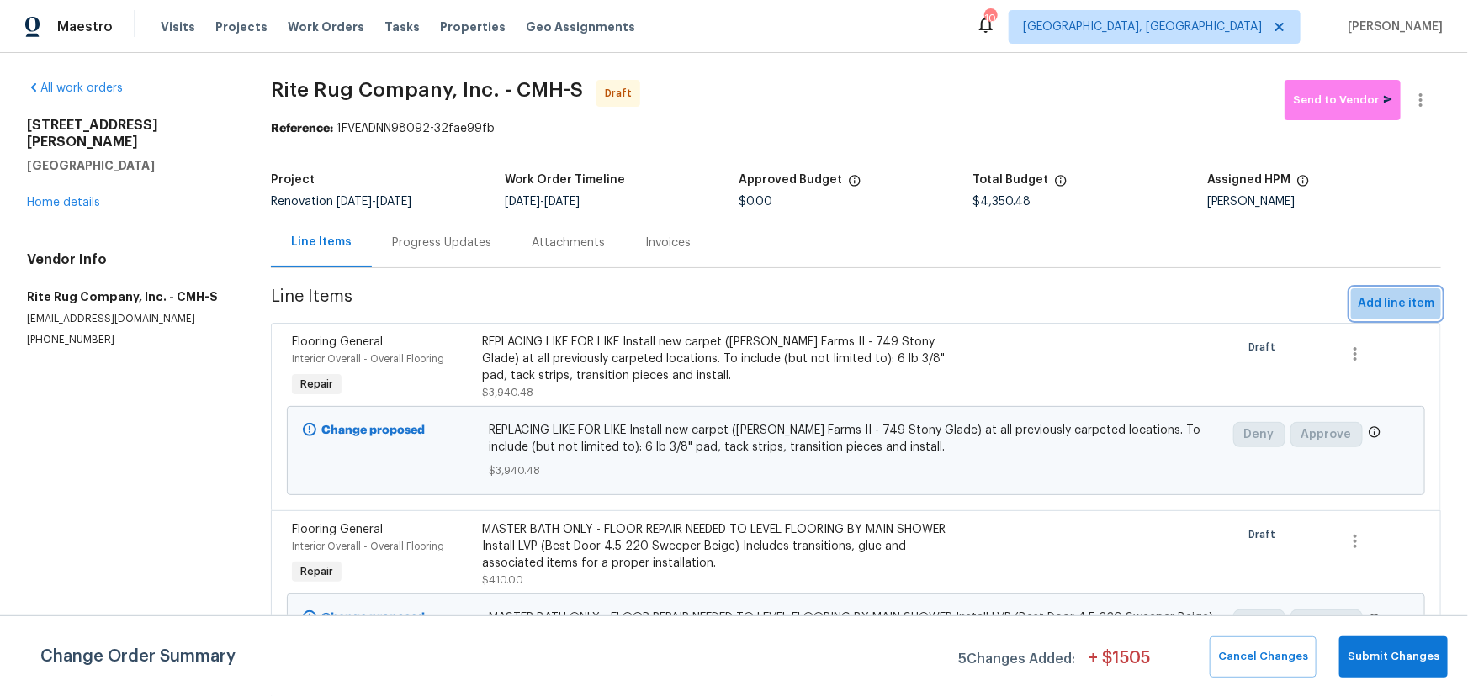
click at [1386, 300] on span "Add line item" at bounding box center [1395, 304] width 77 height 21
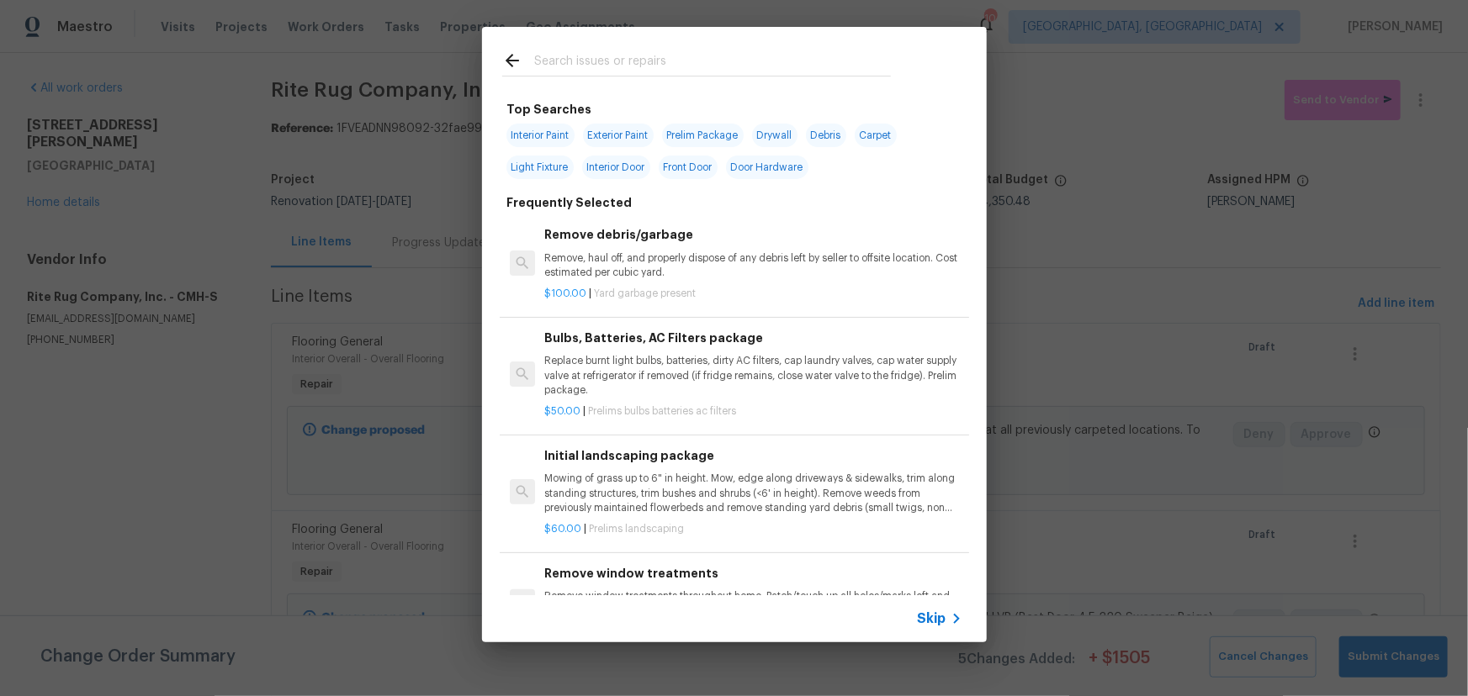
click at [628, 71] on input "text" at bounding box center [712, 62] width 357 height 25
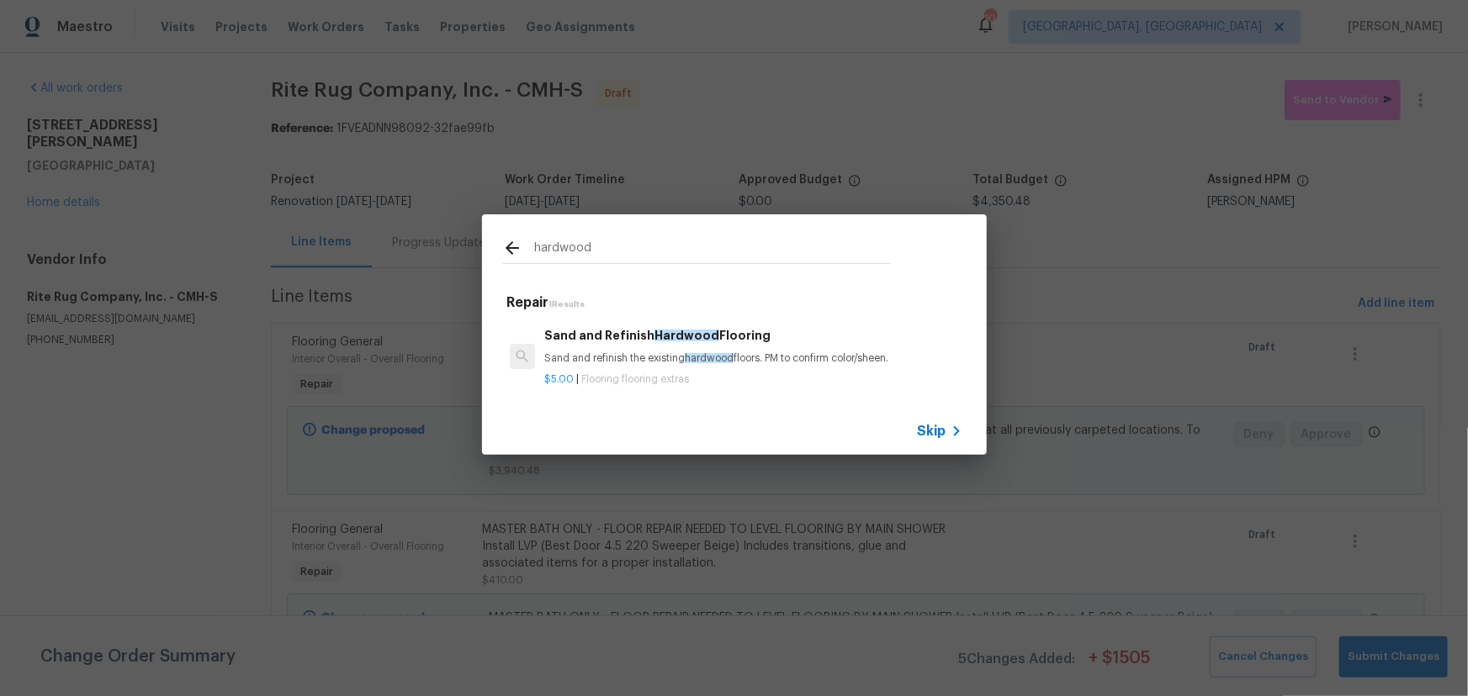
type input "hardwood"
click at [792, 366] on div "$5.00 | Flooring flooring extras" at bounding box center [752, 376] width 417 height 21
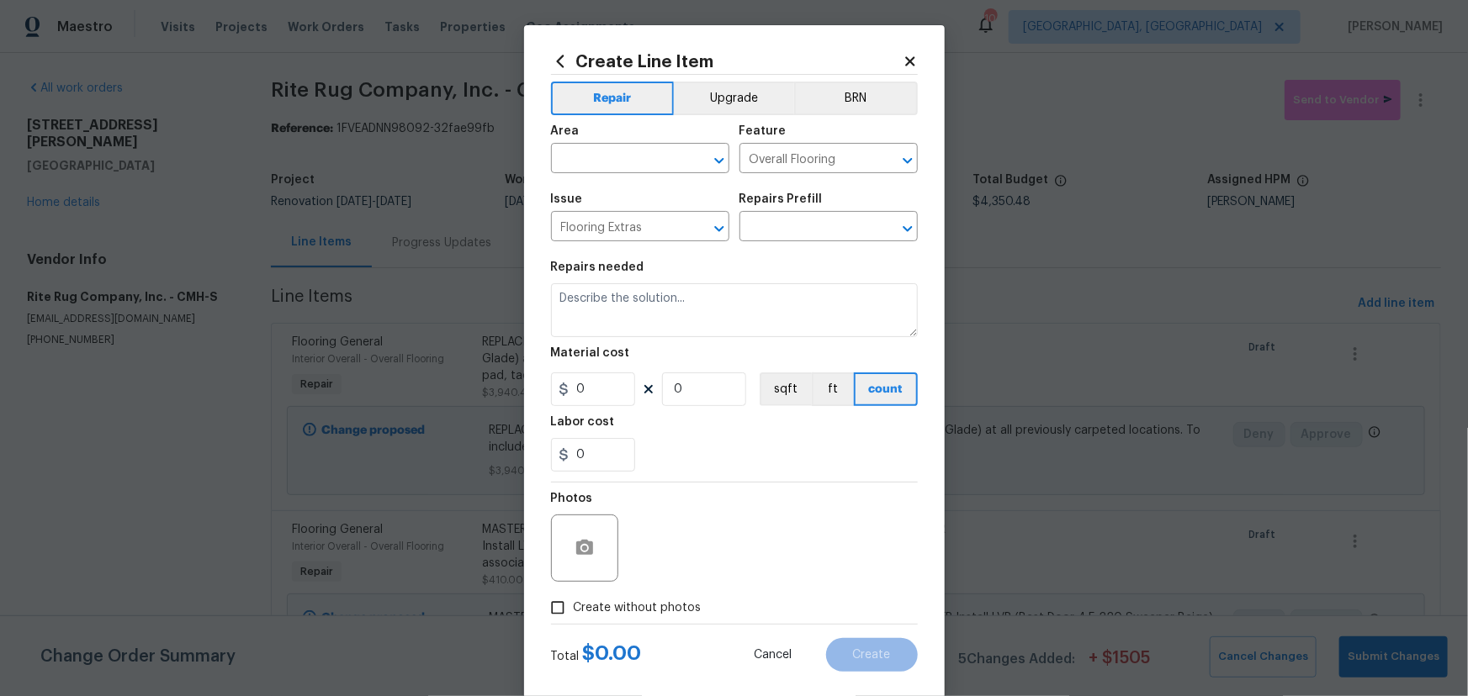
type input "Sand and Refinish Hardwood Flooring $5.00"
type textarea "Sand and refinish the existing hardwood floors. PM to confirm color/sheen."
type input "5"
type input "1"
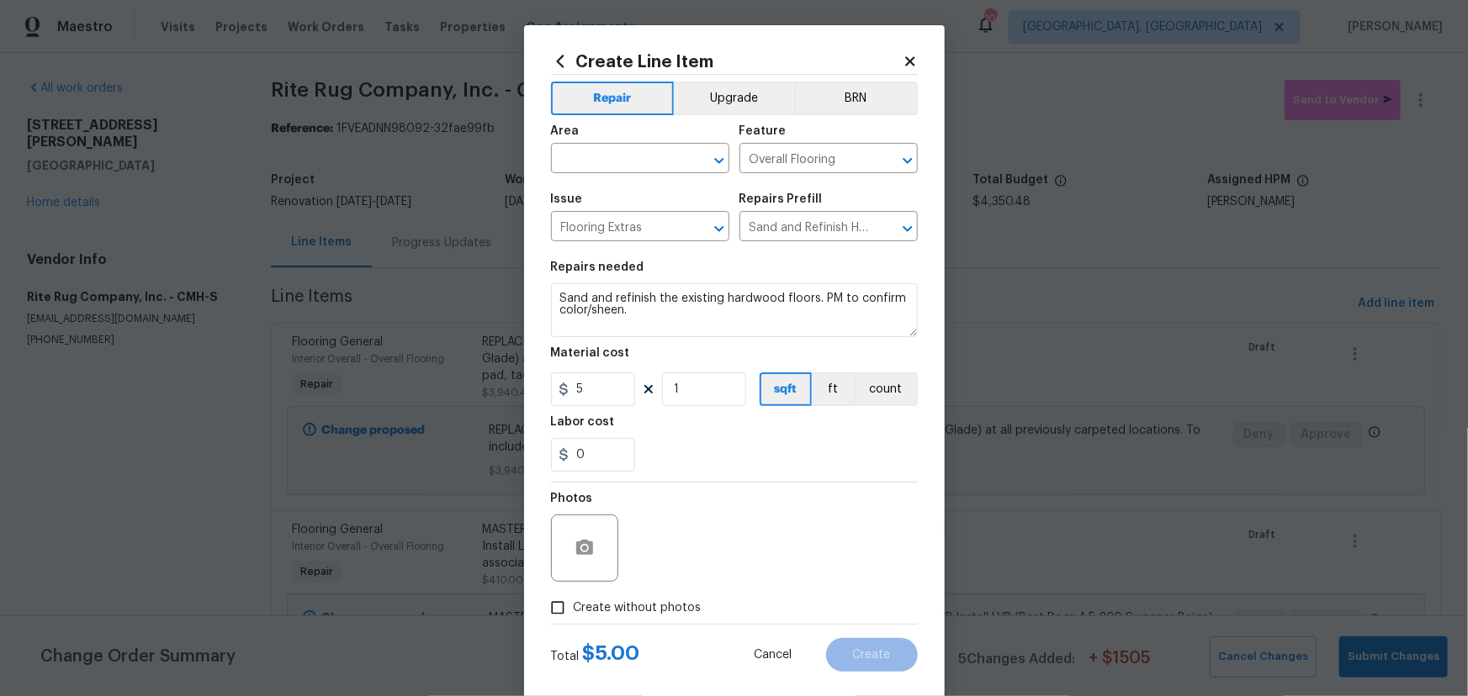
click at [609, 144] on div "Area" at bounding box center [640, 136] width 178 height 22
click at [609, 152] on input "text" at bounding box center [616, 160] width 131 height 26
click at [611, 227] on li "Interior Overall" at bounding box center [634, 225] width 178 height 28
type input "Interior Overall"
click at [703, 424] on div "Labor cost" at bounding box center [734, 427] width 367 height 22
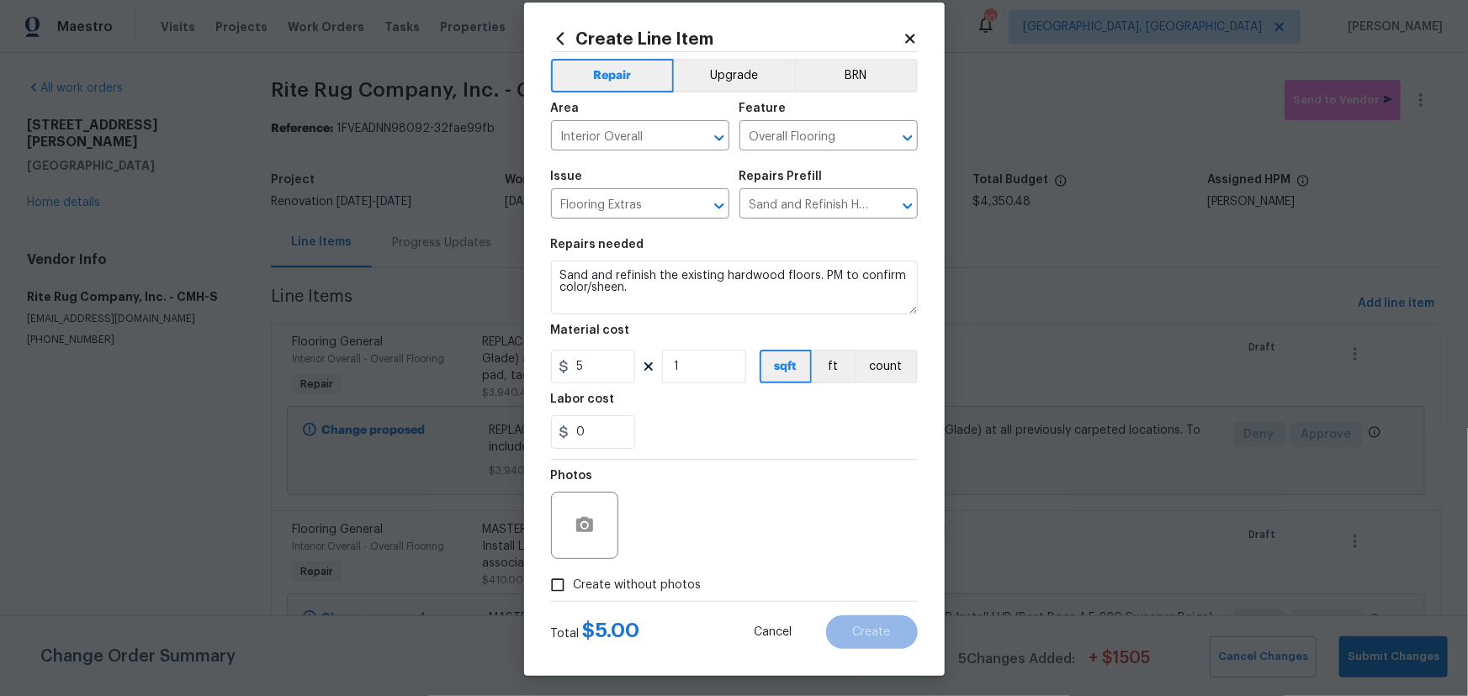
scroll to position [28, 0]
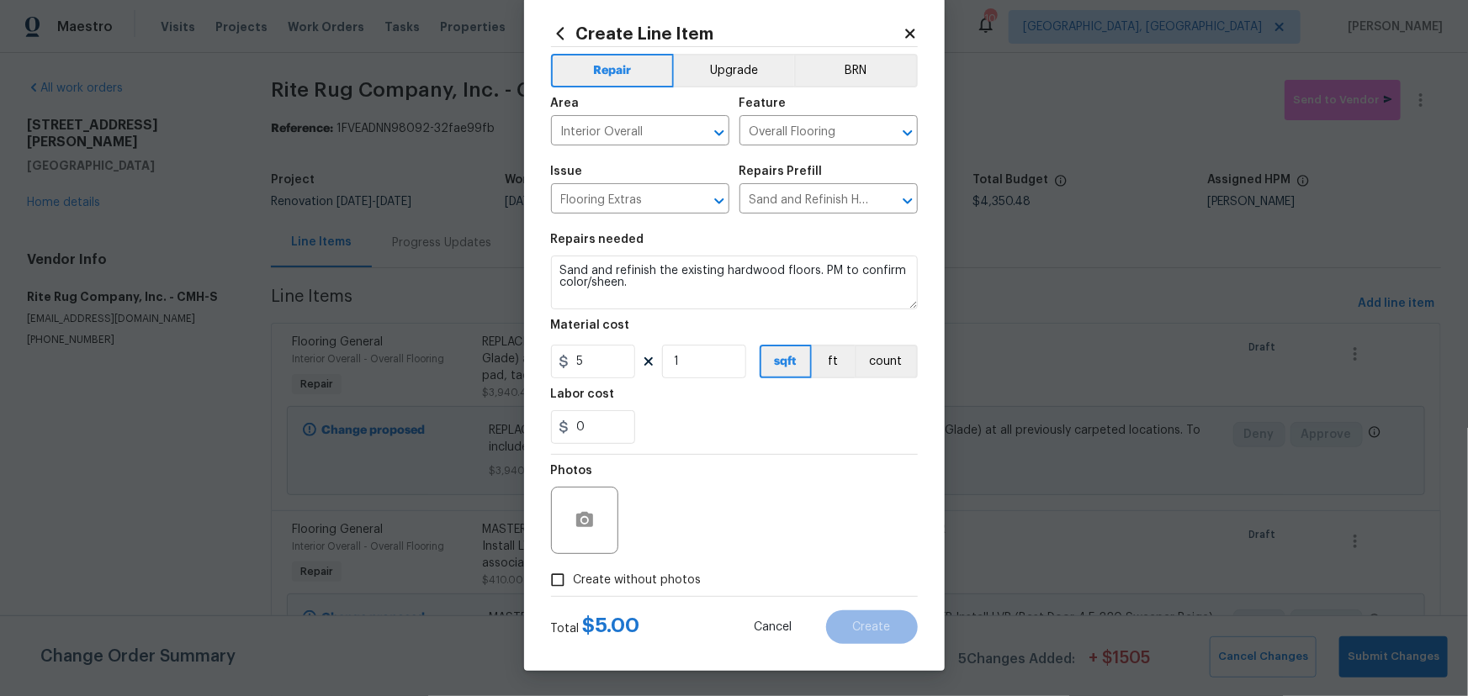
click at [526, 30] on div "Create Line Item Repair Upgrade BRN Area Interior Overall ​ Feature Overall Flo…" at bounding box center [734, 334] width 421 height 674
drag, startPoint x: 705, startPoint y: 365, endPoint x: 1068, endPoint y: 301, distance: 368.9
click at [604, 369] on div "5 1 sqft ft count" at bounding box center [734, 362] width 367 height 34
type input "550"
click at [684, 583] on span "Create without photos" at bounding box center [638, 581] width 128 height 18
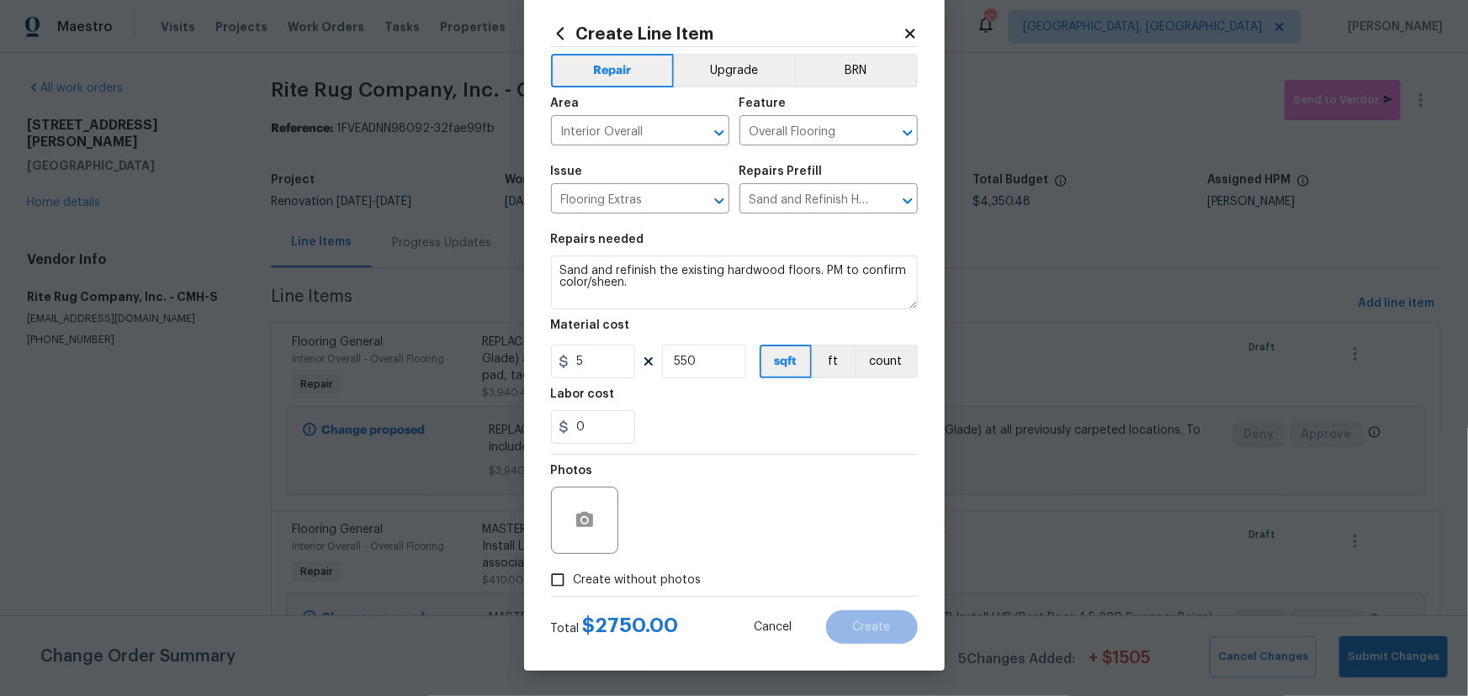
click at [574, 583] on input "Create without photos" at bounding box center [558, 580] width 32 height 32
checkbox input "true"
click at [711, 532] on textarea at bounding box center [775, 520] width 286 height 67
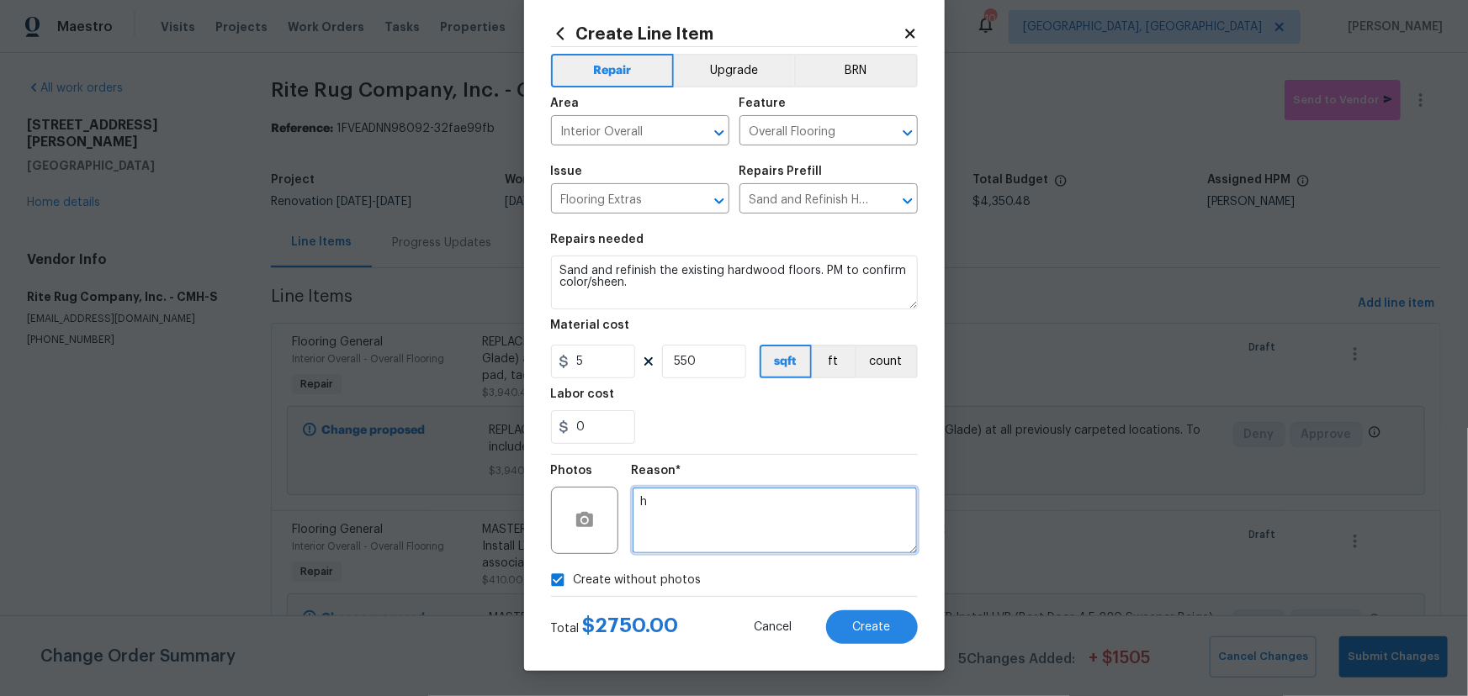
type textarea "h"
click at [789, 426] on div "0" at bounding box center [734, 427] width 367 height 34
click at [881, 634] on button "Create" at bounding box center [872, 628] width 92 height 34
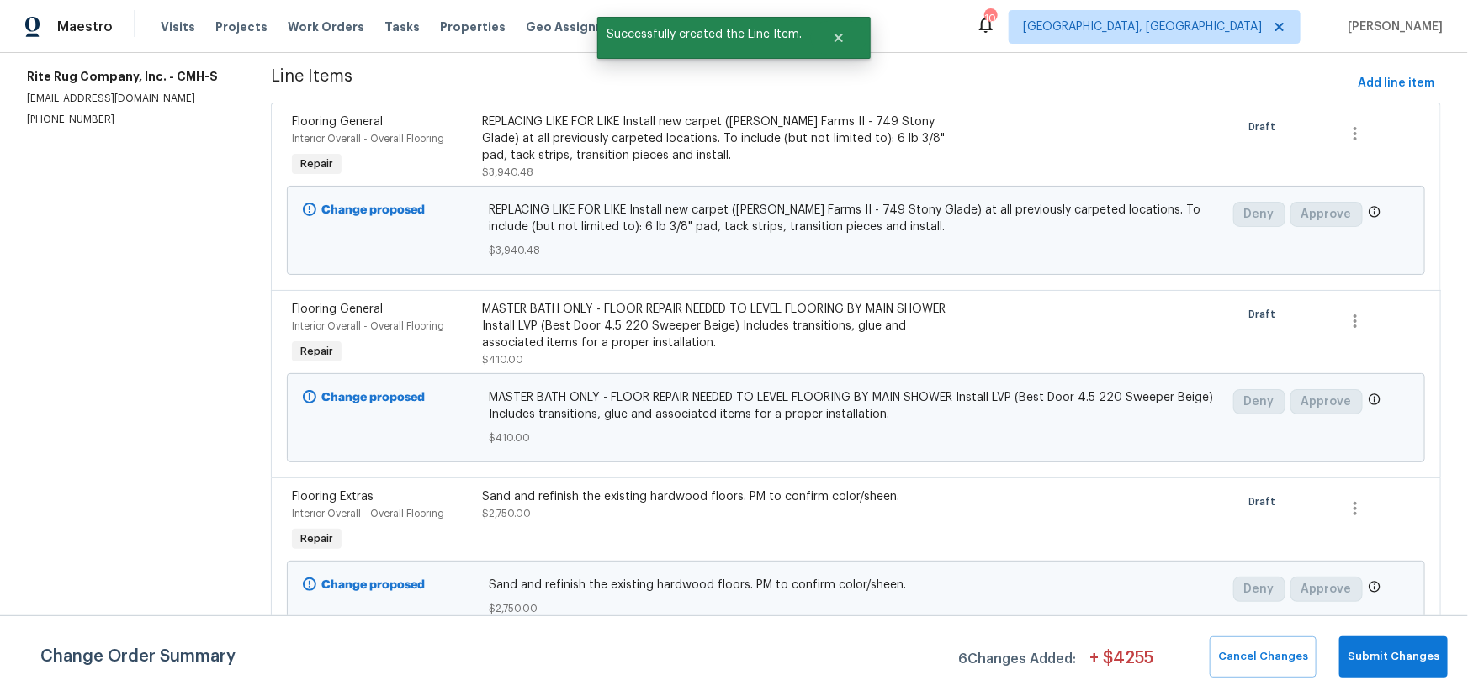
scroll to position [229, 0]
click at [1410, 665] on span "Submit Changes" at bounding box center [1393, 657] width 92 height 19
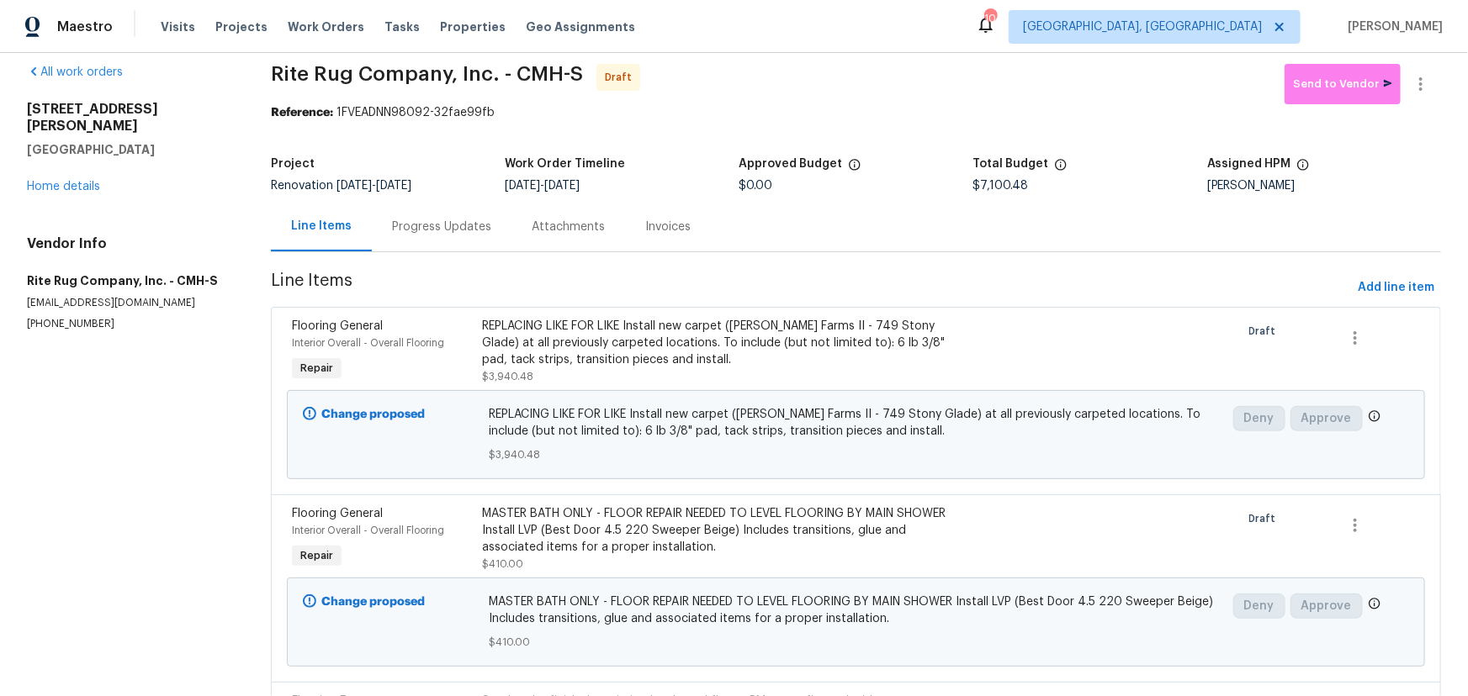
scroll to position [0, 0]
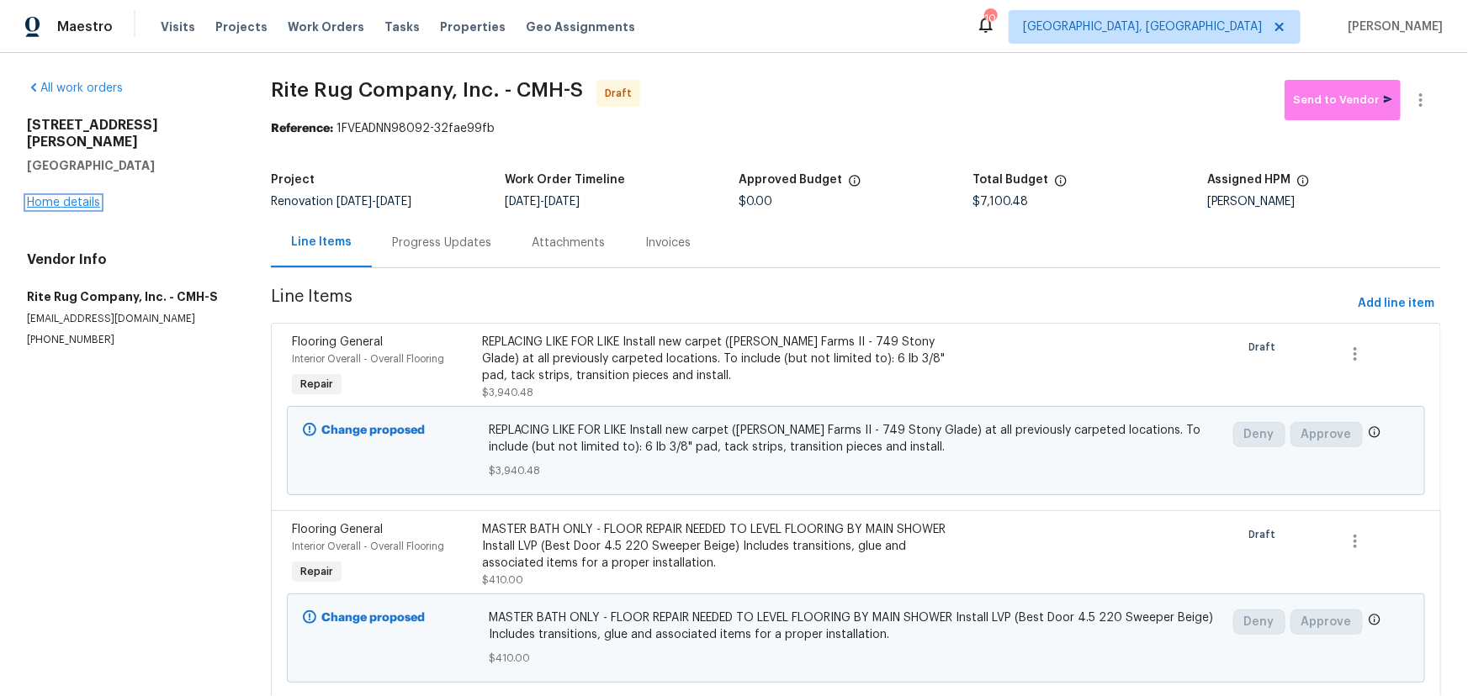
click at [61, 197] on link "Home details" at bounding box center [63, 203] width 73 height 12
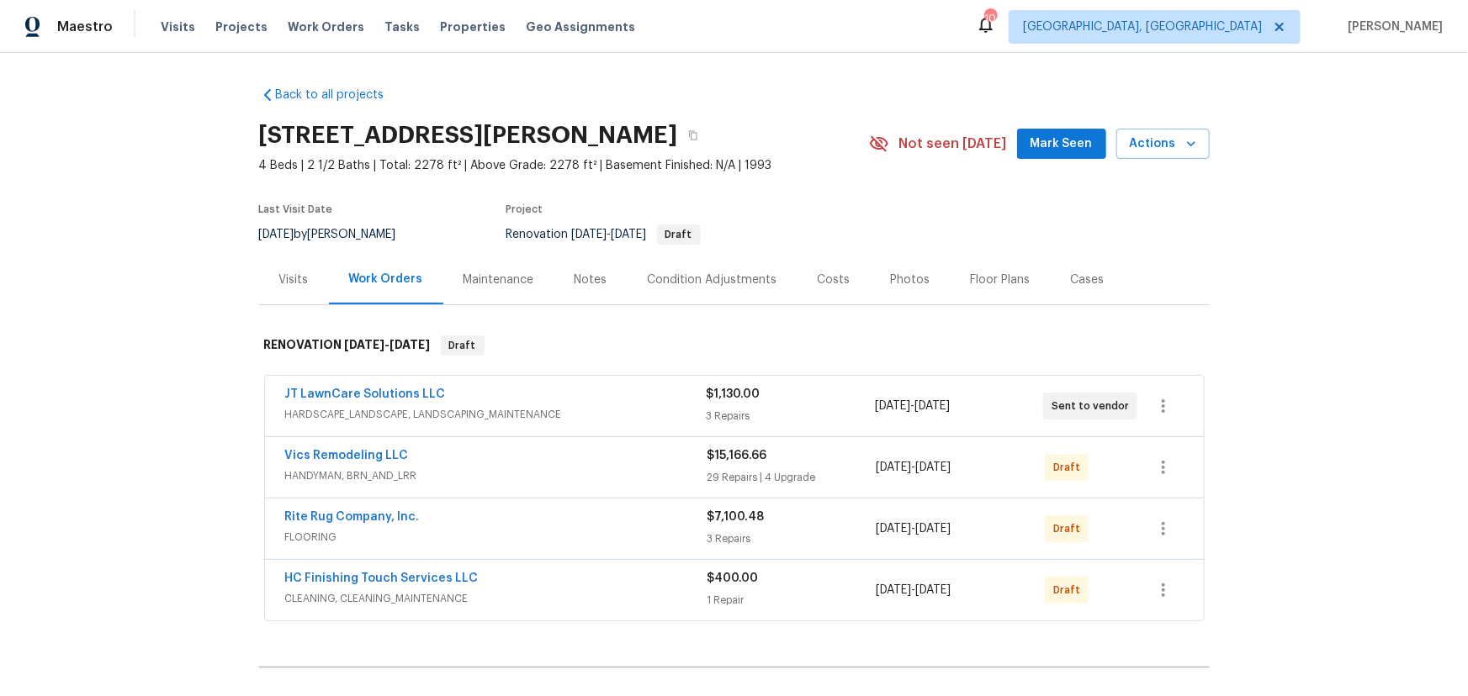
click at [506, 281] on div "Maintenance" at bounding box center [498, 280] width 71 height 17
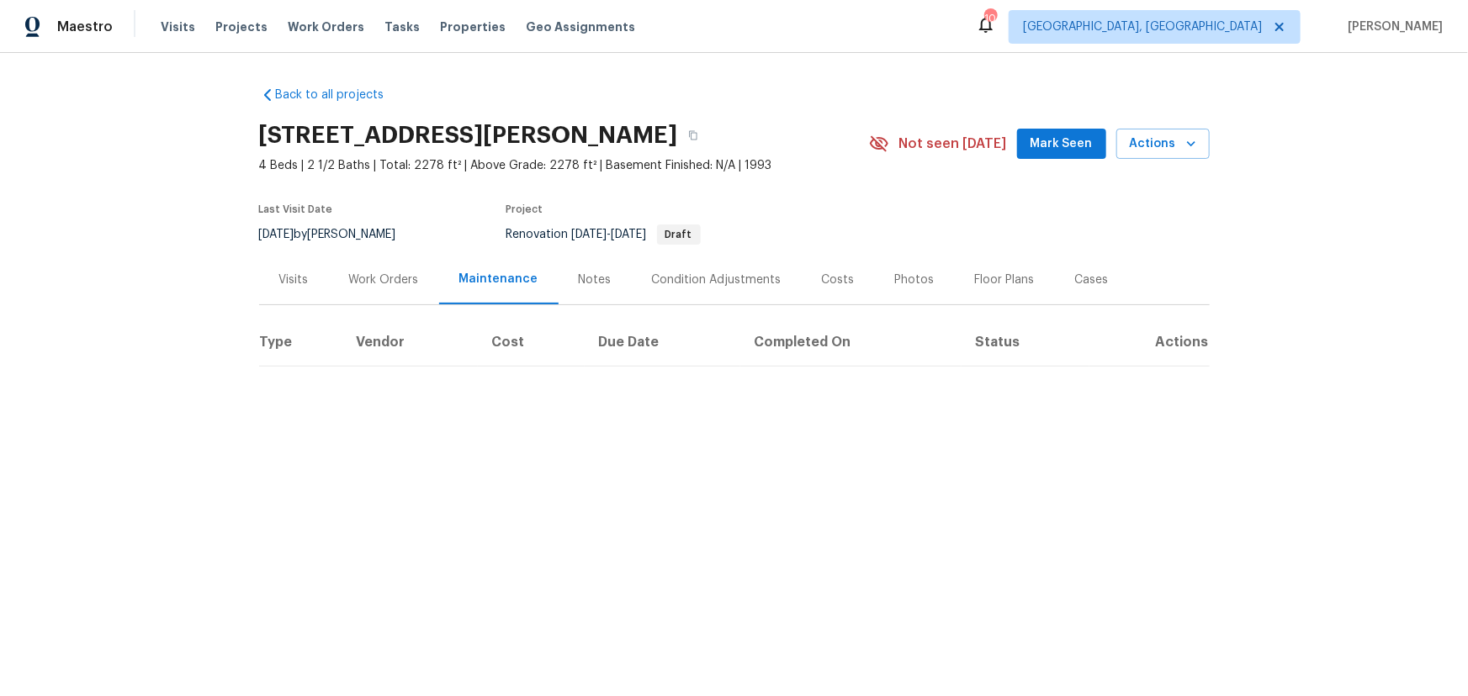
click at [838, 288] on div "Costs" at bounding box center [837, 280] width 73 height 50
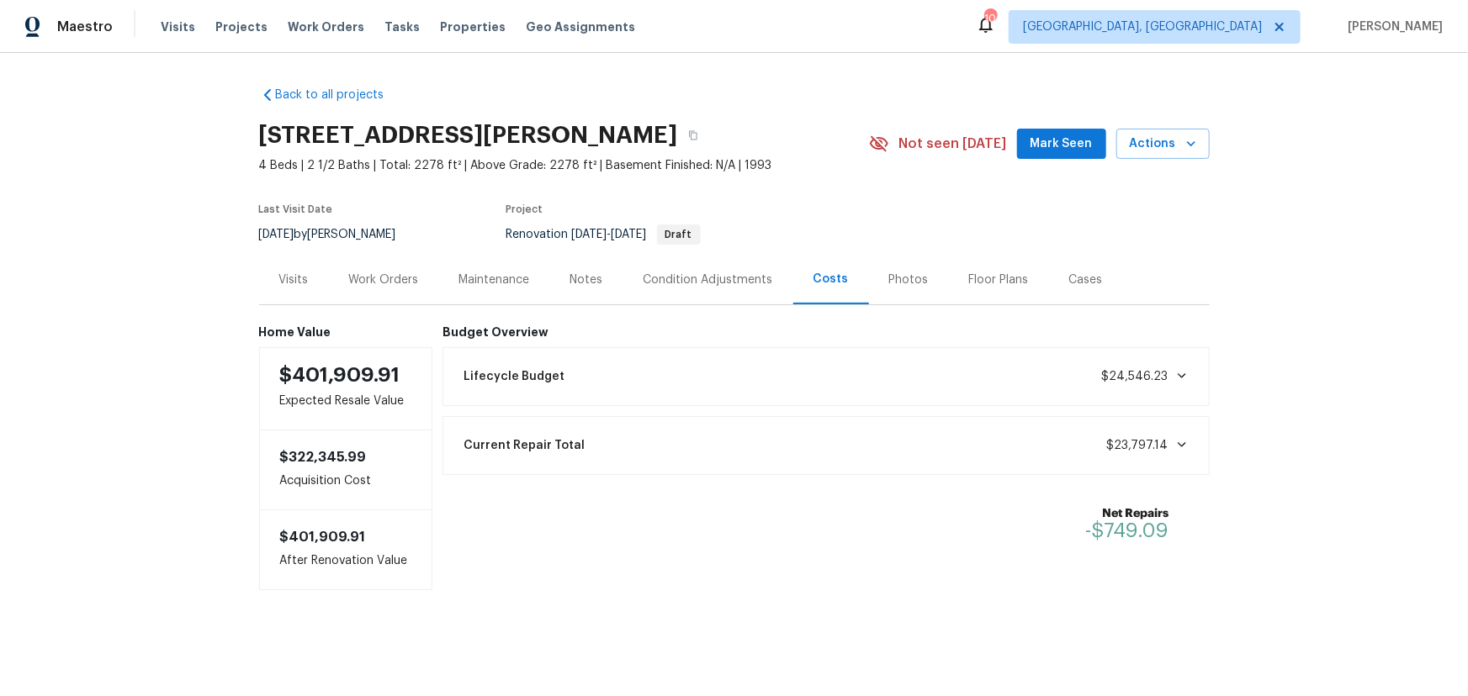
click at [1339, 228] on div "Back to all projects 4517 Clayburn Dr W, Grove City, OH 43123 4 Beds | 2 1/2 Ba…" at bounding box center [734, 372] width 1468 height 638
click at [167, 402] on div "Back to all projects 4517 Clayburn Dr W, Grove City, OH 43123 4 Beds | 2 1/2 Ba…" at bounding box center [734, 372] width 1468 height 638
click at [399, 279] on div "Work Orders" at bounding box center [384, 280] width 70 height 17
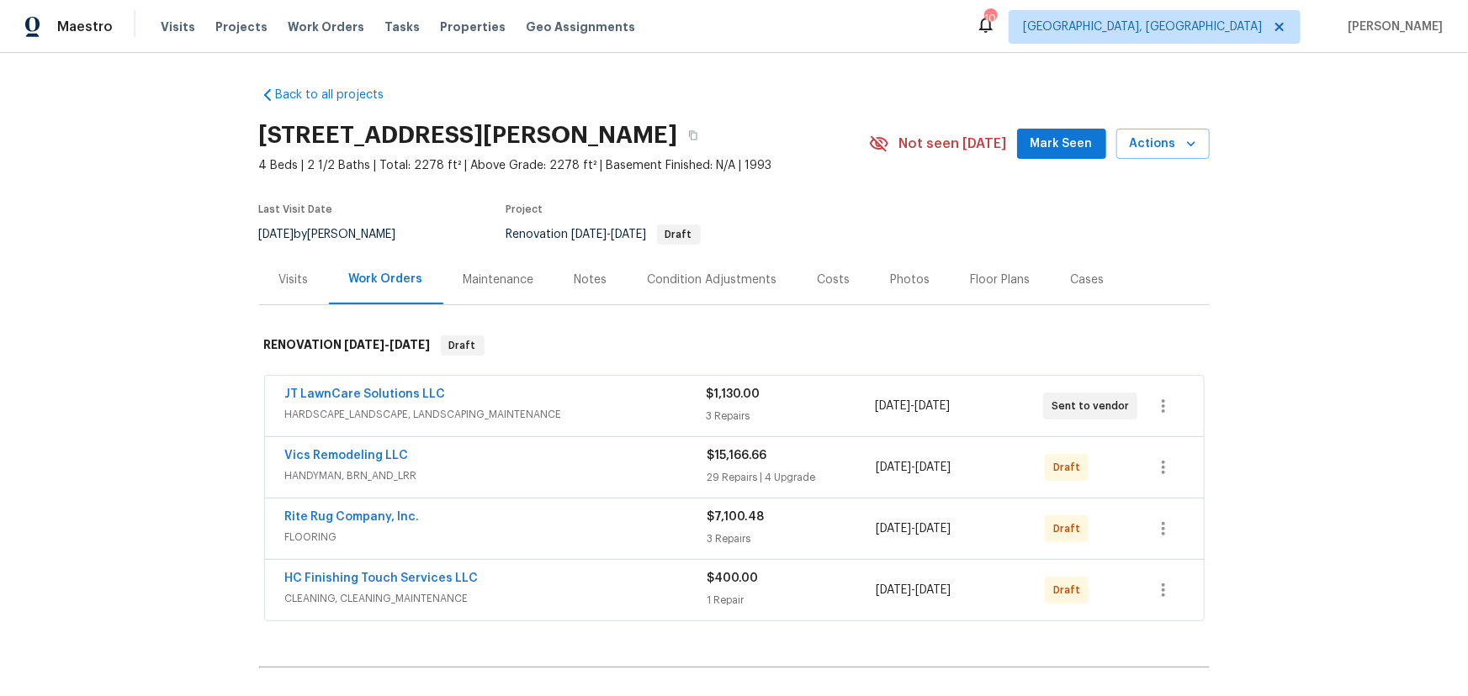
click at [279, 278] on div "Visits" at bounding box center [293, 280] width 29 height 17
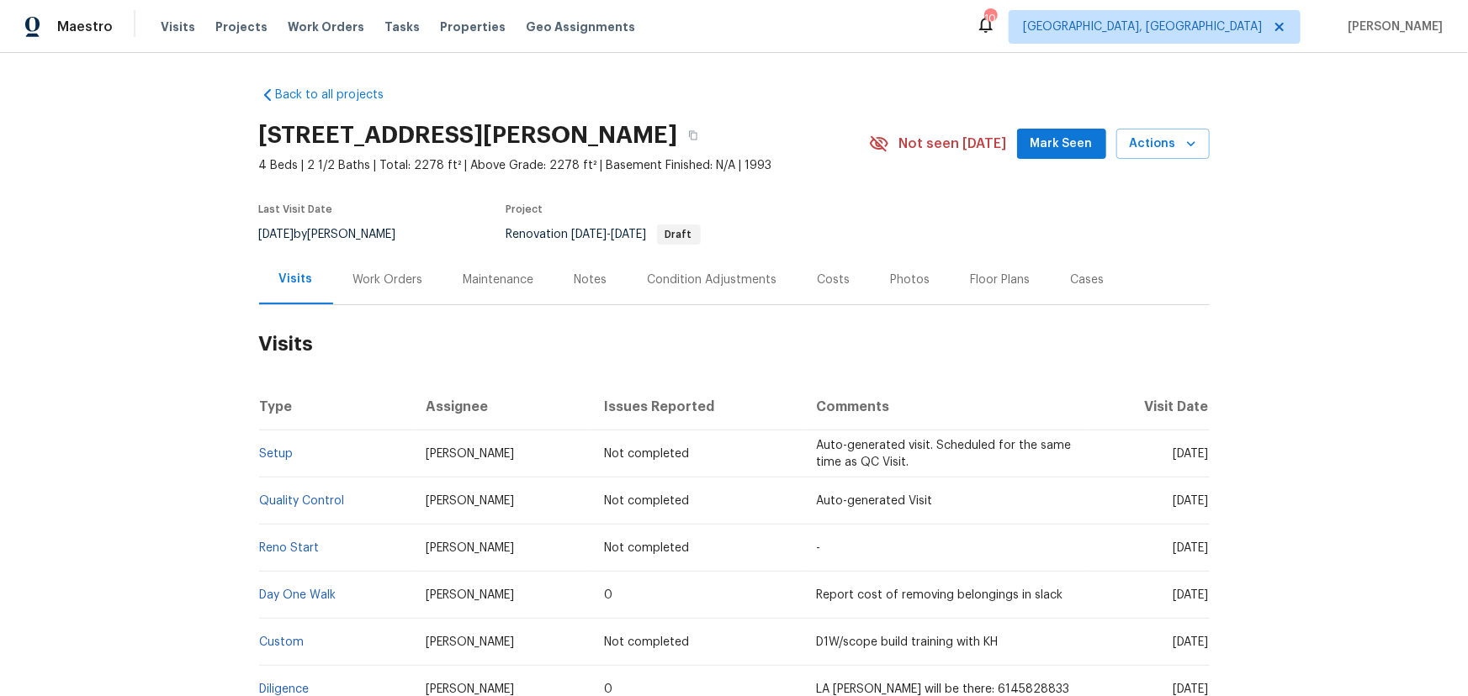
click at [369, 280] on div "Work Orders" at bounding box center [388, 280] width 70 height 17
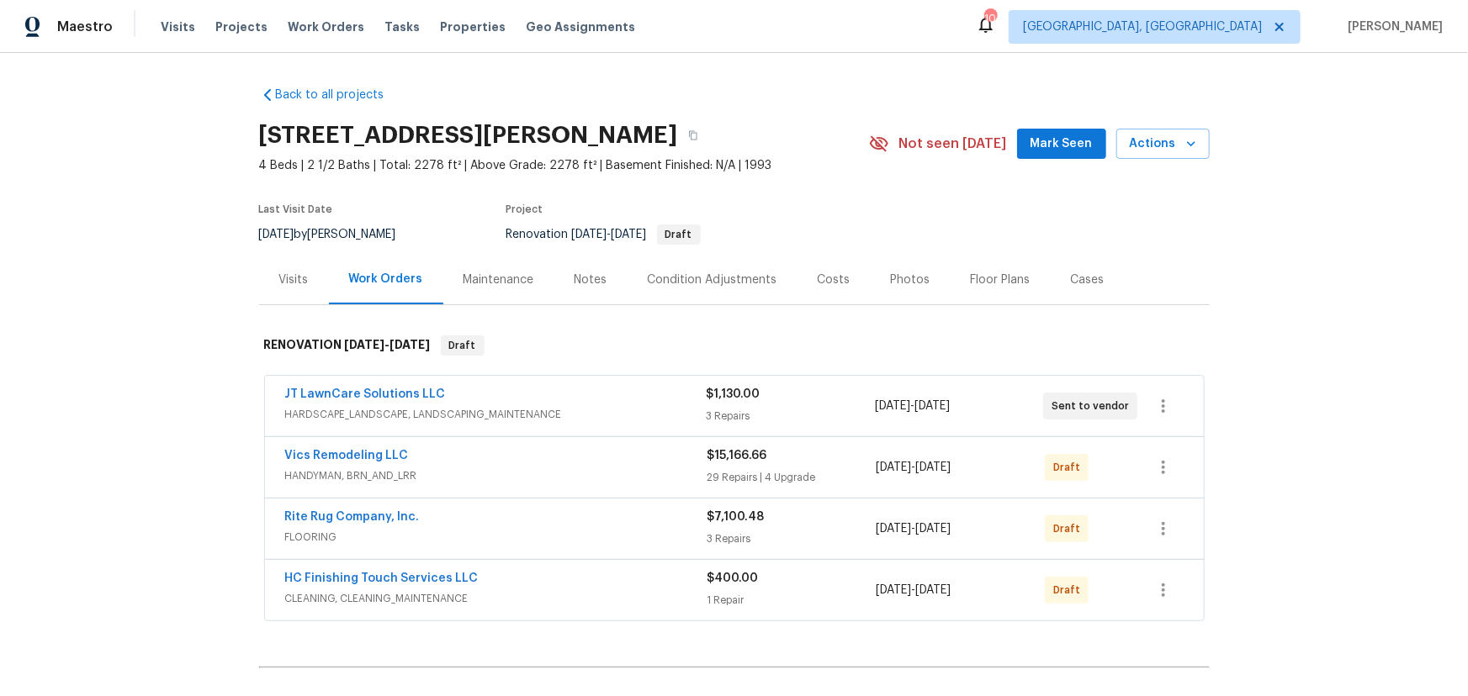
click at [269, 278] on div "Visits" at bounding box center [294, 280] width 70 height 50
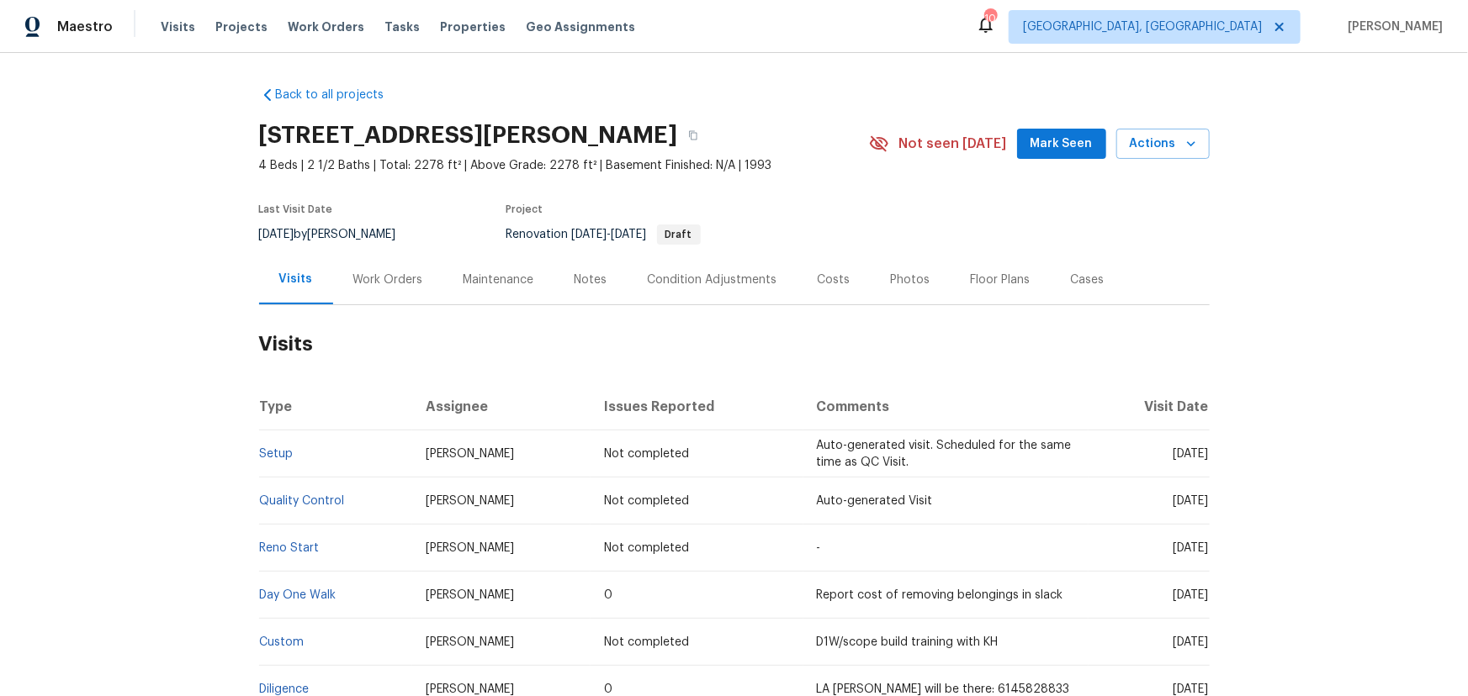
click at [383, 280] on div "Work Orders" at bounding box center [388, 280] width 70 height 17
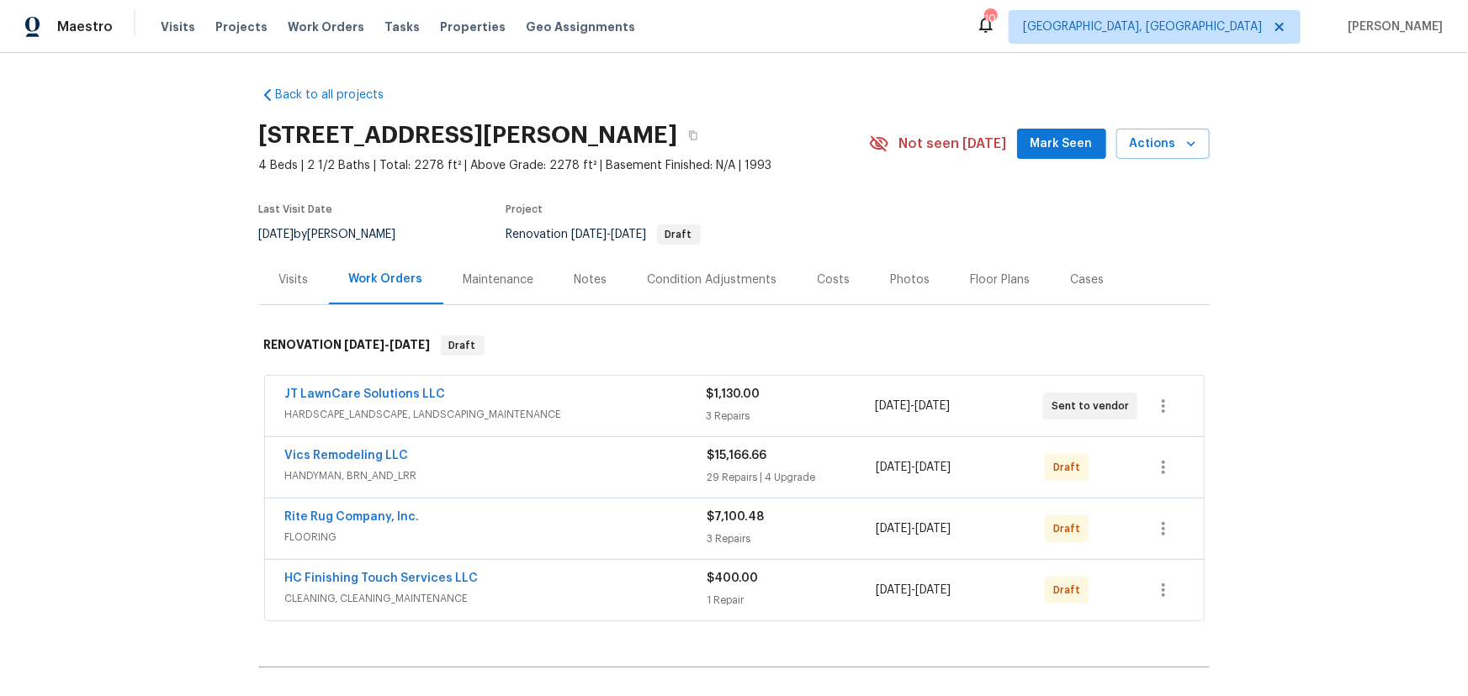
click at [295, 280] on div "Visits" at bounding box center [293, 280] width 29 height 17
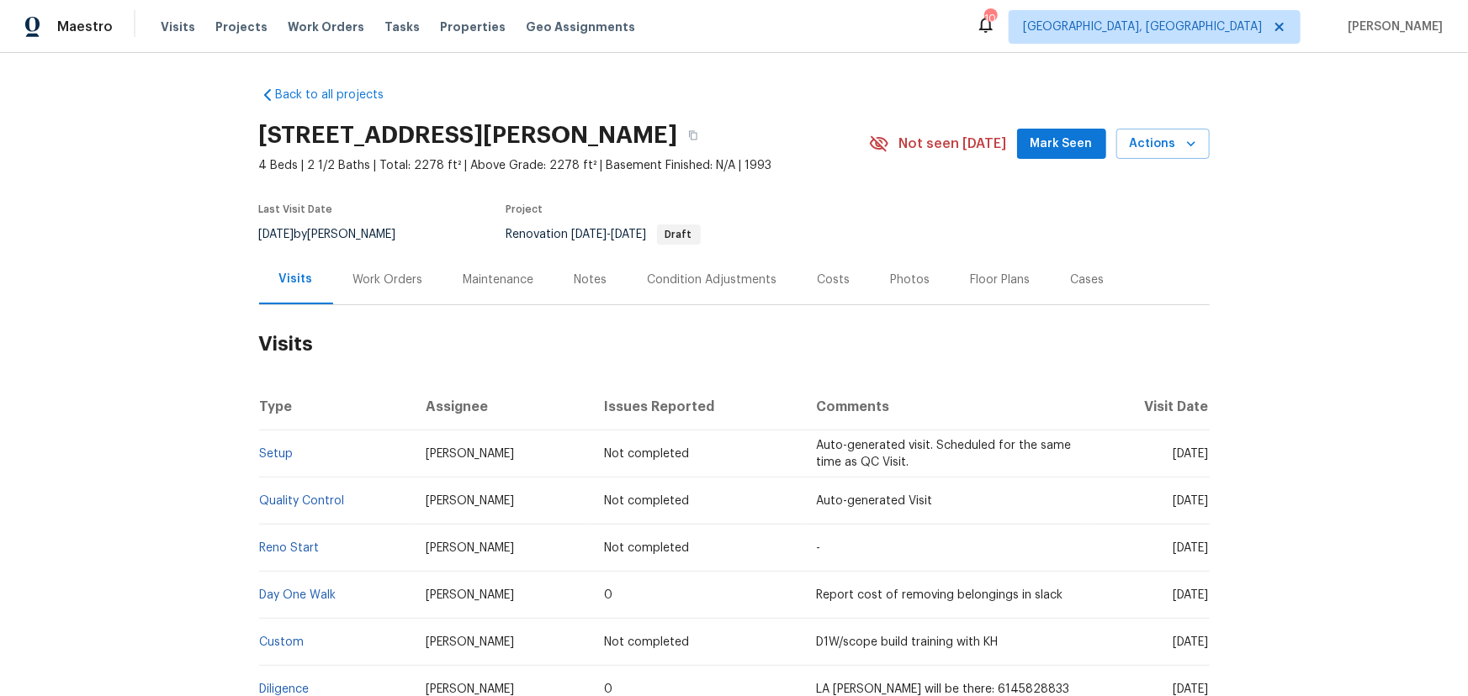
click at [1330, 190] on div "Back to all projects 4517 Clayburn Dr W, Grove City, OH 43123 4 Beds | 2 1/2 Ba…" at bounding box center [734, 374] width 1468 height 643
click at [1294, 230] on div "Back to all projects 4517 Clayburn Dr W, Grove City, OH 43123 4 Beds | 2 1/2 Ba…" at bounding box center [734, 374] width 1468 height 643
click at [1294, 244] on div "Back to all projects 4517 Clayburn Dr W, Grove City, OH 43123 4 Beds | 2 1/2 Ba…" at bounding box center [734, 374] width 1468 height 643
drag, startPoint x: 397, startPoint y: 273, endPoint x: 420, endPoint y: 278, distance: 23.1
click at [397, 273] on div "Work Orders" at bounding box center [388, 280] width 70 height 17
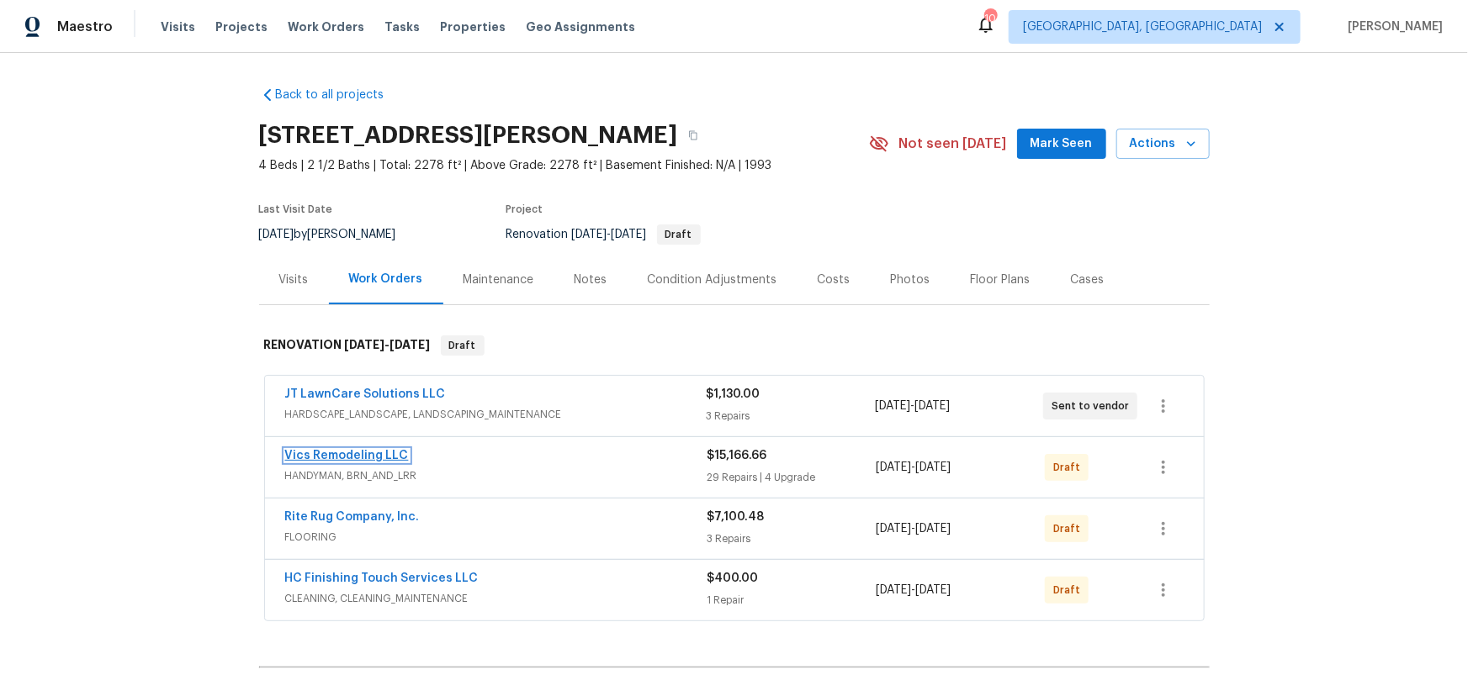
click at [365, 454] on link "Vics Remodeling LLC" at bounding box center [347, 456] width 124 height 12
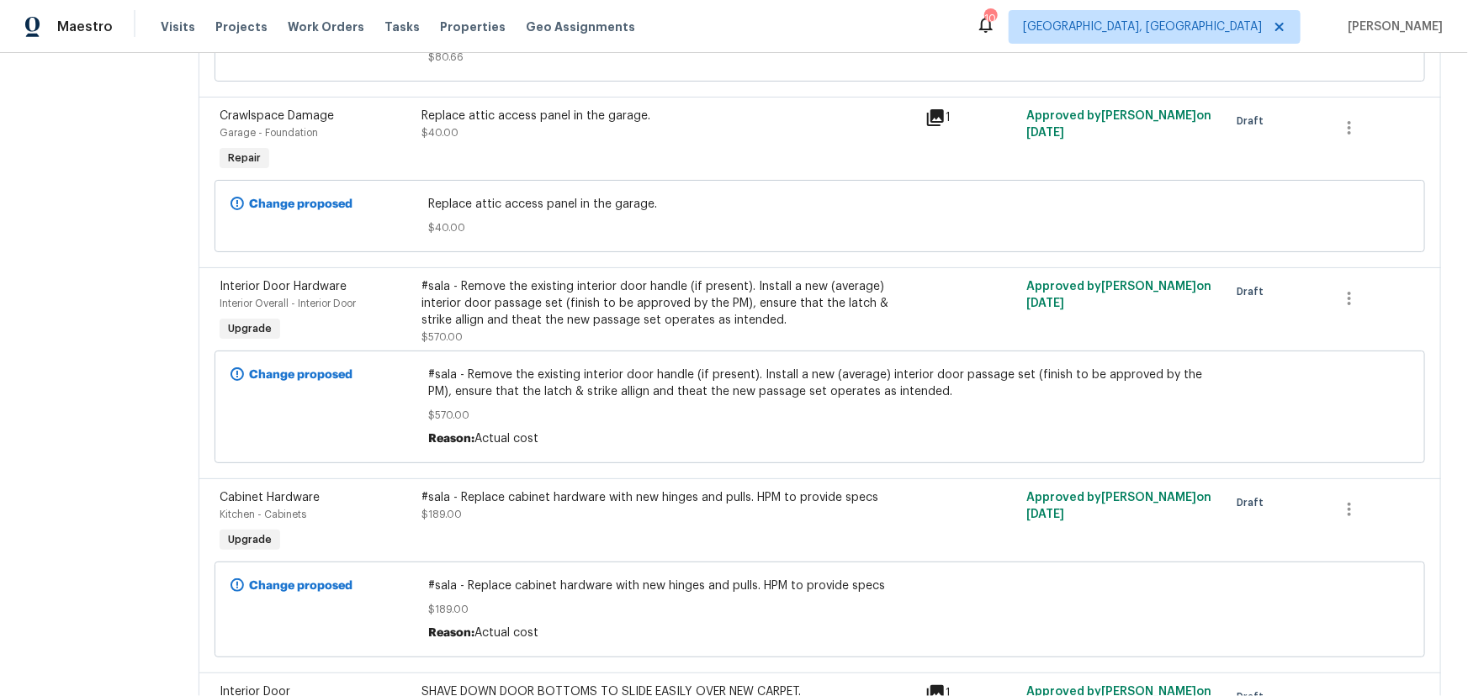
scroll to position [2674, 0]
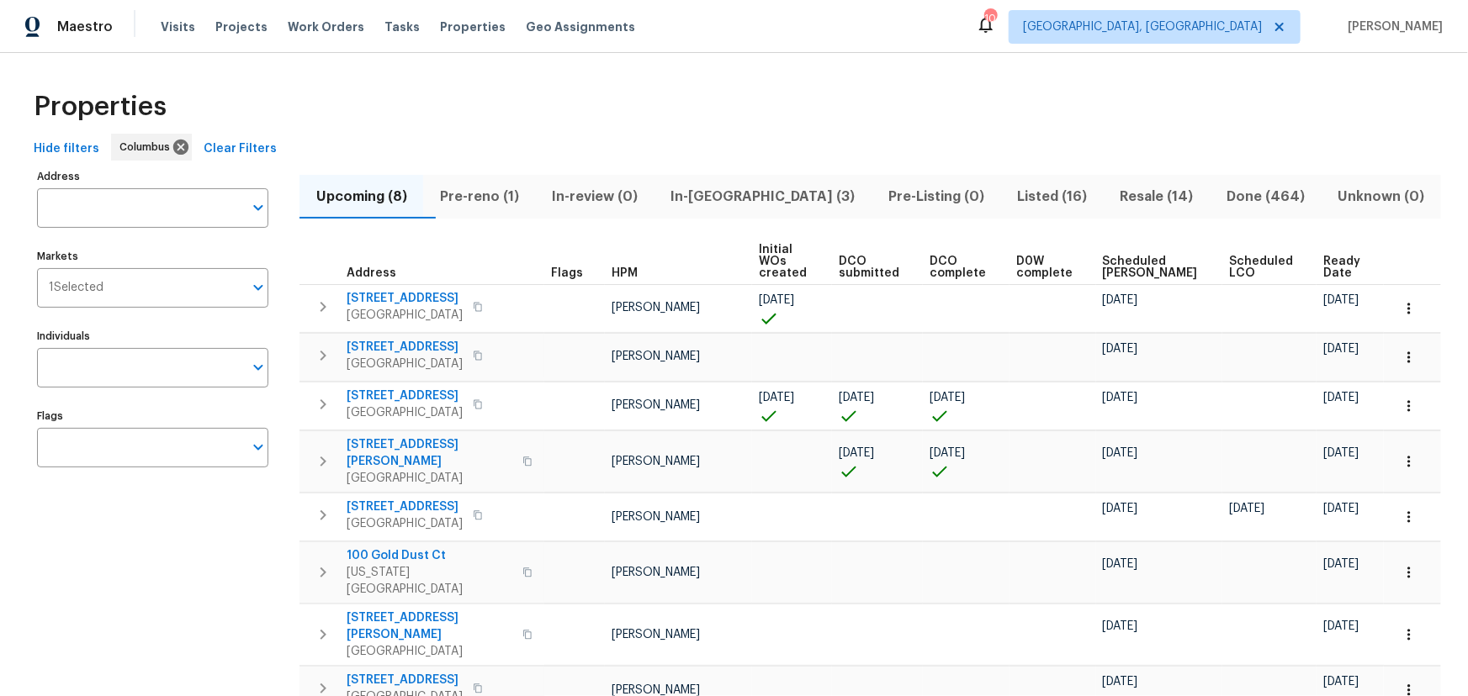
drag, startPoint x: 747, startPoint y: 195, endPoint x: 751, endPoint y: 151, distance: 43.9
click at [751, 151] on div "Properties Hide filters Columbus Clear Filters Address Address Markets 1 Select…" at bounding box center [734, 418] width 1468 height 730
click at [486, 193] on span "Pre-reno (1)" at bounding box center [479, 197] width 92 height 24
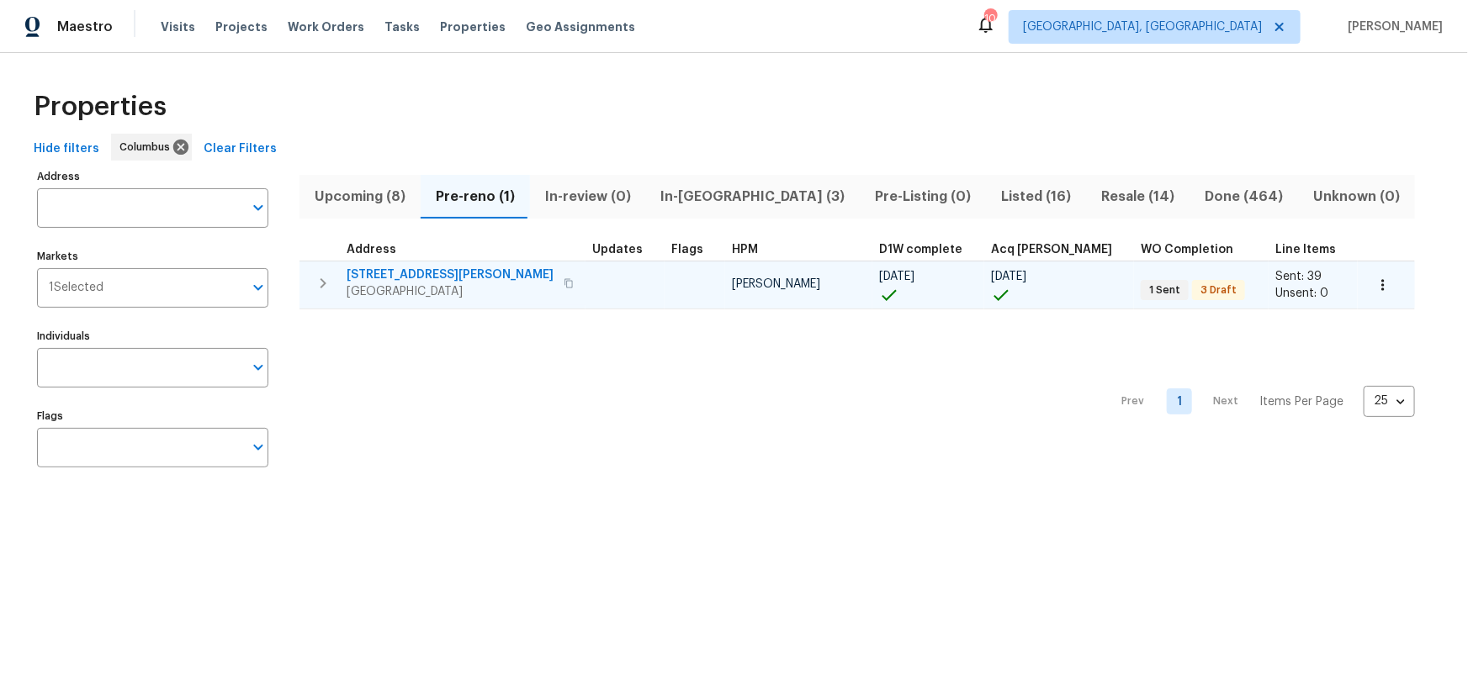
click at [399, 273] on span "[STREET_ADDRESS][PERSON_NAME]" at bounding box center [449, 275] width 207 height 17
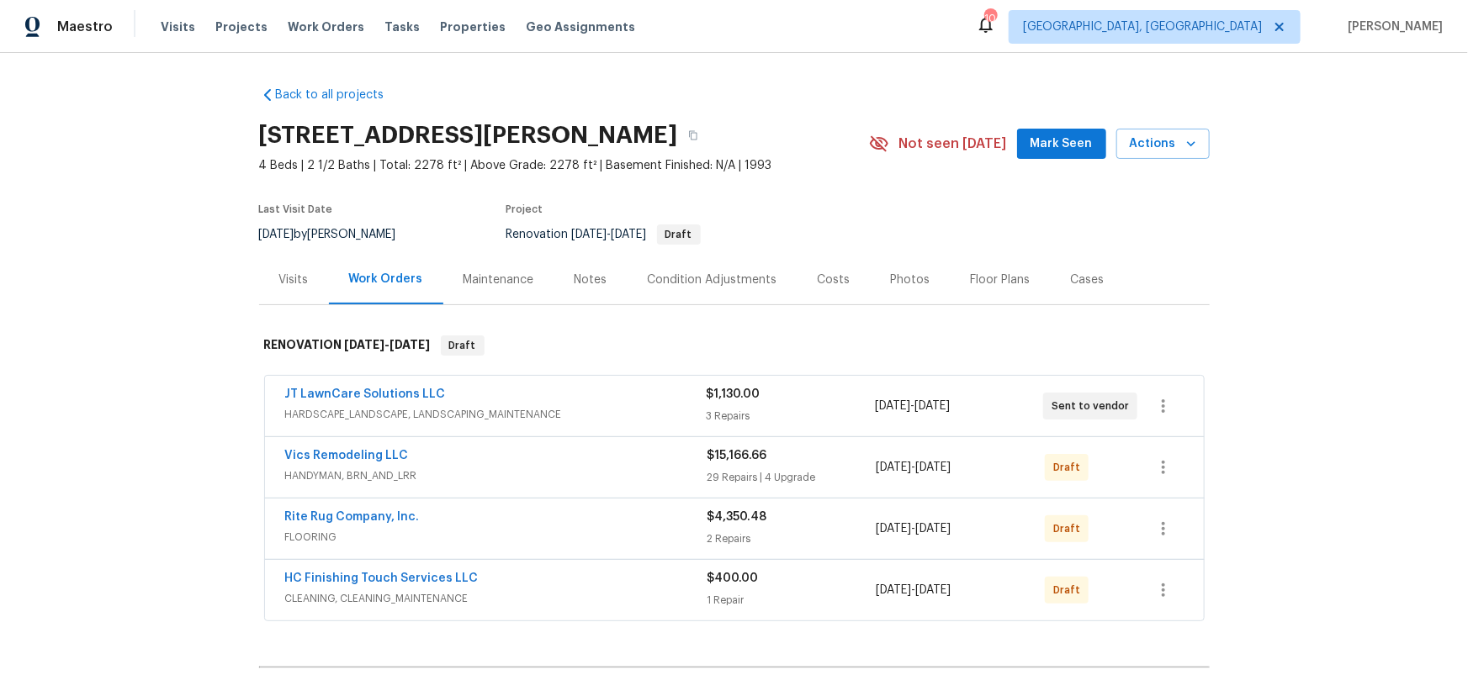
click at [992, 278] on div "Floor Plans" at bounding box center [1001, 280] width 60 height 17
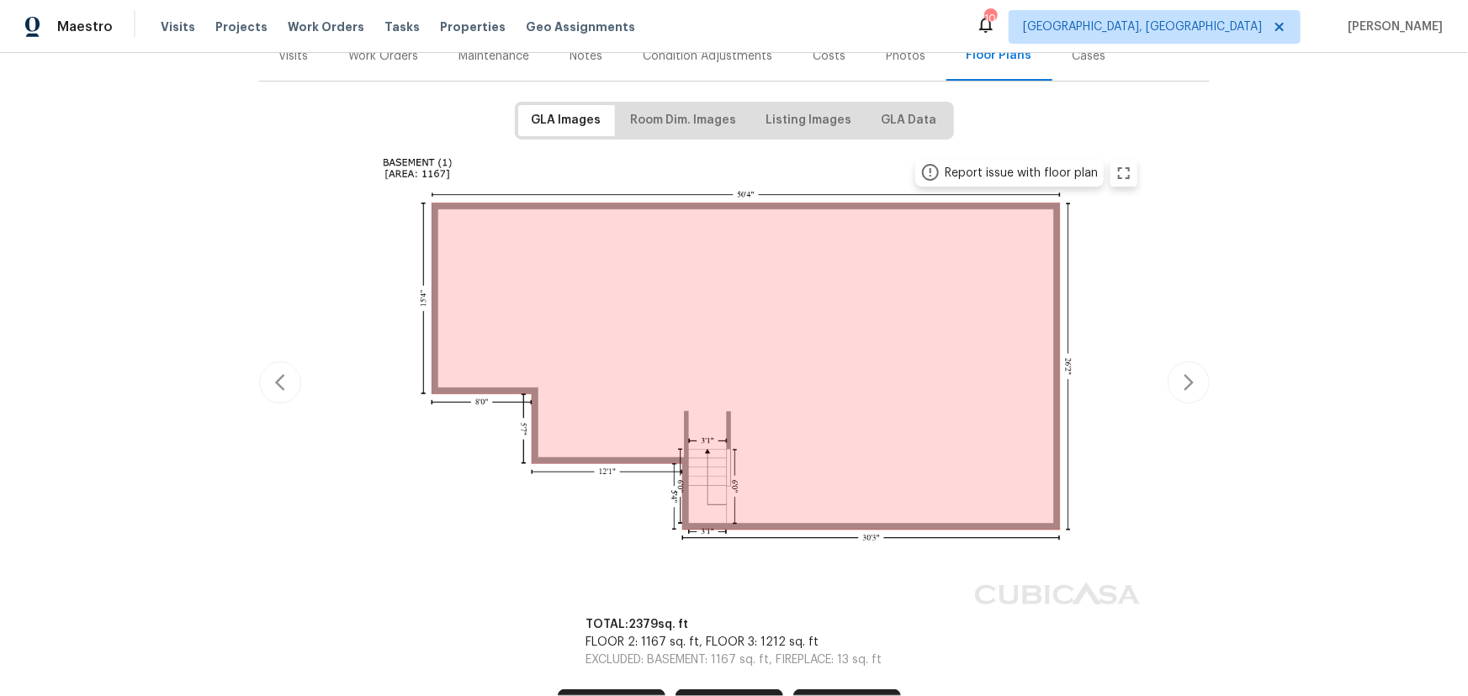
scroll to position [228, 0]
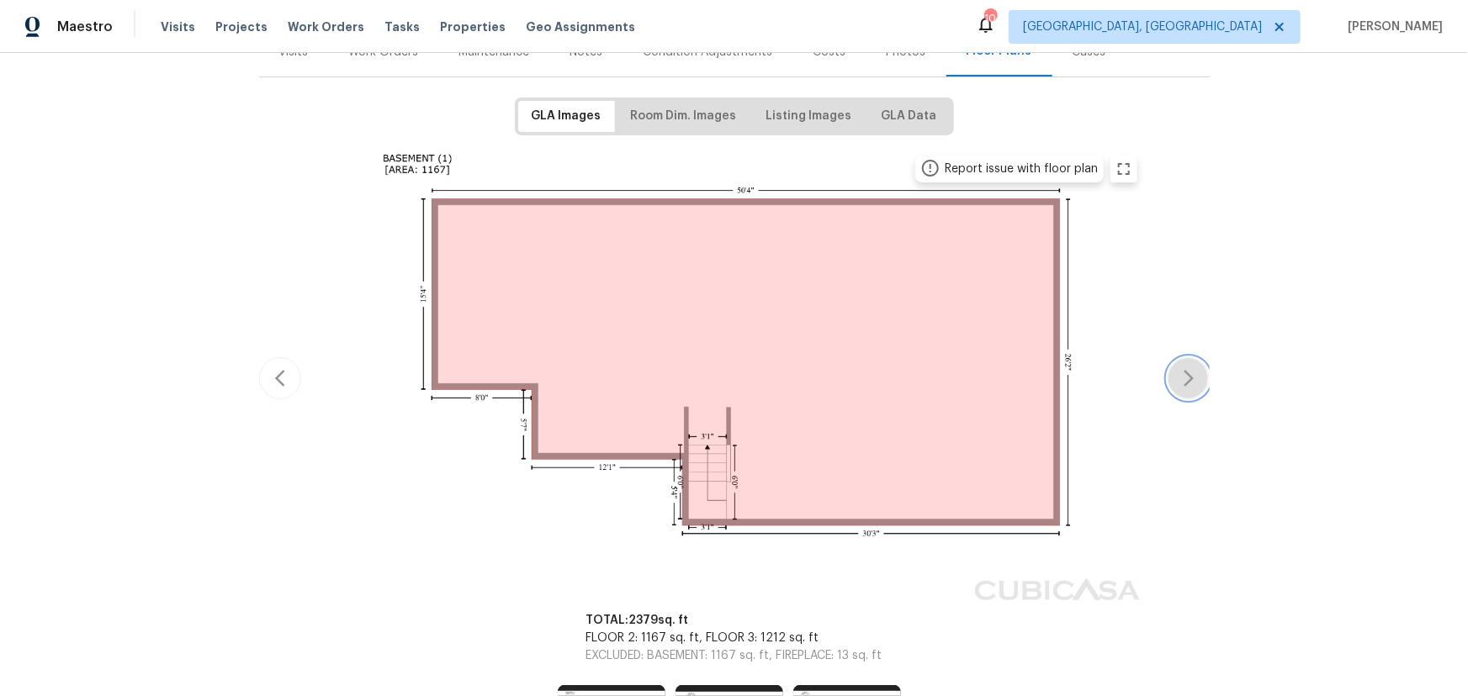
click at [1187, 377] on icon "button" at bounding box center [1188, 378] width 20 height 20
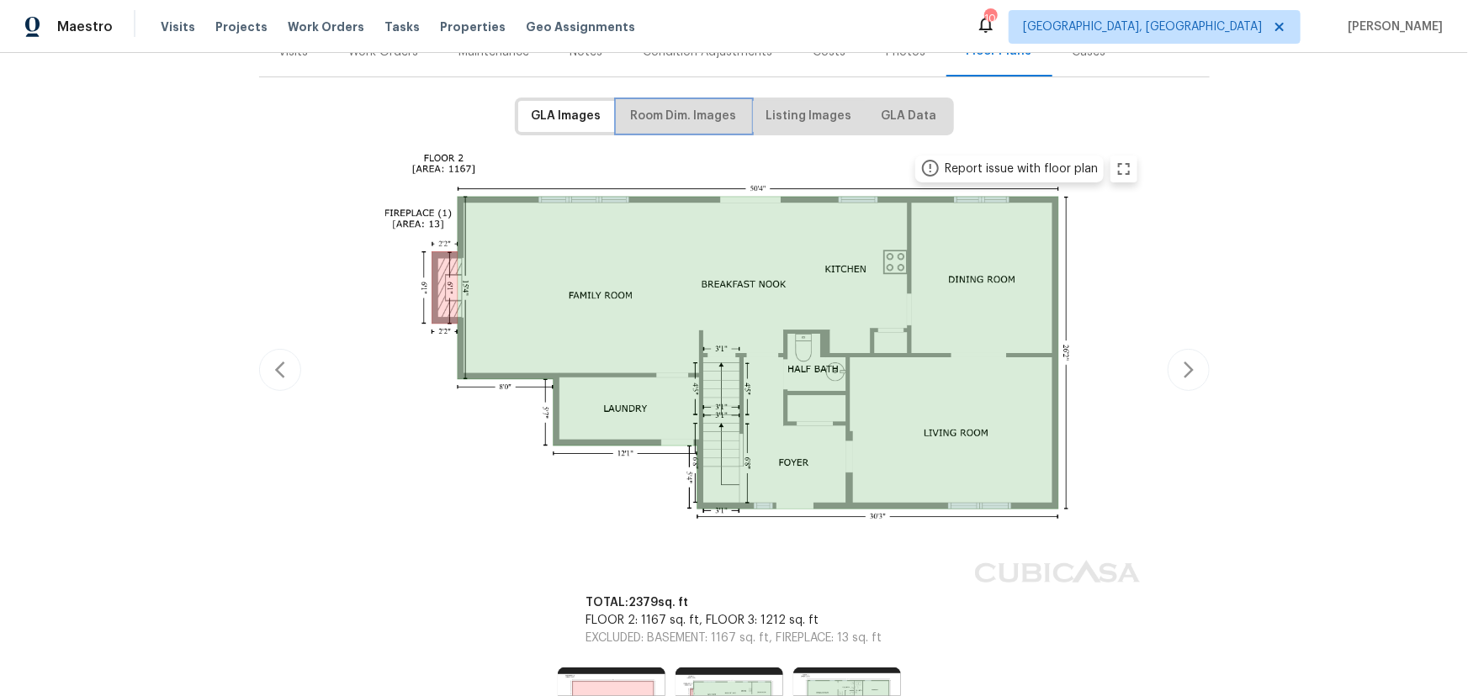
click at [664, 114] on span "Room Dim. Images" at bounding box center [684, 116] width 106 height 21
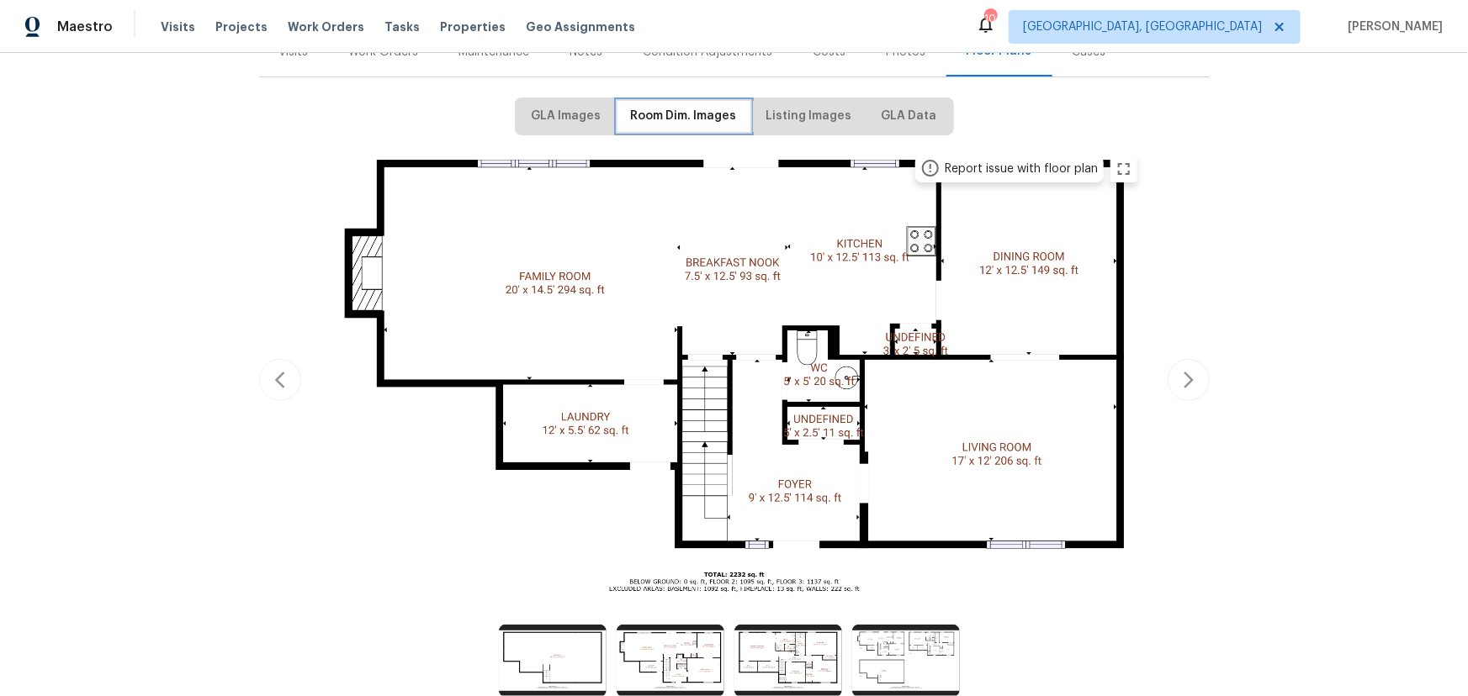
scroll to position [229, 0]
click at [272, 264] on div "Report issue with floor plan Report issue with floor plan Report issue with flo…" at bounding box center [734, 379] width 950 height 469
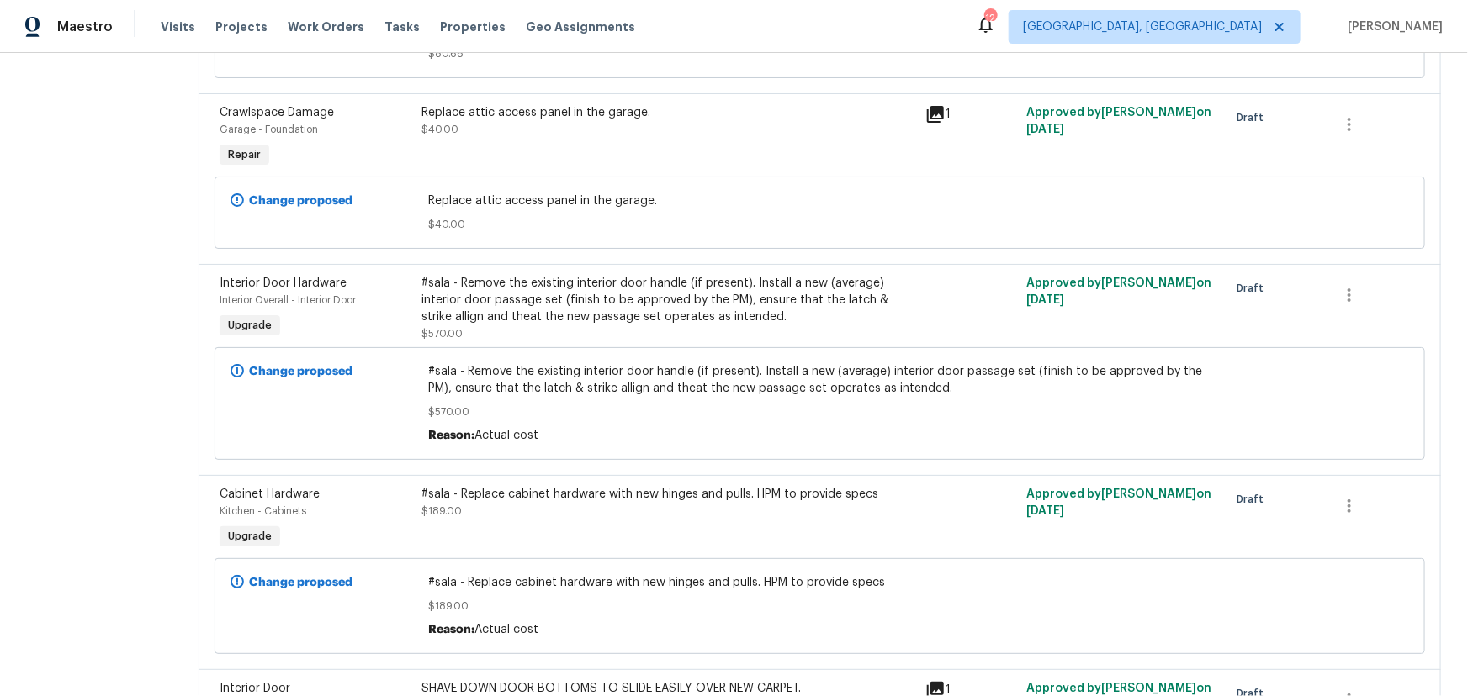
scroll to position [2676, 0]
click at [690, 276] on div "#sala - Remove the existing interior door handle (if present). Install a new (a…" at bounding box center [668, 301] width 495 height 50
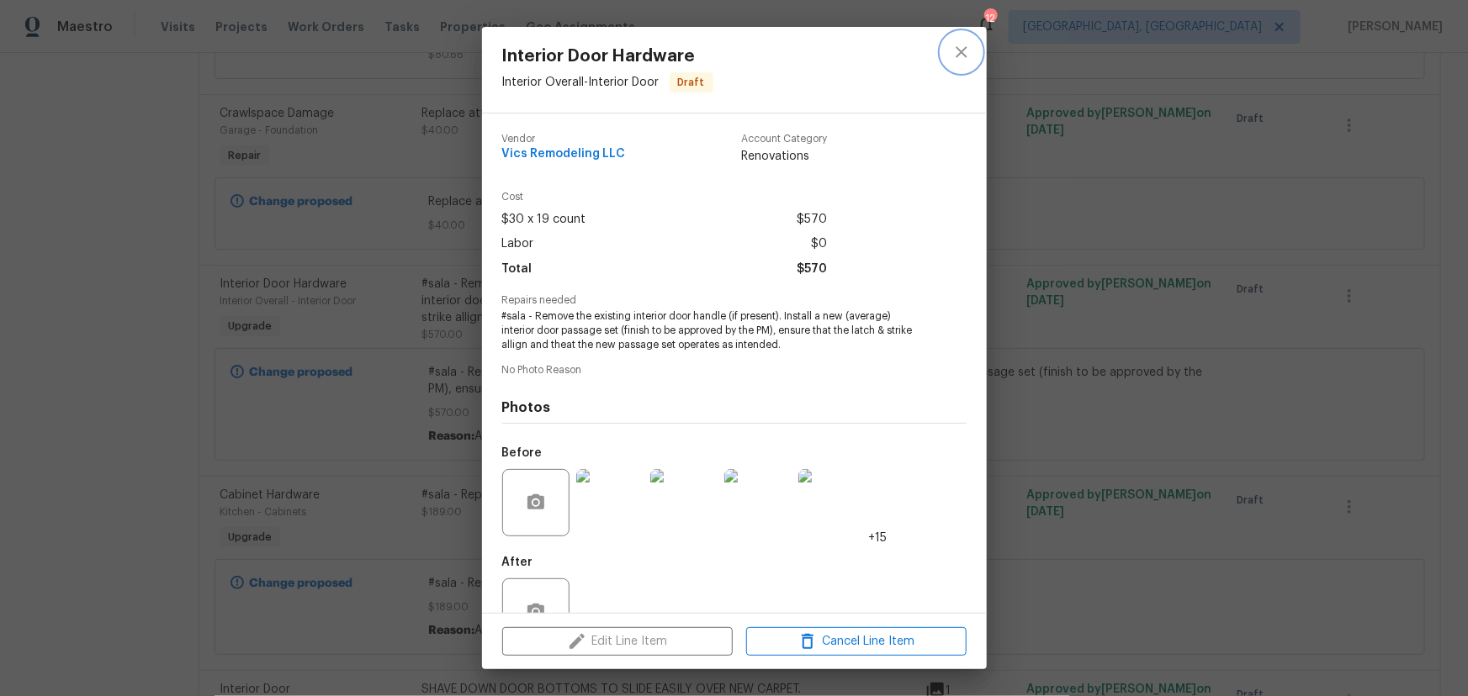
click at [966, 46] on icon "close" at bounding box center [960, 51] width 11 height 11
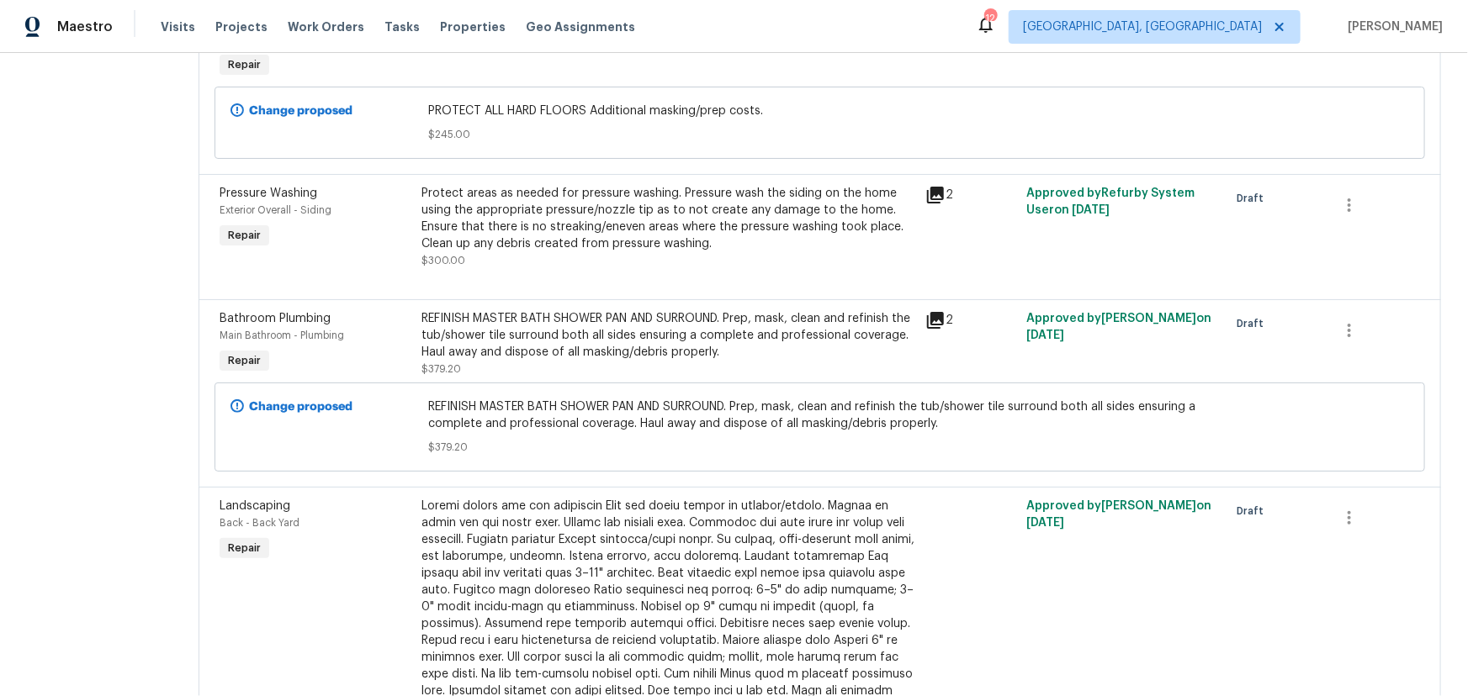
scroll to position [3515, 0]
click at [864, 540] on div at bounding box center [668, 664] width 495 height 336
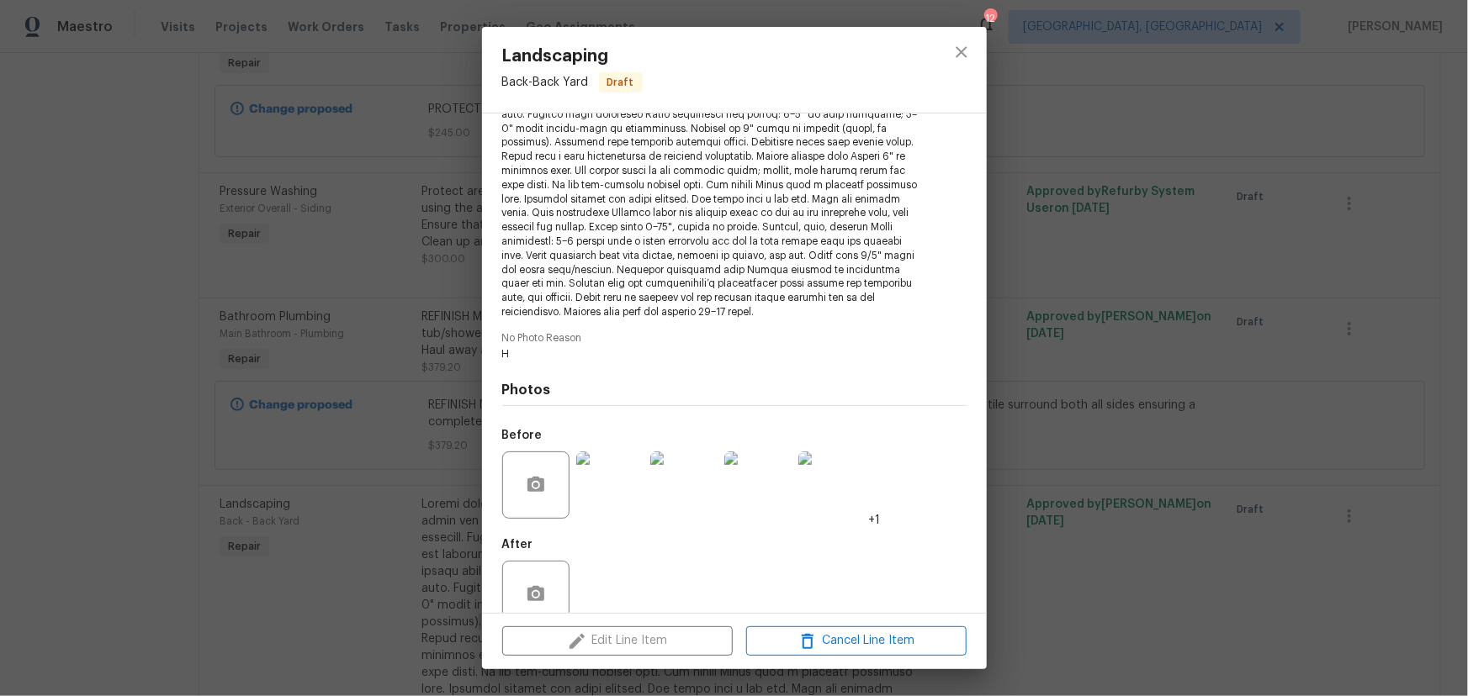
scroll to position [320, 0]
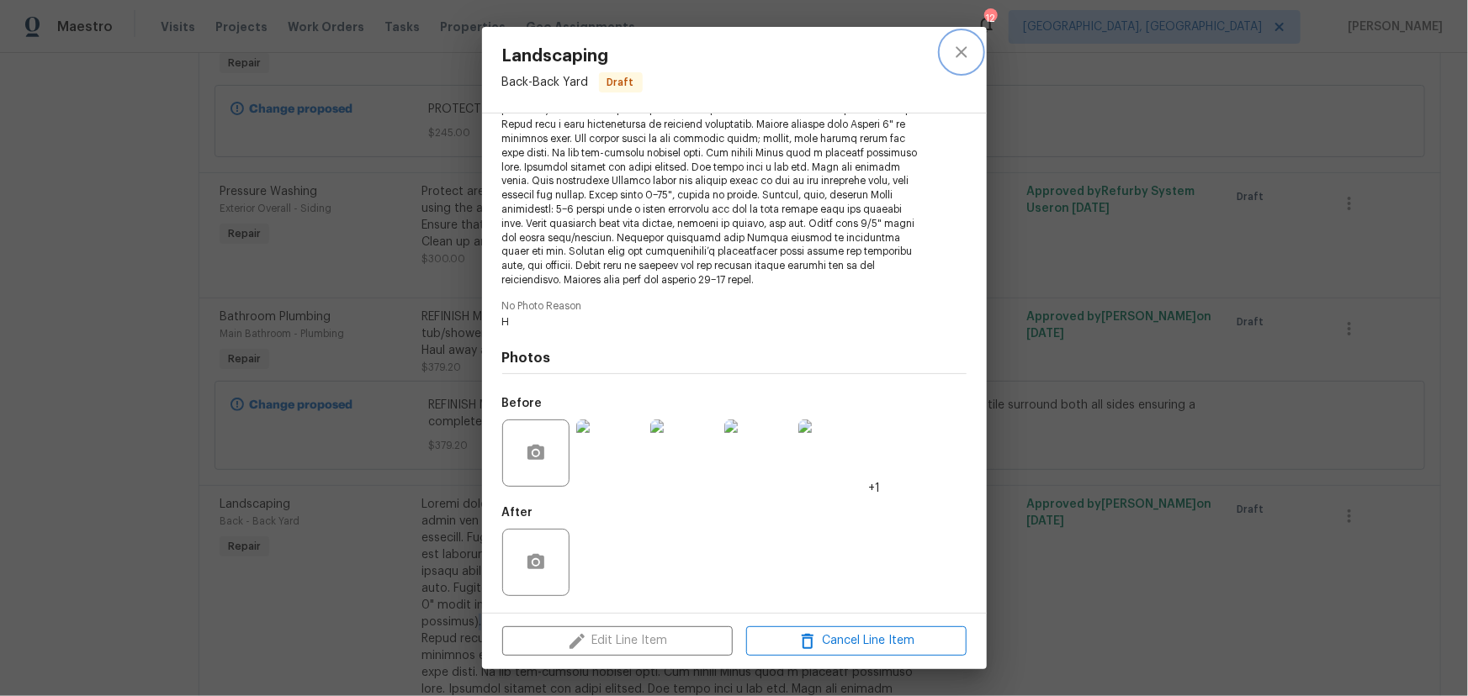
click at [956, 54] on icon "close" at bounding box center [961, 52] width 20 height 20
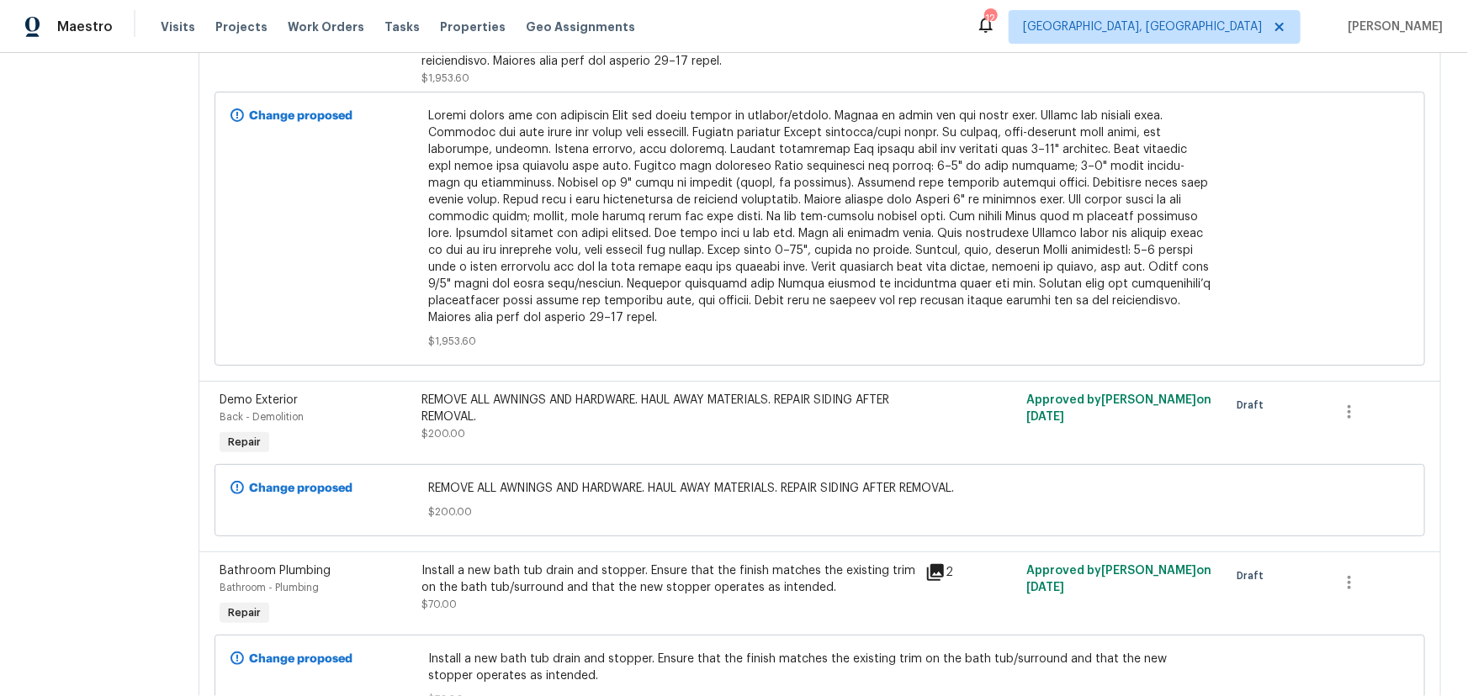
scroll to position [4281, 0]
click at [850, 389] on div "REMOVE ALL AWNINGS AND HARDWARE. HAUL AWAY MATERIALS. REPAIR SIDING AFTER REMOV…" at bounding box center [668, 406] width 495 height 34
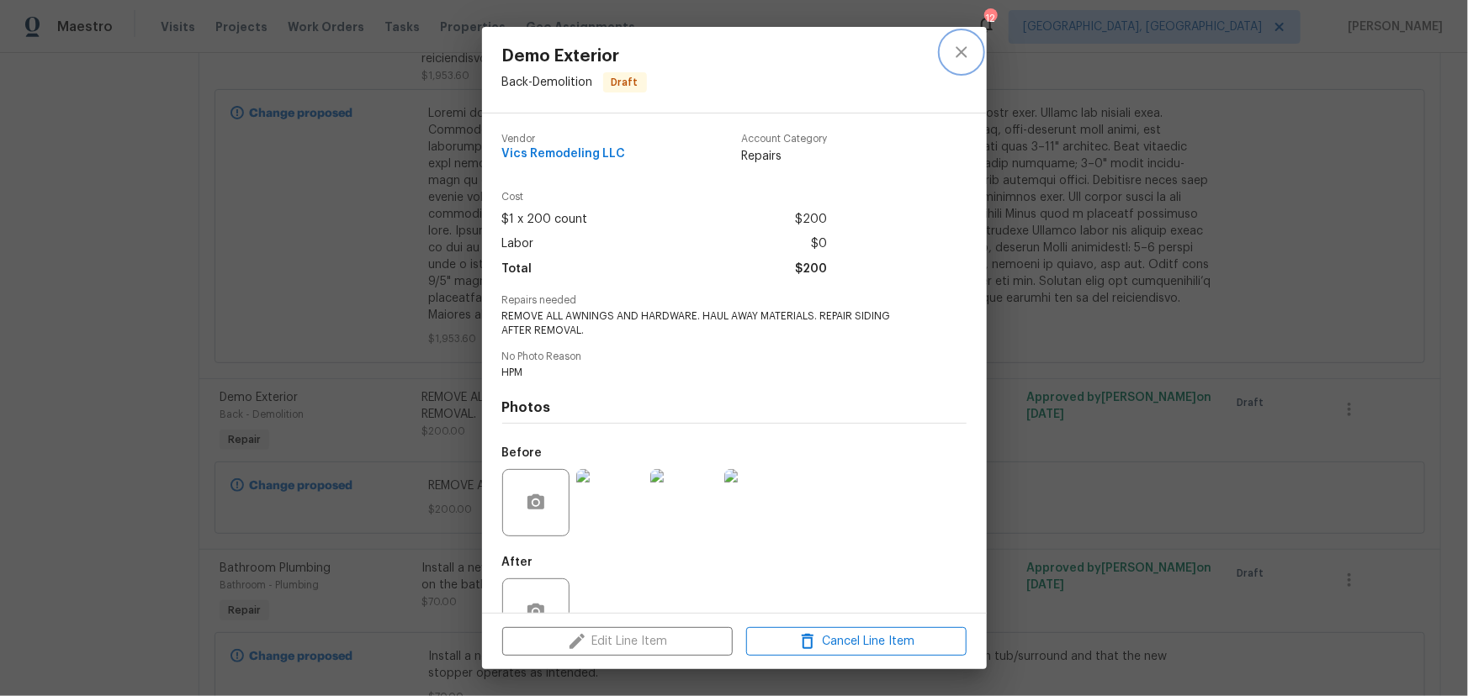
click at [971, 50] on button "close" at bounding box center [961, 52] width 40 height 40
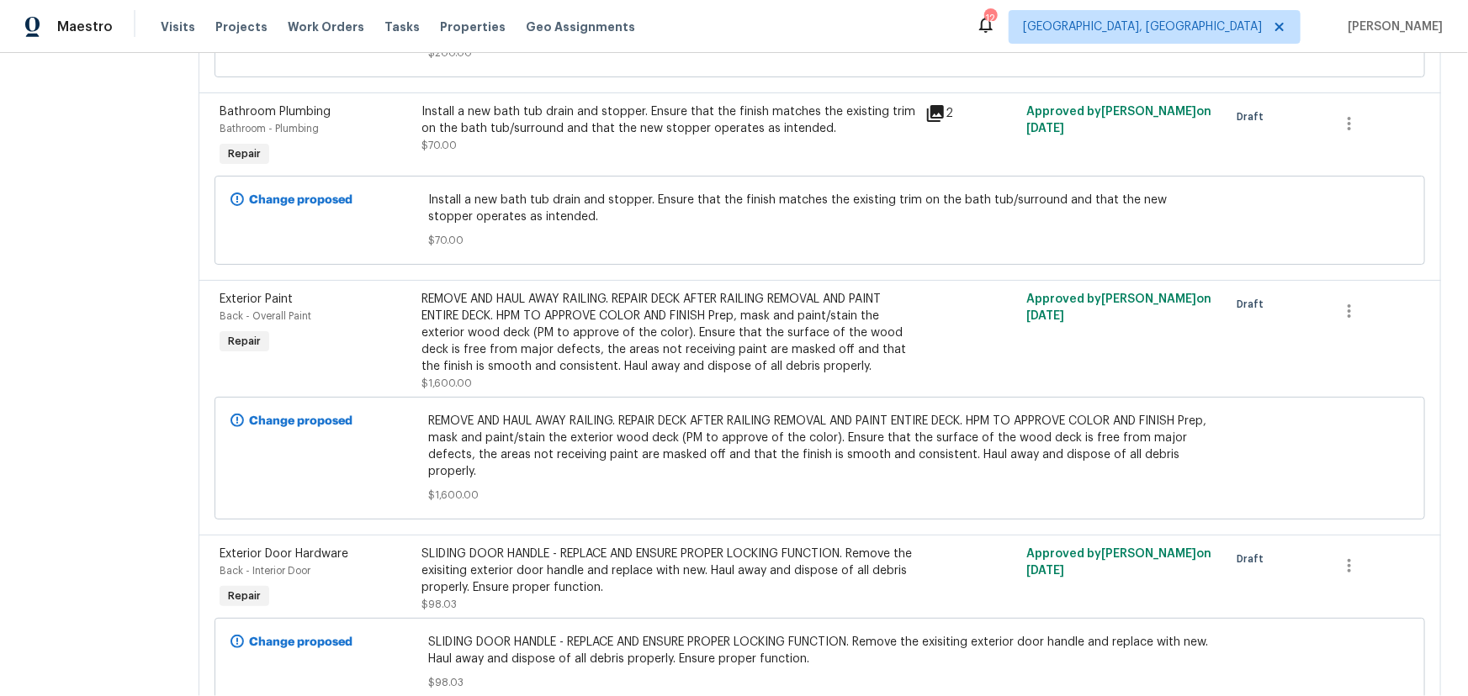
click at [794, 293] on div "REMOVE AND HAUL AWAY RAILING. REPAIR DECK AFTER RAILING REMOVAL AND PAINT ENTIR…" at bounding box center [668, 333] width 495 height 84
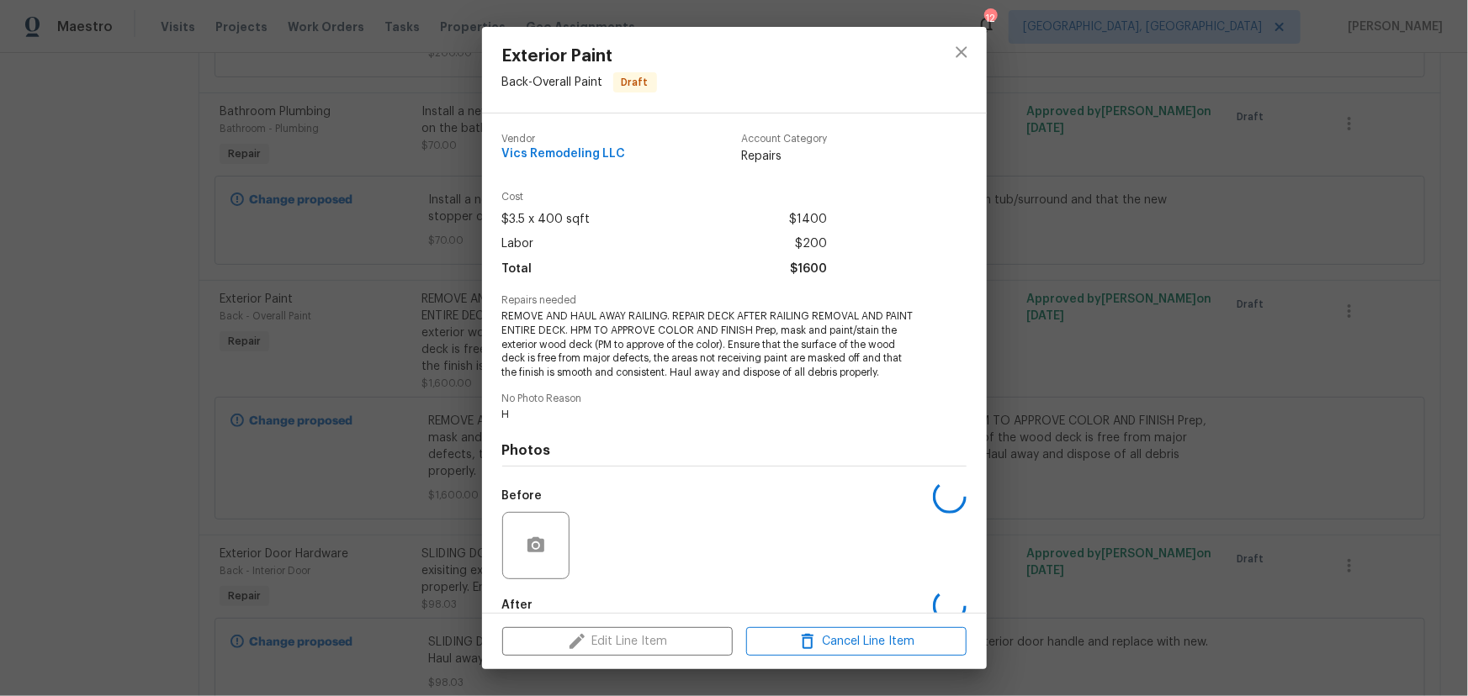
scroll to position [4739, 0]
click at [967, 46] on icon "close" at bounding box center [961, 52] width 20 height 20
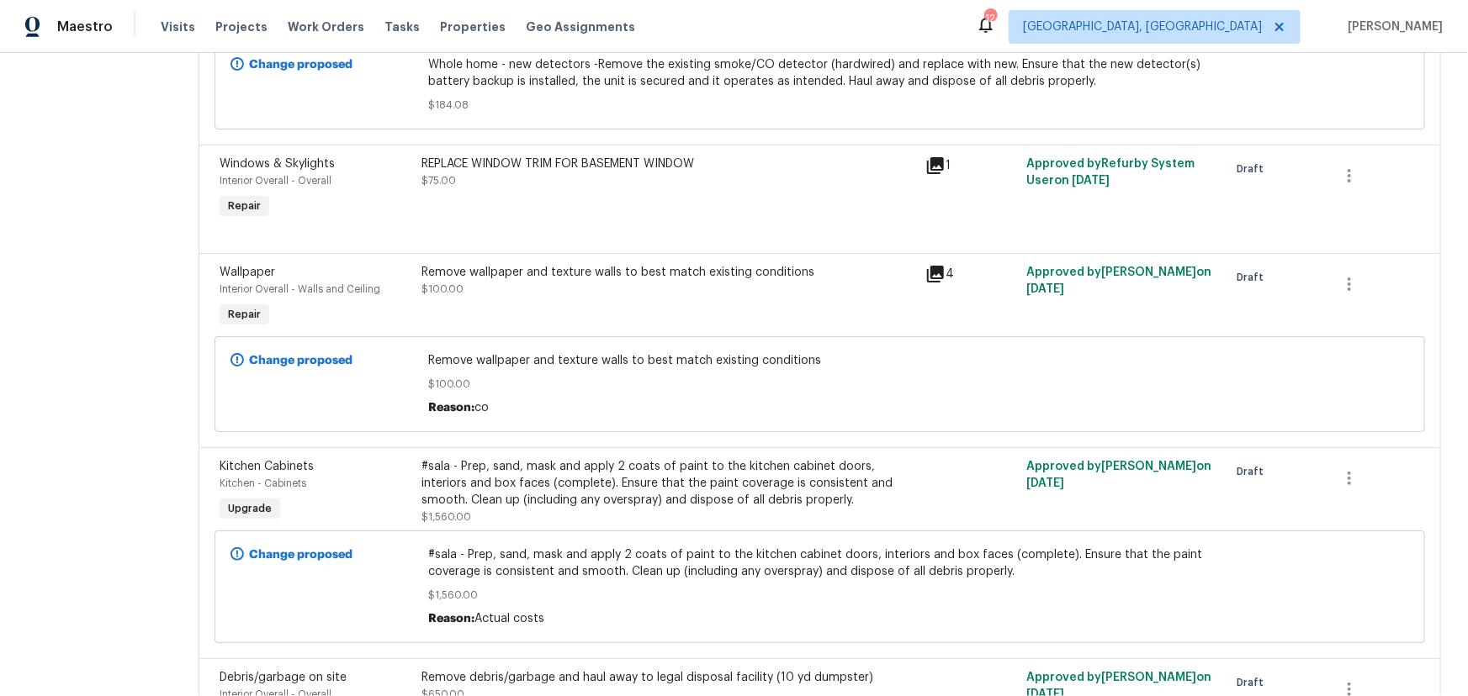
scroll to position [5504, 0]
click at [778, 458] on div "#sala - Prep, sand, mask and apply 2 coats of paint to the kitchen cabinet door…" at bounding box center [668, 491] width 495 height 67
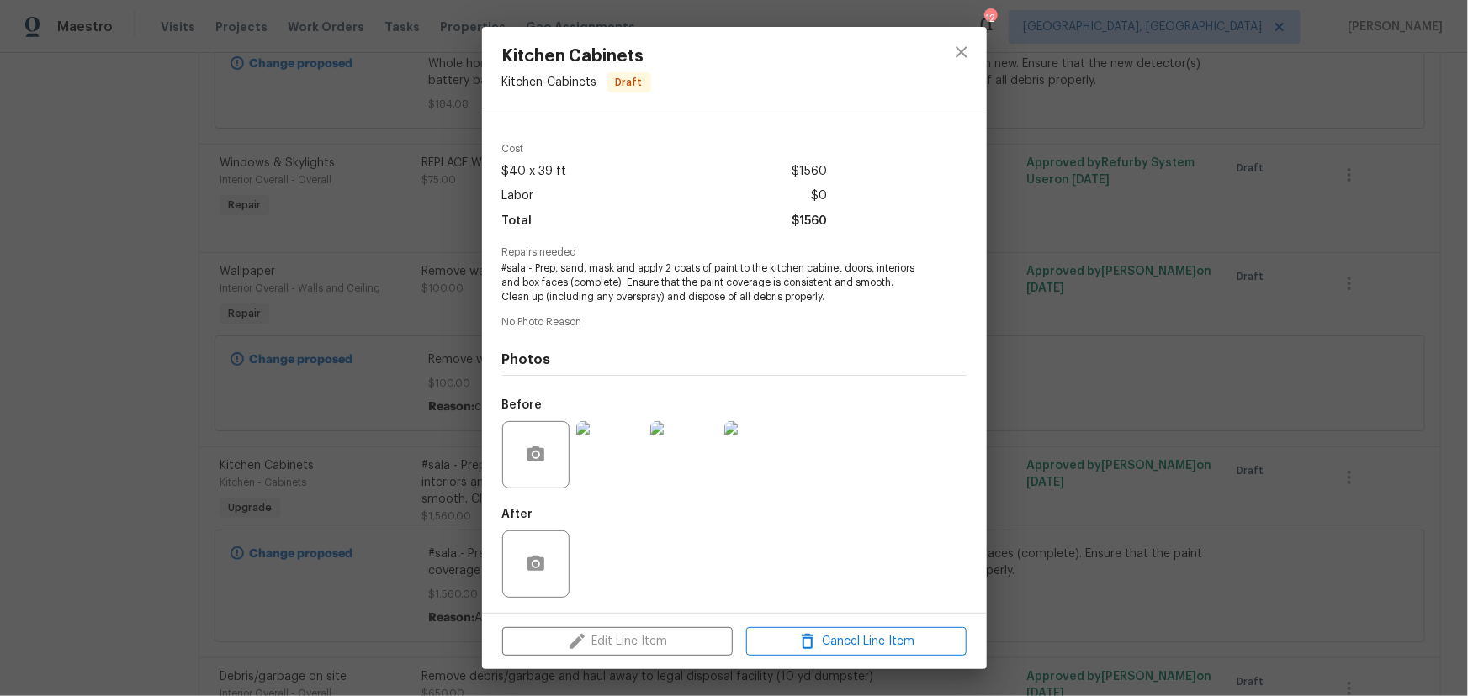
scroll to position [51, 0]
click at [967, 45] on icon "close" at bounding box center [961, 52] width 20 height 20
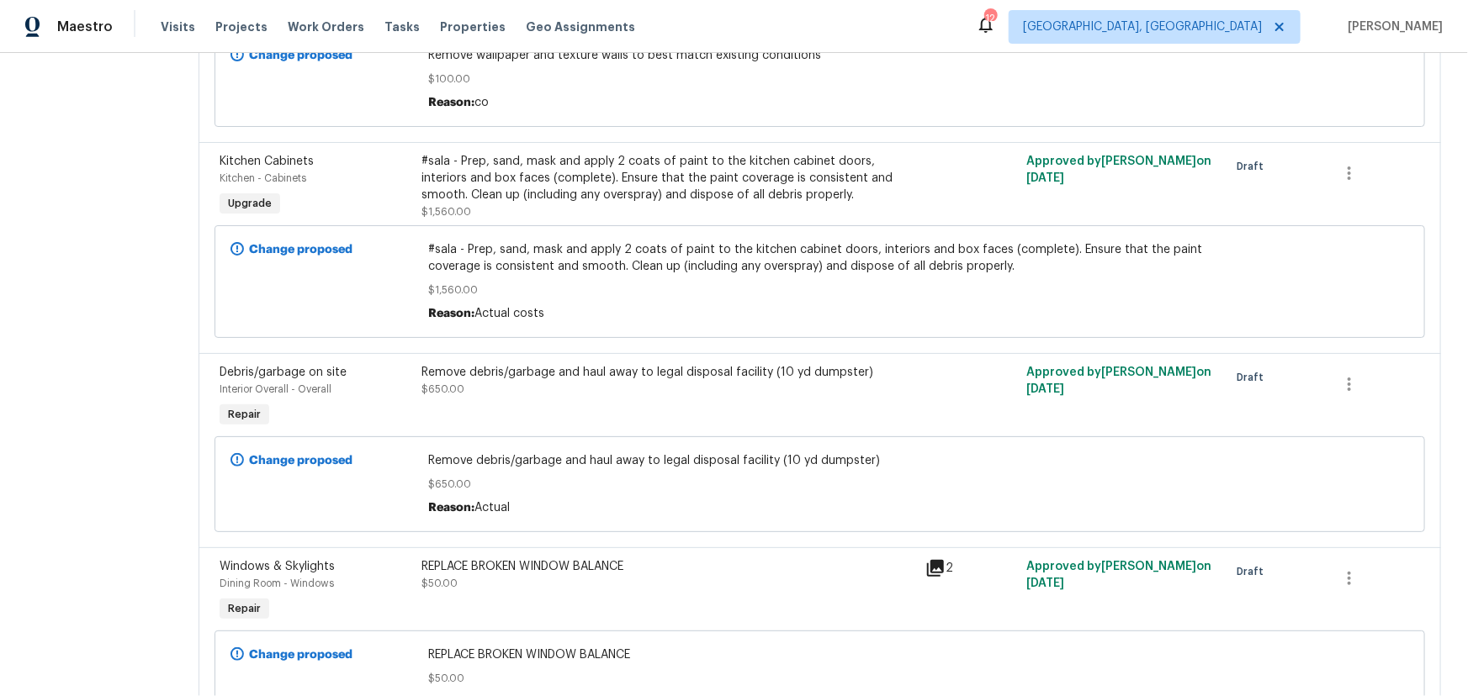
click at [759, 359] on div "Remove debris/garbage and haul away to legal disposal facility (10 yd dumpster)…" at bounding box center [668, 397] width 505 height 77
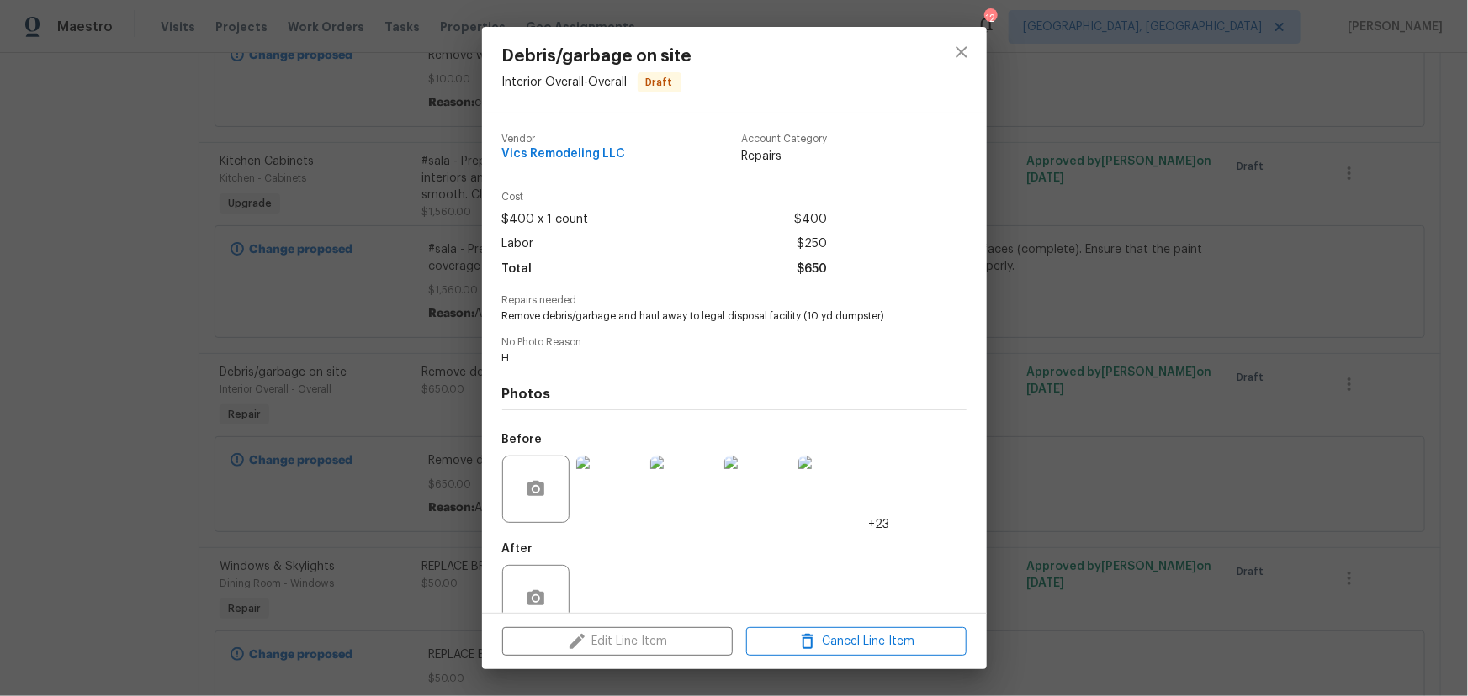
scroll to position [5809, 0]
click at [958, 45] on icon "close" at bounding box center [961, 52] width 20 height 20
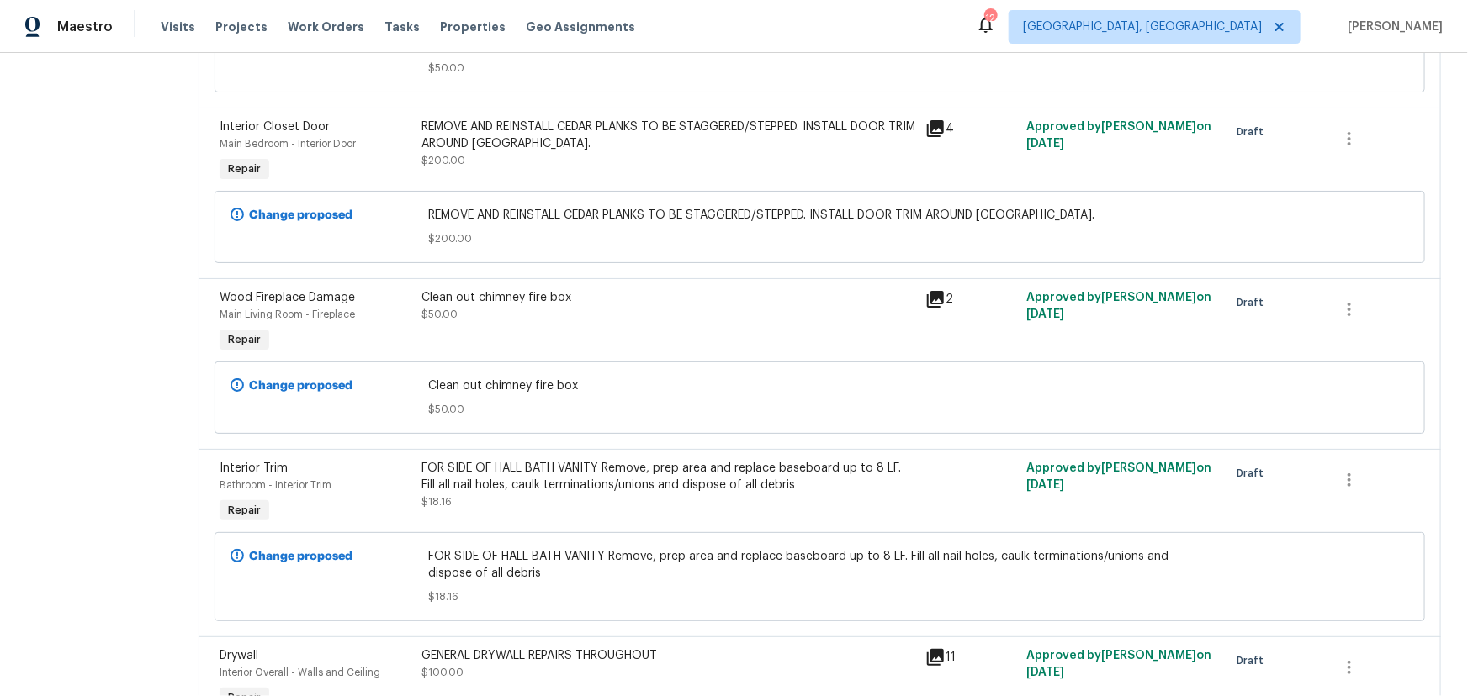
scroll to position [6420, 0]
click at [812, 458] on div "FOR SIDE OF HALL BATH VANITY Remove, prep area and replace baseboard up to 8 LF…" at bounding box center [668, 475] width 495 height 34
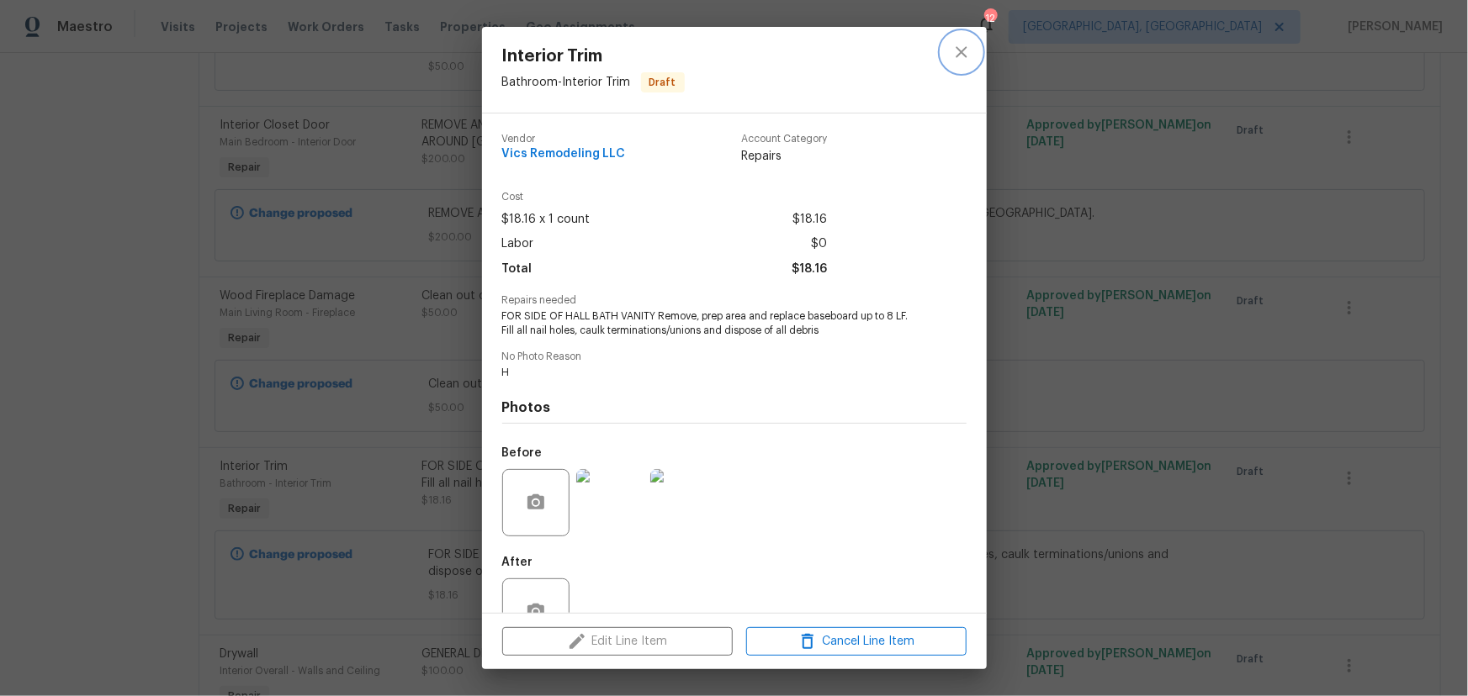
click at [964, 53] on icon "close" at bounding box center [961, 52] width 20 height 20
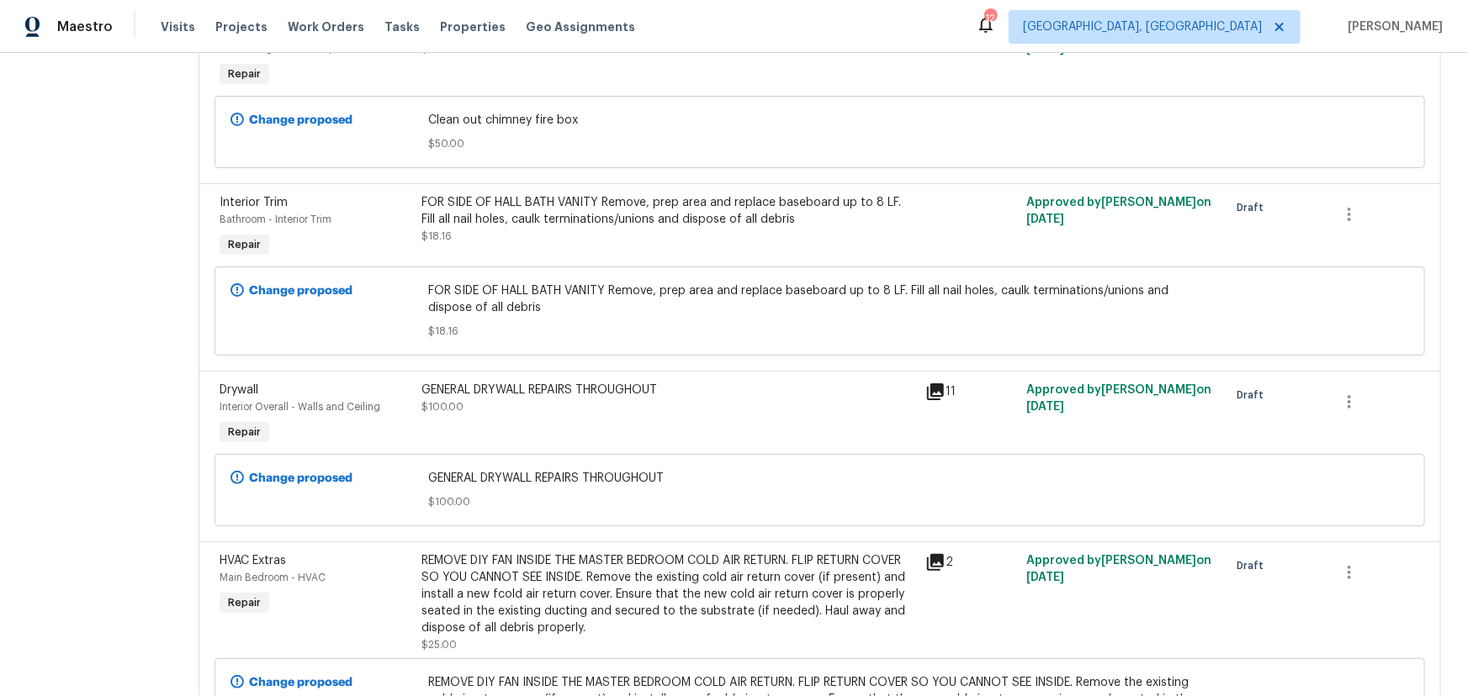
scroll to position [6746, 0]
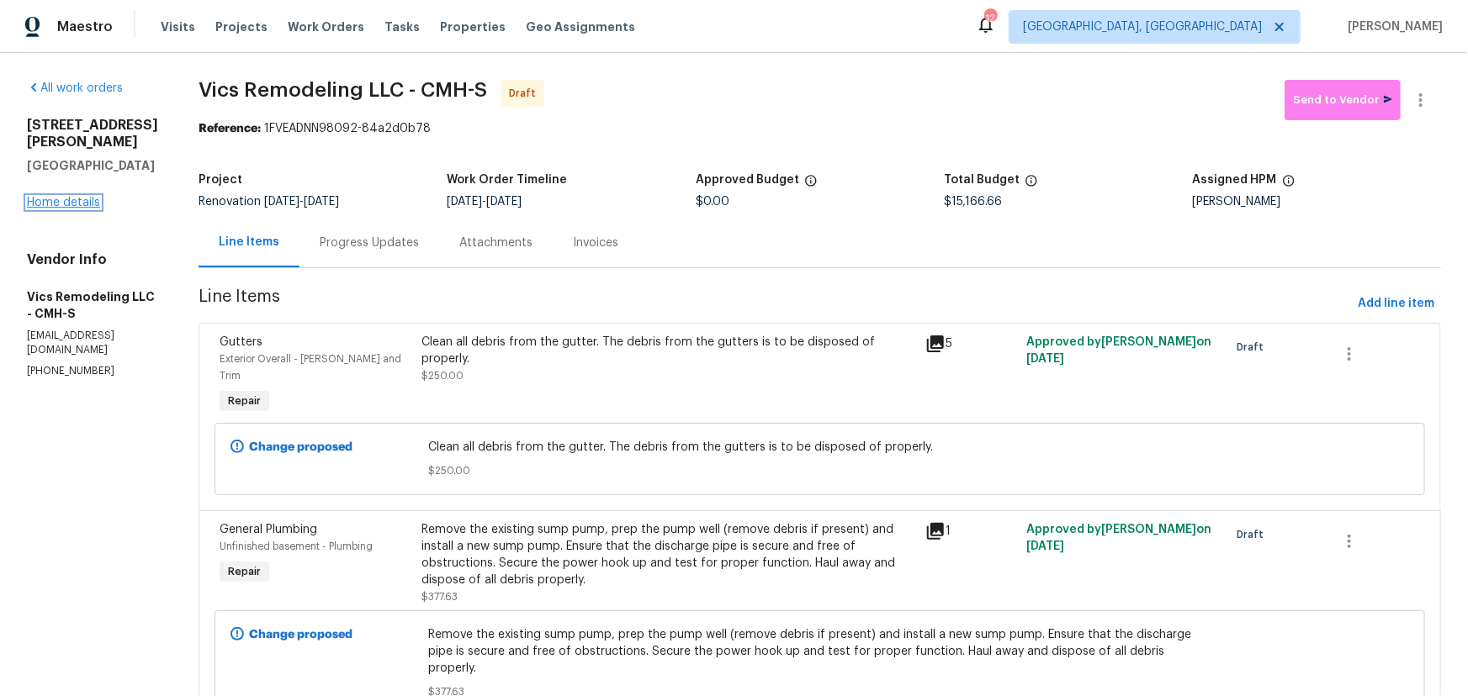
click at [88, 209] on link "Home details" at bounding box center [63, 203] width 73 height 12
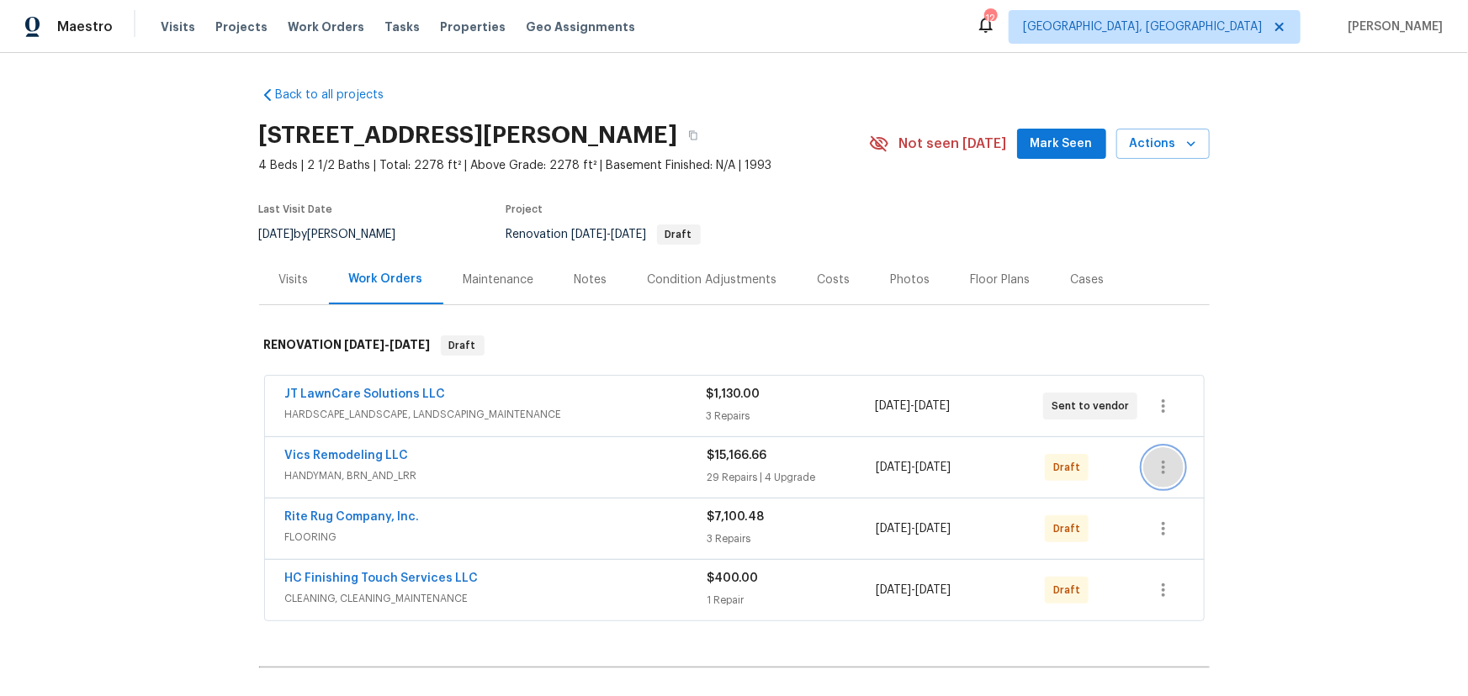
click at [1161, 472] on icon "button" at bounding box center [1162, 467] width 3 height 13
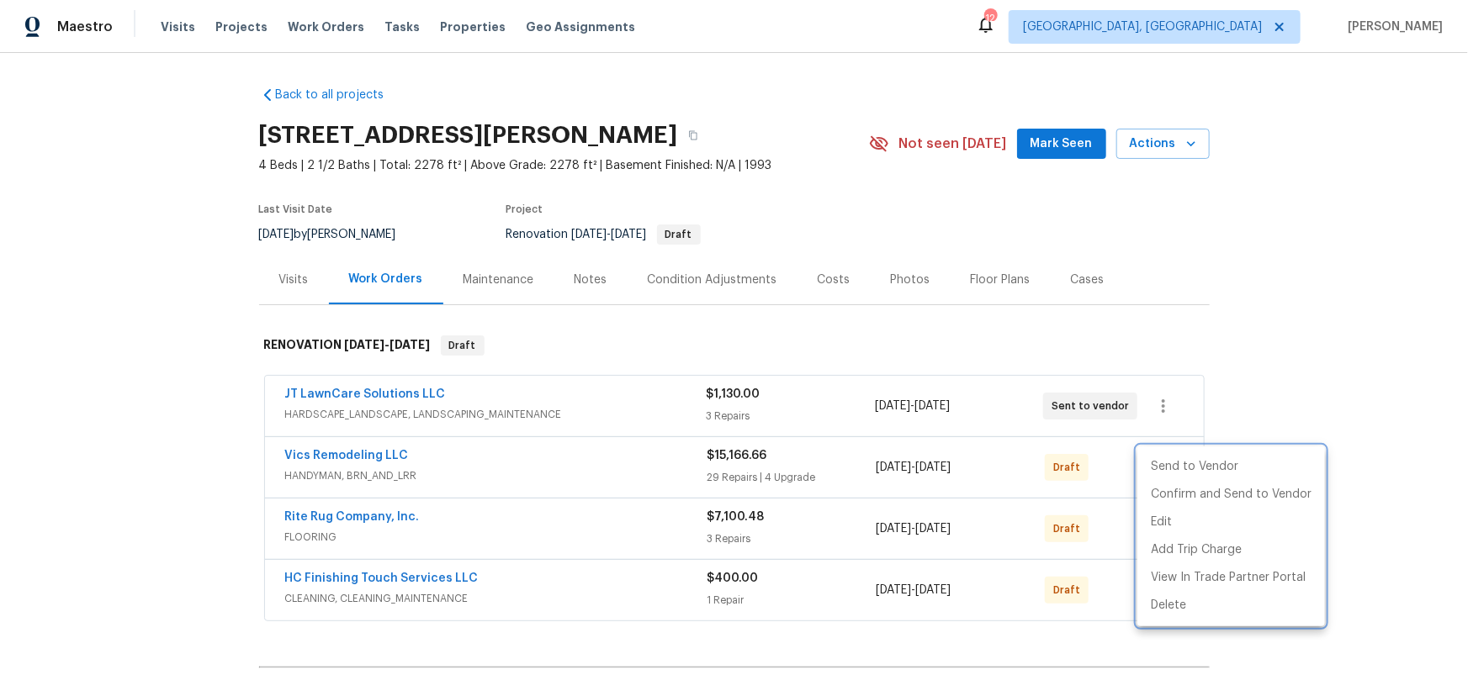
click at [1228, 294] on div at bounding box center [734, 348] width 1468 height 696
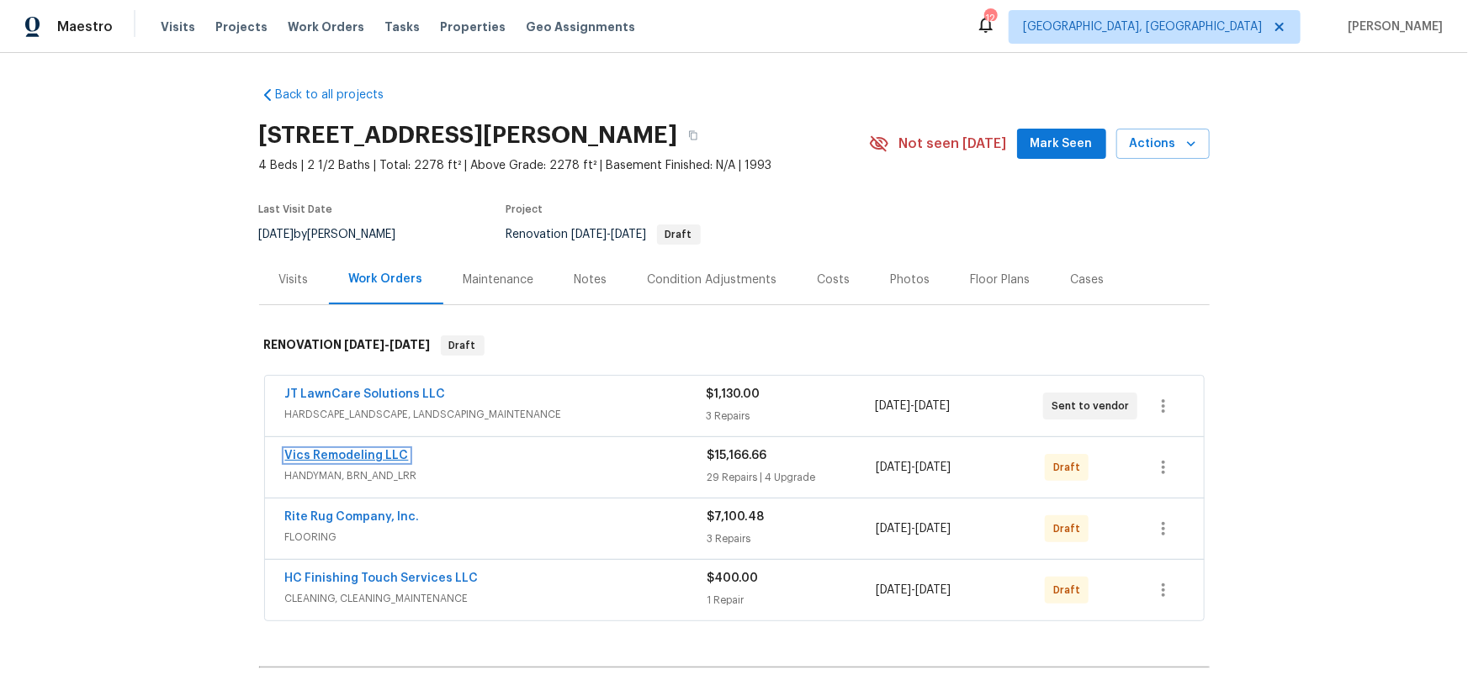
click at [318, 454] on link "Vics Remodeling LLC" at bounding box center [347, 456] width 124 height 12
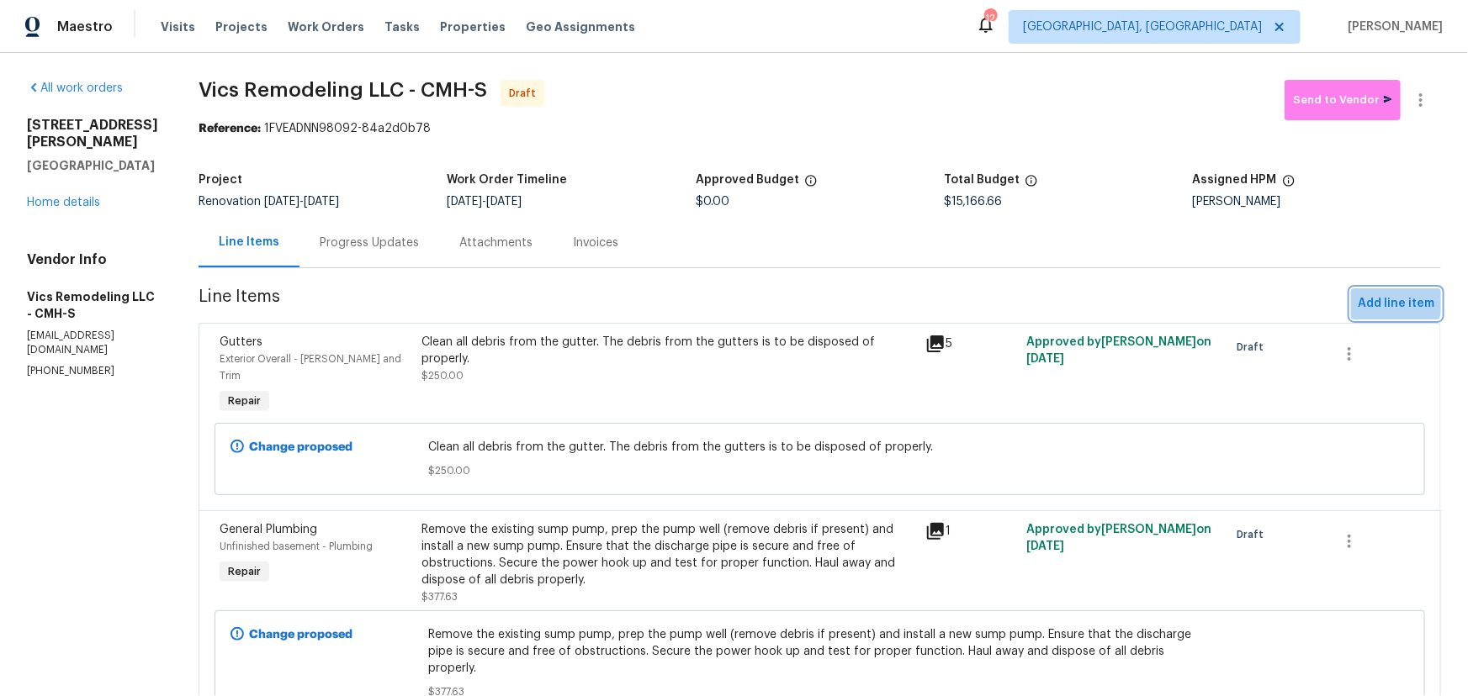
click at [1357, 294] on span "Add line item" at bounding box center [1395, 304] width 77 height 21
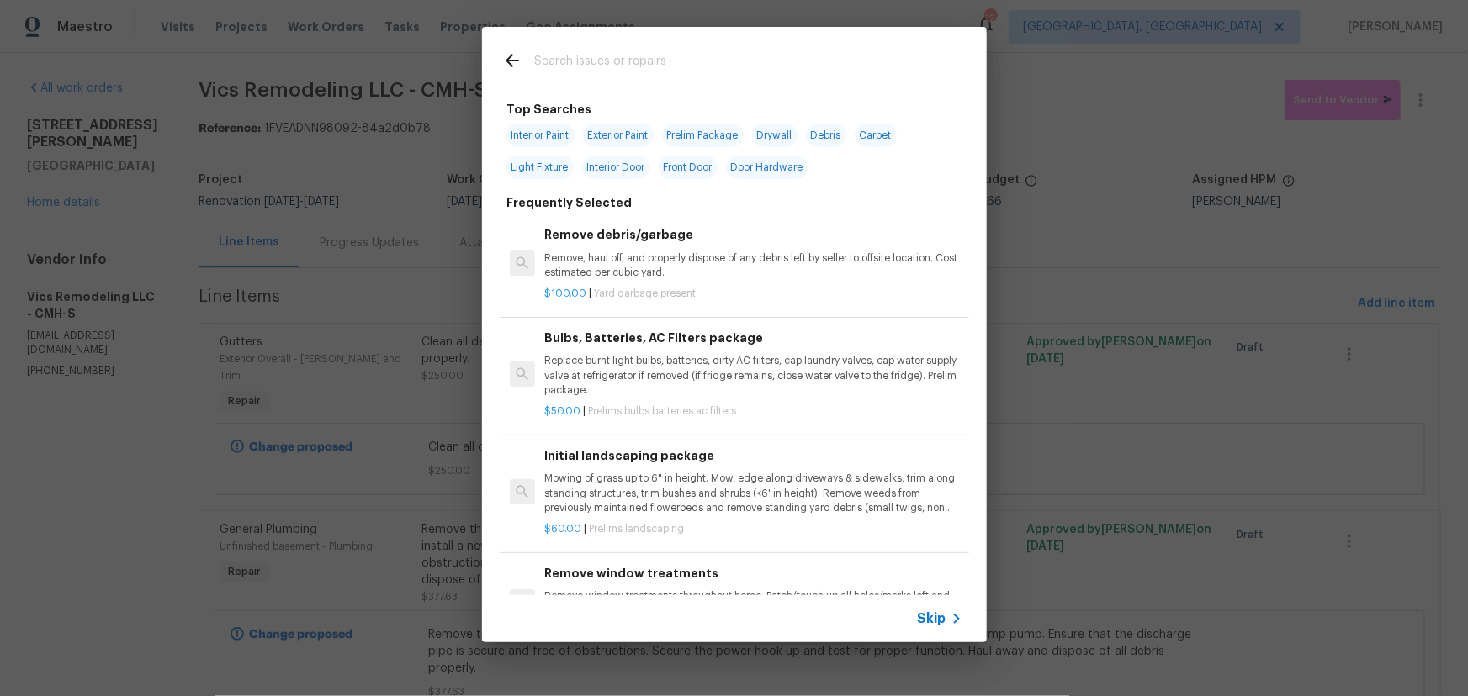
click at [721, 72] on input "text" at bounding box center [712, 62] width 357 height 25
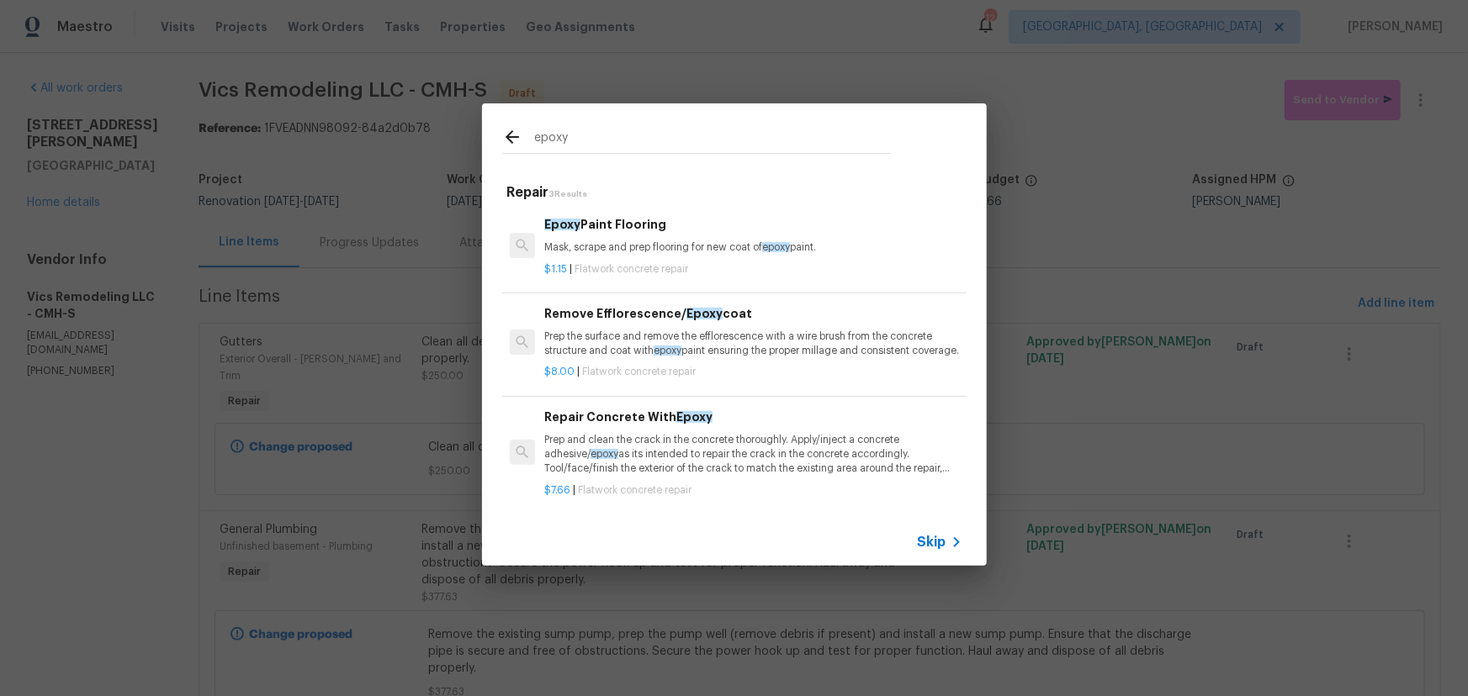
type input "epoxy"
click at [648, 466] on p "Prep and clean the crack in the concrete thoroughly. Apply/inject a concrete ad…" at bounding box center [752, 454] width 417 height 43
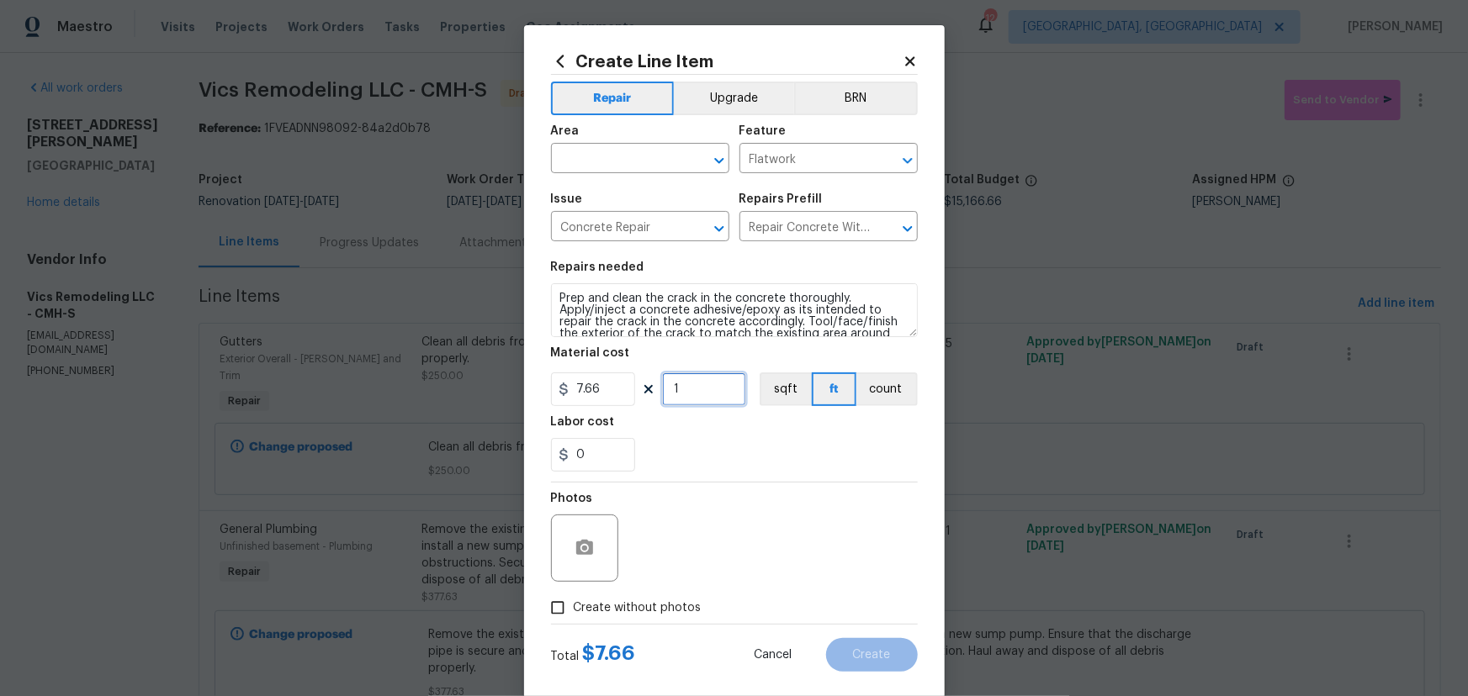
drag, startPoint x: 696, startPoint y: 390, endPoint x: 521, endPoint y: 389, distance: 175.8
click at [524, 389] on div "Create Line Item Repair Upgrade BRN Area ​ Feature Flatwork ​ Issue Concrete Re…" at bounding box center [734, 362] width 421 height 674
type input "50"
click at [817, 470] on div "0" at bounding box center [734, 455] width 367 height 34
click at [592, 177] on span "Area ​" at bounding box center [640, 149] width 178 height 68
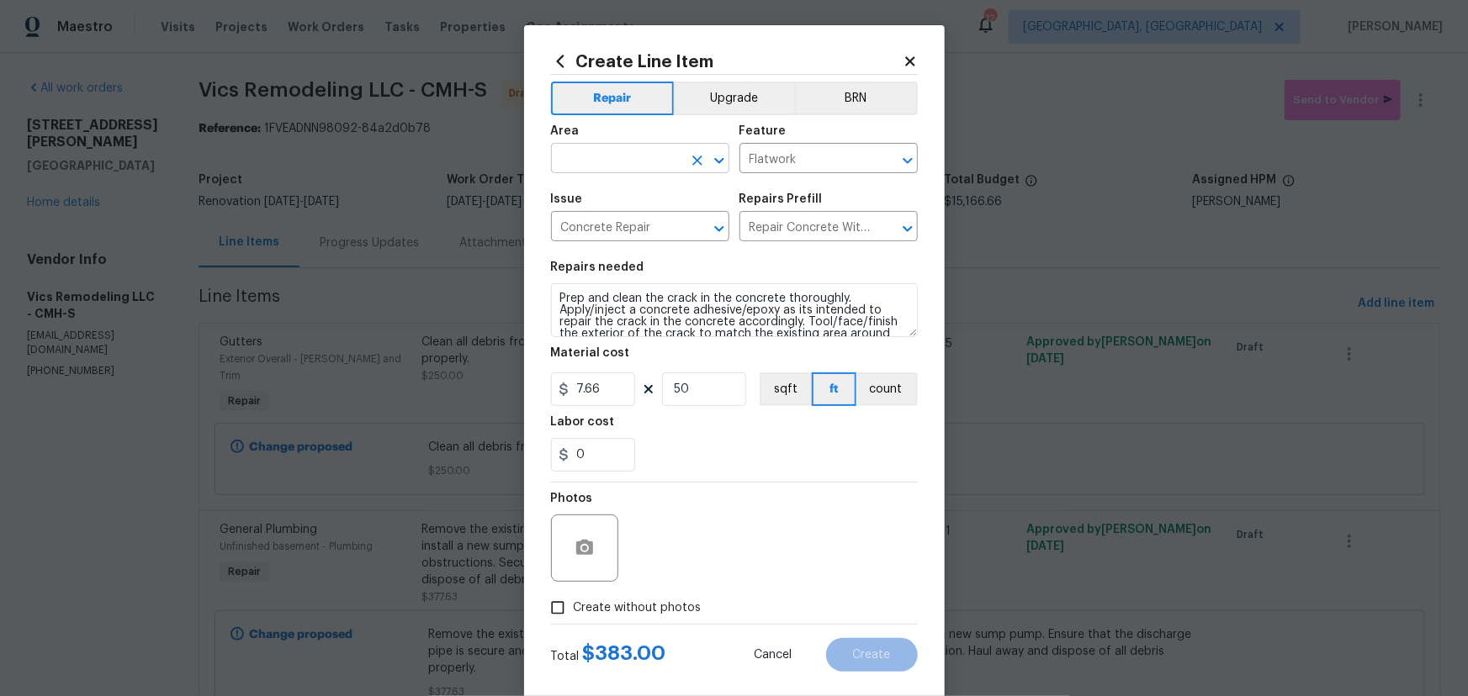
click at [595, 167] on input "text" at bounding box center [616, 160] width 131 height 26
click at [637, 205] on li "Unfinished basement" at bounding box center [634, 197] width 178 height 28
type input "Unfinished basement"
click at [653, 607] on span "Create without photos" at bounding box center [638, 609] width 128 height 18
click at [574, 607] on input "Create without photos" at bounding box center [558, 608] width 32 height 32
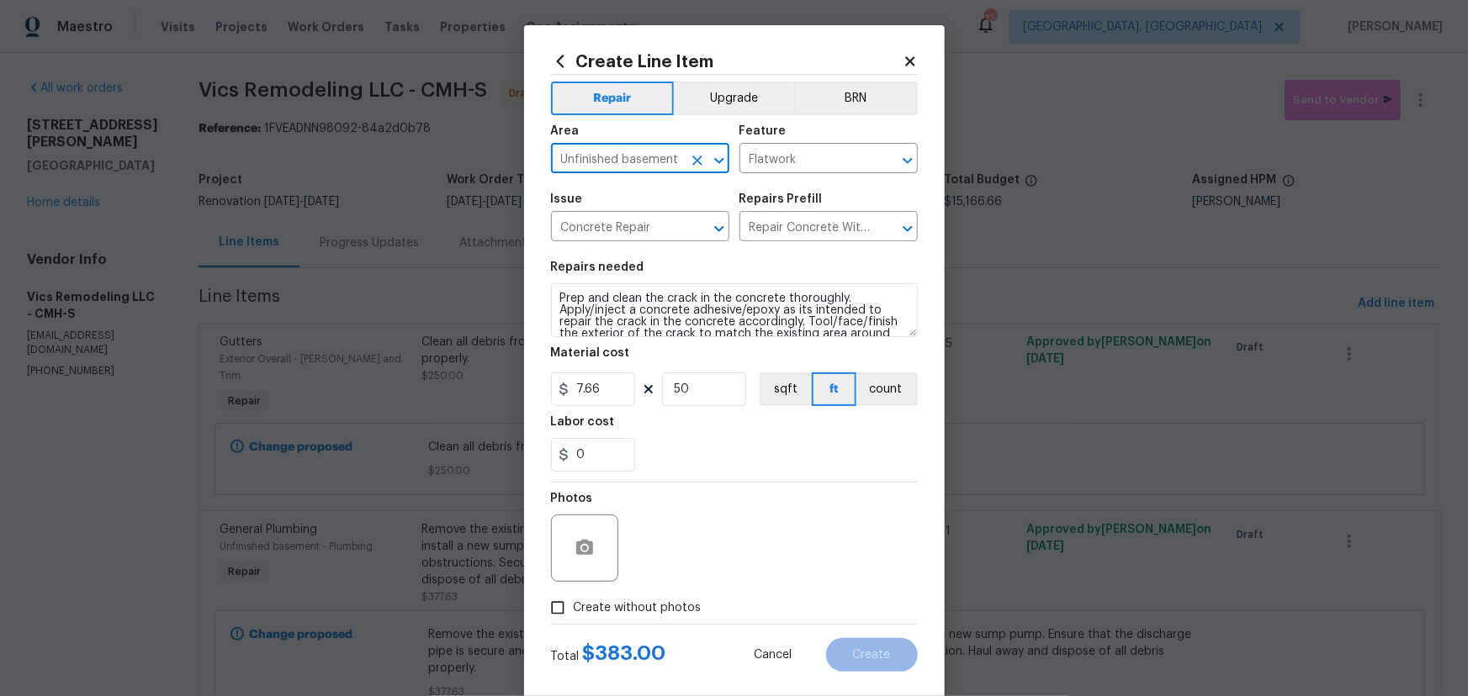
checkbox input "true"
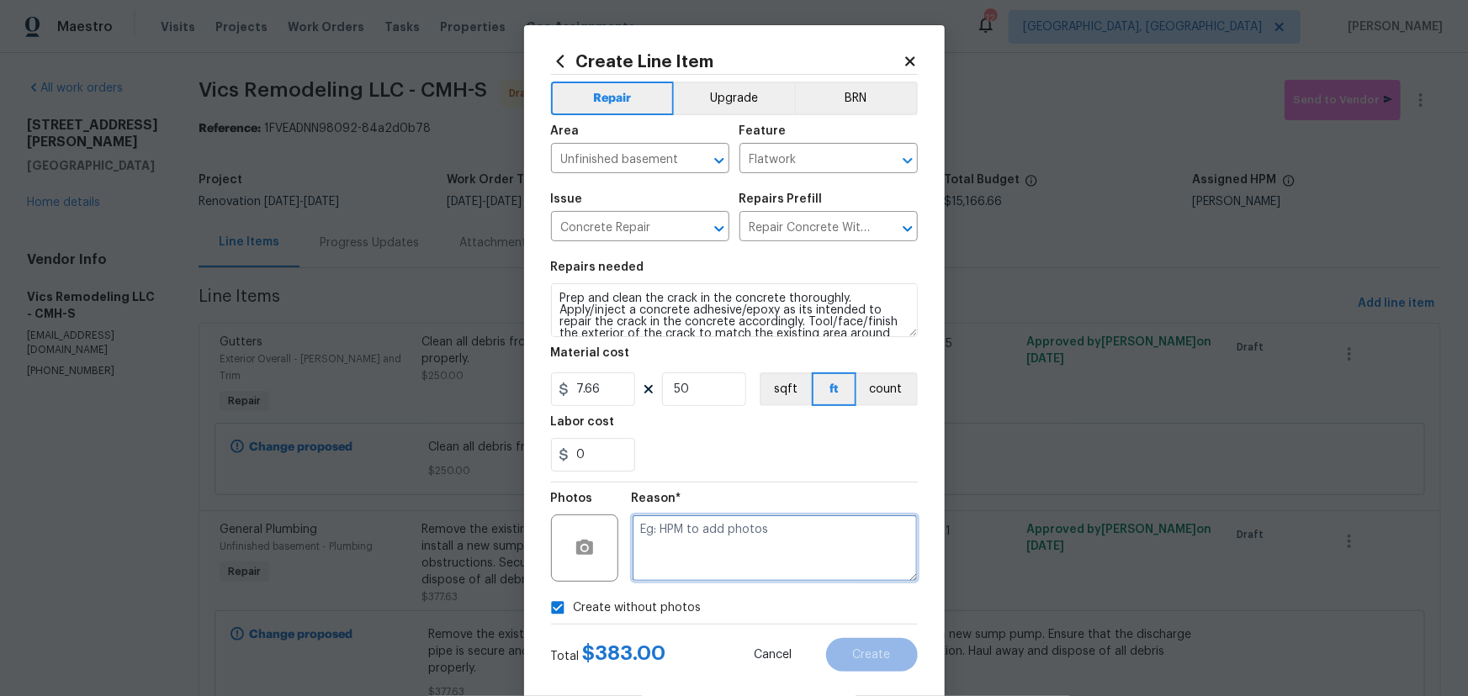
click at [730, 519] on textarea at bounding box center [775, 548] width 286 height 67
type textarea "hpm"
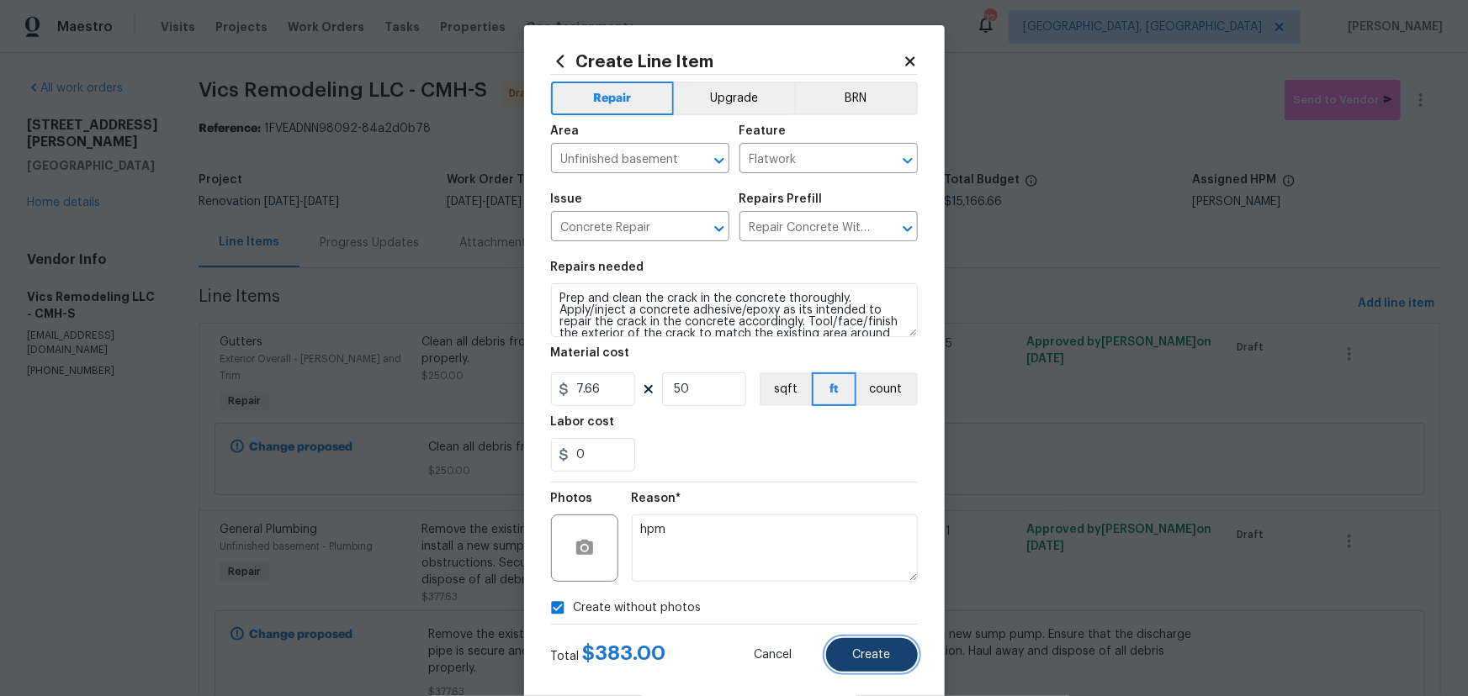
click at [881, 656] on span "Create" at bounding box center [872, 655] width 38 height 13
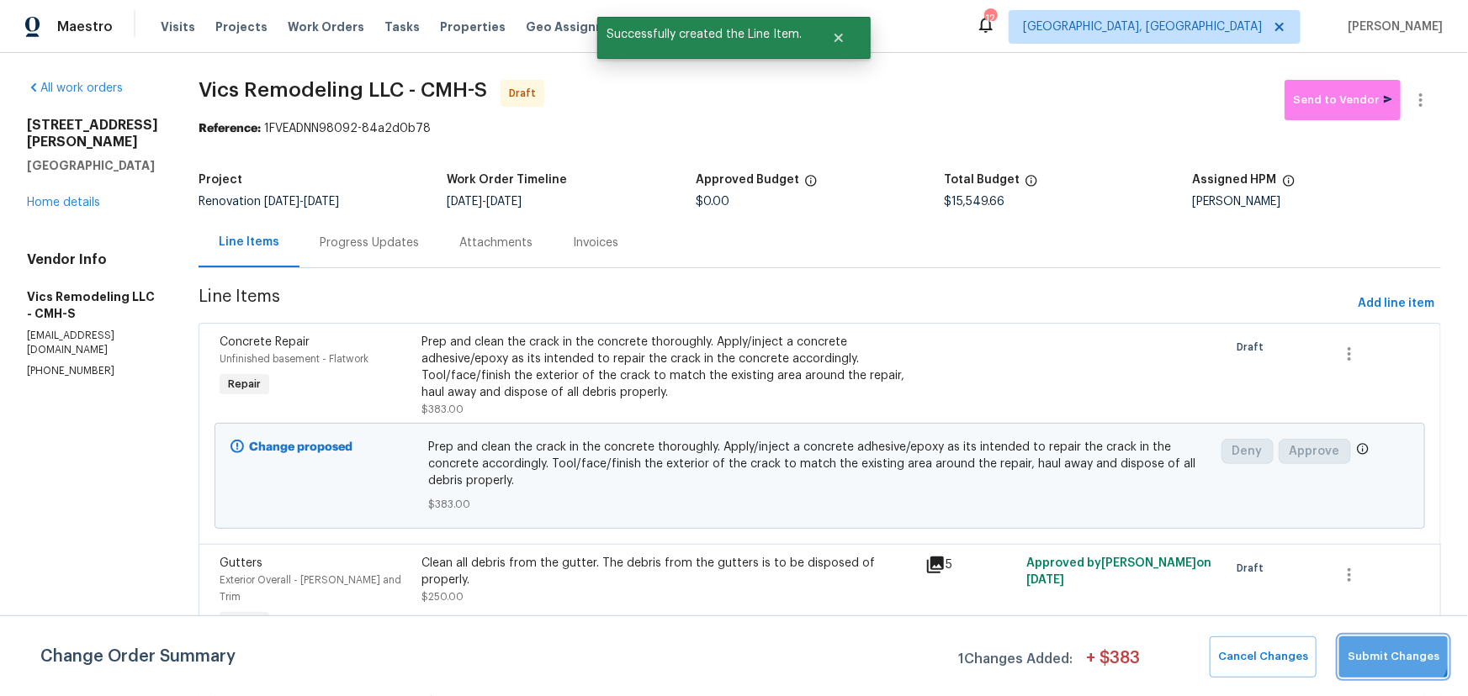
click at [1383, 646] on button "Submit Changes" at bounding box center [1393, 657] width 108 height 41
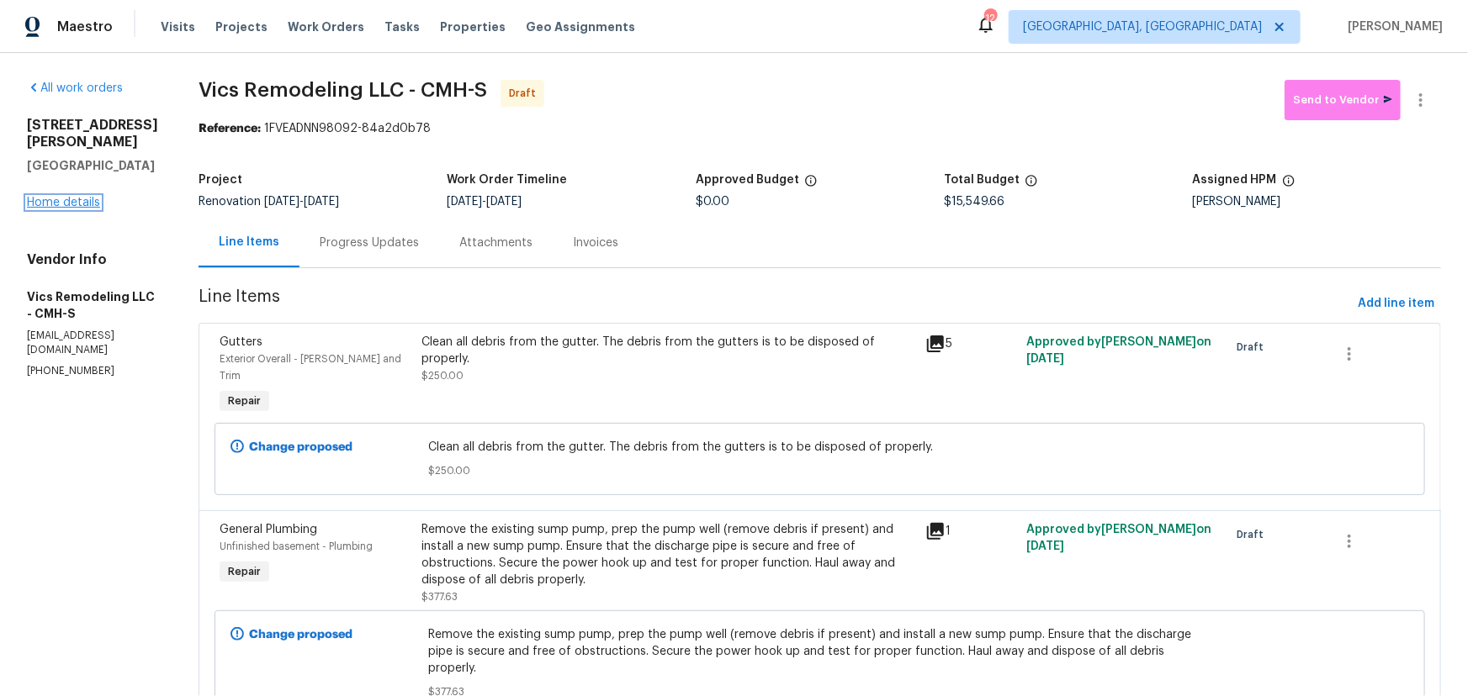
click at [40, 209] on link "Home details" at bounding box center [63, 203] width 73 height 12
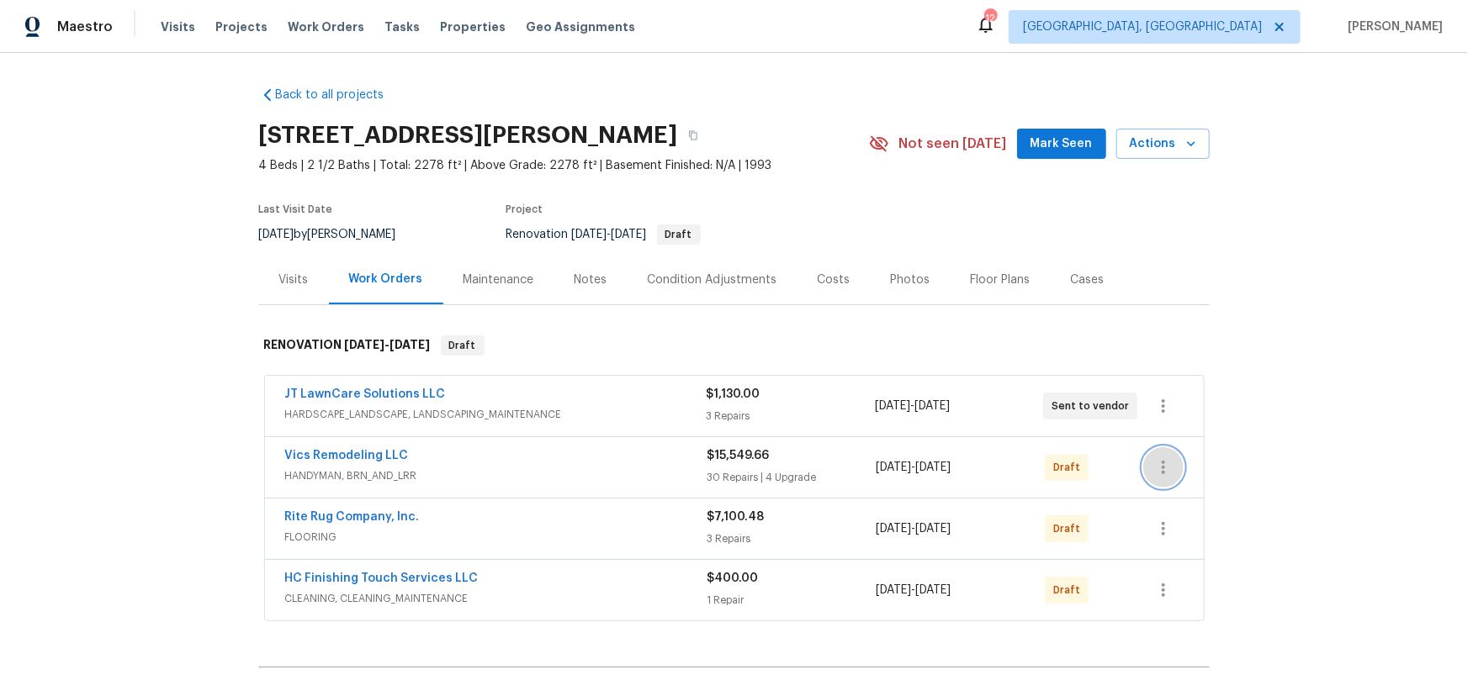
click at [1163, 471] on icon "button" at bounding box center [1163, 468] width 20 height 20
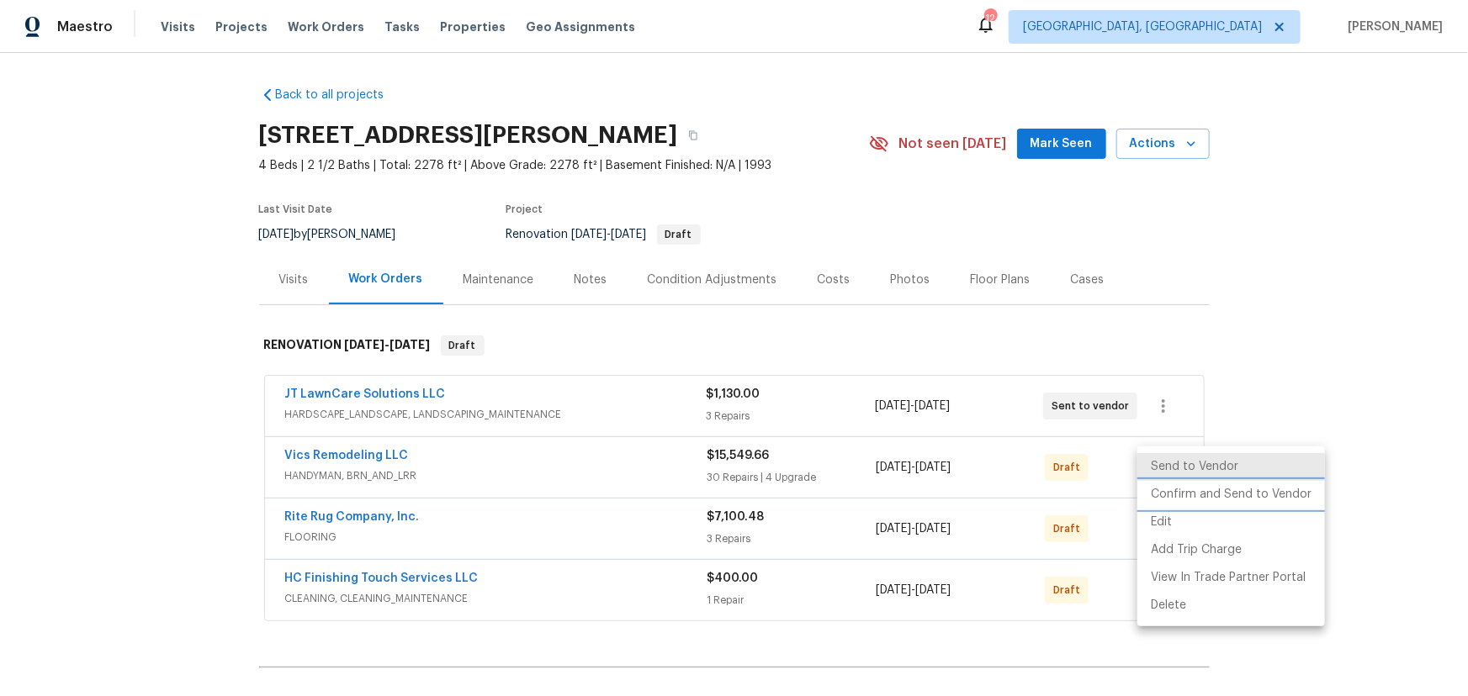
click at [1164, 489] on li "Confirm and Send to Vendor" at bounding box center [1231, 495] width 188 height 28
click at [1323, 369] on div at bounding box center [734, 348] width 1468 height 696
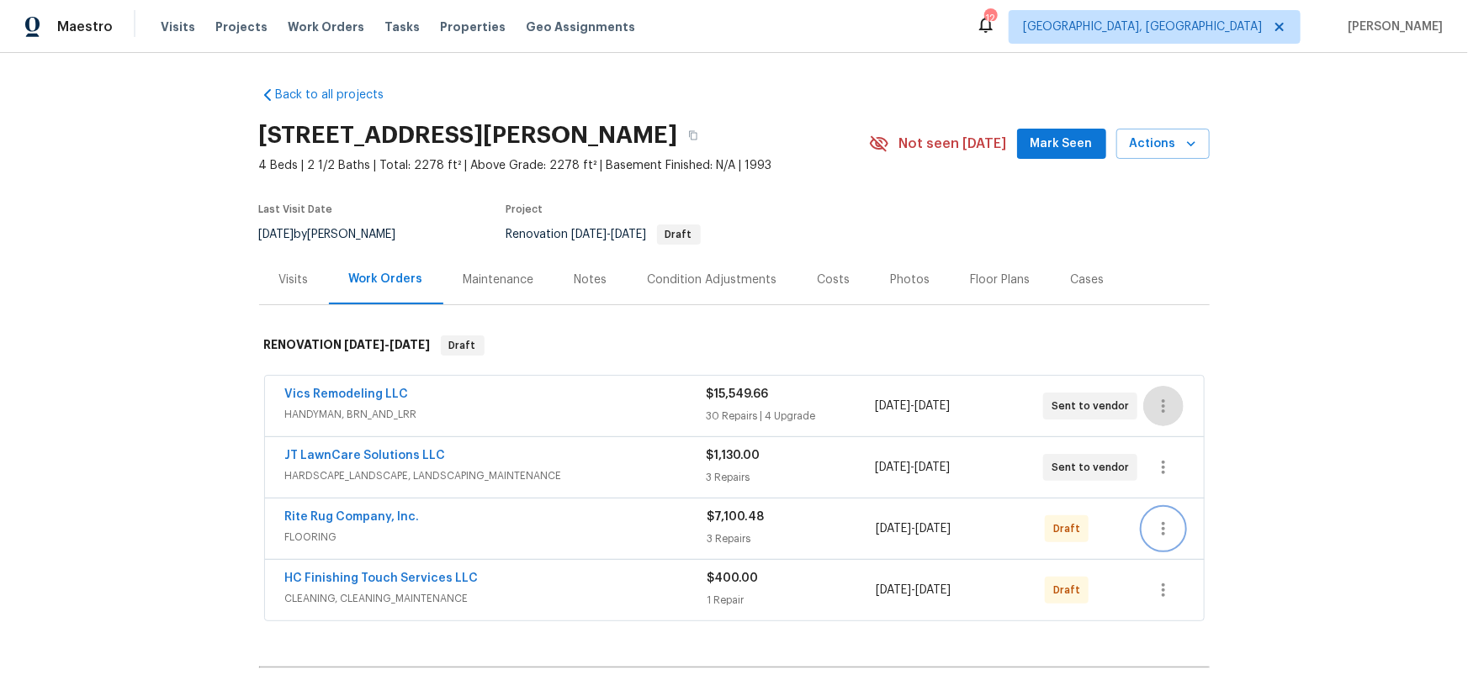
click at [1161, 528] on icon "button" at bounding box center [1163, 529] width 20 height 20
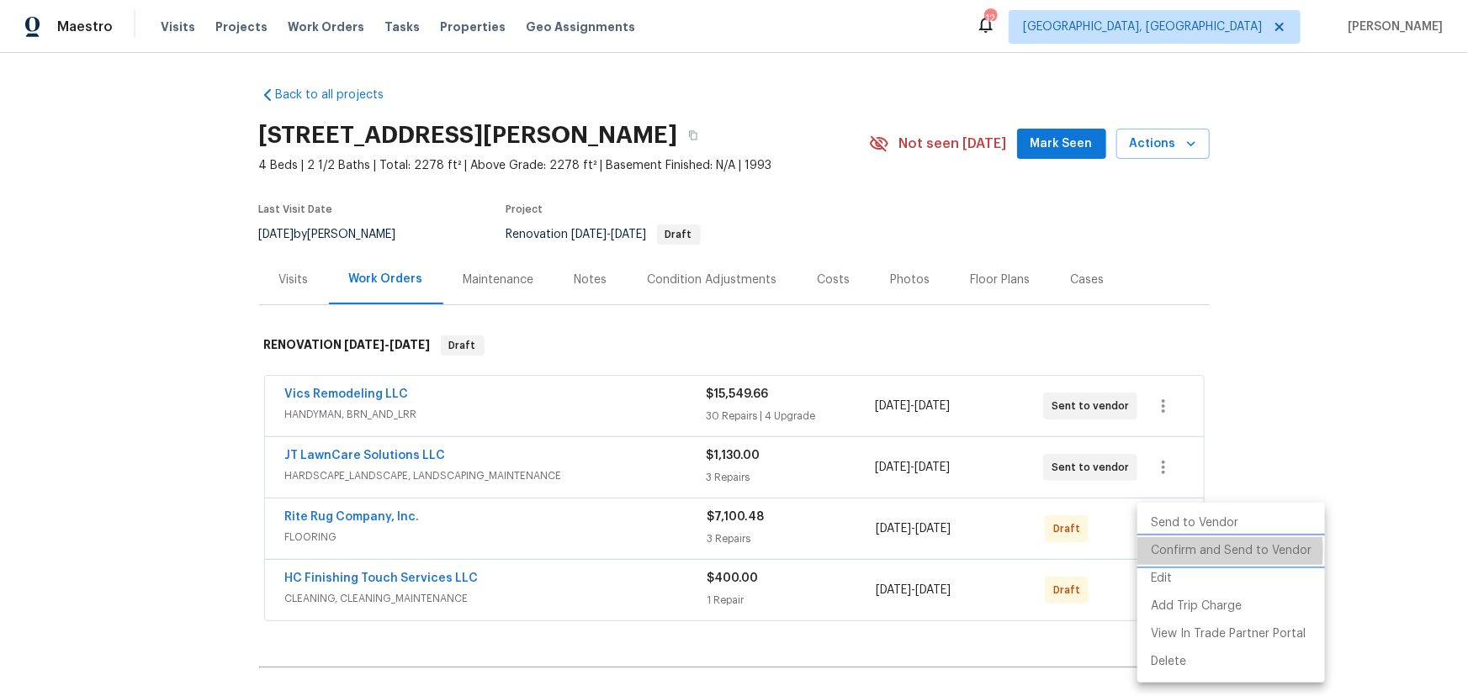
click at [1175, 551] on li "Confirm and Send to Vendor" at bounding box center [1231, 551] width 188 height 28
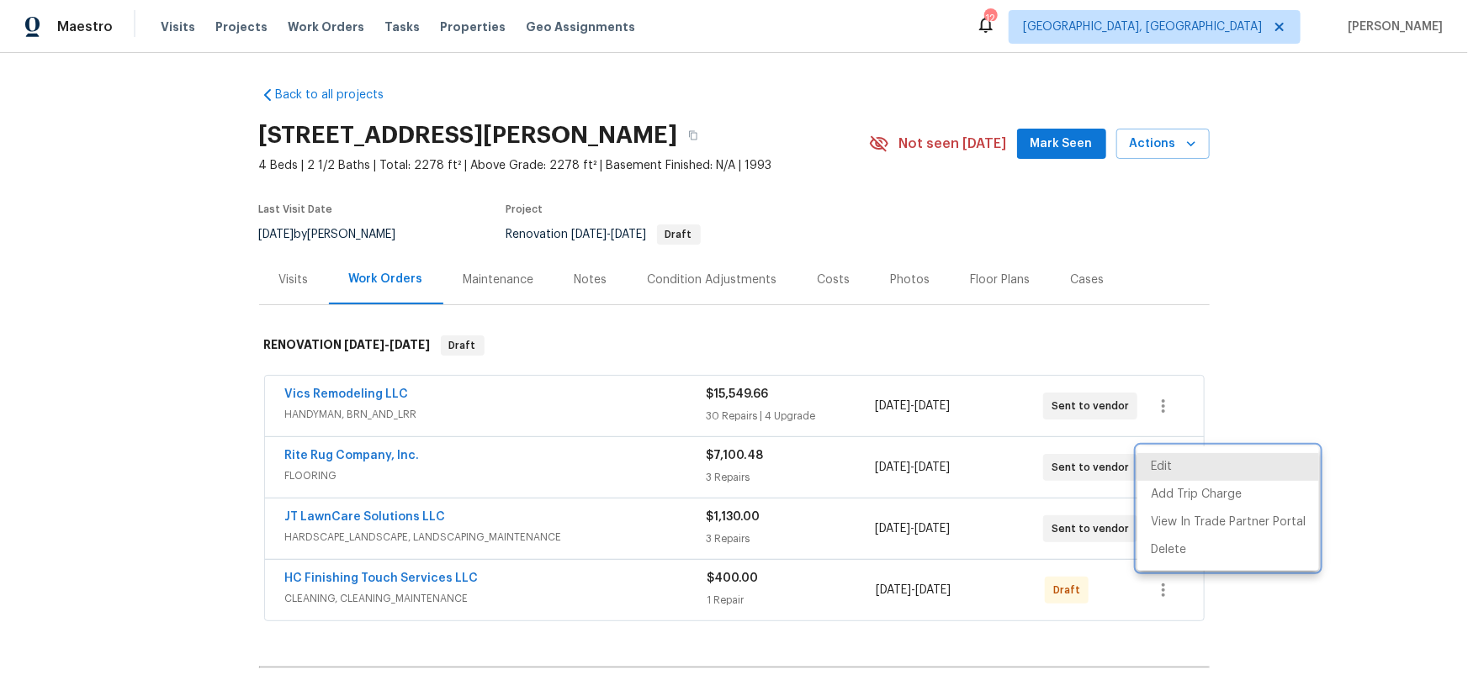
click at [1330, 404] on div at bounding box center [734, 348] width 1468 height 696
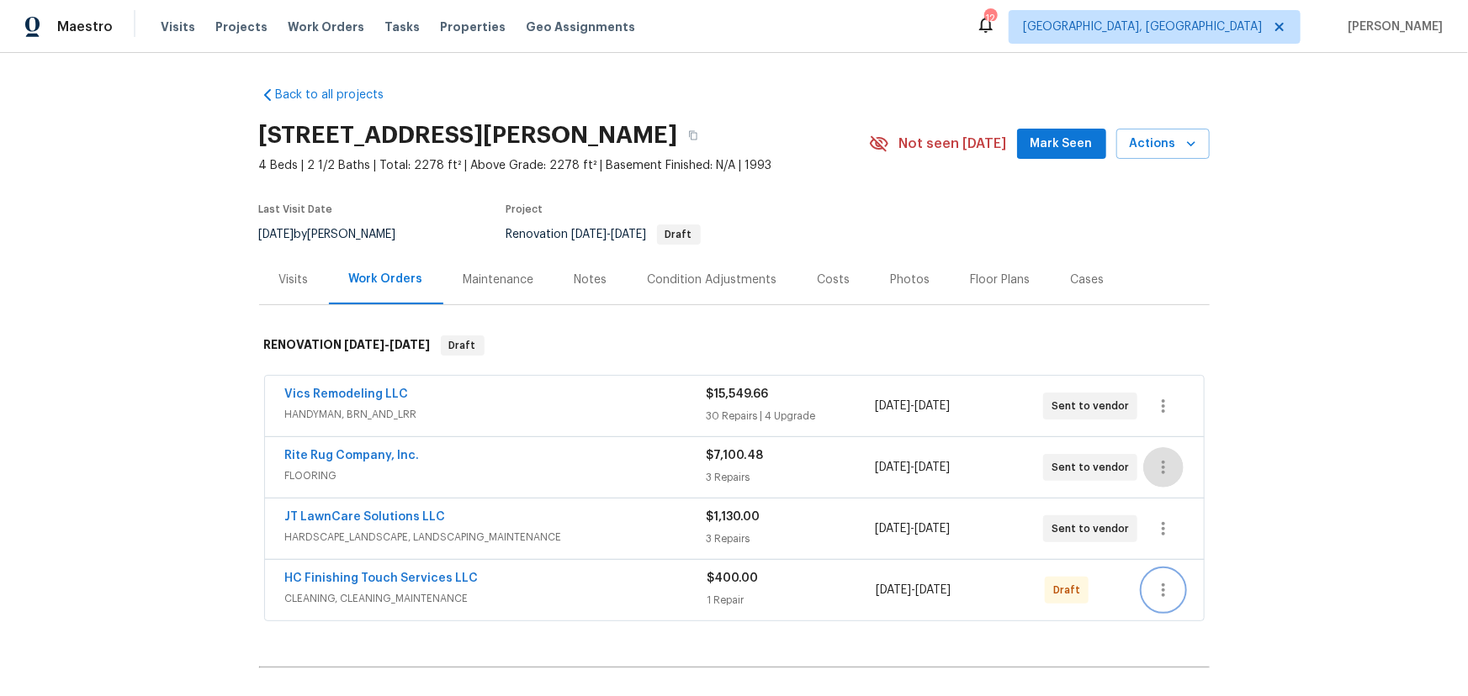
click at [1161, 584] on icon "button" at bounding box center [1162, 590] width 3 height 13
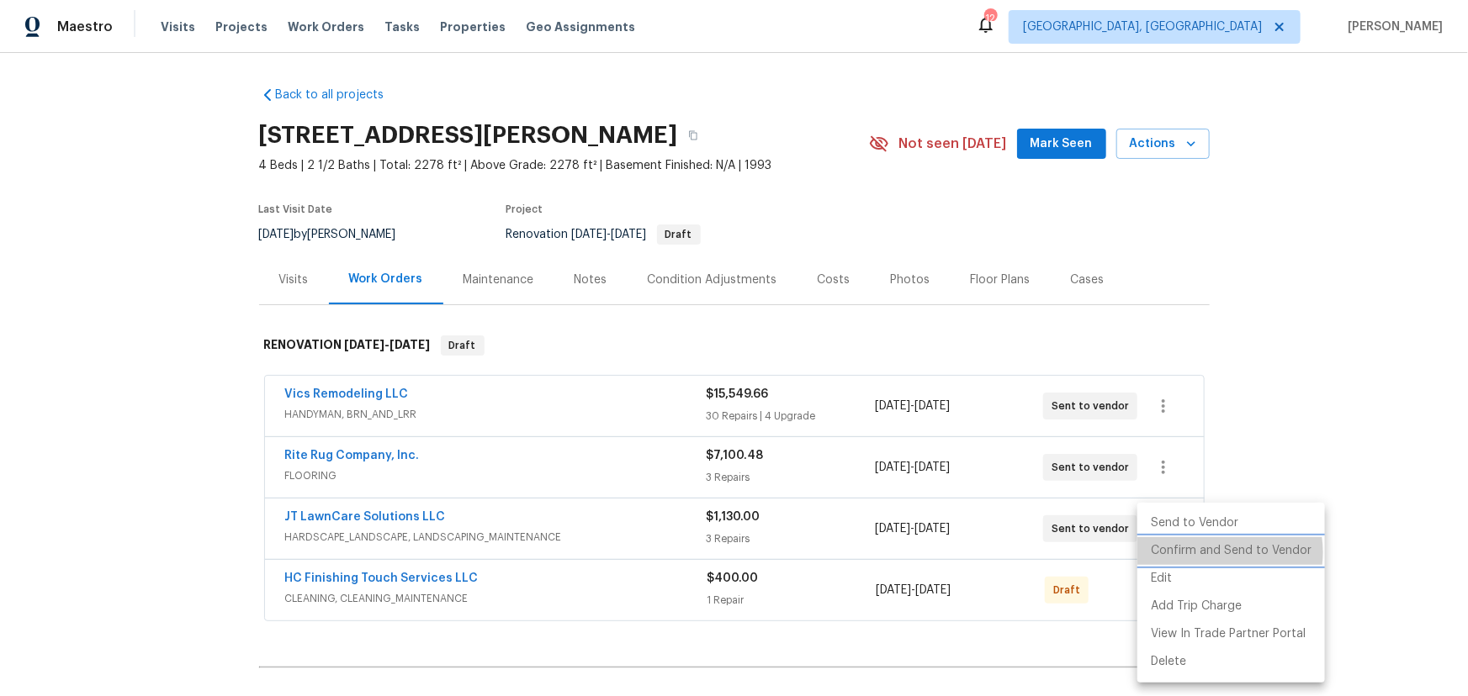
click at [1219, 553] on li "Confirm and Send to Vendor" at bounding box center [1231, 551] width 188 height 28
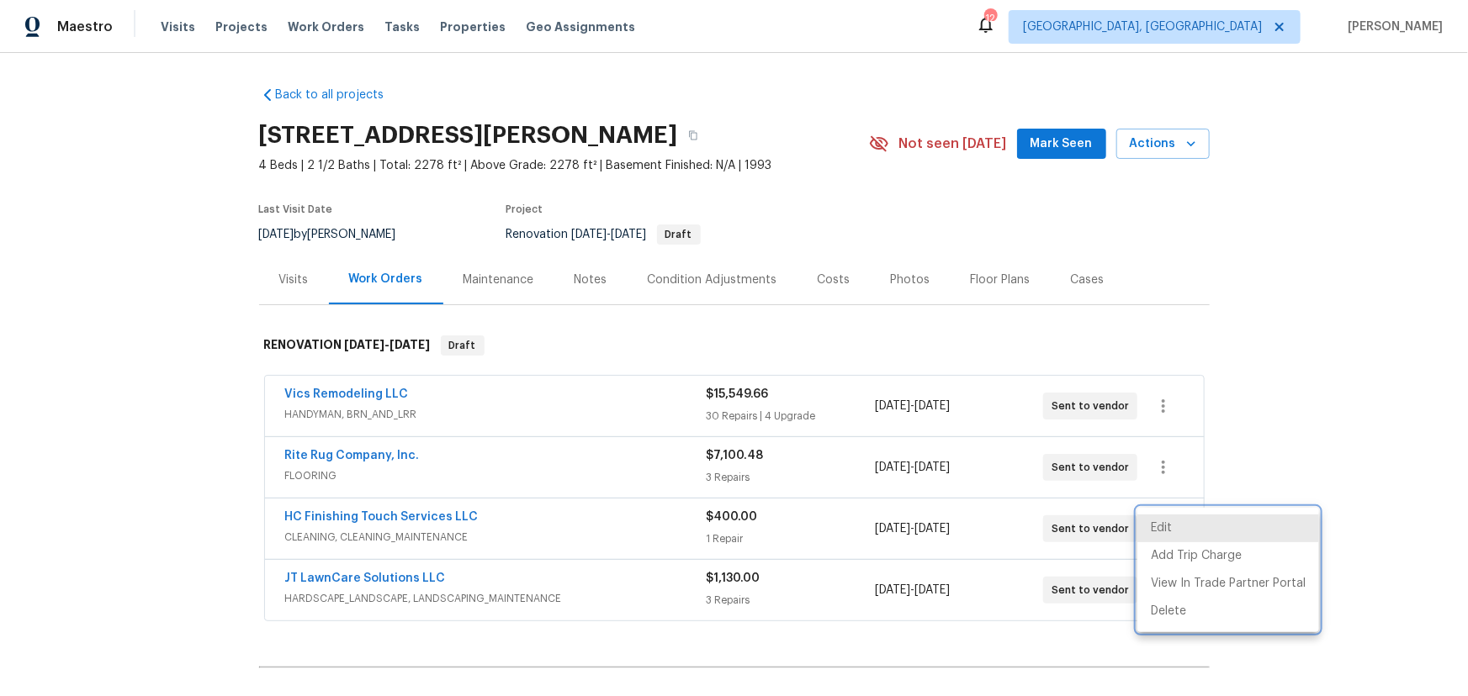
click at [1390, 431] on div at bounding box center [734, 348] width 1468 height 696
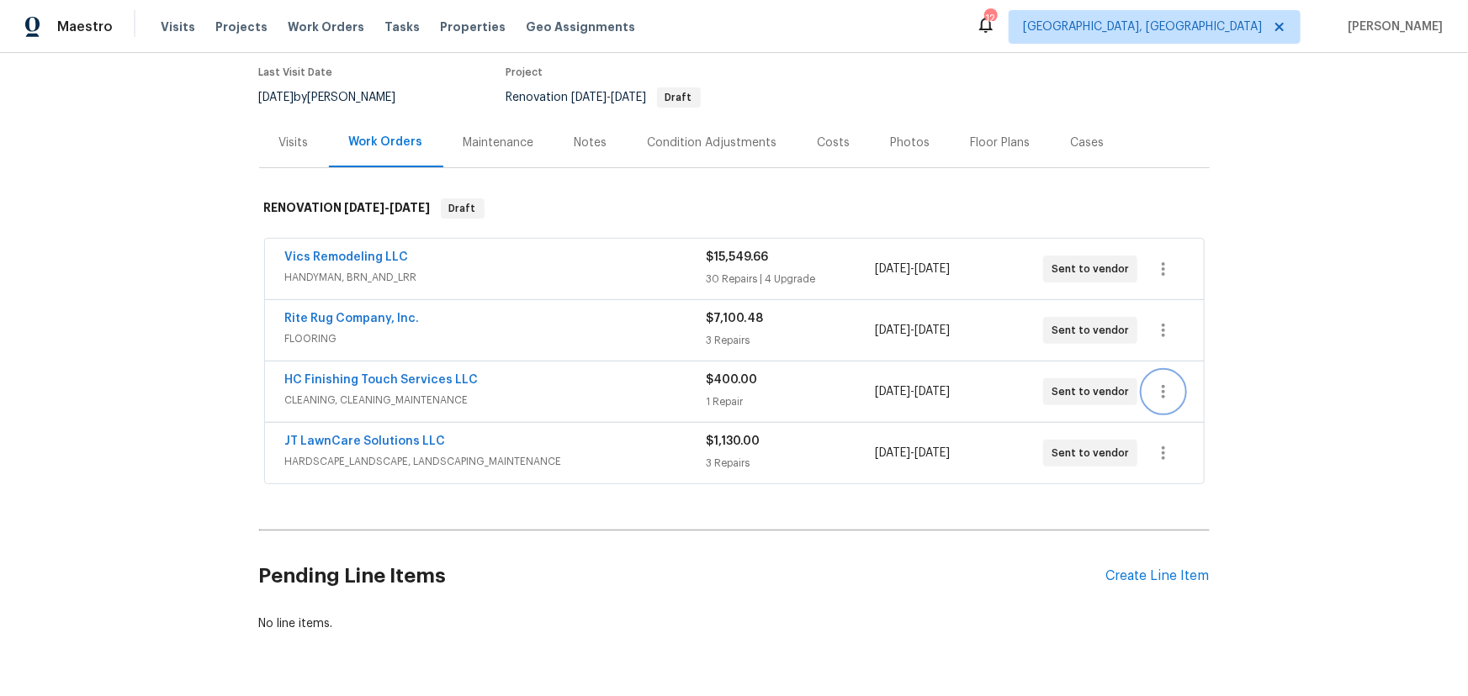
scroll to position [198, 0]
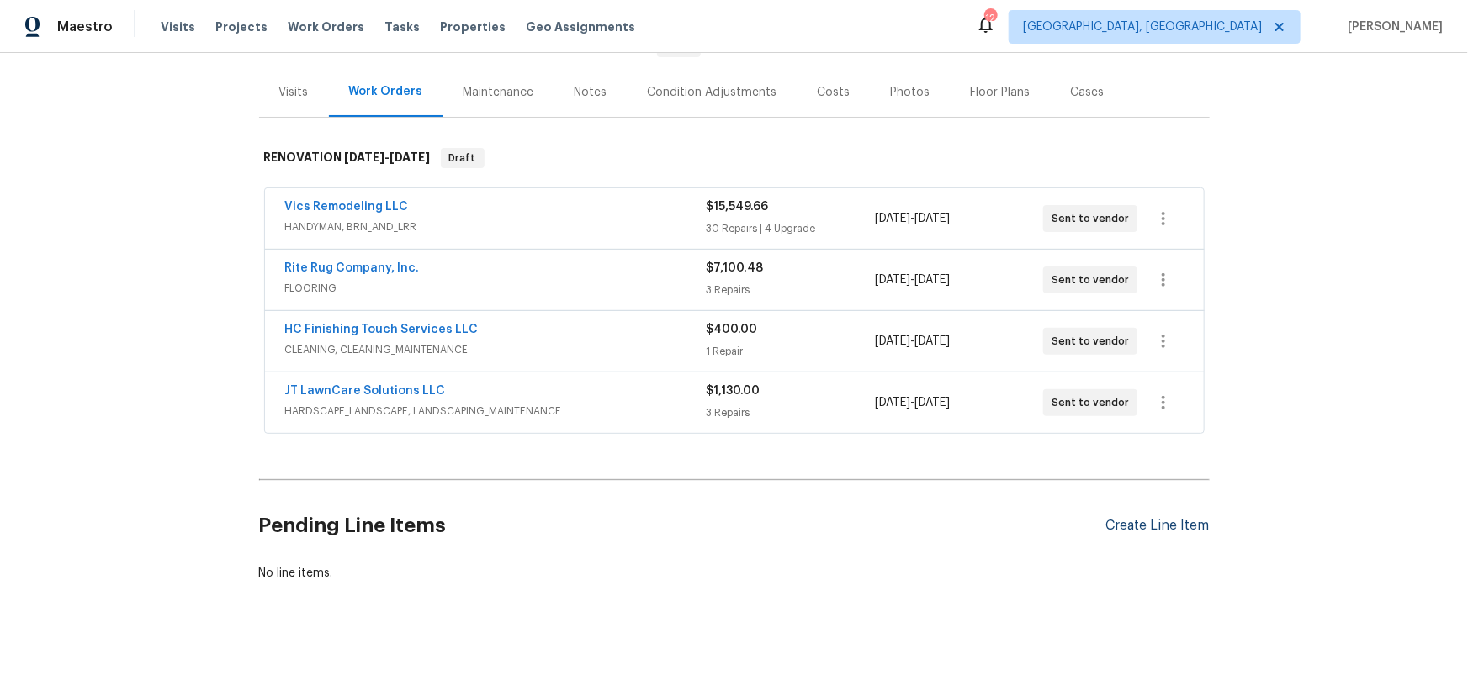
click at [1156, 518] on div "Create Line Item" at bounding box center [1157, 526] width 103 height 16
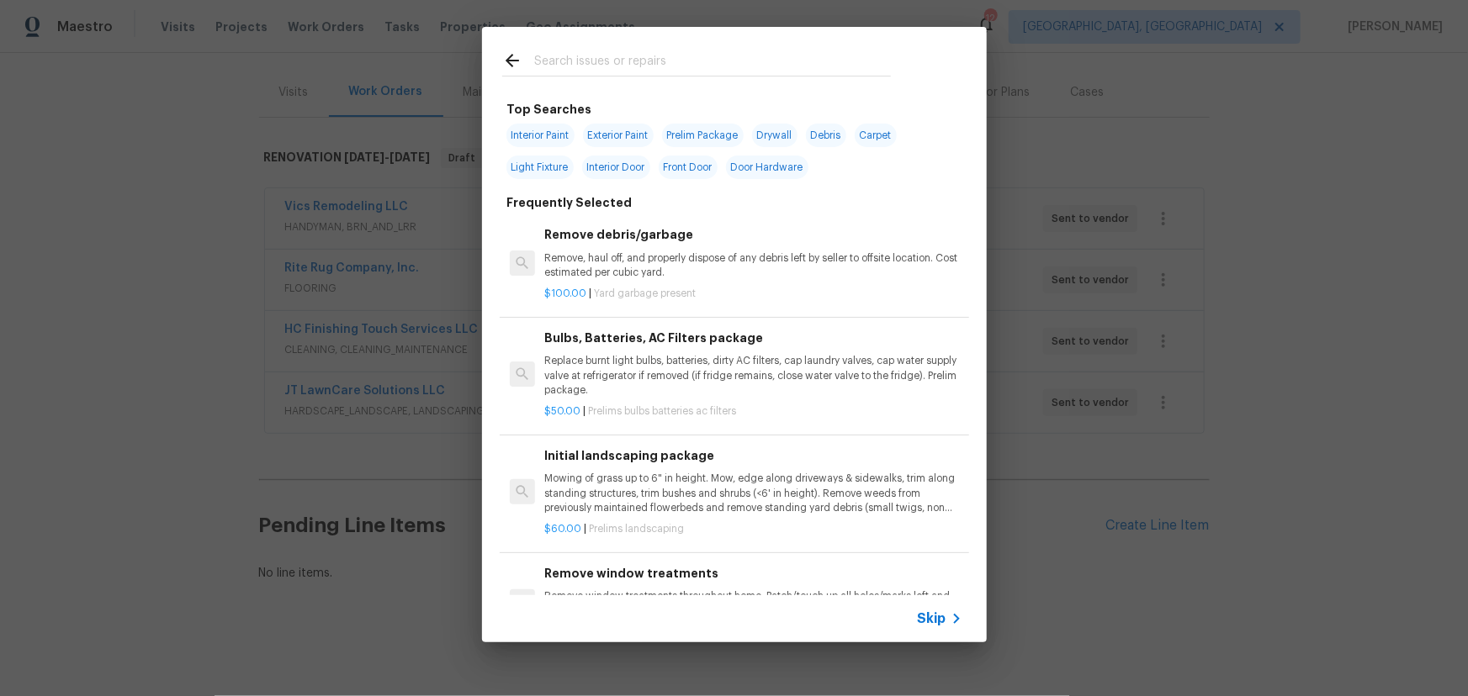
click at [594, 63] on input "text" at bounding box center [712, 62] width 357 height 25
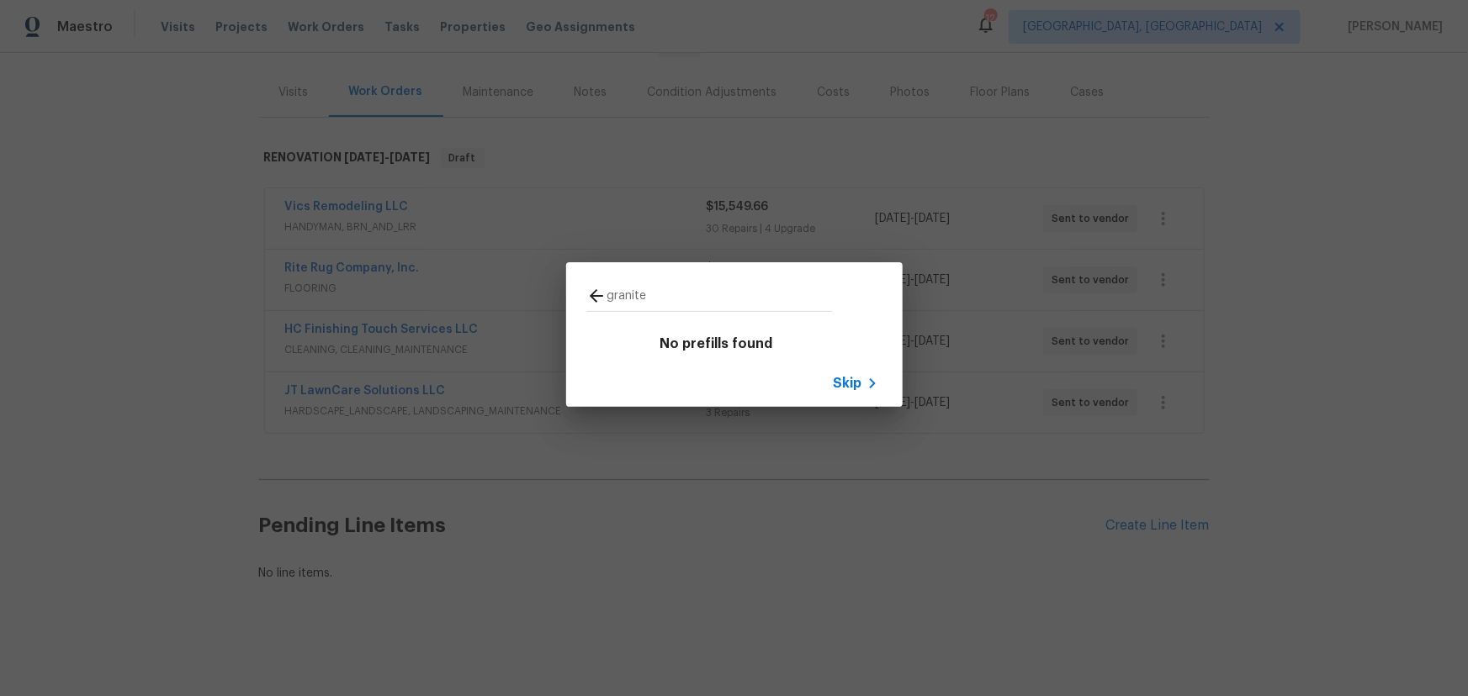
drag, startPoint x: 661, startPoint y: 291, endPoint x: 471, endPoint y: 299, distance: 190.2
click at [471, 299] on div "granite No prefills found Skip" at bounding box center [734, 334] width 1468 height 669
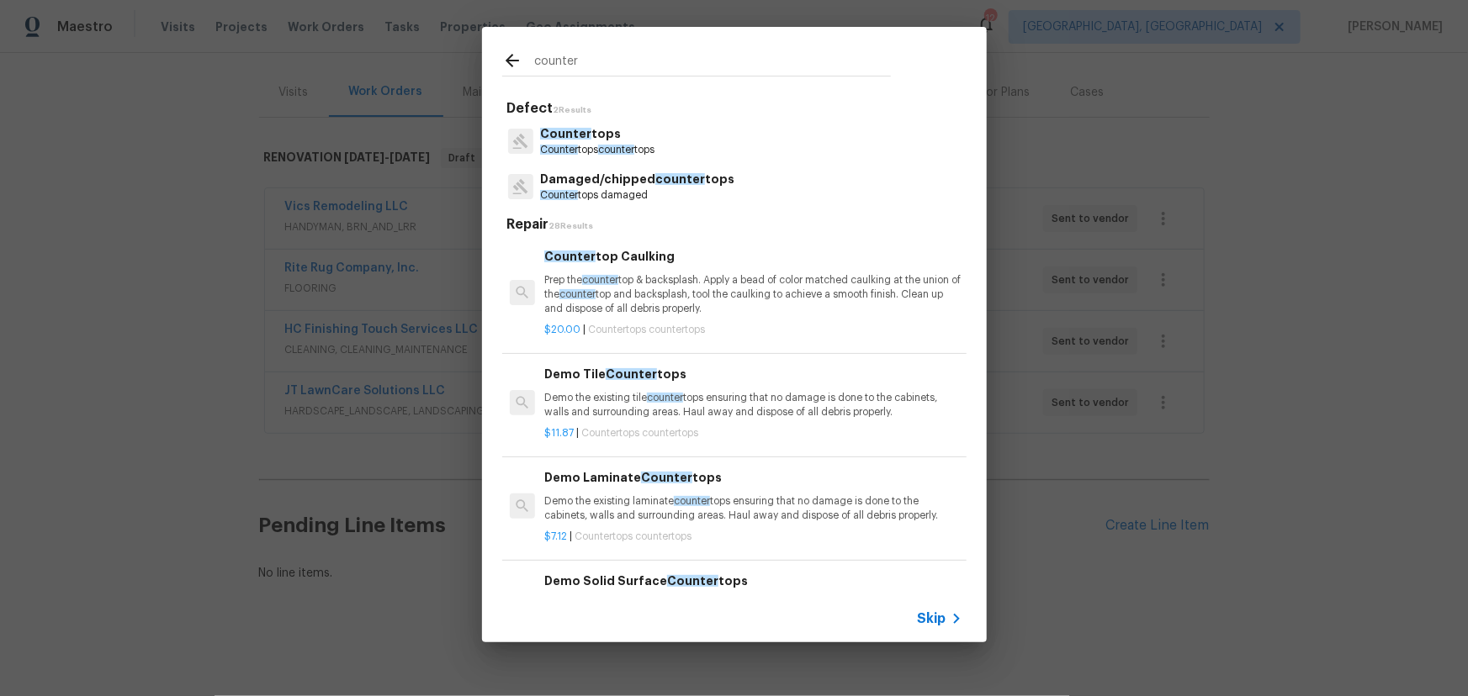
type input "counter"
click at [600, 133] on p "Counter tops" at bounding box center [597, 134] width 114 height 18
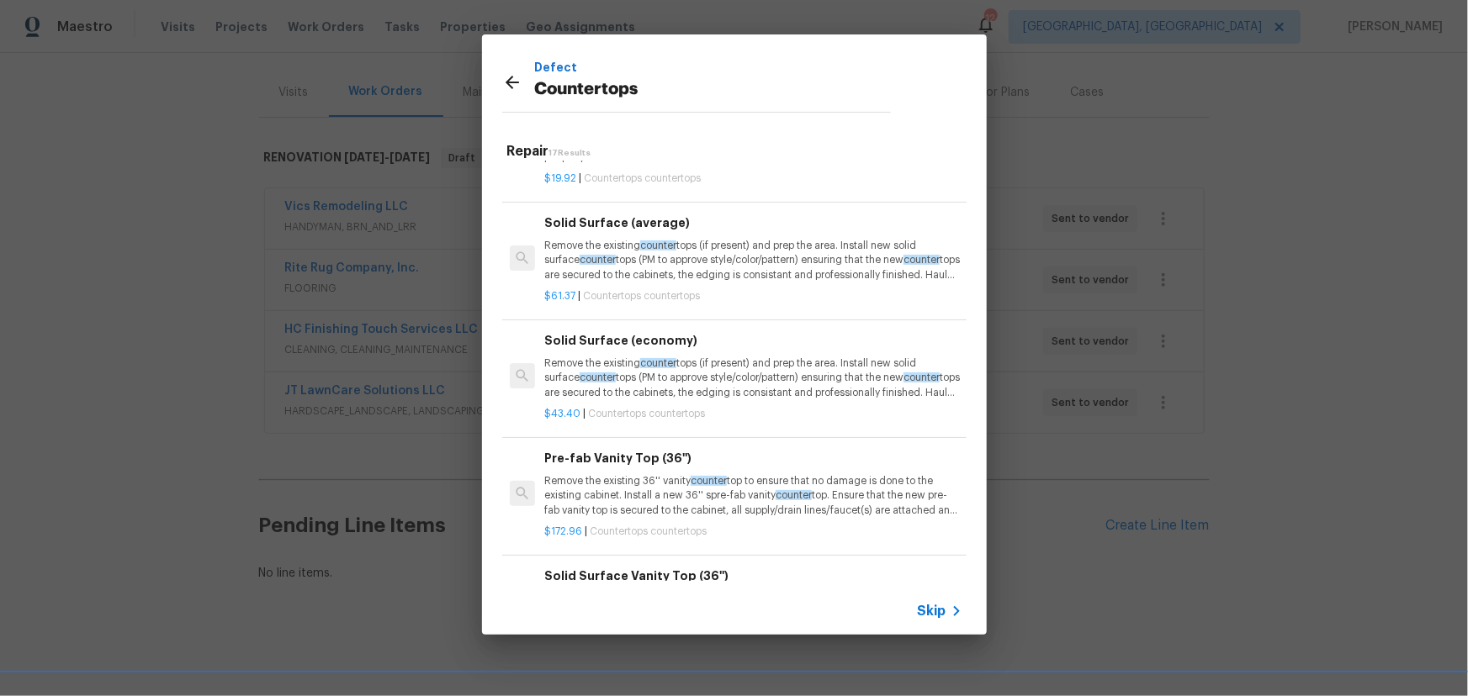
scroll to position [611, 0]
click at [780, 272] on p "Remove the existing counter tops (if present) and prep the area. Install new so…" at bounding box center [752, 259] width 417 height 43
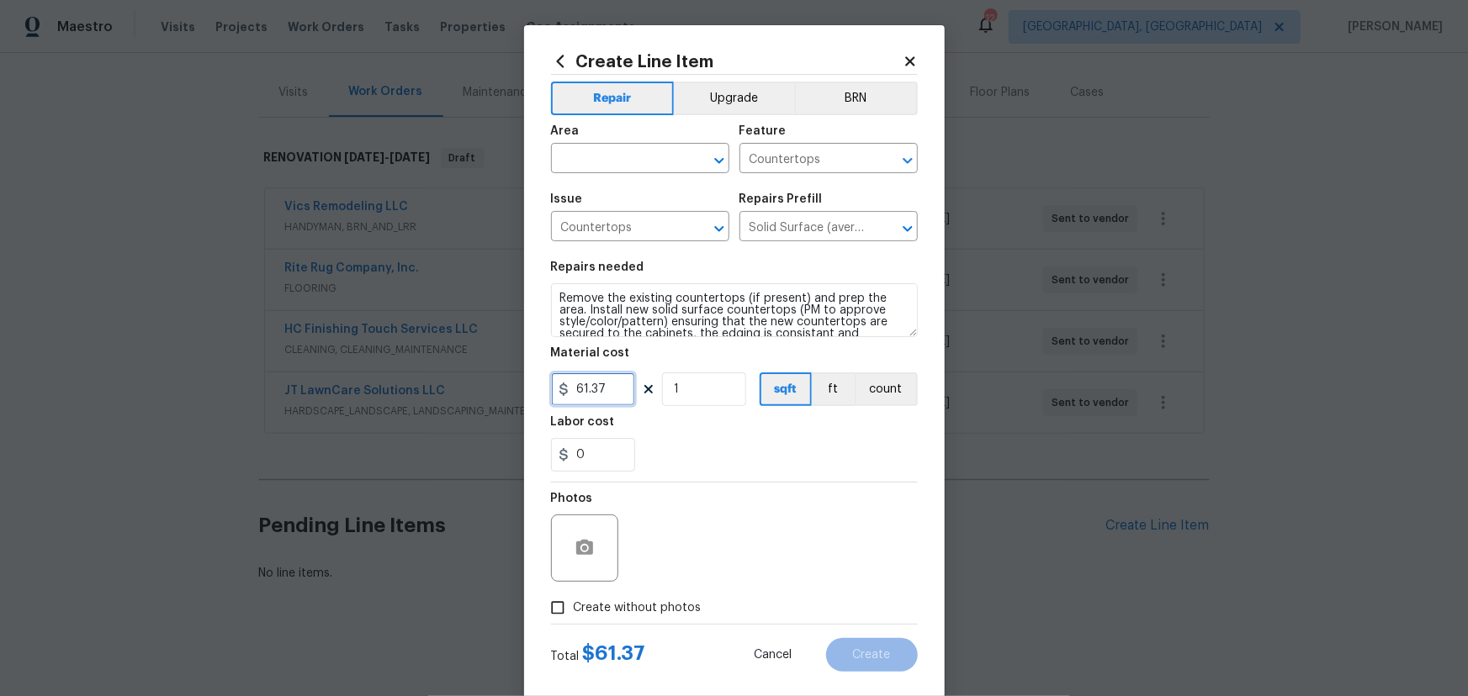
drag, startPoint x: 611, startPoint y: 399, endPoint x: 469, endPoint y: 375, distance: 143.2
click at [468, 376] on div "Create Line Item Repair Upgrade BRN Area ​ Feature Countertops ​ Issue Countert…" at bounding box center [734, 348] width 1468 height 696
type input "42"
type input "50"
click at [628, 164] on input "text" at bounding box center [616, 160] width 131 height 26
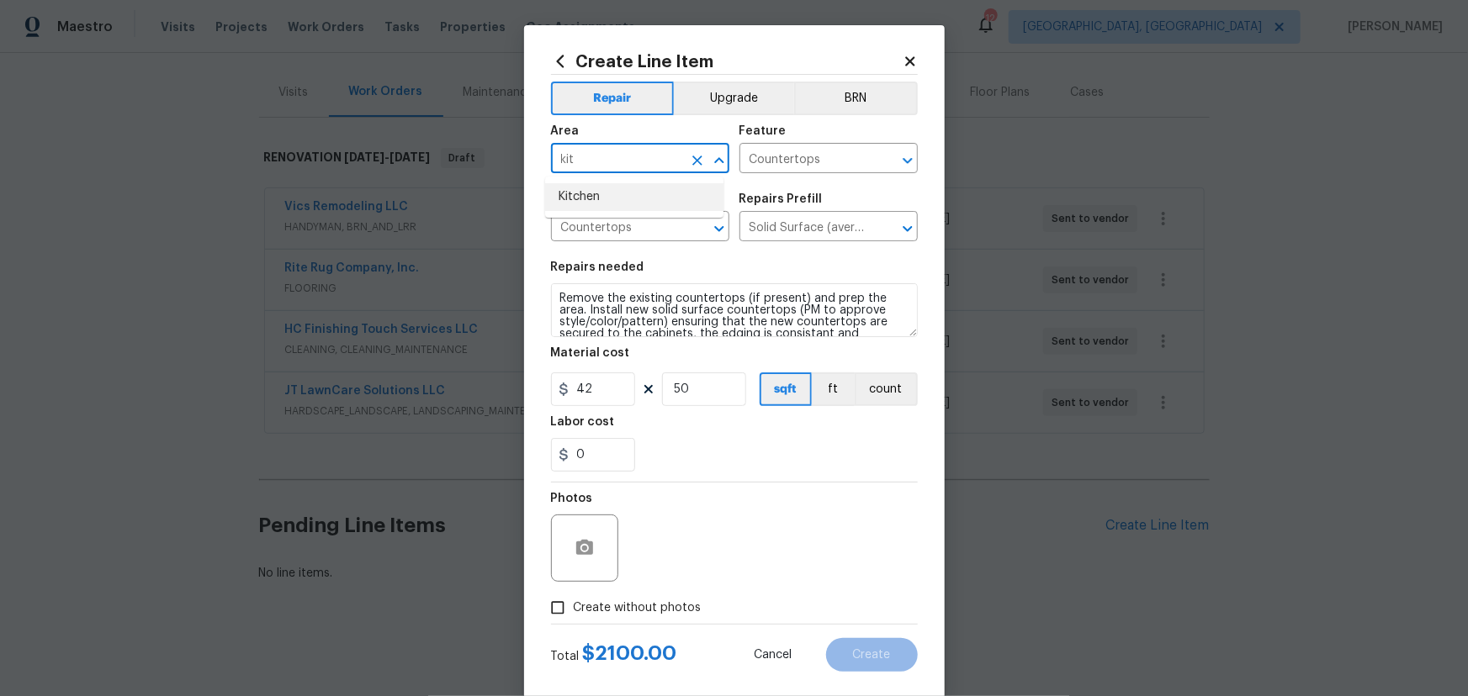
click at [600, 194] on li "Kitchen" at bounding box center [634, 197] width 178 height 28
click at [611, 156] on input "Kitchen" at bounding box center [616, 160] width 131 height 26
type input "Kitchen"
drag, startPoint x: 690, startPoint y: 389, endPoint x: 648, endPoint y: 381, distance: 41.9
click at [648, 381] on div "42 50 sqft ft count" at bounding box center [734, 390] width 367 height 34
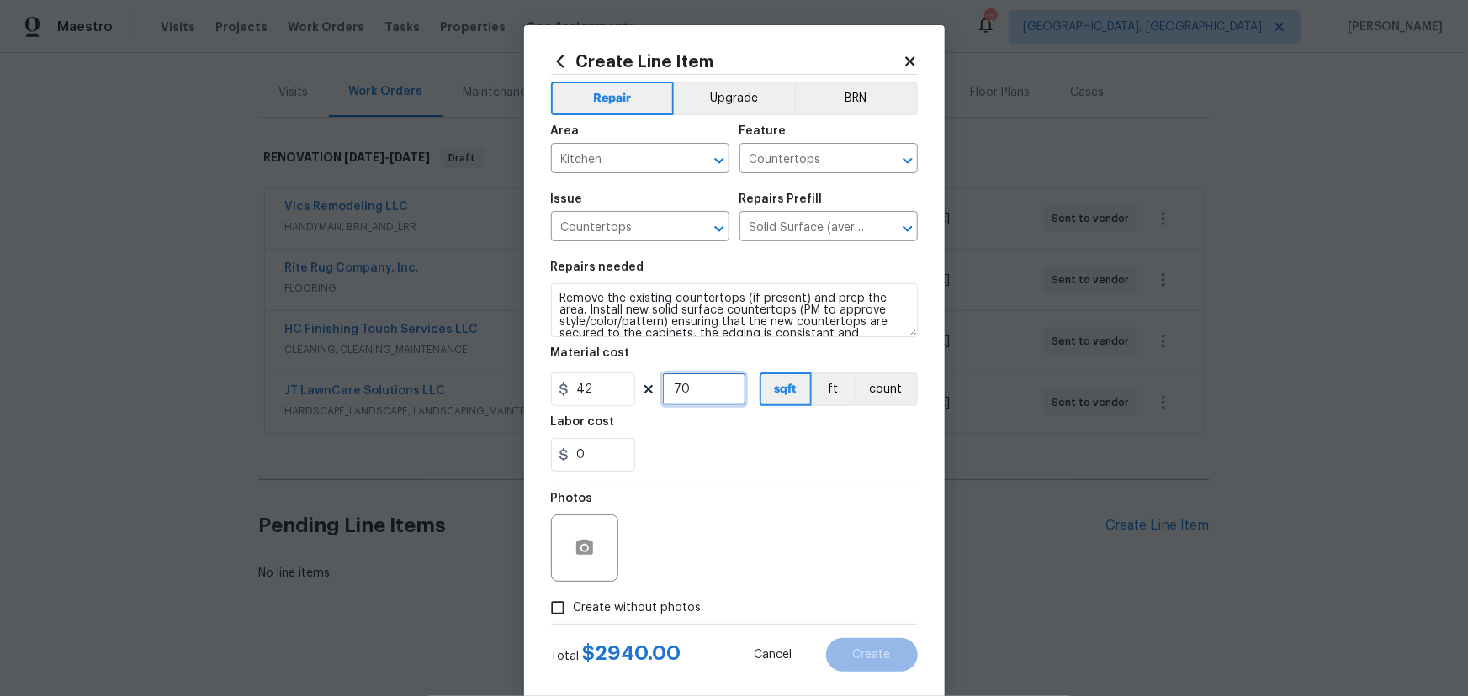
type input "70"
click at [747, 521] on div "Photos" at bounding box center [734, 537] width 367 height 109
click at [647, 586] on div "Photos" at bounding box center [734, 537] width 367 height 109
click at [640, 606] on span "Create without photos" at bounding box center [638, 609] width 128 height 18
click at [574, 606] on input "Create without photos" at bounding box center [558, 608] width 32 height 32
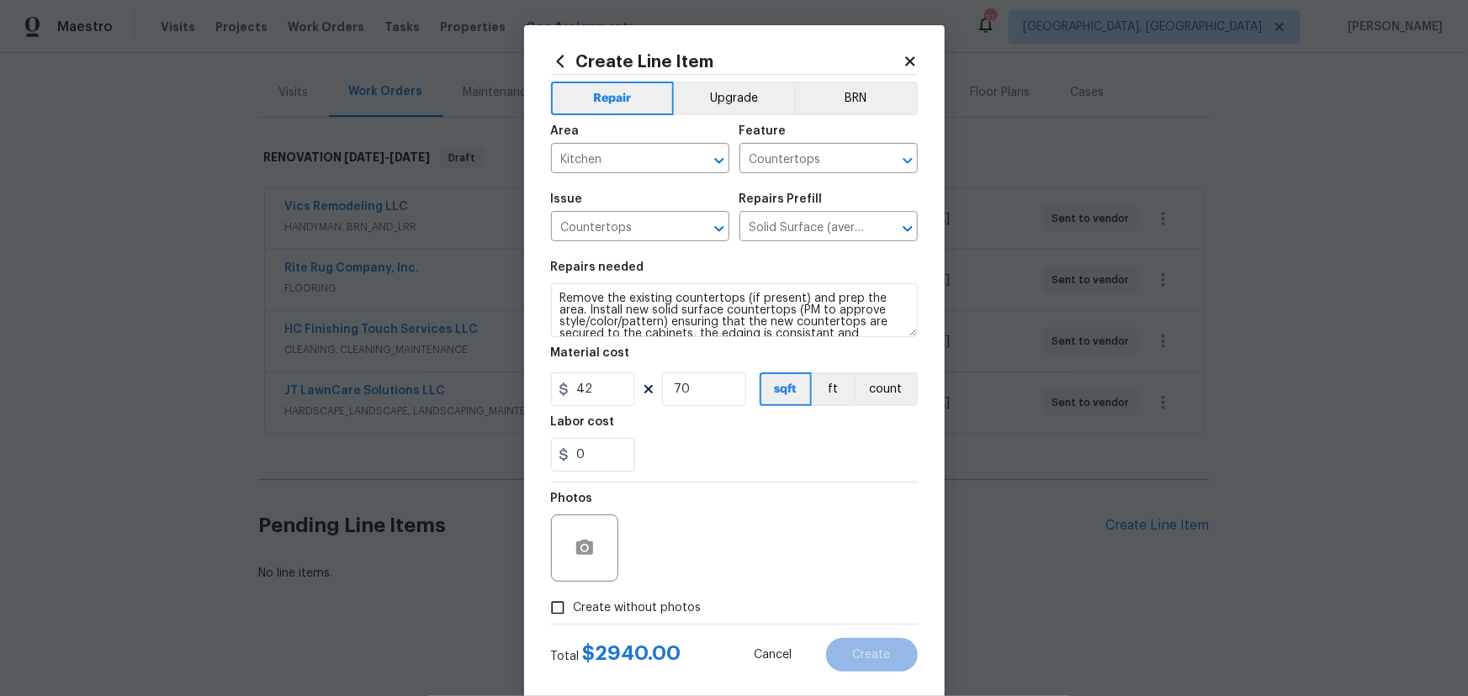
checkbox input "true"
click at [790, 549] on textarea at bounding box center [775, 548] width 286 height 67
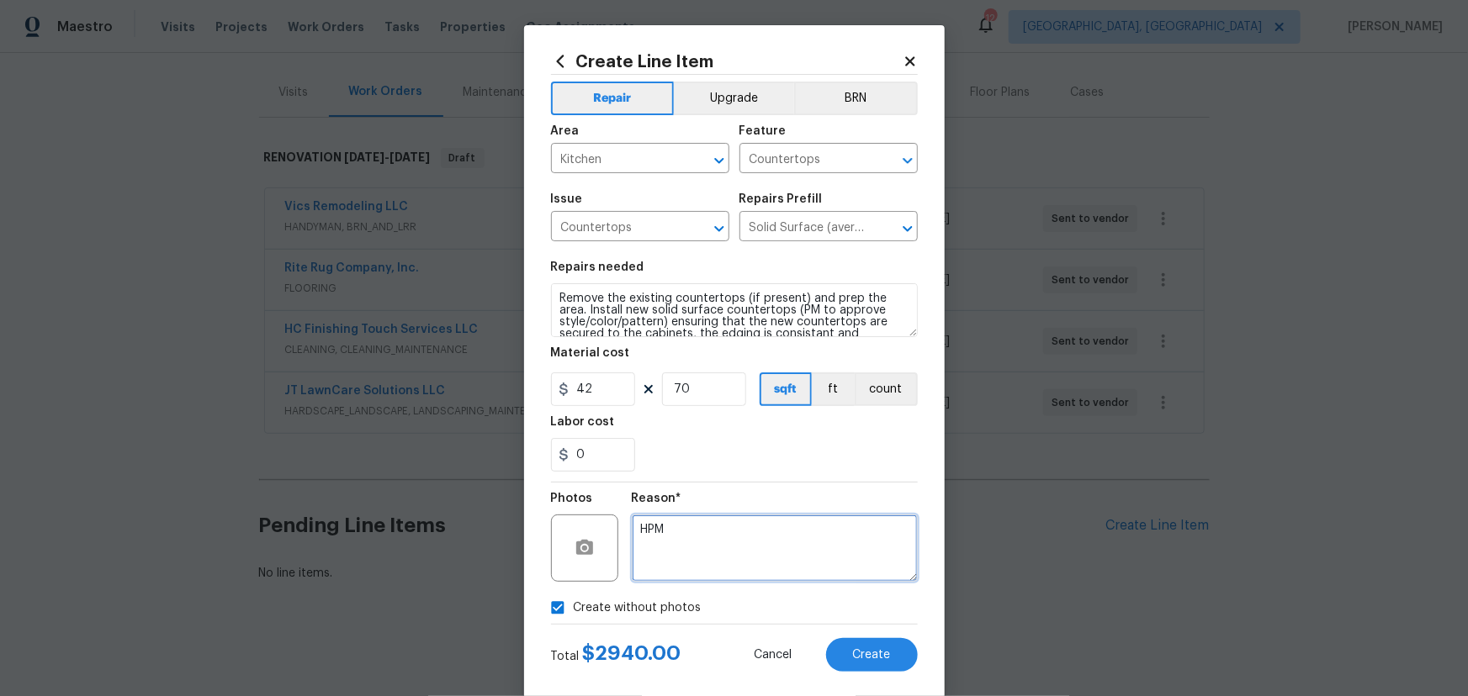
type textarea "HPM"
click at [777, 445] on div "0" at bounding box center [734, 455] width 367 height 34
click at [722, 101] on button "Upgrade" at bounding box center [734, 99] width 120 height 34
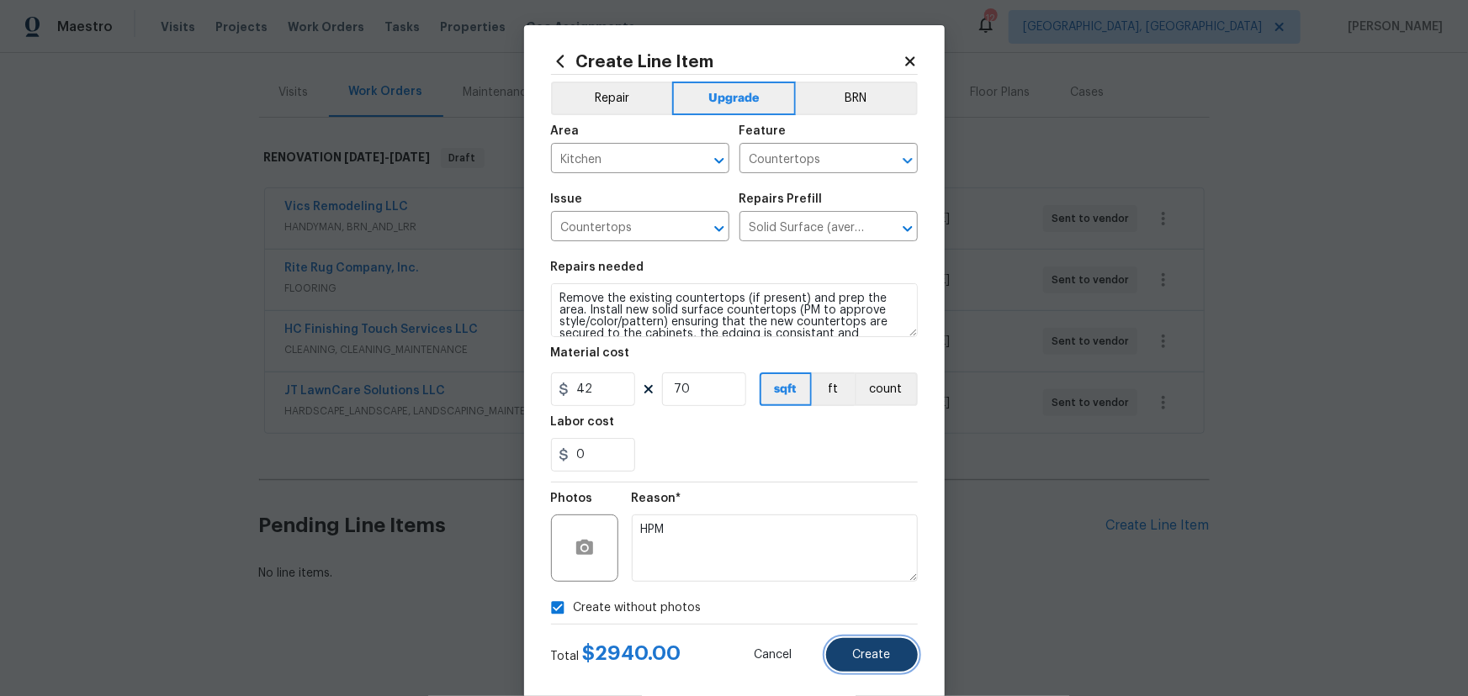
click at [850, 645] on button "Create" at bounding box center [872, 655] width 92 height 34
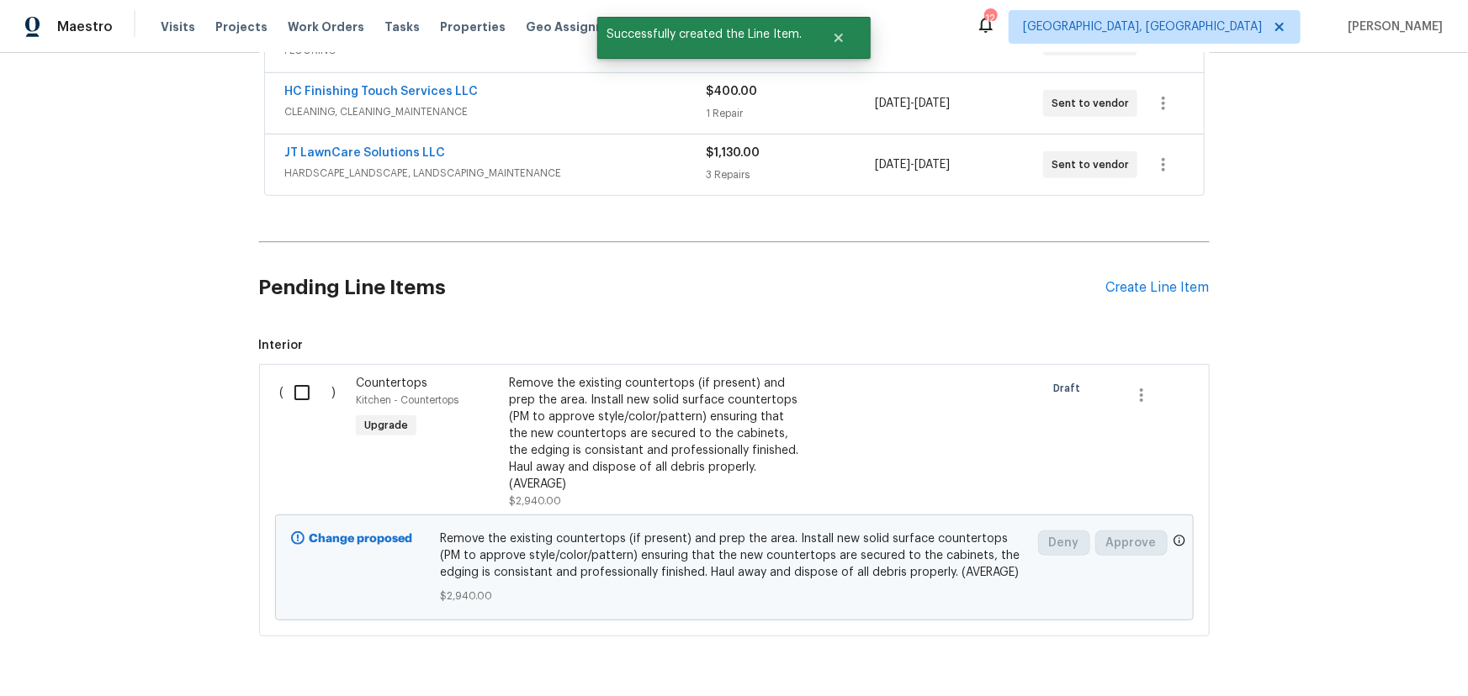
scroll to position [426, 0]
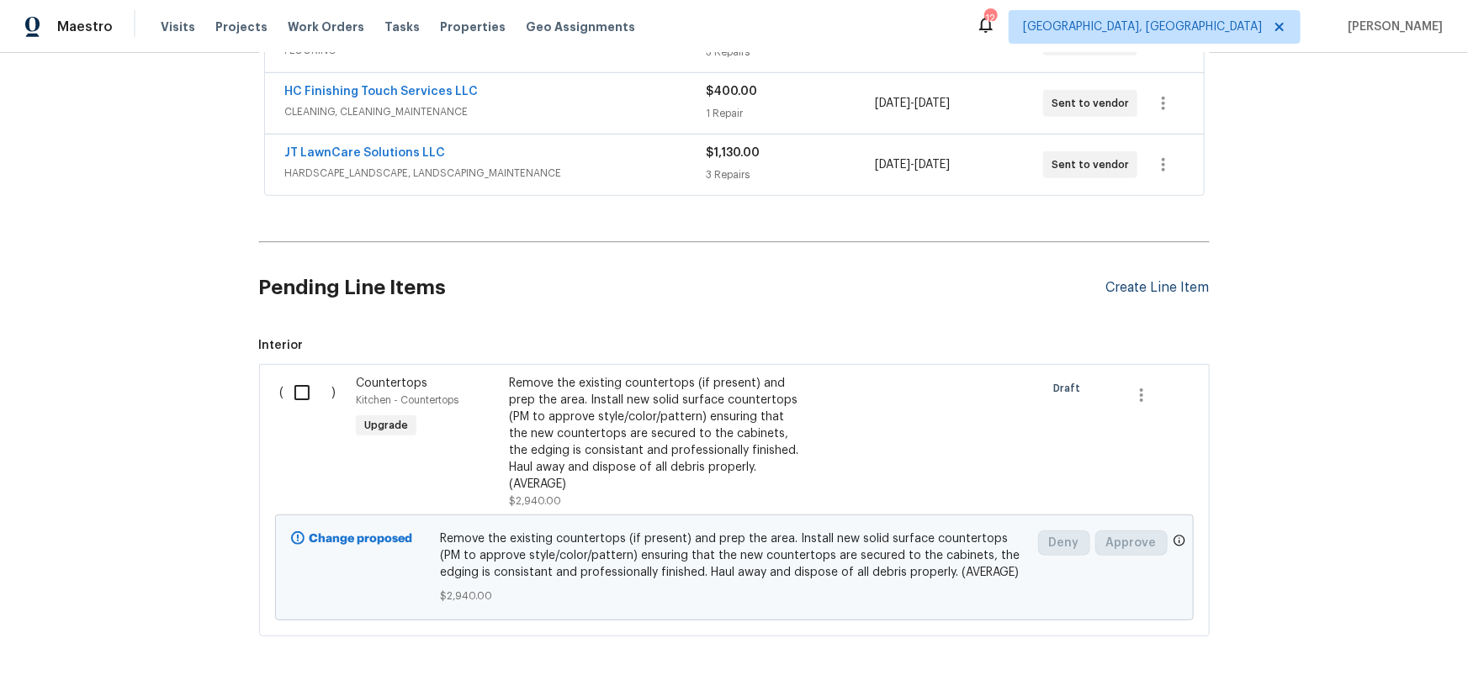
click at [1123, 294] on div "Create Line Item" at bounding box center [1157, 288] width 103 height 16
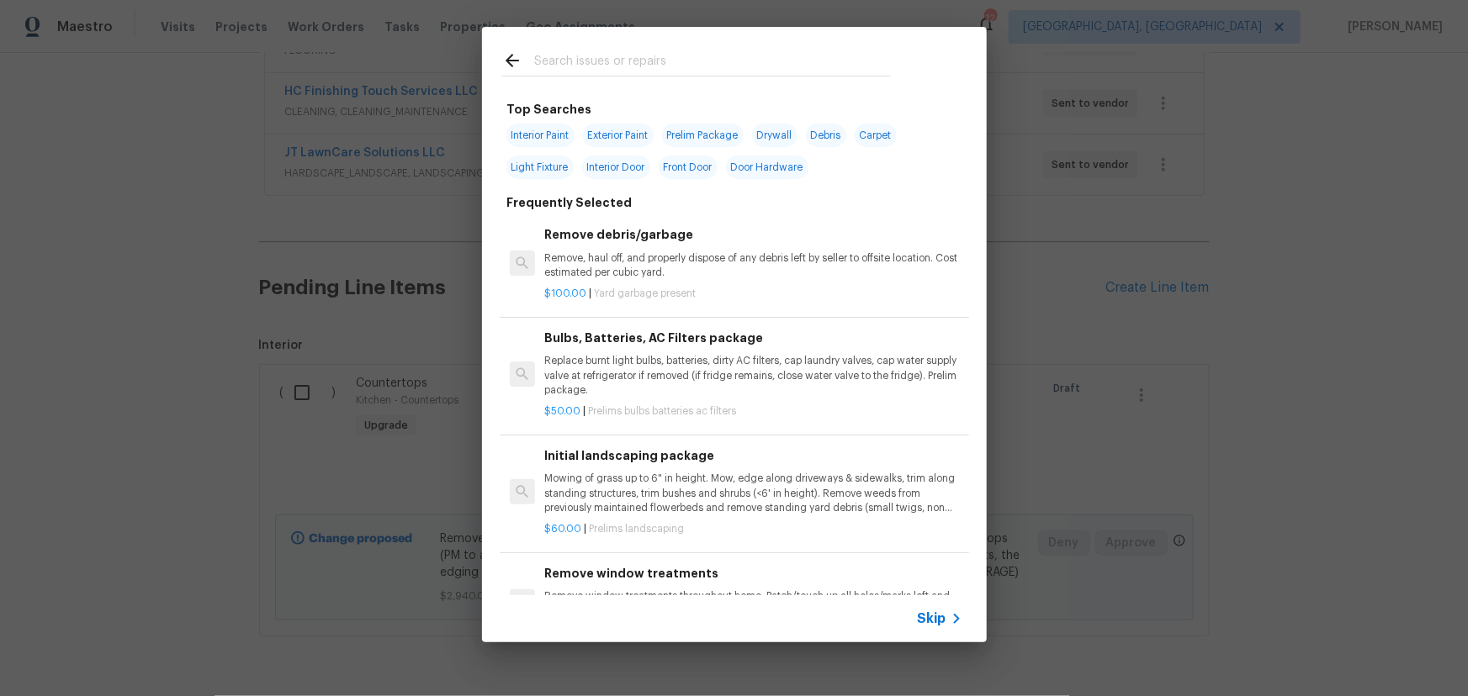
click at [700, 60] on input "text" at bounding box center [712, 62] width 357 height 25
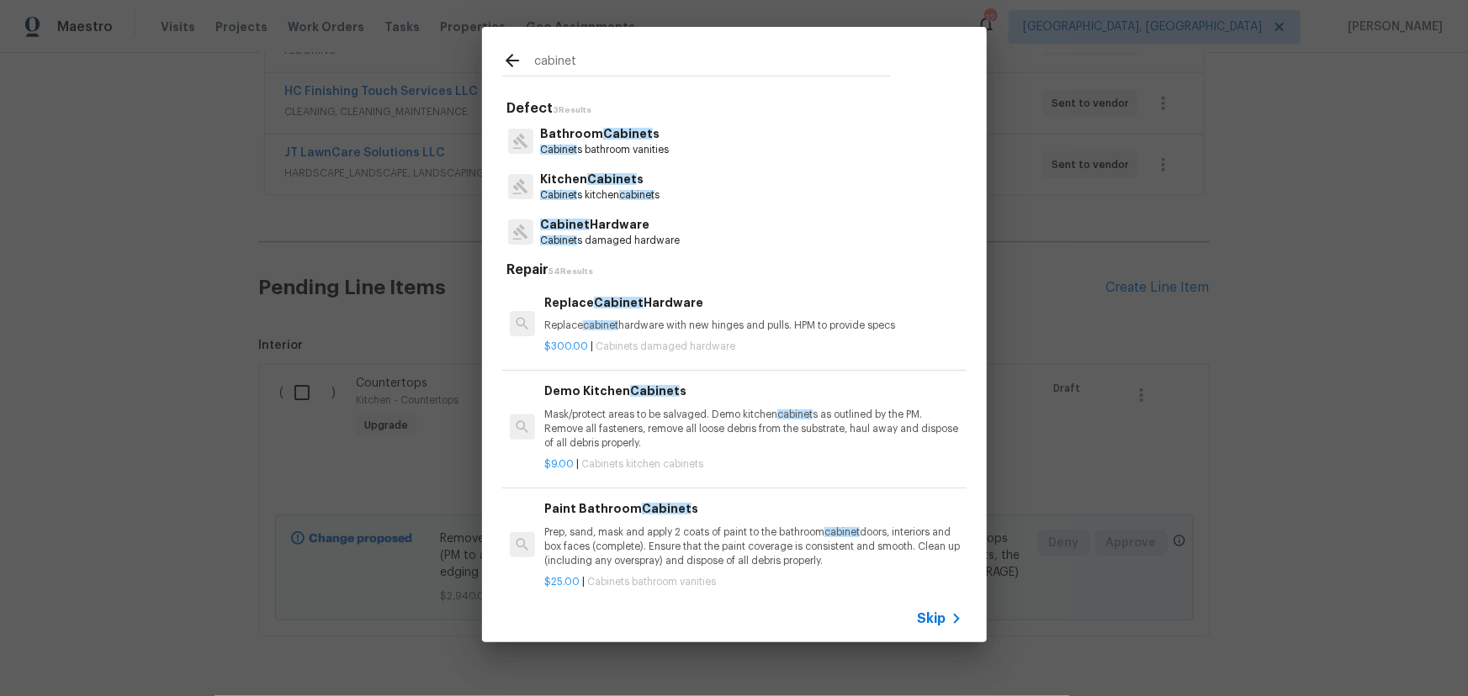
type input "cabinet"
click at [632, 141] on p "Bathroom Cabinet s" at bounding box center [604, 134] width 129 height 18
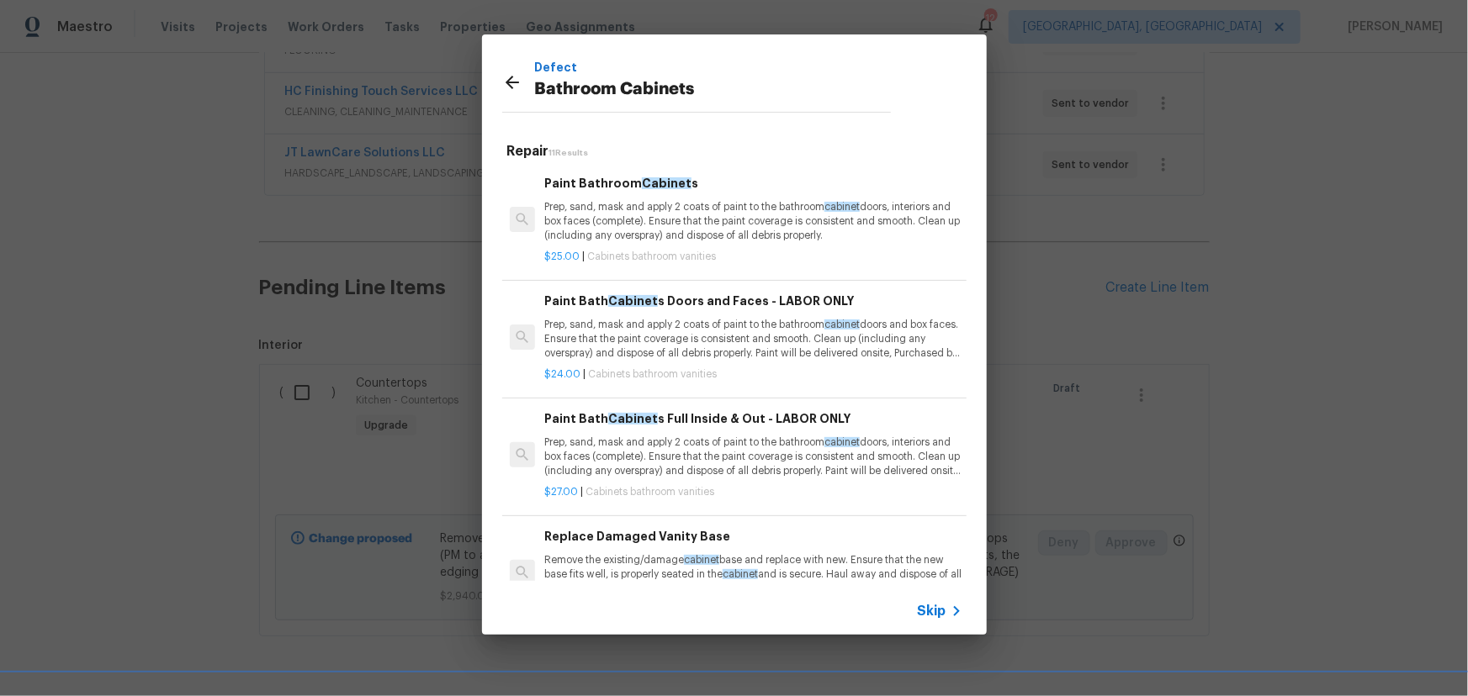
click at [752, 332] on p "Prep, sand, mask and apply 2 coats of paint to the bathroom cabinet doors and b…" at bounding box center [752, 339] width 417 height 43
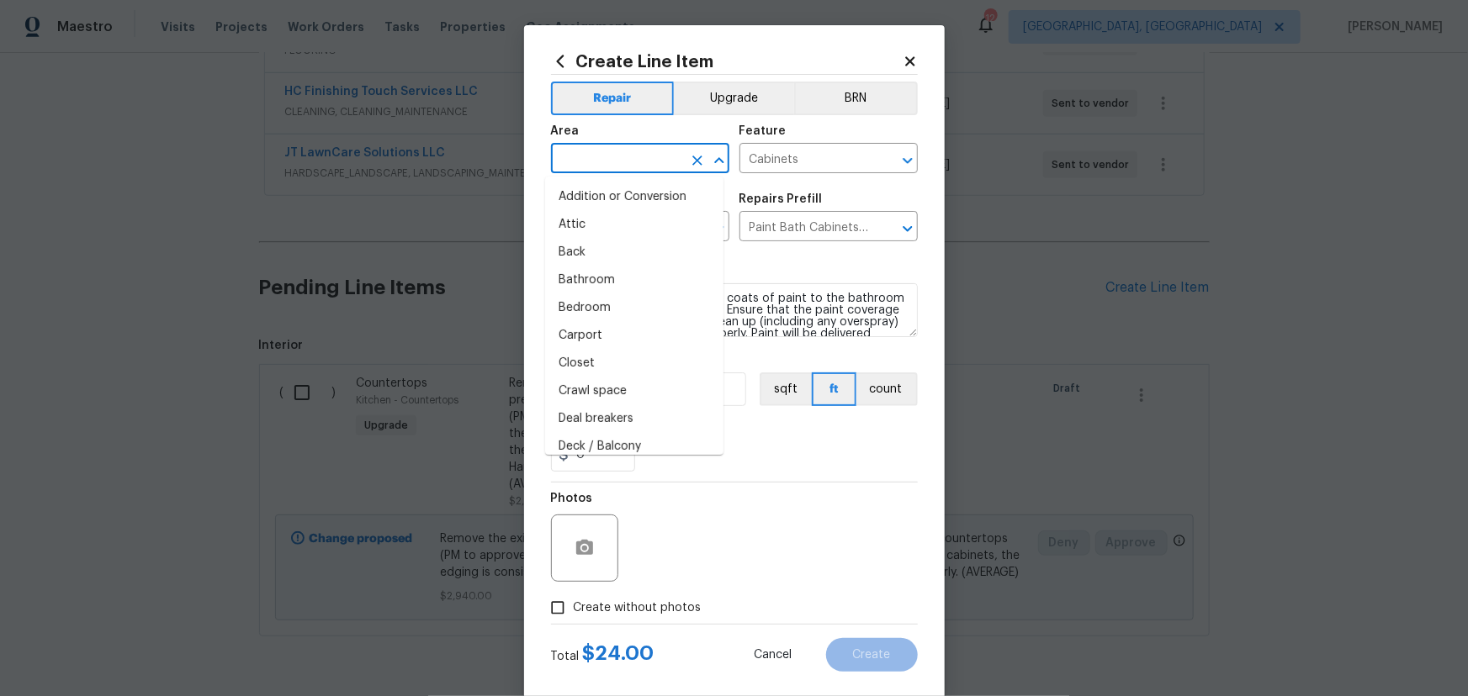
click at [640, 169] on input "text" at bounding box center [616, 160] width 131 height 26
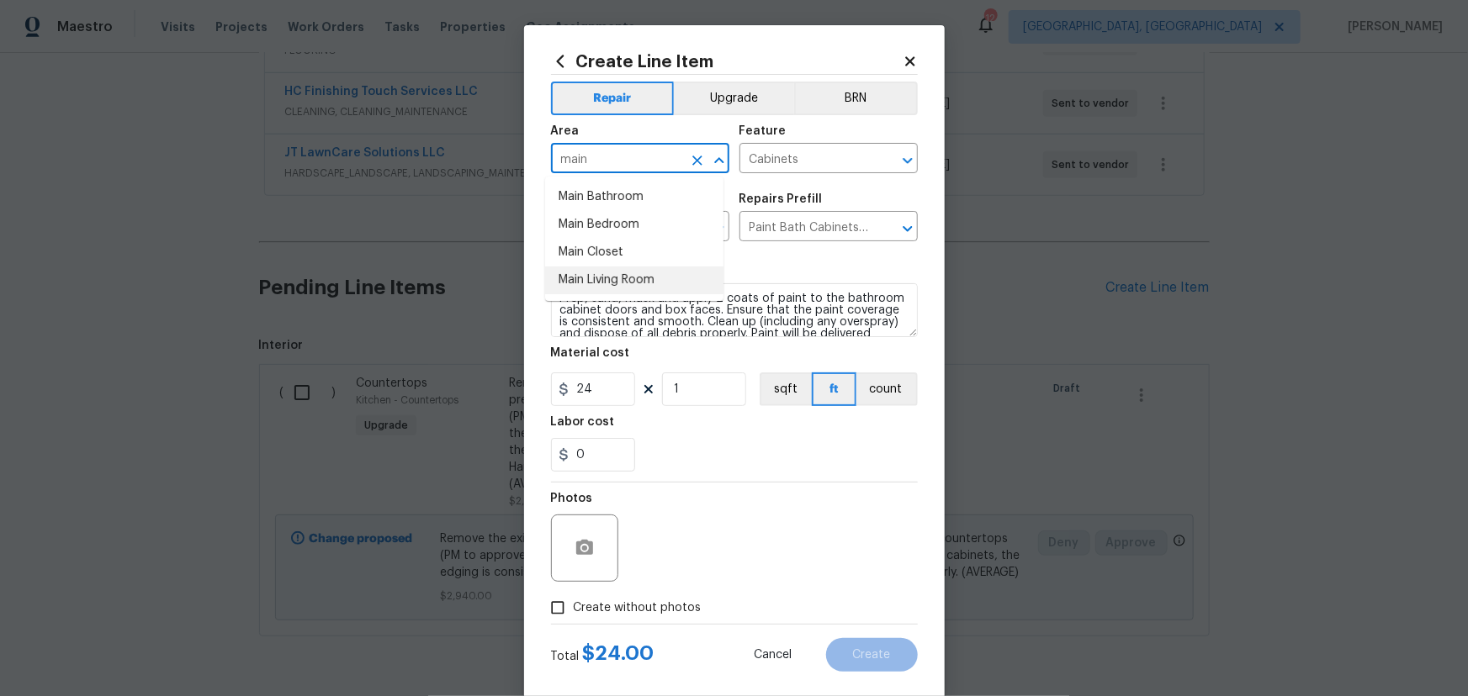
click at [623, 274] on li "Main Living Room" at bounding box center [634, 281] width 178 height 28
type input "Main Living Room"
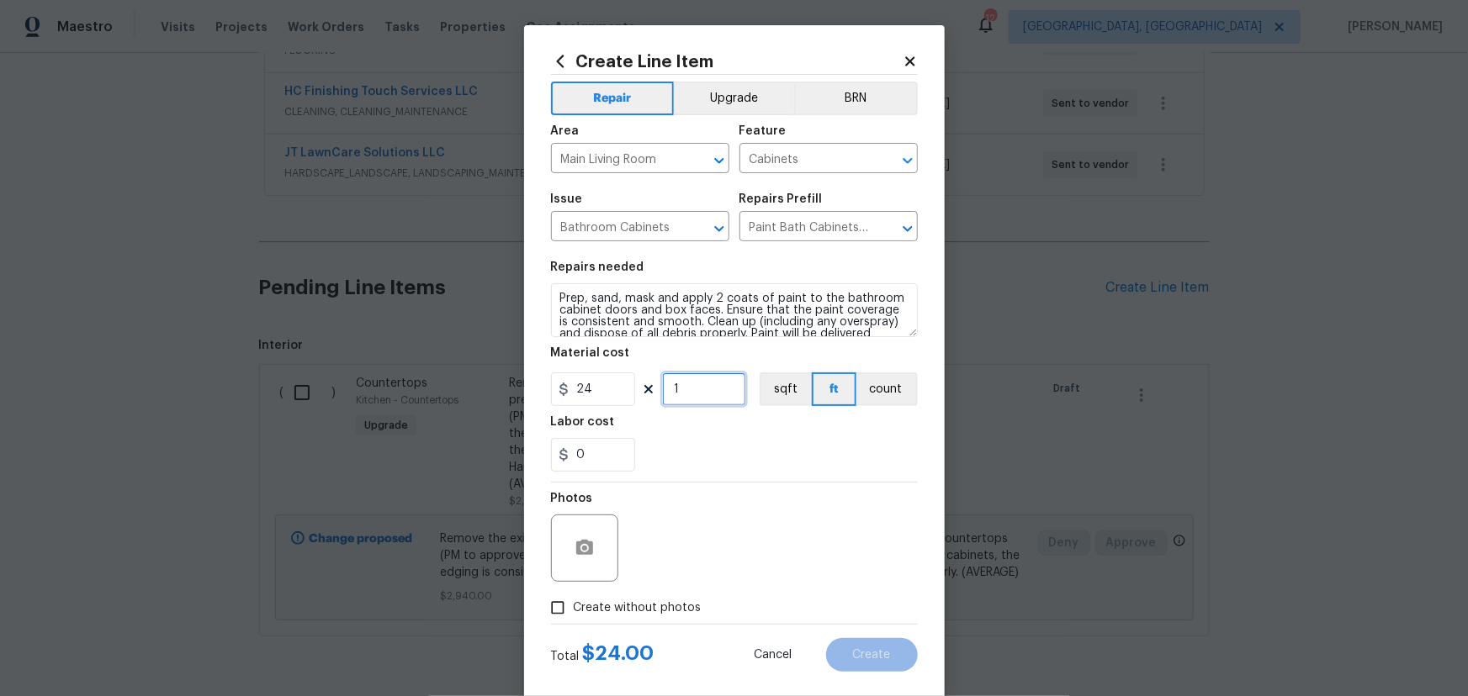
drag, startPoint x: 696, startPoint y: 386, endPoint x: 631, endPoint y: 386, distance: 64.8
click at [631, 386] on div "24 1 sqft ft count" at bounding box center [734, 390] width 367 height 34
type input "7"
click at [735, 478] on section "Repairs needed Prep, sand, mask and apply 2 coats of paint to the bathroom cabi…" at bounding box center [734, 366] width 367 height 230
click at [650, 167] on input "Main Living Room" at bounding box center [616, 160] width 131 height 26
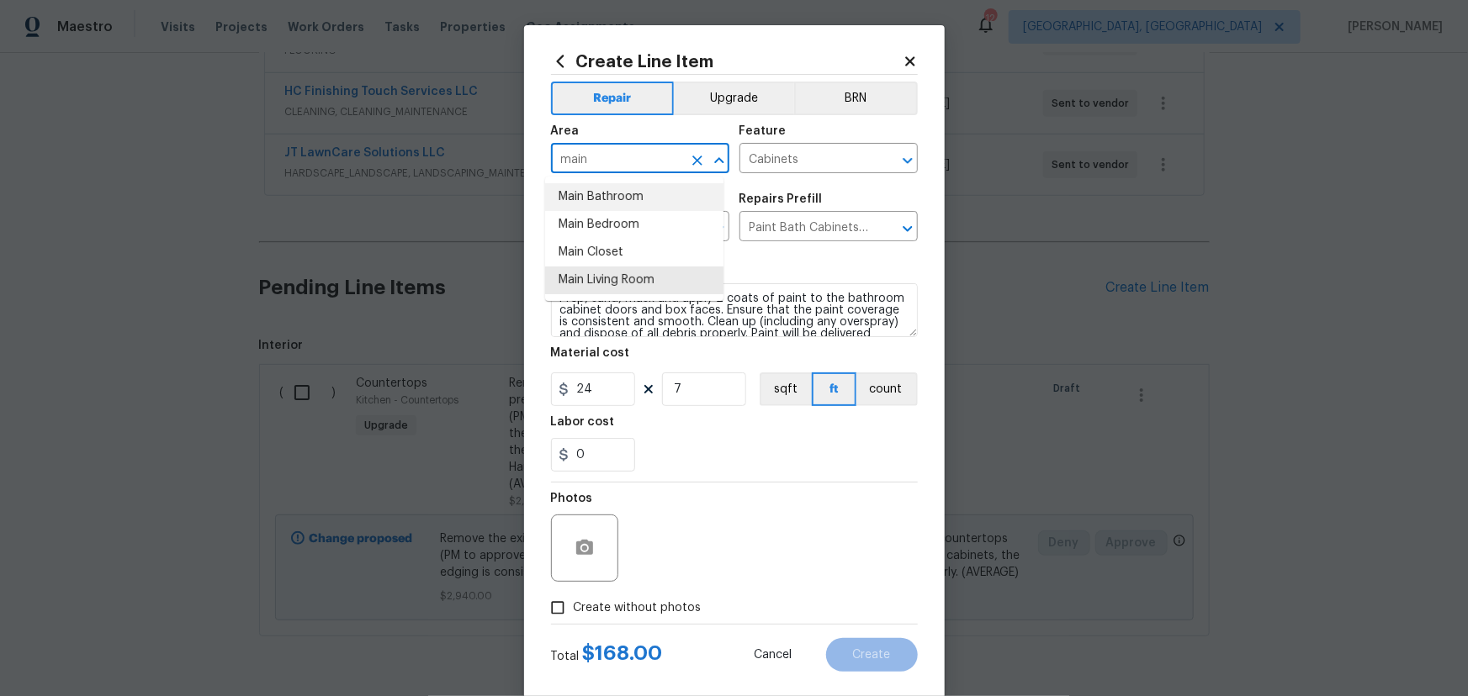
click at [617, 202] on li "Main Bathroom" at bounding box center [634, 197] width 178 height 28
type input "Main Bathroom"
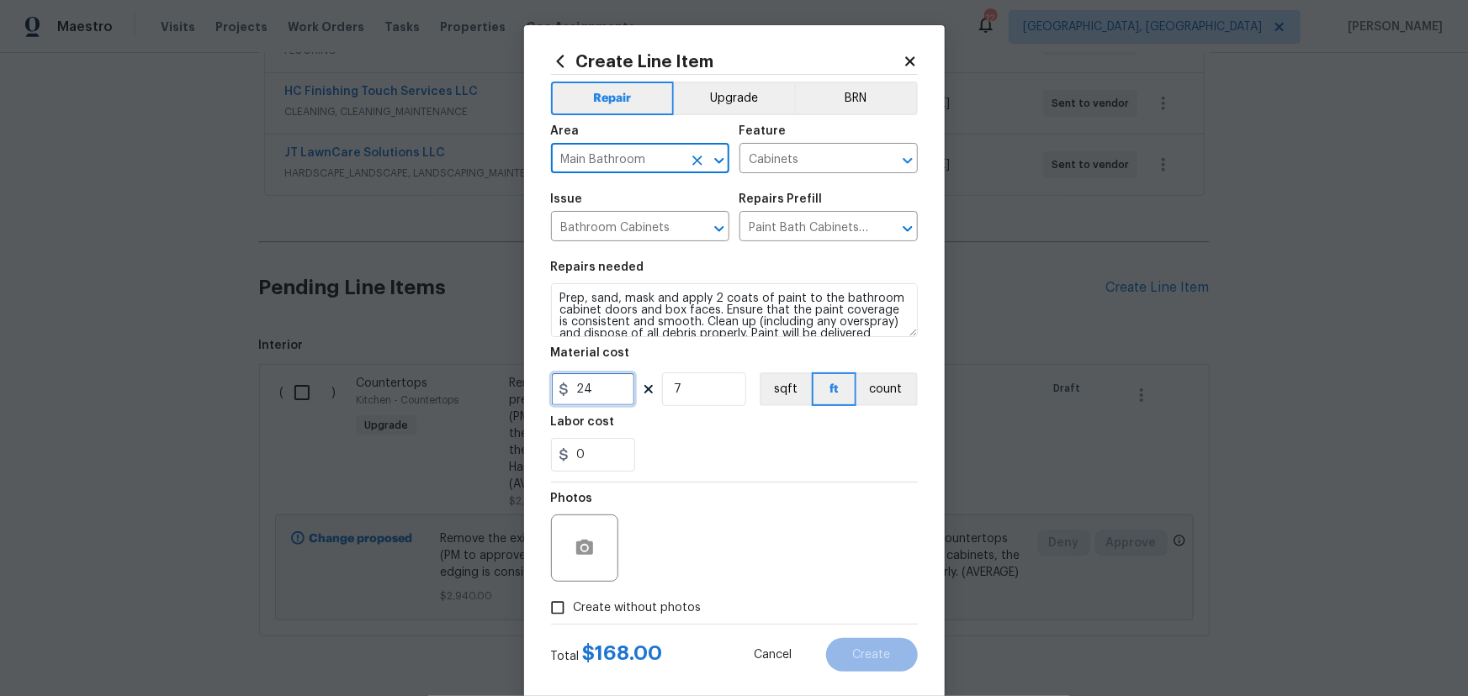
drag, startPoint x: 608, startPoint y: 398, endPoint x: 413, endPoint y: 386, distance: 195.5
click at [412, 386] on div "Create Line Item Repair Upgrade BRN Area Main Bathroom ​ Feature Cabinets ​ Iss…" at bounding box center [734, 348] width 1468 height 696
type input "40"
click at [717, 437] on div "Labor cost" at bounding box center [734, 427] width 367 height 22
click at [752, 510] on div "Photos" at bounding box center [734, 537] width 367 height 109
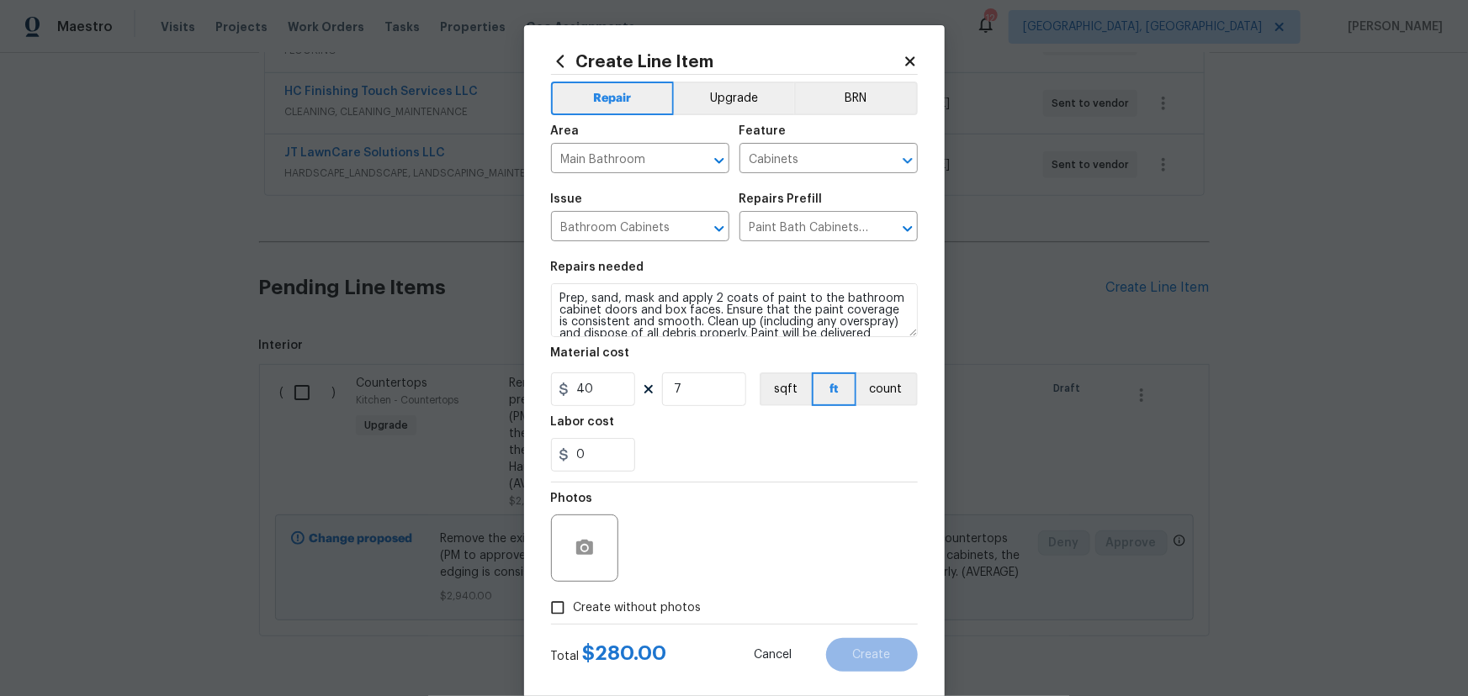
click at [657, 605] on span "Create without photos" at bounding box center [638, 609] width 128 height 18
click at [574, 605] on input "Create without photos" at bounding box center [558, 608] width 32 height 32
checkbox input "true"
click at [727, 581] on textarea at bounding box center [775, 548] width 286 height 67
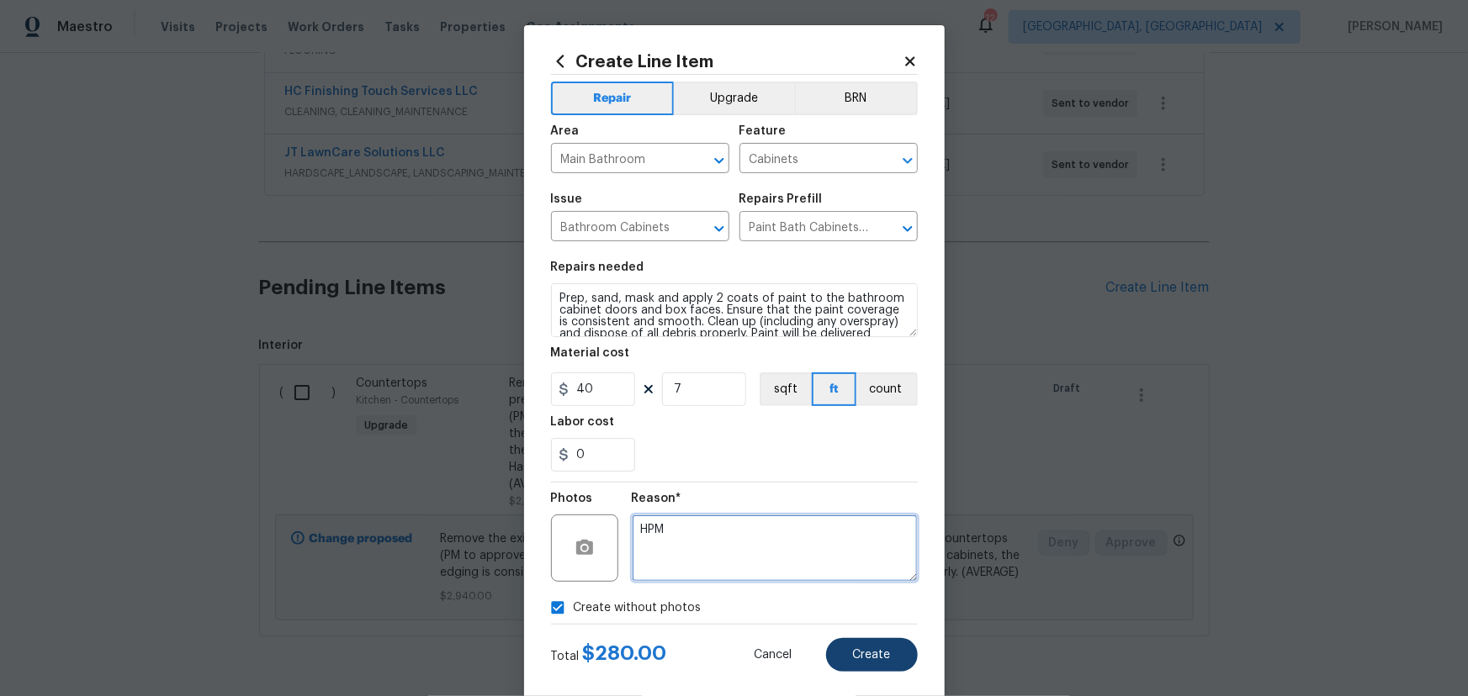
type textarea "HPM"
click at [870, 654] on span "Create" at bounding box center [872, 655] width 38 height 13
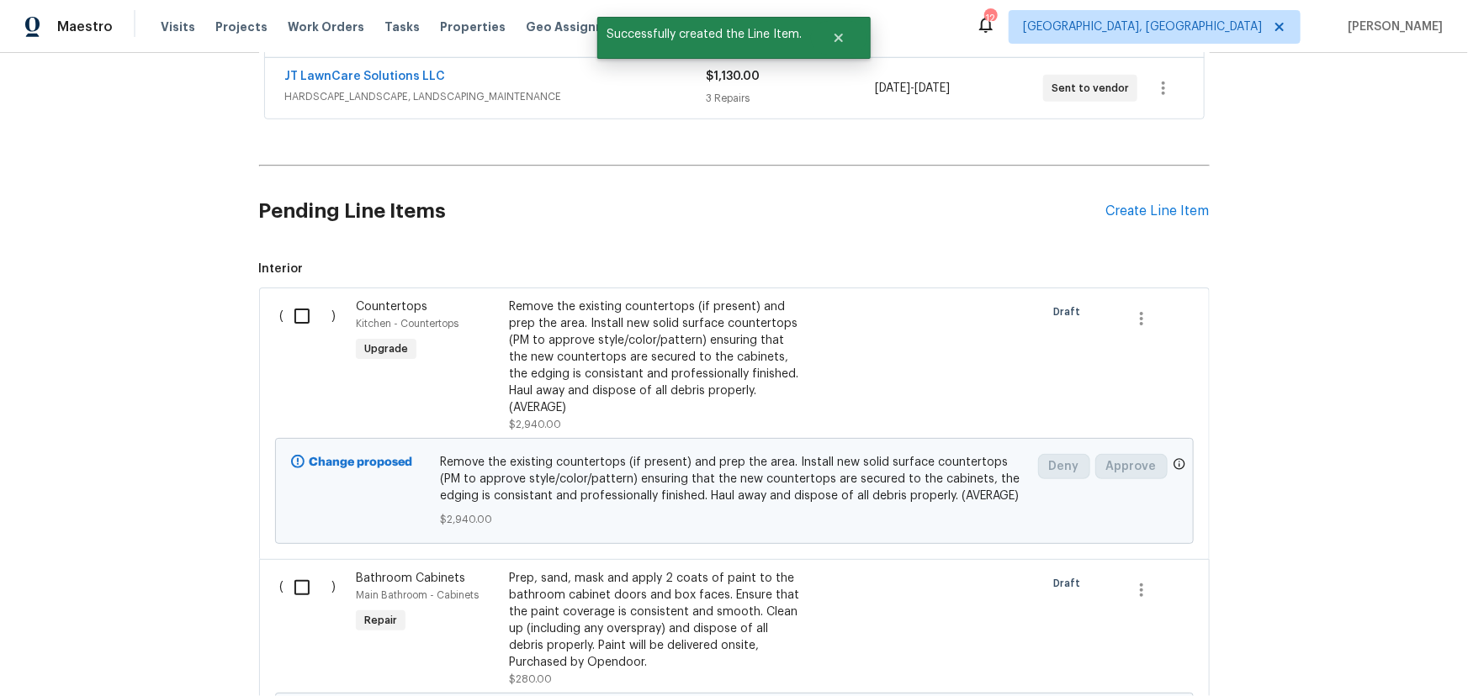
scroll to position [502, 0]
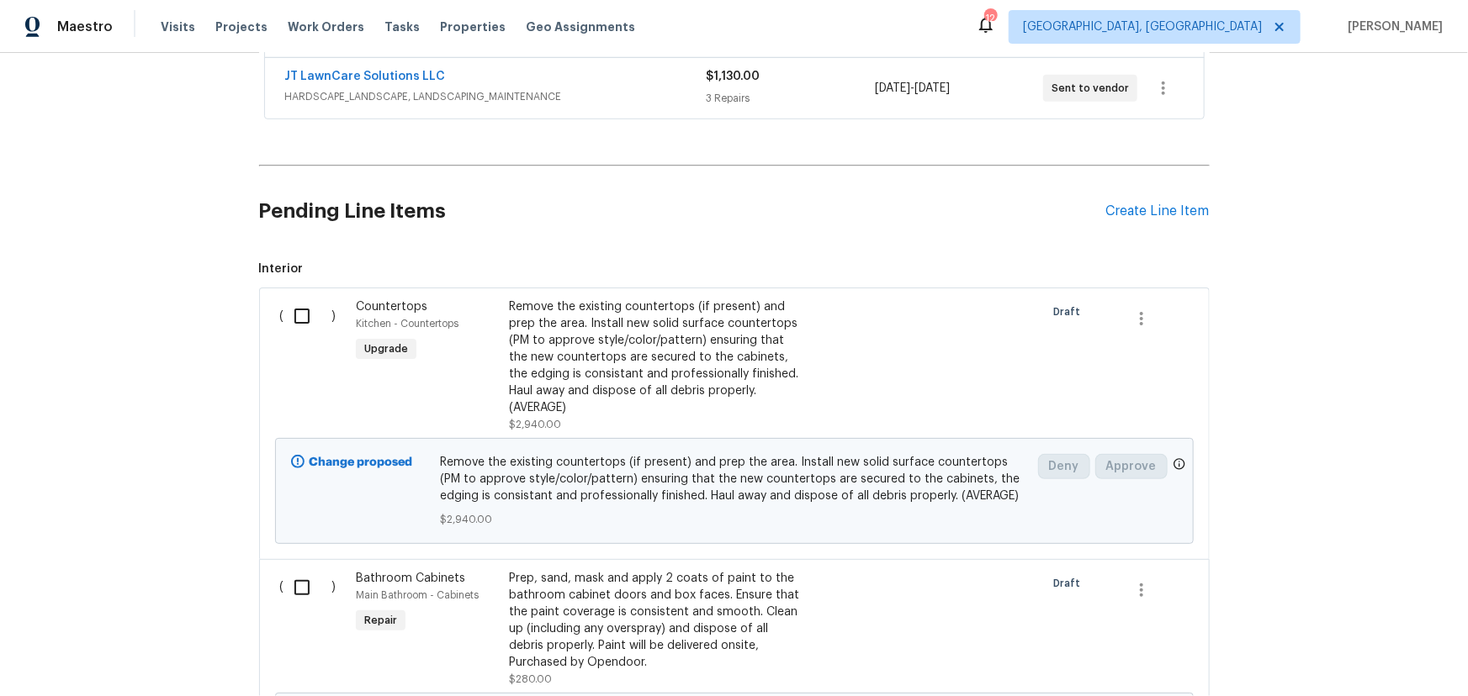
click at [619, 590] on div "Prep, sand, mask and apply 2 coats of paint to the bathroom cabinet doors and b…" at bounding box center [657, 620] width 296 height 101
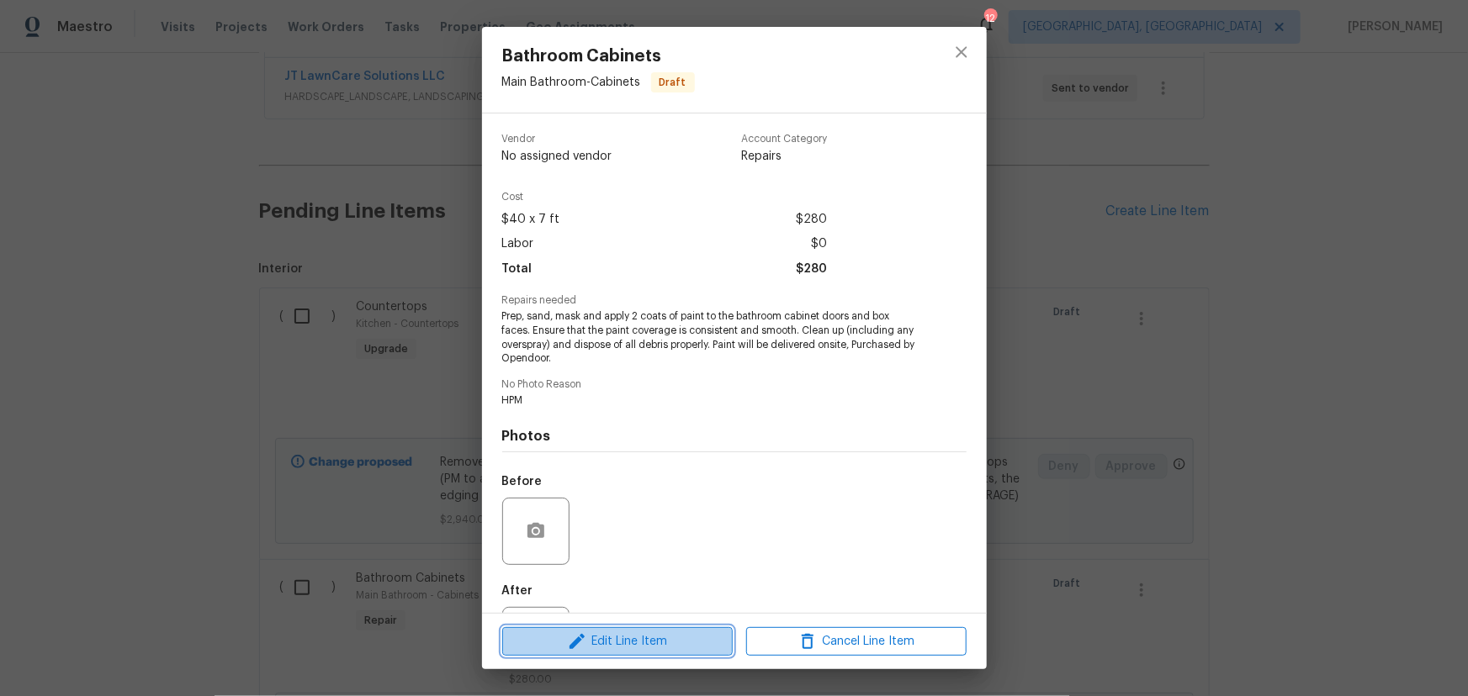
click at [604, 646] on span "Edit Line Item" at bounding box center [617, 642] width 220 height 21
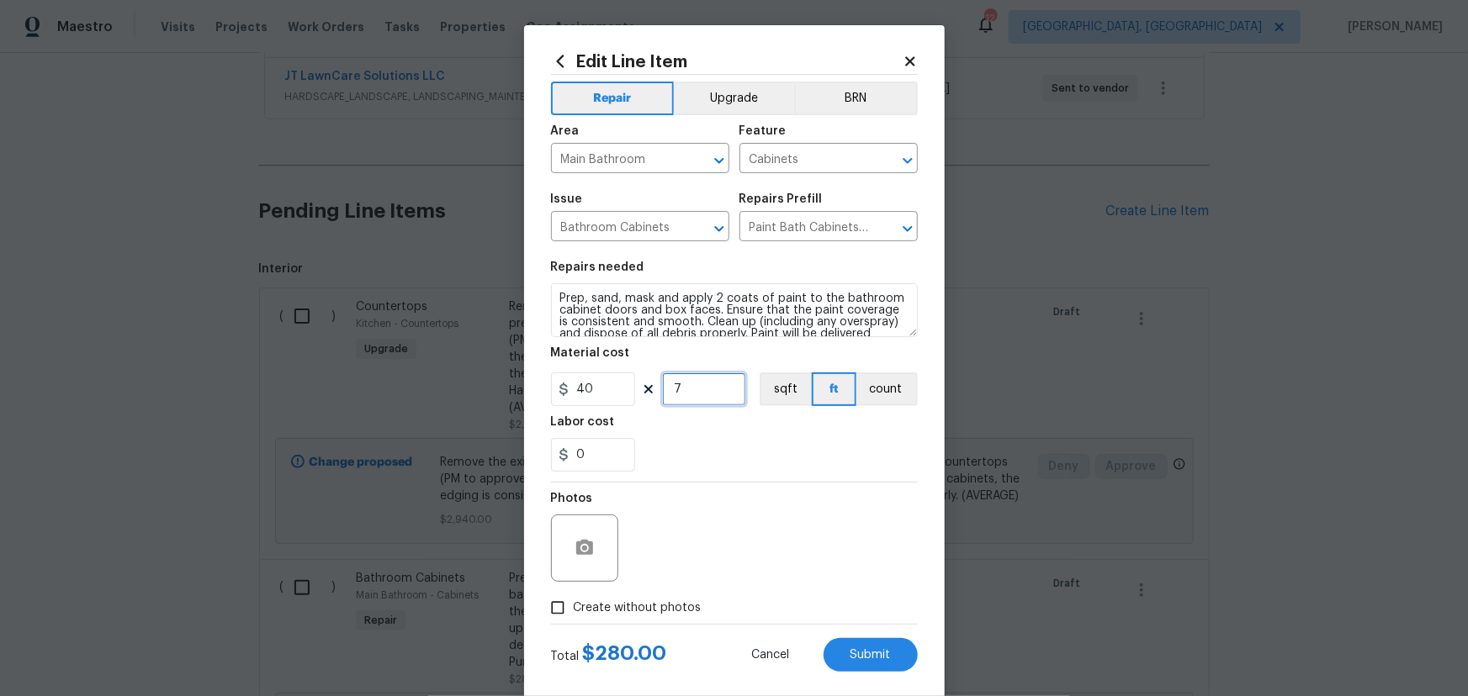
drag, startPoint x: 723, startPoint y: 389, endPoint x: 567, endPoint y: 387, distance: 156.4
click at [567, 387] on div "40 7 sqft ft count" at bounding box center [734, 390] width 367 height 34
type input "14"
click at [862, 551] on div "Photos" at bounding box center [734, 537] width 367 height 109
click at [856, 663] on button "Submit" at bounding box center [870, 655] width 94 height 34
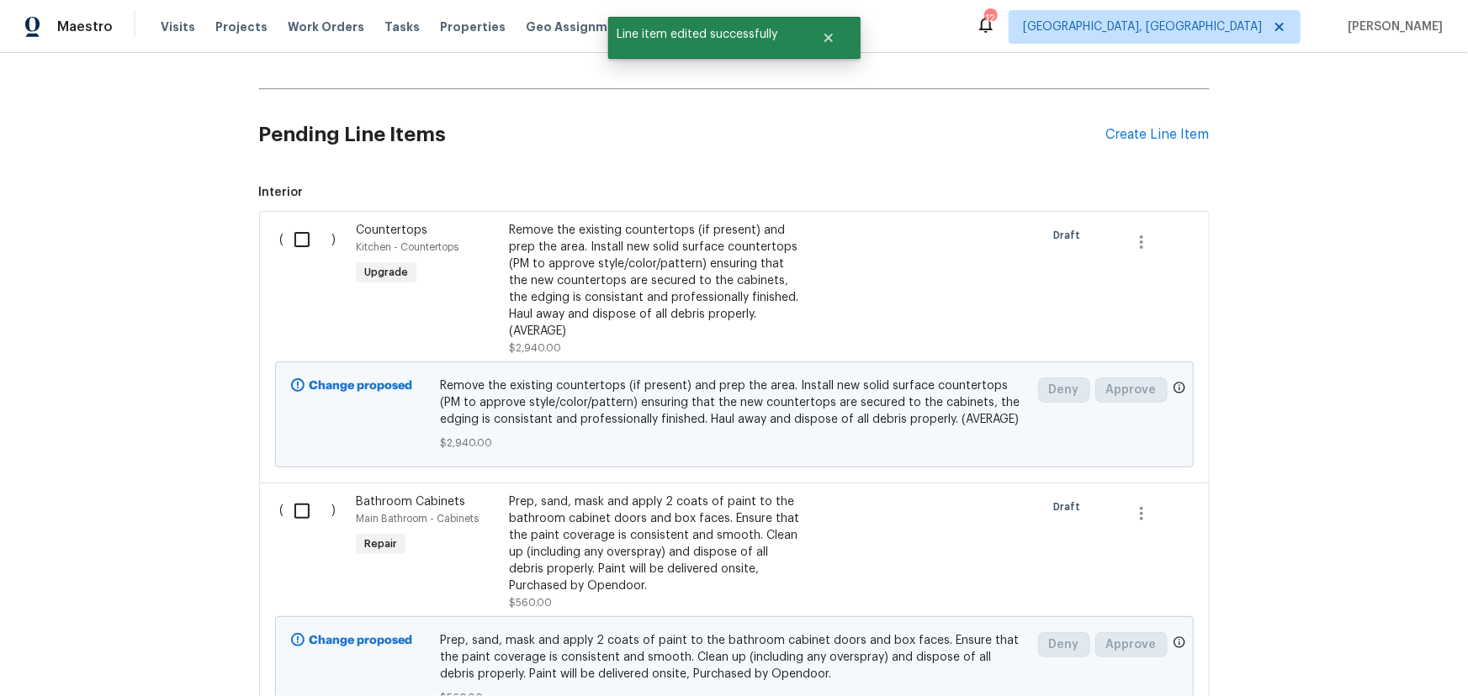
scroll to position [579, 0]
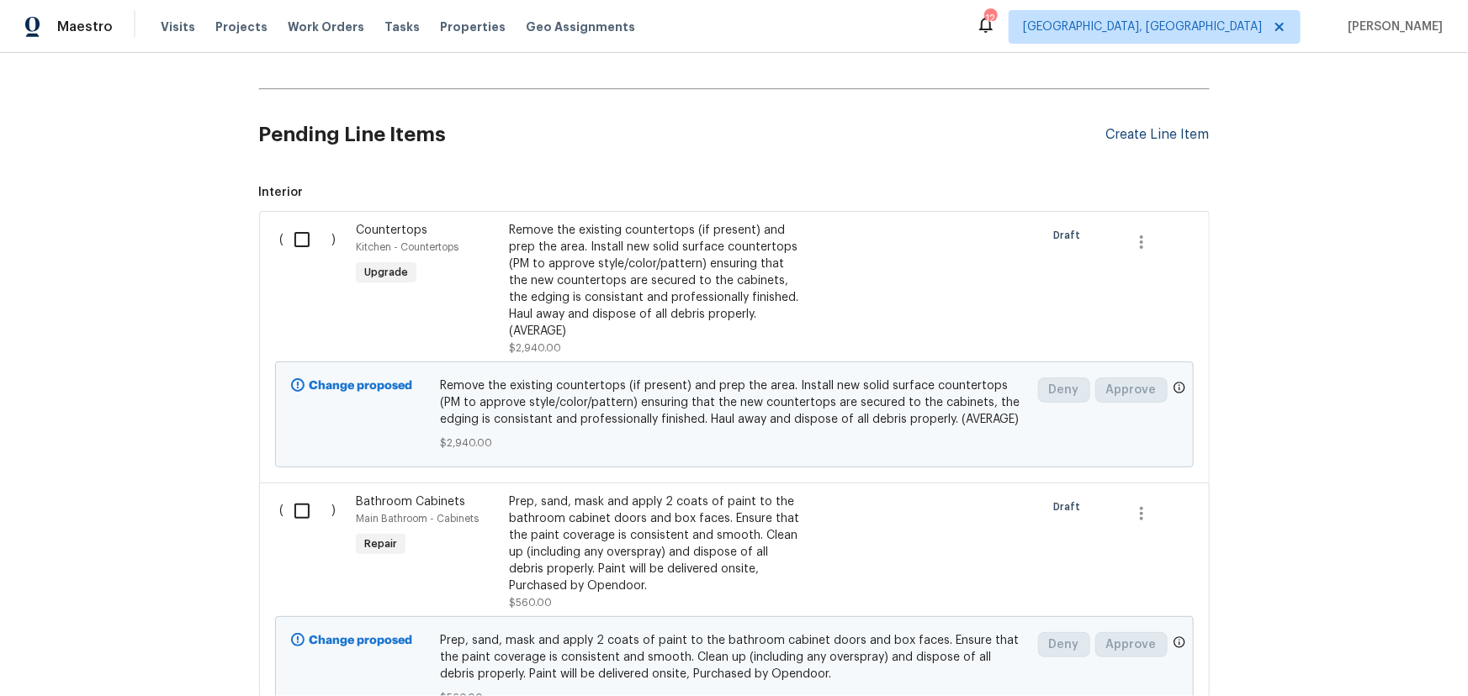
click at [1129, 135] on div "Create Line Item" at bounding box center [1157, 135] width 103 height 16
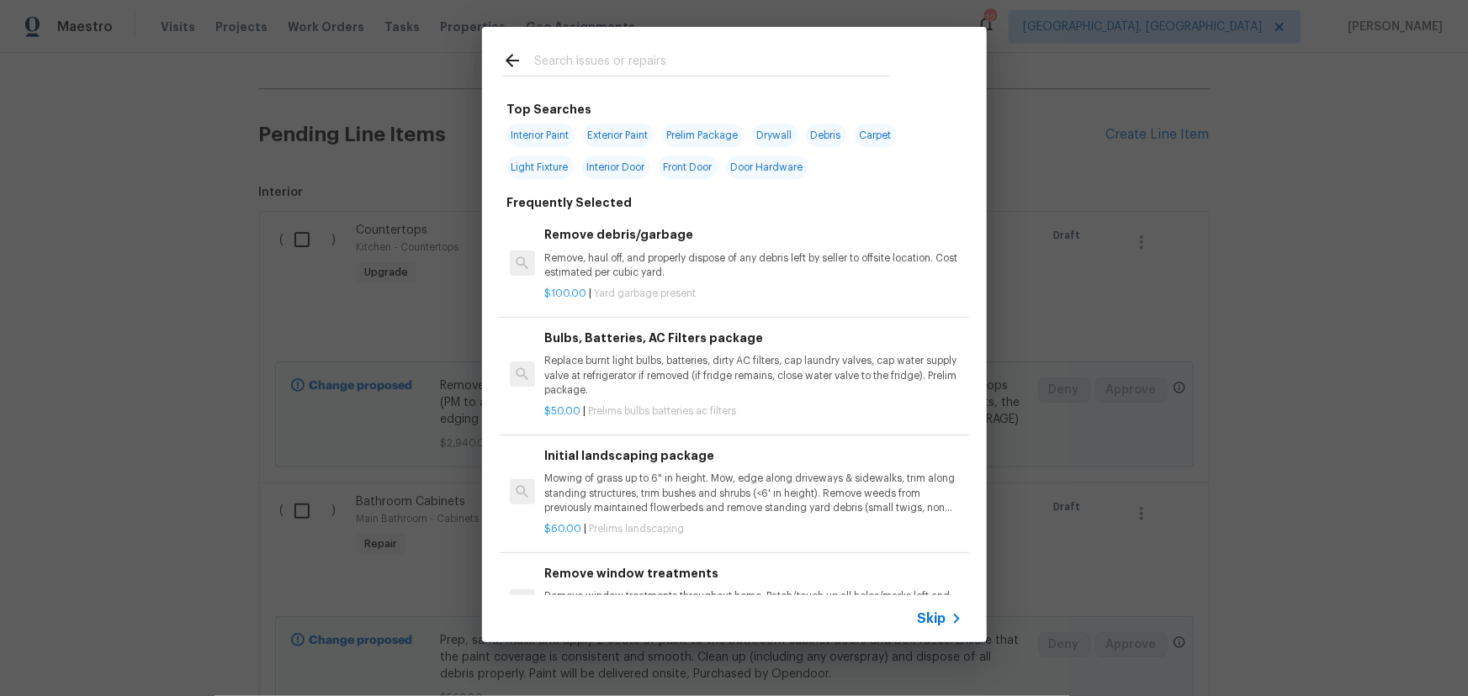
click at [738, 64] on input "text" at bounding box center [712, 62] width 357 height 25
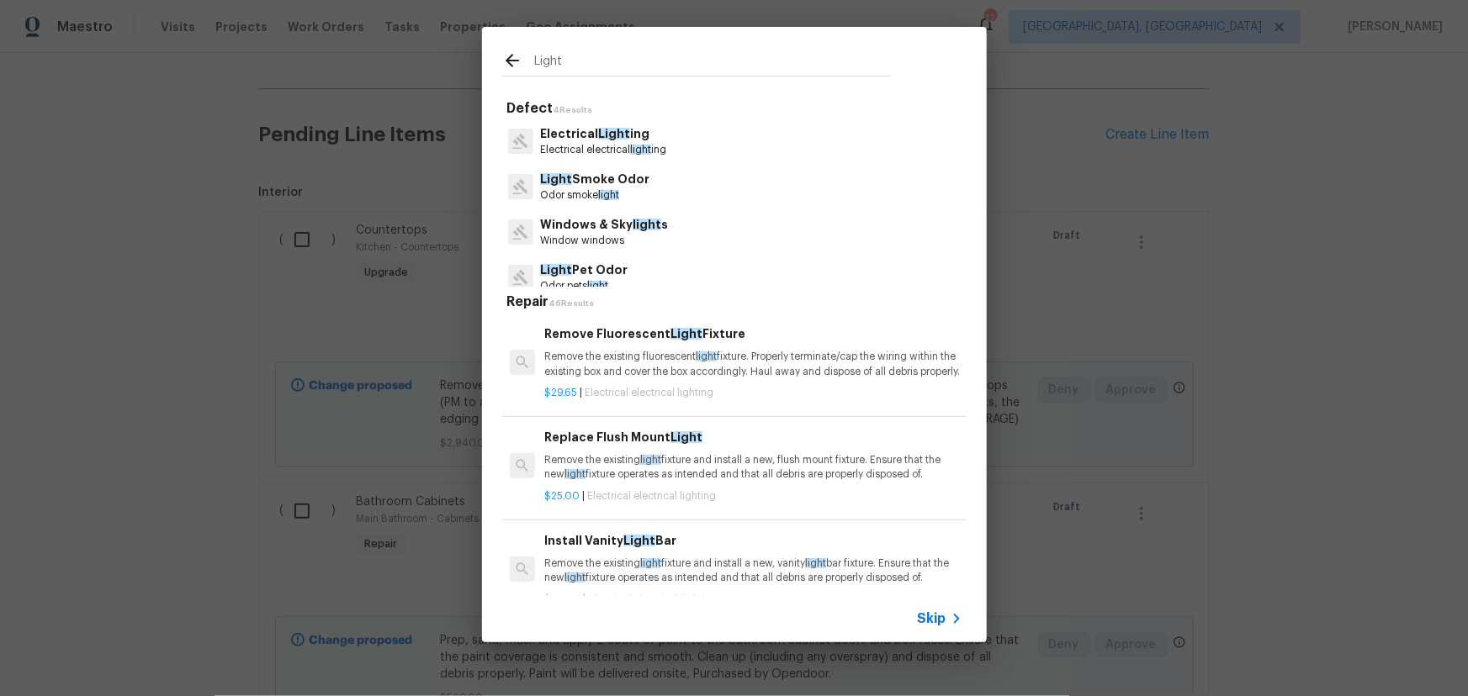
type input "Light"
click at [635, 151] on span "light" at bounding box center [640, 150] width 21 height 10
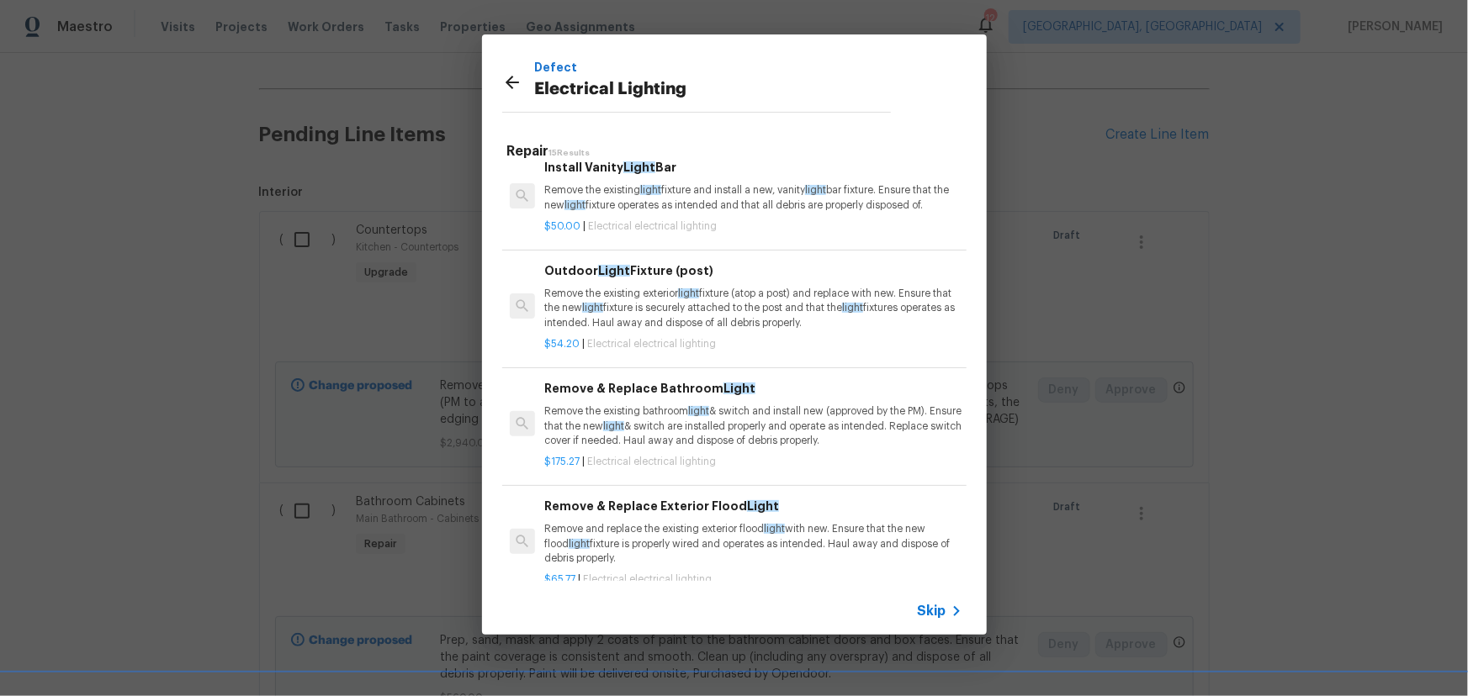
scroll to position [225, 0]
click at [801, 433] on p "Remove the existing bathroom light & switch and install new (approved by the PM…" at bounding box center [752, 424] width 417 height 43
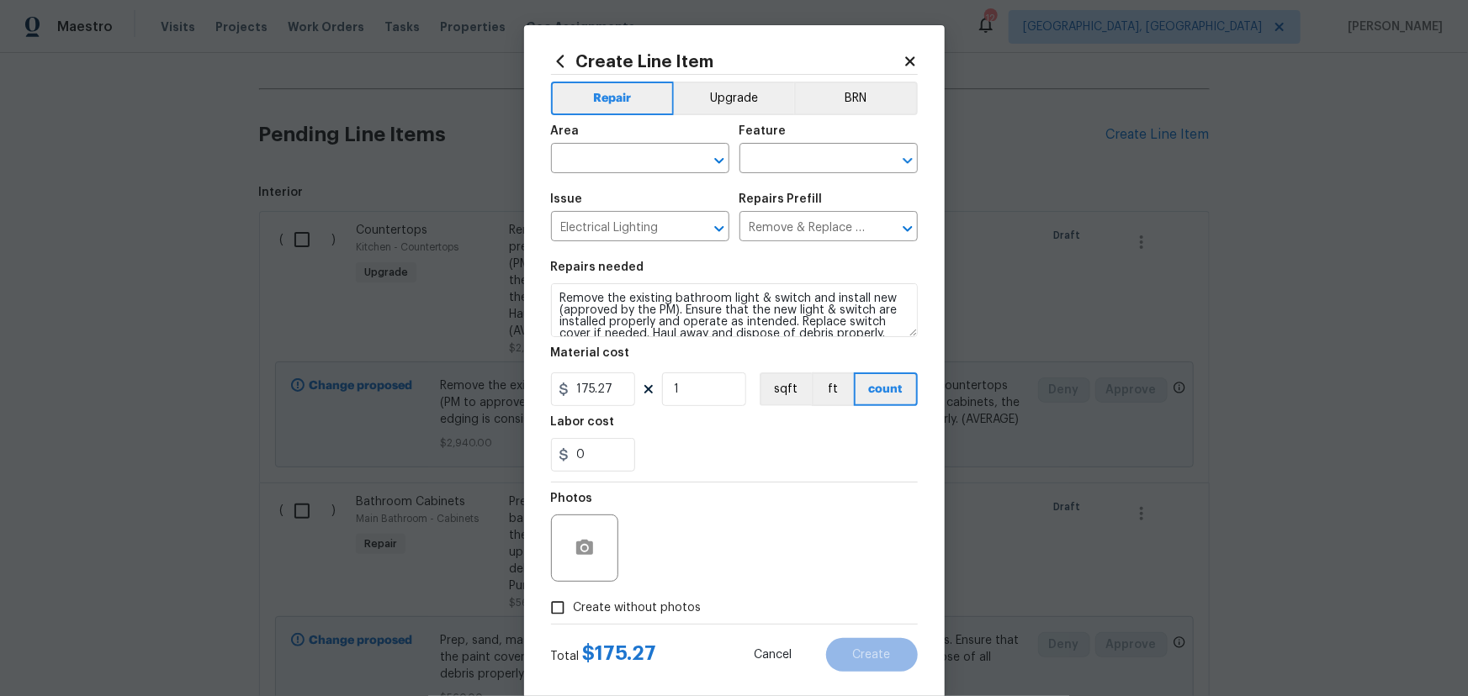
click at [906, 61] on icon at bounding box center [909, 60] width 9 height 9
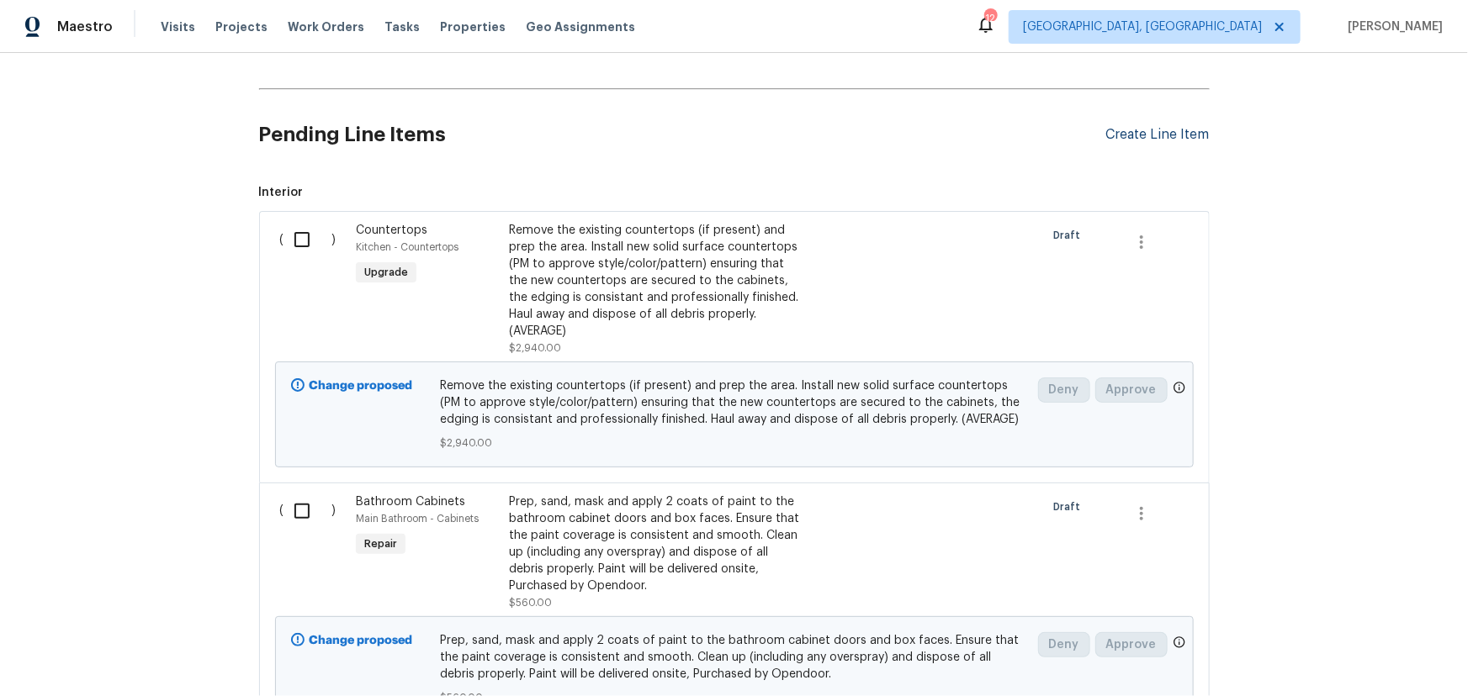
click at [1112, 128] on div "Create Line Item" at bounding box center [1157, 135] width 103 height 16
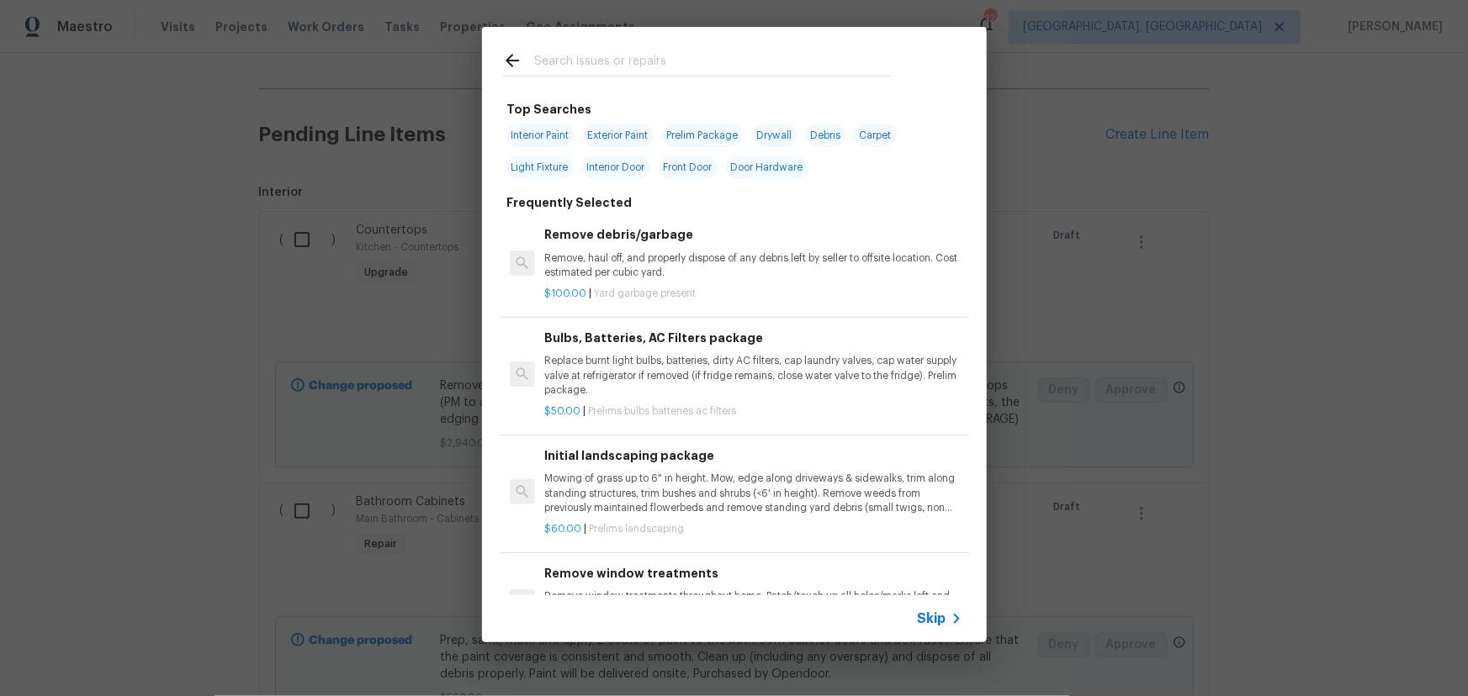
click at [601, 65] on input "text" at bounding box center [712, 62] width 357 height 25
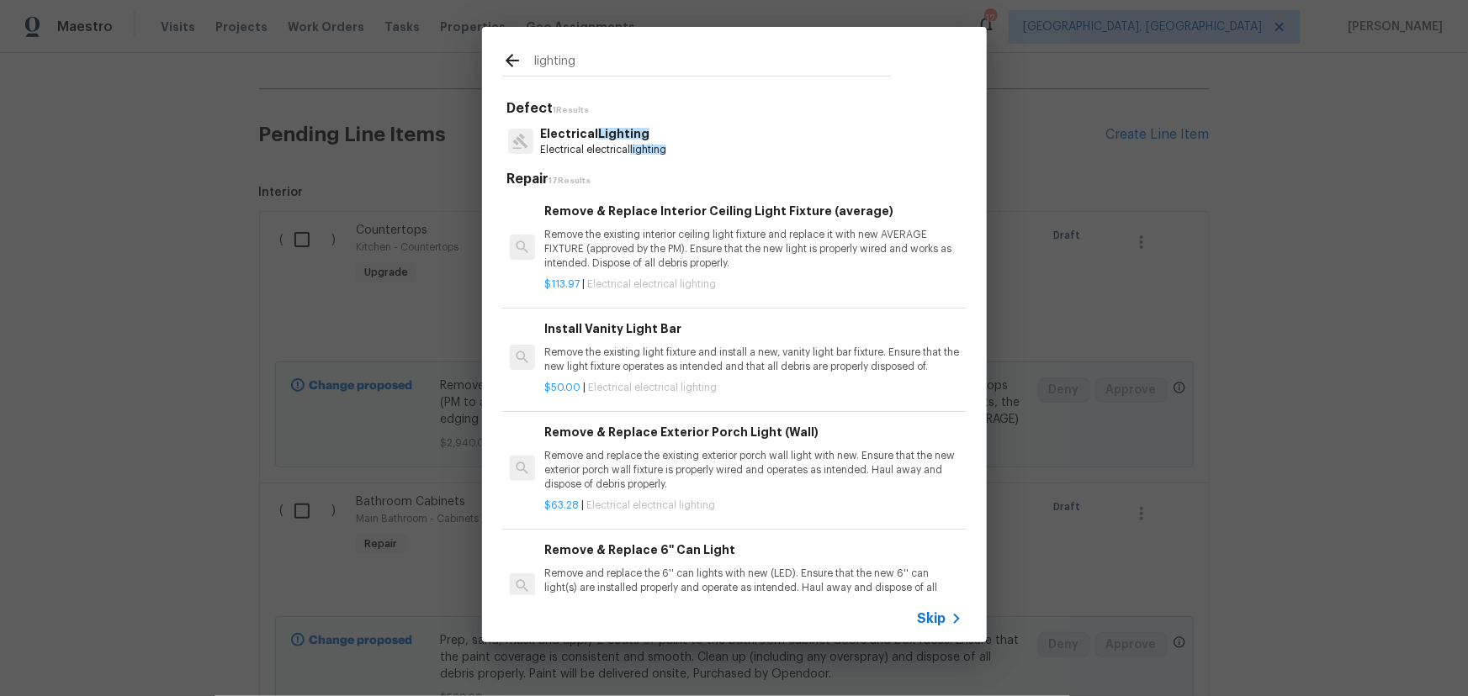
type input "lighting"
click at [607, 141] on p "Electrical Lighting" at bounding box center [603, 134] width 126 height 18
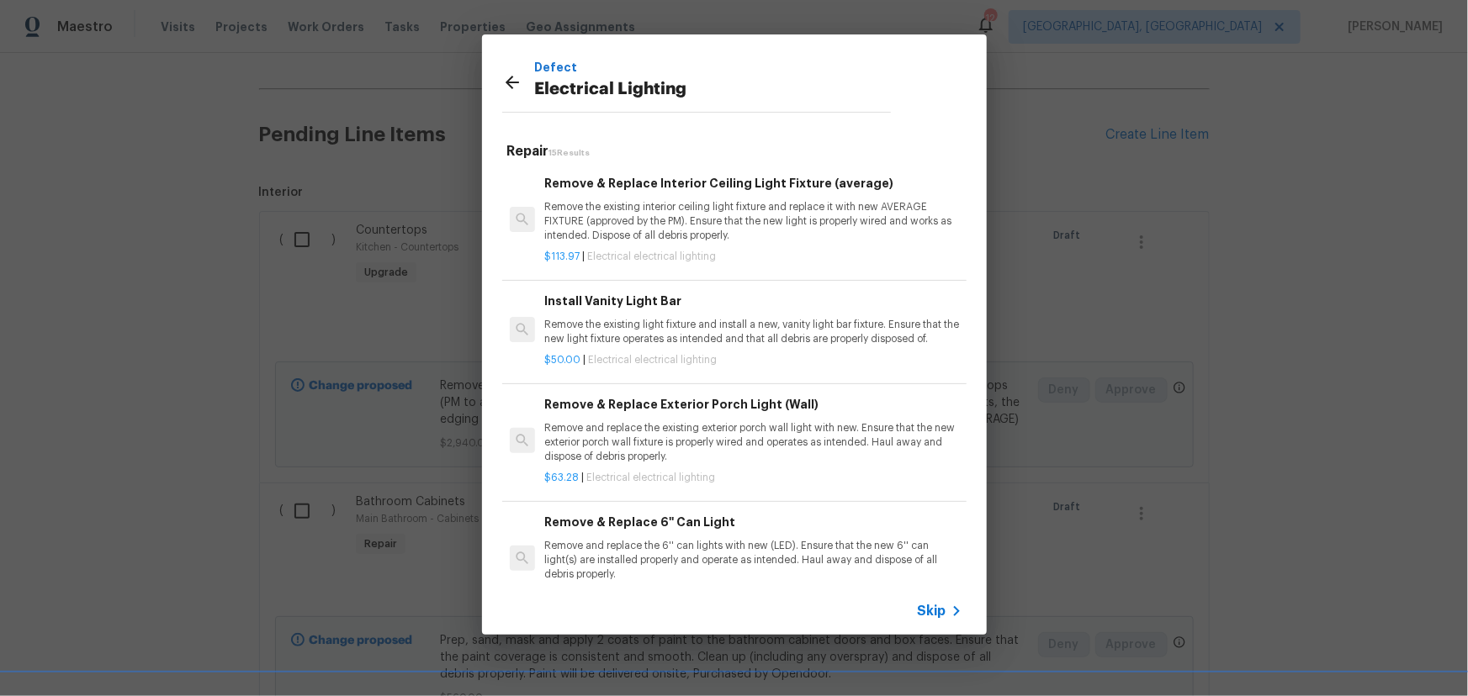
click at [690, 220] on p "Remove the existing interior ceiling light fixture and replace it with new AVER…" at bounding box center [752, 221] width 417 height 43
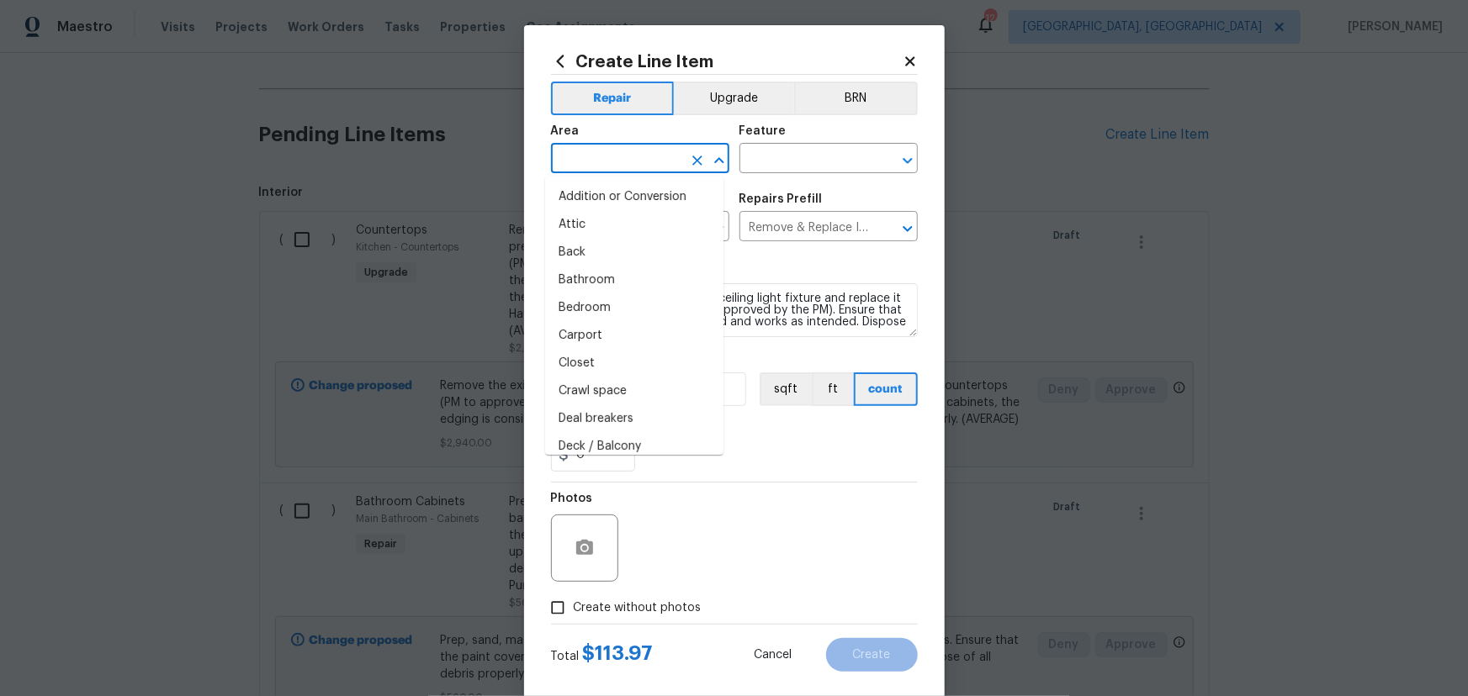
click at [637, 164] on input "text" at bounding box center [616, 160] width 131 height 26
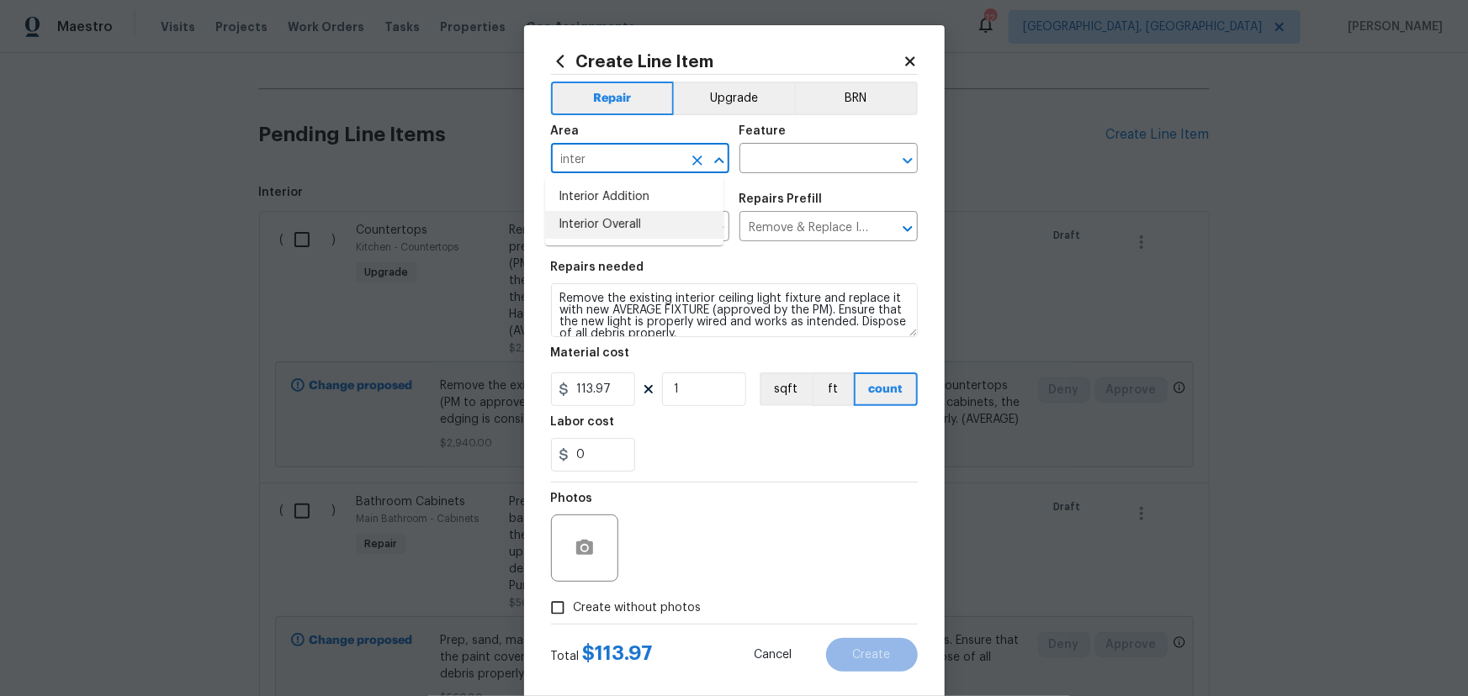
click at [622, 229] on li "Interior Overall" at bounding box center [634, 225] width 178 height 28
type input "Interior Overall"
click at [786, 157] on input "text" at bounding box center [804, 160] width 131 height 26
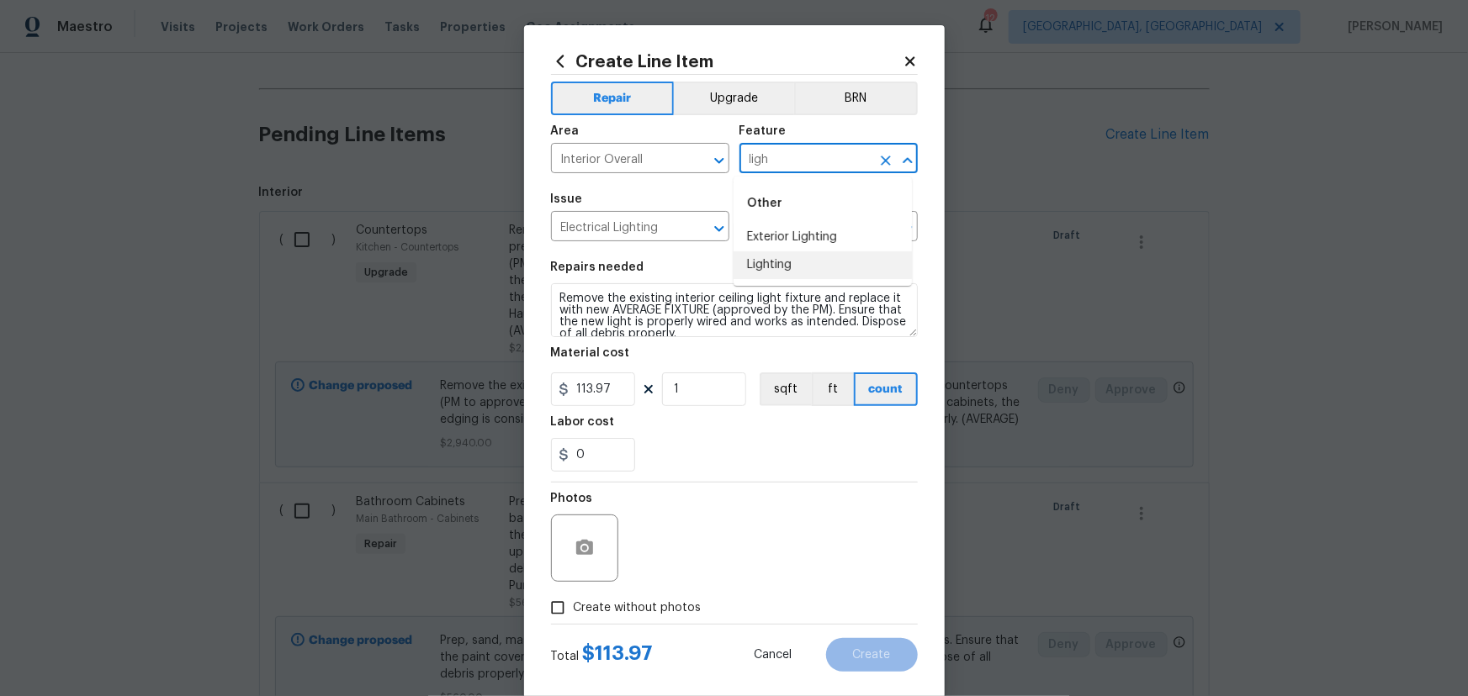
click at [777, 270] on li "Lighting" at bounding box center [822, 265] width 178 height 28
type input "Lighting"
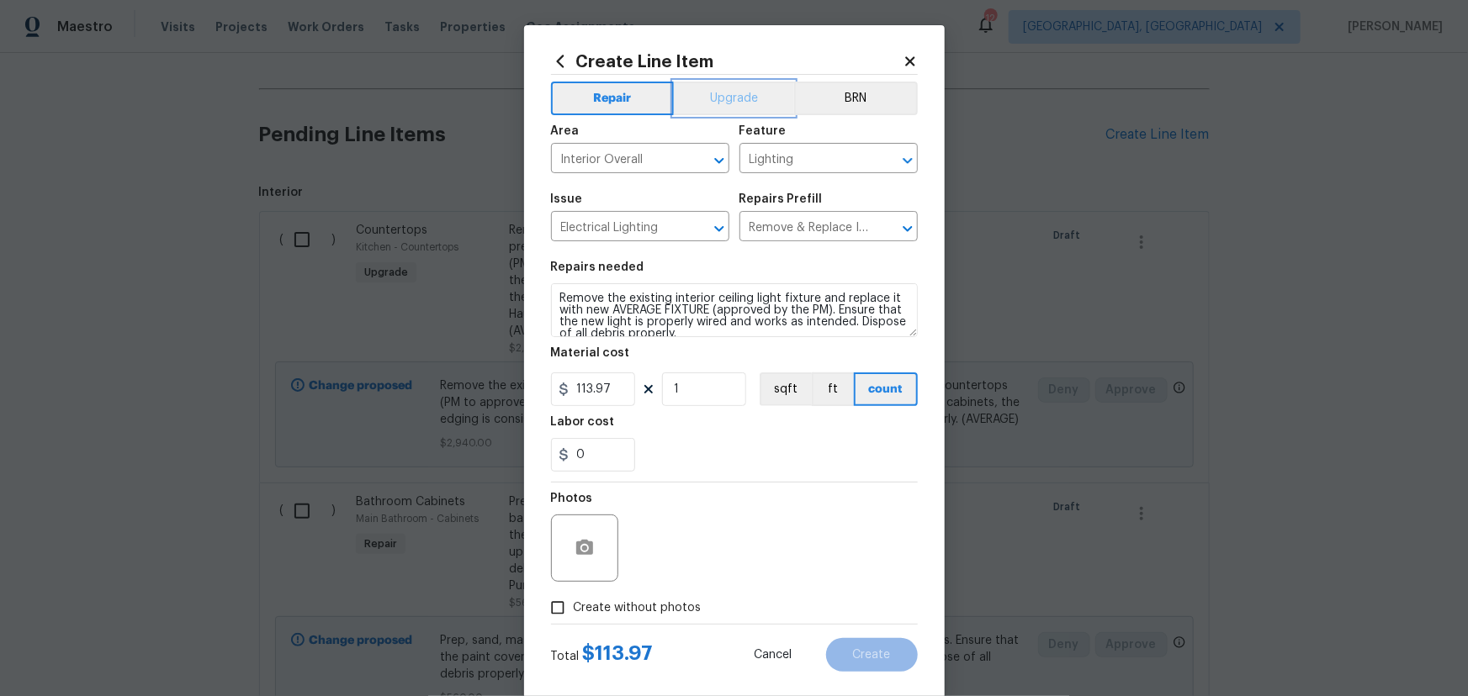
click at [728, 109] on button "Upgrade" at bounding box center [734, 99] width 120 height 34
drag, startPoint x: 708, startPoint y: 398, endPoint x: 559, endPoint y: 394, distance: 148.9
click at [559, 394] on div "113.97 1 sqft ft count" at bounding box center [734, 390] width 367 height 34
type input "10"
click at [679, 608] on span "Create without photos" at bounding box center [638, 609] width 128 height 18
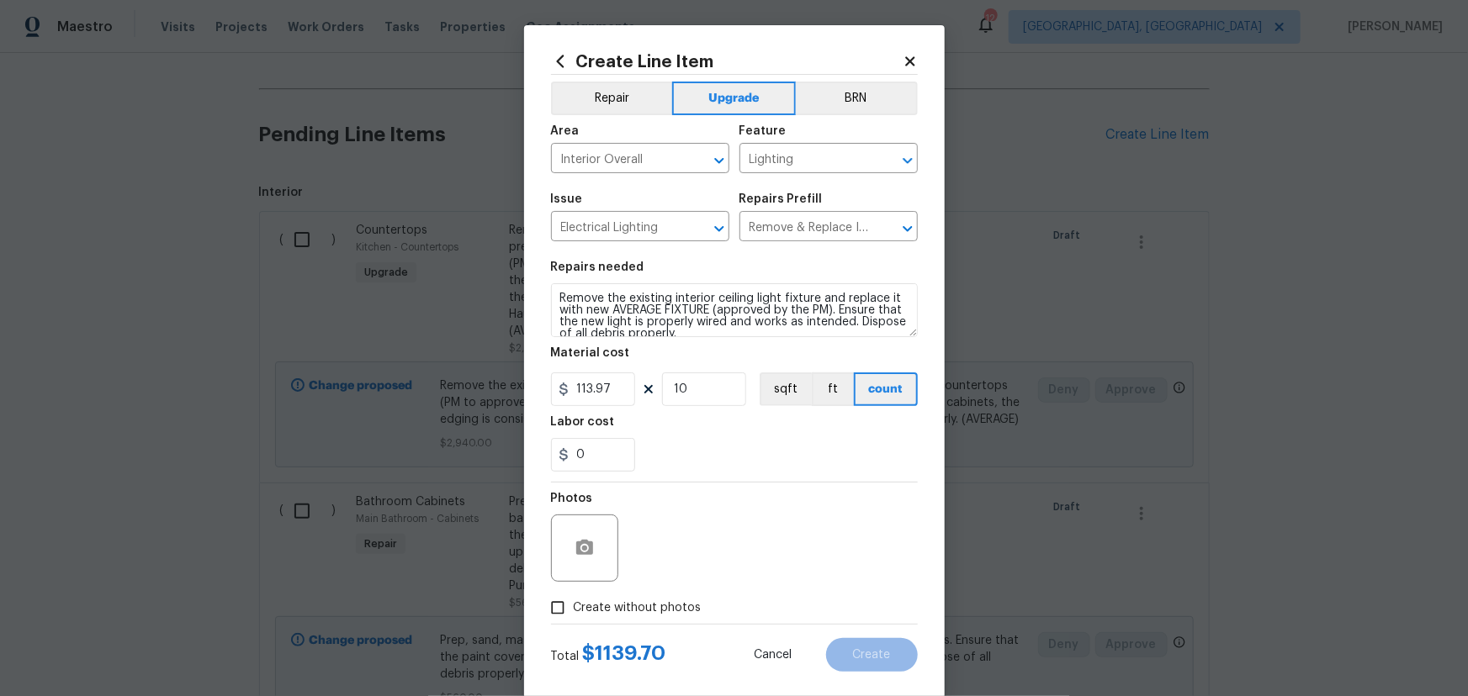
click at [574, 608] on input "Create without photos" at bounding box center [558, 608] width 32 height 32
checkbox input "true"
click at [706, 563] on textarea at bounding box center [775, 548] width 286 height 67
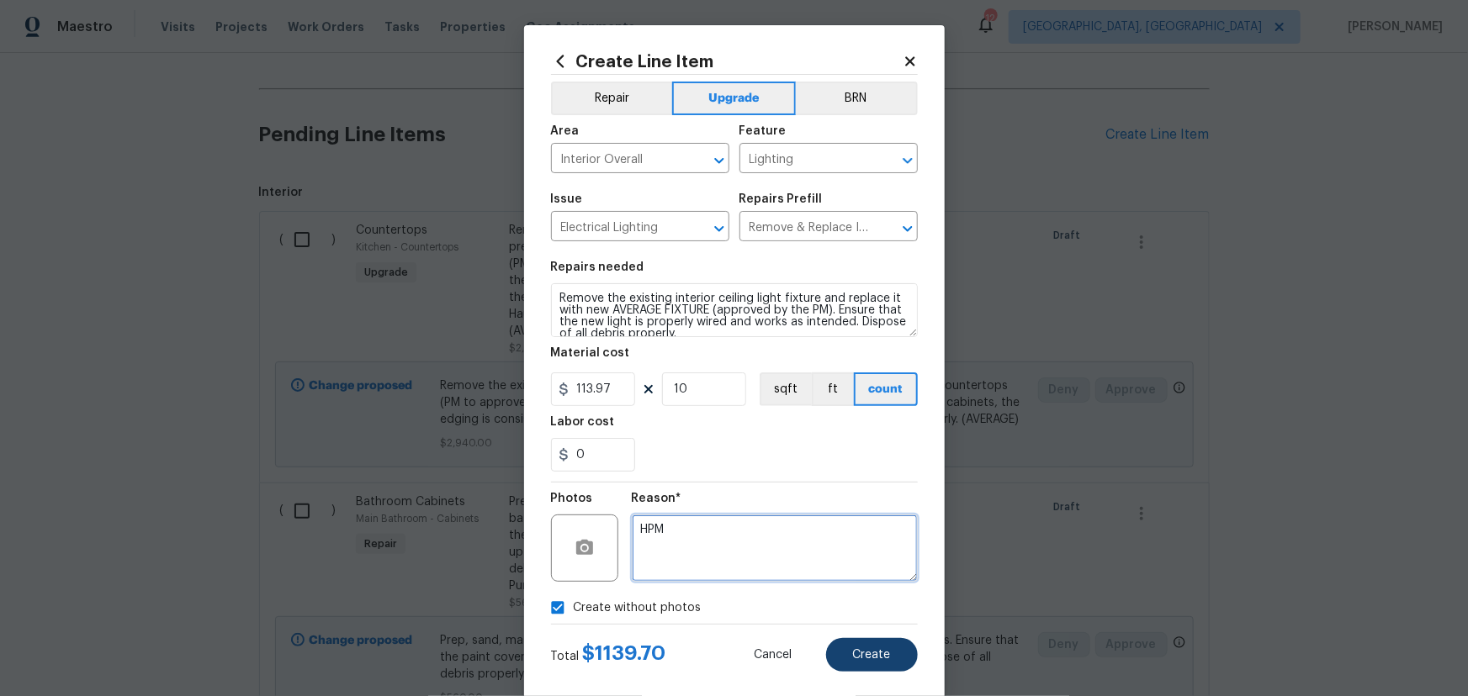
type textarea "HPM"
click at [875, 661] on span "Create" at bounding box center [872, 655] width 38 height 13
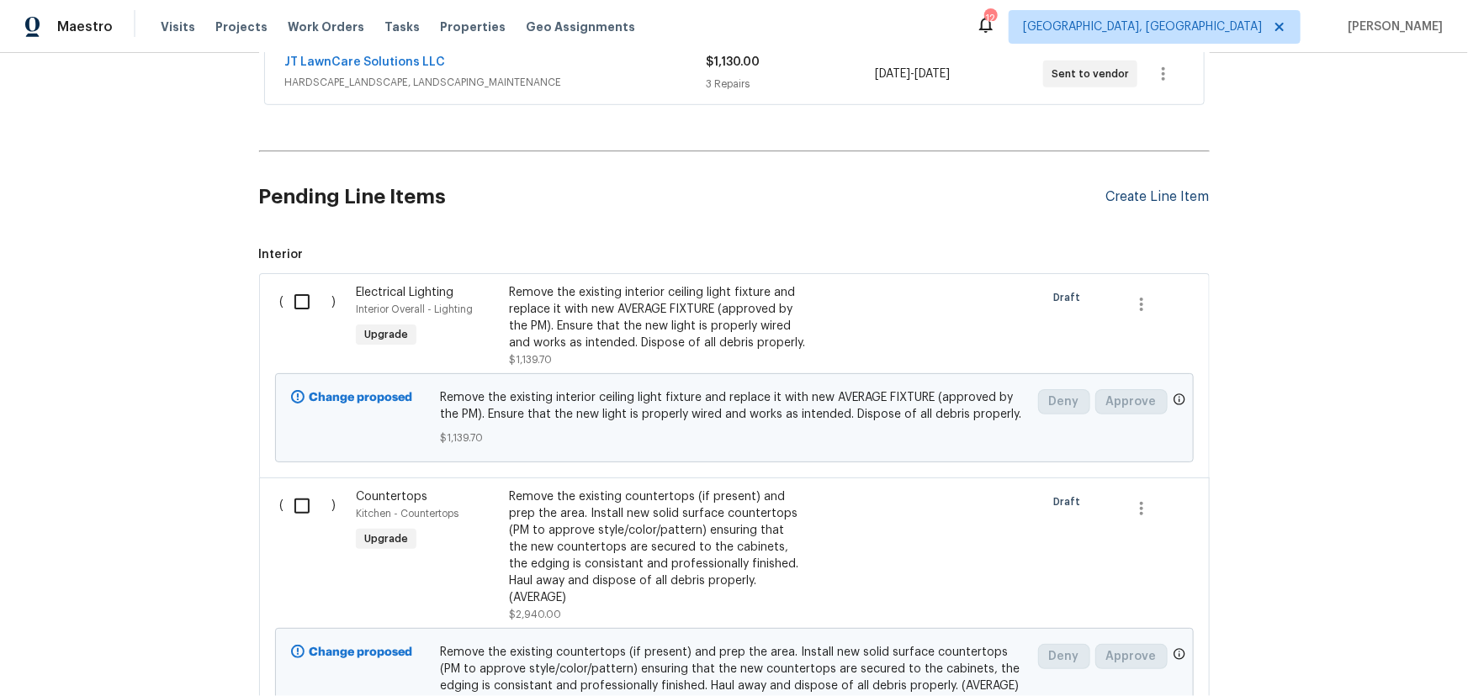
click at [1188, 193] on div "Create Line Item" at bounding box center [1157, 197] width 103 height 16
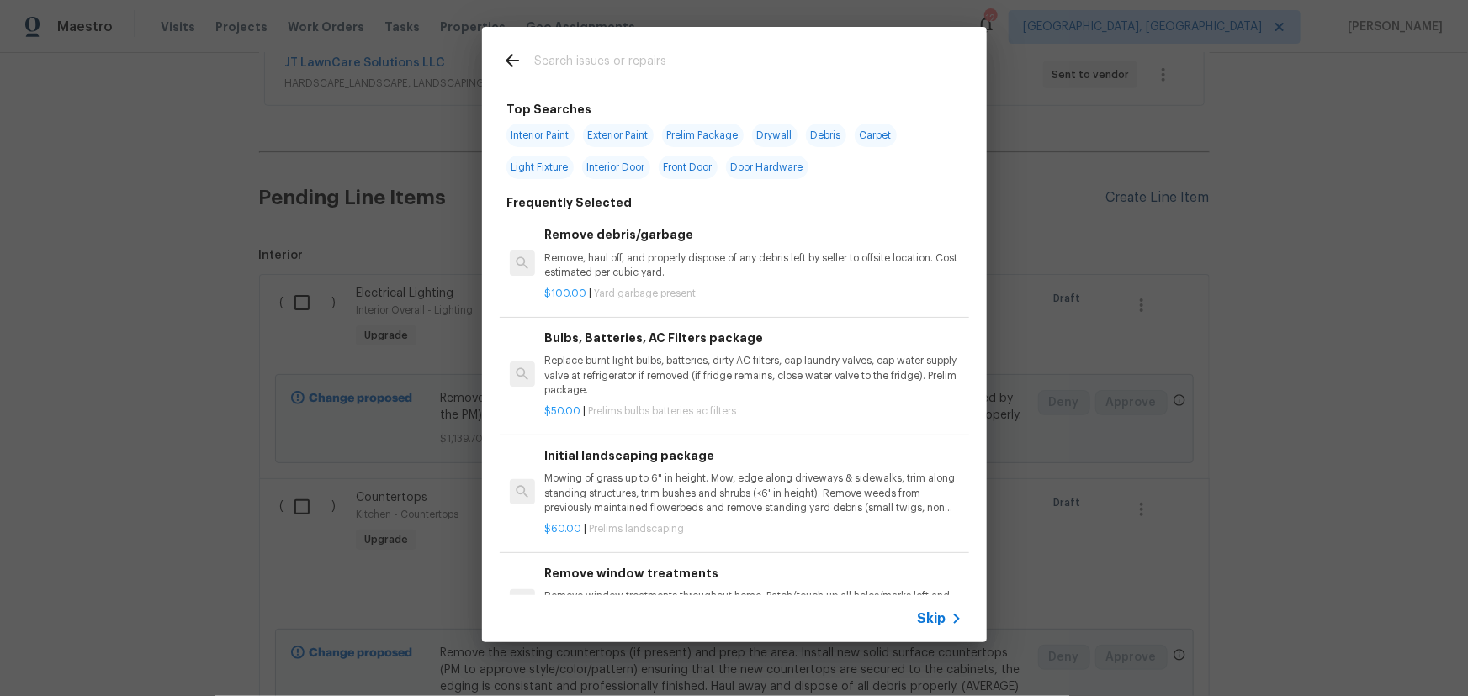
scroll to position [515, 0]
click at [671, 69] on input "text" at bounding box center [712, 62] width 357 height 25
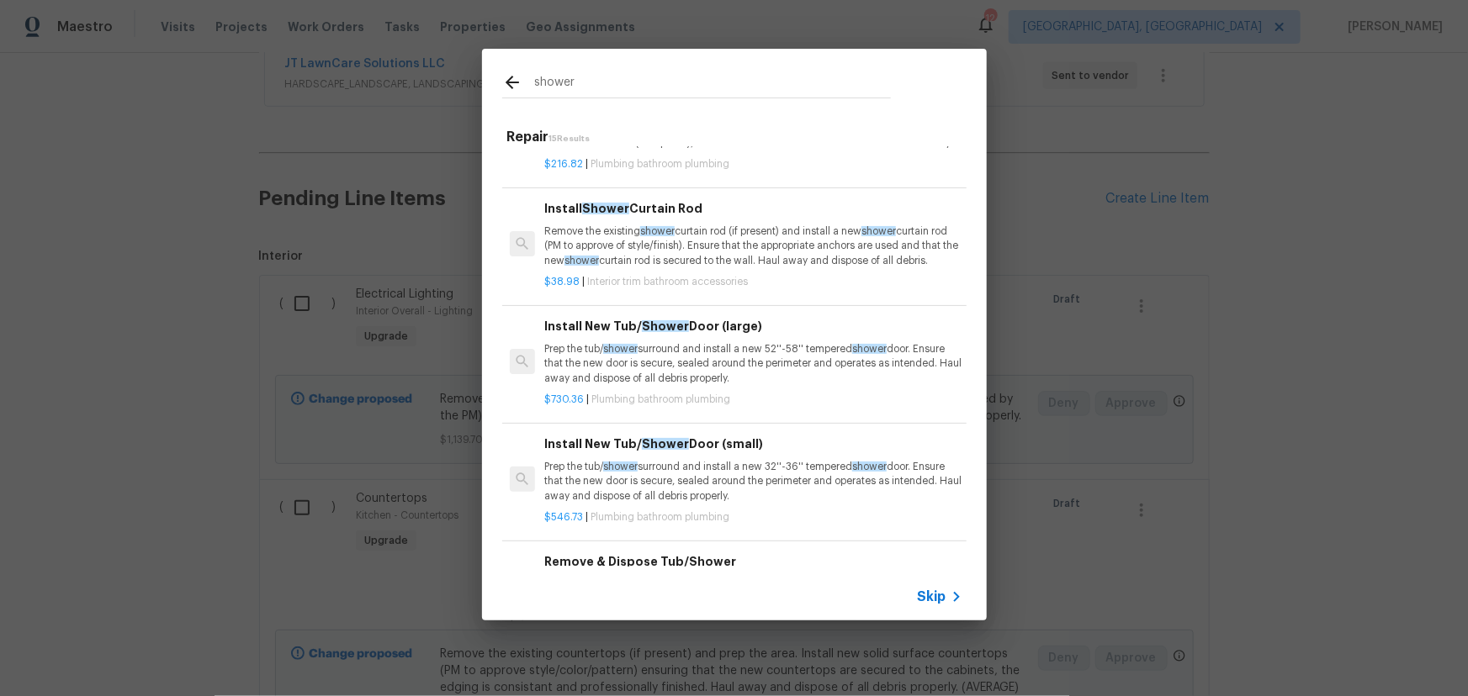
scroll to position [610, 0]
type input "shower"
click at [760, 363] on p "Prep the tub/ shower surround and install a new 52''-58'' tempered shower door.…" at bounding box center [752, 363] width 417 height 43
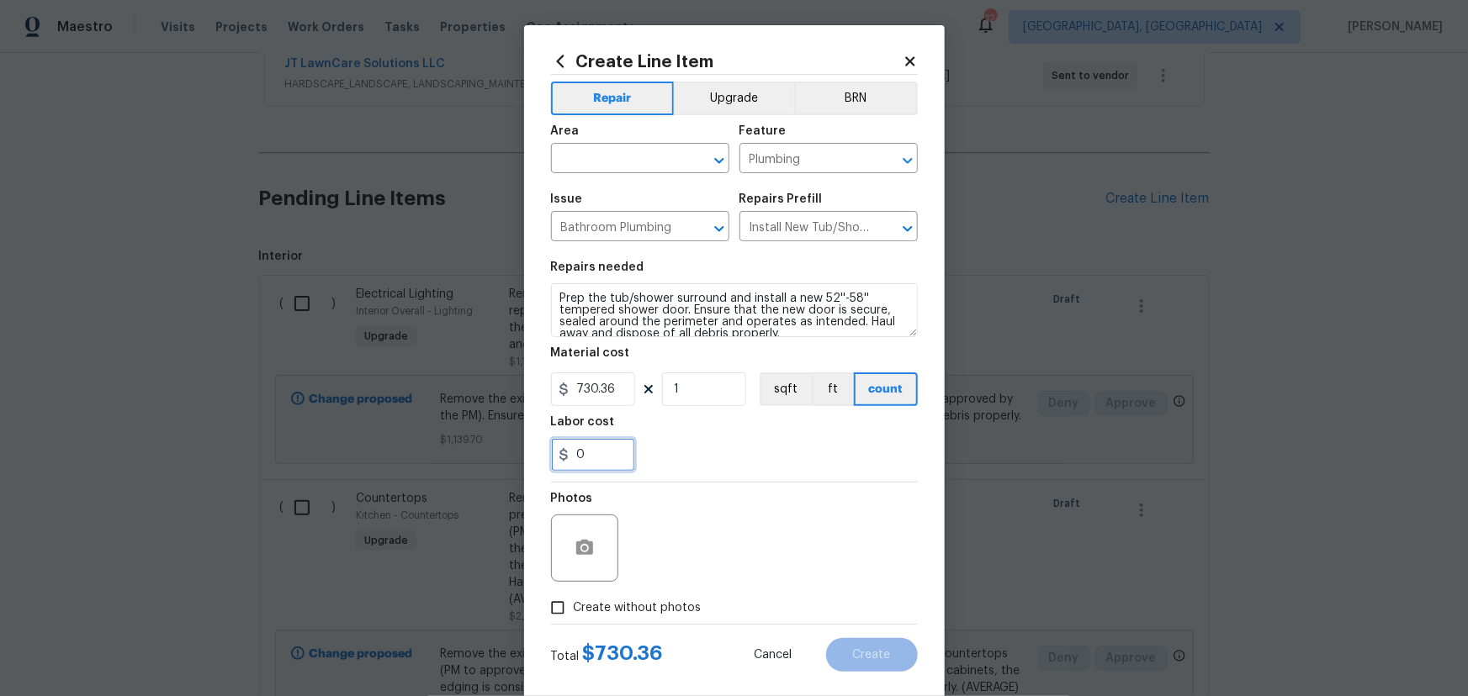
drag, startPoint x: 580, startPoint y: 461, endPoint x: 504, endPoint y: 458, distance: 76.6
click at [504, 458] on div "Create Line Item Repair Upgrade BRN Area ​ Feature Plumbing ​ Issue Bathroom Pl…" at bounding box center [734, 348] width 1468 height 696
type input "350"
click at [841, 479] on section "Repairs needed Prep the tub/shower surround and install a new 52''-58'' tempere…" at bounding box center [734, 366] width 367 height 230
click at [606, 163] on input "text" at bounding box center [616, 160] width 131 height 26
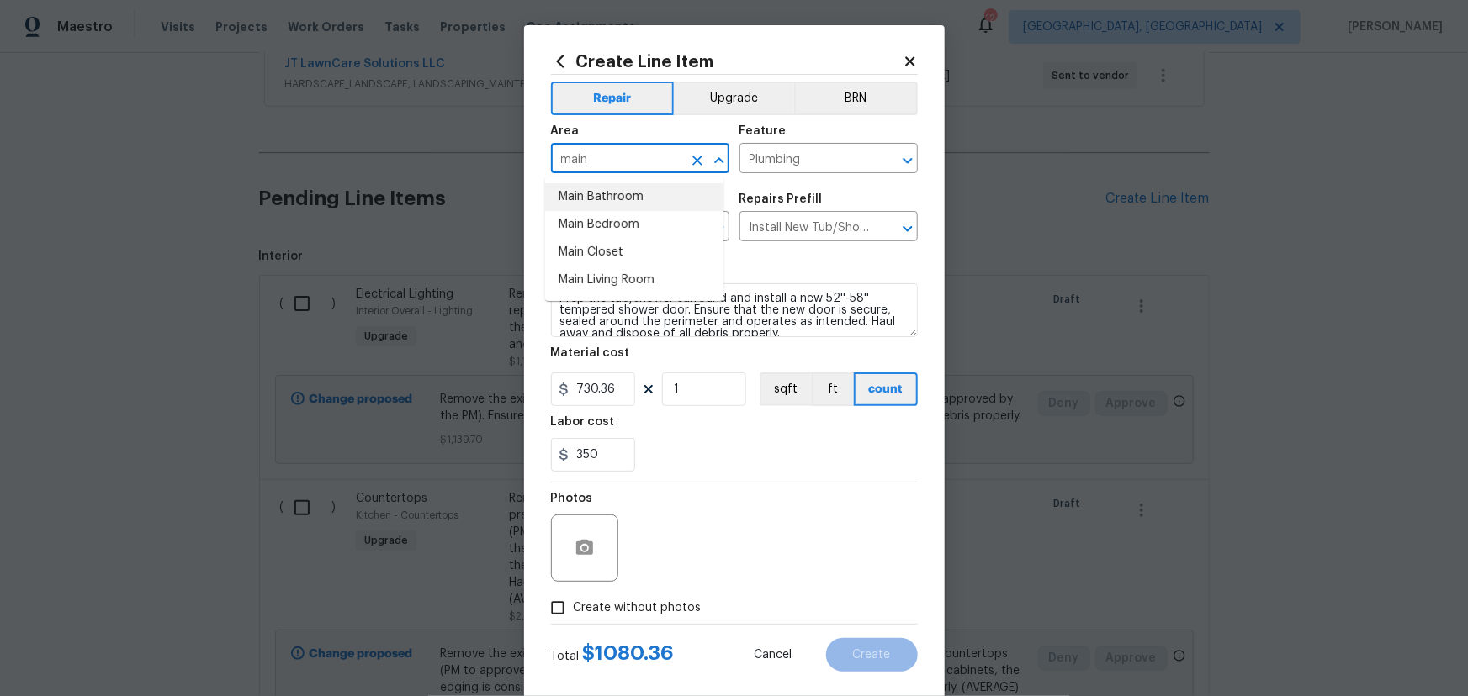
click at [630, 205] on li "Main Bathroom" at bounding box center [634, 197] width 178 height 28
type input "Main Bathroom"
click at [669, 597] on label "Create without photos" at bounding box center [622, 608] width 160 height 32
click at [574, 597] on input "Create without photos" at bounding box center [558, 608] width 32 height 32
checkbox input "true"
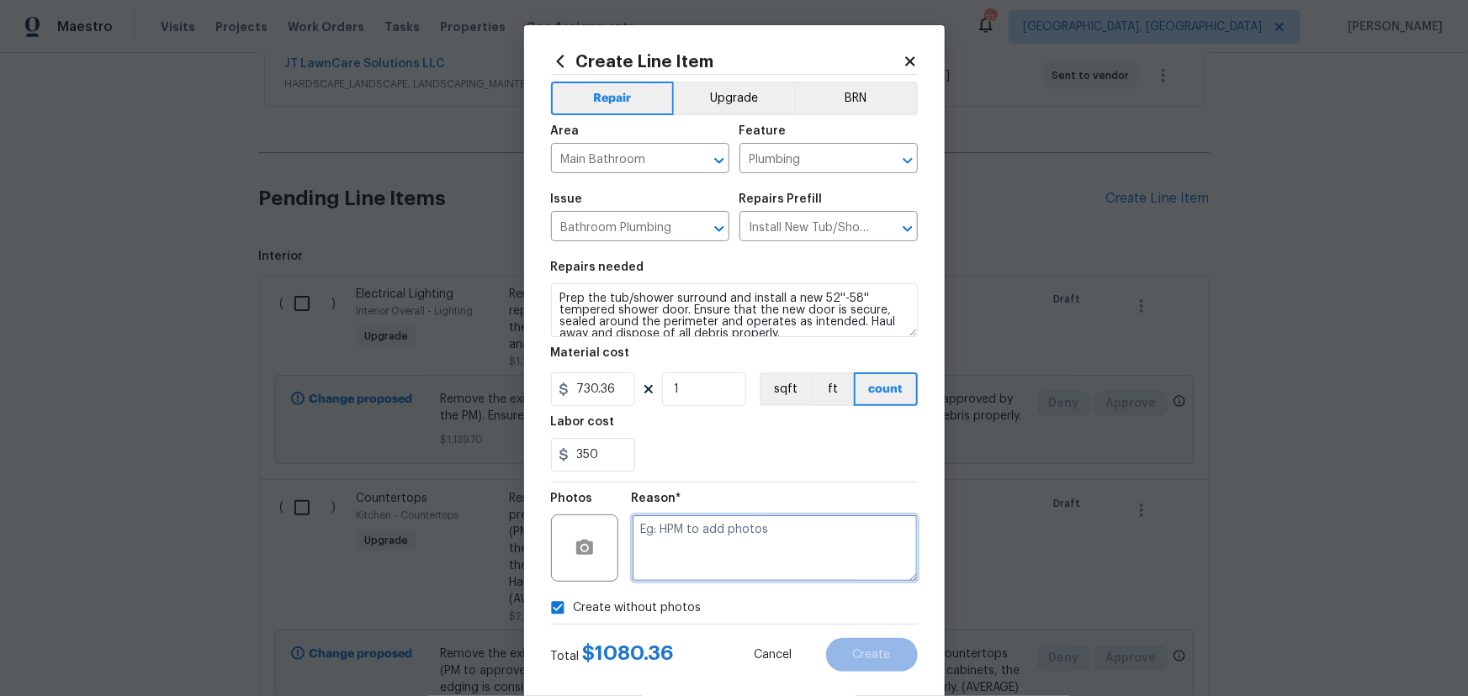
click at [724, 569] on textarea at bounding box center [775, 548] width 286 height 67
click at [739, 105] on button "Upgrade" at bounding box center [734, 99] width 120 height 34
click at [701, 539] on textarea at bounding box center [775, 548] width 286 height 67
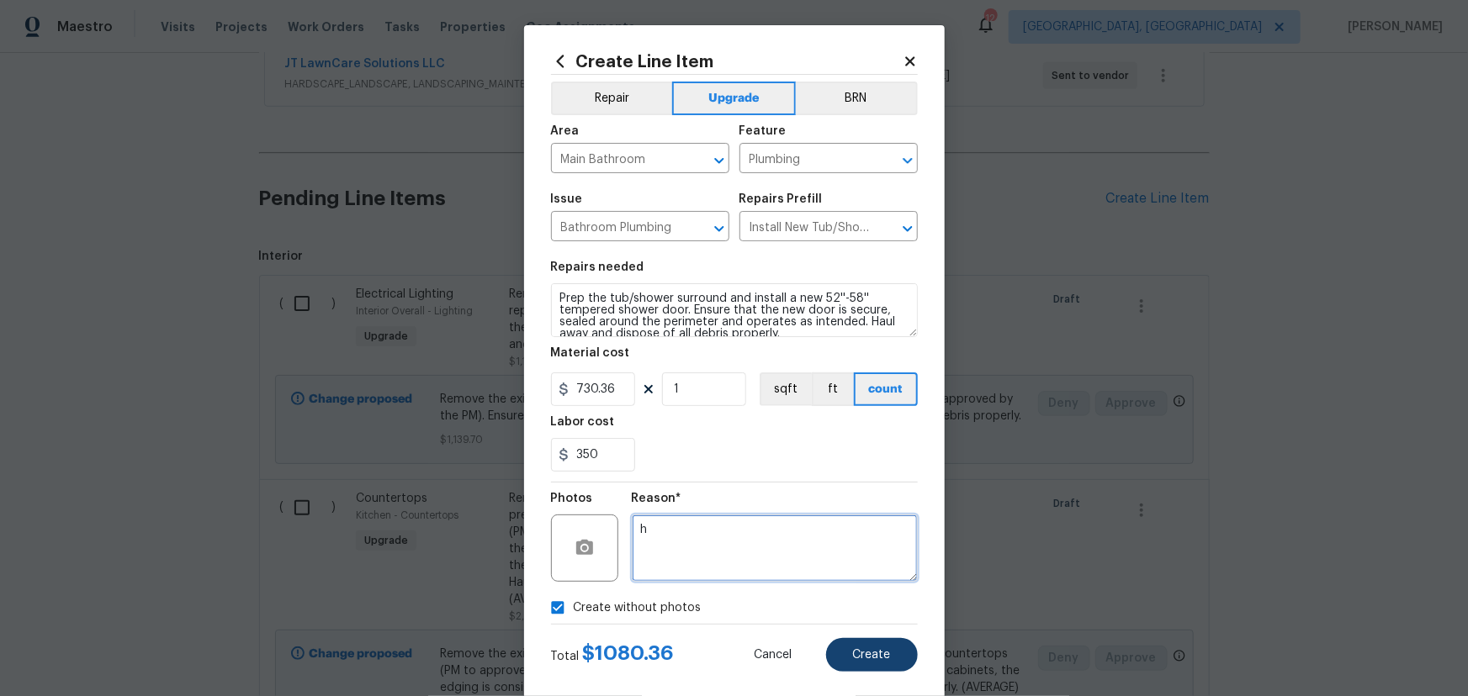
type textarea "h"
click at [887, 639] on button "Create" at bounding box center [872, 655] width 92 height 34
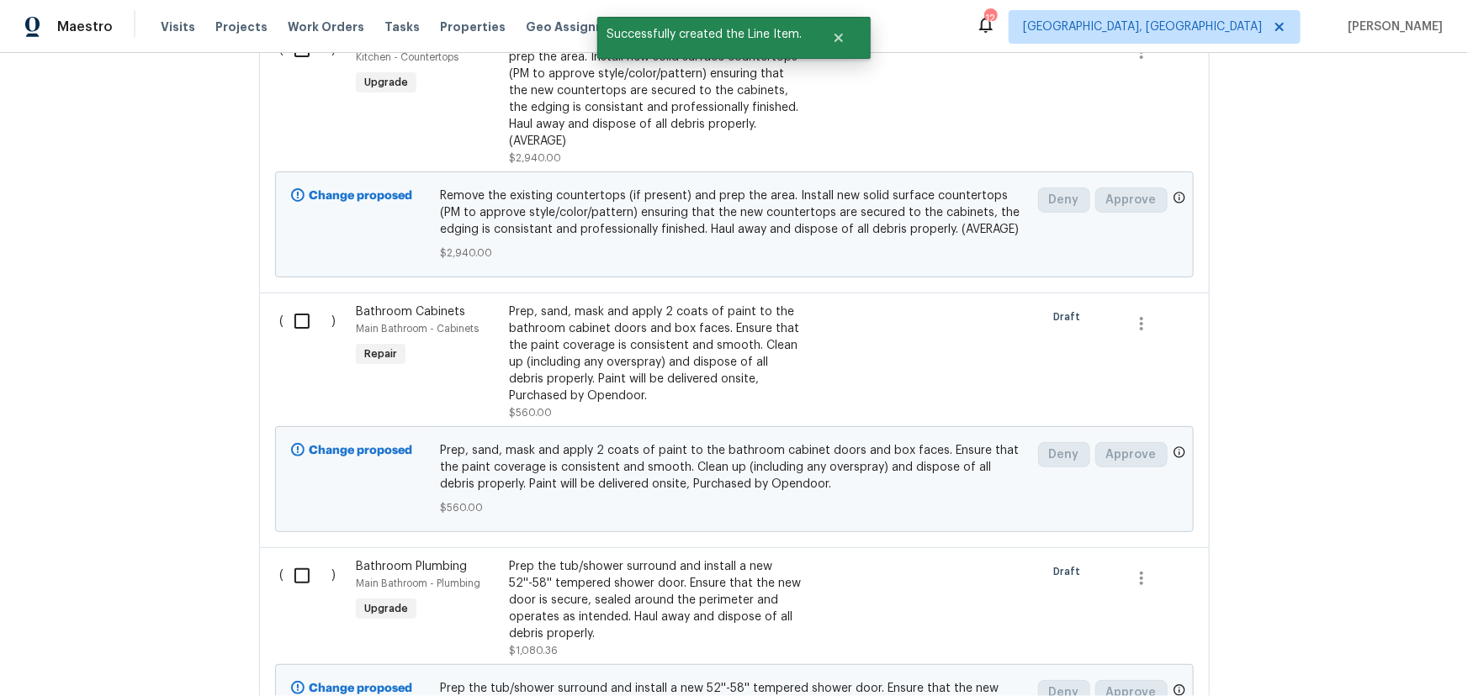
scroll to position [974, 0]
click at [568, 342] on div "Prep, sand, mask and apply 2 coats of paint to the bathroom cabinet doors and b…" at bounding box center [657, 353] width 296 height 101
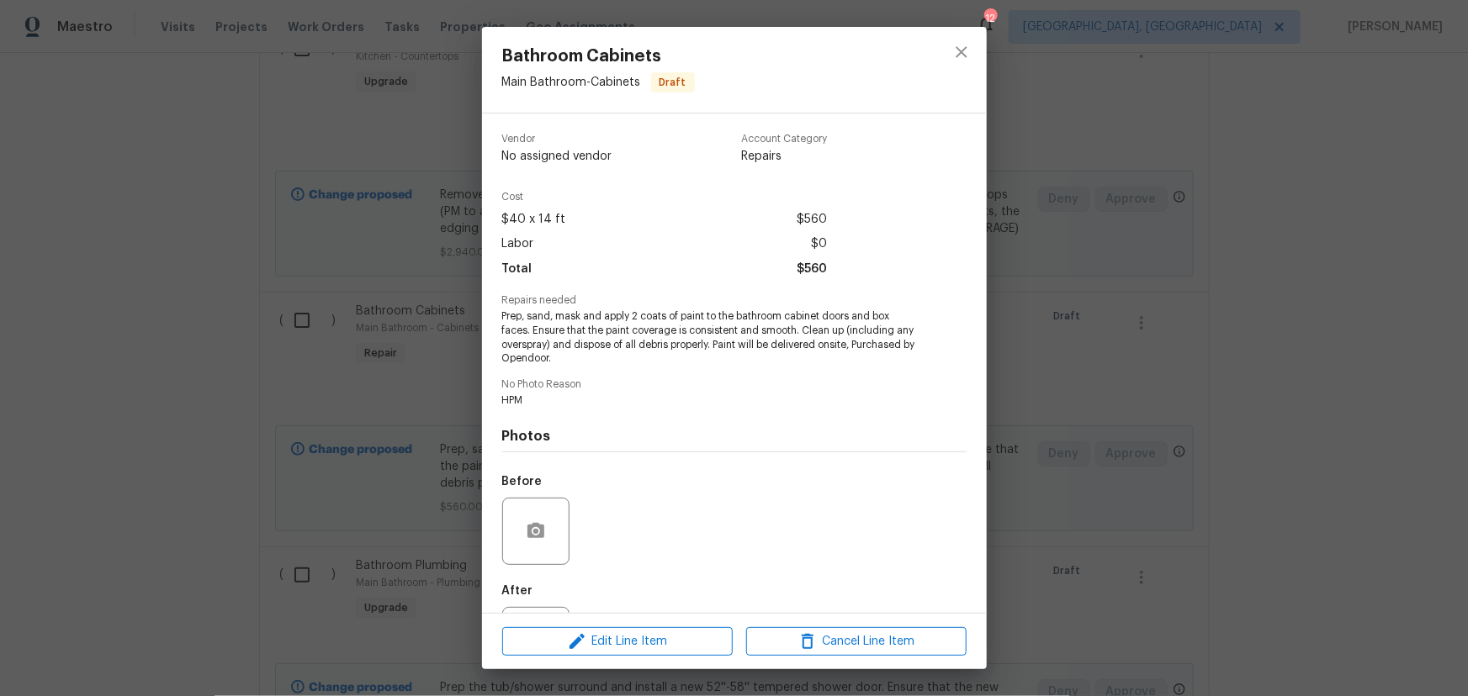
click at [602, 660] on div "Edit Line Item Cancel Line Item" at bounding box center [734, 642] width 505 height 56
click at [606, 651] on span "Edit Line Item" at bounding box center [617, 642] width 220 height 21
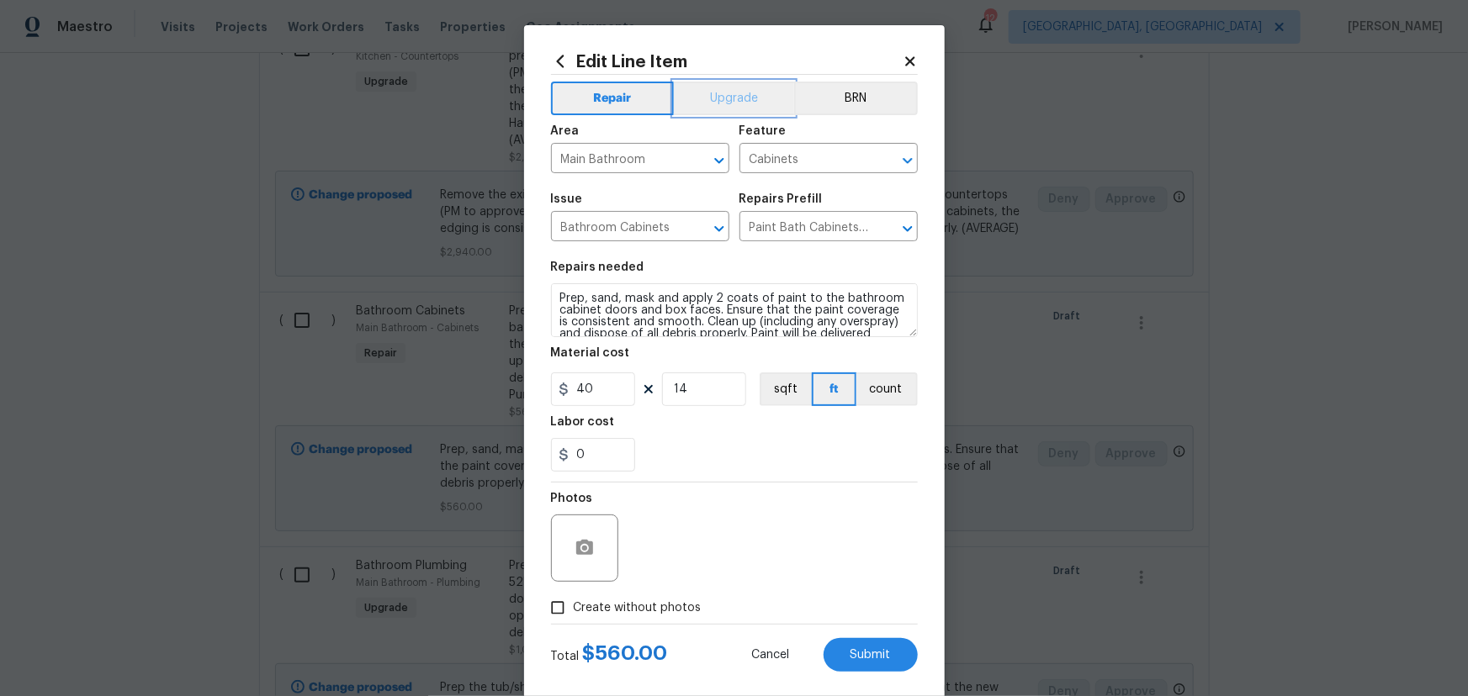
click at [712, 103] on button "Upgrade" at bounding box center [734, 99] width 120 height 34
click at [860, 659] on span "Submit" at bounding box center [870, 655] width 40 height 13
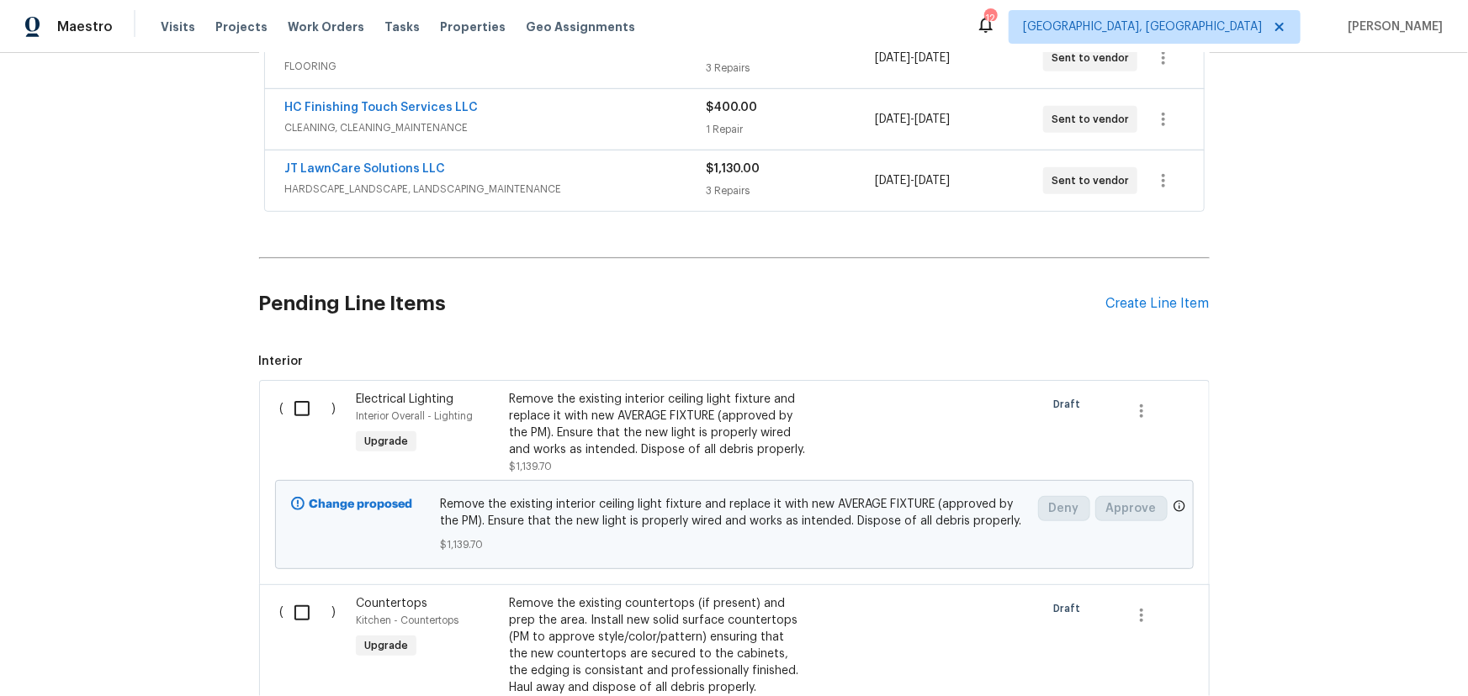
scroll to position [409, 0]
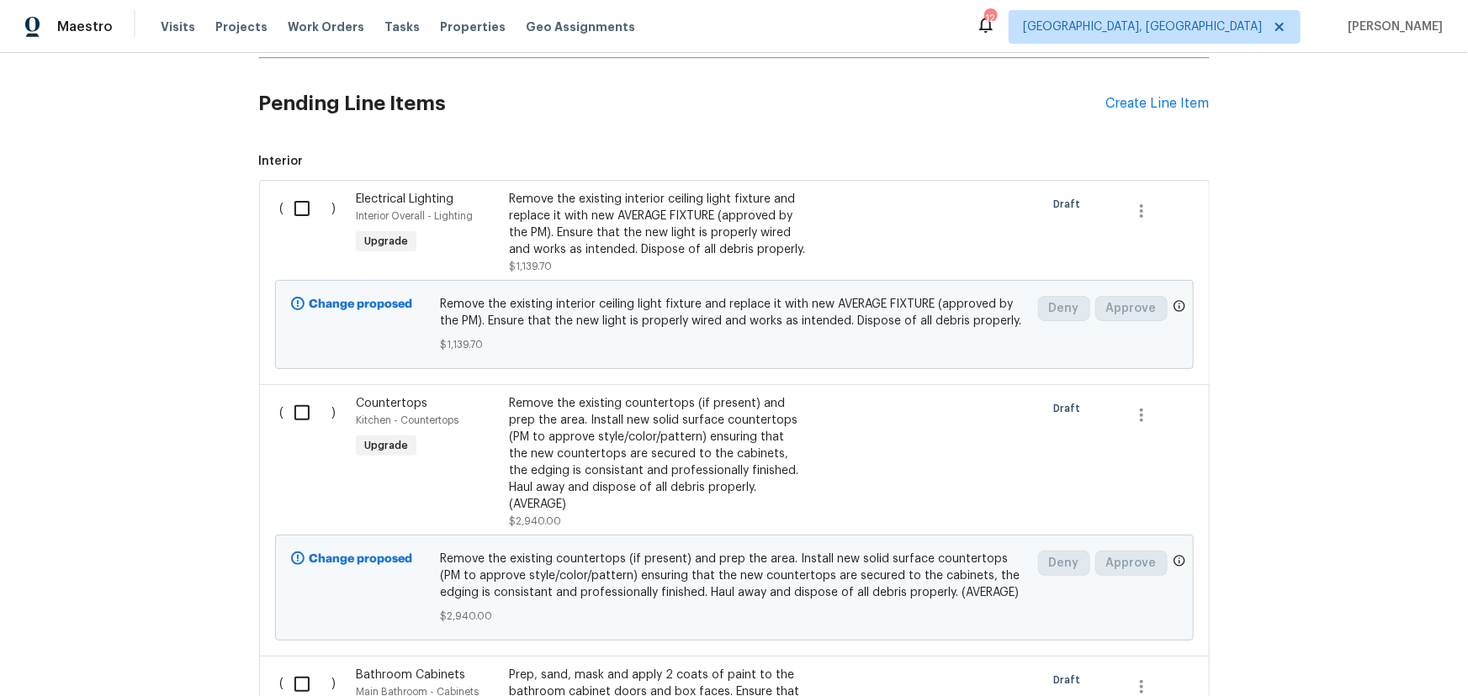
scroll to position [611, 0]
click at [299, 211] on input "checkbox" at bounding box center [308, 207] width 48 height 35
checkbox input "true"
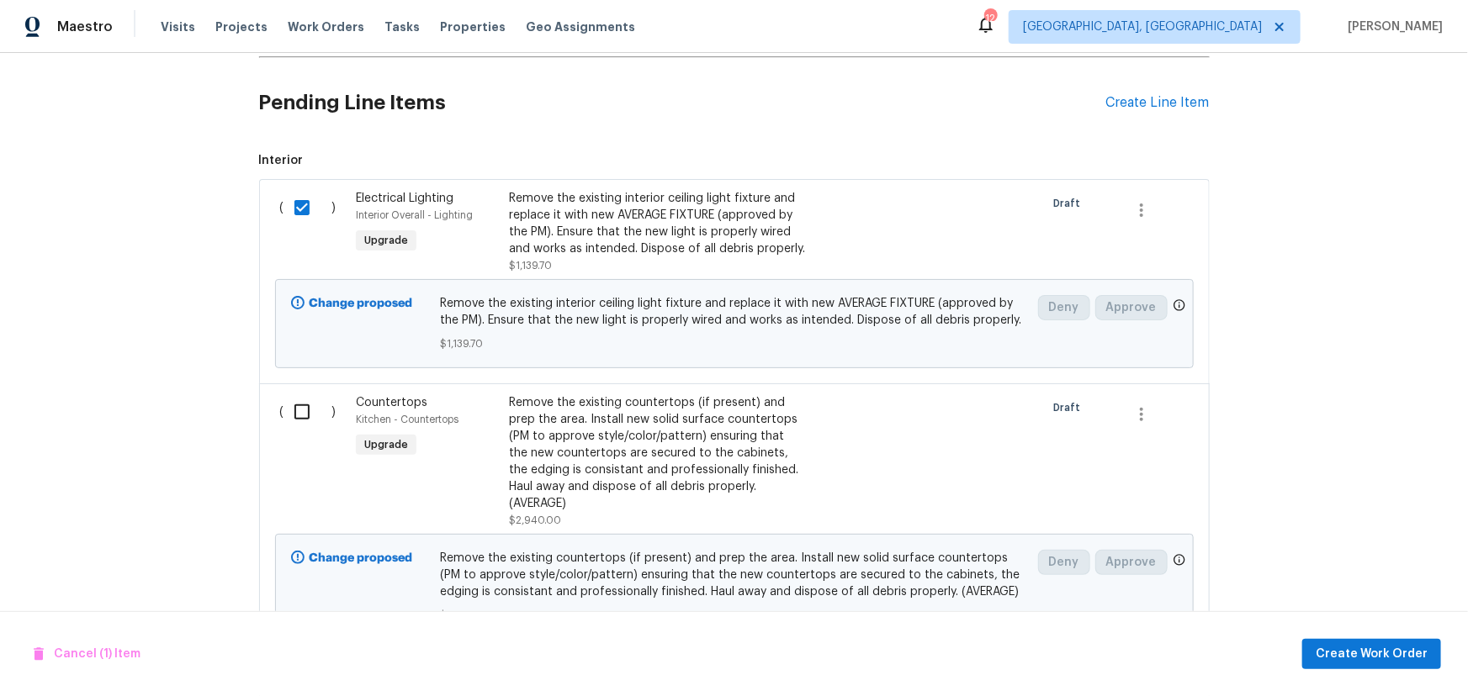
click at [286, 410] on input "checkbox" at bounding box center [308, 411] width 48 height 35
checkbox input "true"
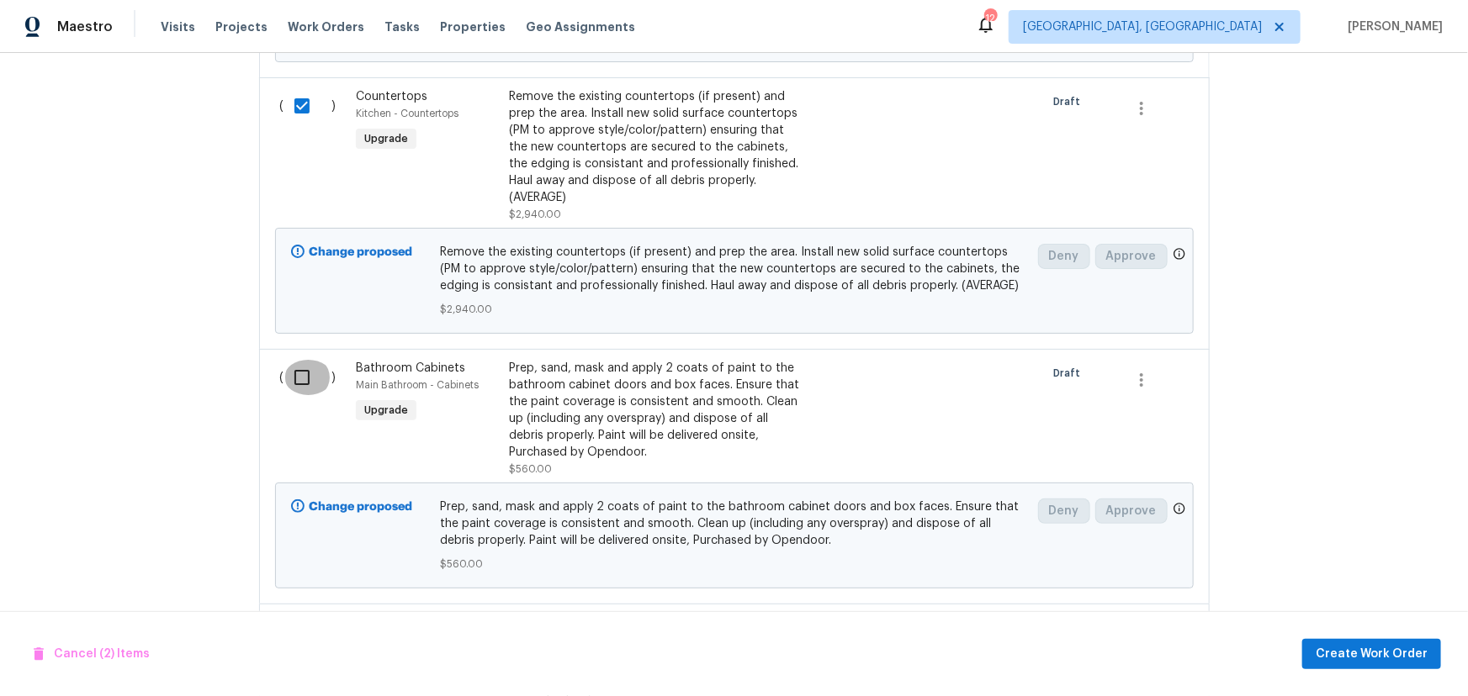
click at [291, 365] on input "checkbox" at bounding box center [308, 377] width 48 height 35
checkbox input "true"
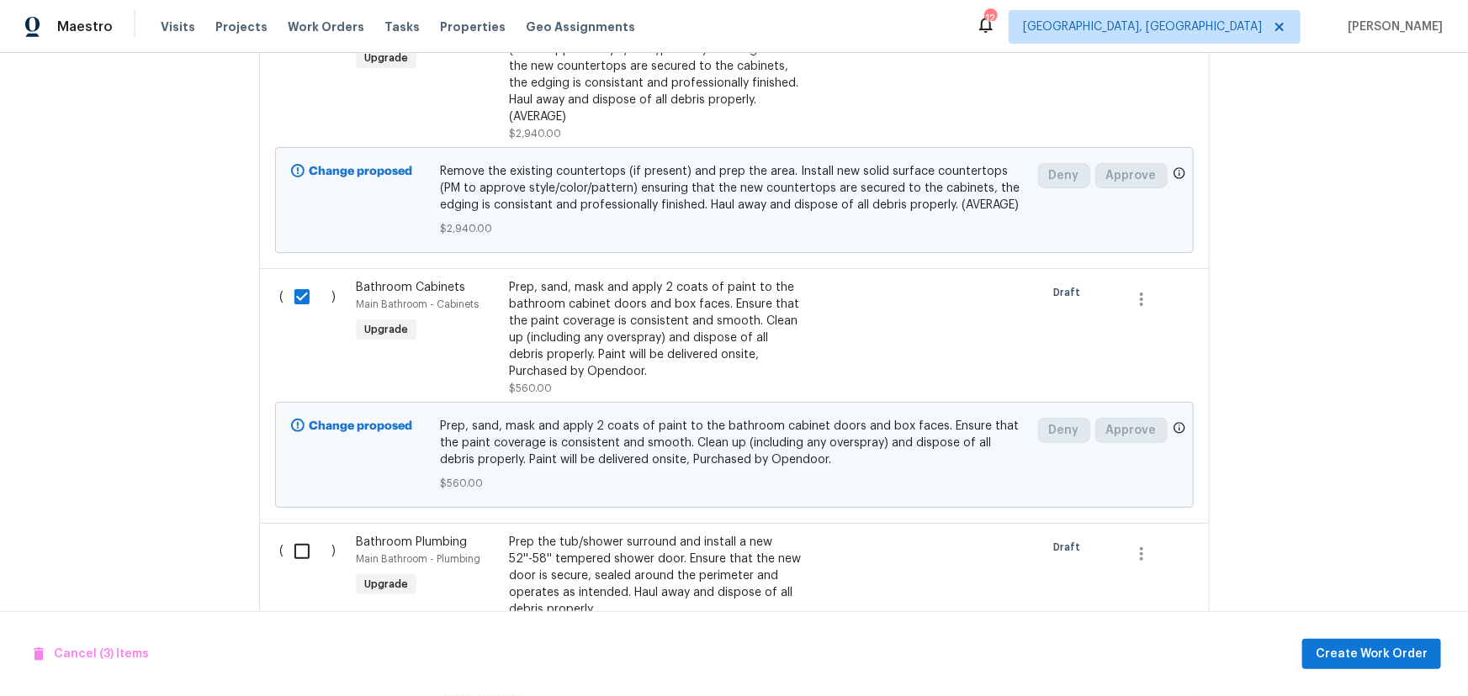
scroll to position [1171, 0]
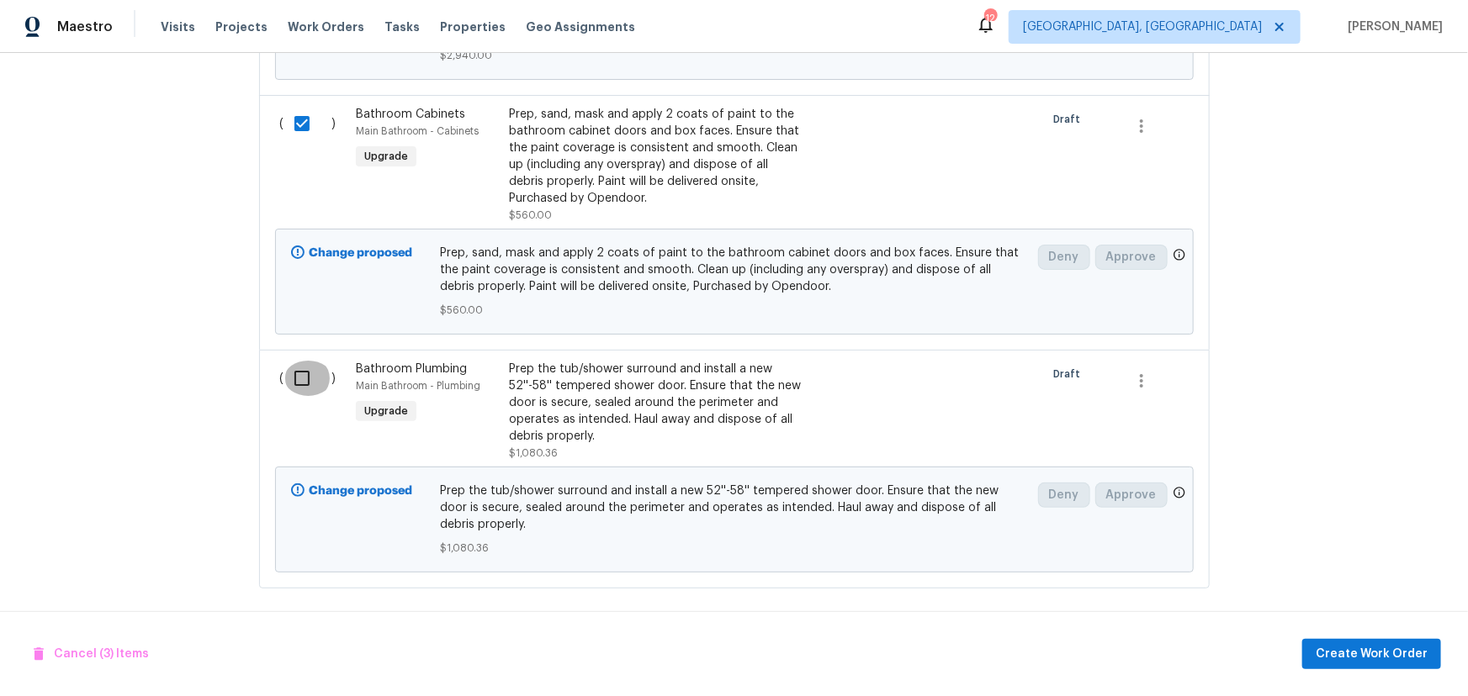
click at [303, 374] on input "checkbox" at bounding box center [308, 378] width 48 height 35
checkbox input "true"
click at [1329, 649] on span "Create Work Order" at bounding box center [1371, 654] width 112 height 21
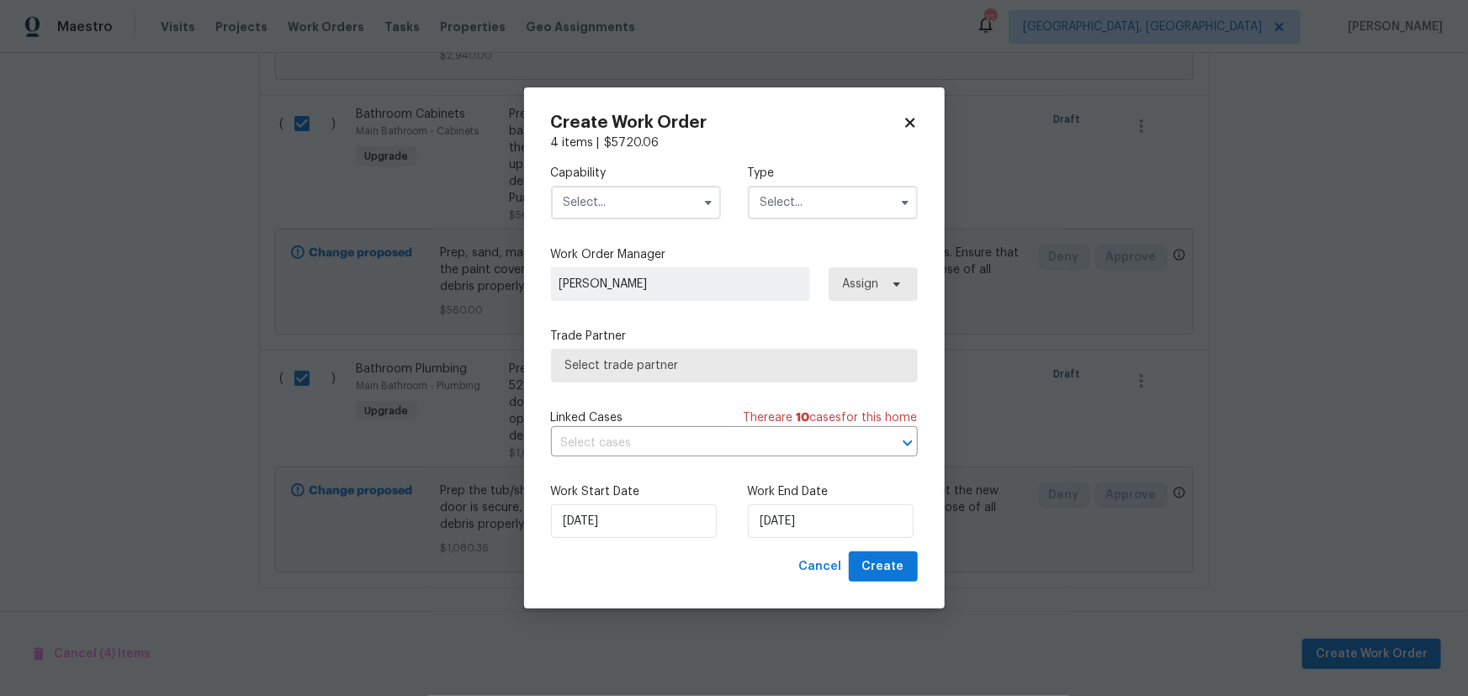
click at [623, 219] on div "Capability Type" at bounding box center [734, 192] width 367 height 82
click at [625, 204] on input "text" at bounding box center [636, 203] width 170 height 34
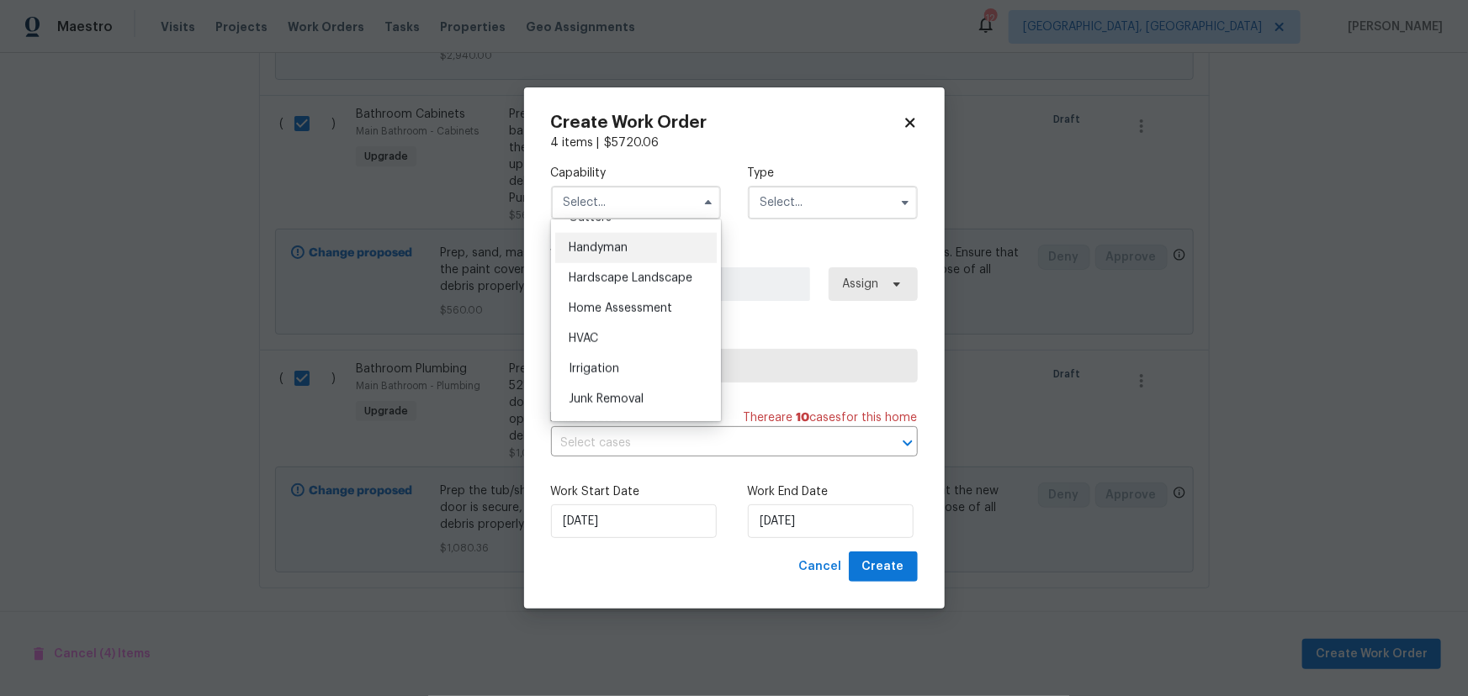
click at [609, 254] on span "Handyman" at bounding box center [598, 248] width 59 height 12
type input "Handyman"
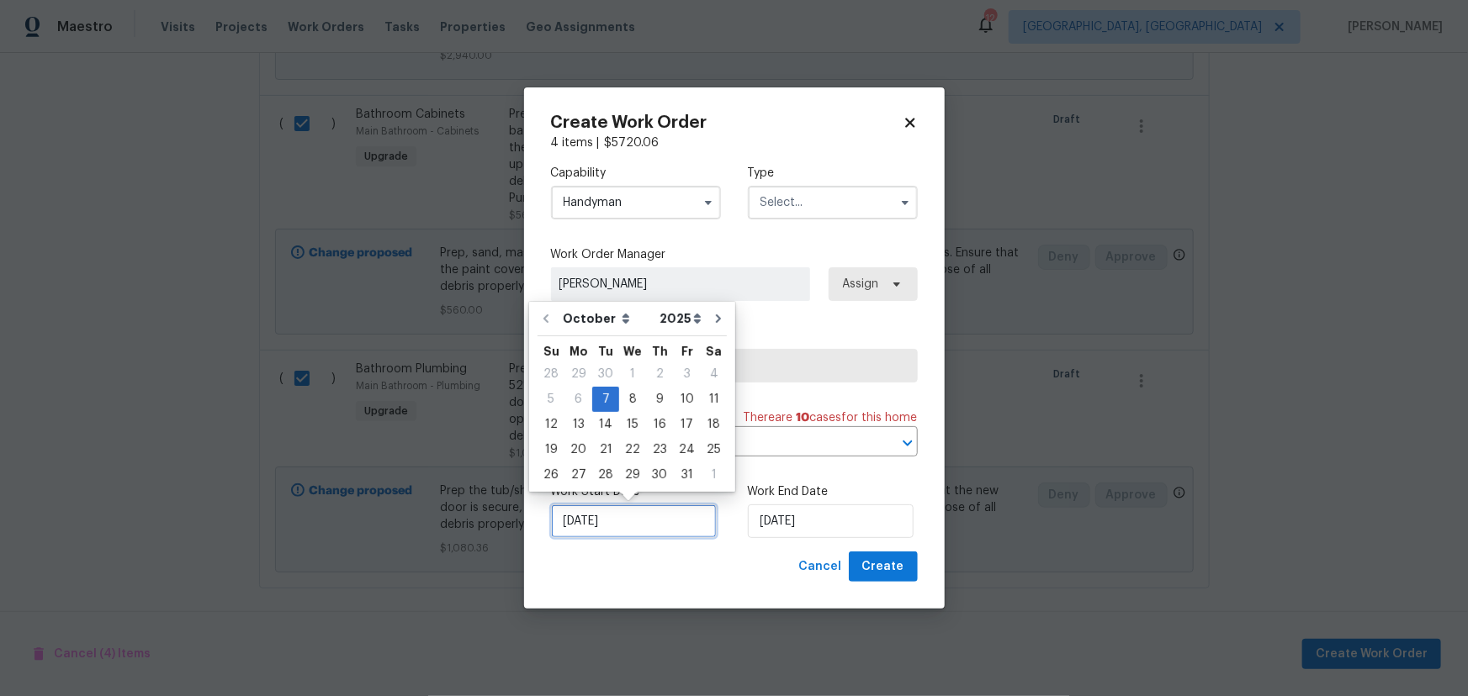
click at [679, 526] on input "10/7/2025" at bounding box center [634, 522] width 166 height 34
click at [600, 394] on div "7" at bounding box center [605, 400] width 27 height 24
click at [772, 523] on input "10/7/2025" at bounding box center [831, 522] width 166 height 34
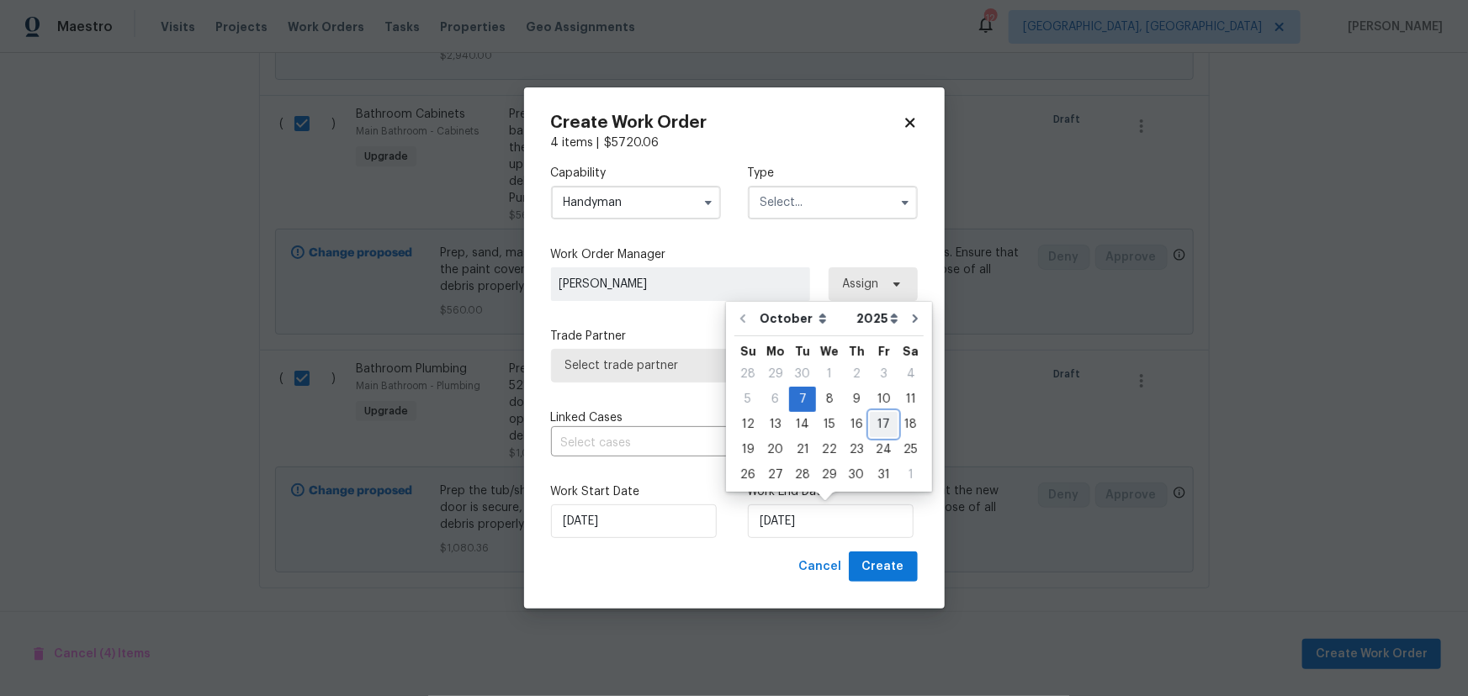
click at [870, 424] on div "17" at bounding box center [884, 425] width 28 height 24
type input "10/17/2025"
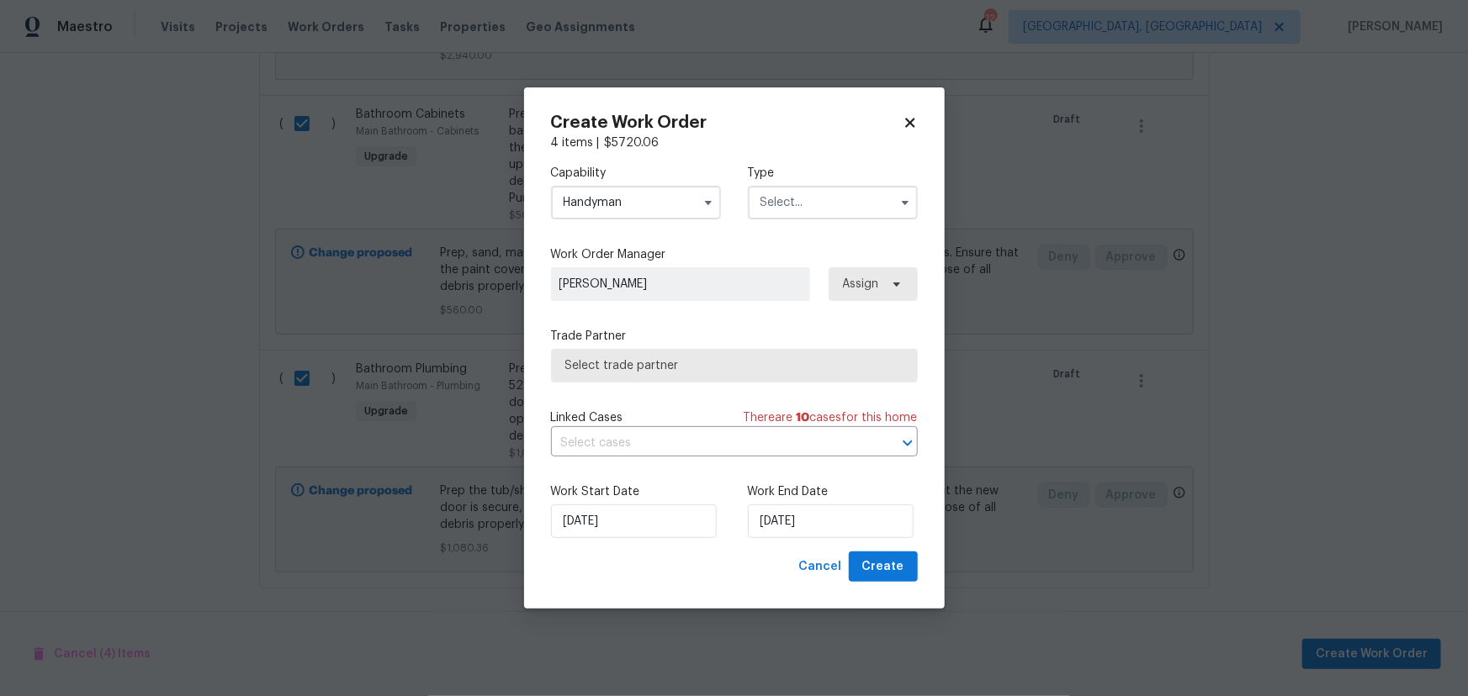
click at [713, 233] on div "Capability Handyman Type Work Order Manager Keith Hollingsworth Assign Trade Pa…" at bounding box center [734, 351] width 367 height 400
click at [813, 204] on input "text" at bounding box center [833, 203] width 170 height 34
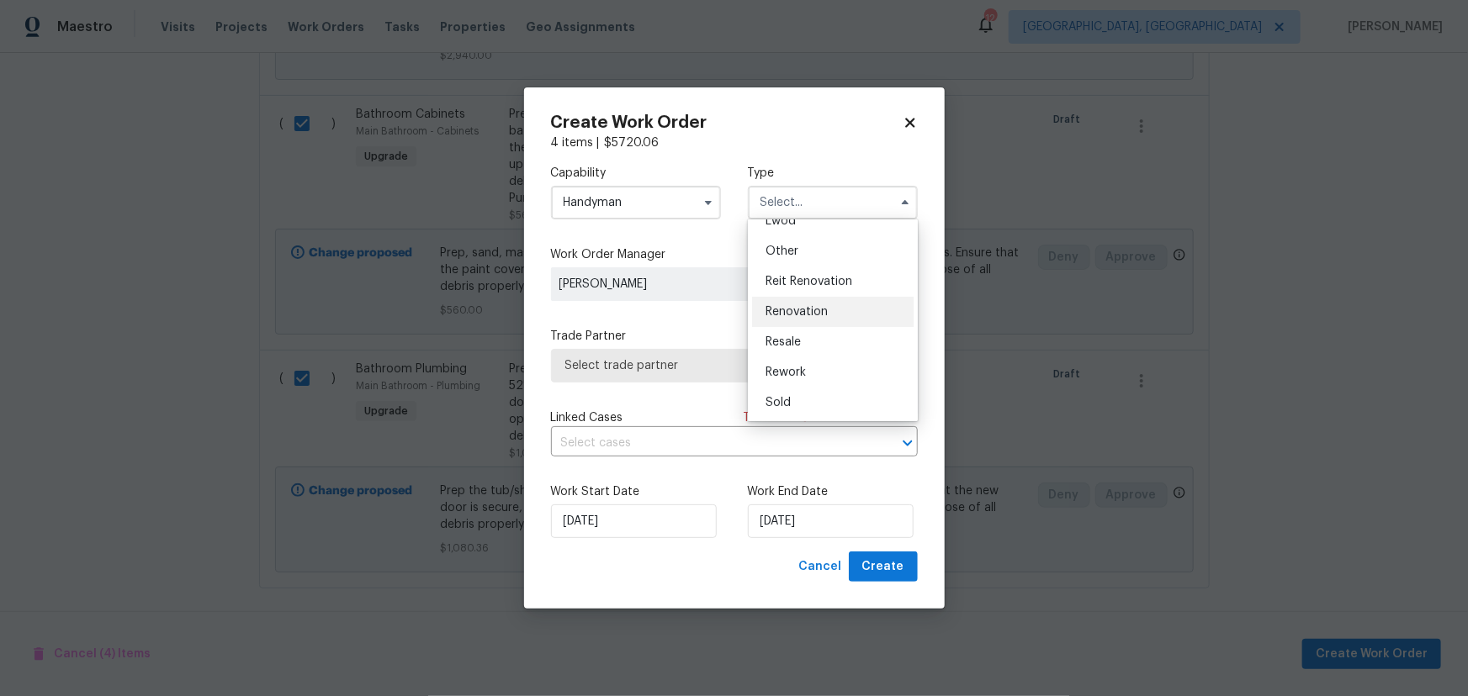
scroll to position [199, 0]
click at [802, 310] on span "Renovation" at bounding box center [796, 312] width 62 height 12
type input "Renovation"
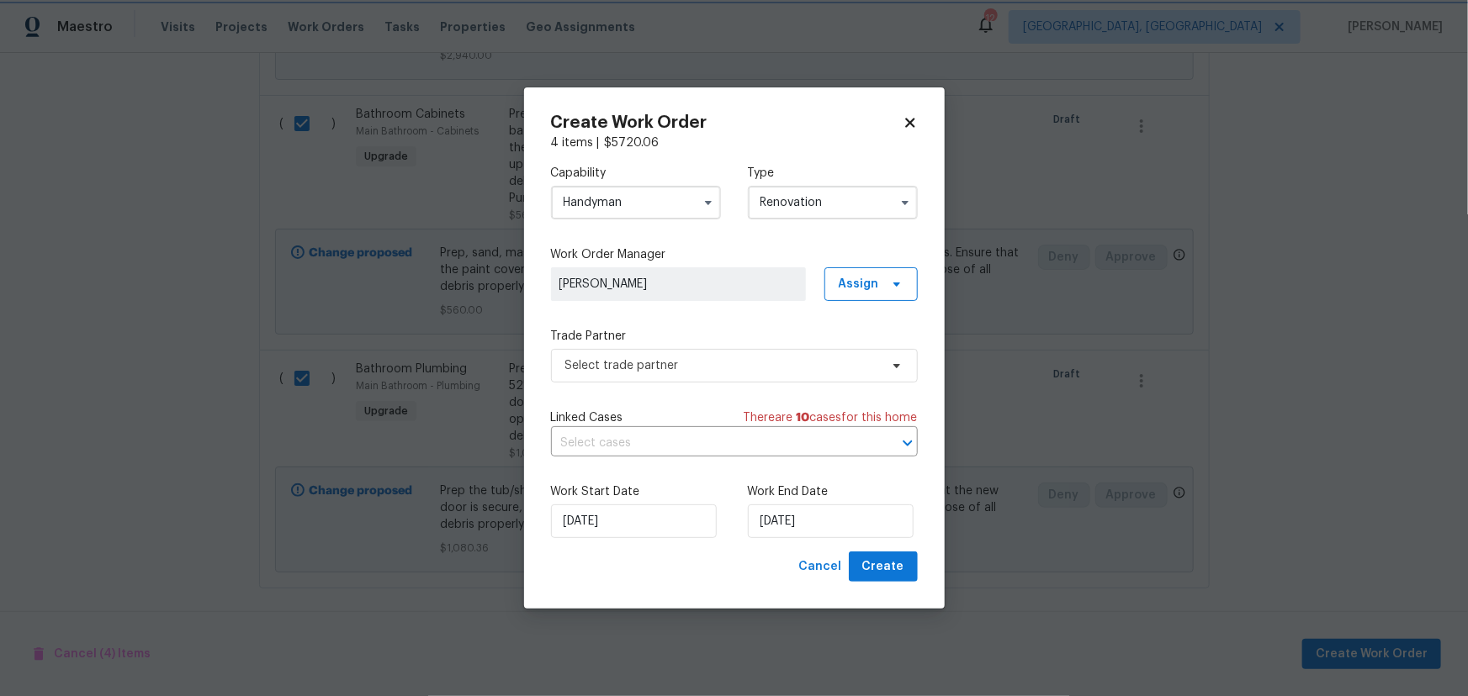
scroll to position [0, 0]
click at [702, 364] on span "Select trade partner" at bounding box center [722, 365] width 314 height 17
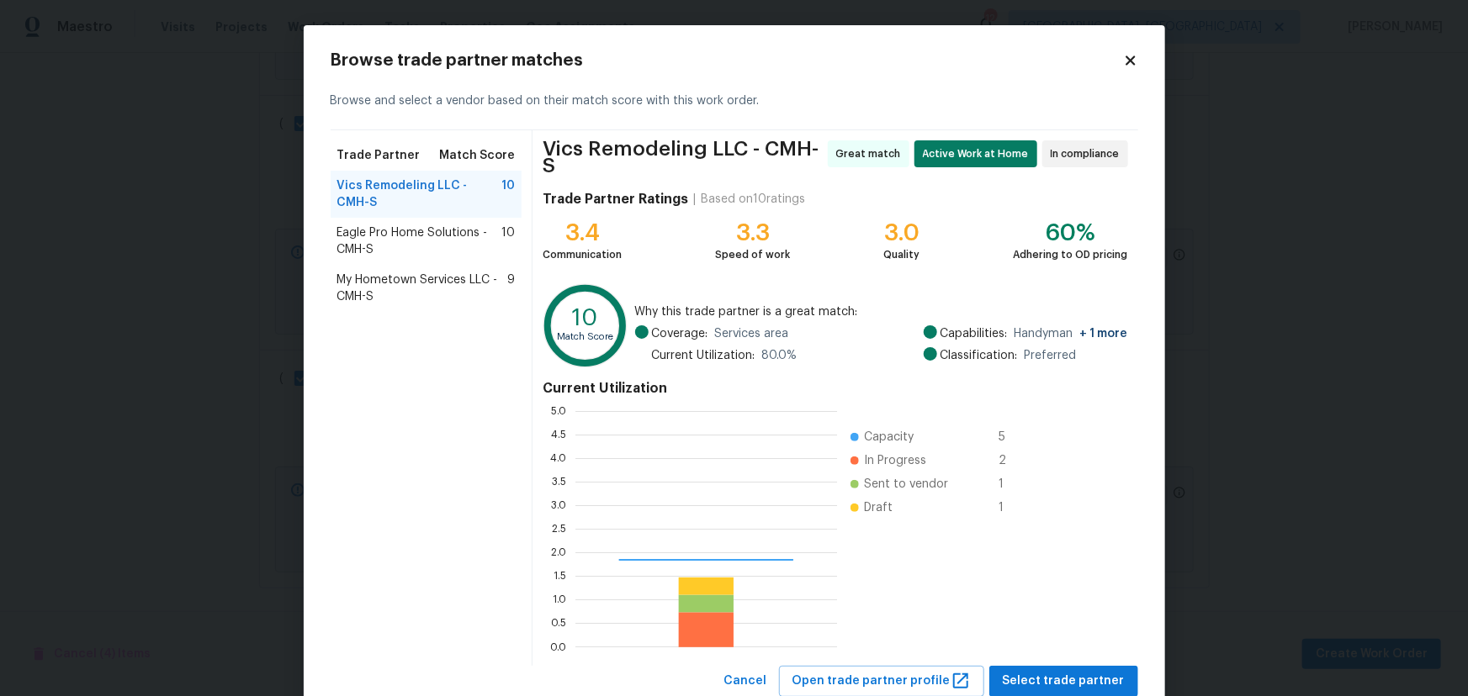
scroll to position [224, 251]
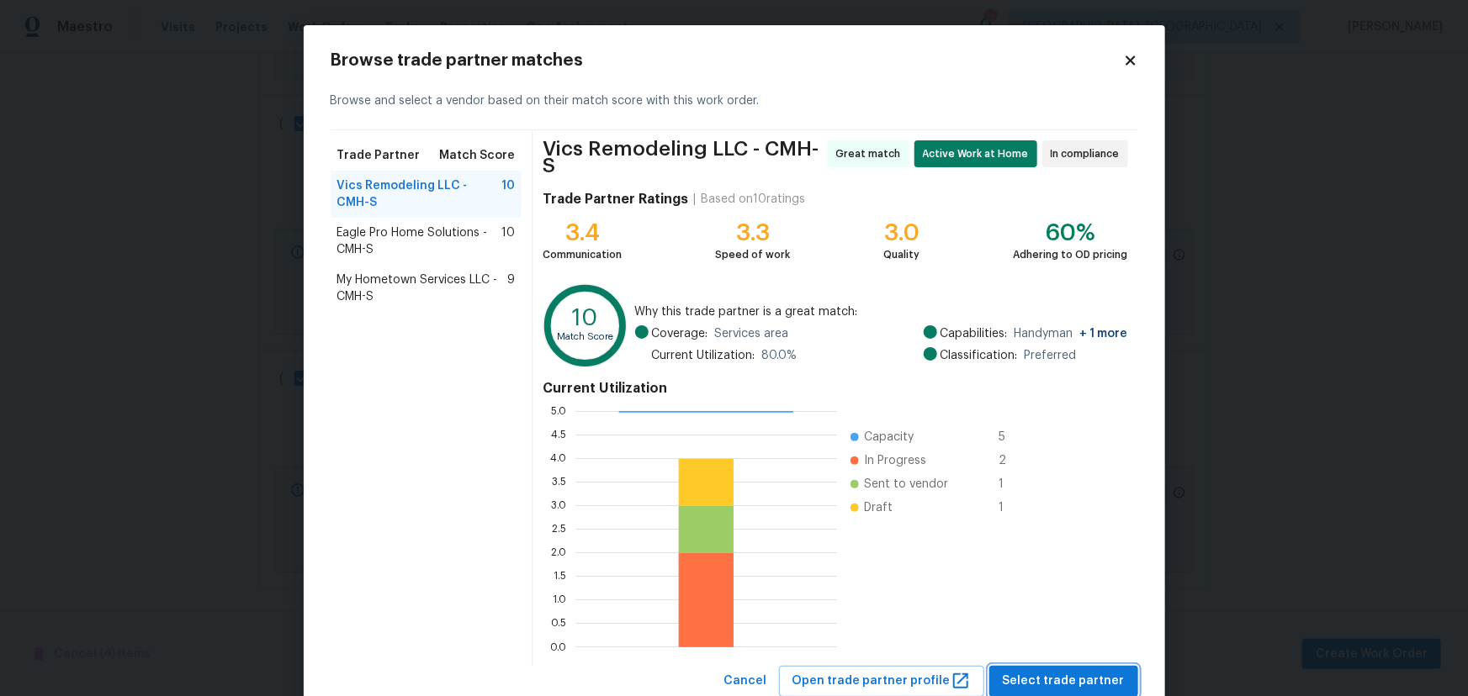
click at [1052, 683] on span "Select trade partner" at bounding box center [1063, 681] width 122 height 21
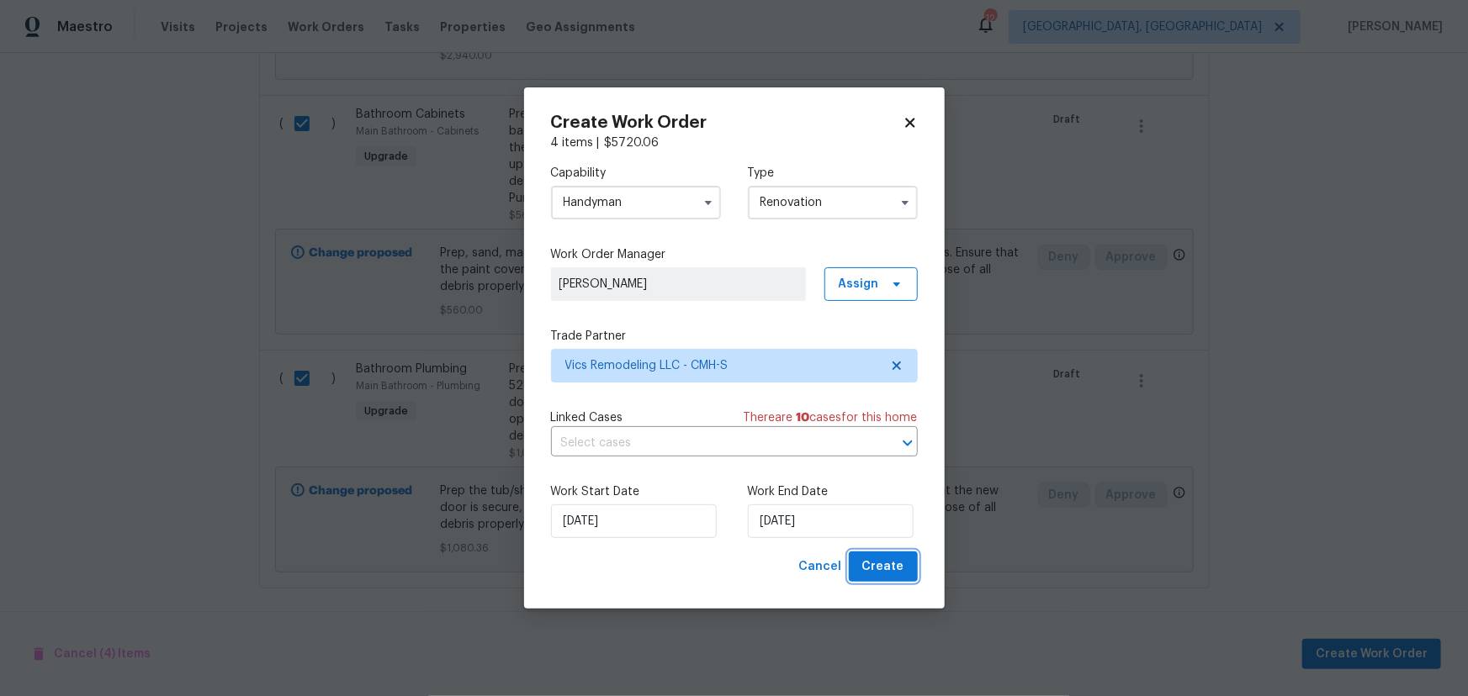
click at [876, 559] on span "Create" at bounding box center [883, 567] width 42 height 21
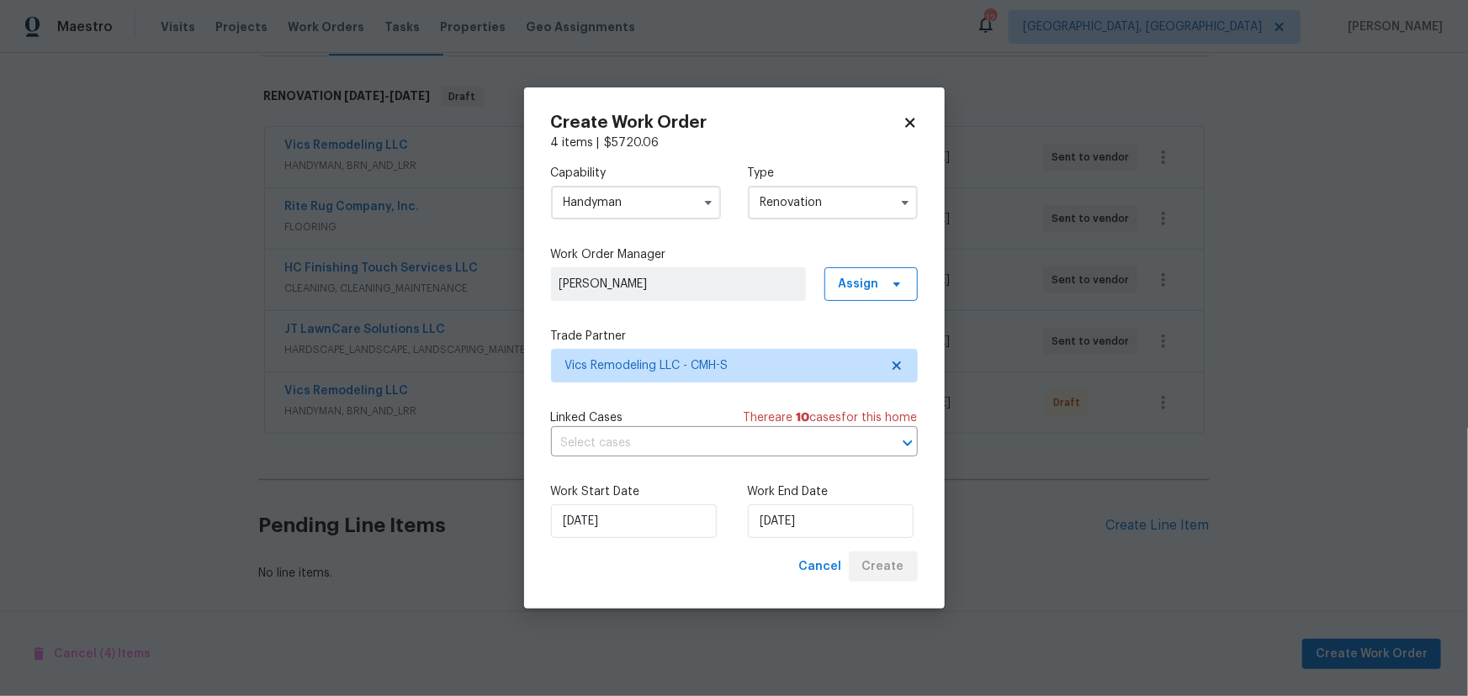
scroll to position [258, 0]
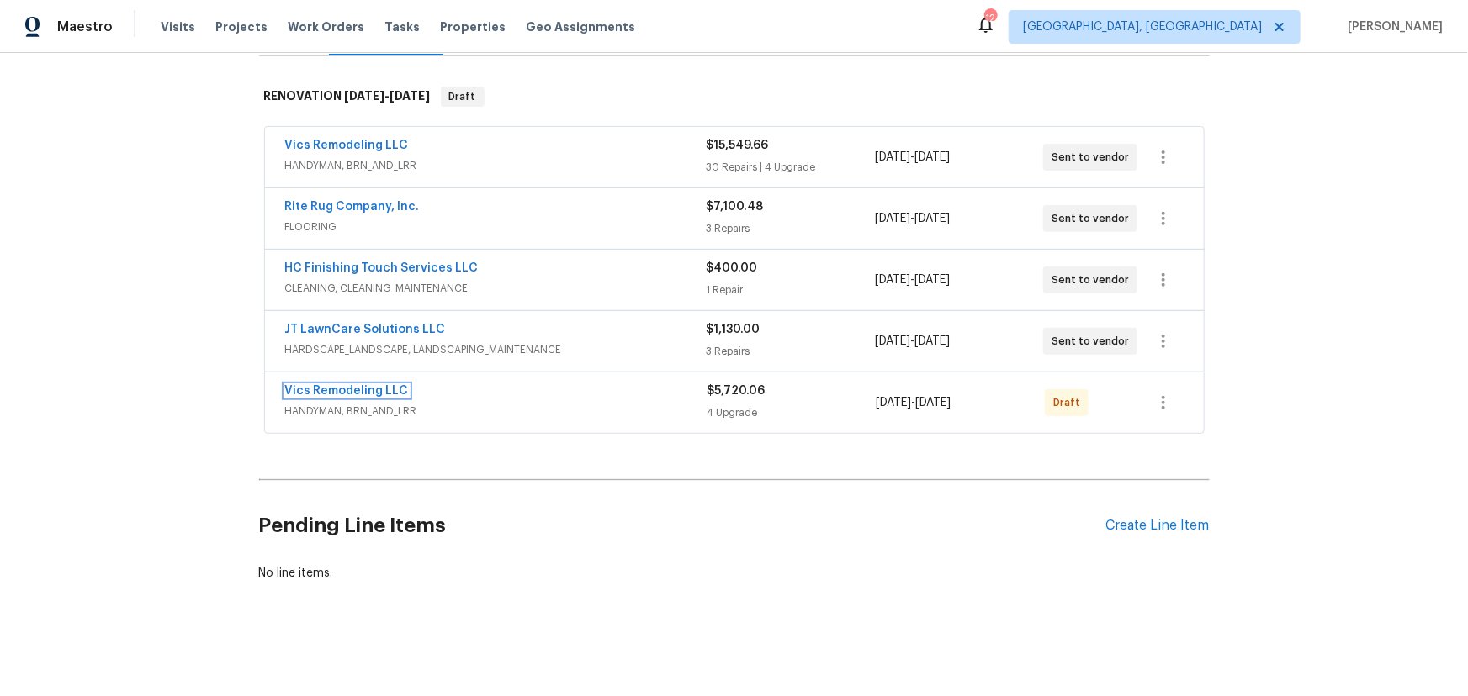
drag, startPoint x: 355, startPoint y: 379, endPoint x: 441, endPoint y: 410, distance: 91.3
click at [355, 385] on link "Vics Remodeling LLC" at bounding box center [347, 391] width 124 height 12
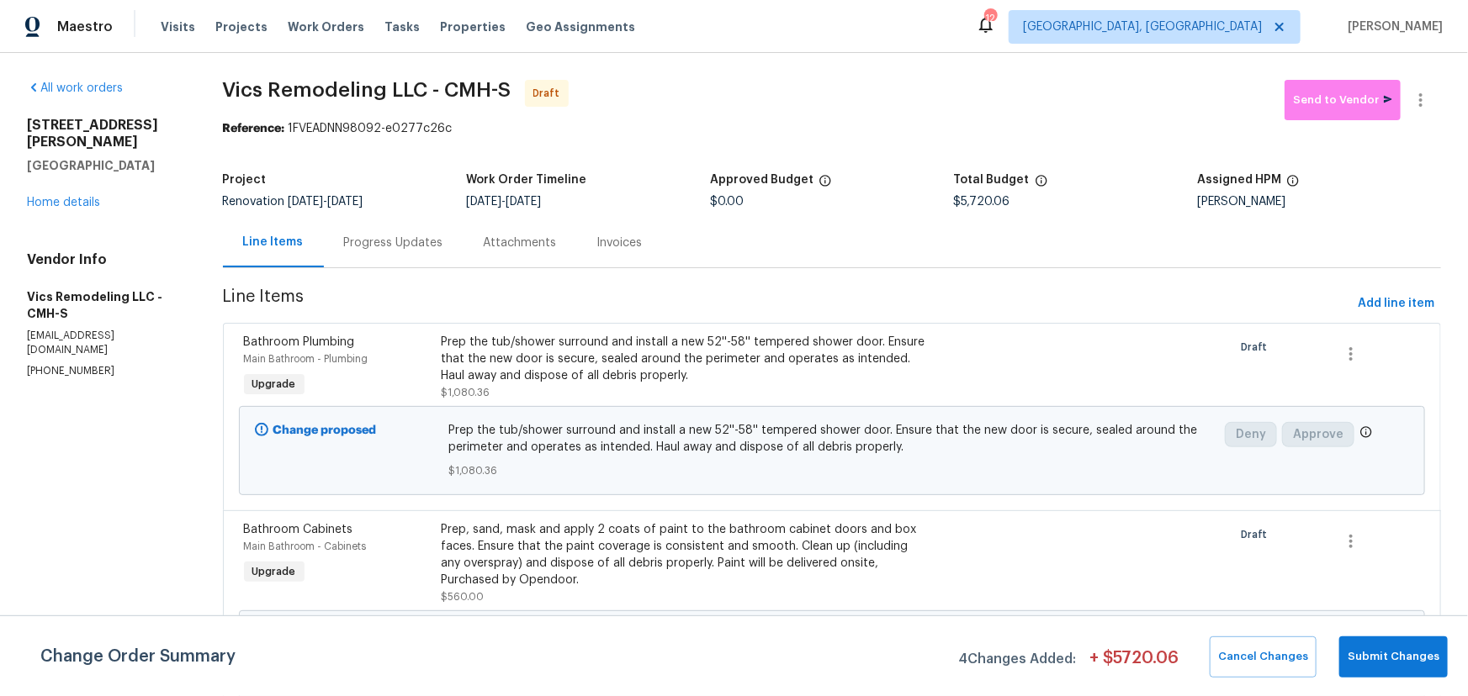
click at [908, 399] on div "Prep the tub/shower surround and install a new 52''-58'' tempered shower door. …" at bounding box center [684, 367] width 484 height 67
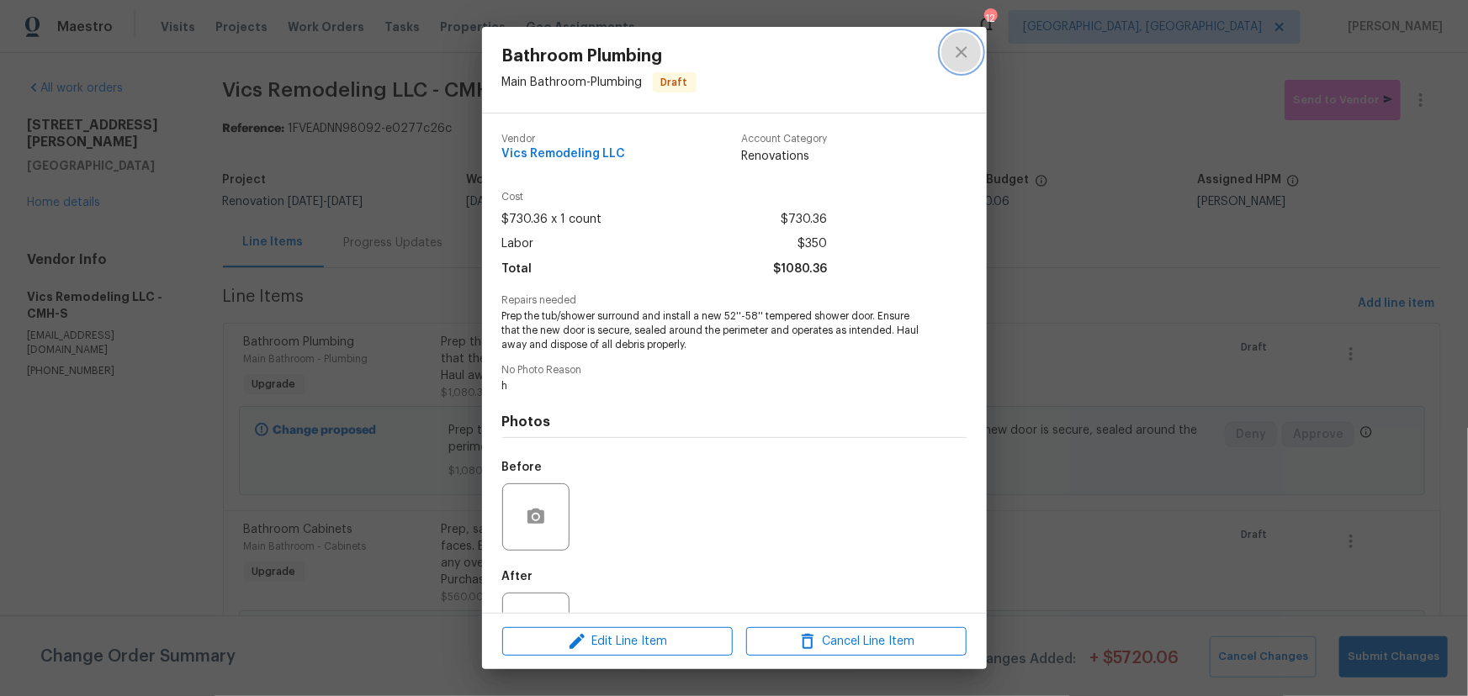
click at [956, 44] on icon "close" at bounding box center [961, 52] width 20 height 20
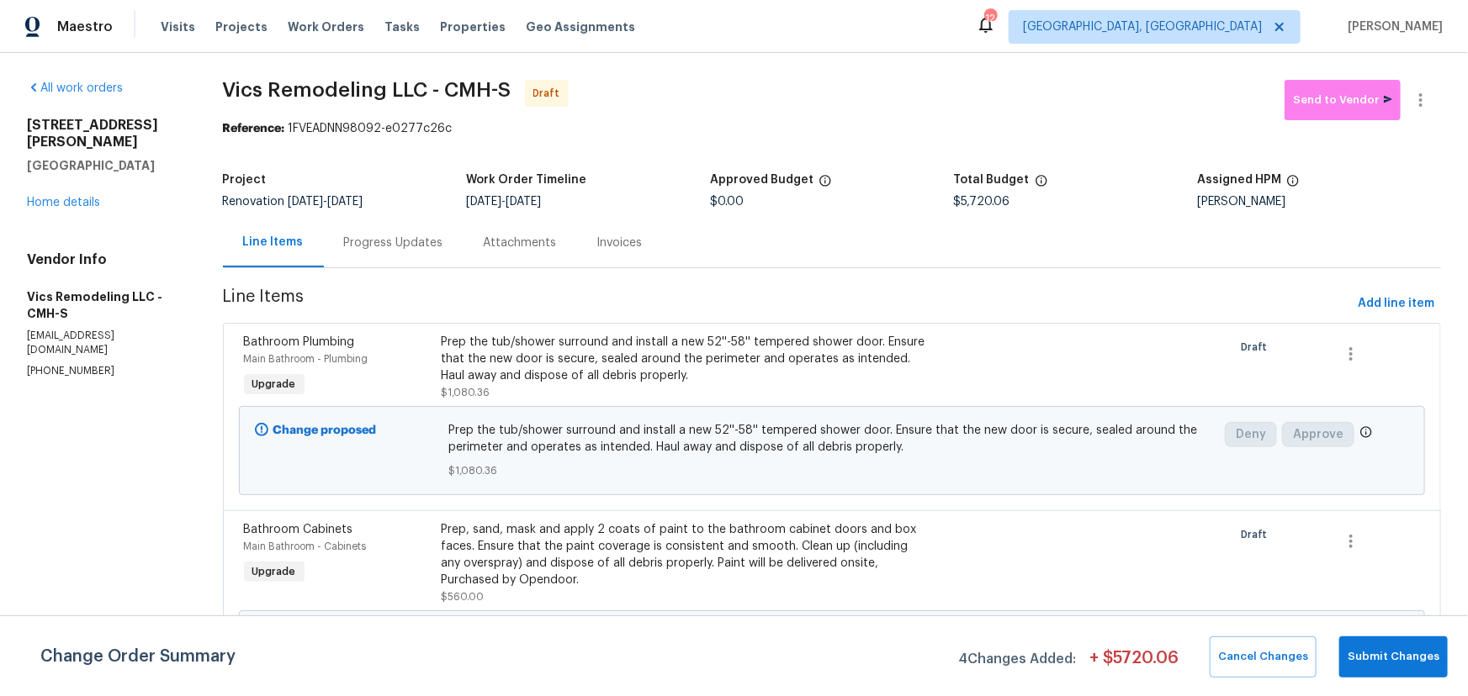
click at [46, 192] on div "4517 Clayburn Dr W Grove City, OH 43123 Home details" at bounding box center [105, 164] width 156 height 94
click at [49, 197] on link "Home details" at bounding box center [63, 203] width 73 height 12
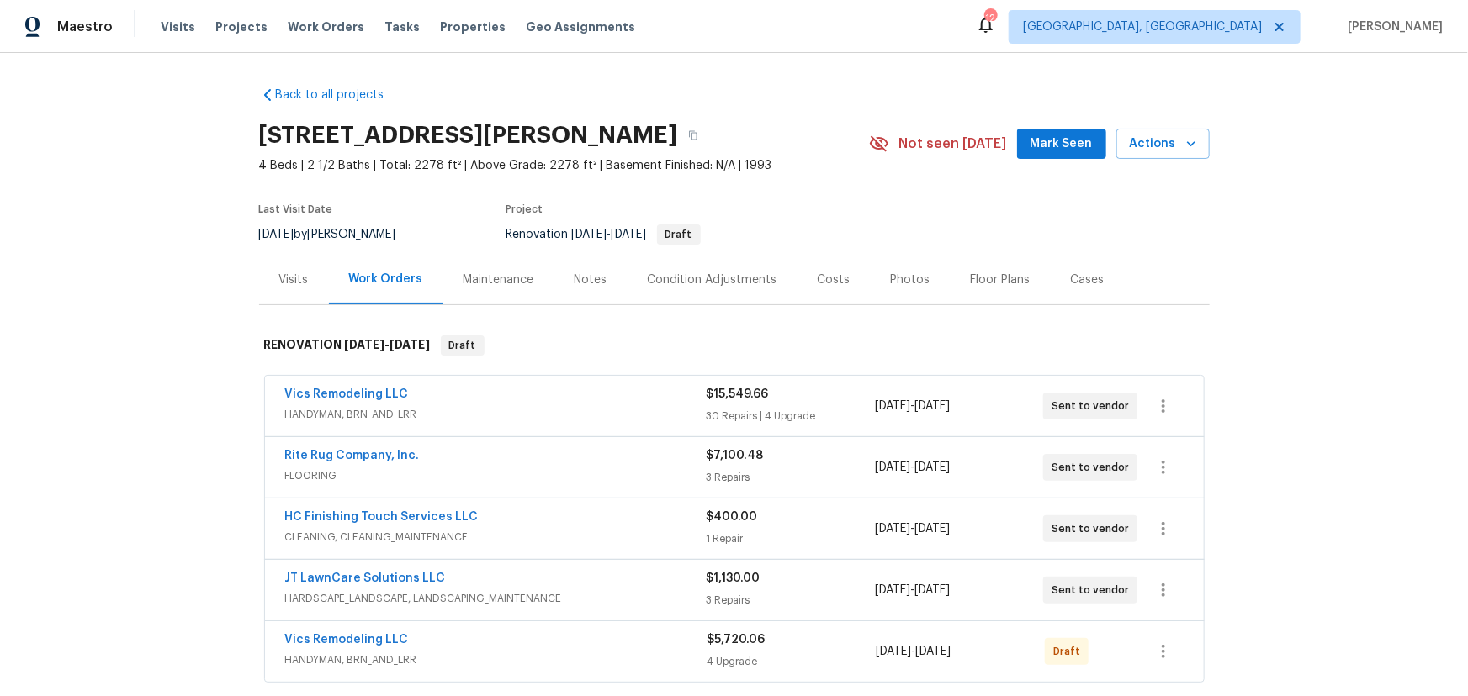
click at [817, 278] on div "Costs" at bounding box center [833, 280] width 33 height 17
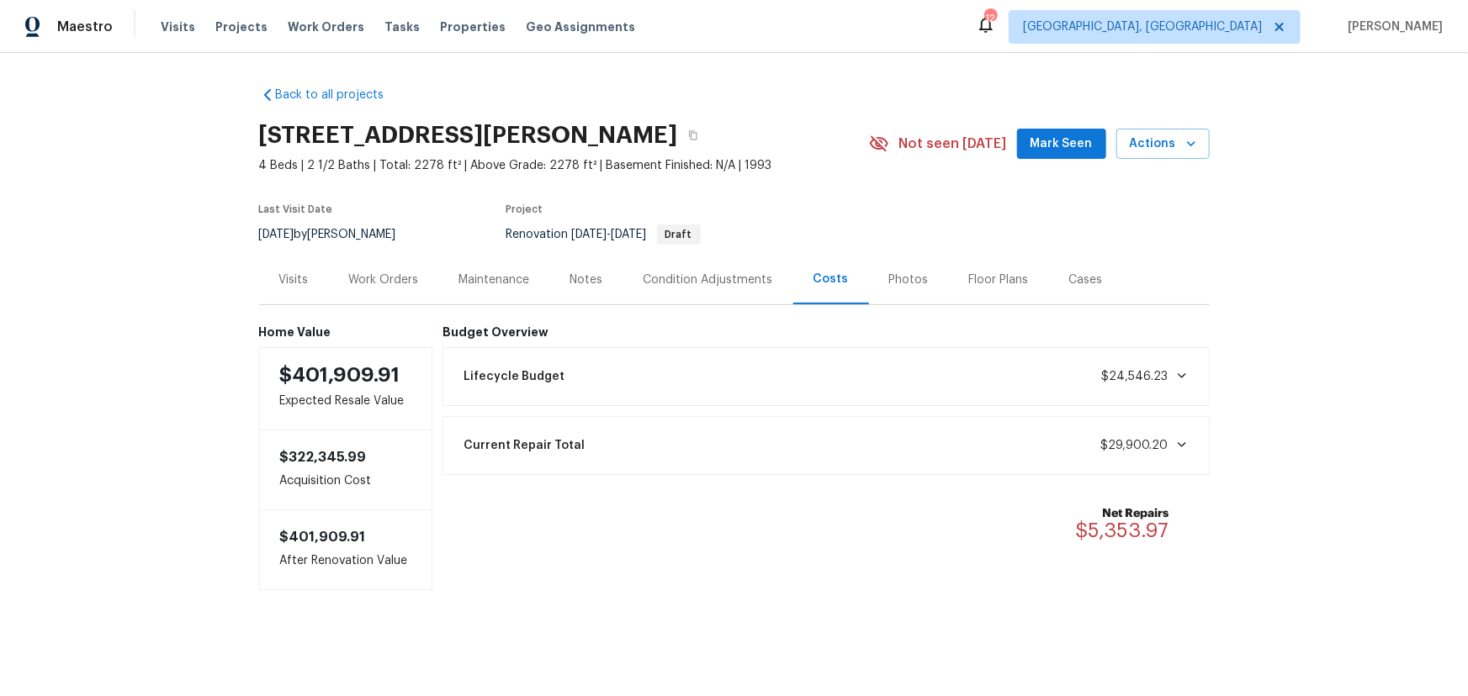
click at [386, 282] on div "Work Orders" at bounding box center [384, 280] width 70 height 17
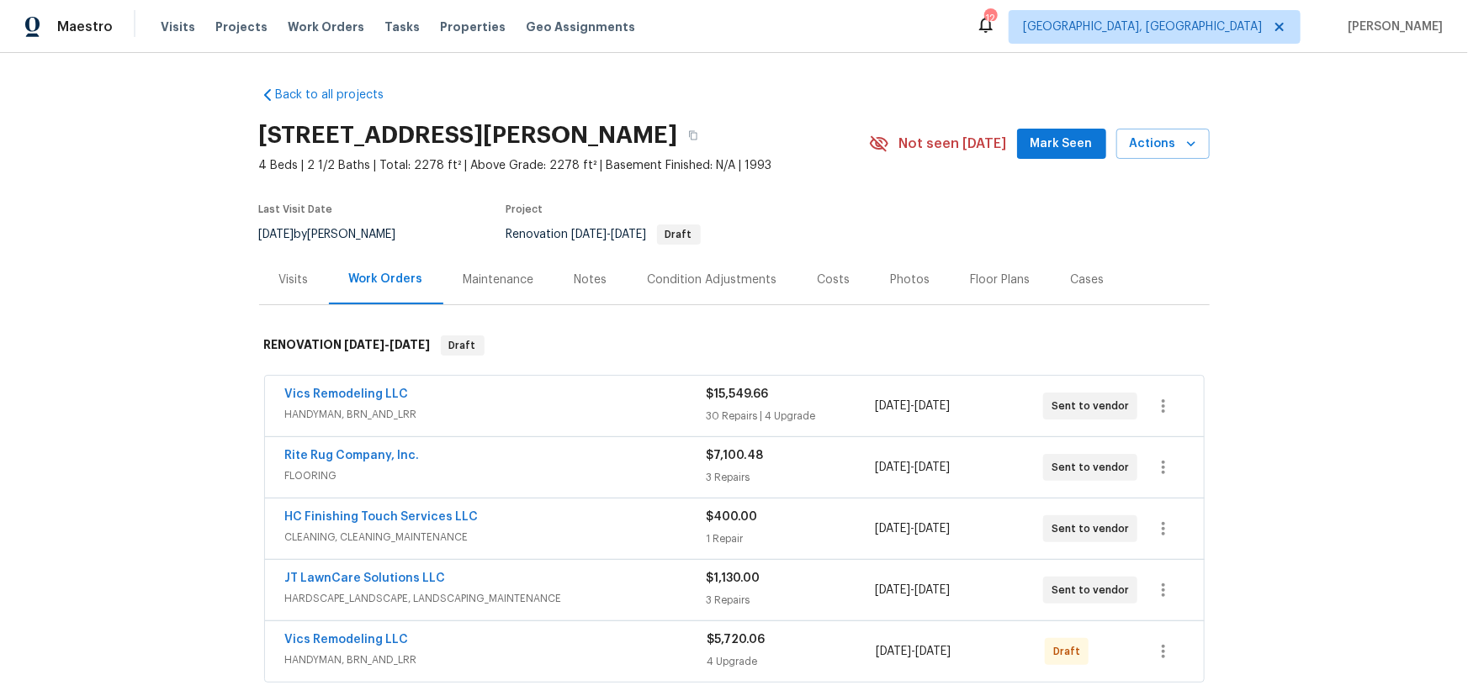
click at [1354, 218] on div "Back to all projects 4517 Clayburn Dr W, Grove City, OH 43123 4 Beds | 2 1/2 Ba…" at bounding box center [734, 374] width 1468 height 643
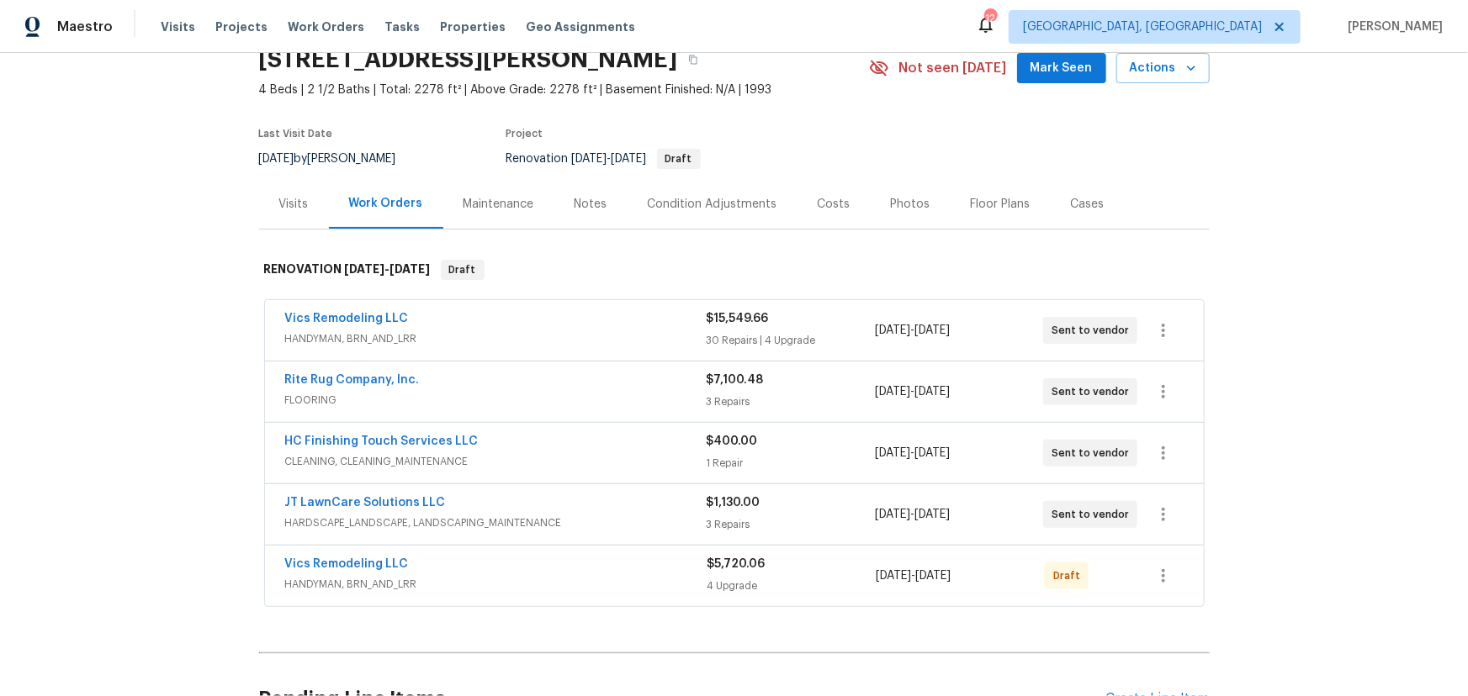
scroll to position [76, 0]
click at [899, 214] on div "Photos" at bounding box center [910, 204] width 80 height 50
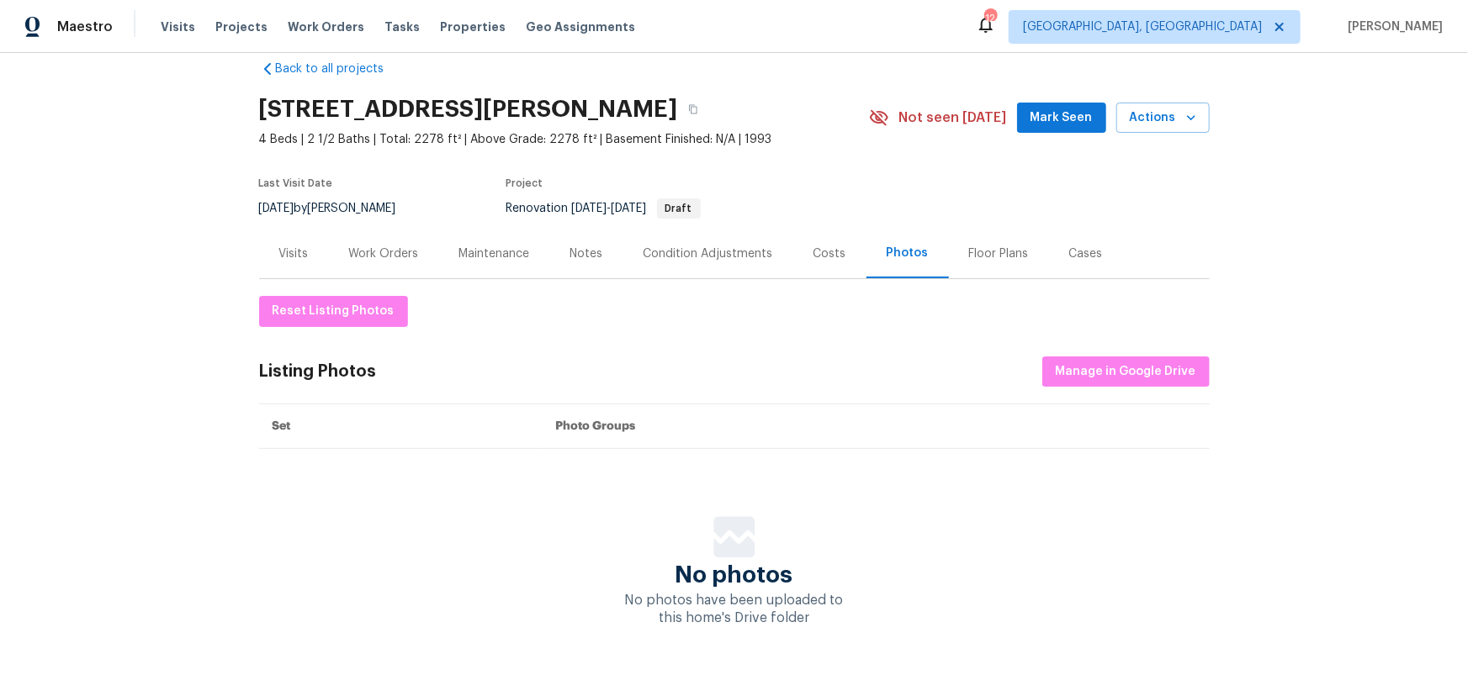
scroll to position [68, 0]
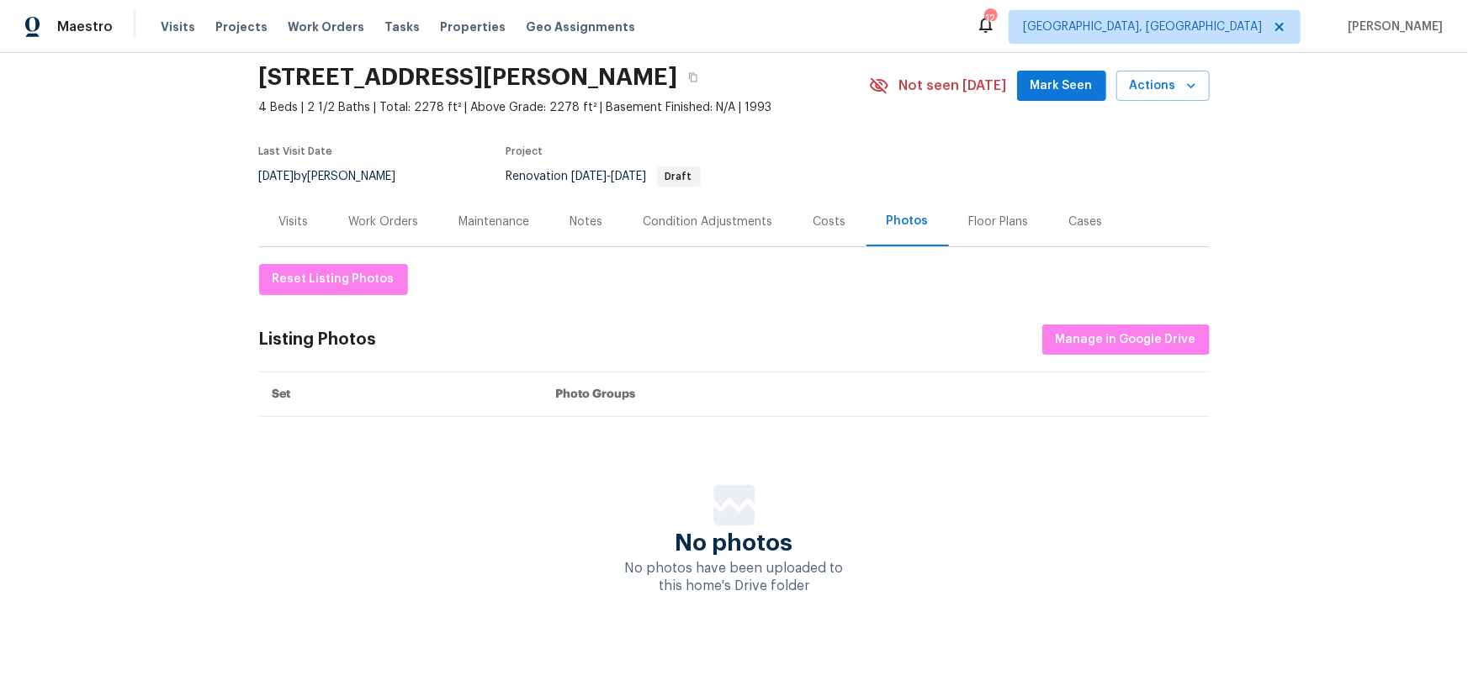
click at [329, 220] on div "Work Orders" at bounding box center [384, 222] width 110 height 50
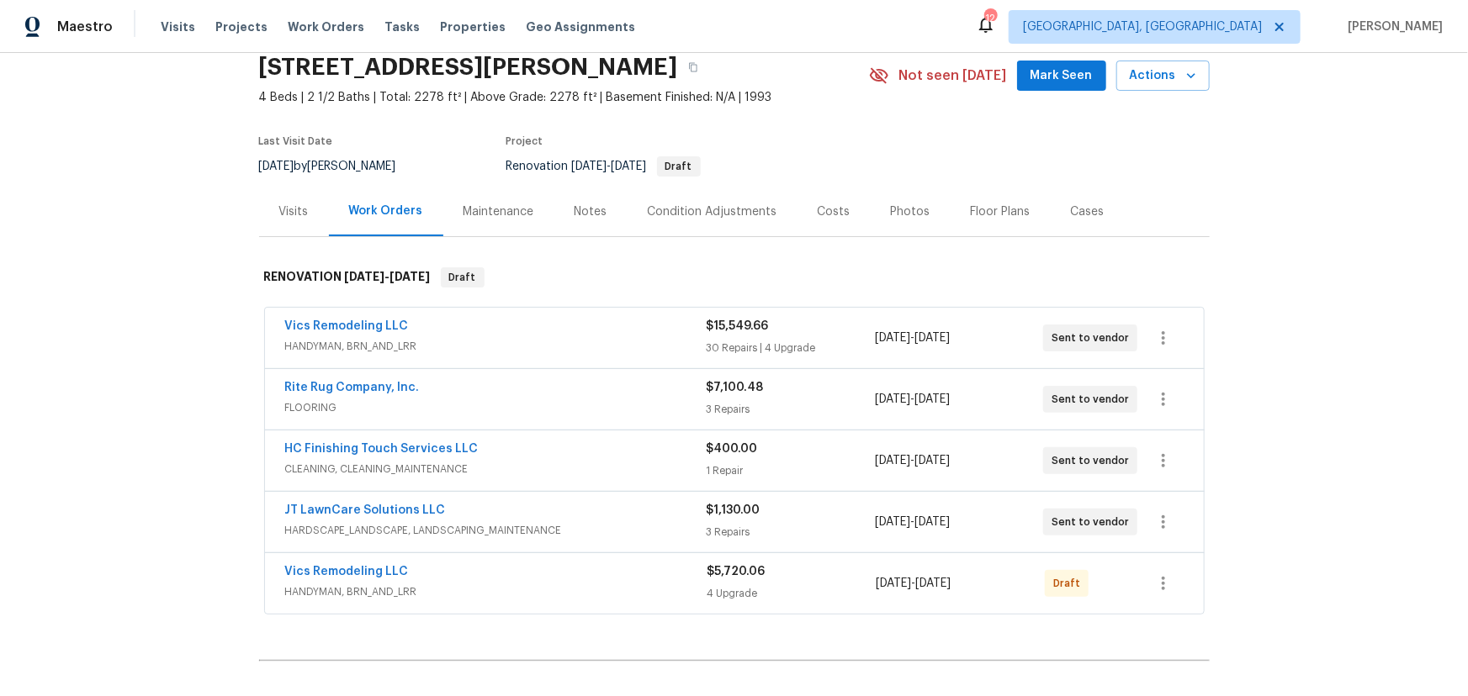
scroll to position [76, 0]
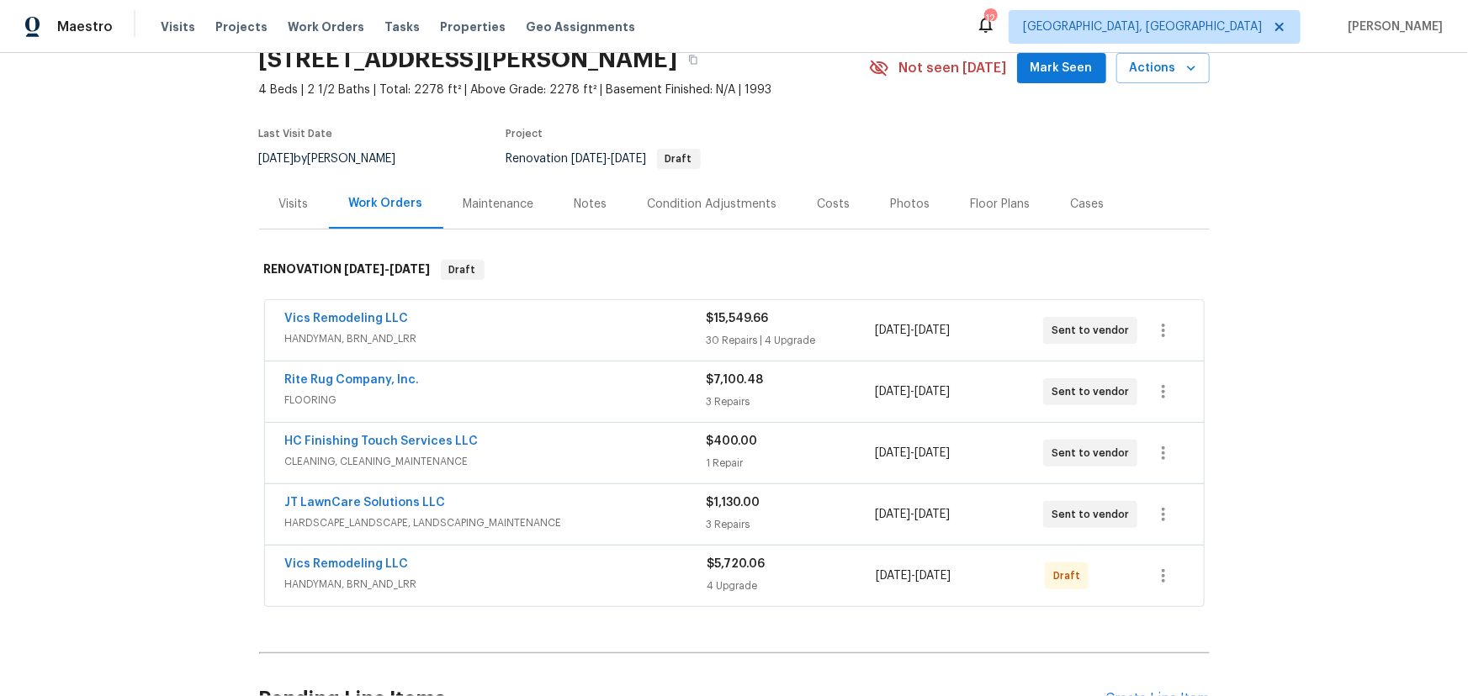
click at [282, 218] on div "Visits" at bounding box center [294, 204] width 70 height 50
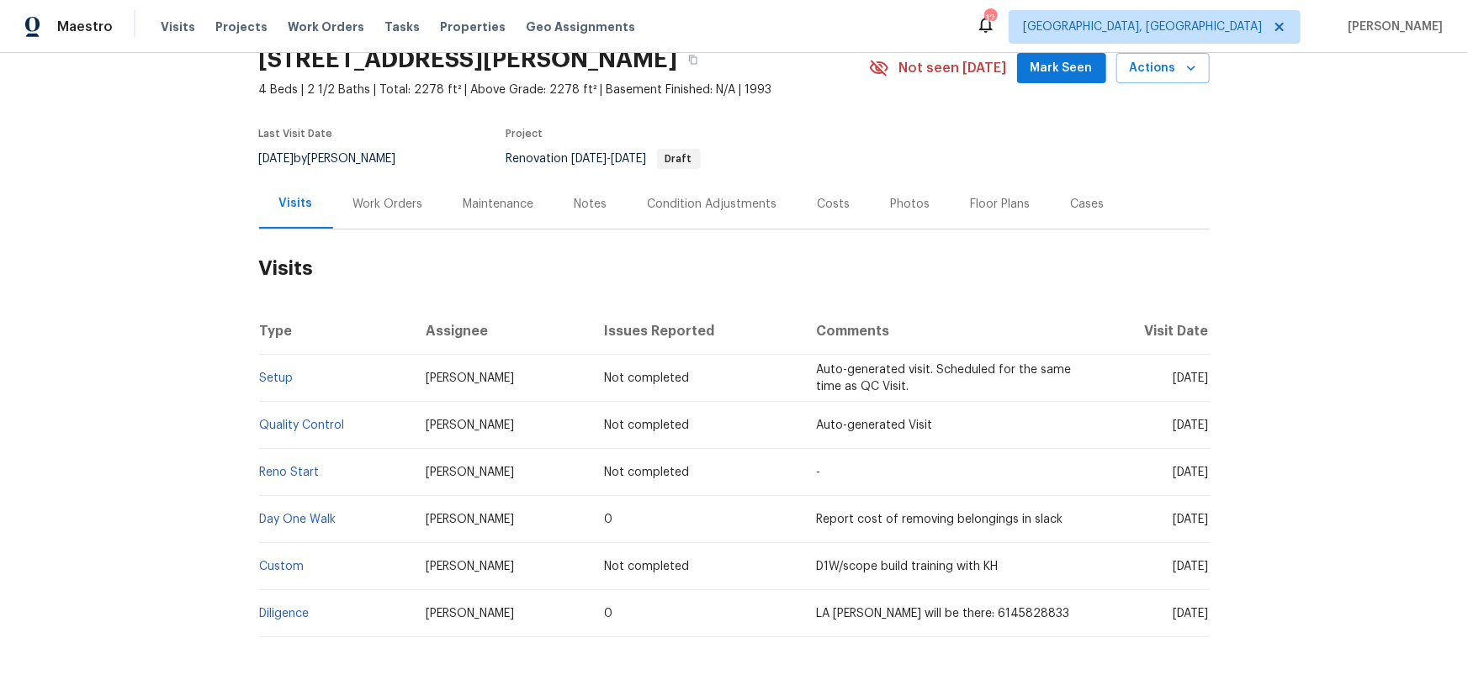
click at [1304, 249] on div "Back to all projects 4517 Clayburn Dr W, Grove City, OH 43123 4 Beds | 2 1/2 Ba…" at bounding box center [734, 374] width 1468 height 643
click at [992, 24] on icon at bounding box center [985, 25] width 13 height 17
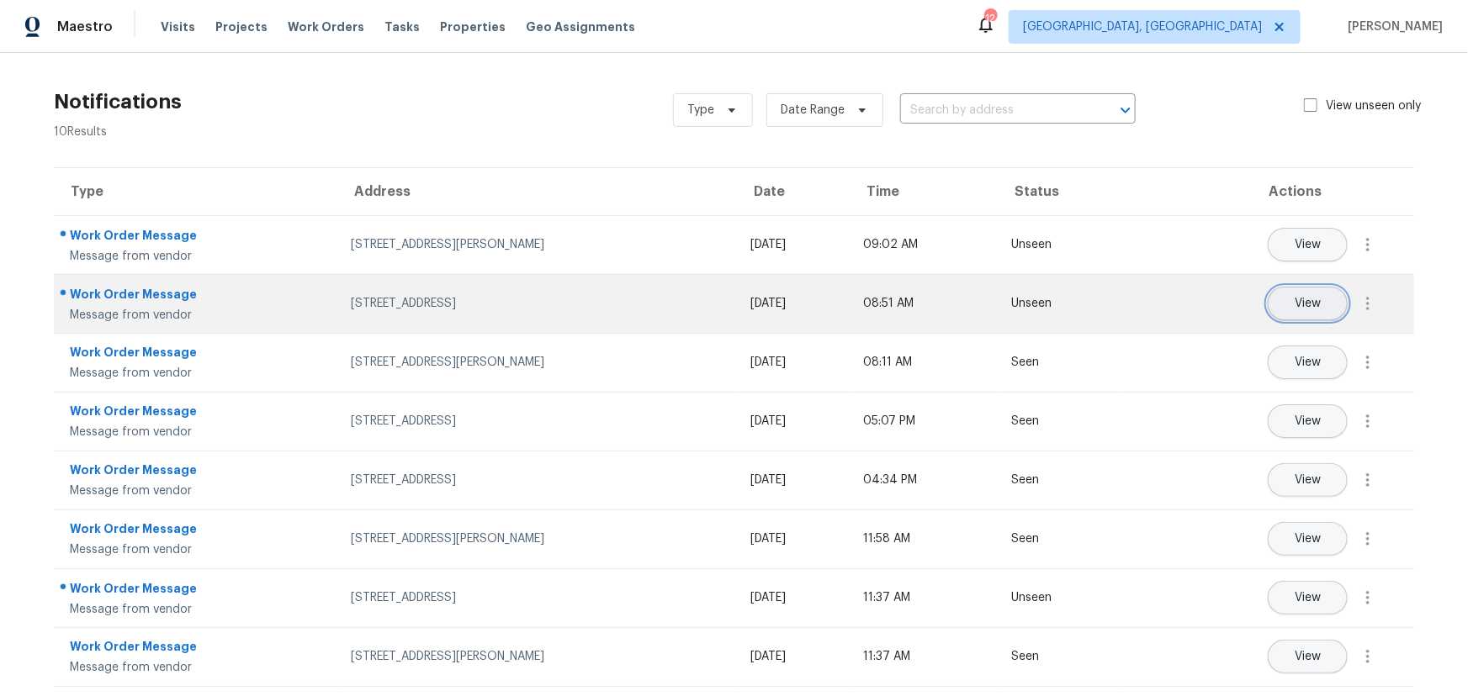
click at [1267, 307] on button "View" at bounding box center [1307, 304] width 80 height 34
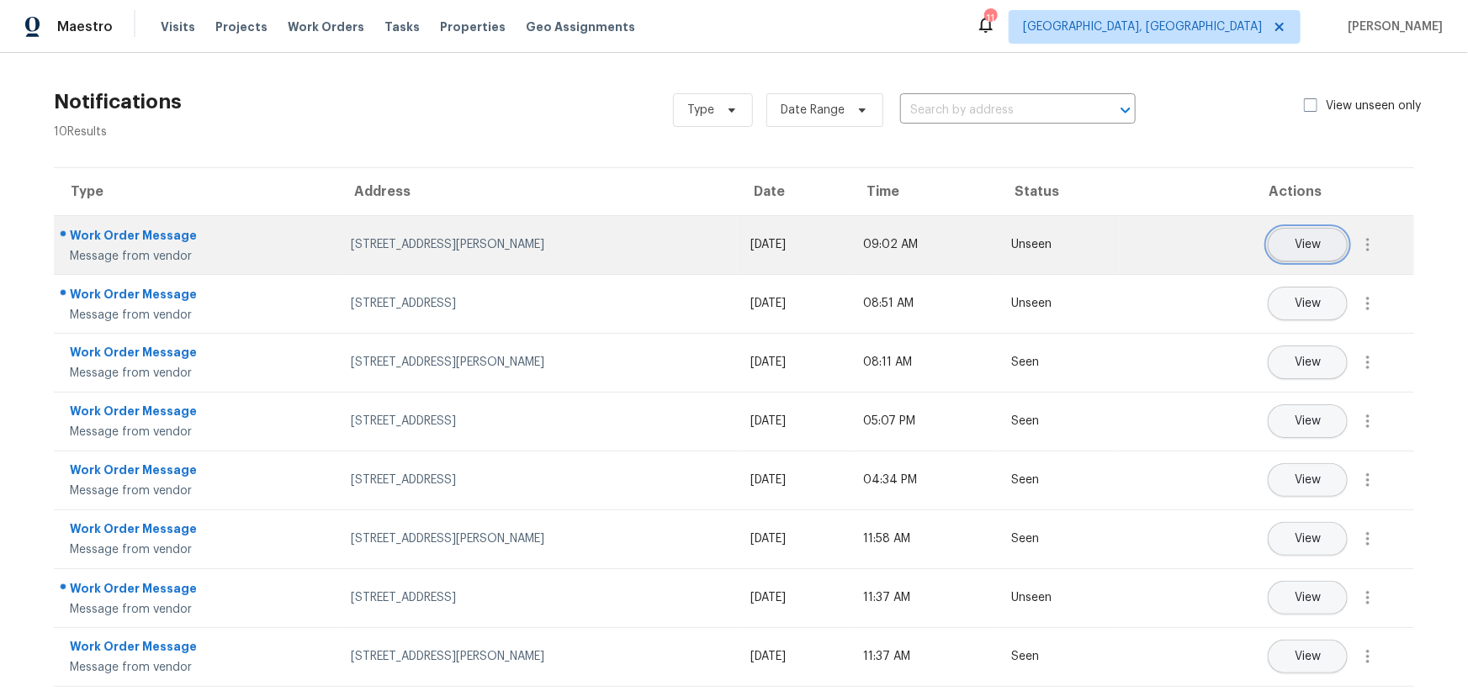
click at [1306, 251] on button "View" at bounding box center [1307, 245] width 80 height 34
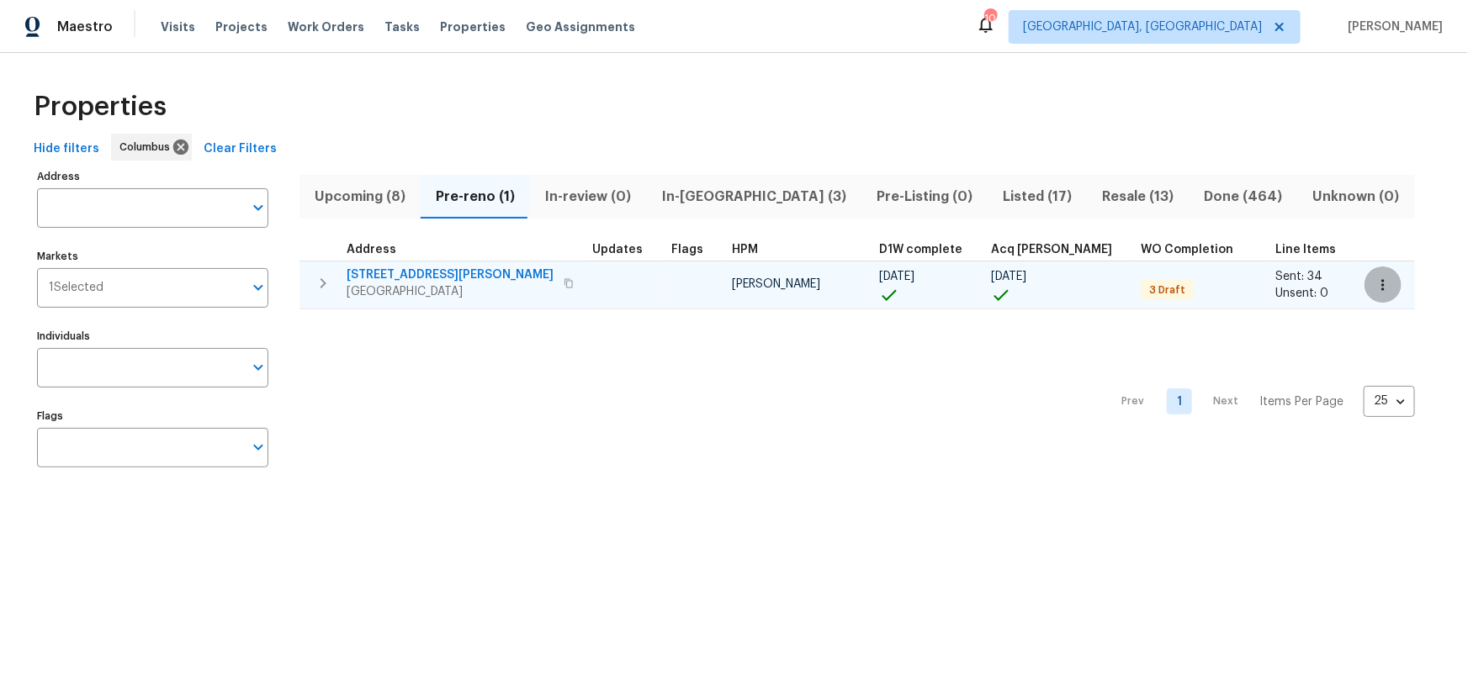
click at [1374, 282] on icon "button" at bounding box center [1382, 285] width 17 height 17
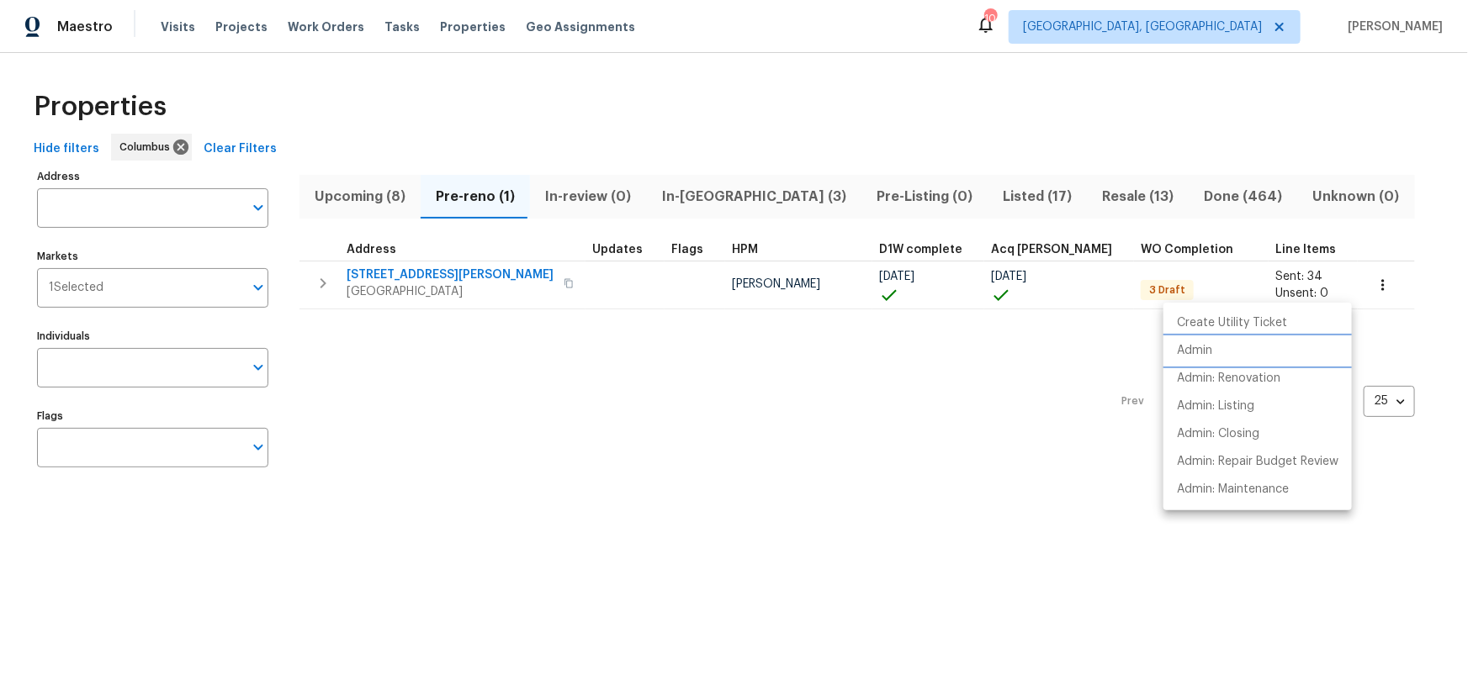
click at [1194, 355] on p "Admin" at bounding box center [1194, 351] width 35 height 18
click at [477, 283] on div at bounding box center [734, 348] width 1468 height 696
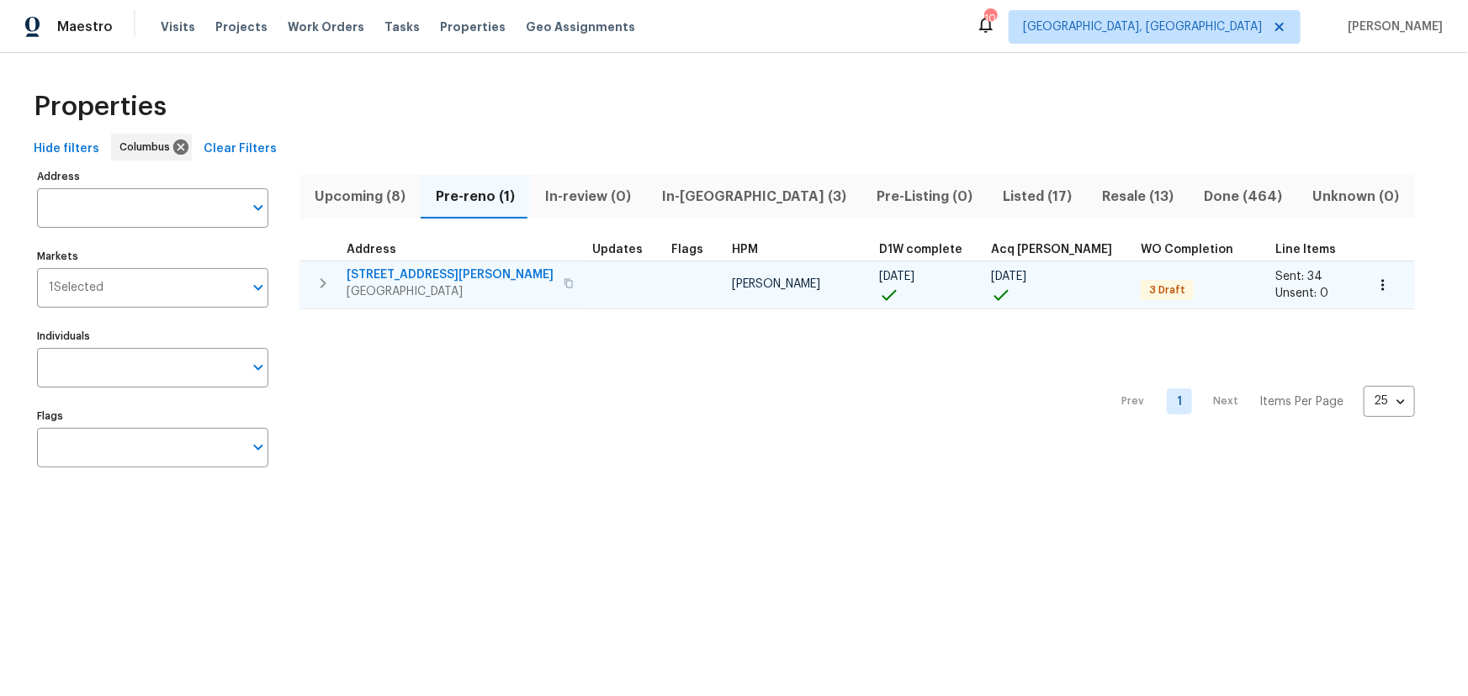
click at [563, 283] on icon "button" at bounding box center [568, 283] width 10 height 10
click at [403, 267] on span "[STREET_ADDRESS][PERSON_NAME]" at bounding box center [449, 275] width 207 height 17
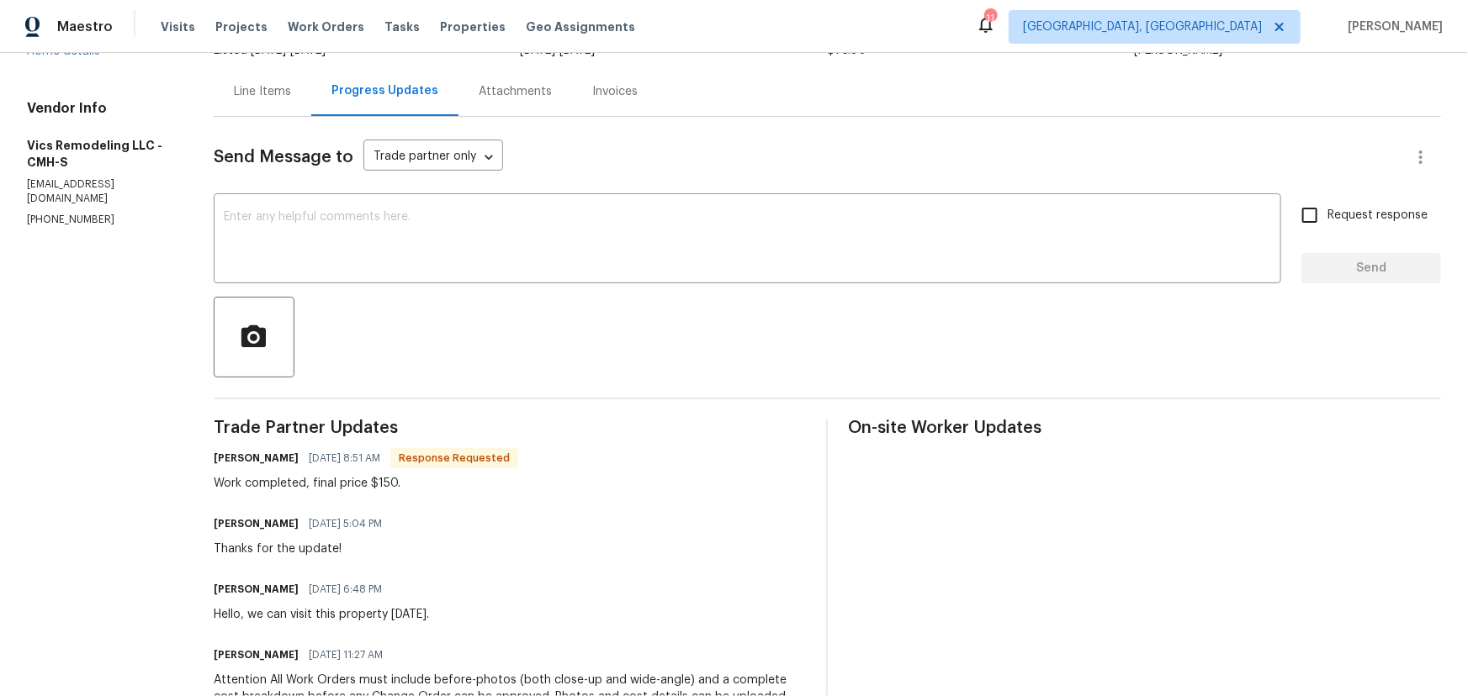
scroll to position [151, 0]
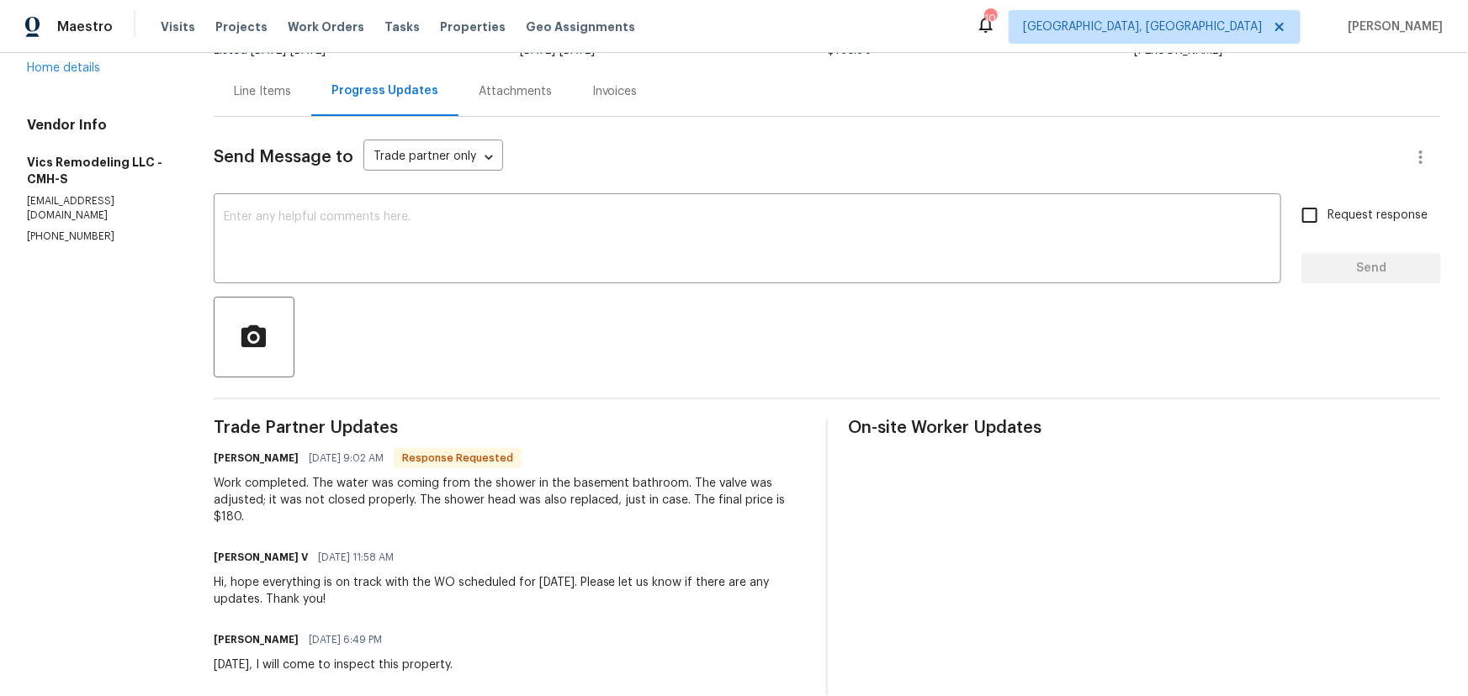
scroll to position [152, 0]
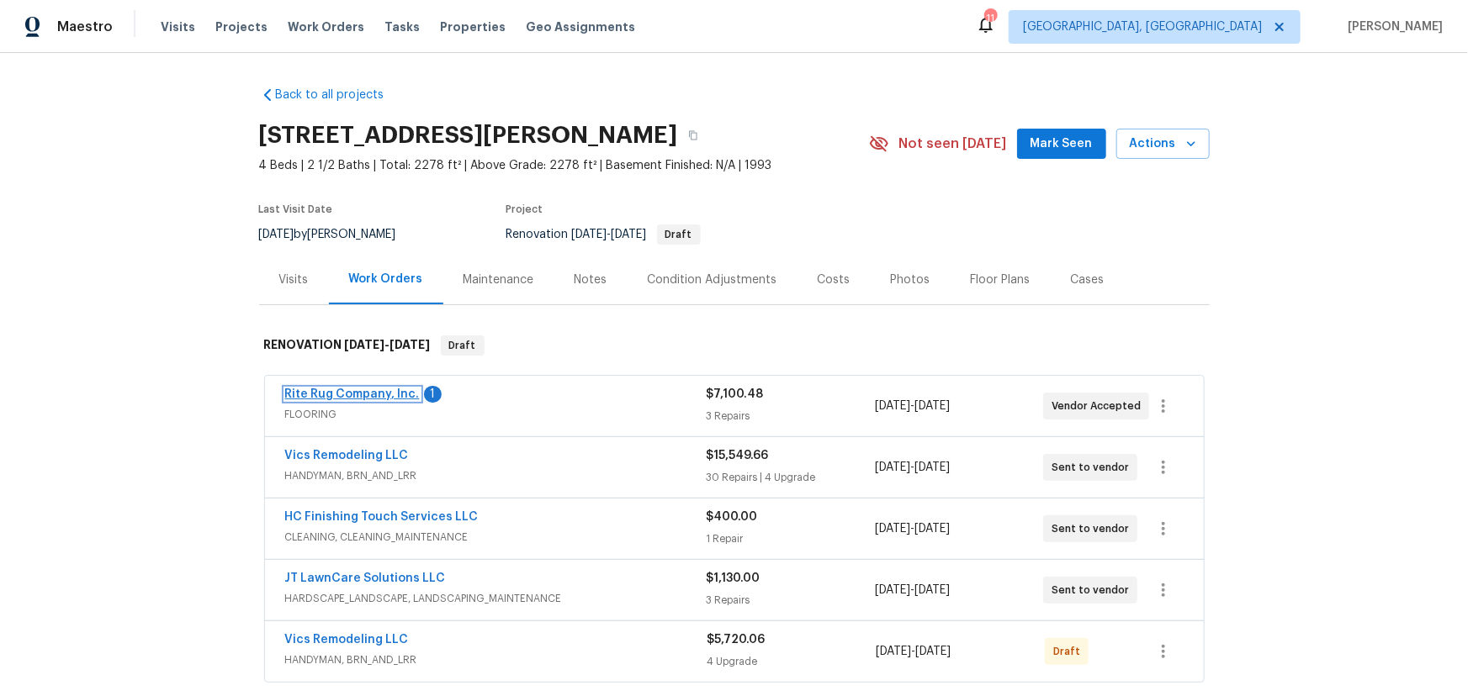
click at [381, 395] on link "Rite Rug Company, Inc." at bounding box center [352, 395] width 135 height 12
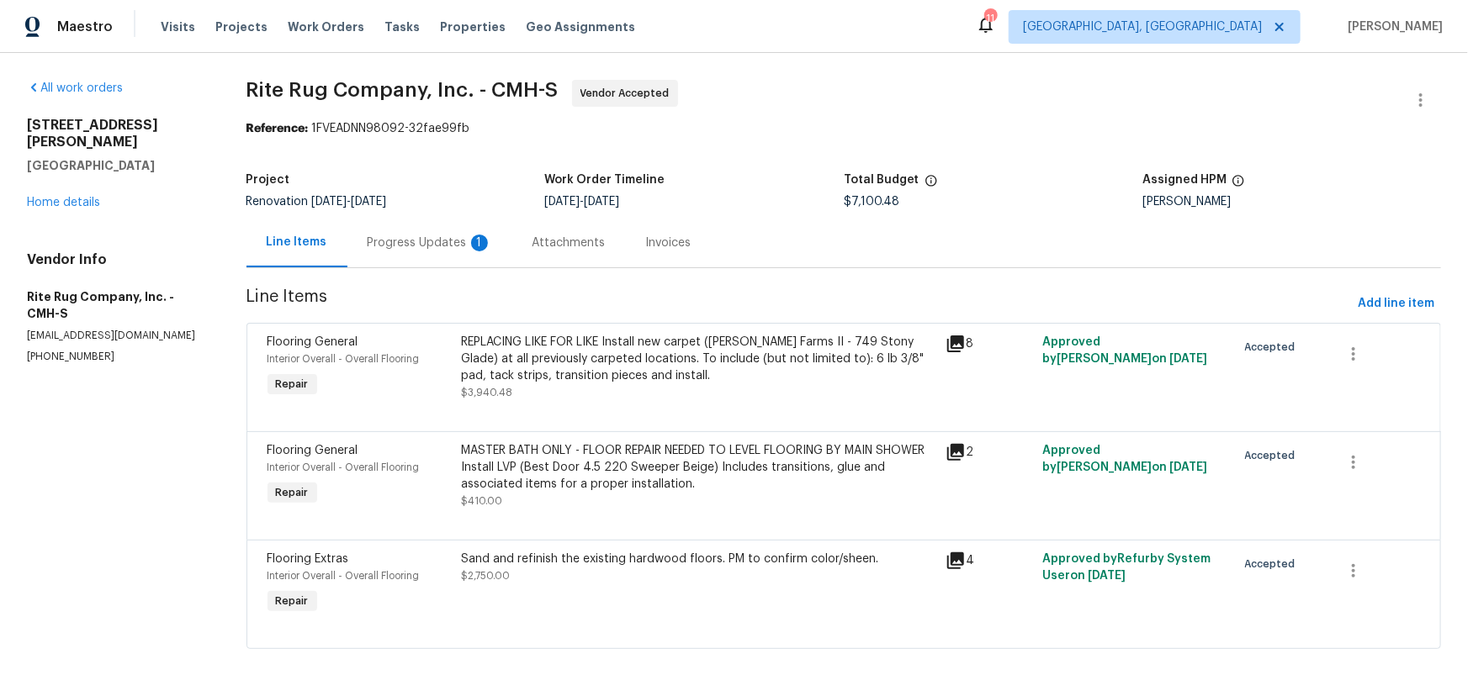
click at [423, 233] on div "Progress Updates 1" at bounding box center [429, 243] width 165 height 50
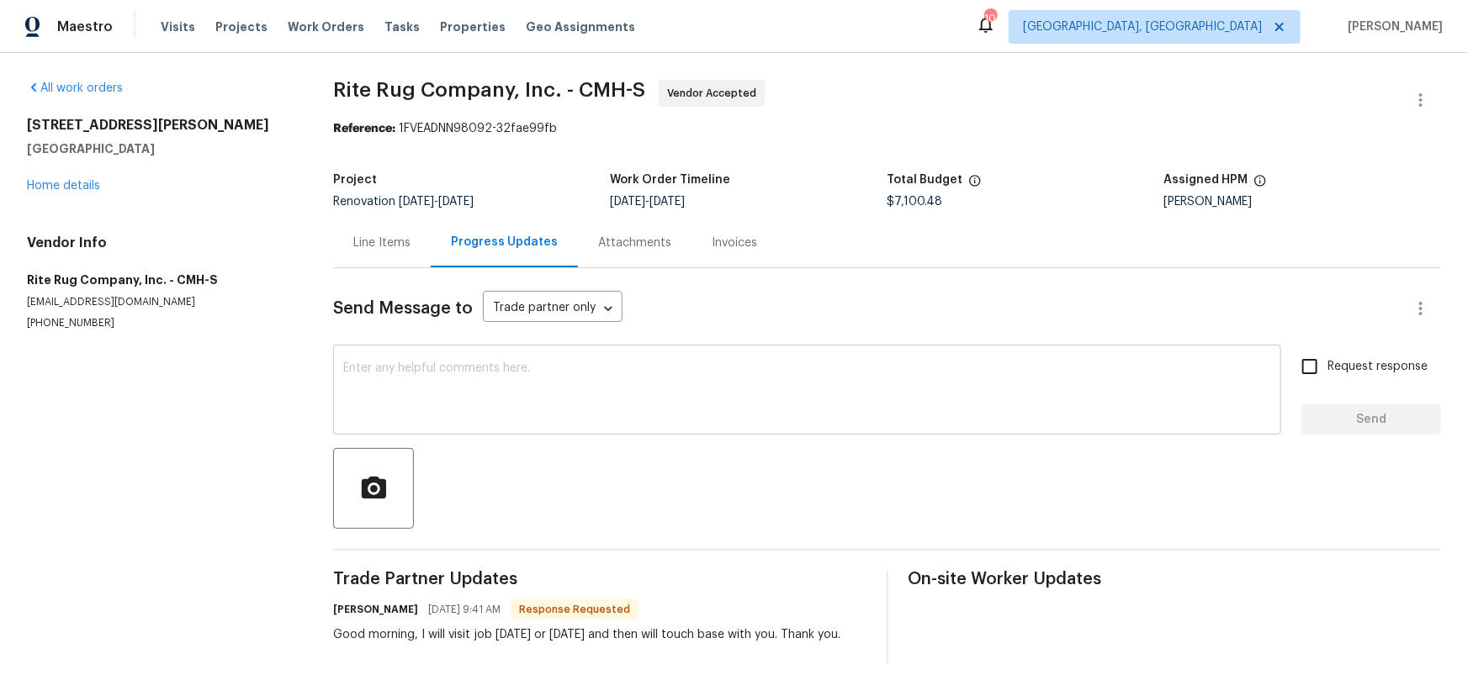
click at [844, 383] on textarea at bounding box center [807, 391] width 928 height 59
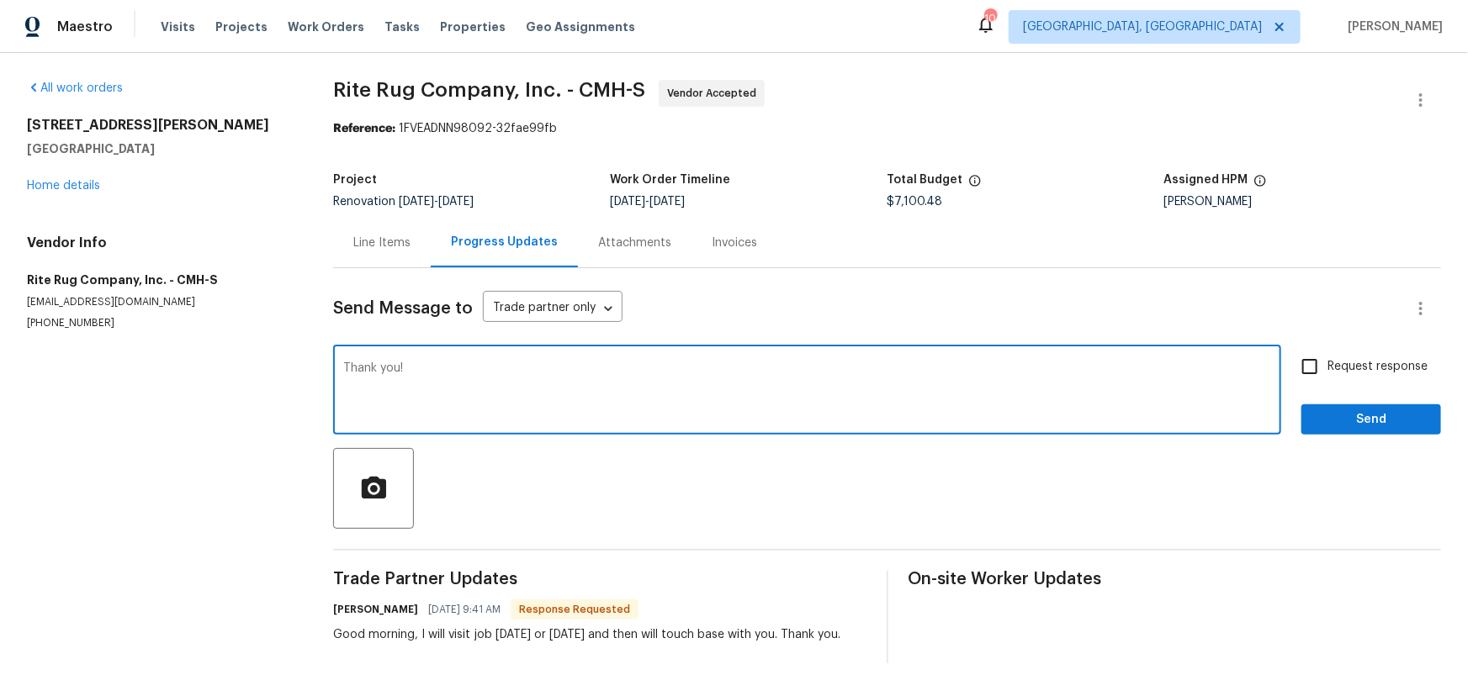
type textarea "Thank you!"
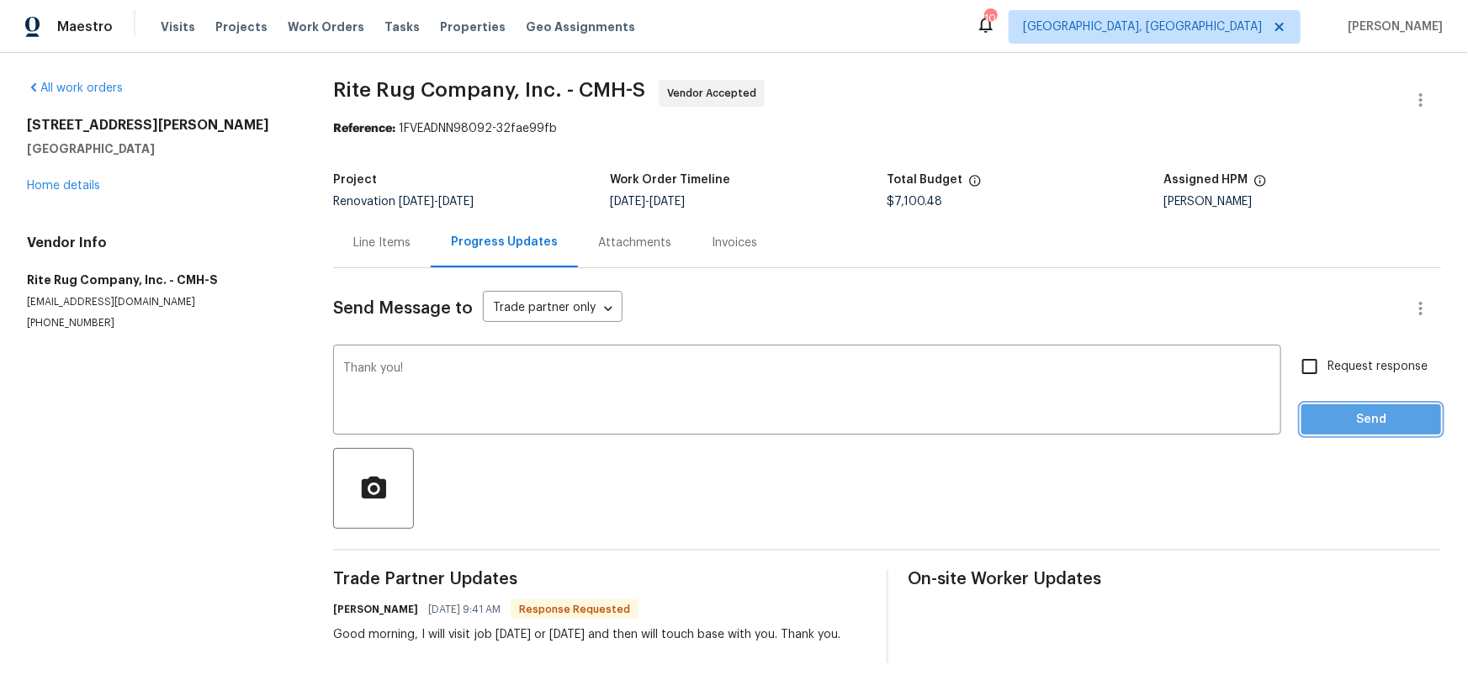
click at [1329, 416] on span "Send" at bounding box center [1370, 420] width 113 height 21
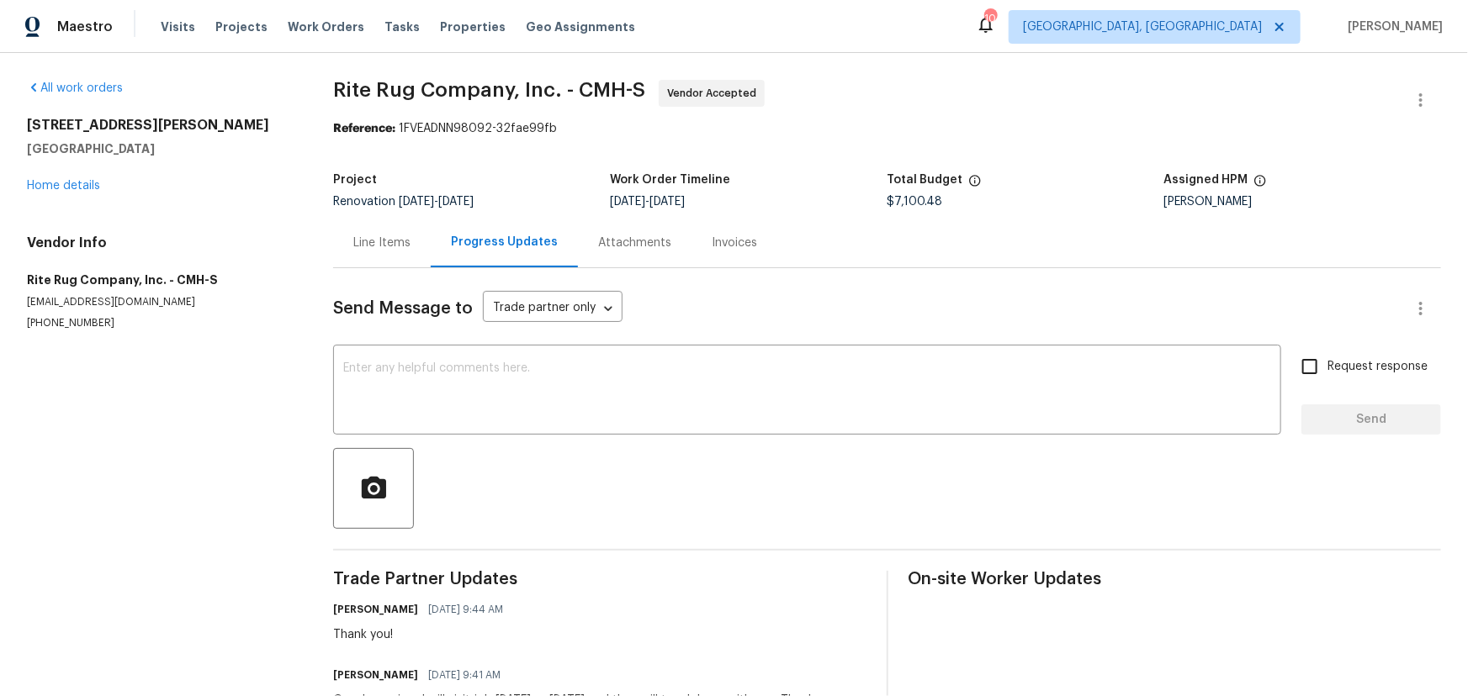
click at [1101, 469] on div at bounding box center [887, 488] width 1108 height 81
click at [91, 190] on link "Home details" at bounding box center [63, 186] width 73 height 12
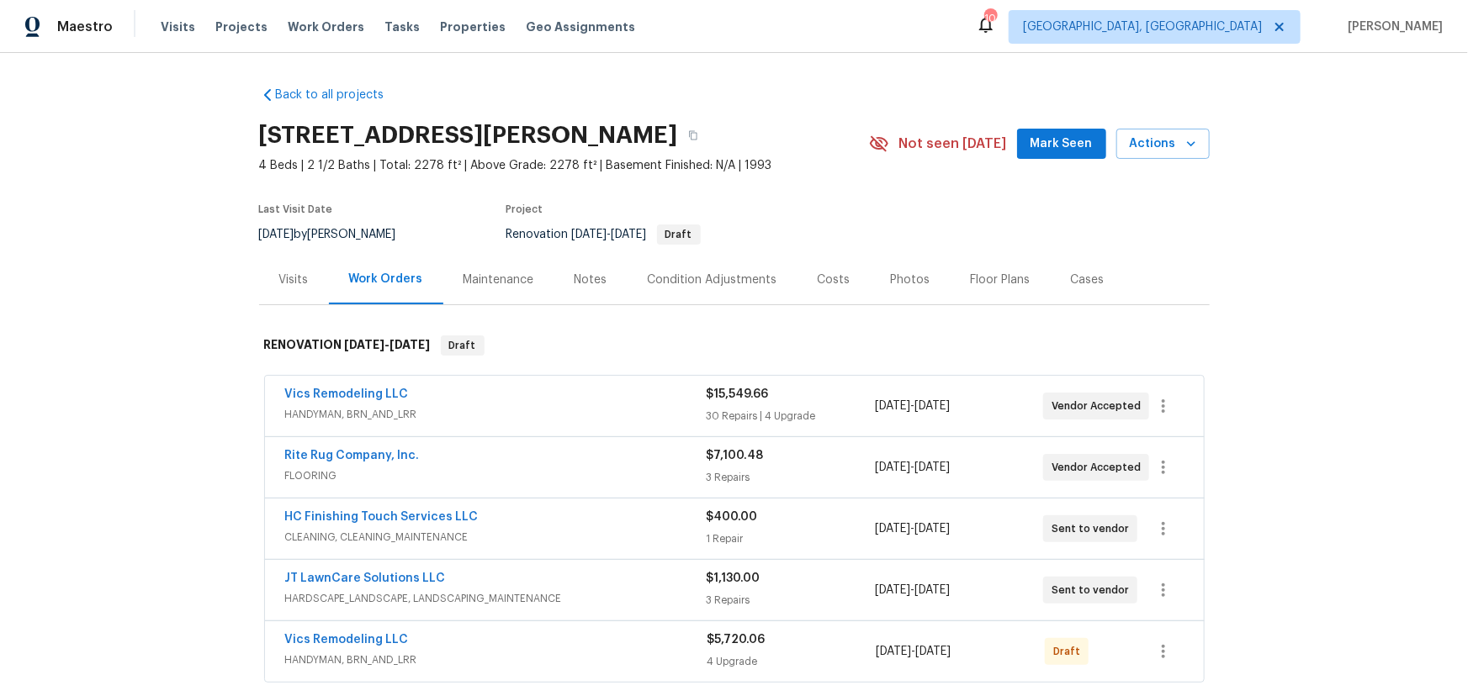
click at [814, 289] on div "Costs" at bounding box center [833, 280] width 73 height 50
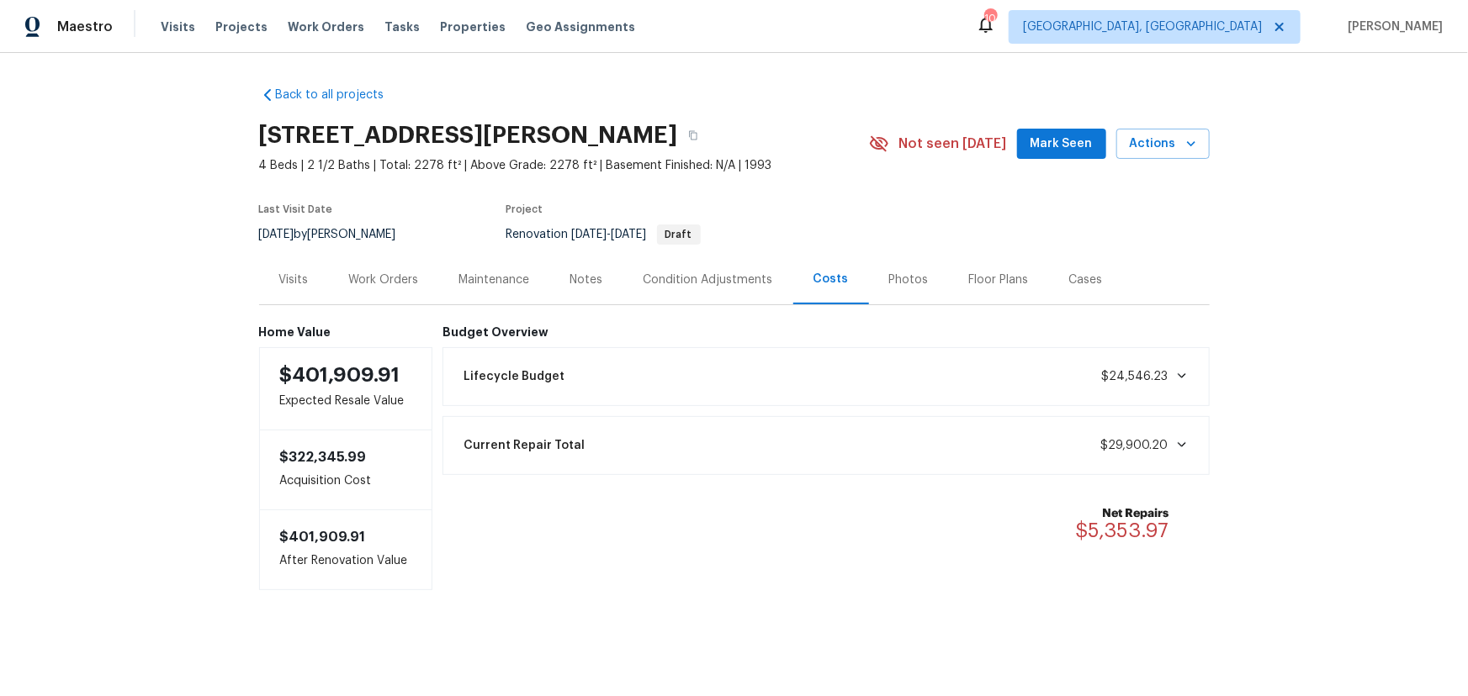
click at [1182, 440] on icon at bounding box center [1181, 444] width 13 height 13
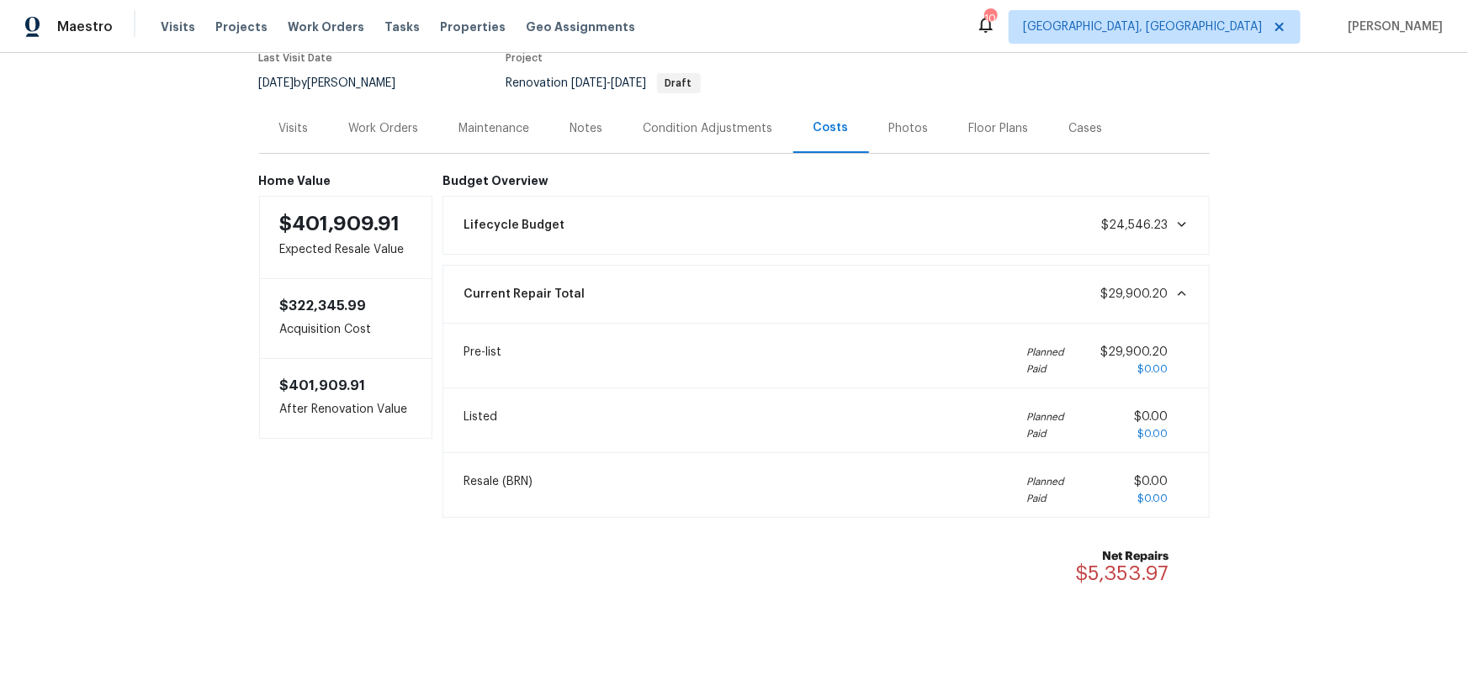
scroll to position [172, 0]
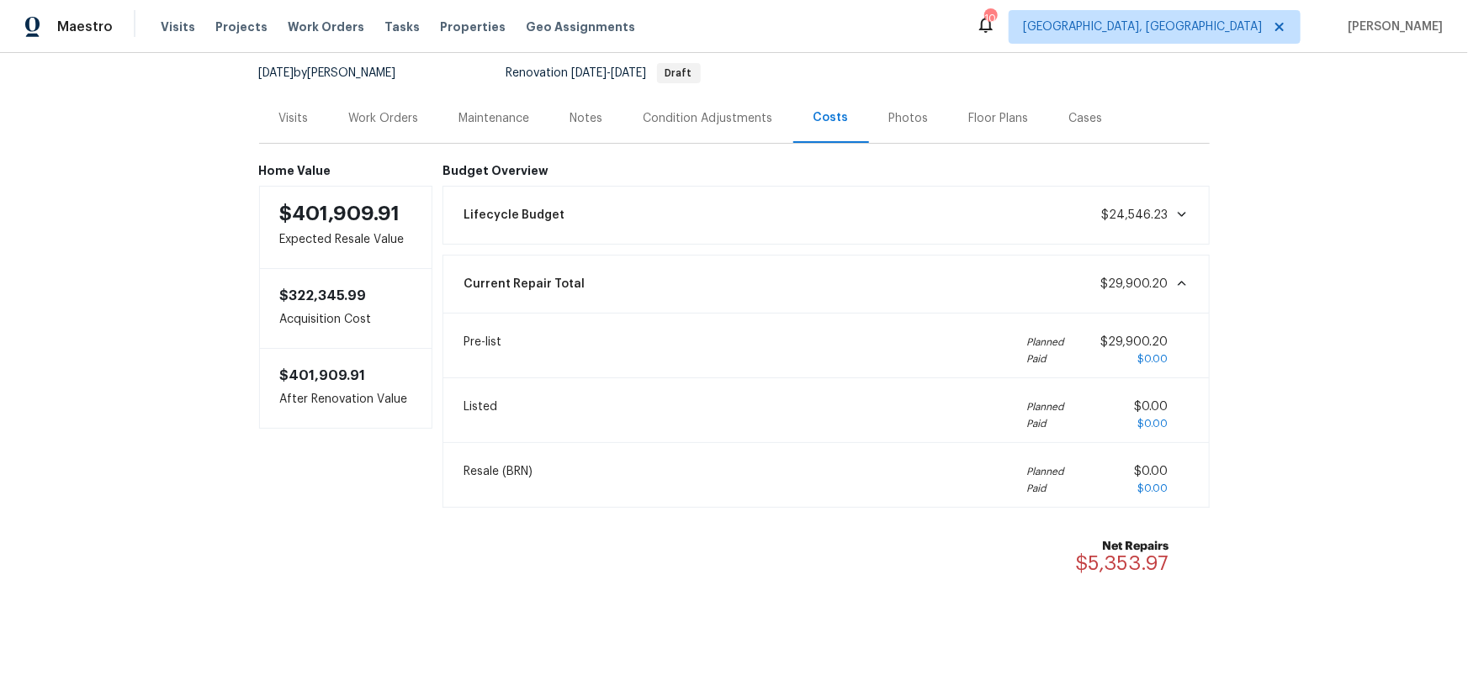
click at [1175, 277] on icon at bounding box center [1181, 283] width 13 height 13
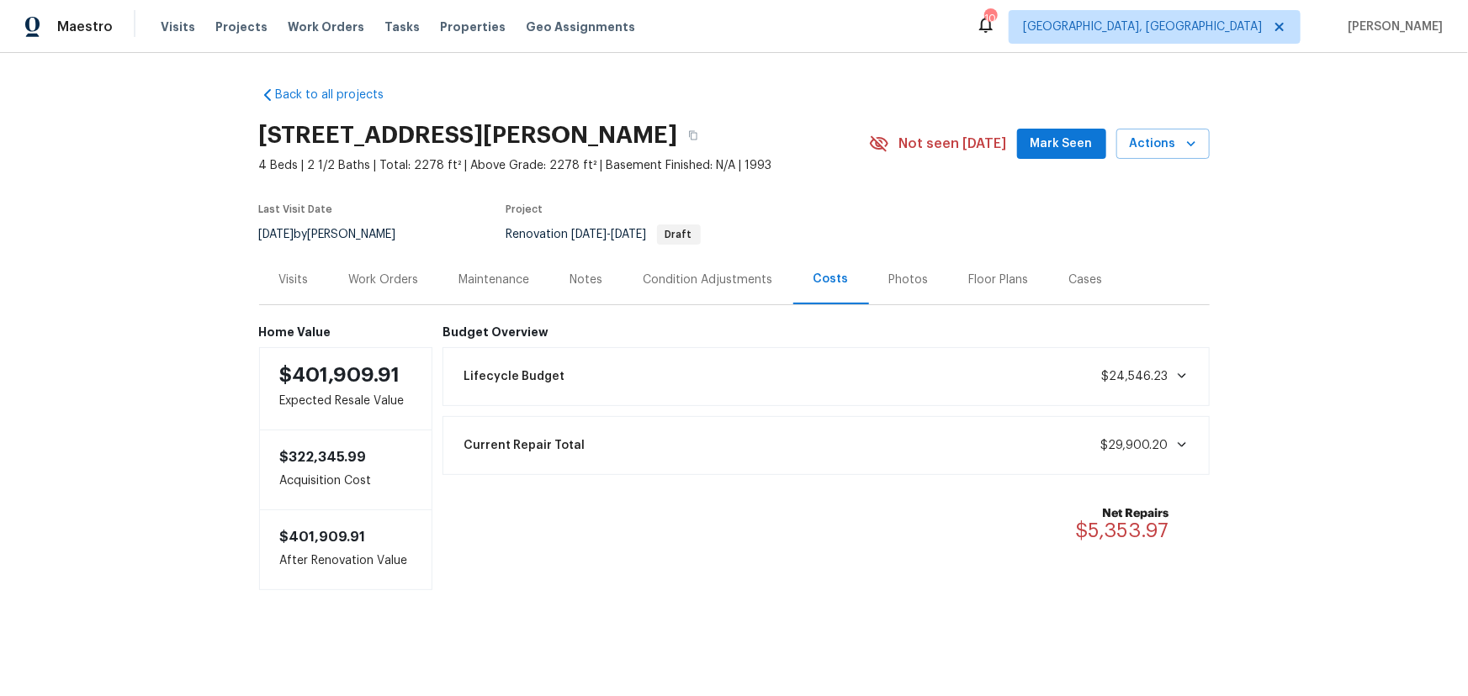
click at [624, 371] on div "Lifecycle Budget $24,546.23" at bounding box center [825, 376] width 745 height 37
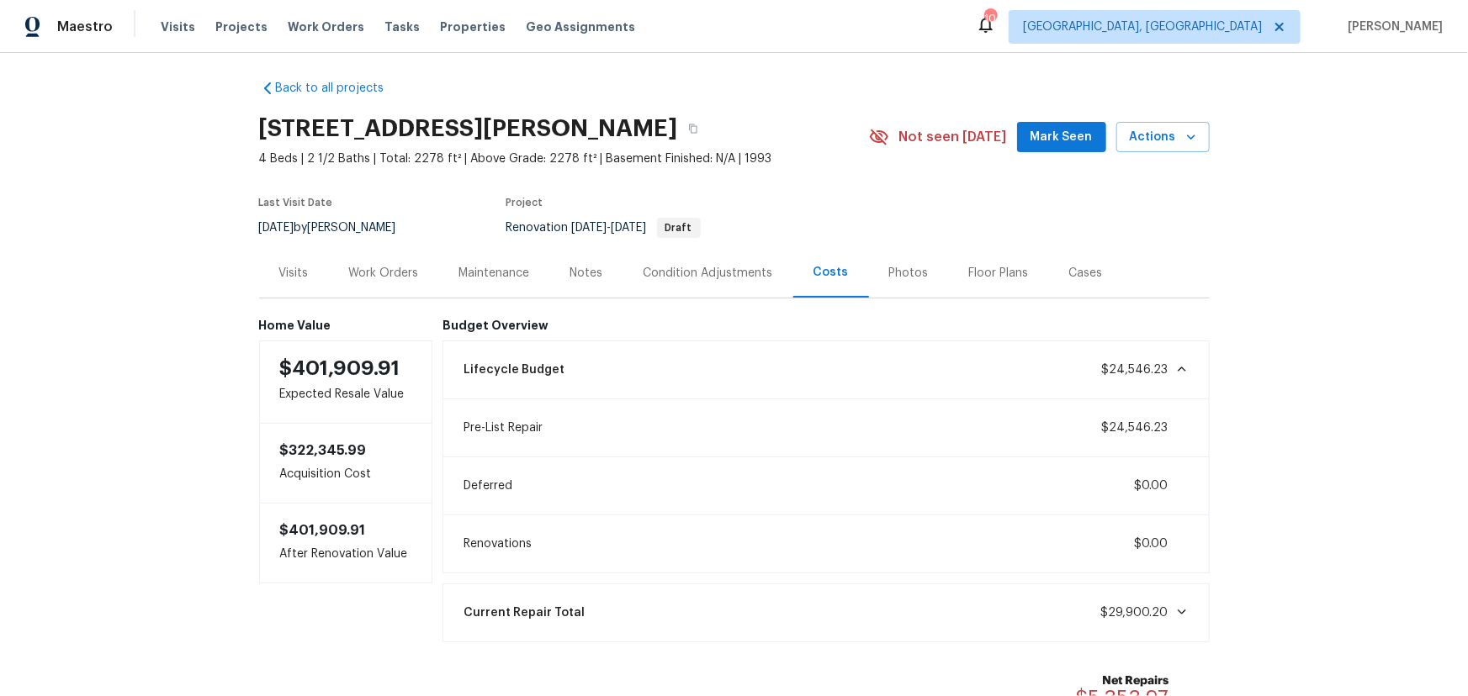
scroll to position [151, 0]
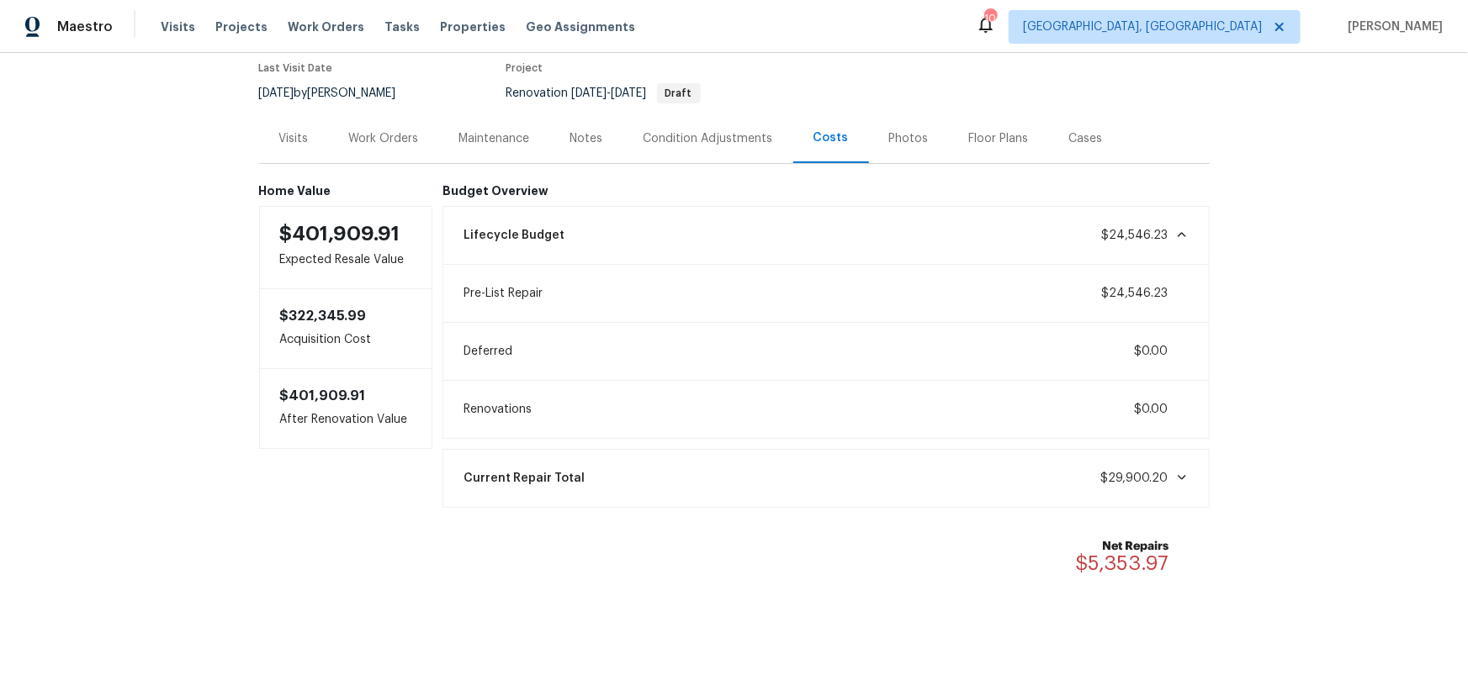
click at [689, 221] on div "Lifecycle Budget $24,546.23" at bounding box center [825, 235] width 745 height 37
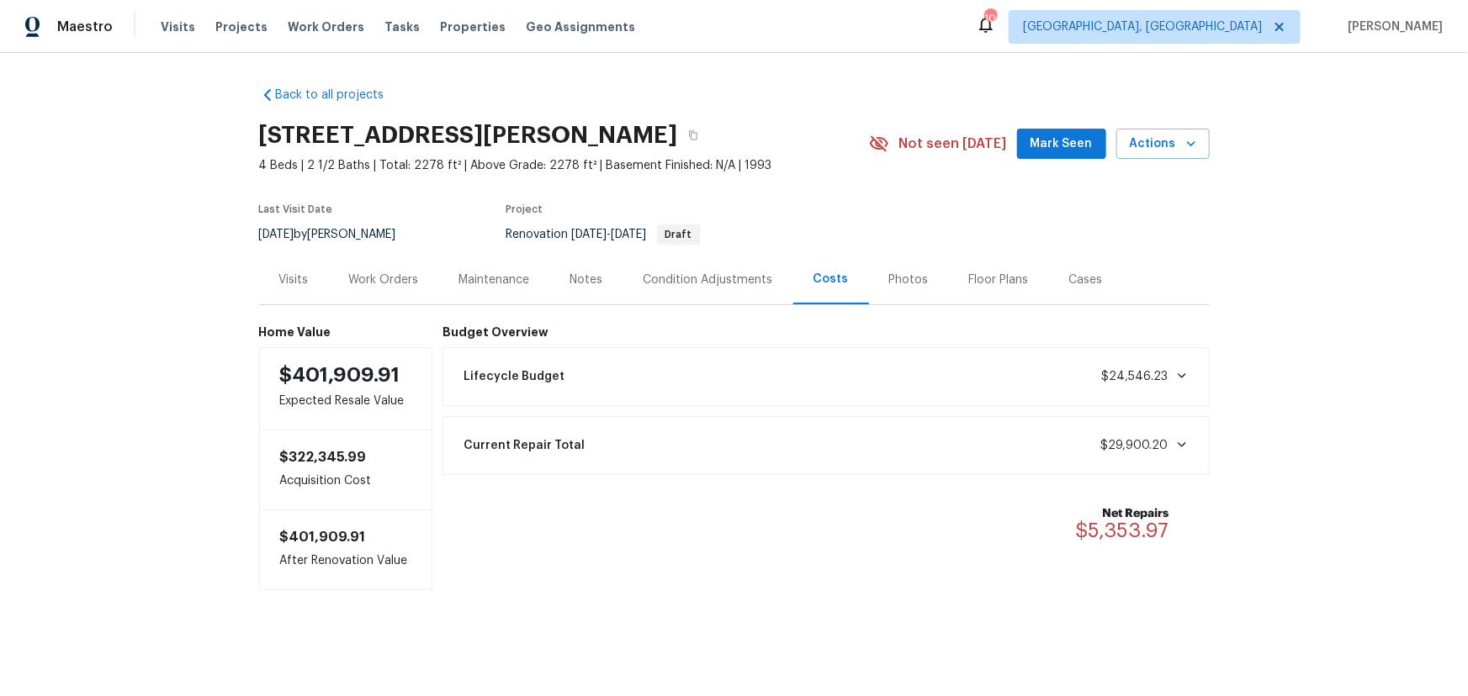
scroll to position [7, 0]
click at [403, 272] on div "Work Orders" at bounding box center [384, 280] width 70 height 17
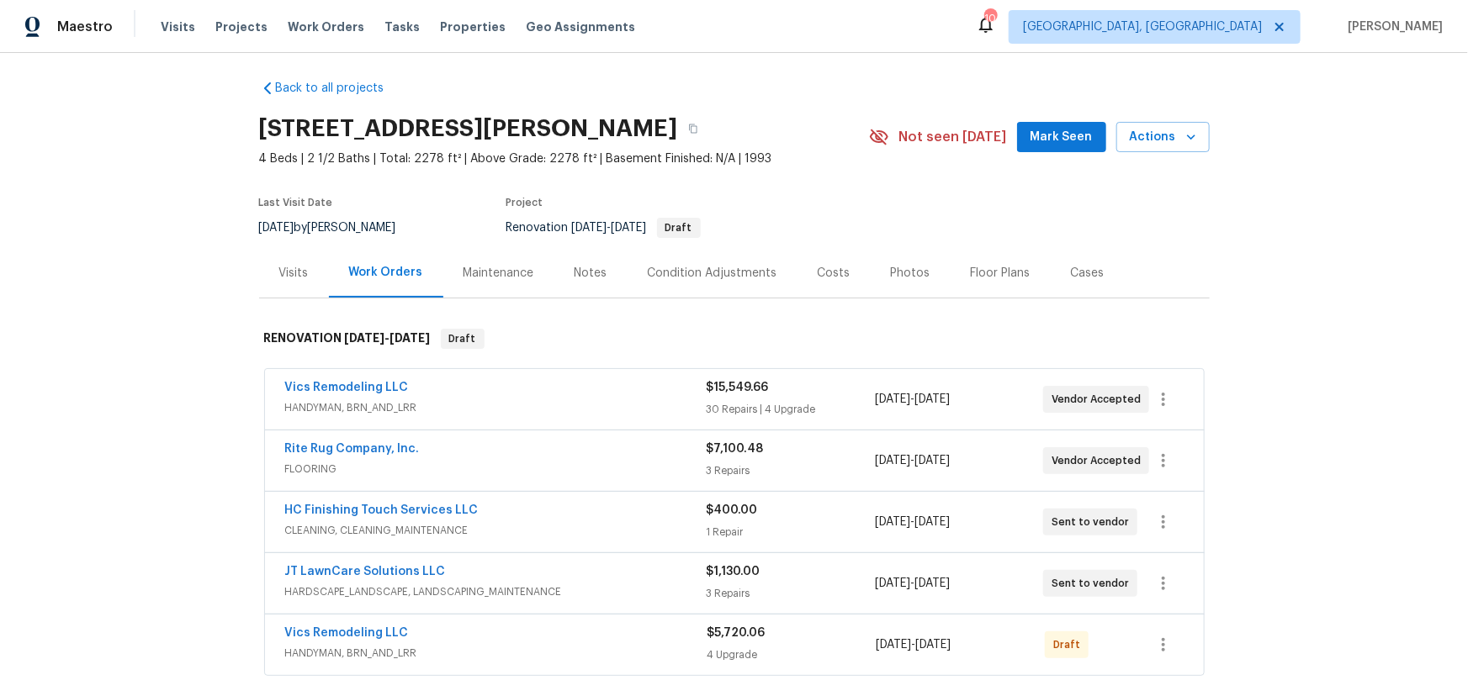
scroll to position [172, 0]
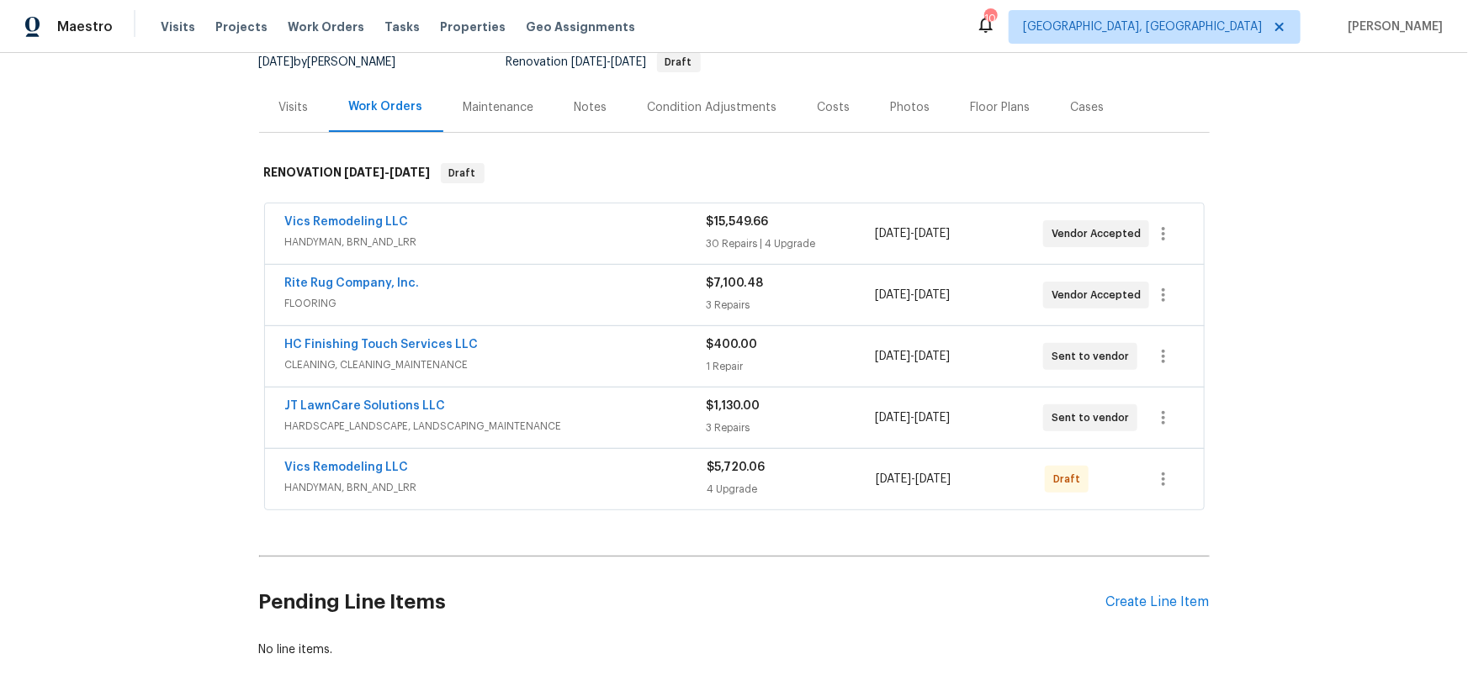
click at [162, 393] on div "Back to all projects [STREET_ADDRESS][PERSON_NAME] 4 Beds | 2 1/2 Baths | Total…" at bounding box center [734, 374] width 1468 height 643
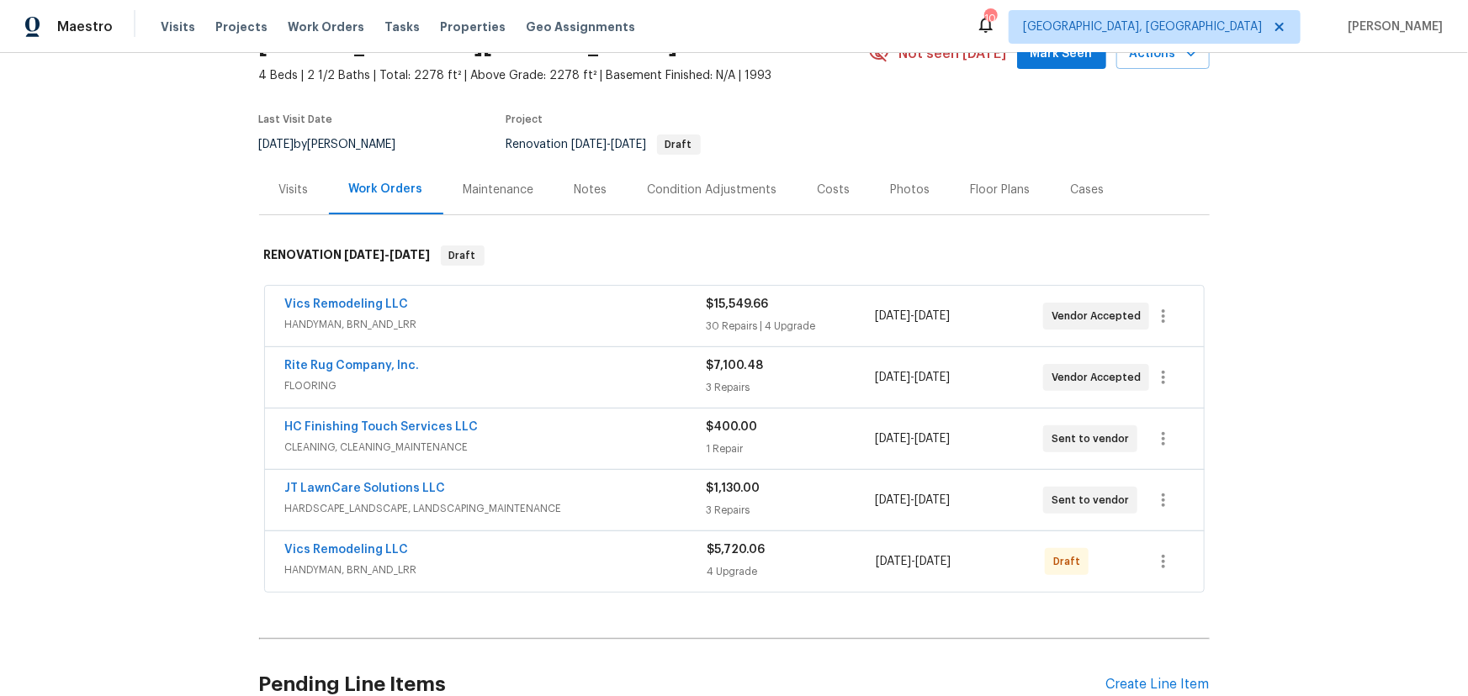
scroll to position [0, 0]
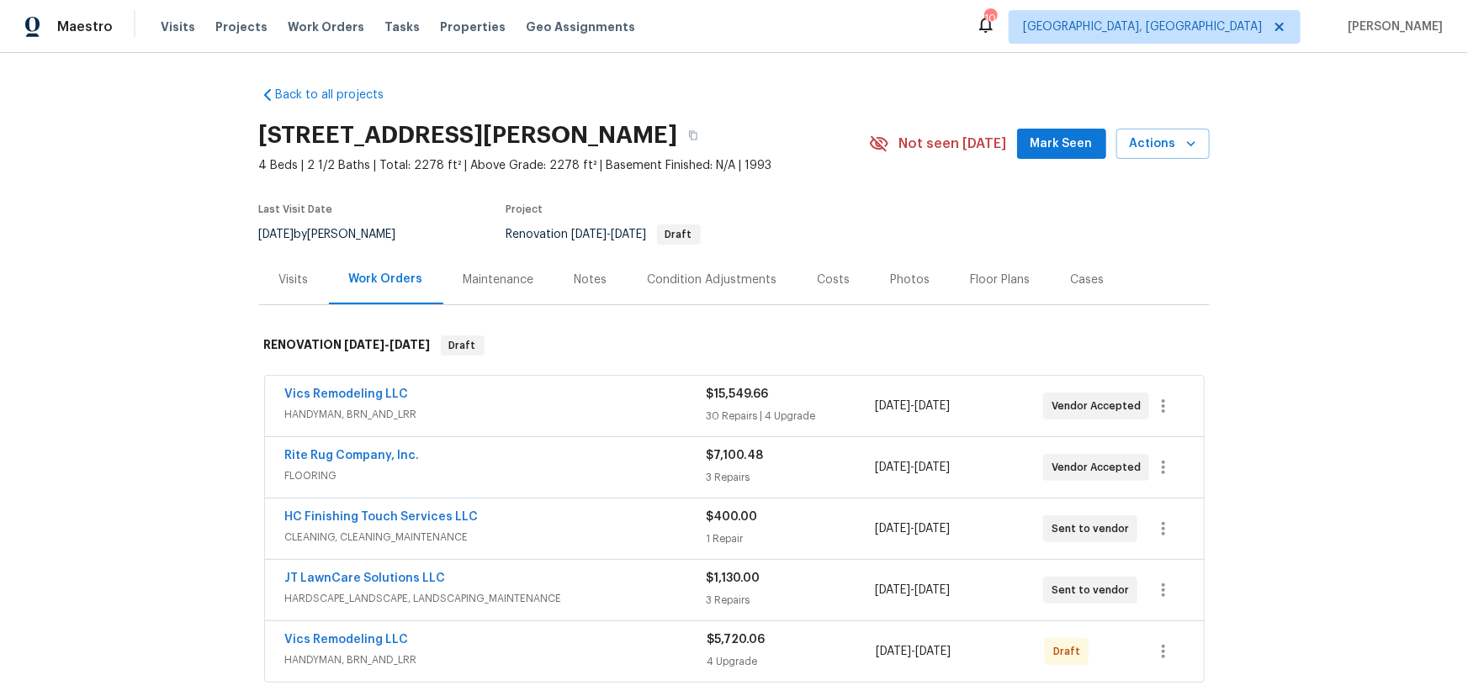
click at [1019, 209] on section "[STREET_ADDRESS][PERSON_NAME] 4 Beds | 2 1/2 Baths | Total: 2278 ft² | Above Gr…" at bounding box center [734, 184] width 950 height 141
click at [120, 325] on div "Back to all projects [STREET_ADDRESS][PERSON_NAME] 4 Beds | 2 1/2 Baths | Total…" at bounding box center [734, 374] width 1468 height 643
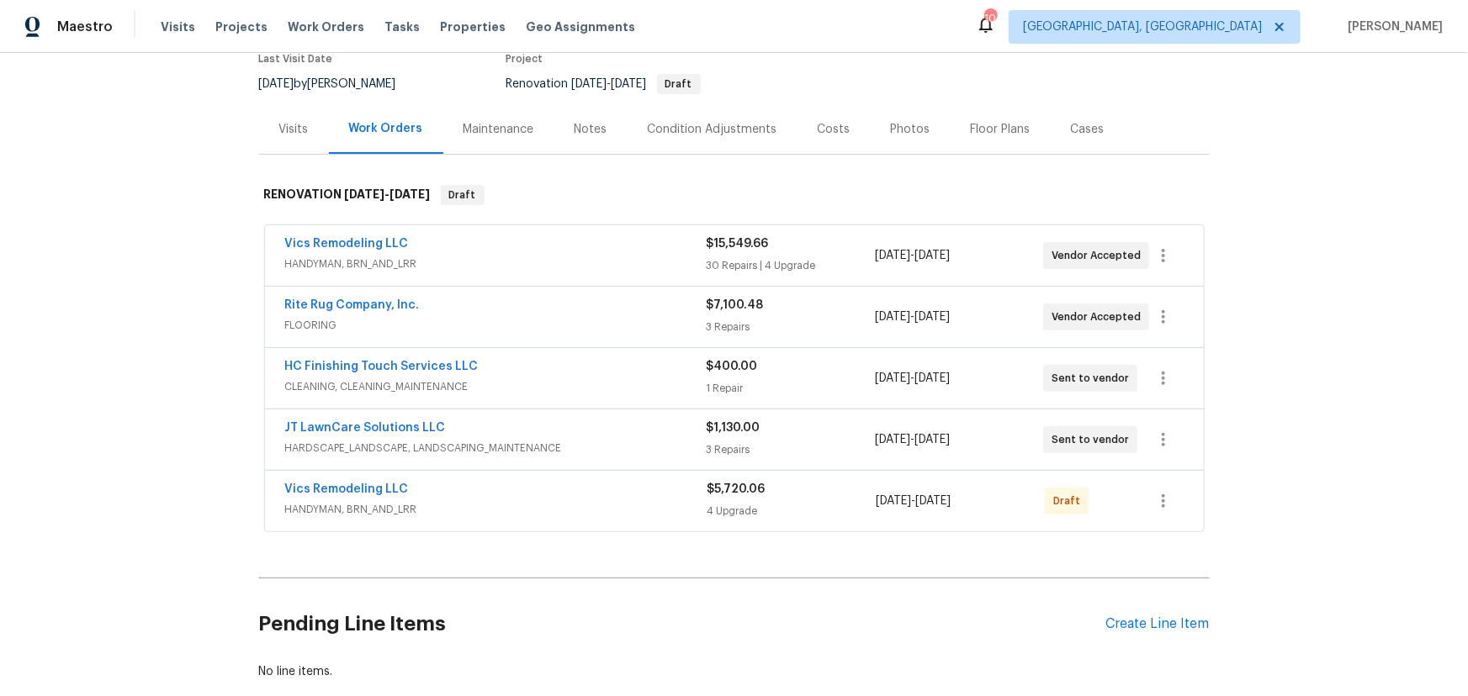
scroll to position [151, 0]
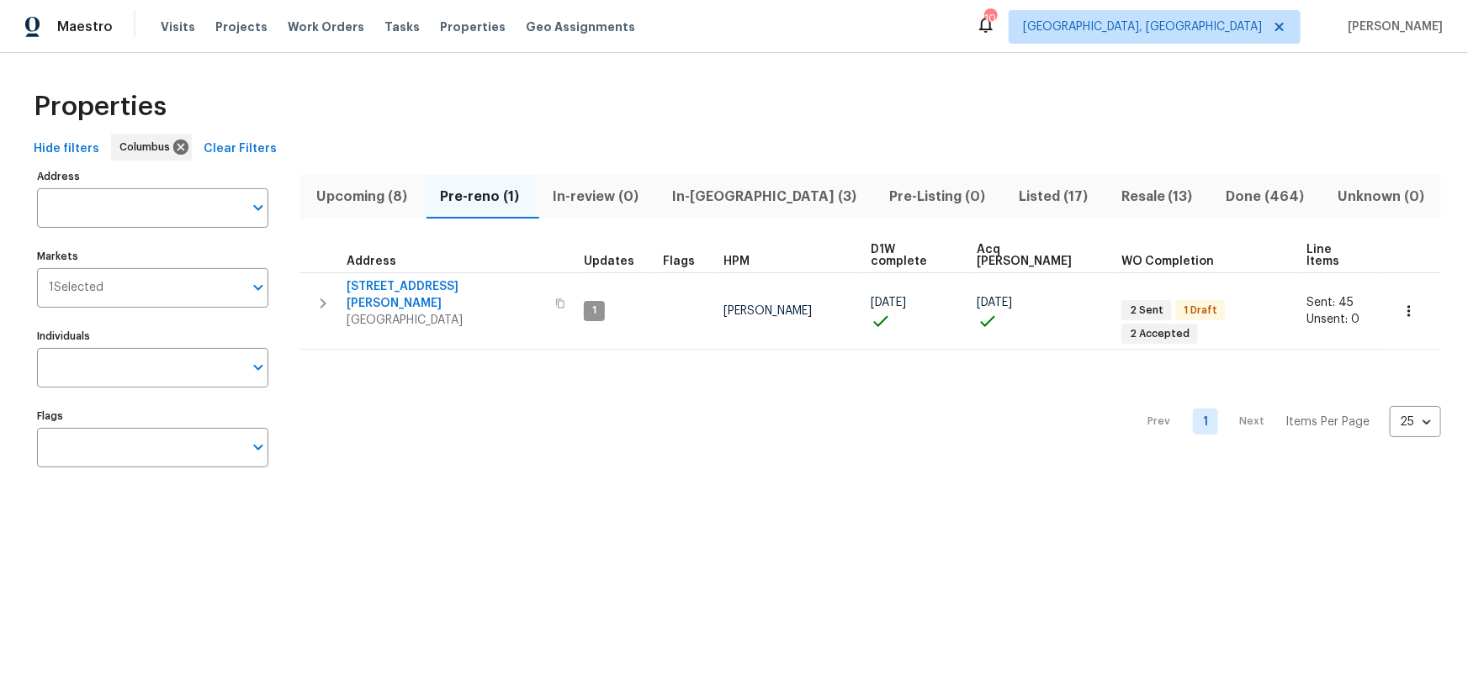
click at [728, 203] on span "In-[GEOGRAPHIC_DATA] (3)" at bounding box center [764, 197] width 198 height 24
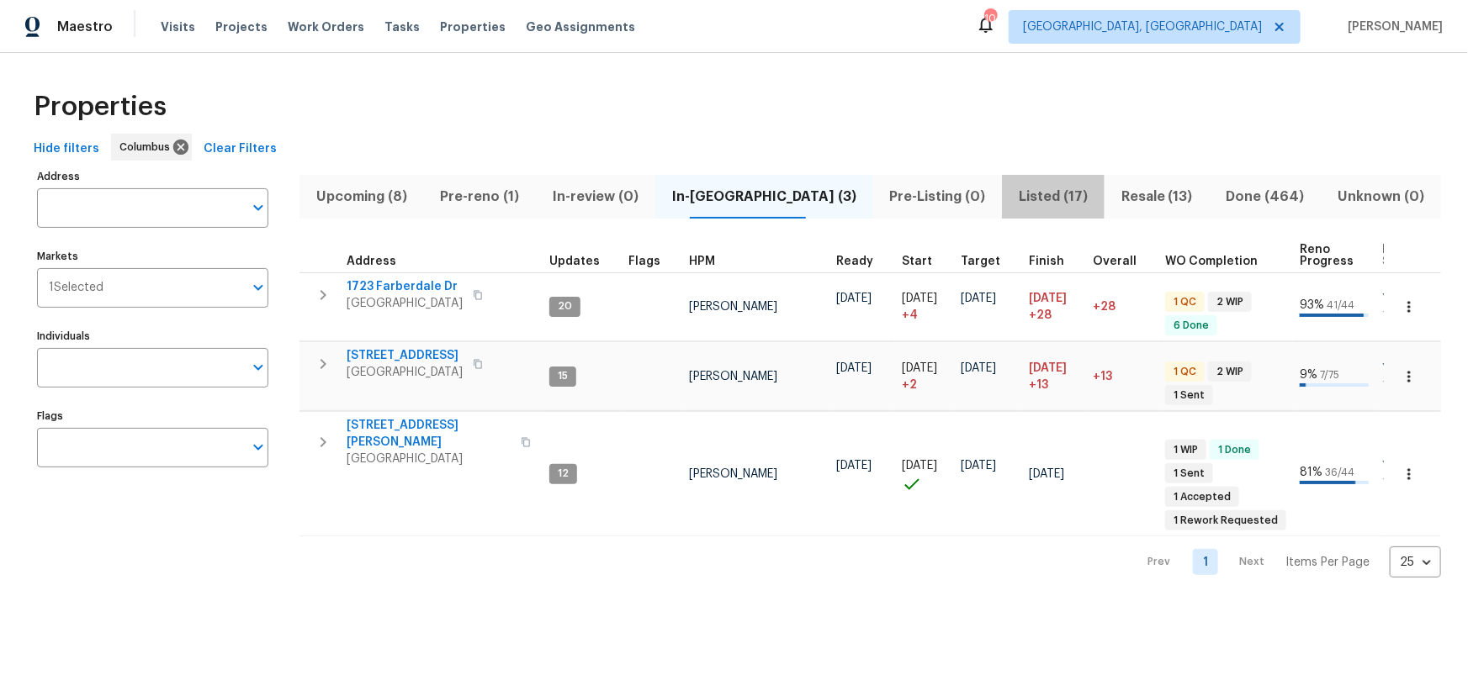
click at [1024, 193] on span "Listed (17)" at bounding box center [1053, 197] width 82 height 24
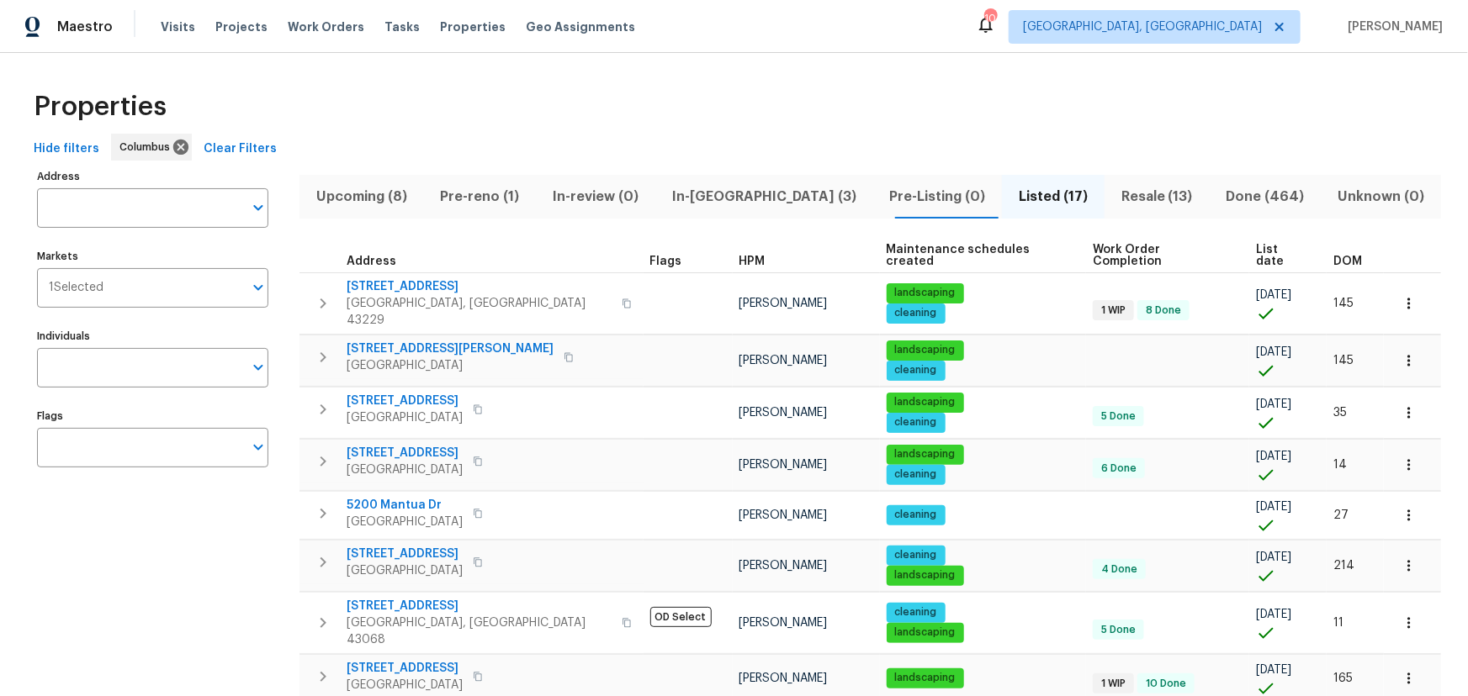
click at [376, 198] on span "Upcoming (8)" at bounding box center [361, 197] width 104 height 24
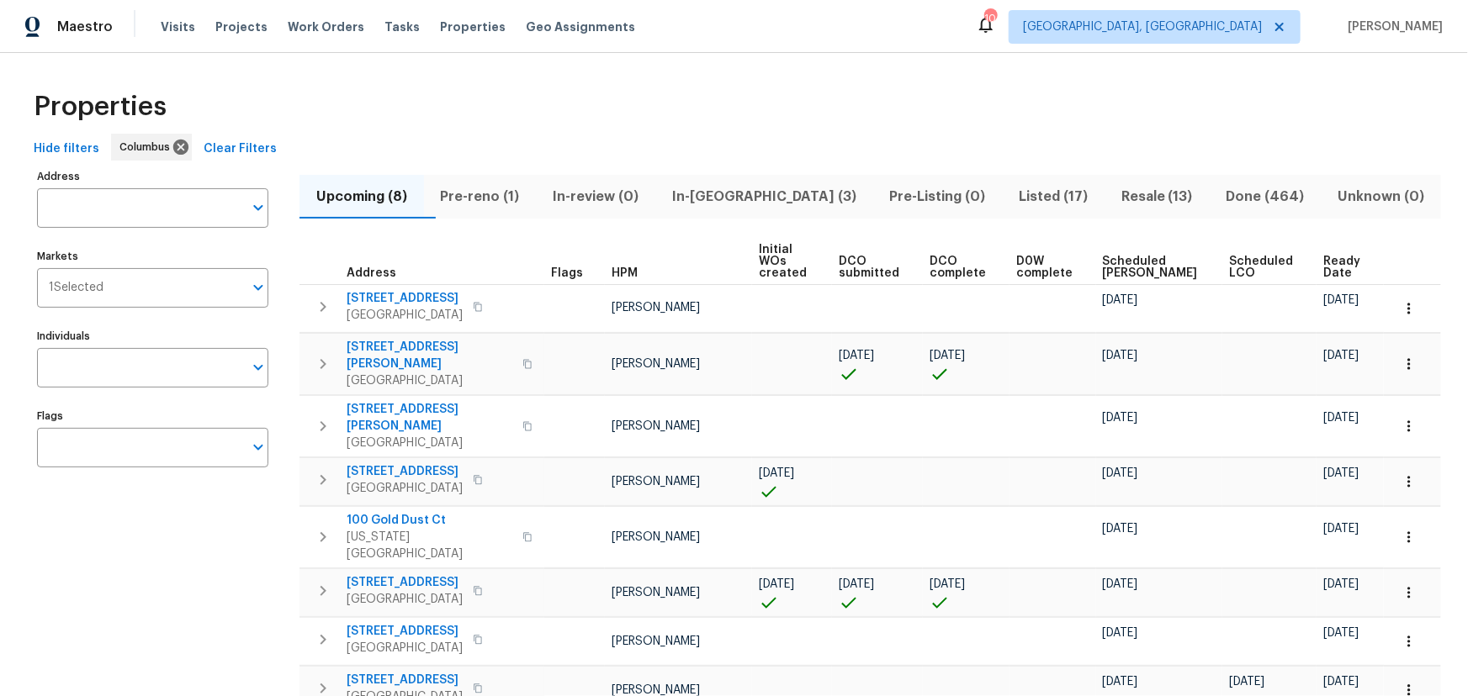
click at [1335, 256] on span "Ready Date" at bounding box center [1342, 268] width 39 height 24
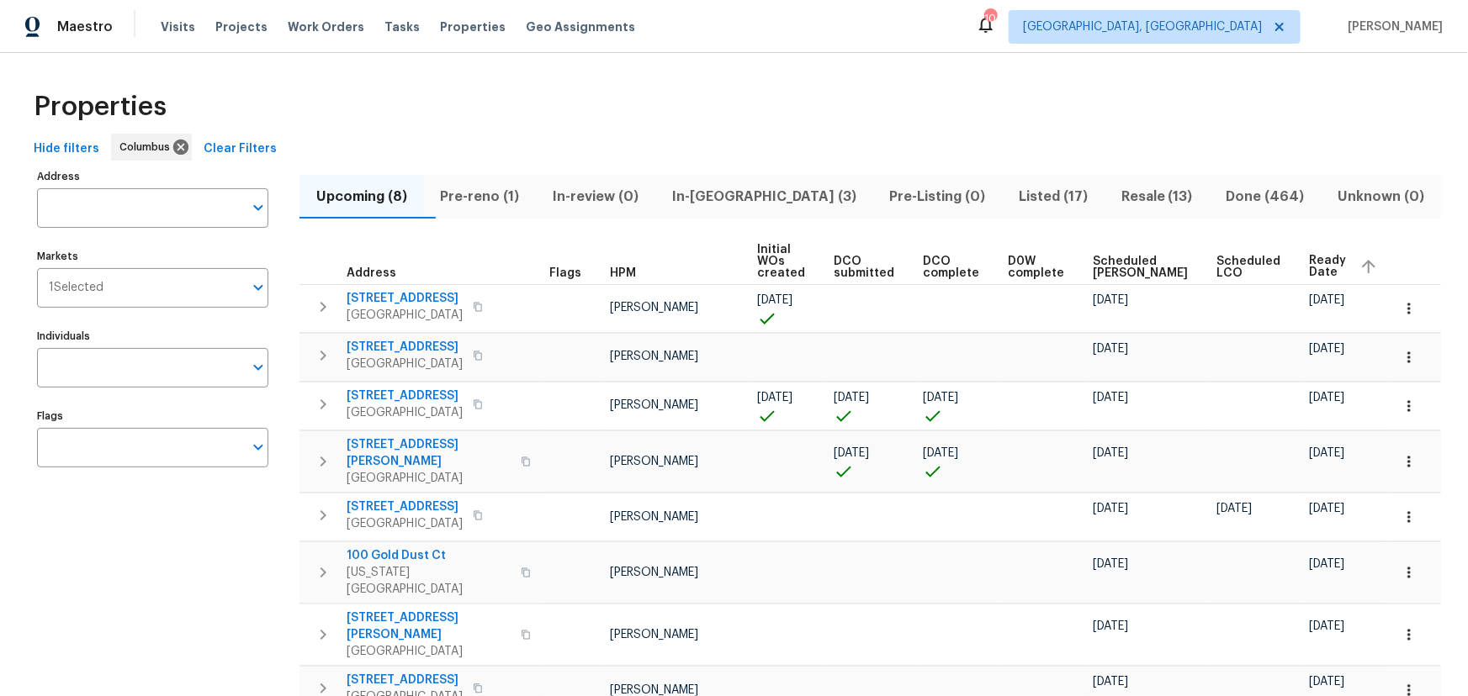
click at [1133, 267] on span "Scheduled COE" at bounding box center [1139, 268] width 95 height 24
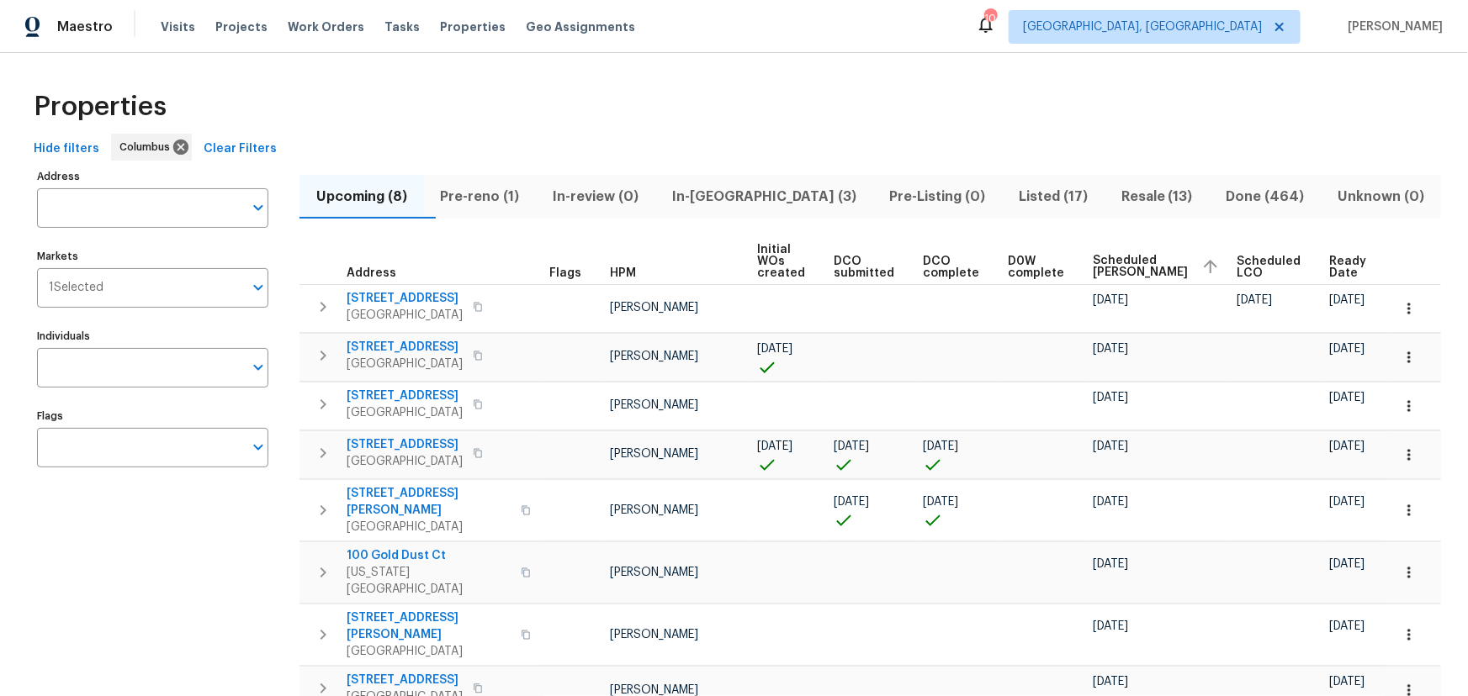
click at [678, 113] on div "Properties" at bounding box center [734, 107] width 1414 height 54
click at [183, 556] on div "Address Address Markets 1 Selected Markets Individuals Individuals Flags Flags" at bounding box center [163, 460] width 252 height 591
click at [857, 135] on div "Hide filters Columbus Clear Filters" at bounding box center [734, 149] width 1414 height 31
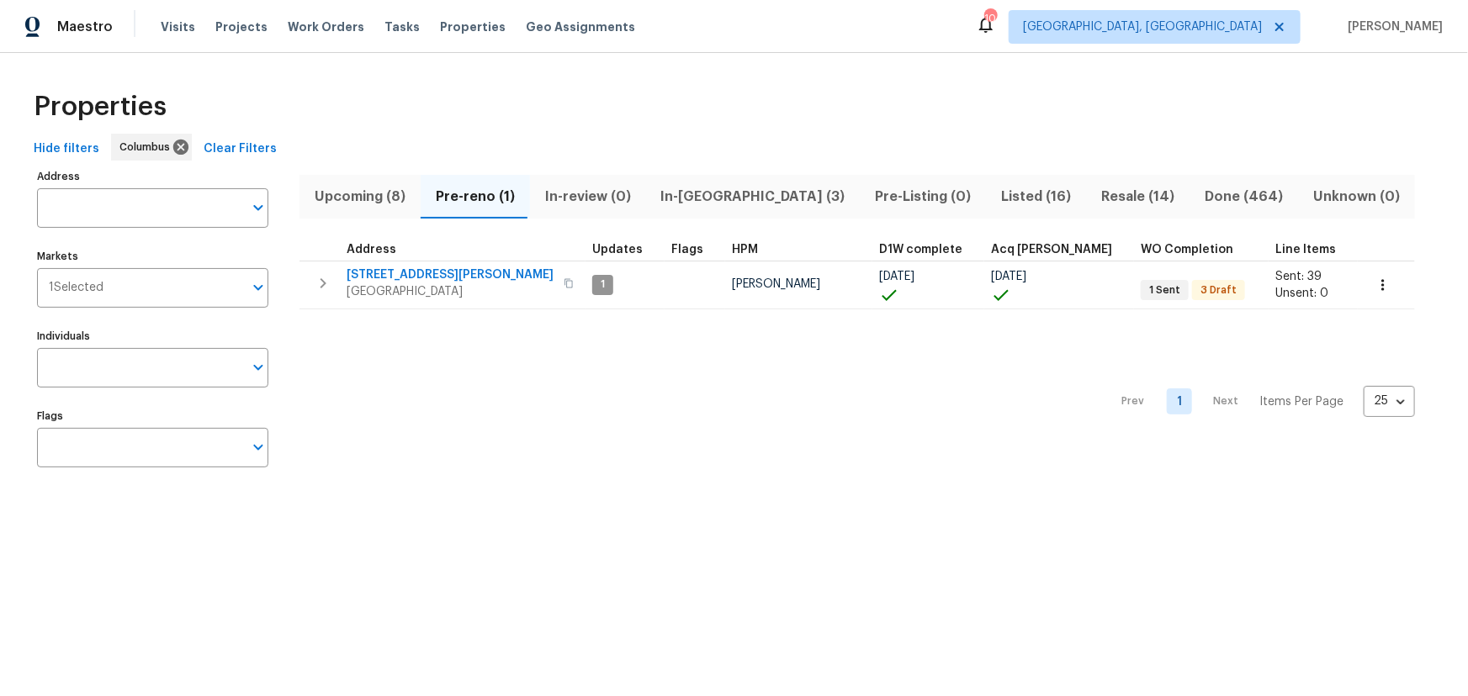
click at [1410, 122] on div "Properties" at bounding box center [734, 107] width 1414 height 54
